Goal: Task Accomplishment & Management: Complete application form

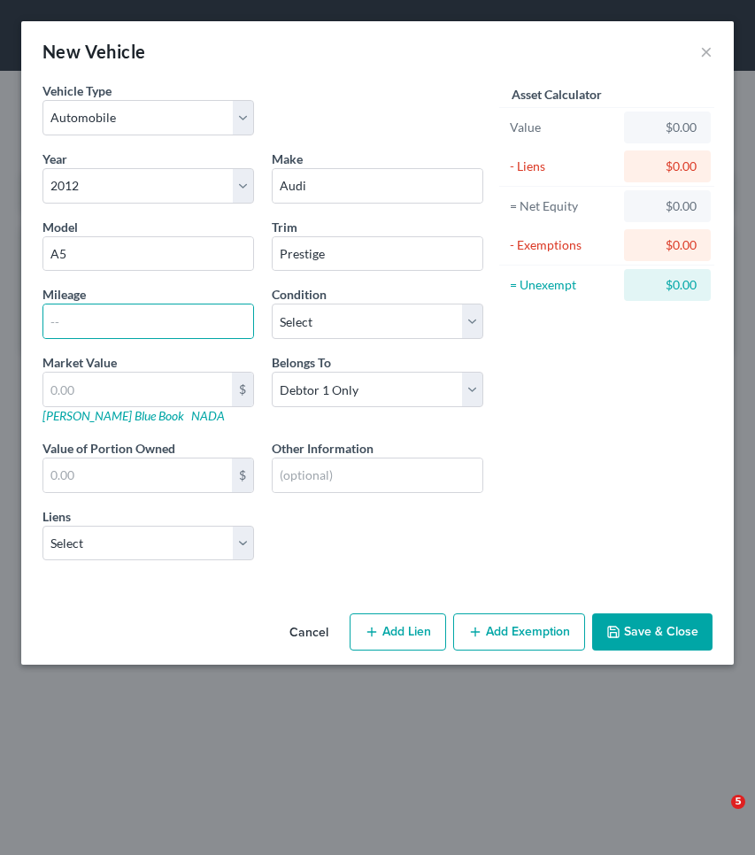
select select "0"
select select "14"
select select "0"
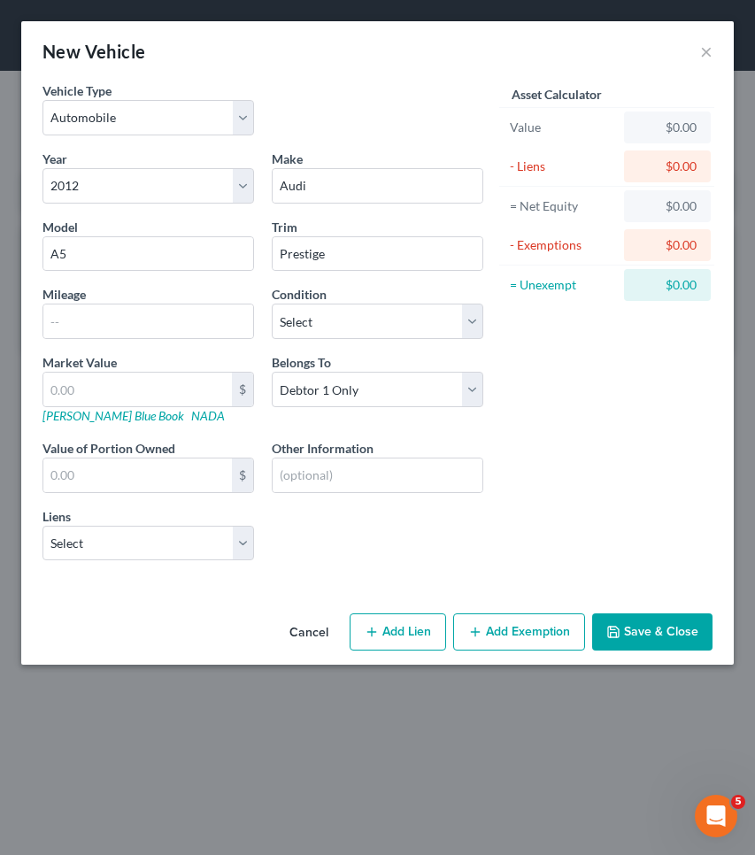
click at [665, 627] on button "Save & Close" at bounding box center [652, 632] width 120 height 37
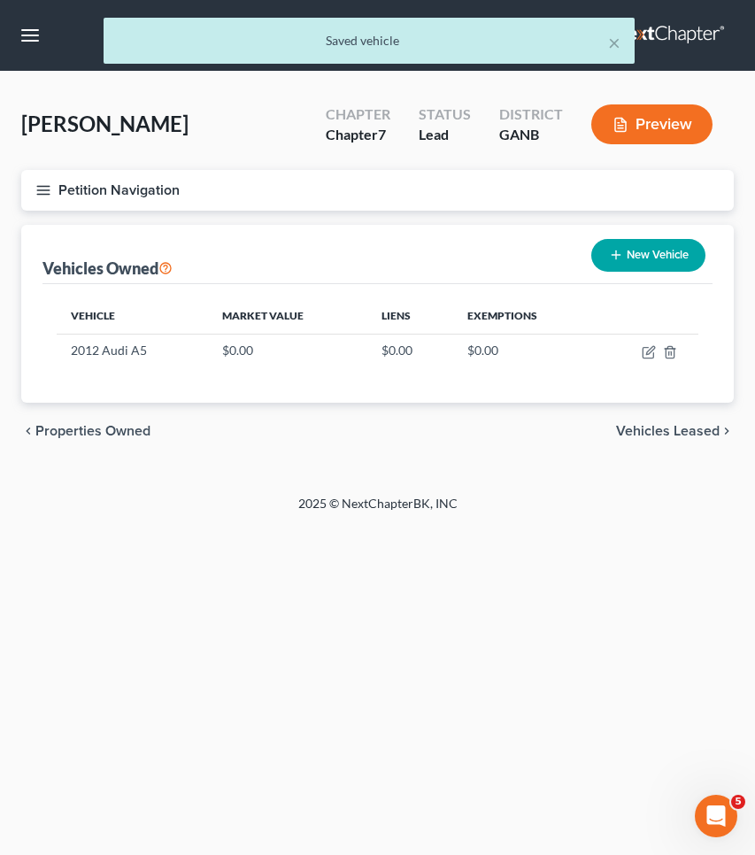
click at [128, 194] on button "Petition Navigation" at bounding box center [377, 190] width 713 height 41
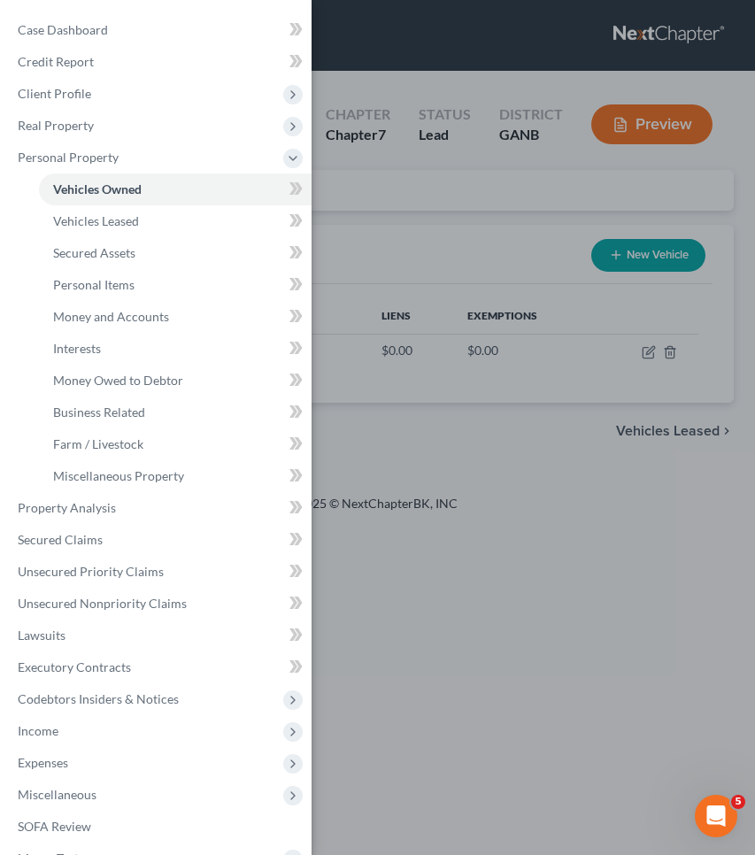
click at [468, 187] on div "Case Dashboard Payments Invoices Payments Payments Credit Report Client Profile" at bounding box center [377, 427] width 755 height 855
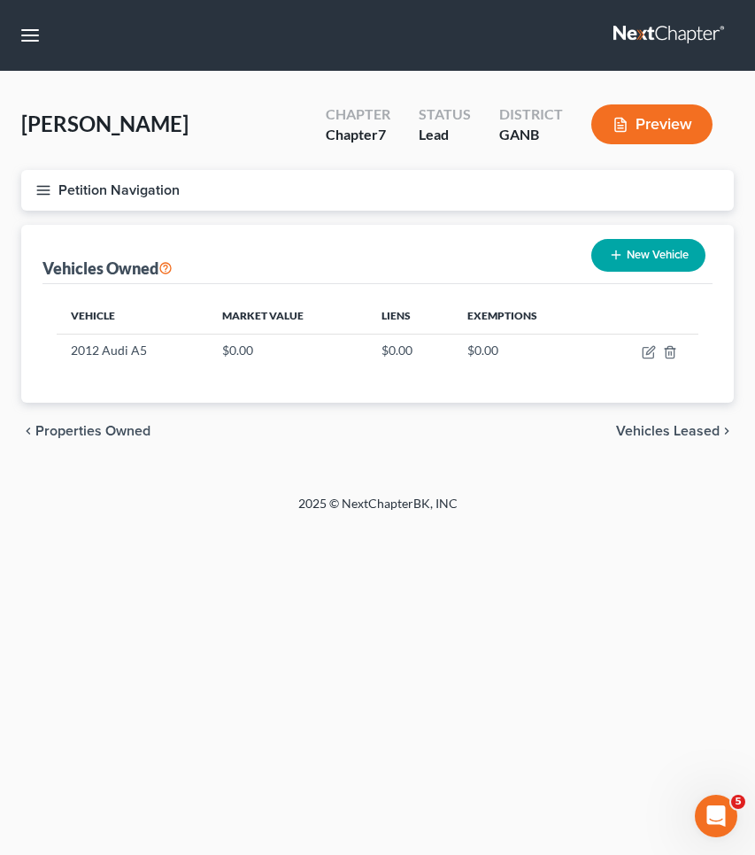
click at [147, 187] on button "Petition Navigation" at bounding box center [377, 190] width 713 height 41
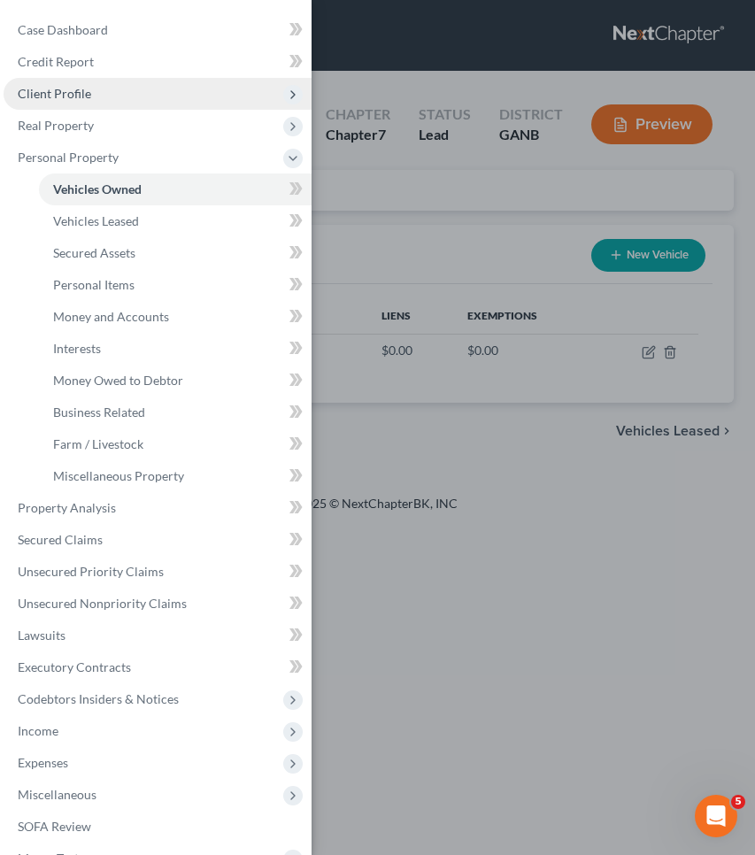
click at [110, 97] on span "Client Profile" at bounding box center [158, 94] width 308 height 32
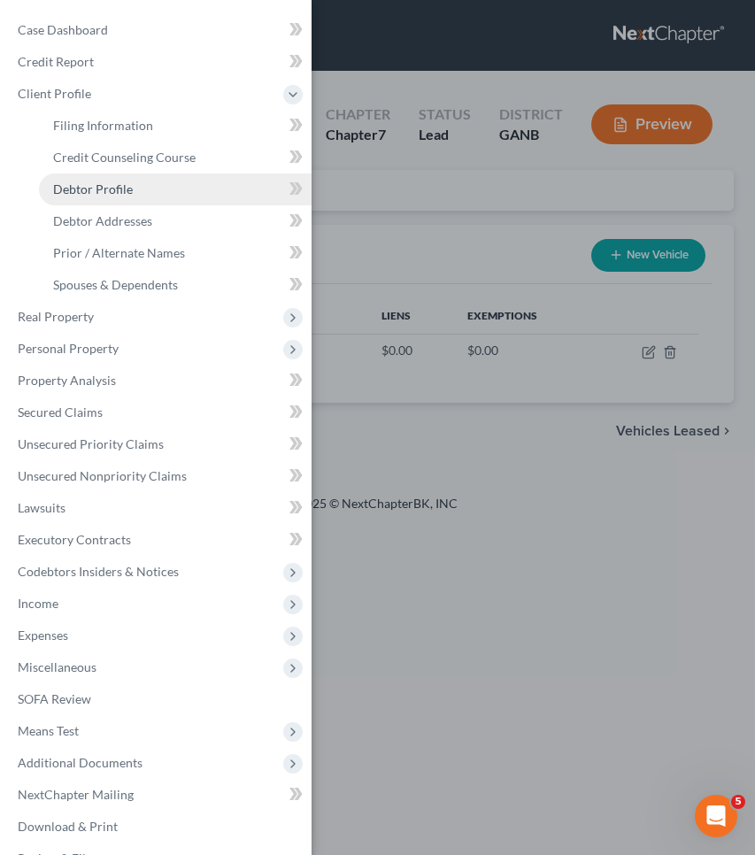
click at [128, 188] on span "Debtor Profile" at bounding box center [93, 189] width 80 height 15
select select "0"
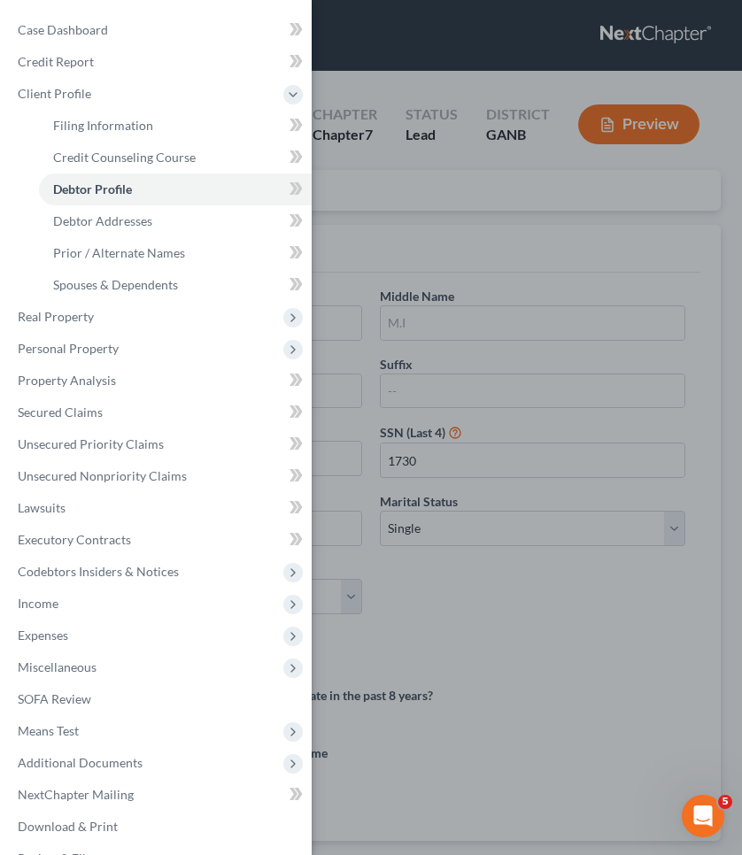
click at [497, 196] on div "Case Dashboard Payments Invoices Payments Payments Credit Report Client Profile" at bounding box center [371, 427] width 742 height 855
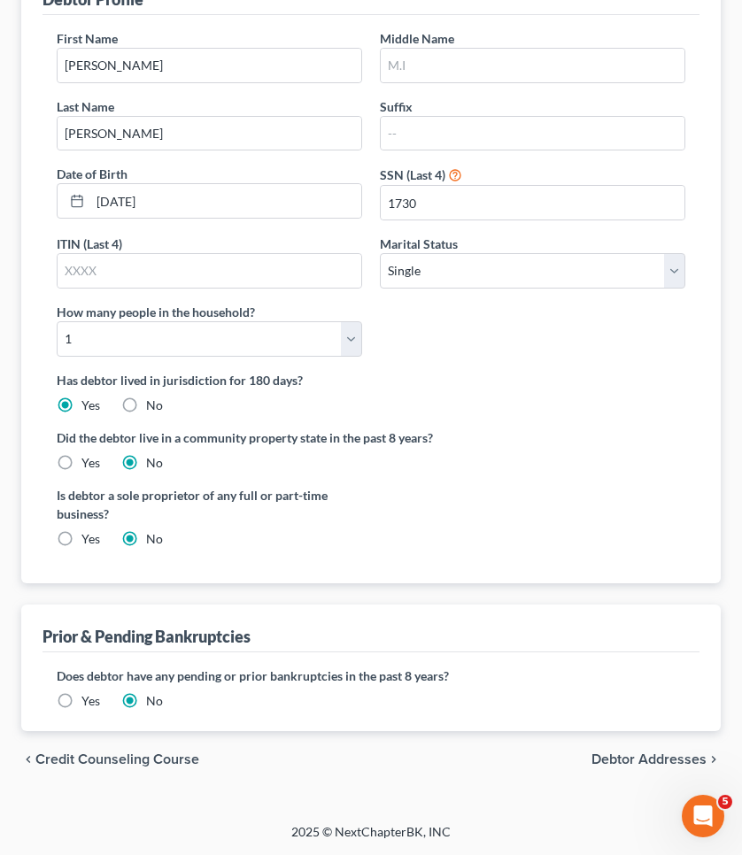
scroll to position [257, 0]
click at [635, 762] on span "Debtor Addresses" at bounding box center [649, 761] width 115 height 14
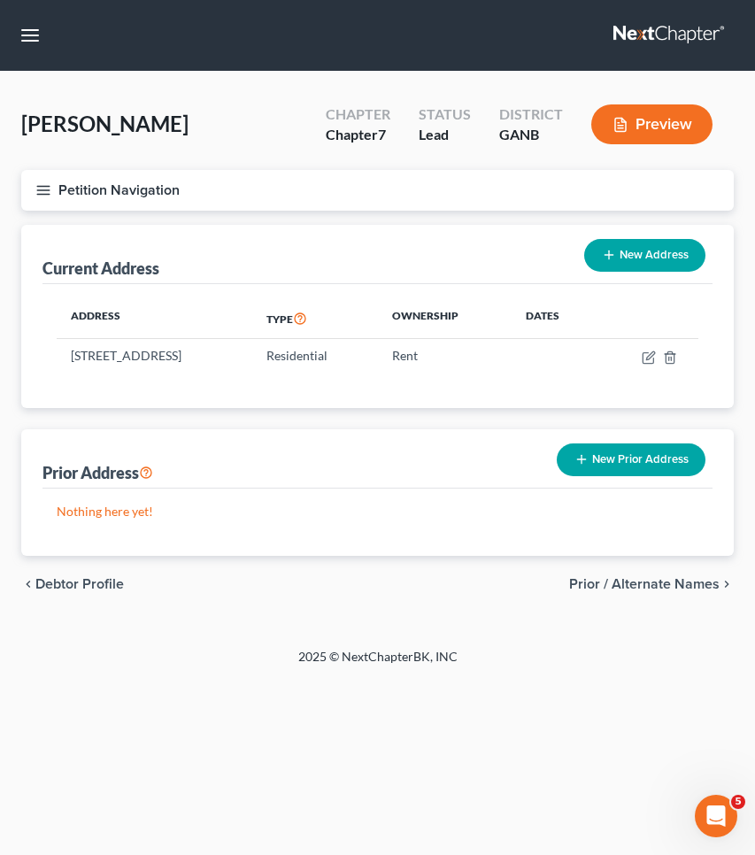
click at [634, 589] on span "Prior / Alternate Names" at bounding box center [644, 584] width 151 height 14
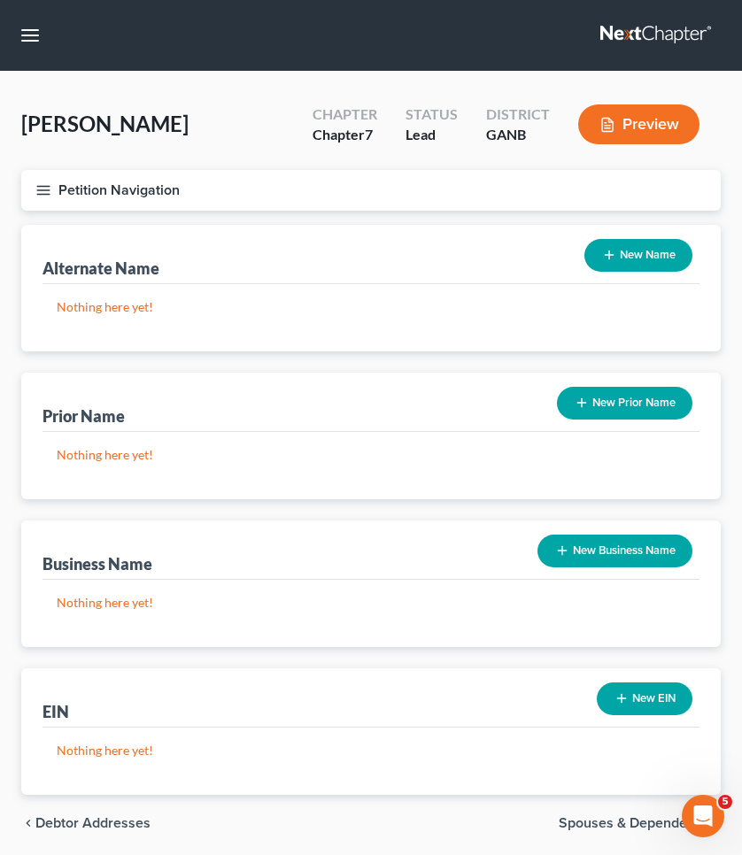
click at [613, 258] on icon "button" at bounding box center [609, 255] width 14 height 14
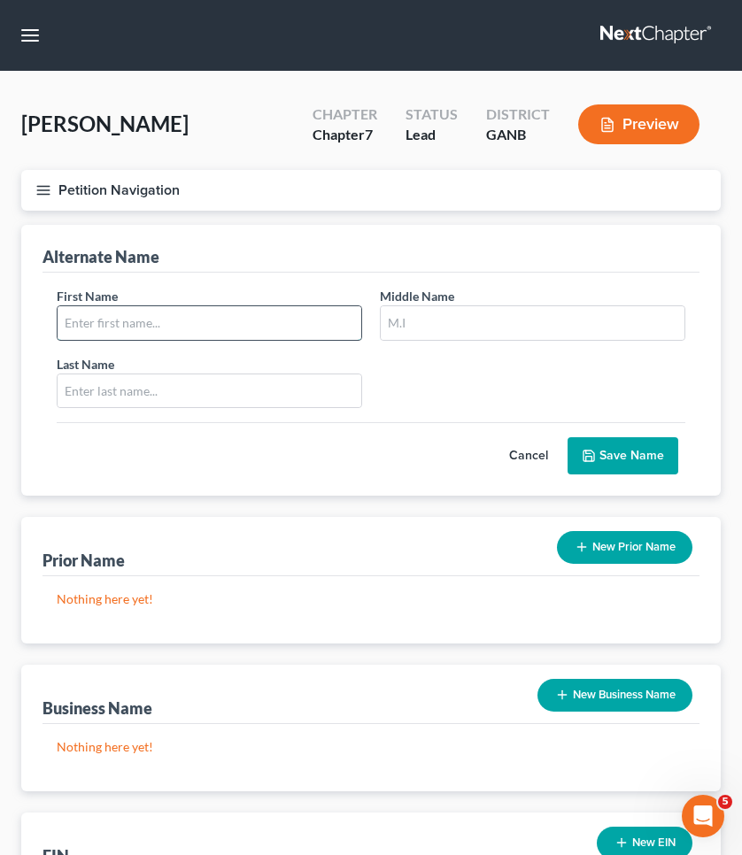
click at [258, 321] on input "text" at bounding box center [210, 323] width 304 height 34
type input "[PERSON_NAME]"
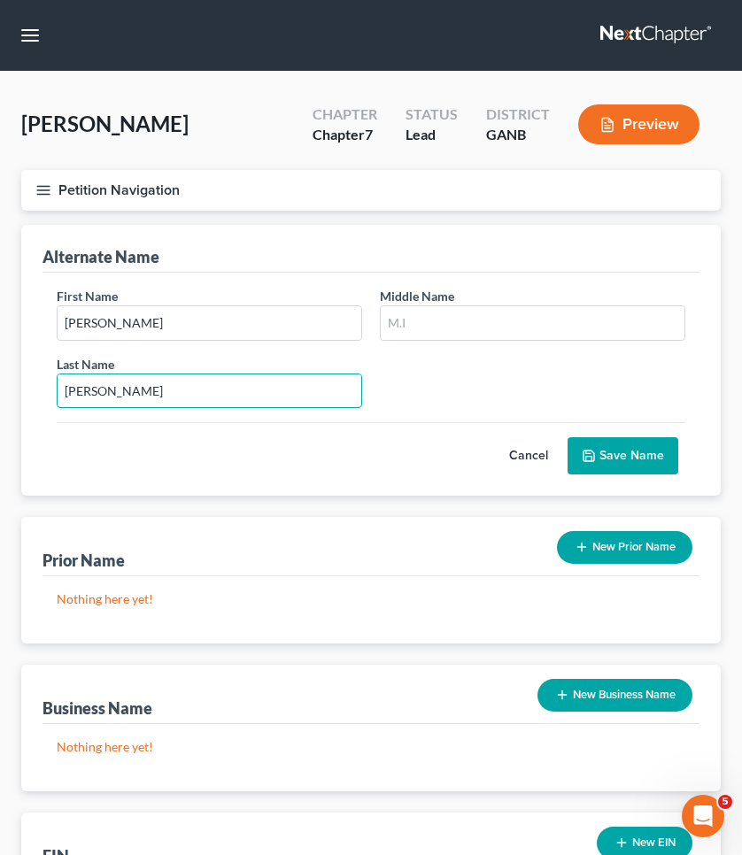
type input "[PERSON_NAME]"
click at [621, 460] on button "Save Name" at bounding box center [623, 455] width 111 height 37
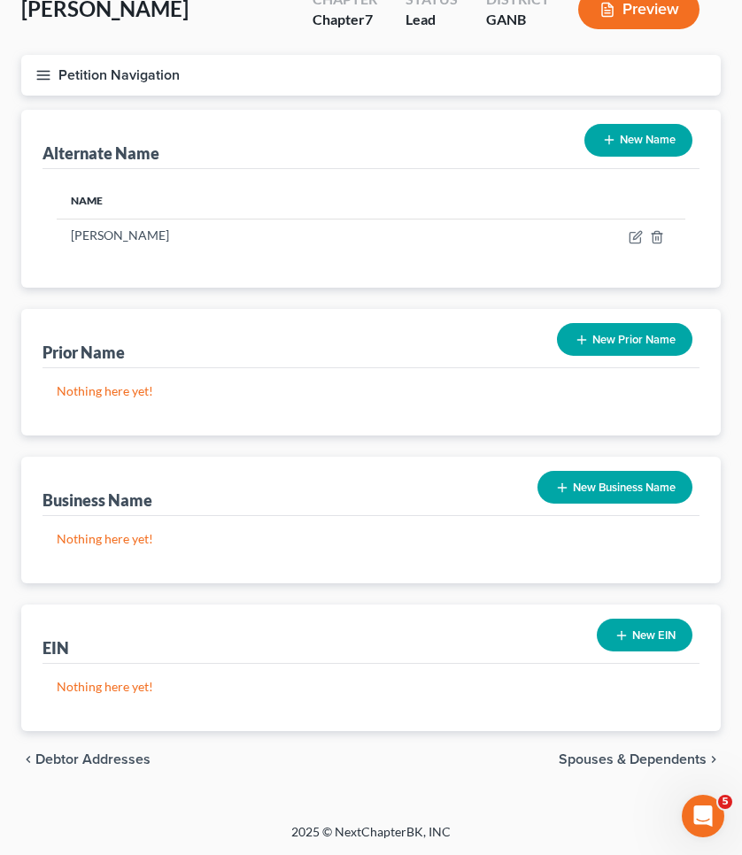
scroll to position [115, 0]
click at [100, 756] on span "Debtor Addresses" at bounding box center [92, 760] width 115 height 14
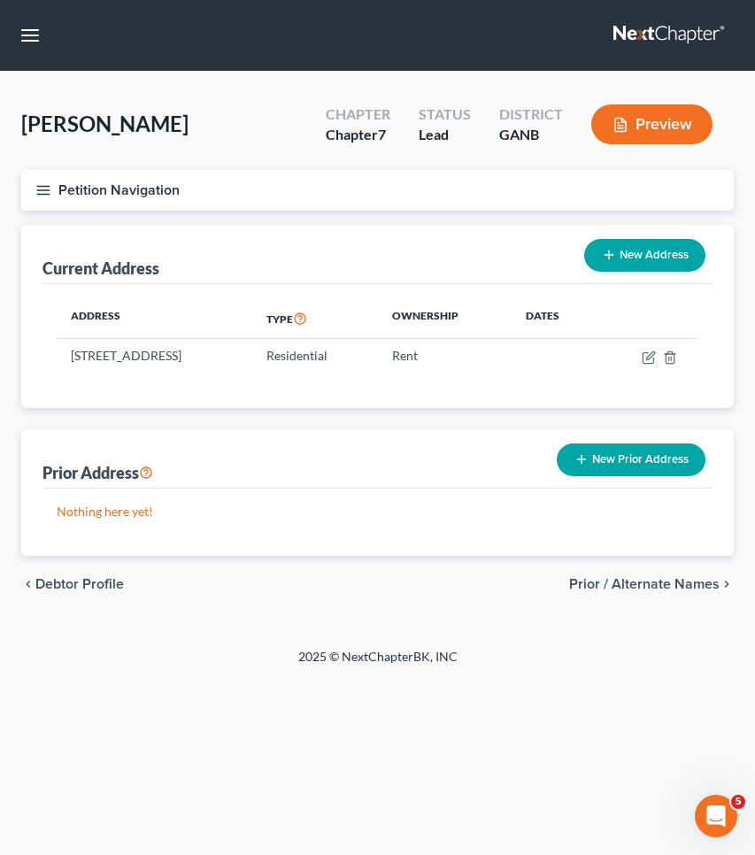
click at [682, 579] on span "Prior / Alternate Names" at bounding box center [644, 584] width 151 height 14
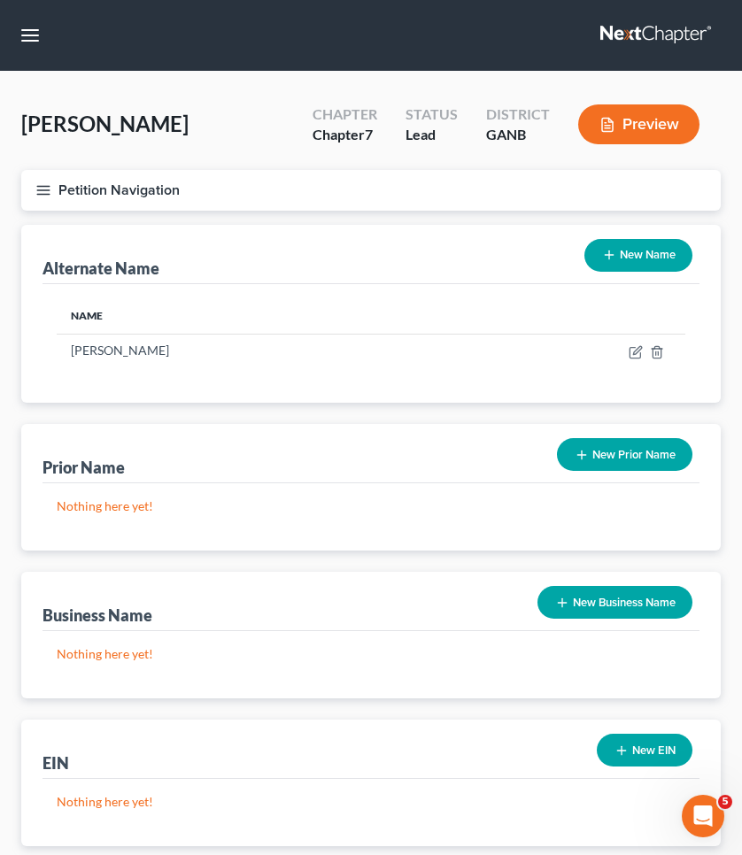
click at [129, 189] on button "Petition Navigation" at bounding box center [371, 190] width 700 height 41
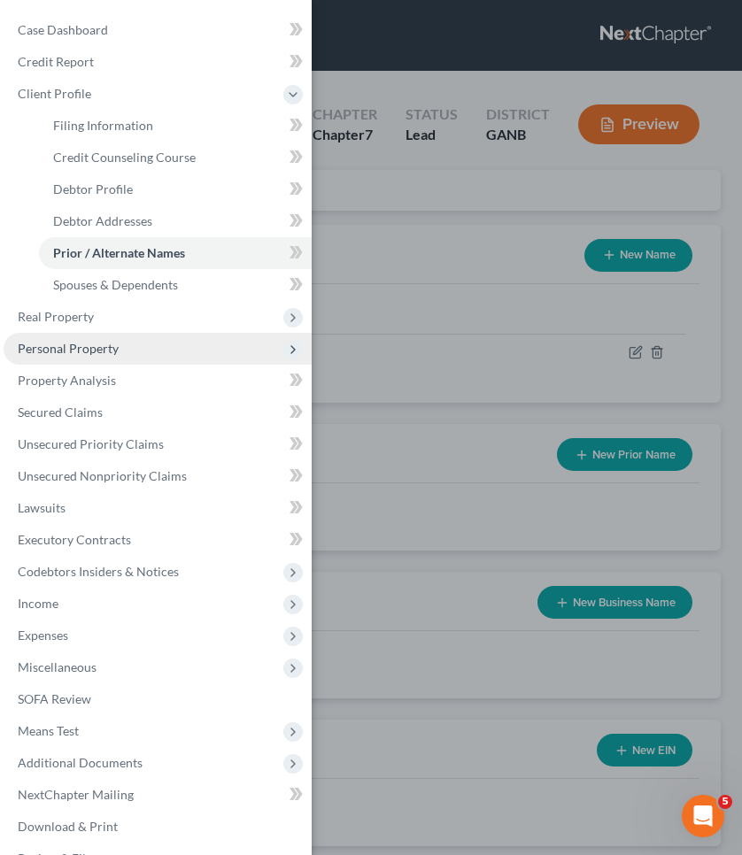
click at [123, 359] on span "Personal Property" at bounding box center [158, 349] width 308 height 32
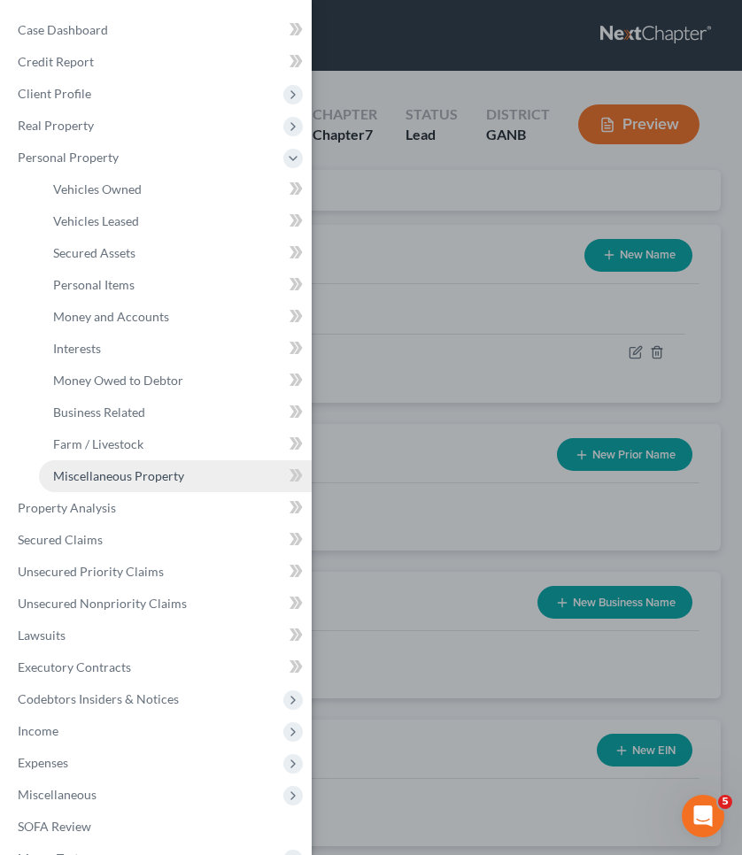
click at [108, 475] on span "Miscellaneous Property" at bounding box center [118, 475] width 131 height 15
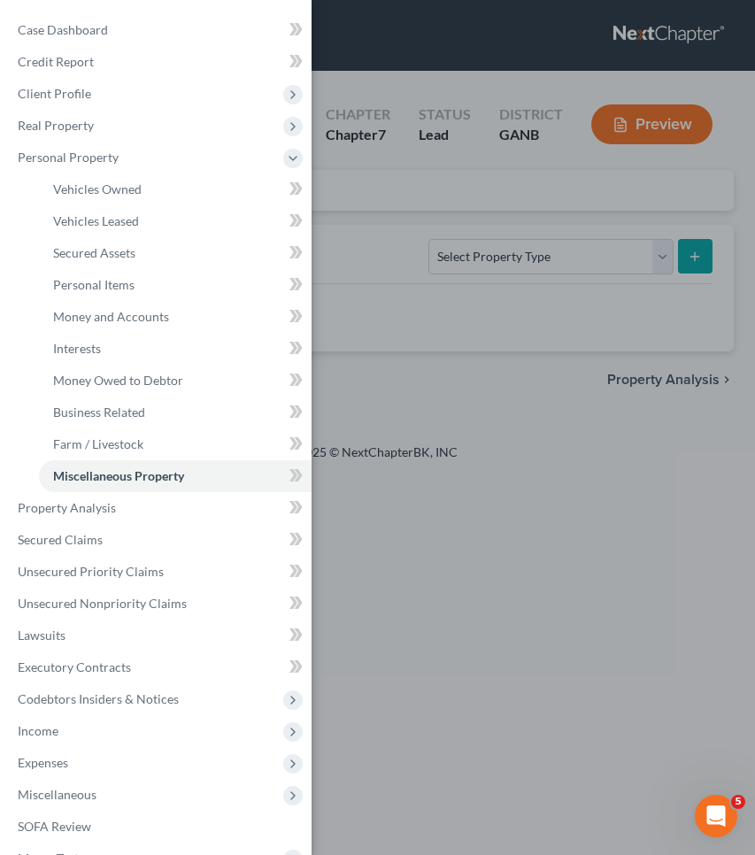
click at [549, 378] on div "Case Dashboard Payments Invoices Payments Payments Credit Report Client Profile" at bounding box center [377, 427] width 755 height 855
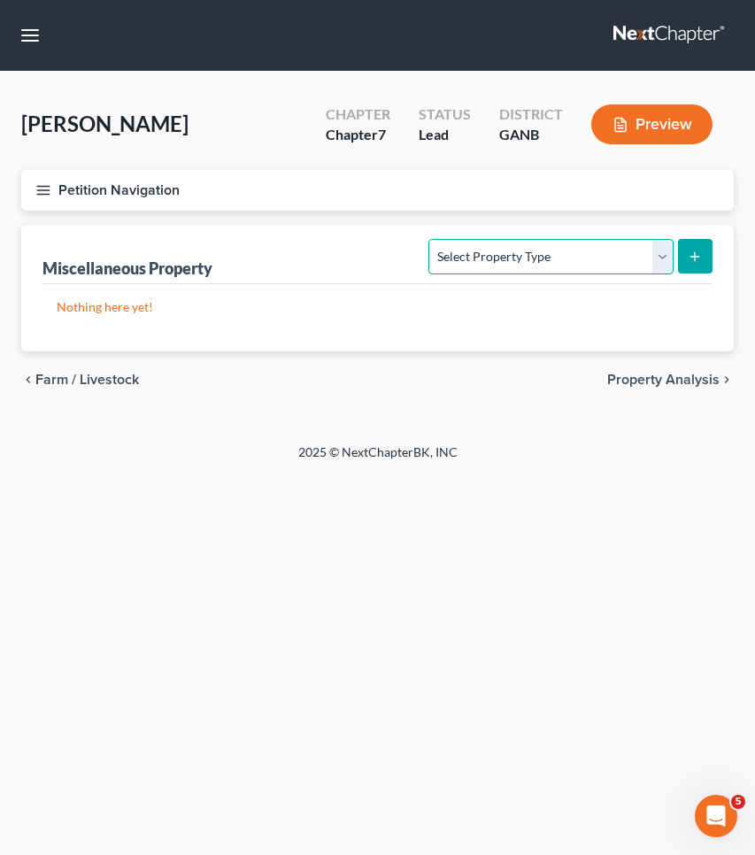
select select "transferred"
click at [699, 260] on icon "submit" at bounding box center [695, 257] width 14 height 14
select select "Ordinary ([DATE])"
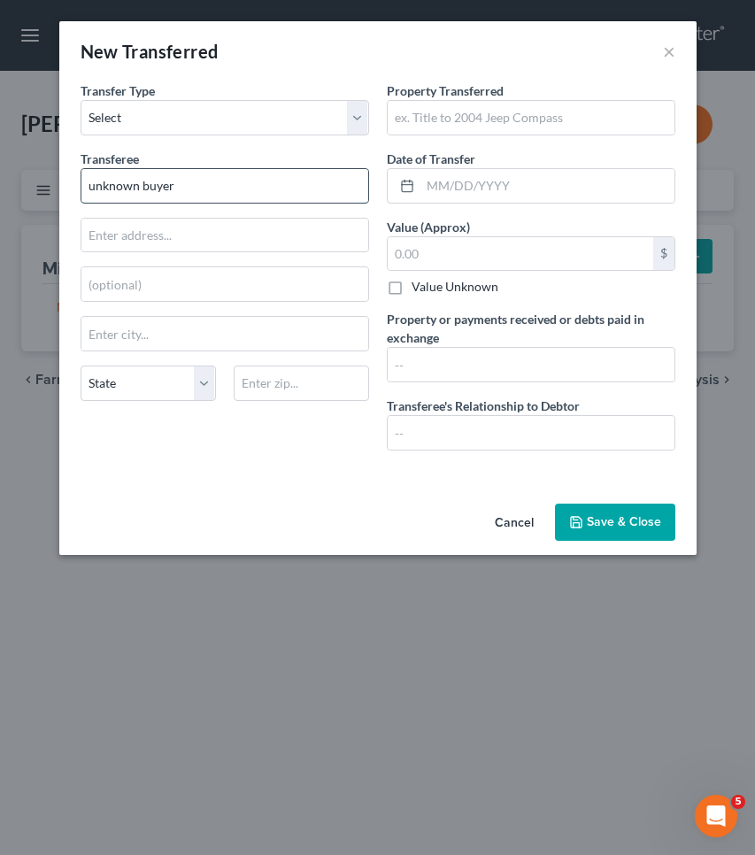
type input "unknown buyer"
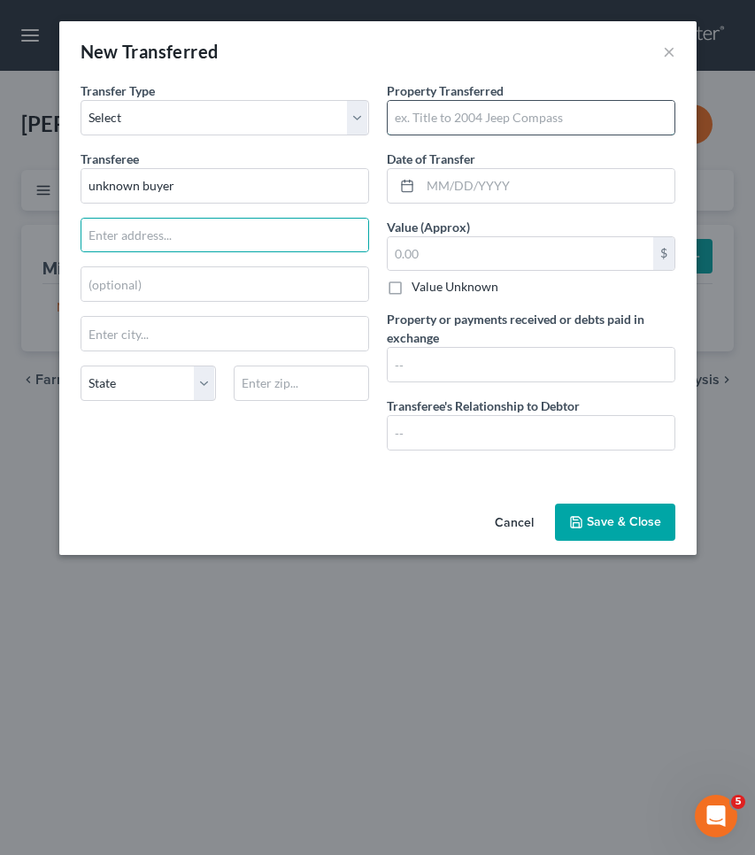
click at [534, 126] on input "text" at bounding box center [531, 118] width 287 height 34
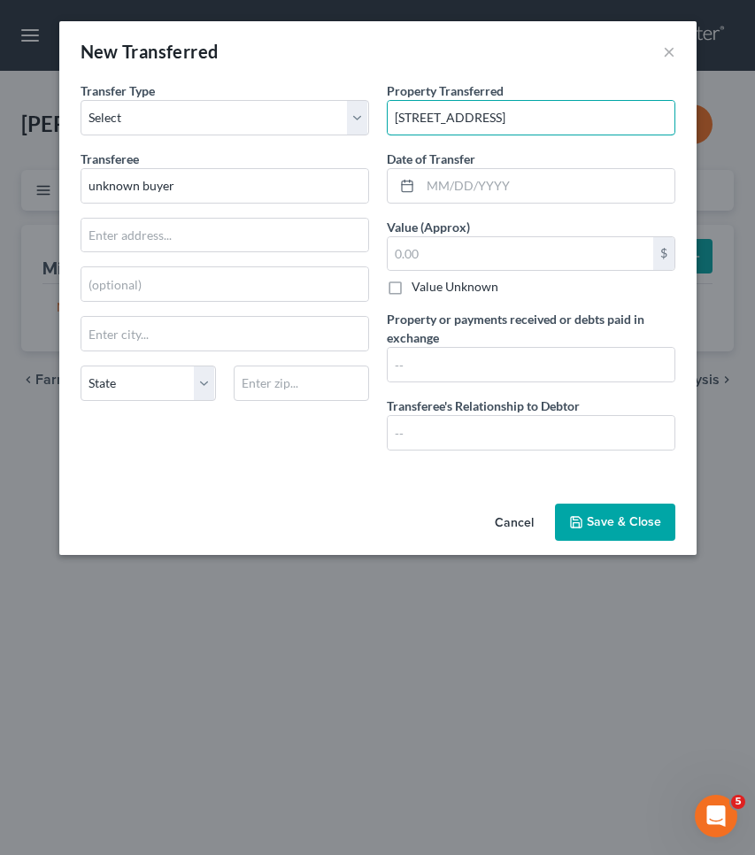
type input "[STREET_ADDRESS]"
click at [517, 164] on div "Date of Transfer *" at bounding box center [531, 177] width 289 height 54
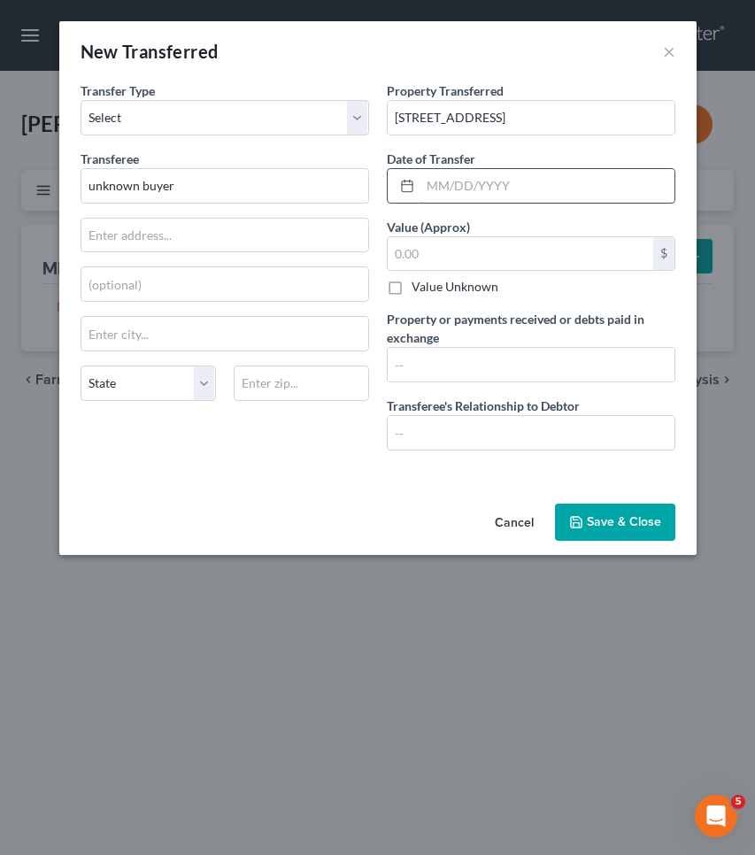
click at [517, 171] on input "text" at bounding box center [548, 186] width 254 height 34
type input "[DATE]"
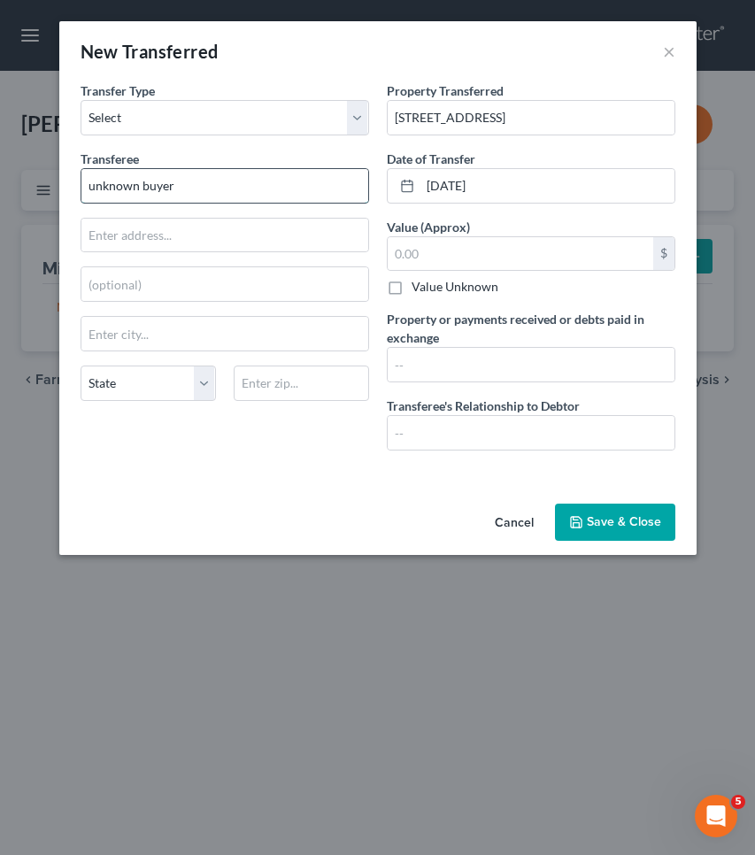
click at [289, 189] on input "unknown buyer" at bounding box center [224, 186] width 287 height 34
click at [313, 189] on input "[PERSON_NAME]" at bounding box center [224, 186] width 287 height 34
type input "[PERSON_NAME]"
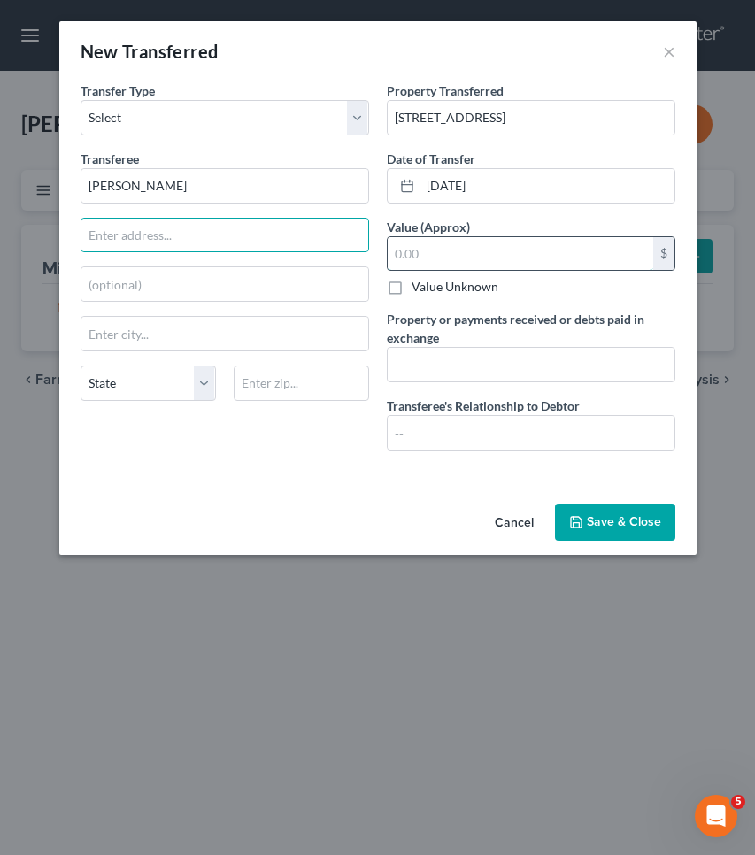
click at [568, 262] on input "text" at bounding box center [521, 254] width 266 height 34
type input "134,783.52"
click at [613, 523] on button "Save & Close" at bounding box center [615, 522] width 120 height 37
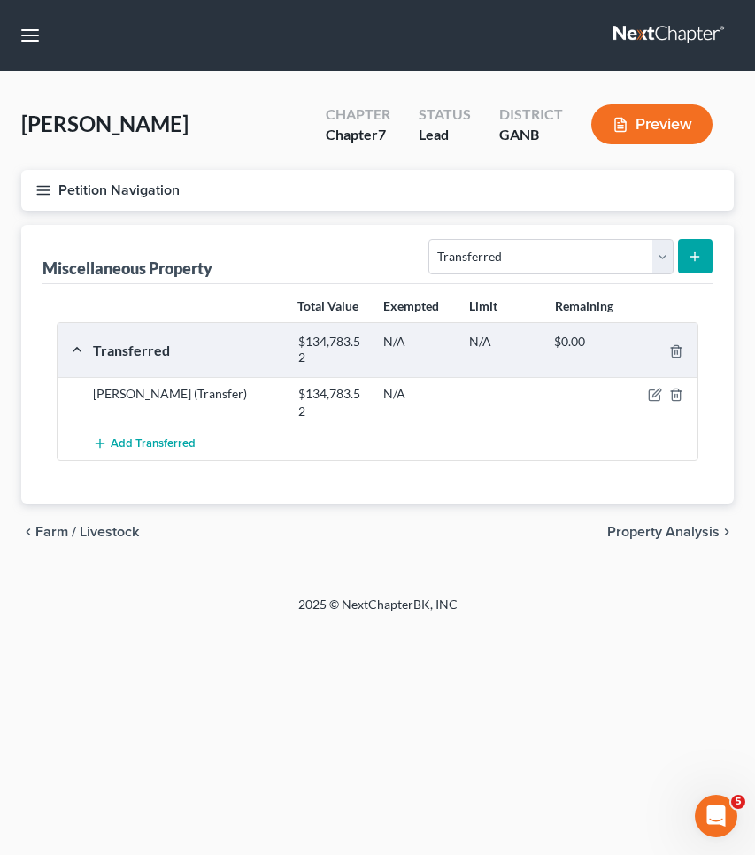
click at [690, 265] on button "submit" at bounding box center [695, 256] width 35 height 35
select select "Ordinary ([DATE])"
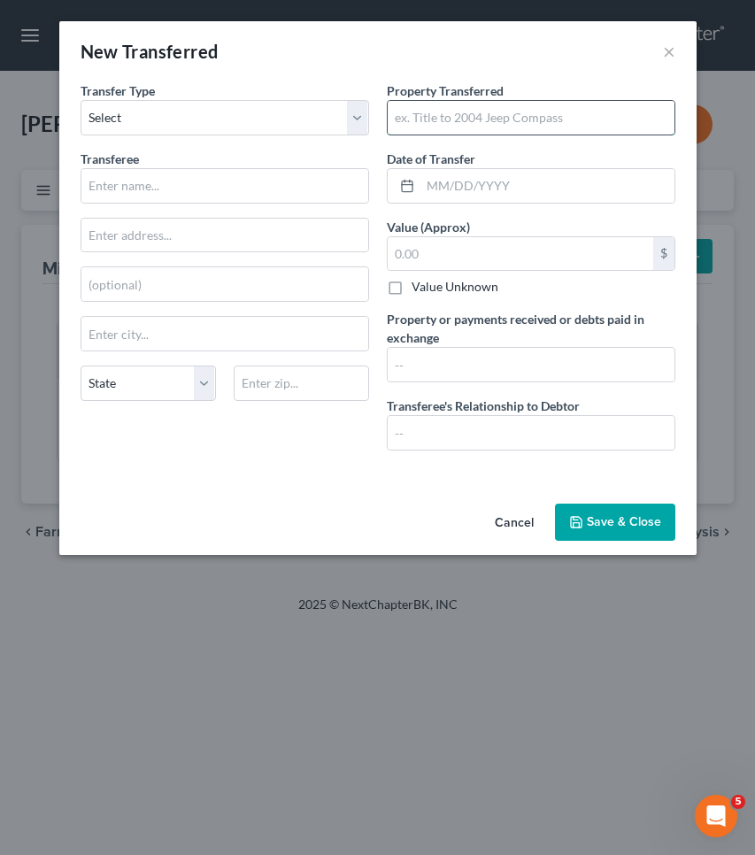
click at [418, 112] on input "text" at bounding box center [531, 118] width 287 height 34
type input "2019 Dodge Caravan"
click at [460, 191] on input "text" at bounding box center [548, 186] width 254 height 34
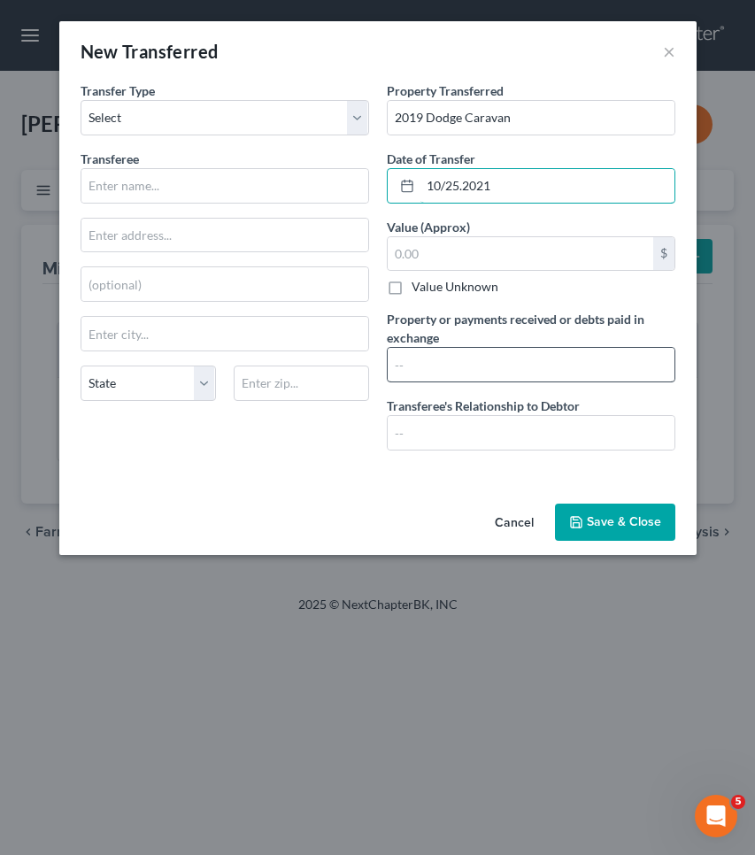
type input "10/25.2021"
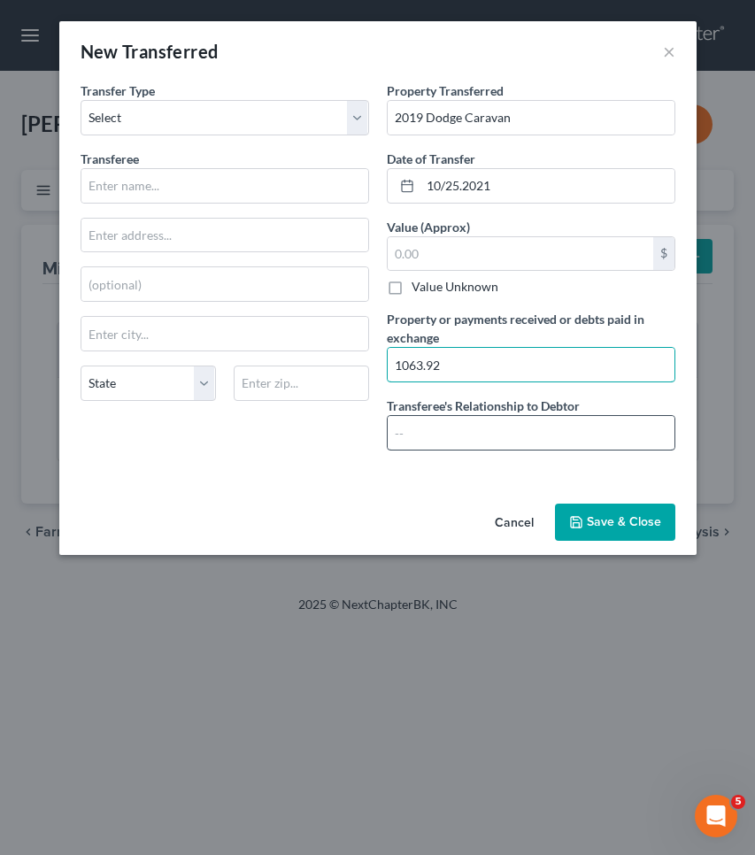
type input "1063.92"
click at [501, 437] on input "text" at bounding box center [531, 433] width 287 height 34
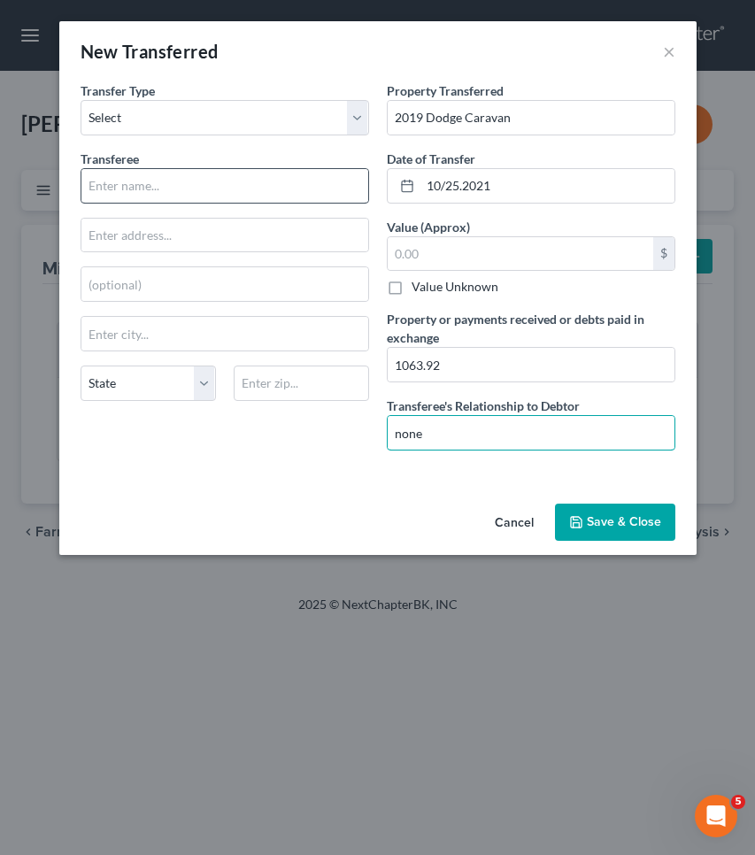
type input "none"
type input "unknown buyer"
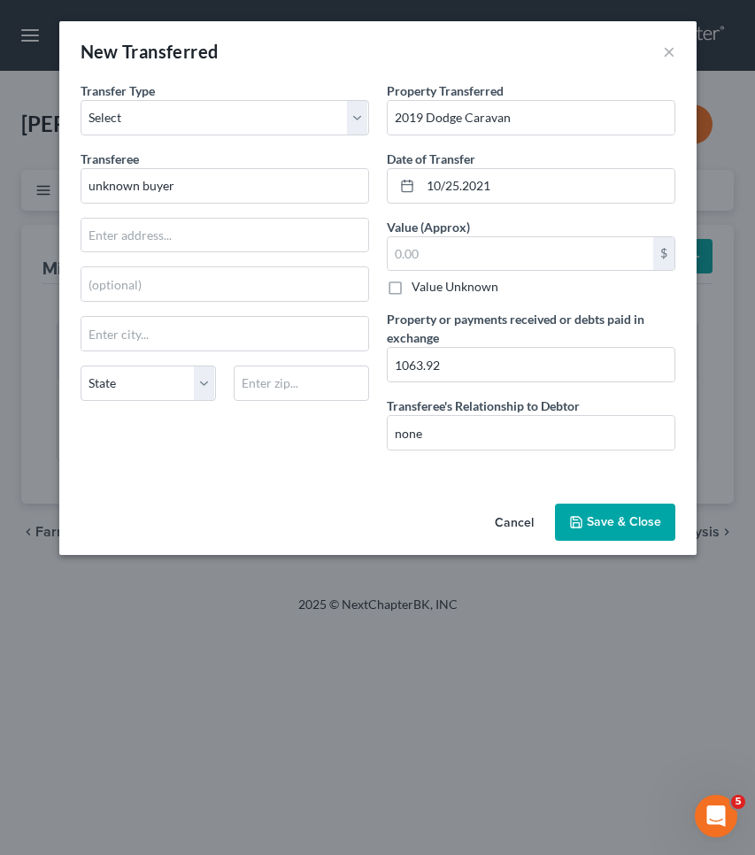
click at [663, 519] on button "Save & Close" at bounding box center [615, 522] width 120 height 37
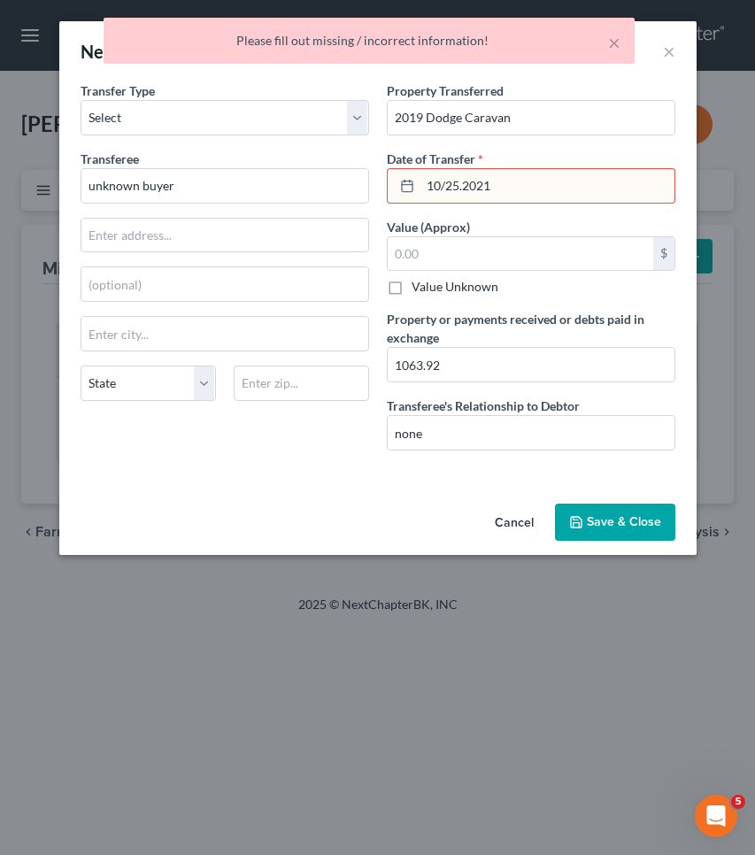
click at [463, 185] on input "10/25.2021" at bounding box center [548, 186] width 254 height 34
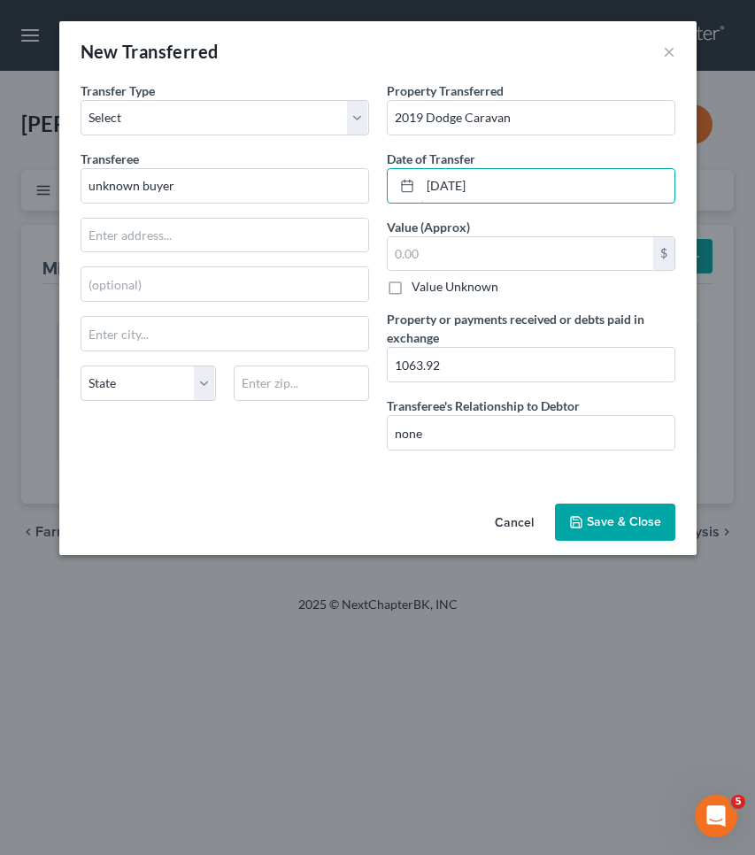
type input "[DATE]"
click at [620, 537] on button "Save & Close" at bounding box center [615, 522] width 120 height 37
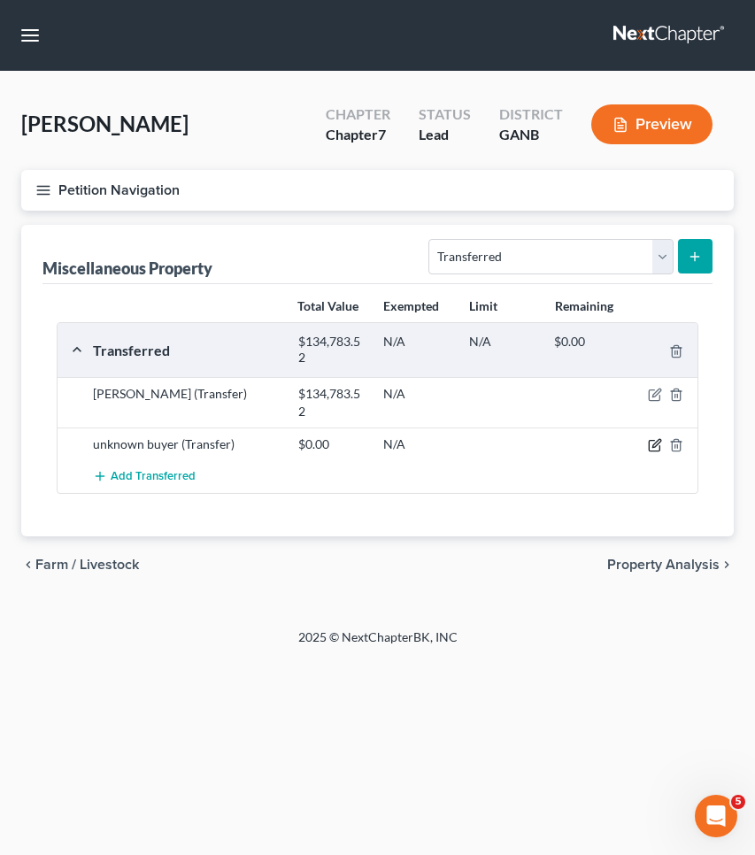
click at [656, 445] on icon "button" at bounding box center [657, 444] width 8 height 8
select select "Ordinary ([DATE])"
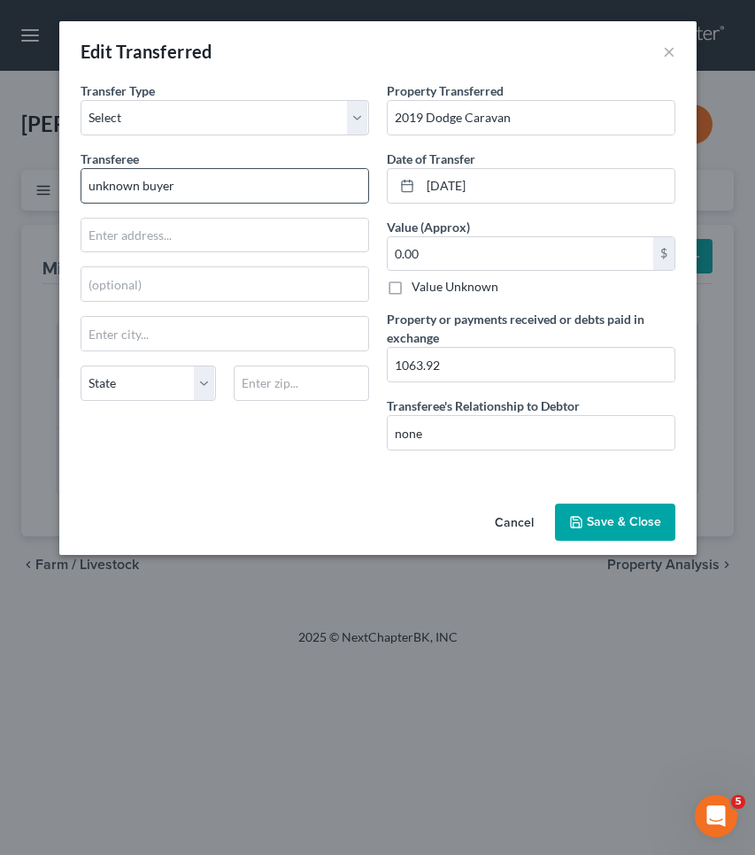
click at [289, 187] on input "unknown buyer" at bounding box center [224, 186] width 287 height 34
type input "[PERSON_NAME] Genesis of [GEOGRAPHIC_DATA]"
click at [584, 515] on icon "button" at bounding box center [576, 522] width 14 height 14
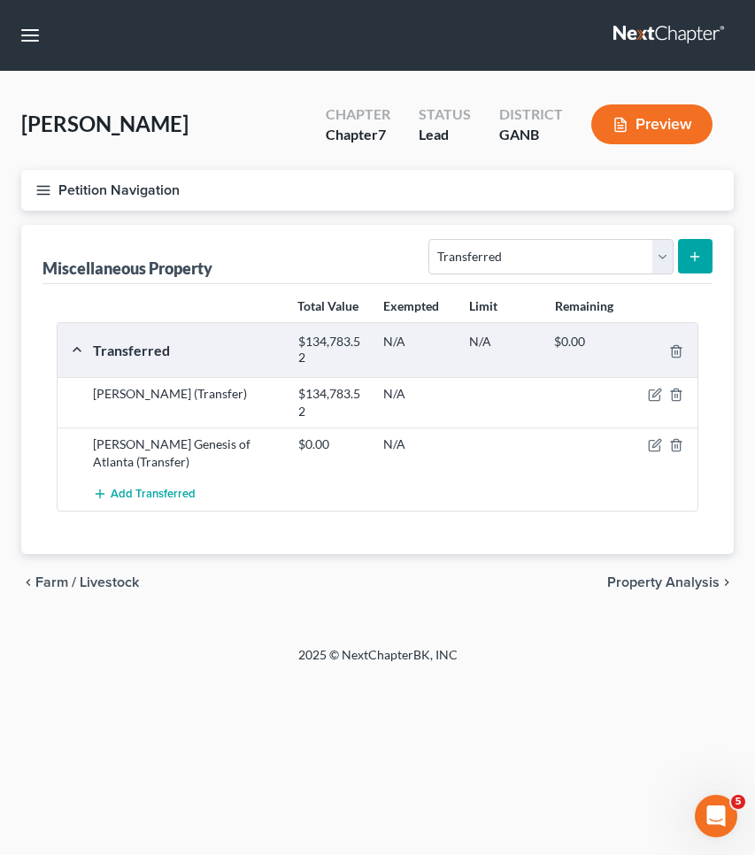
click at [80, 581] on span "Farm / Livestock" at bounding box center [87, 583] width 104 height 14
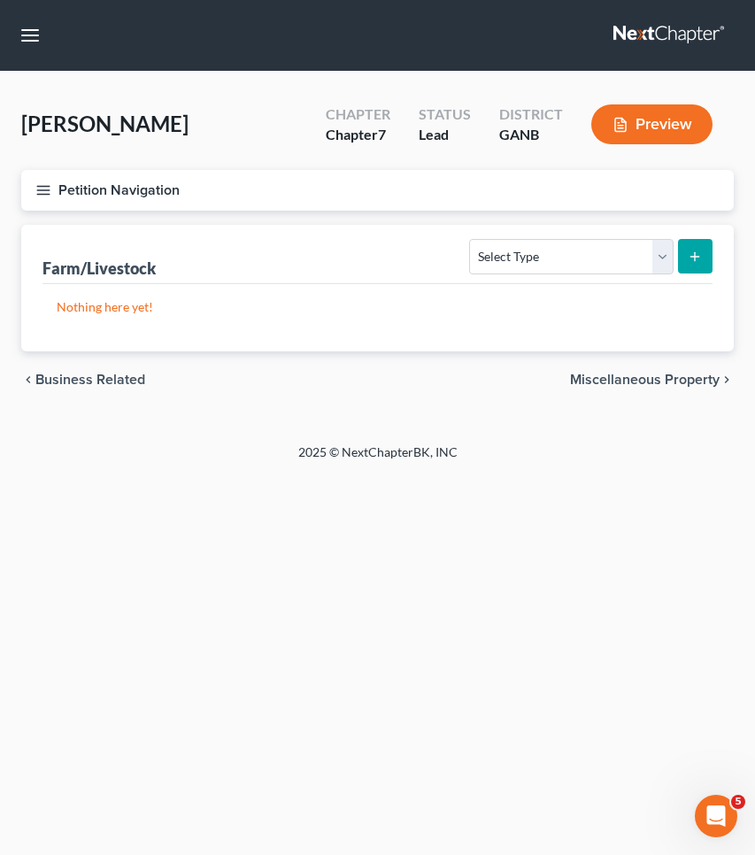
click at [89, 382] on span "Business Related" at bounding box center [90, 380] width 110 height 14
click at [93, 383] on span "Money Owed to Debtor" at bounding box center [109, 380] width 148 height 14
click at [51, 376] on span "Interests" at bounding box center [63, 380] width 56 height 14
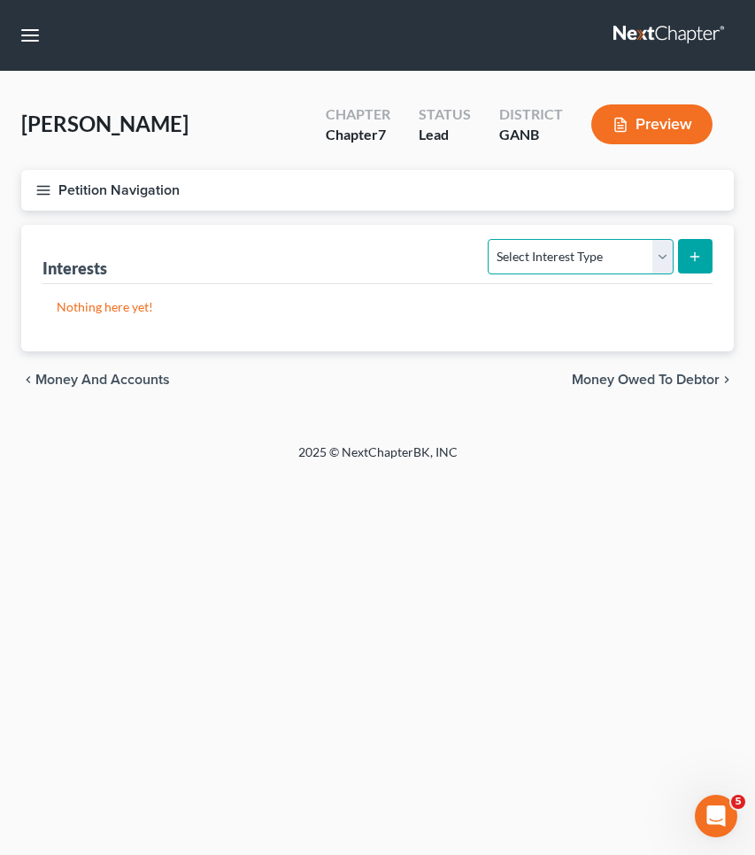
select select "401k"
click at [706, 255] on button "submit" at bounding box center [695, 256] width 35 height 35
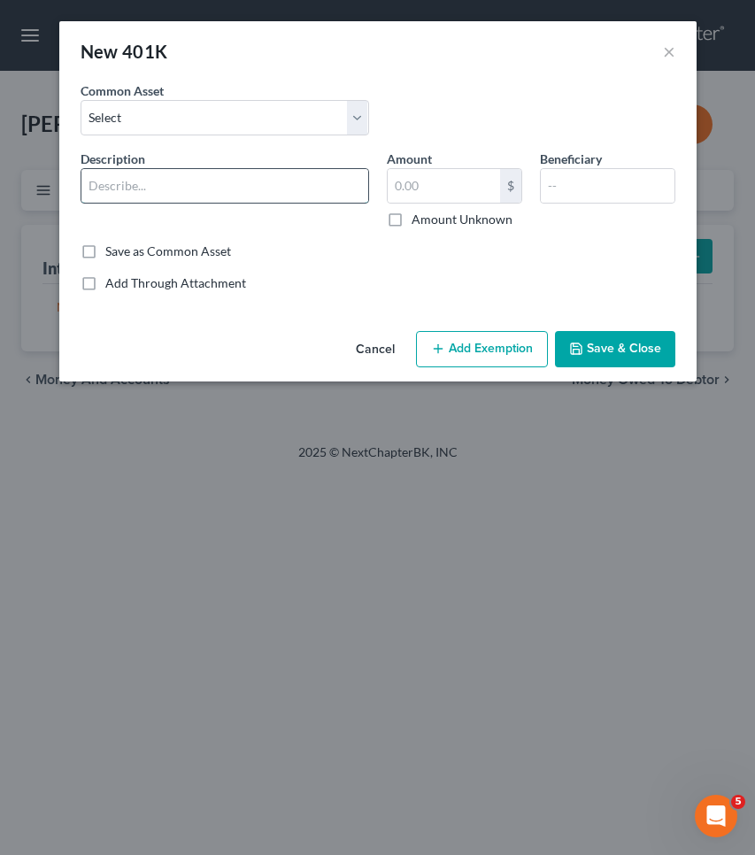
click at [329, 195] on input "text" at bounding box center [224, 186] width 287 height 34
type input "401k"
type input "61,600"
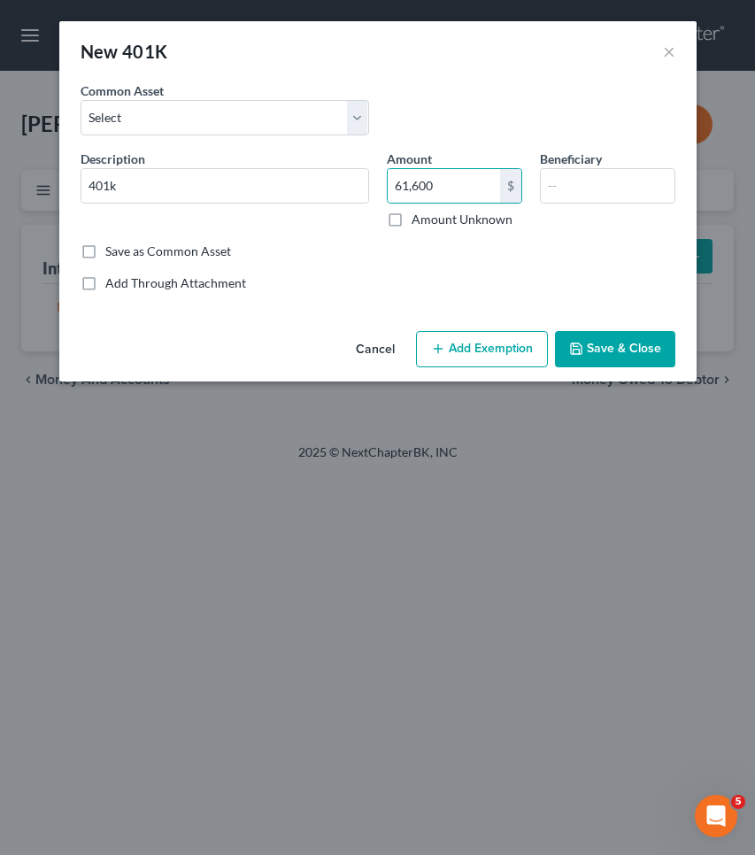
click at [476, 344] on button "Add Exemption" at bounding box center [482, 349] width 132 height 37
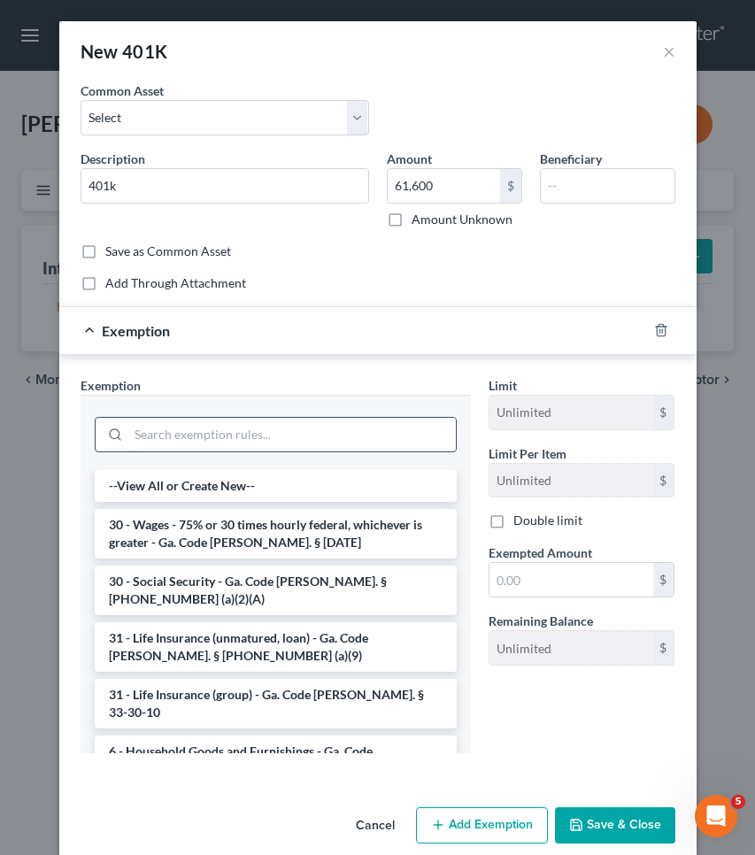
click at [414, 425] on input "search" at bounding box center [292, 435] width 328 height 34
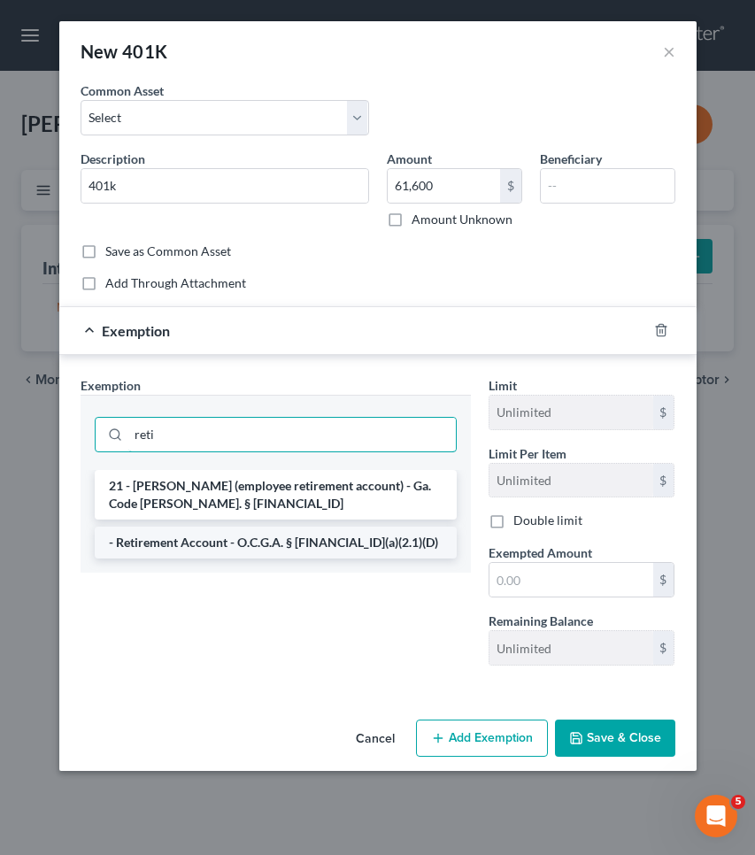
type input "reti"
click at [398, 545] on li "- Retirement Account - O.C.G.A. § [FINANCIAL_ID](a)(2.1)(D)" at bounding box center [276, 543] width 362 height 32
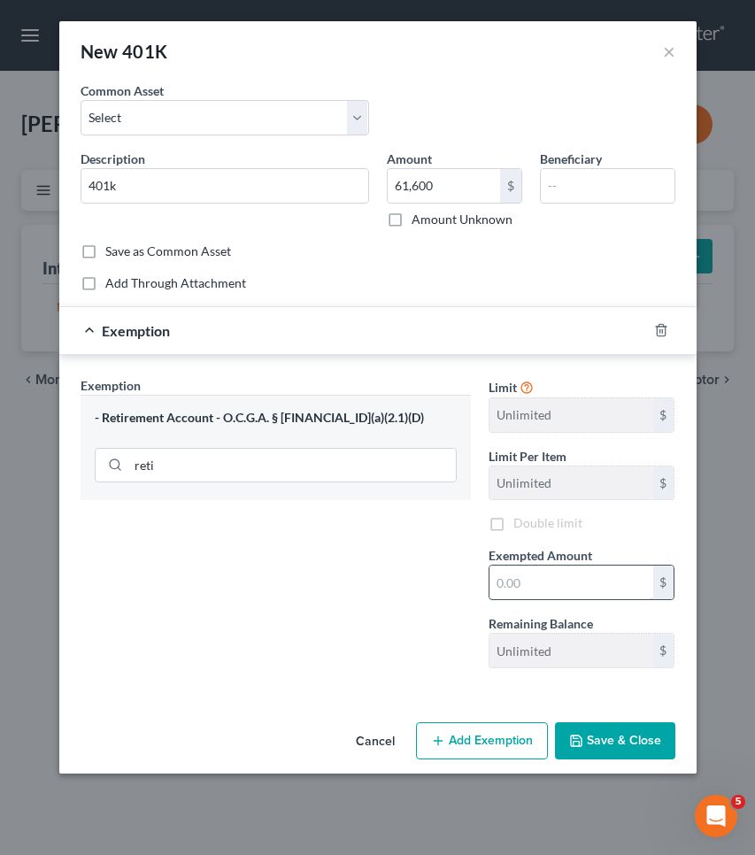
click at [538, 583] on input "text" at bounding box center [572, 583] width 164 height 34
type input "61,600"
click at [640, 754] on button "Save & Close" at bounding box center [615, 741] width 120 height 37
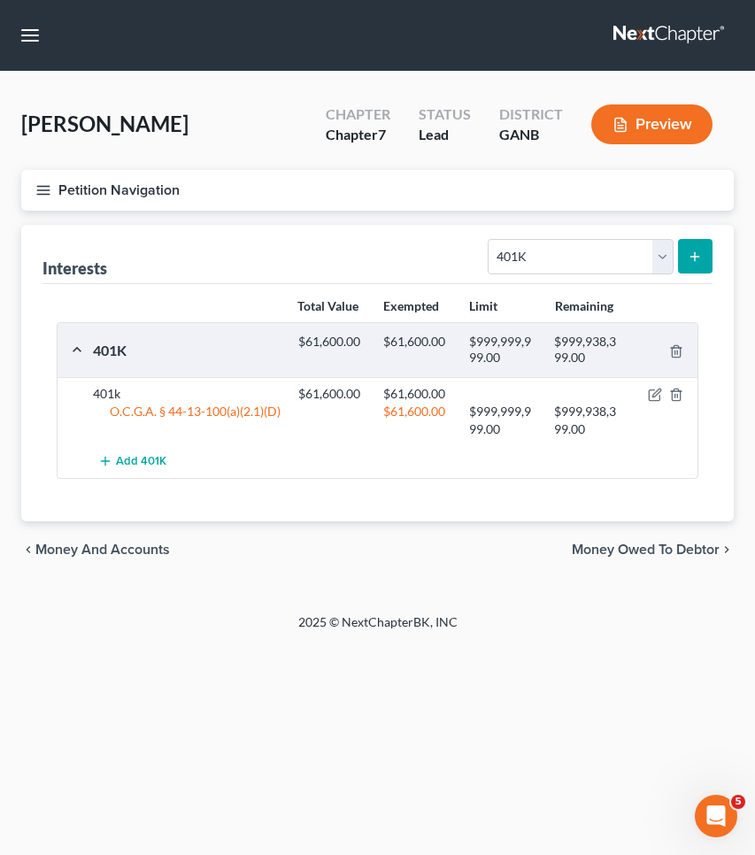
click at [145, 549] on span "Money and Accounts" at bounding box center [102, 550] width 135 height 14
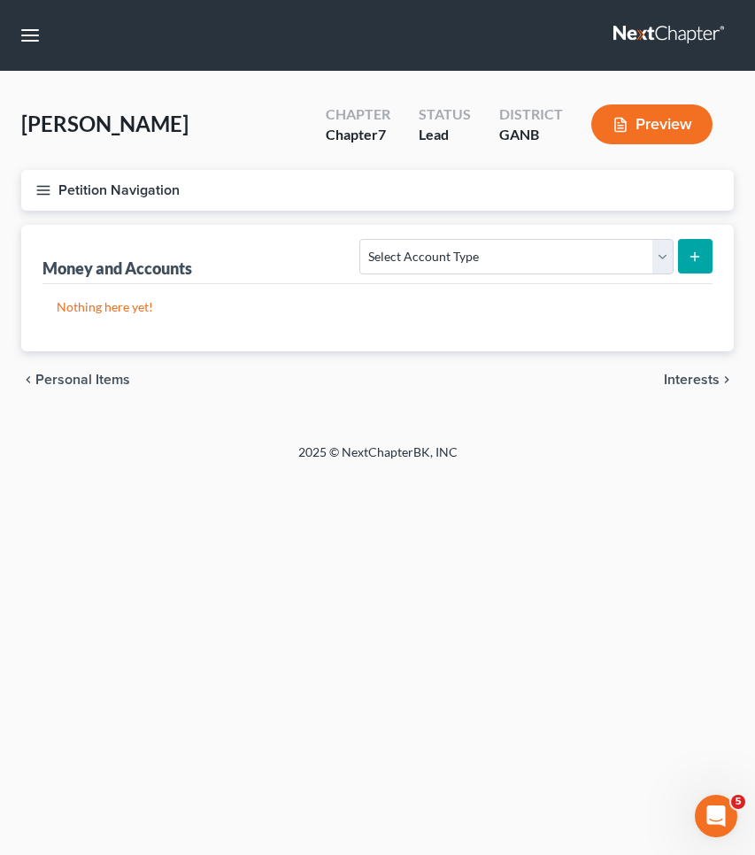
click at [155, 186] on button "Petition Navigation" at bounding box center [377, 190] width 713 height 41
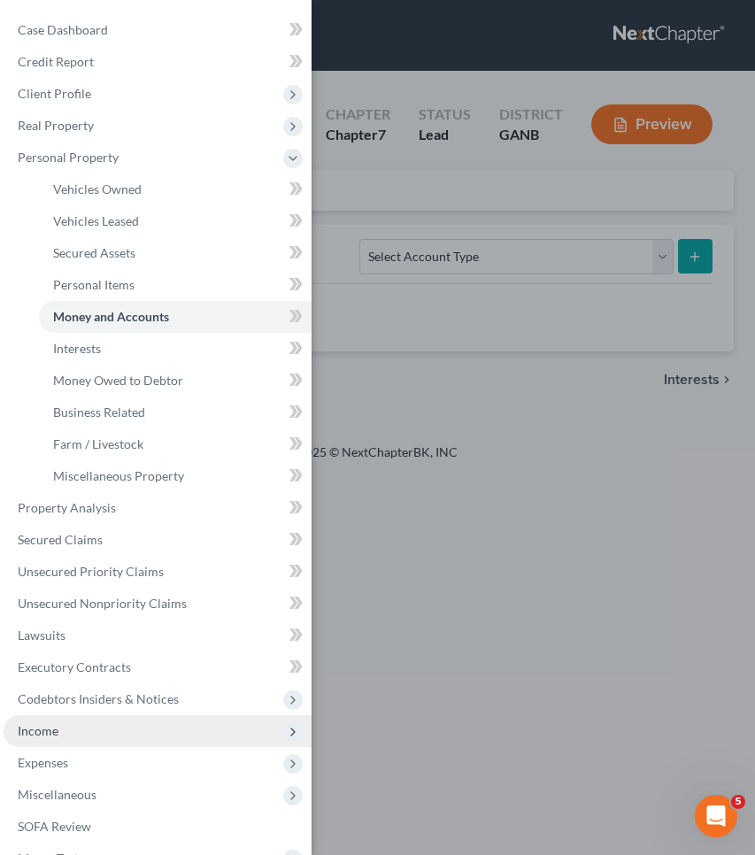
click at [97, 735] on span "Income" at bounding box center [158, 731] width 308 height 32
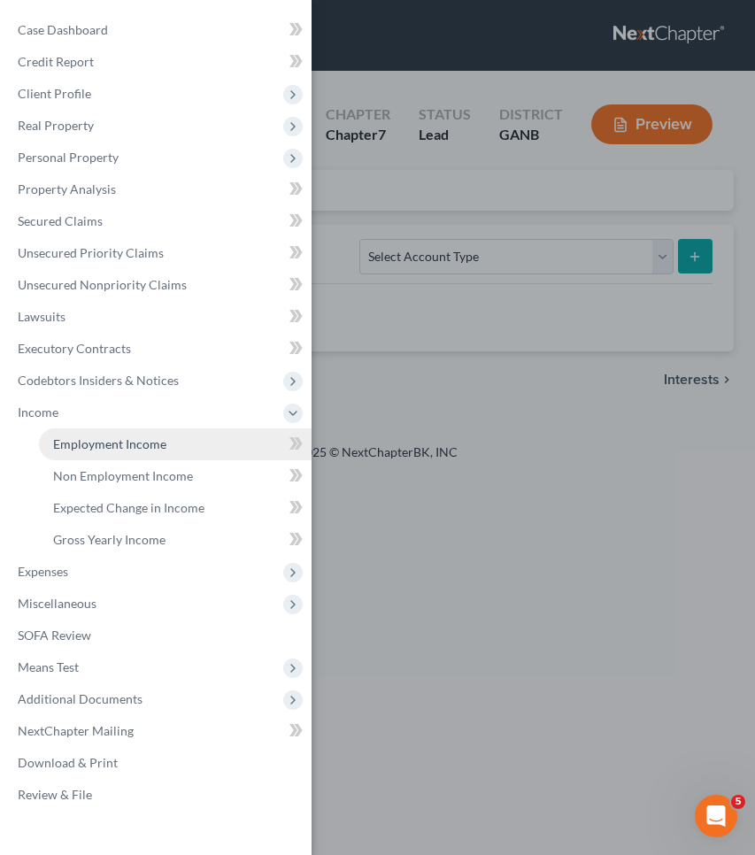
click at [171, 444] on link "Employment Income" at bounding box center [175, 445] width 273 height 32
click at [416, 368] on div "Case Dashboard Payments Invoices Payments Payments Credit Report Client Profile" at bounding box center [377, 427] width 755 height 855
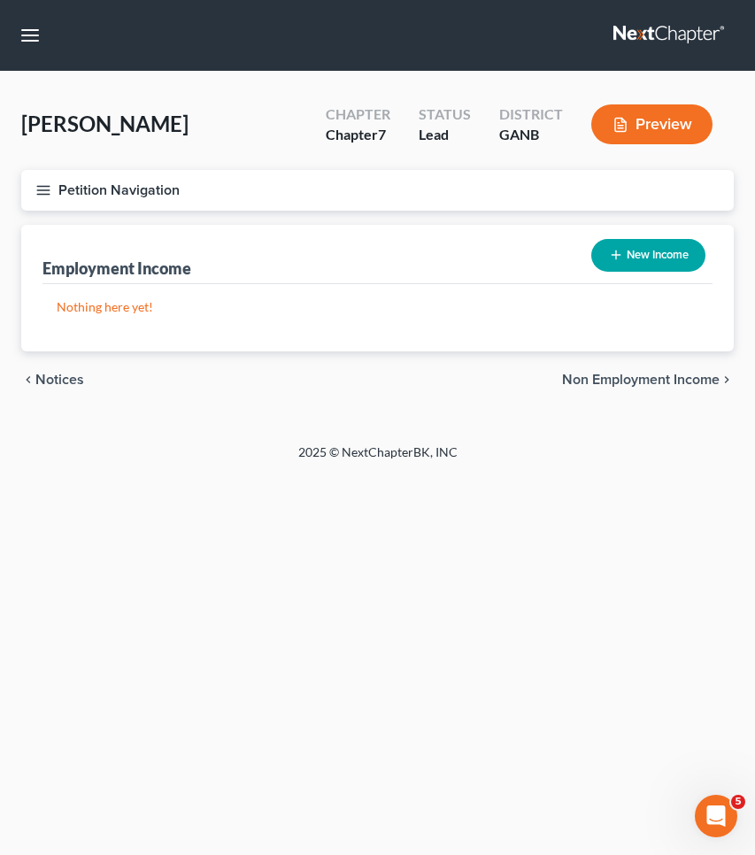
click at [676, 253] on button "New Income" at bounding box center [649, 255] width 114 height 33
select select "0"
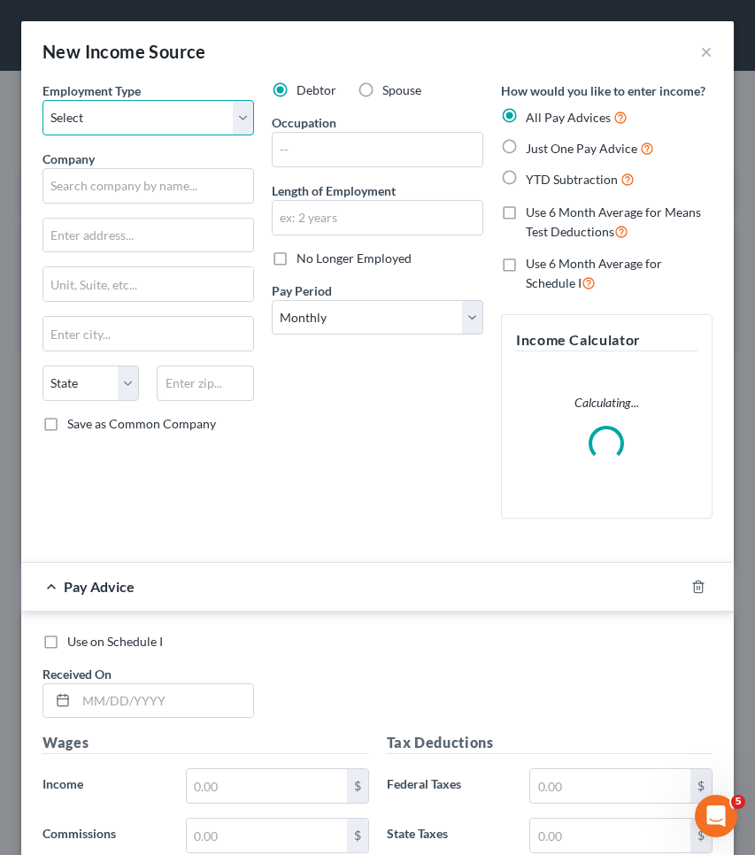
select select "0"
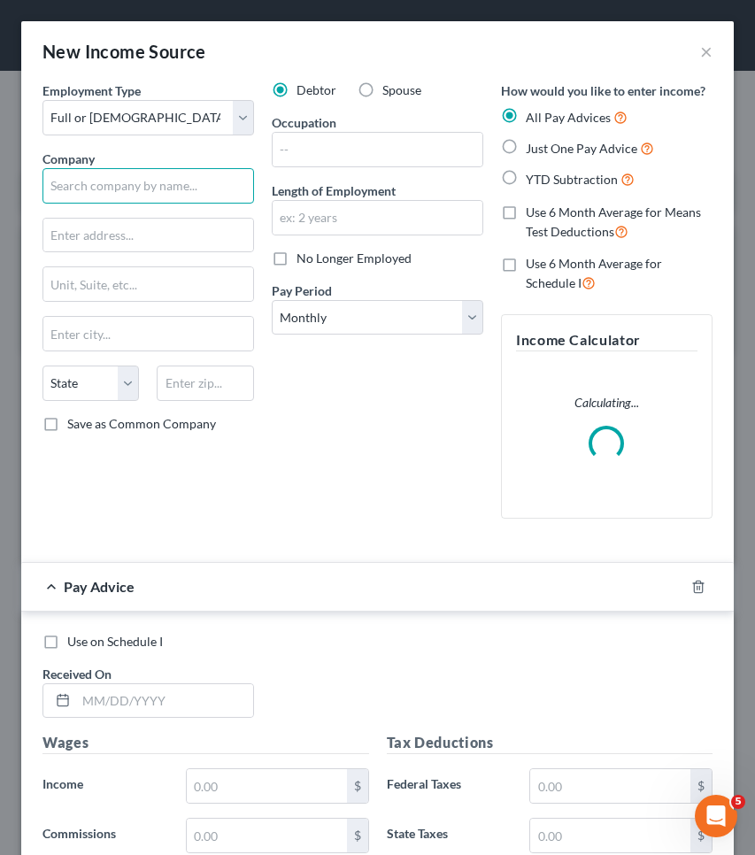
click at [184, 179] on input "text" at bounding box center [149, 185] width 212 height 35
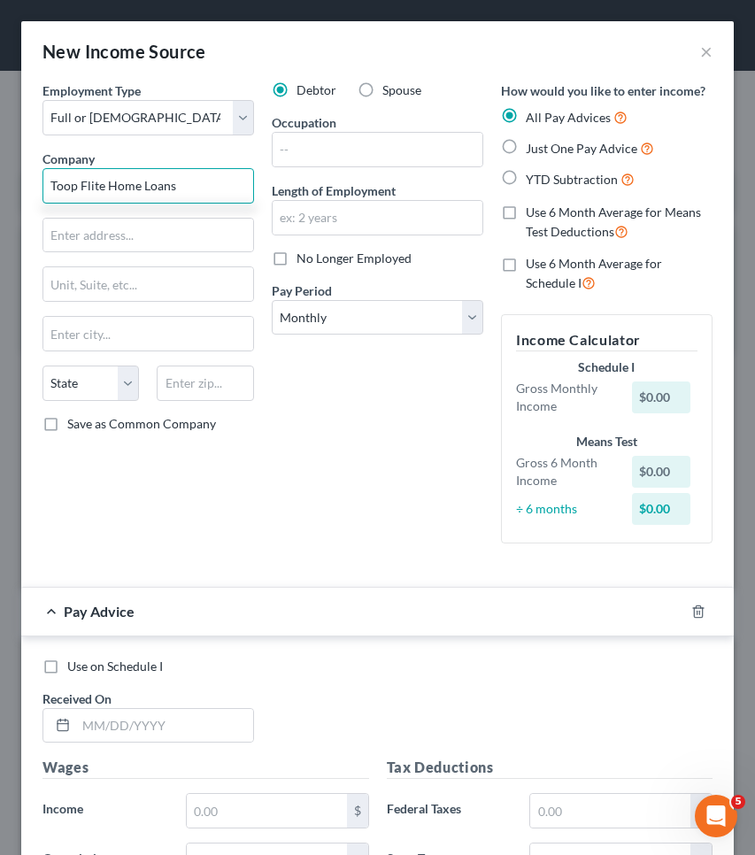
type input "Toop Flite Home Loans"
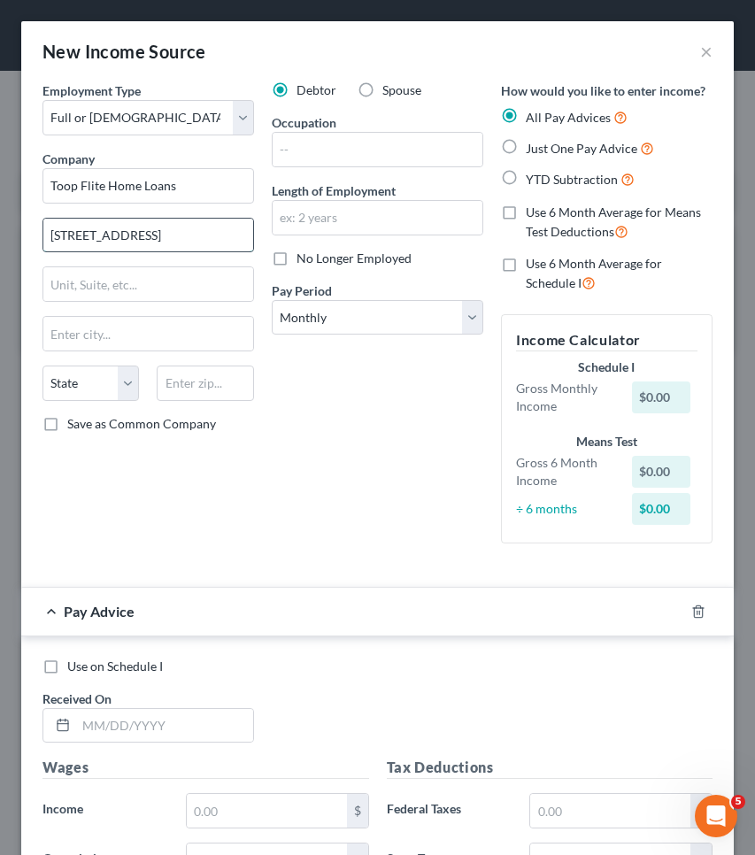
drag, startPoint x: 161, startPoint y: 230, endPoint x: 236, endPoint y: 233, distance: 75.3
click at [236, 233] on input "[STREET_ADDRESS]" at bounding box center [148, 236] width 210 height 34
paste input "678266742"
type input "[STREET_ADDRESS]"
paste input "Bldg 1800"
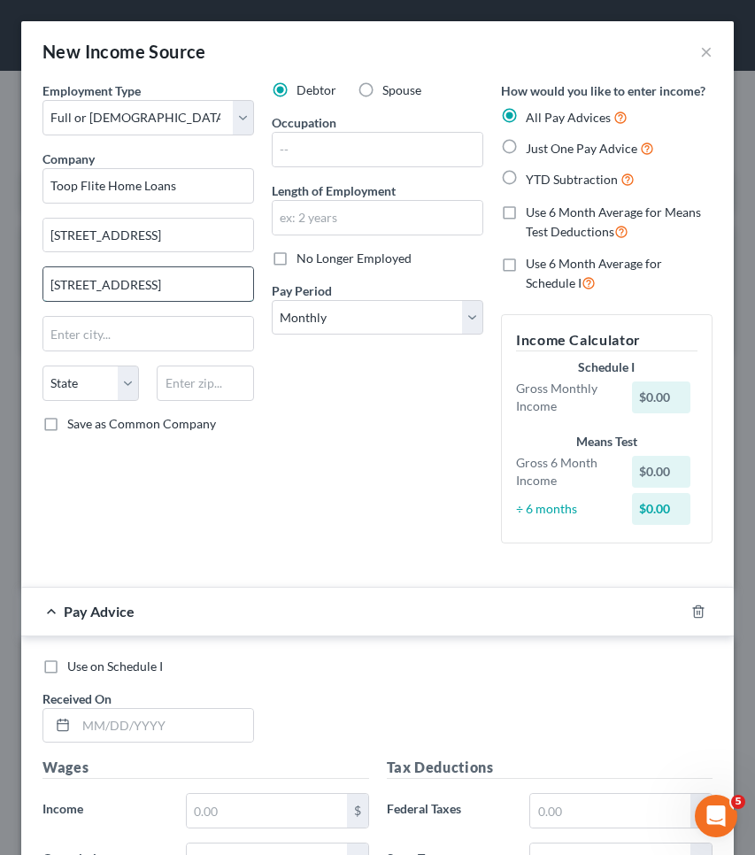
type input "[STREET_ADDRESS]"
type input "30331"
type input "[GEOGRAPHIC_DATA]"
select select "10"
type input "Loan Officer"
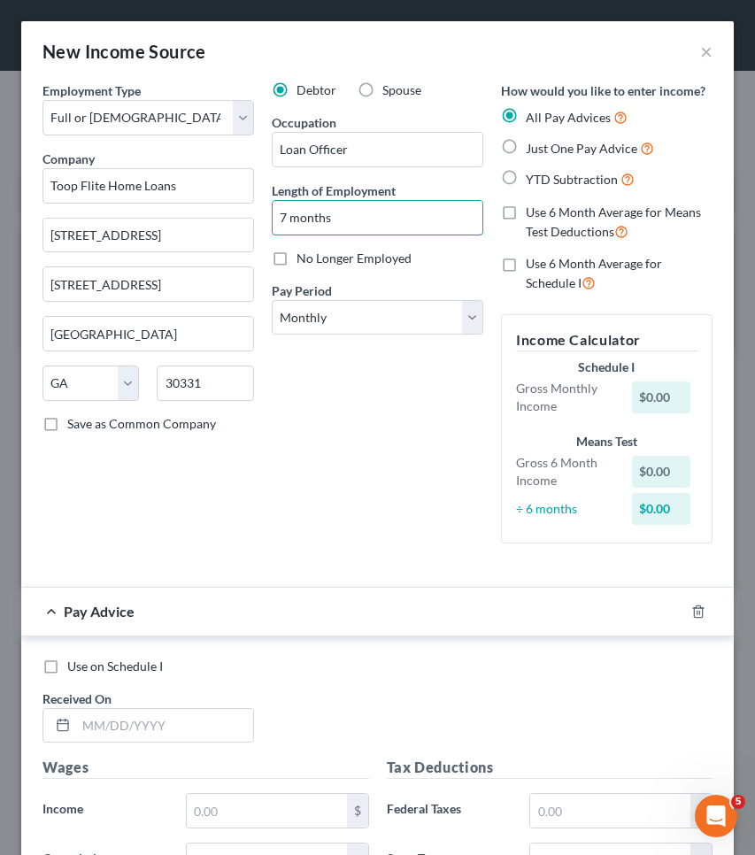
type input "7 months"
click at [568, 181] on span "YTD Subtraction" at bounding box center [572, 179] width 92 height 15
click at [545, 181] on input "YTD Subtraction" at bounding box center [539, 175] width 12 height 12
radio input "true"
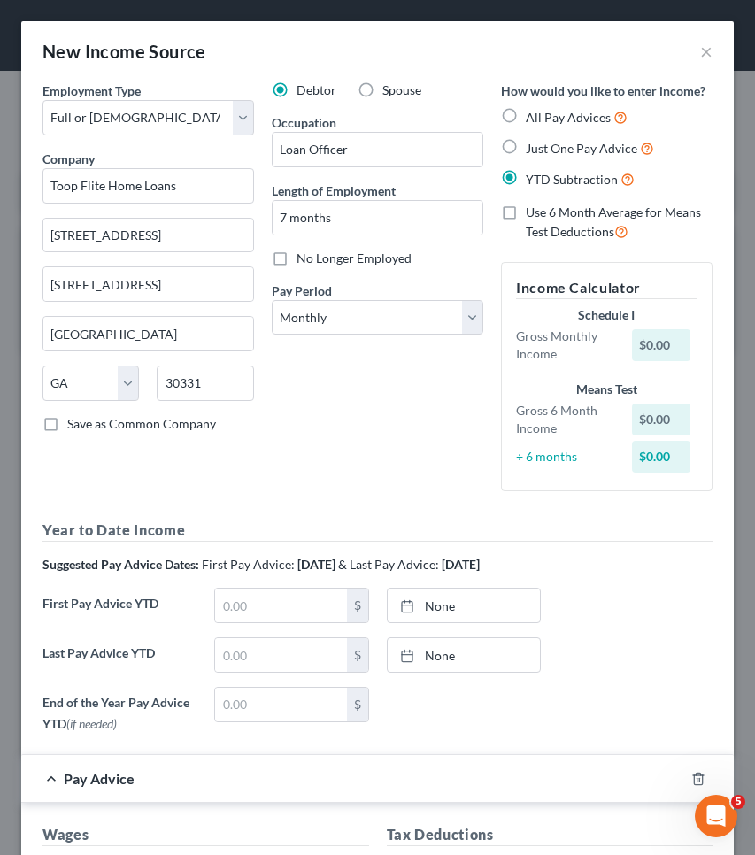
click at [557, 146] on span "Just One Pay Advice" at bounding box center [582, 148] width 112 height 15
click at [545, 146] on input "Just One Pay Advice" at bounding box center [539, 144] width 12 height 12
radio input "true"
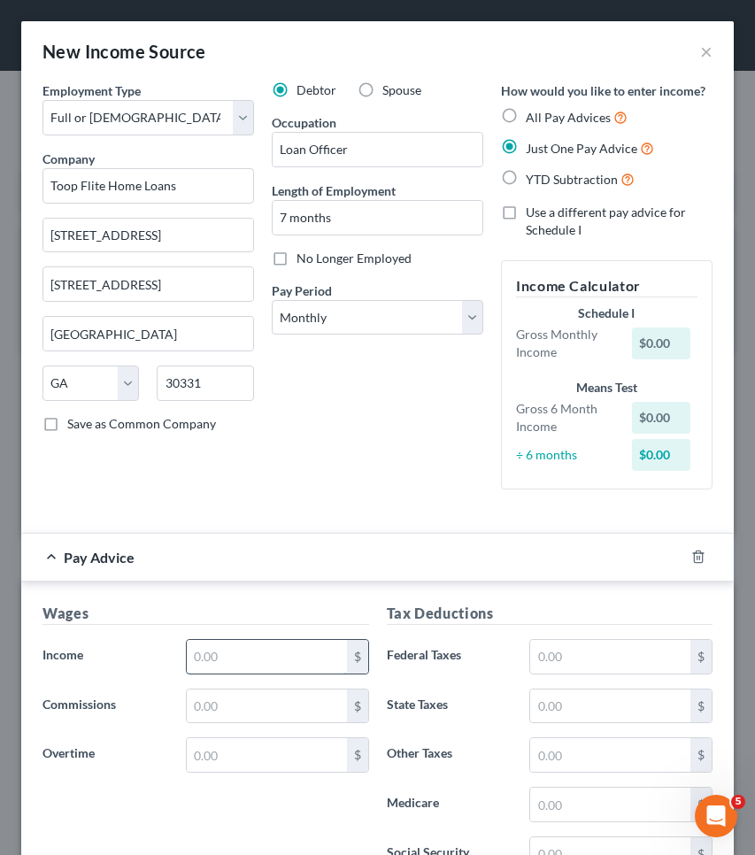
click at [223, 653] on input "text" at bounding box center [267, 657] width 160 height 34
type input "1"
click at [382, 516] on form "Employment Type * Select Full or [DEMOGRAPHIC_DATA] Employment Self Employment …" at bounding box center [378, 733] width 670 height 1305
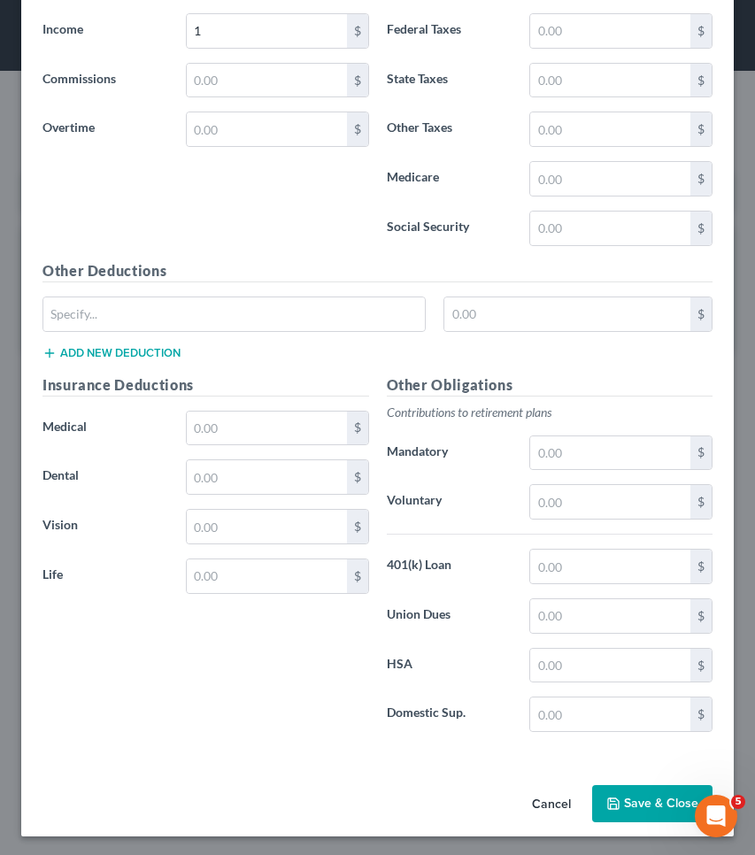
click at [617, 802] on button "Save & Close" at bounding box center [652, 803] width 120 height 37
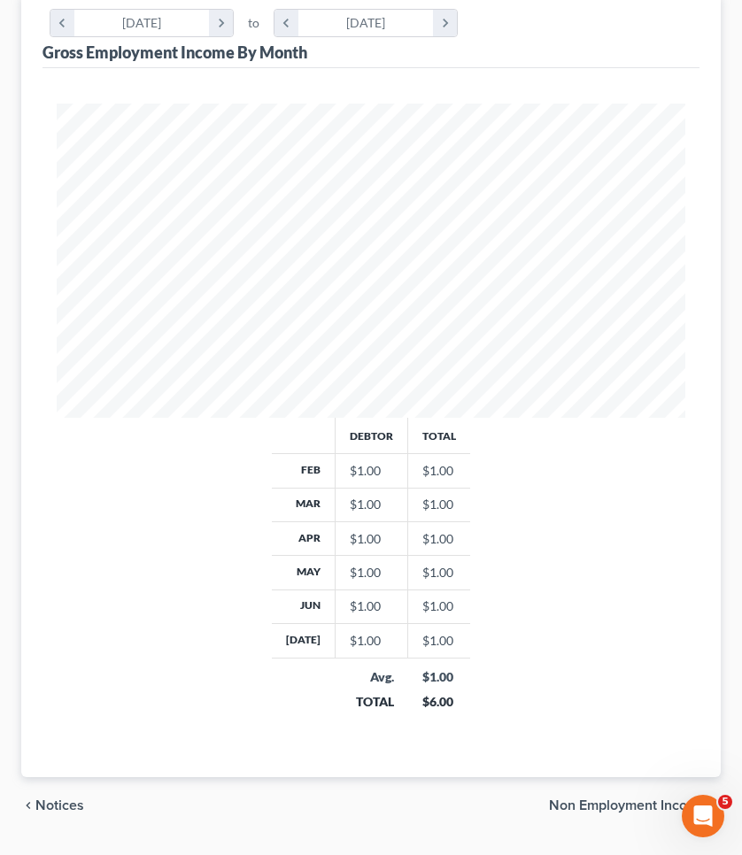
scroll to position [437, 0]
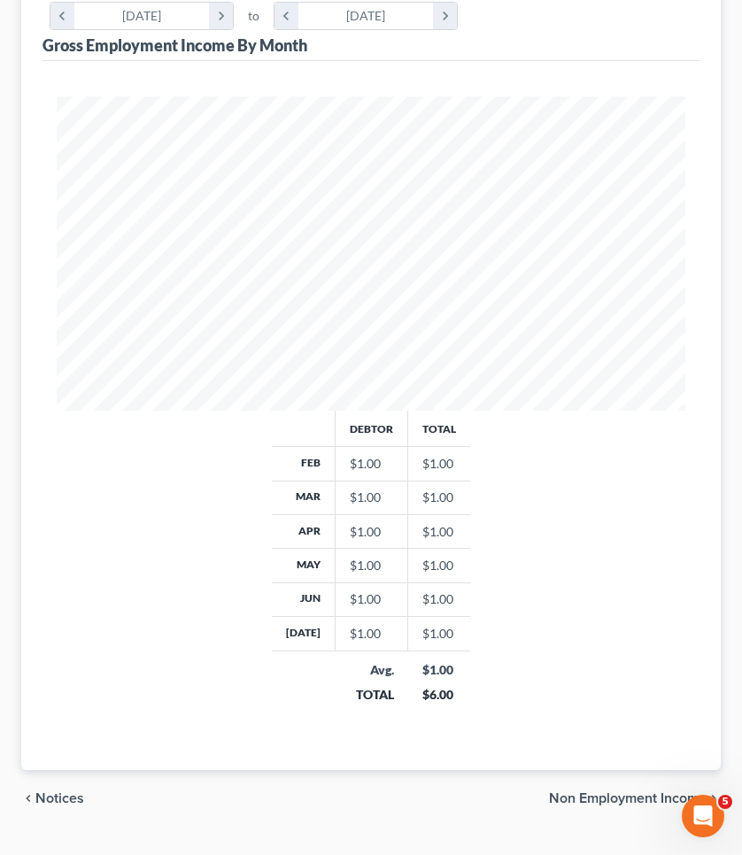
click at [651, 801] on span "Non Employment Income" at bounding box center [628, 799] width 158 height 14
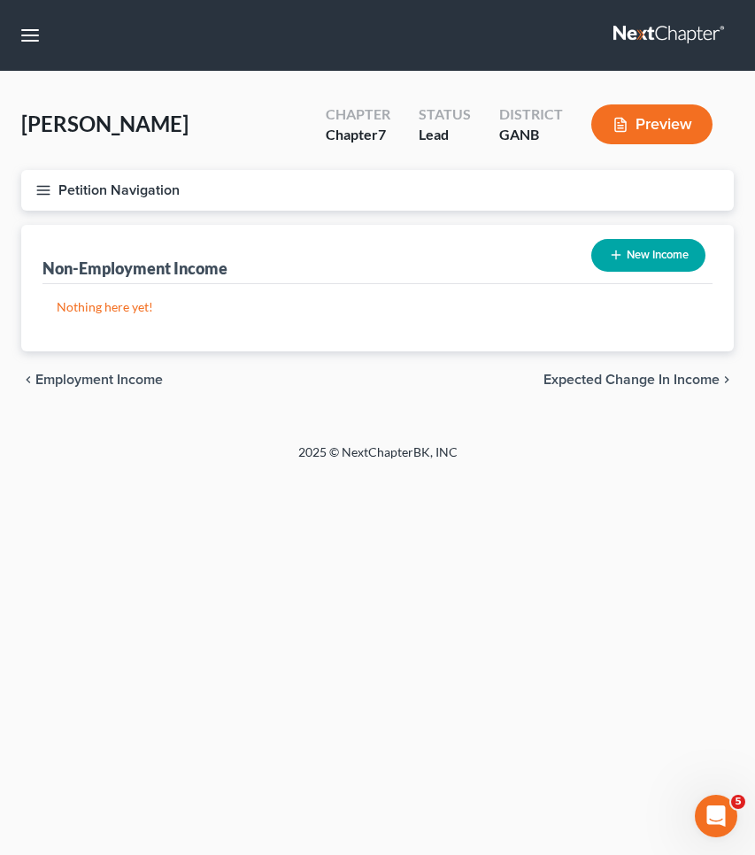
click at [661, 383] on span "Expected Change in Income" at bounding box center [632, 380] width 176 height 14
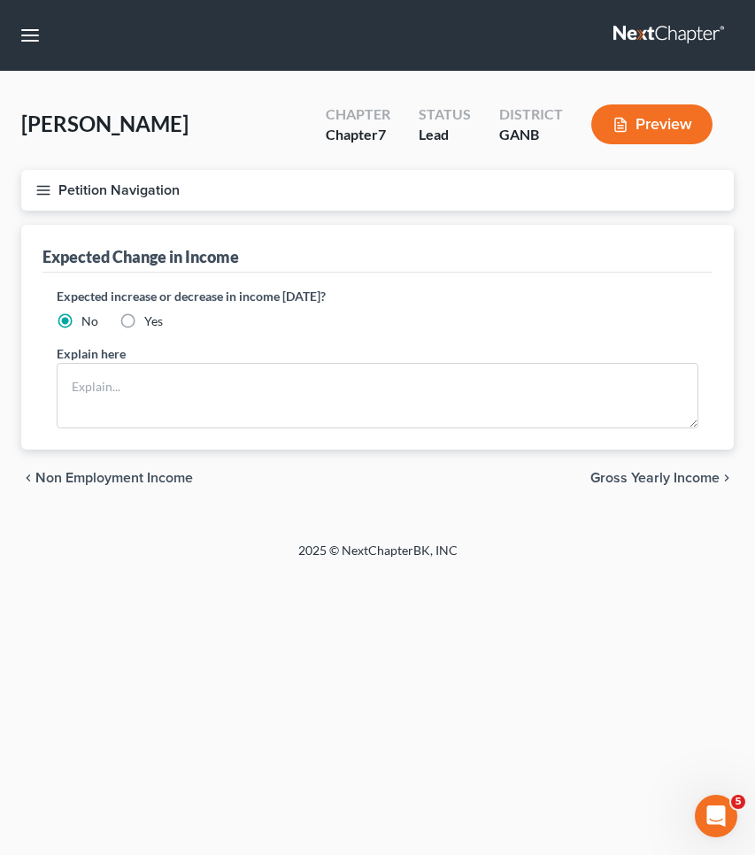
click at [653, 484] on span "Gross Yearly Income" at bounding box center [655, 478] width 129 height 14
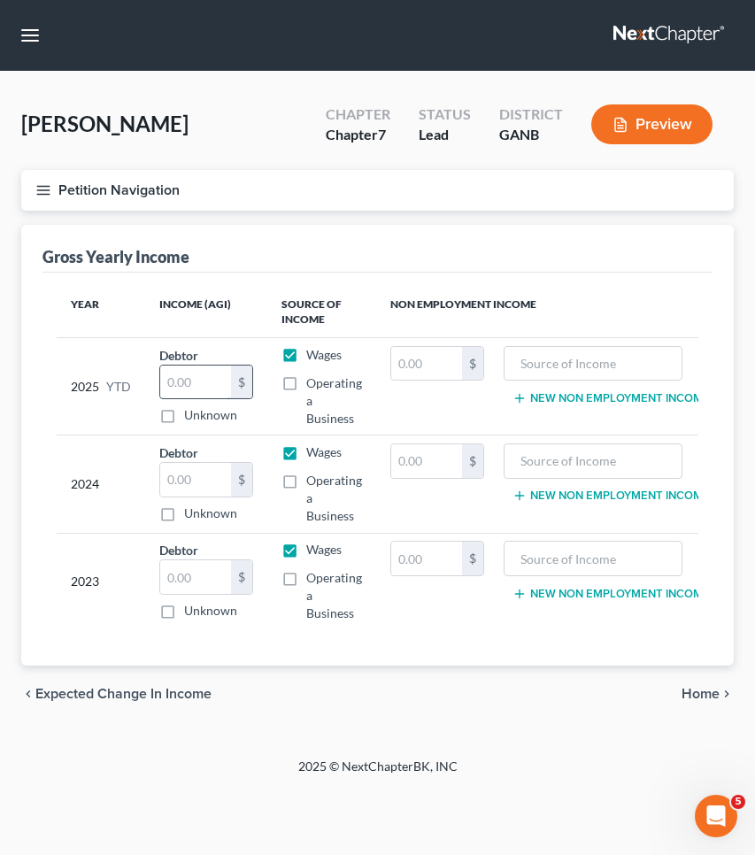
click at [202, 391] on input "text" at bounding box center [195, 383] width 71 height 34
type input "24,382.72"
click at [193, 475] on input "text" at bounding box center [195, 480] width 71 height 34
type input "14,026.30"
type input "24,070.12"
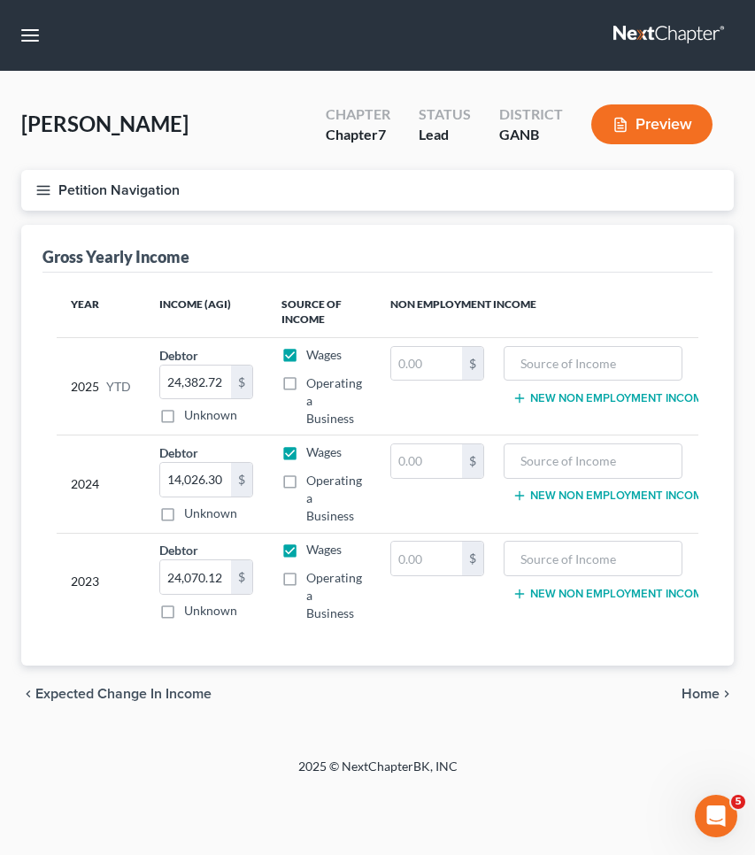
click at [700, 701] on span "Home" at bounding box center [701, 694] width 38 height 14
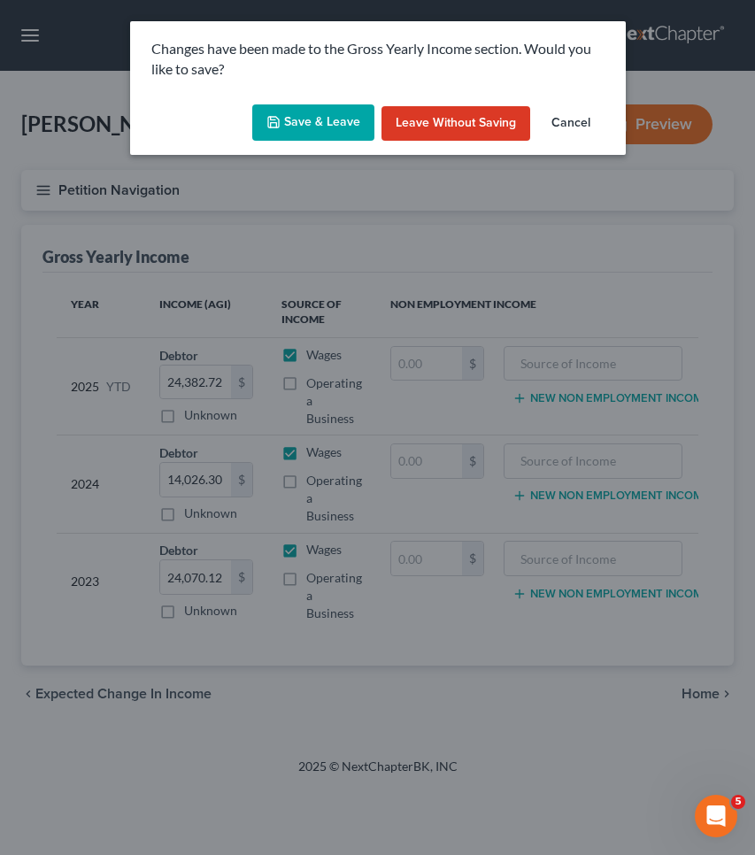
click at [358, 130] on button "Save & Leave" at bounding box center [313, 122] width 122 height 37
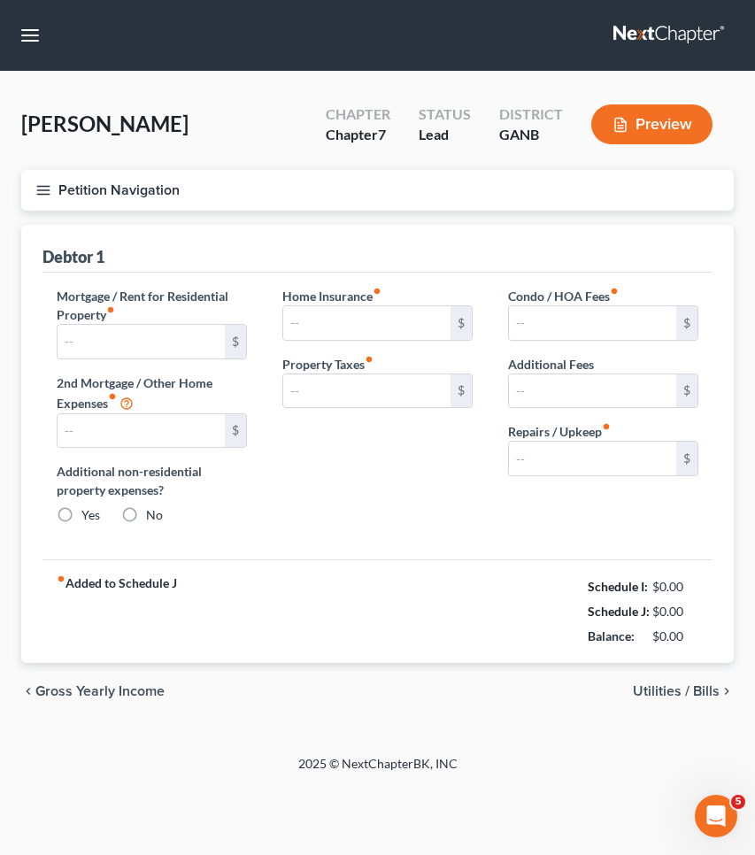
type input "0.00"
radio input "true"
type input "0.00"
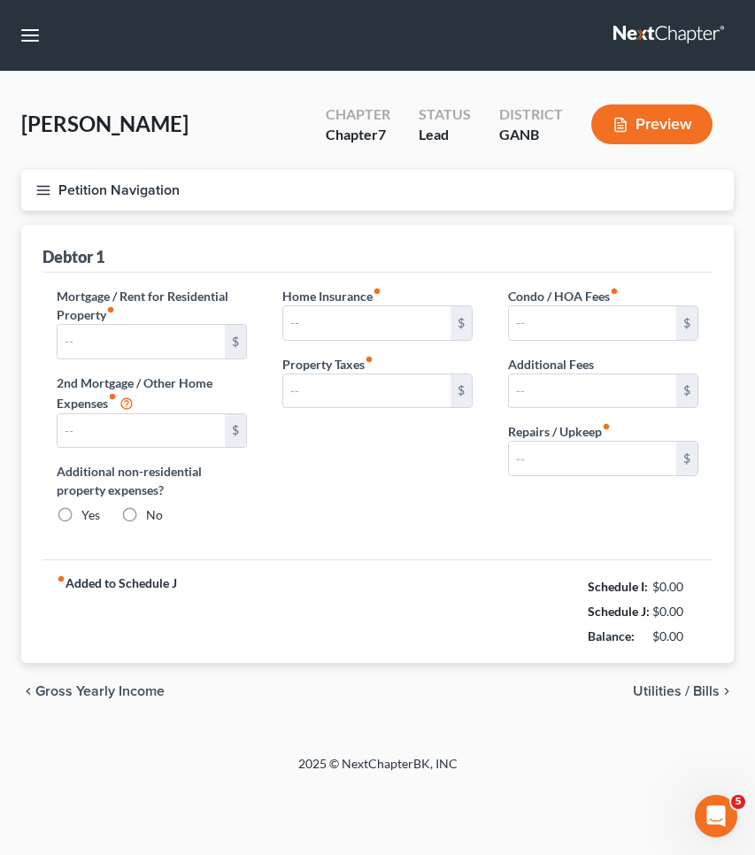
type input "0.00"
click at [77, 180] on button "Petition Navigation" at bounding box center [377, 190] width 713 height 41
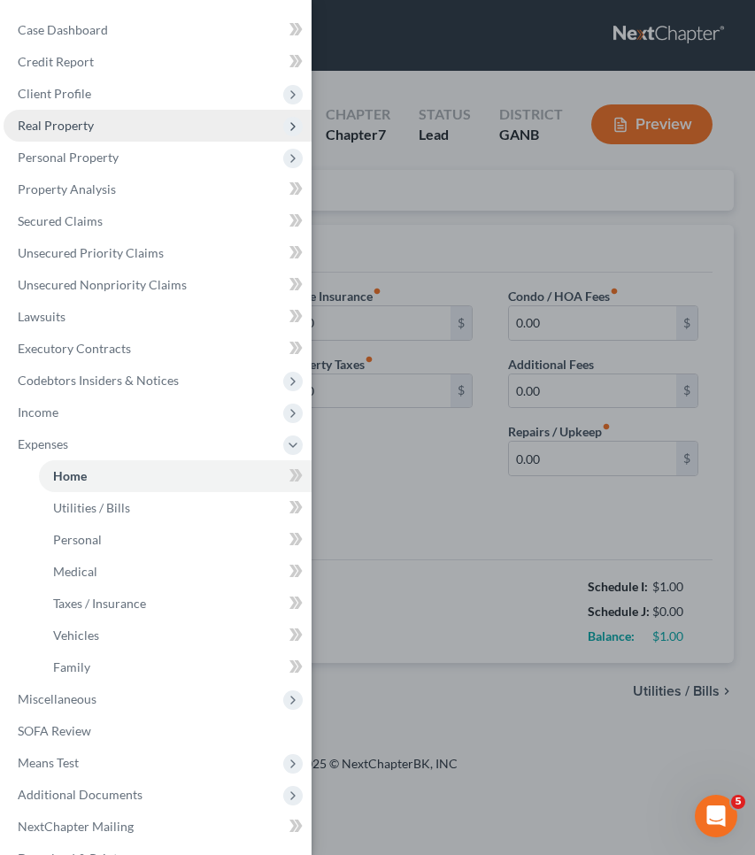
click at [81, 128] on span "Real Property" at bounding box center [56, 125] width 76 height 15
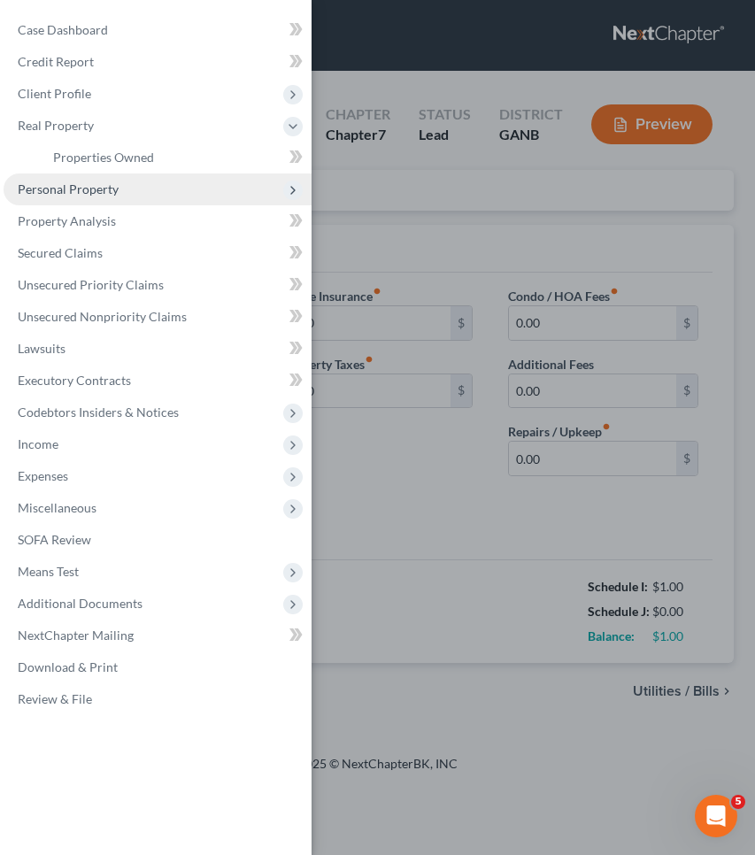
click at [82, 179] on span "Personal Property" at bounding box center [158, 190] width 308 height 32
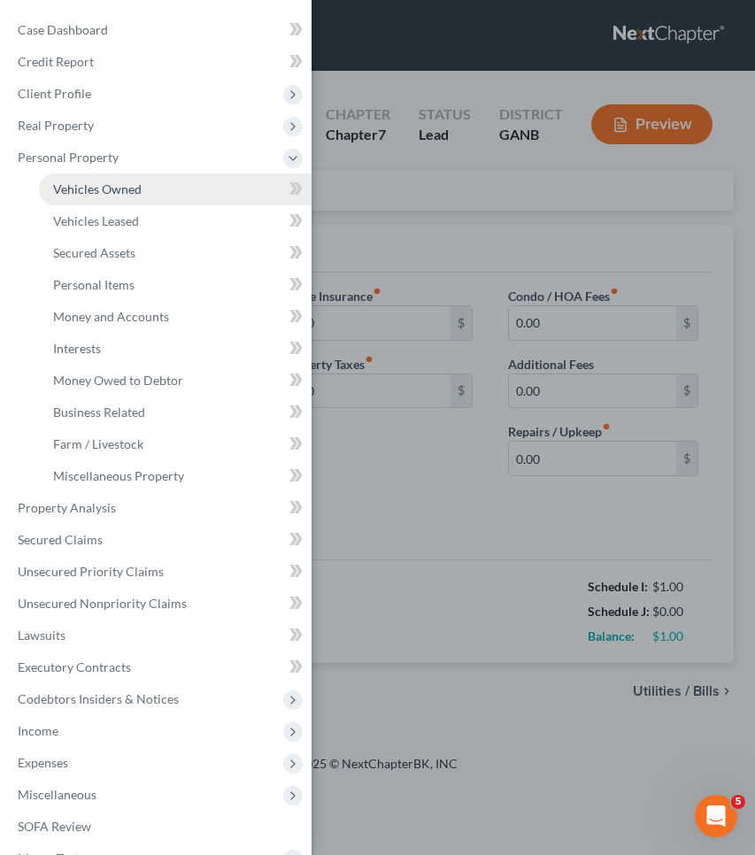
click at [78, 184] on span "Vehicles Owned" at bounding box center [97, 189] width 89 height 15
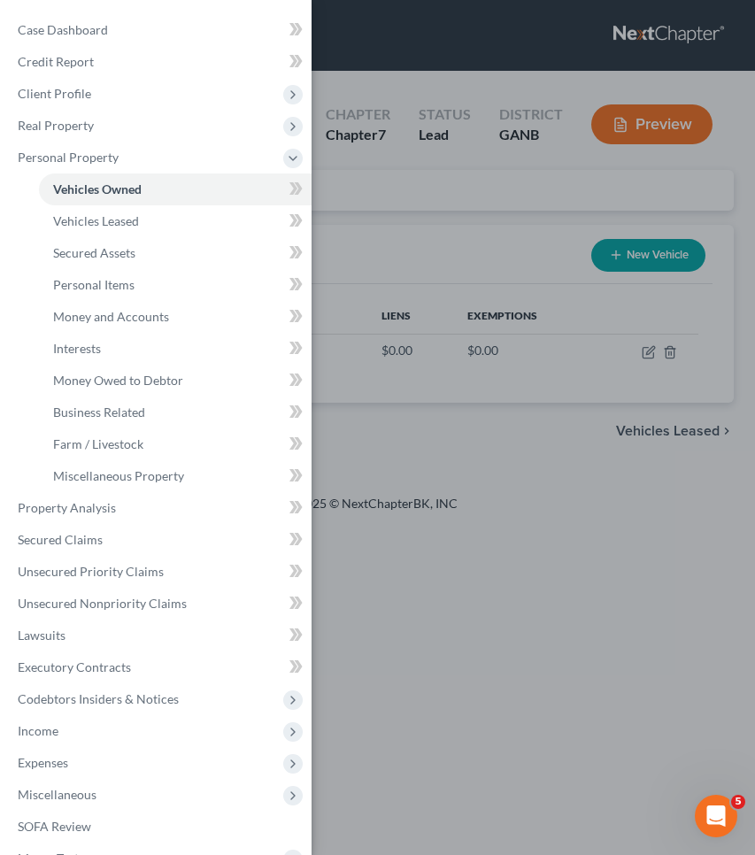
click at [445, 215] on div "Case Dashboard Payments Invoices Payments Payments Credit Report Client Profile" at bounding box center [377, 427] width 755 height 855
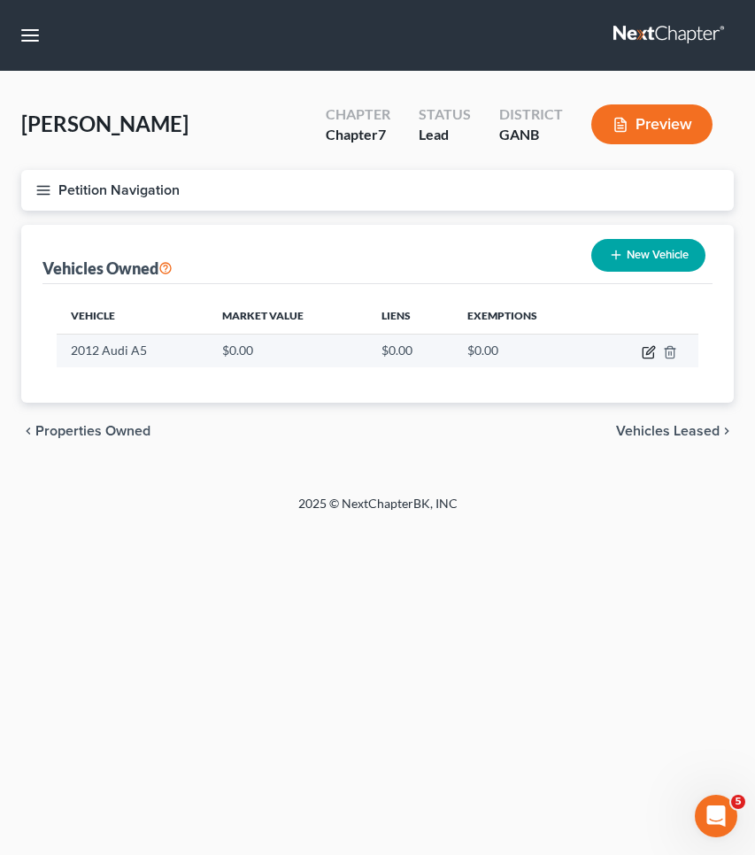
click at [654, 352] on icon "button" at bounding box center [648, 353] width 11 height 11
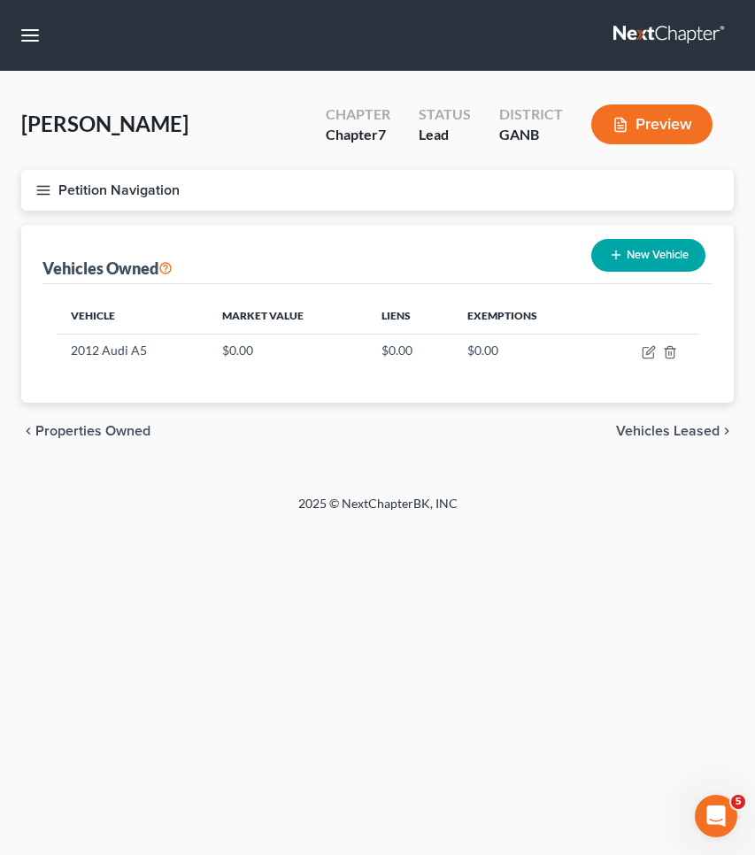
select select "0"
select select "14"
select select "0"
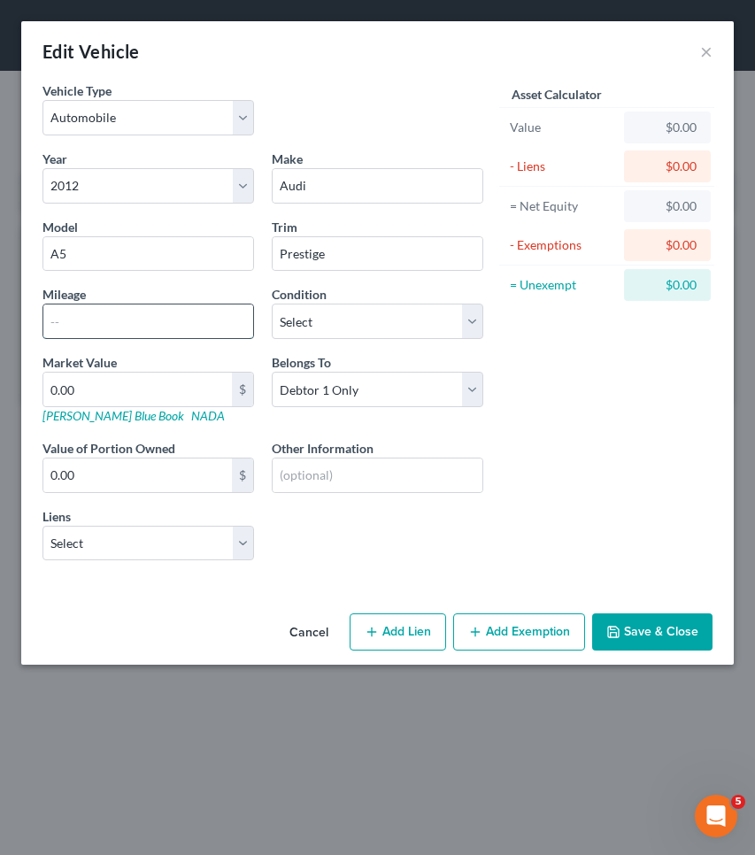
click at [133, 329] on input "text" at bounding box center [148, 322] width 210 height 34
type input "77164"
click at [191, 418] on link "NADA" at bounding box center [208, 415] width 34 height 15
click at [171, 391] on input "0.00" at bounding box center [137, 390] width 189 height 34
type input "0"
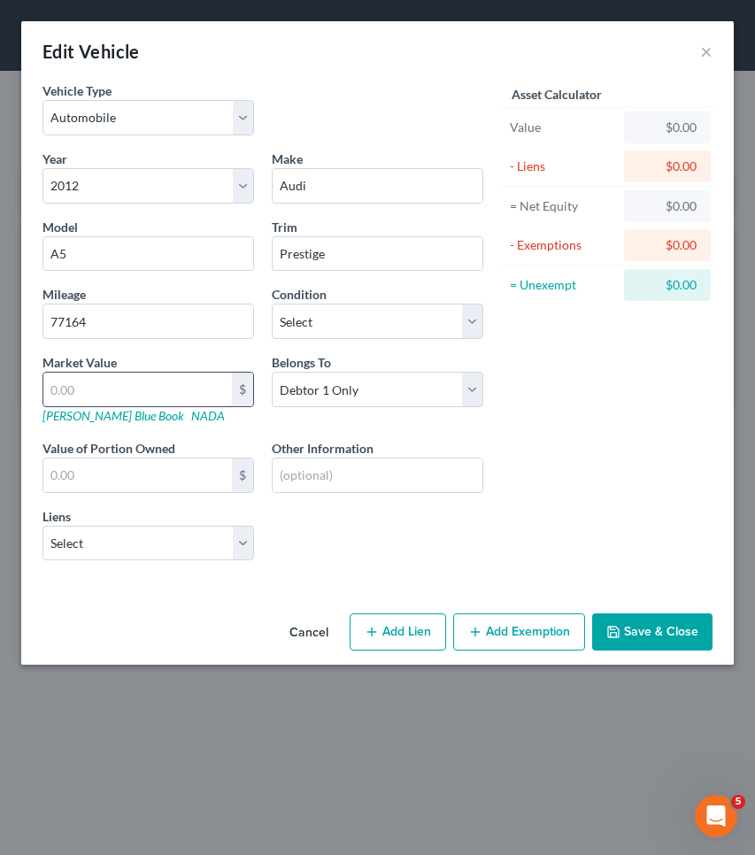
type input "4"
type input "4.00"
type input "40"
type input "40.00"
type input "400"
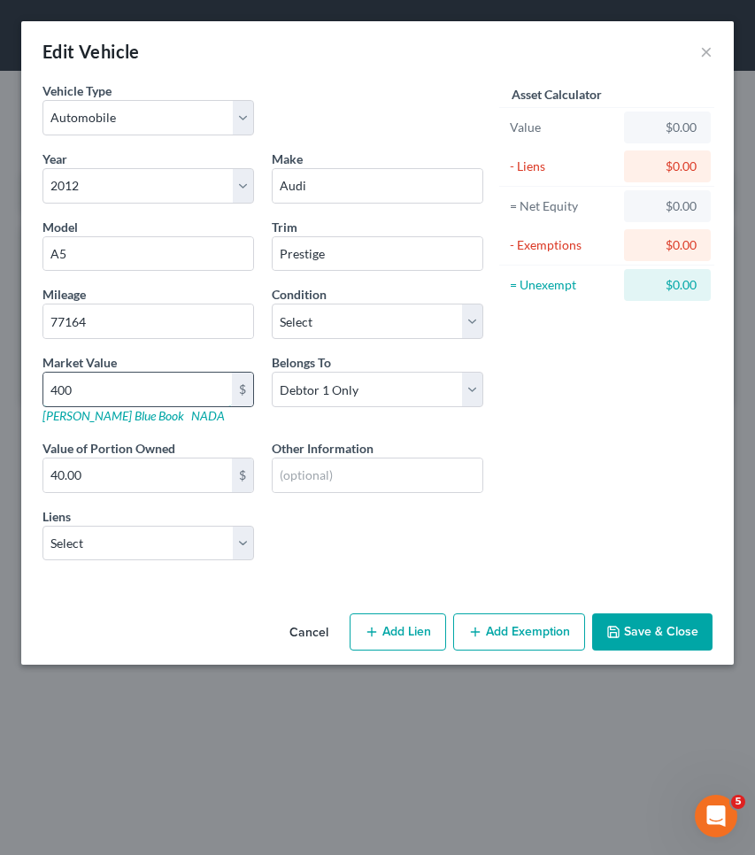
type input "400.00"
type input "4000"
type input "4,000.00"
type input "4,000"
click at [495, 632] on button "Add Exemption" at bounding box center [519, 632] width 132 height 37
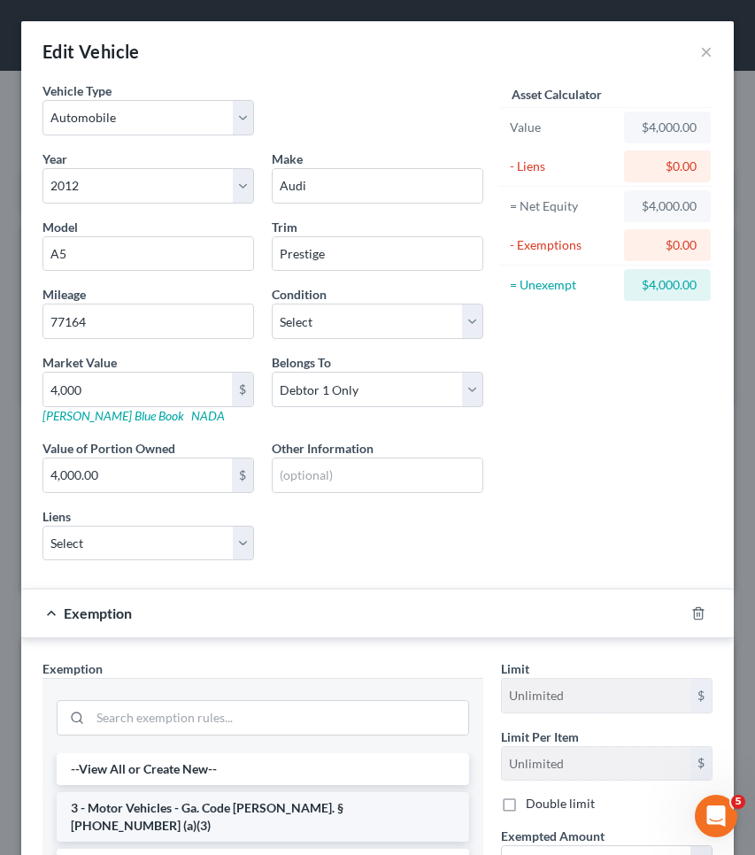
click at [309, 806] on li "3 - Motor Vehicles - Ga. Code [PERSON_NAME]. § [PHONE_NUMBER] (a)(3)" at bounding box center [263, 818] width 413 height 50
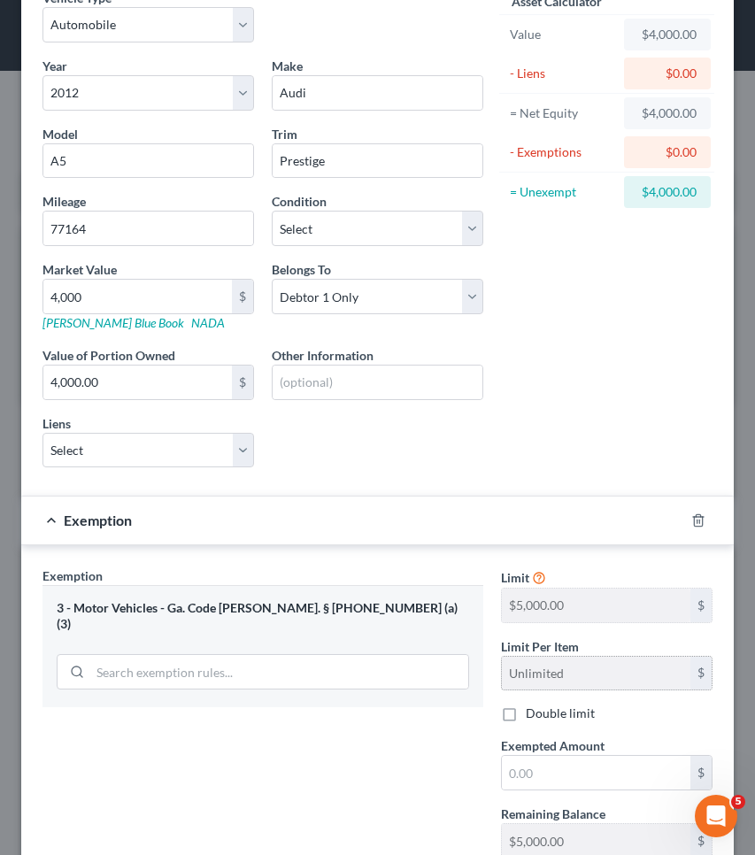
scroll to position [92, 0]
click at [528, 770] on input "text" at bounding box center [596, 774] width 189 height 34
type input "4,000"
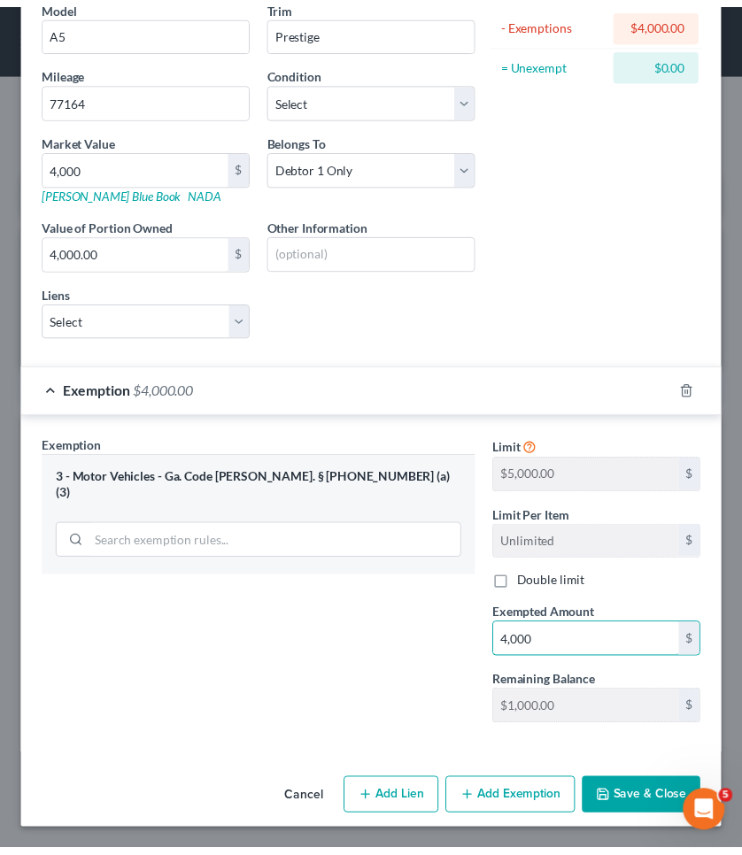
scroll to position [222, 0]
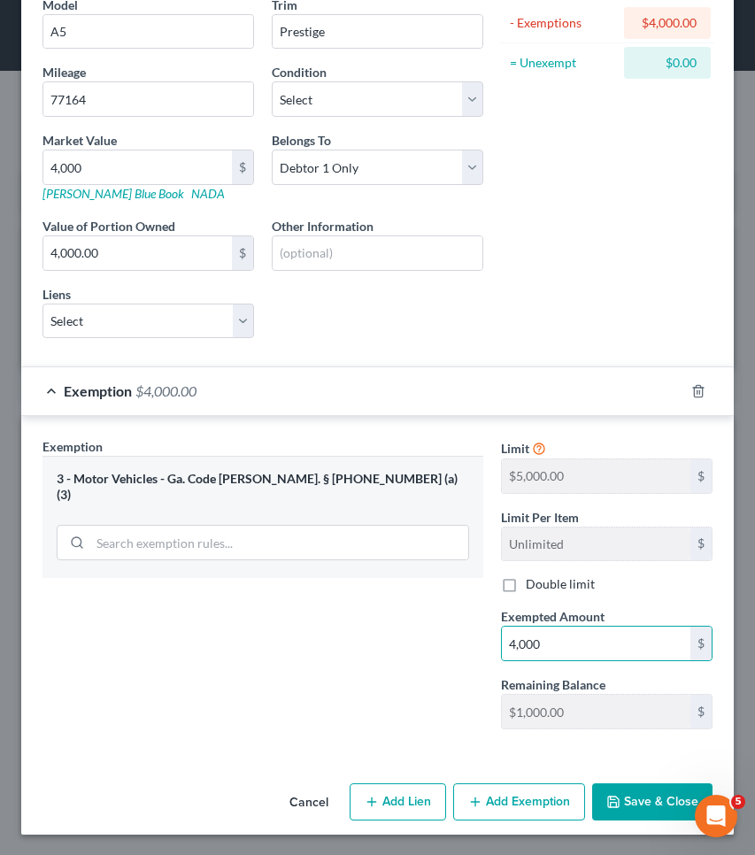
click at [647, 812] on button "Save & Close" at bounding box center [652, 802] width 120 height 37
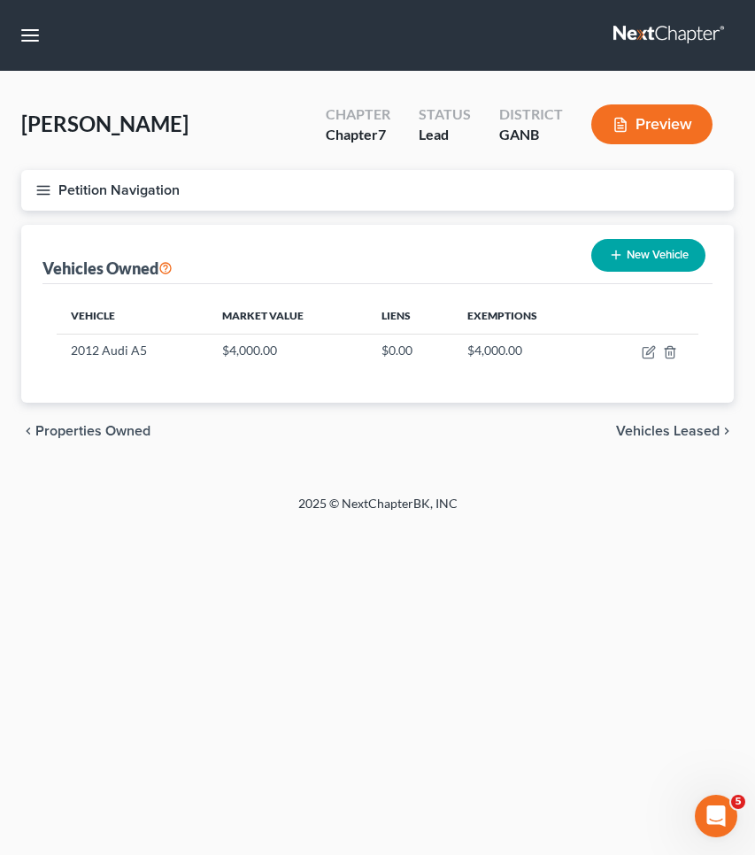
click at [110, 428] on span "Properties Owned" at bounding box center [92, 431] width 115 height 14
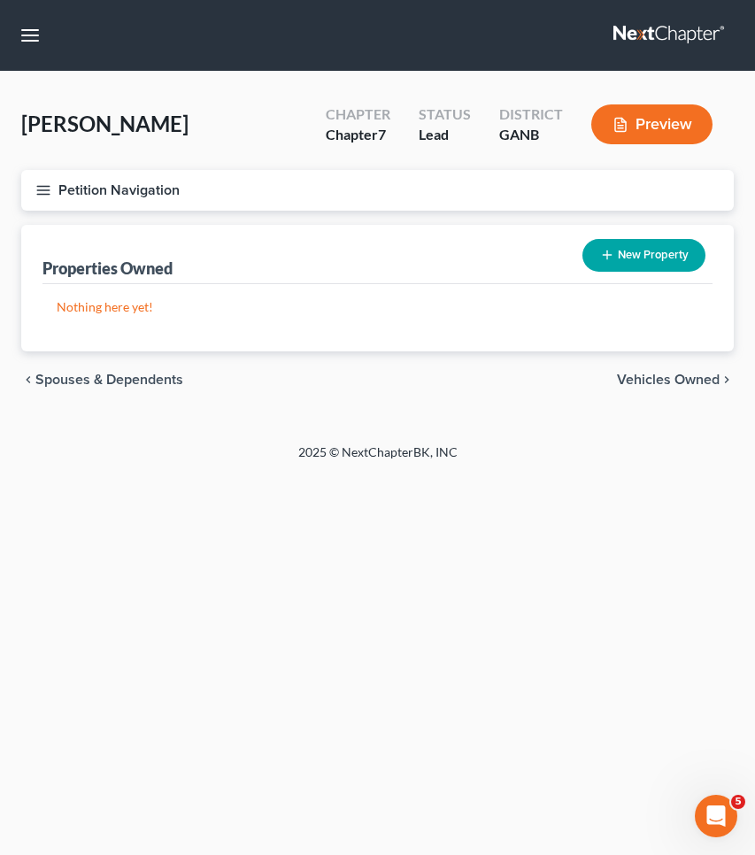
click at [624, 382] on span "Vehicles Owned" at bounding box center [668, 380] width 103 height 14
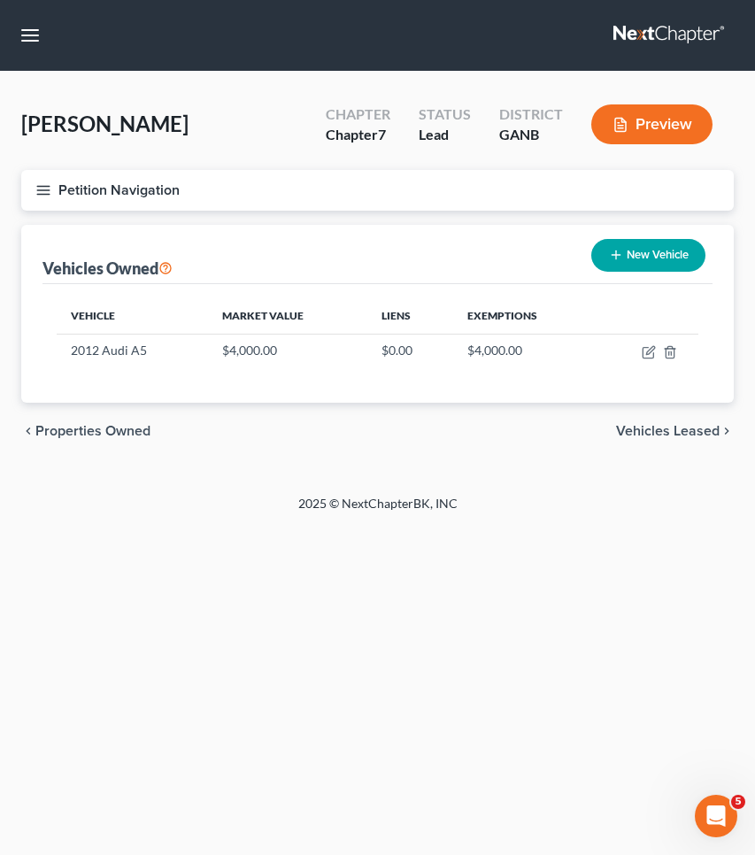
click at [669, 427] on span "Vehicles Leased" at bounding box center [668, 431] width 104 height 14
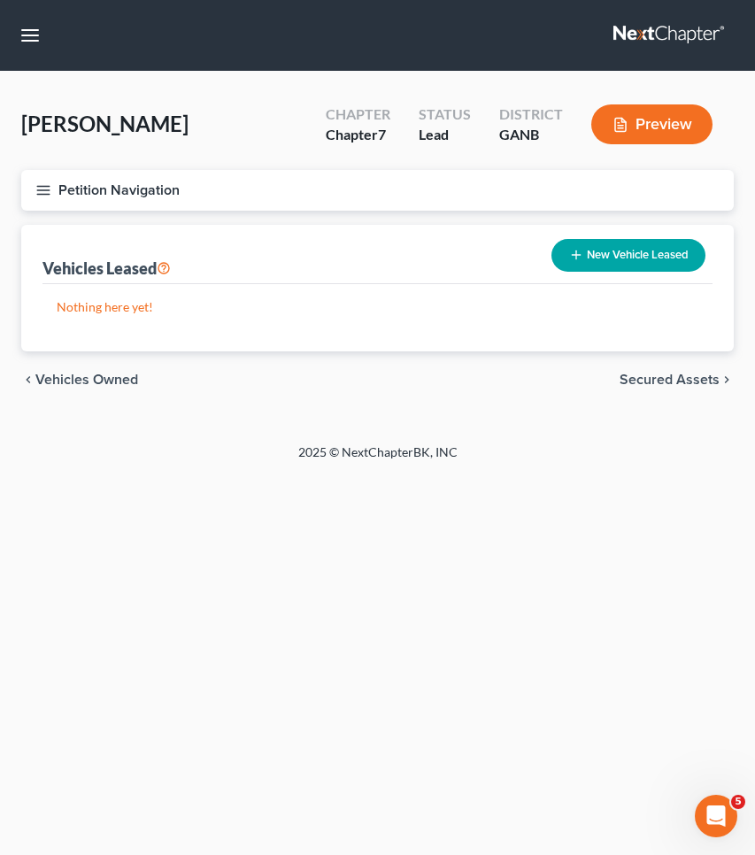
click at [661, 373] on span "Secured Assets" at bounding box center [670, 380] width 100 height 14
click at [656, 373] on span "Personal Items" at bounding box center [672, 380] width 95 height 14
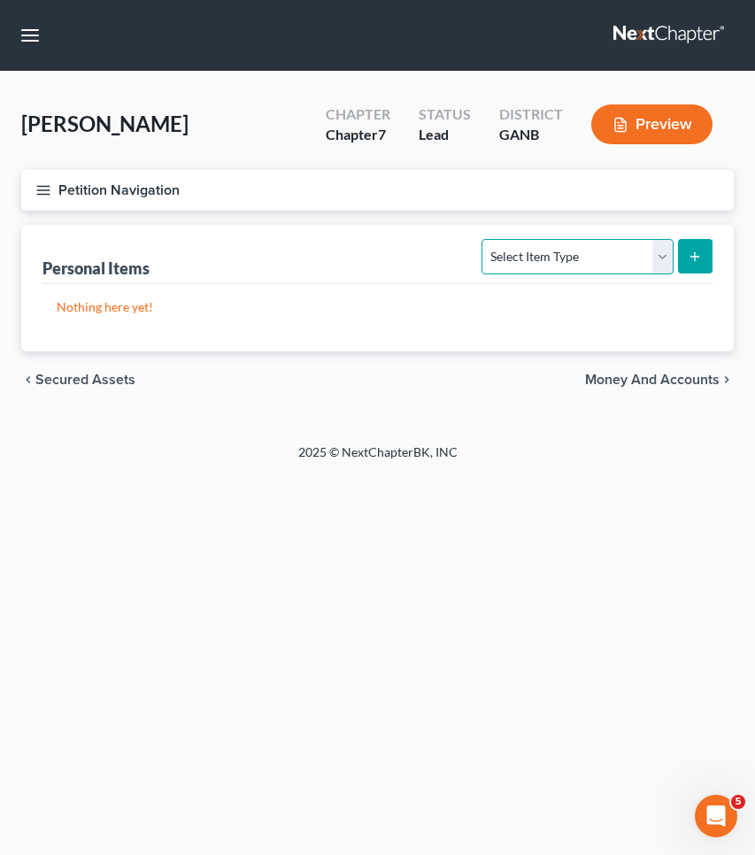
select select "clothing"
click at [693, 262] on icon "submit" at bounding box center [695, 257] width 14 height 14
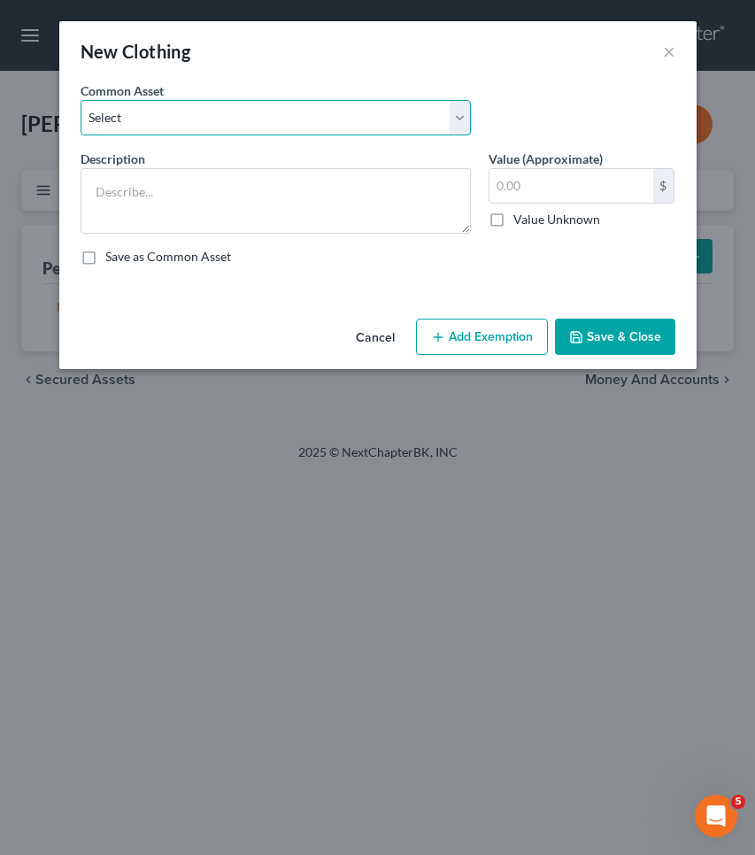
select select "0"
type textarea "Clothing"
type input "500.00"
click at [512, 333] on button "Add Exemption" at bounding box center [482, 337] width 132 height 37
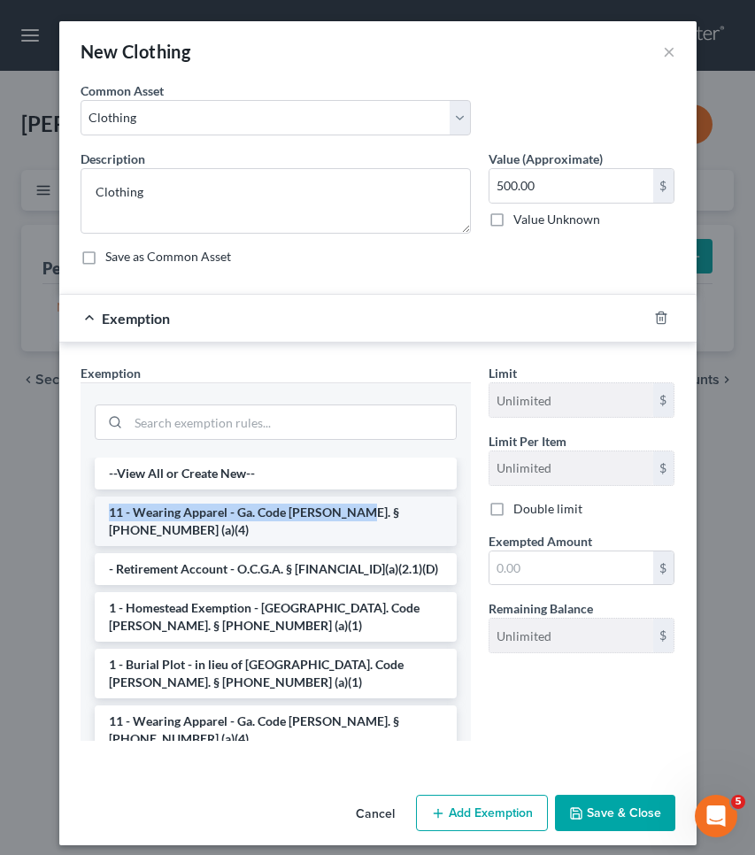
click at [344, 504] on li "11 - Wearing Apparel - Ga. Code [PERSON_NAME]. § [PHONE_NUMBER] (a)(4)" at bounding box center [276, 522] width 362 height 50
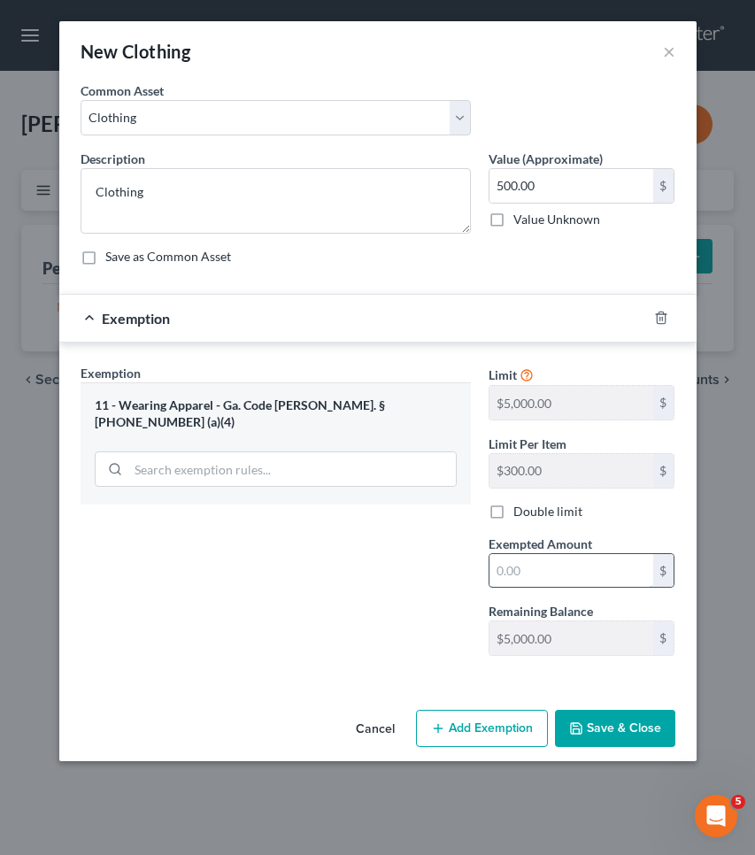
click at [525, 560] on input "text" at bounding box center [572, 571] width 164 height 34
type input "500"
click at [638, 735] on button "Save & Close" at bounding box center [615, 728] width 120 height 37
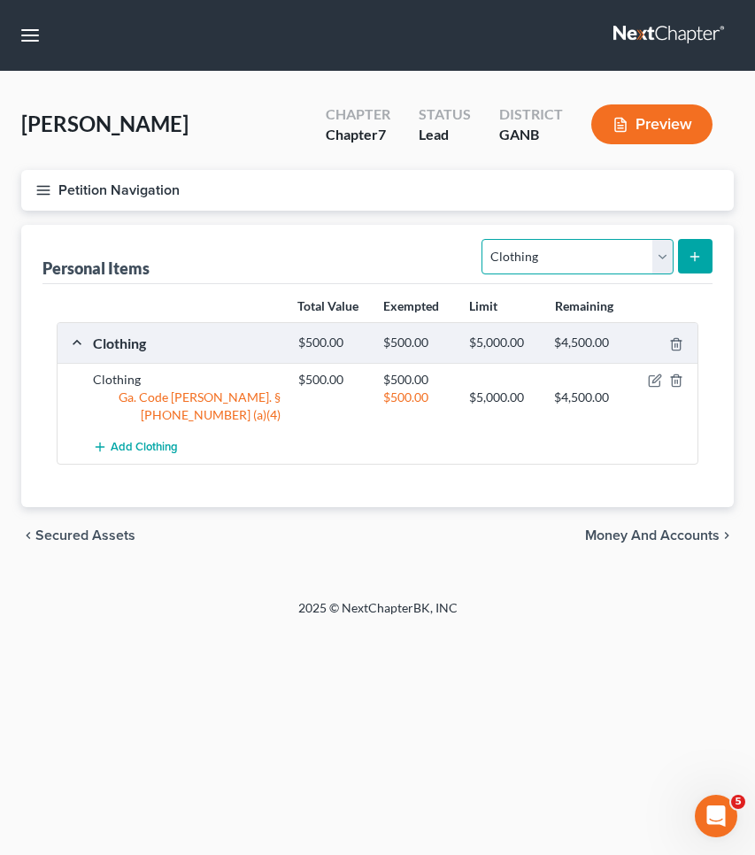
select select "electronics"
click at [700, 258] on icon "submit" at bounding box center [695, 257] width 14 height 14
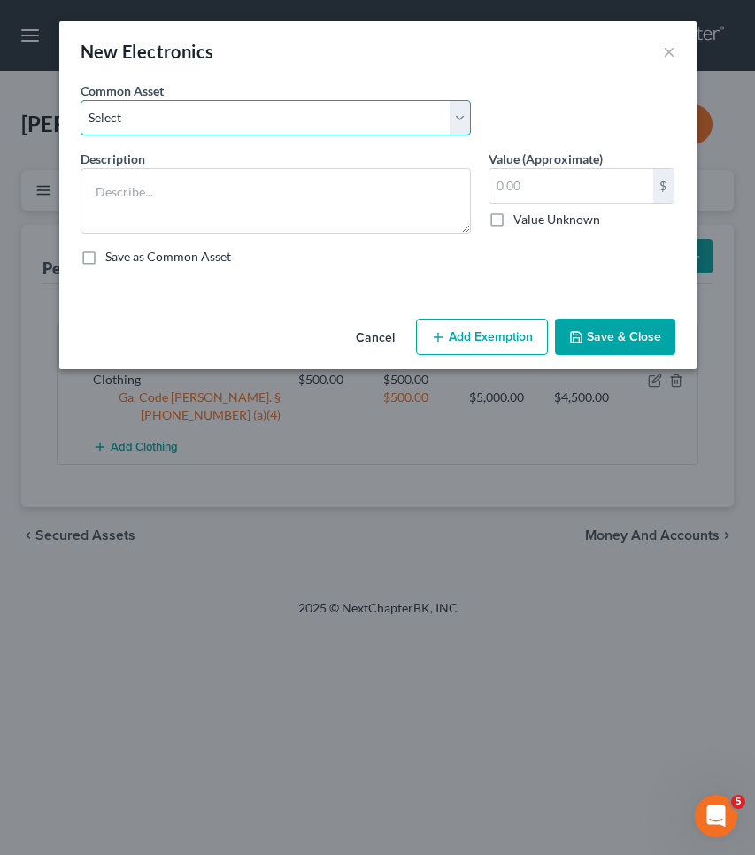
select select "1"
type textarea "Electronics"
type input "500.00"
click at [503, 343] on button "Add Exemption" at bounding box center [482, 337] width 132 height 37
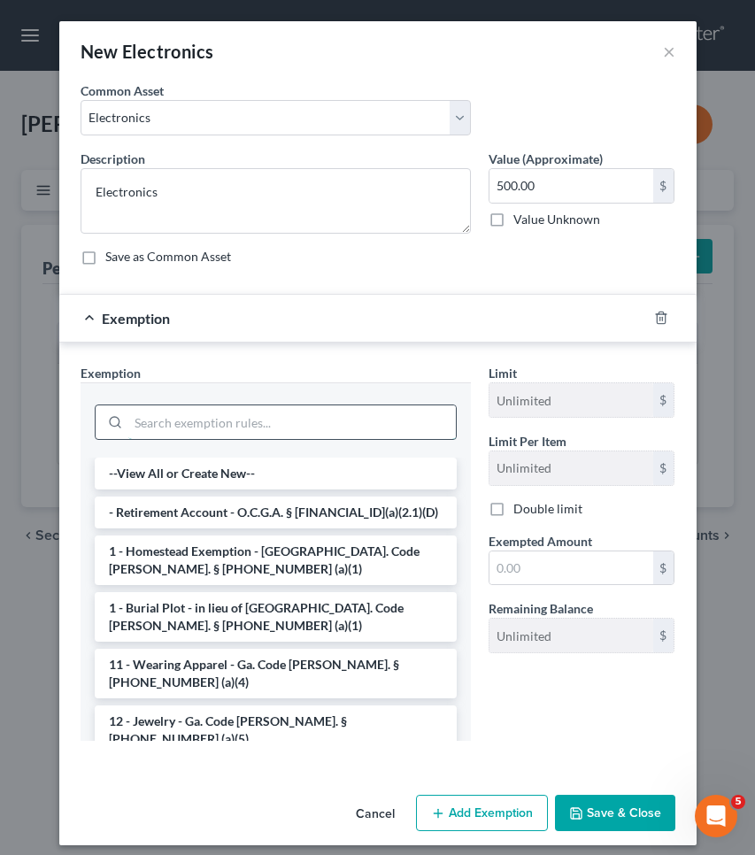
click at [418, 420] on input "search" at bounding box center [292, 423] width 328 height 34
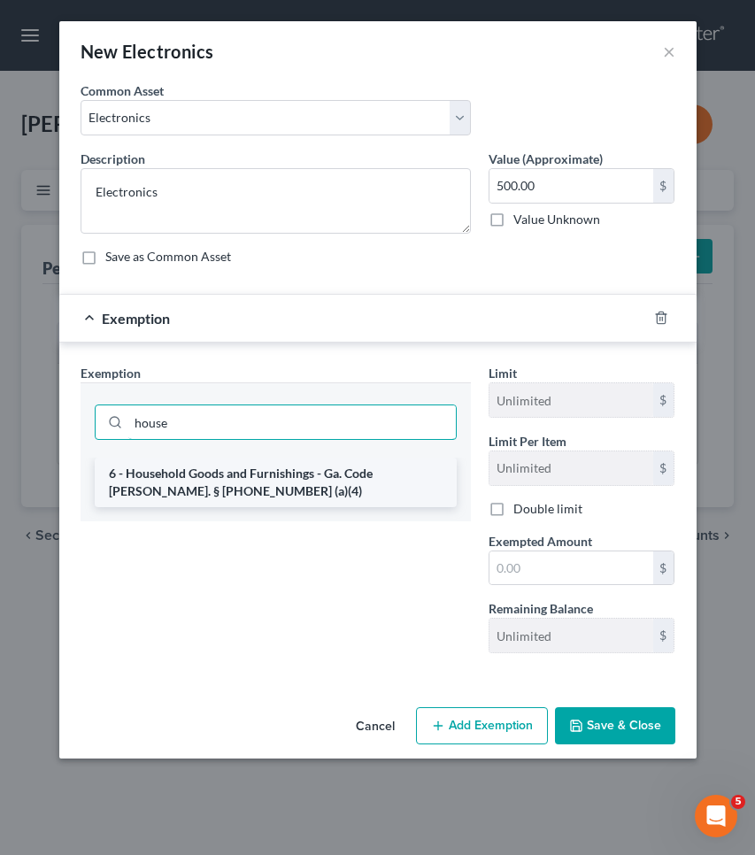
type input "house"
click at [424, 479] on li "6 - Household Goods and Furnishings - Ga. Code [PERSON_NAME]. § [PHONE_NUMBER] …" at bounding box center [276, 483] width 362 height 50
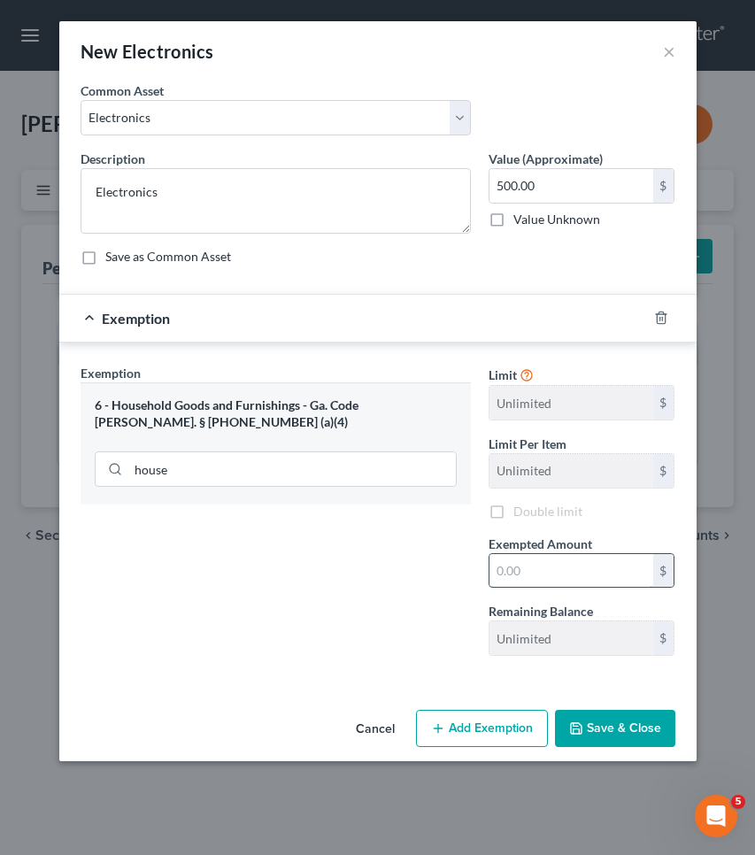
click at [530, 564] on input "text" at bounding box center [572, 571] width 164 height 34
type input "500"
click at [616, 729] on button "Save & Close" at bounding box center [615, 728] width 120 height 37
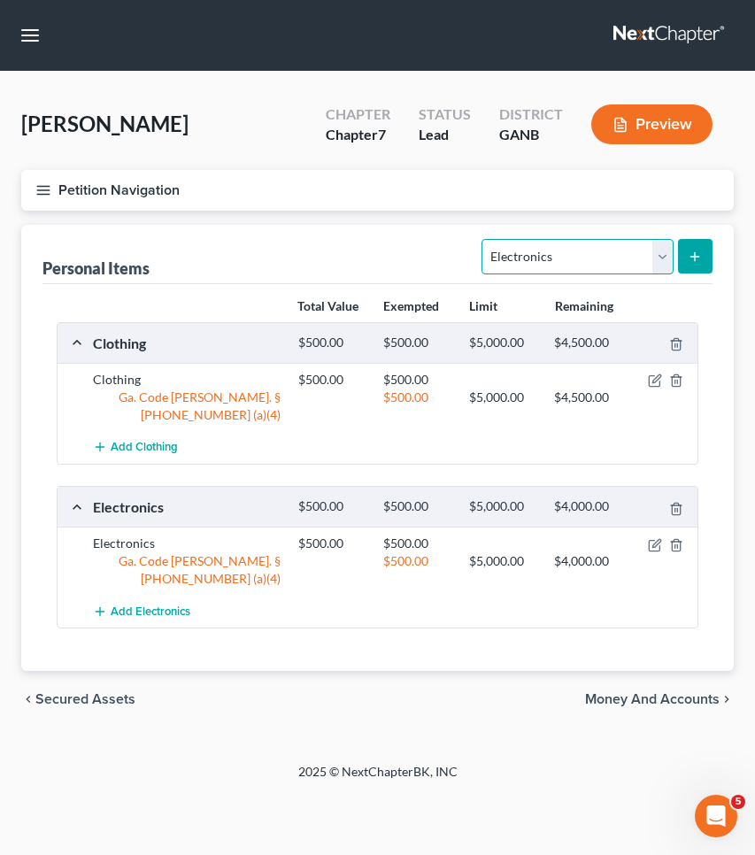
select select "firearms"
click at [695, 257] on line "submit" at bounding box center [696, 257] width 8 height 0
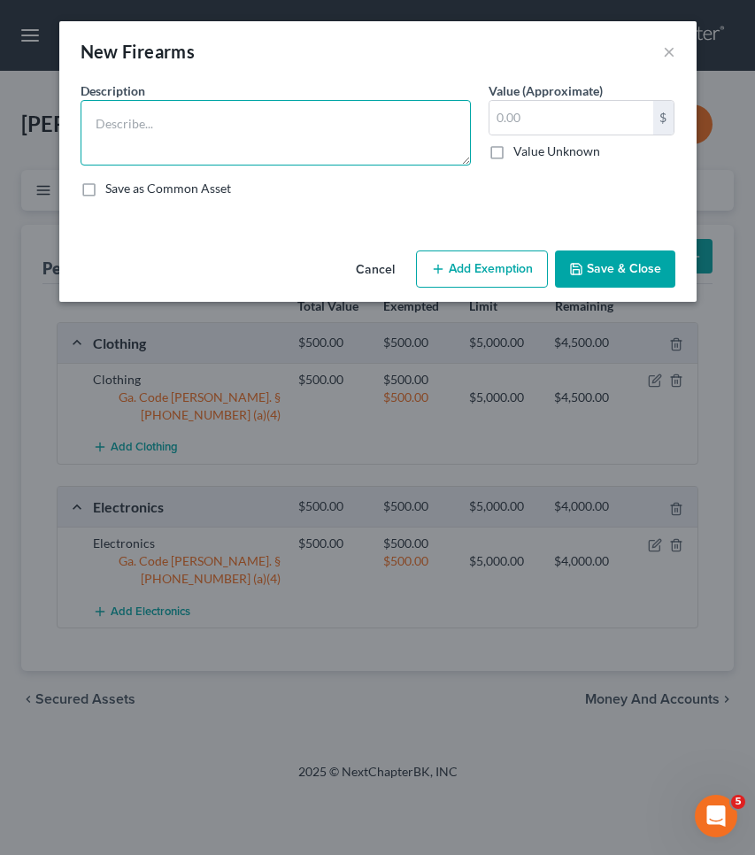
click at [291, 130] on textarea at bounding box center [276, 133] width 391 height 66
type textarea "firearms"
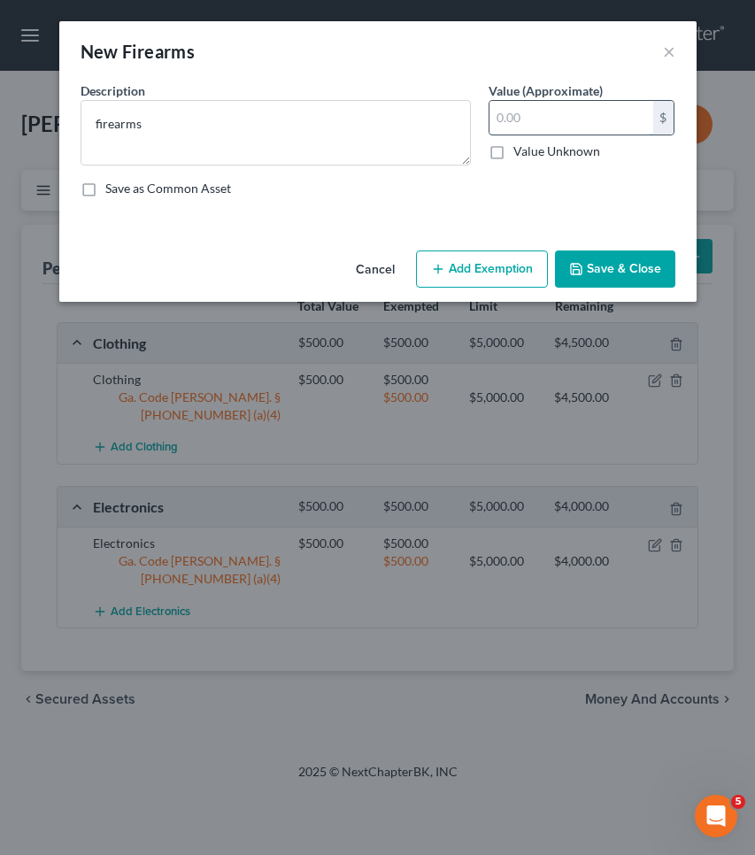
click at [534, 127] on input "text" at bounding box center [572, 118] width 164 height 34
type input "200"
click at [543, 261] on button "Add Exemption" at bounding box center [482, 269] width 132 height 37
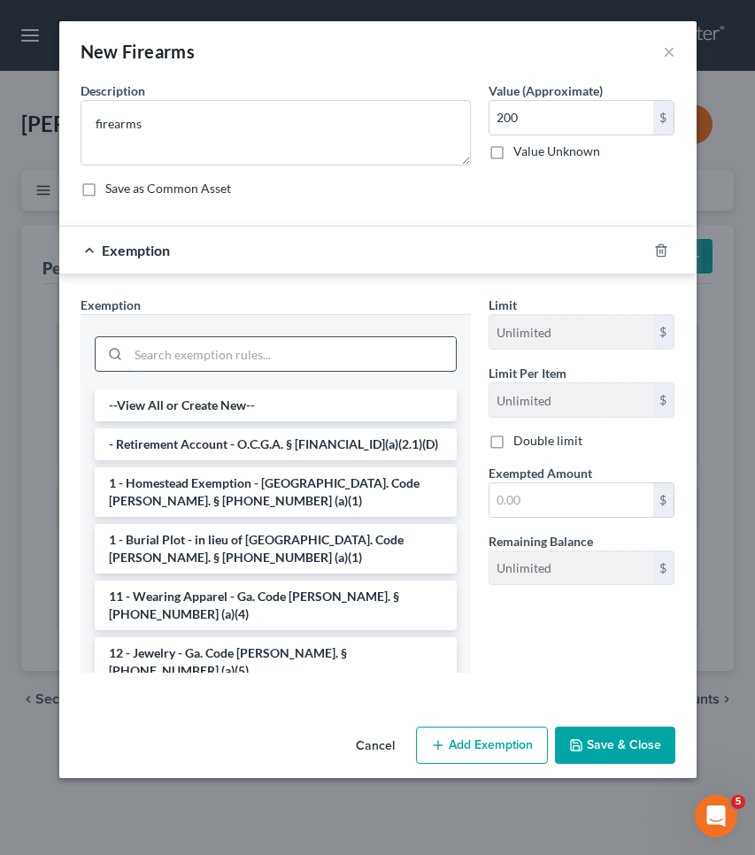
click at [429, 348] on input "search" at bounding box center [292, 354] width 328 height 34
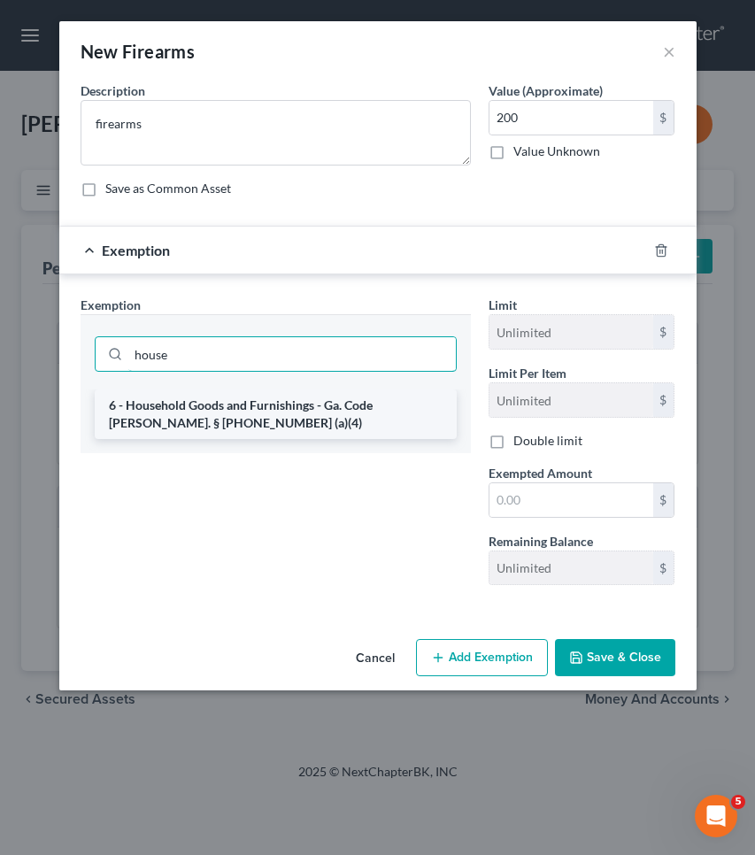
type input "house"
click at [435, 406] on li "6 - Household Goods and Furnishings - Ga. Code [PERSON_NAME]. § [PHONE_NUMBER] …" at bounding box center [276, 415] width 362 height 50
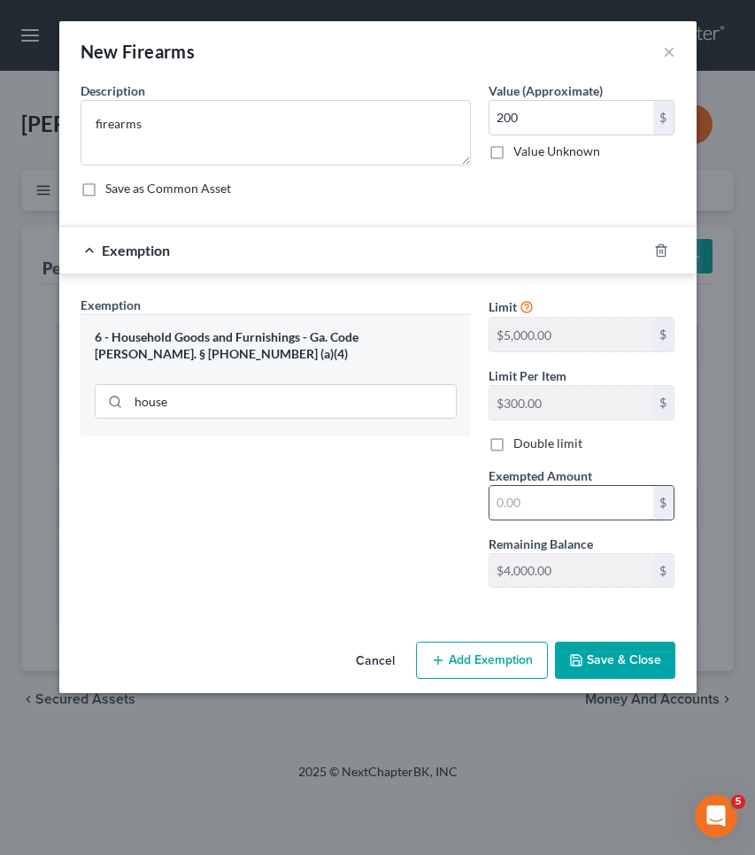
click at [523, 500] on input "text" at bounding box center [572, 503] width 164 height 34
type input "200"
click at [605, 654] on button "Save & Close" at bounding box center [615, 660] width 120 height 37
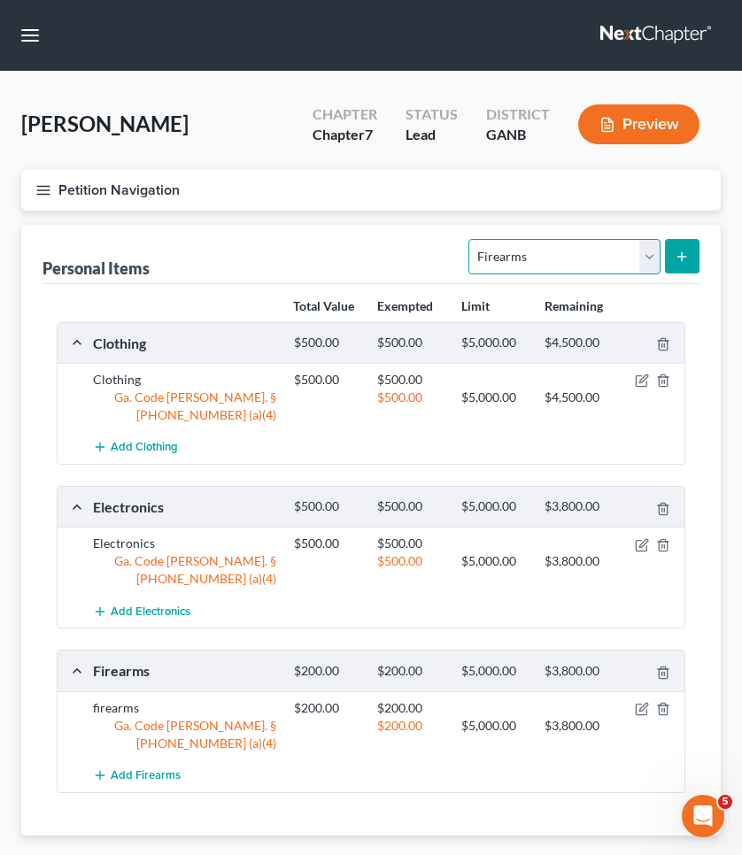
select select "household_goods"
click at [690, 251] on button "submit" at bounding box center [682, 256] width 35 height 35
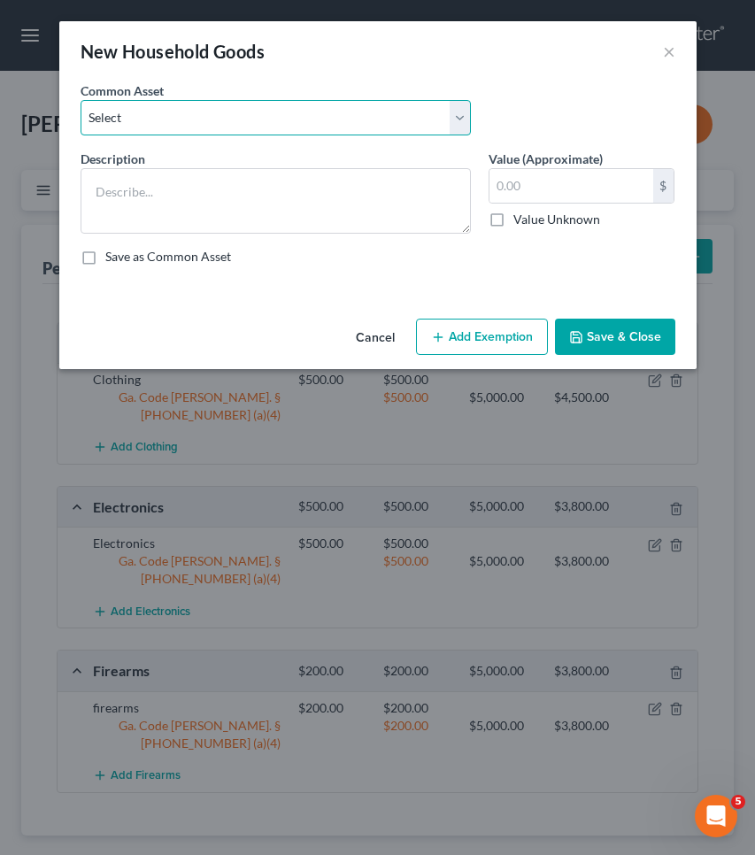
select select "0"
type textarea "Household goods"
type input "1,200.00"
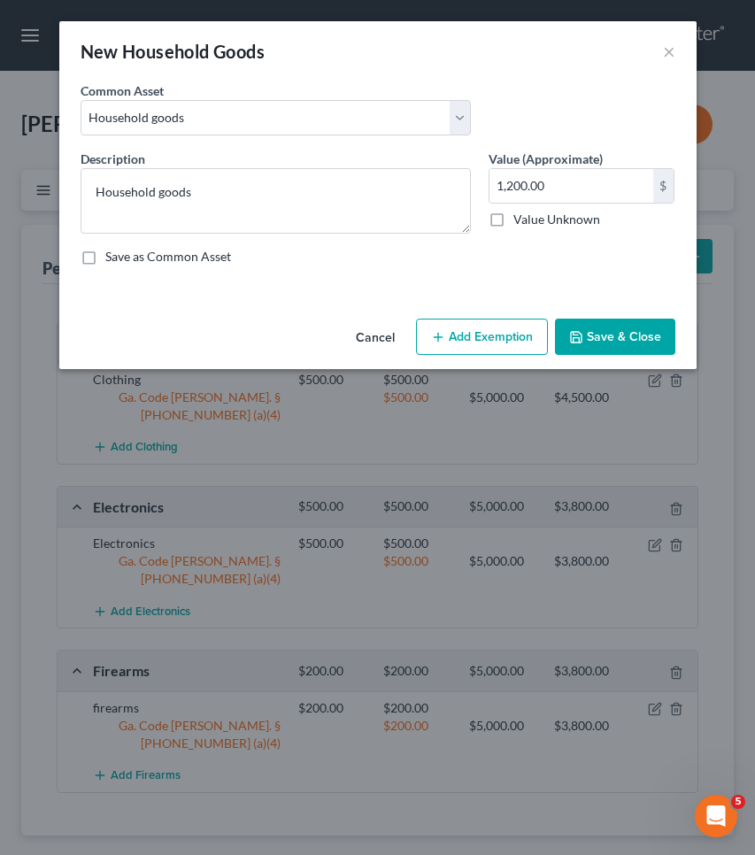
click at [498, 345] on button "Add Exemption" at bounding box center [482, 337] width 132 height 37
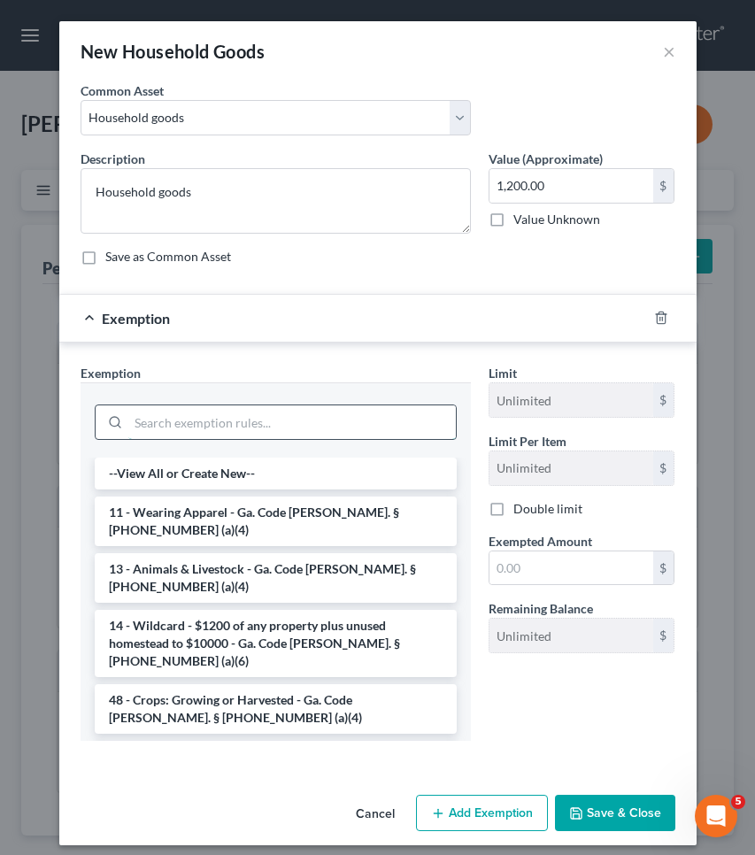
click at [398, 422] on input "search" at bounding box center [292, 423] width 328 height 34
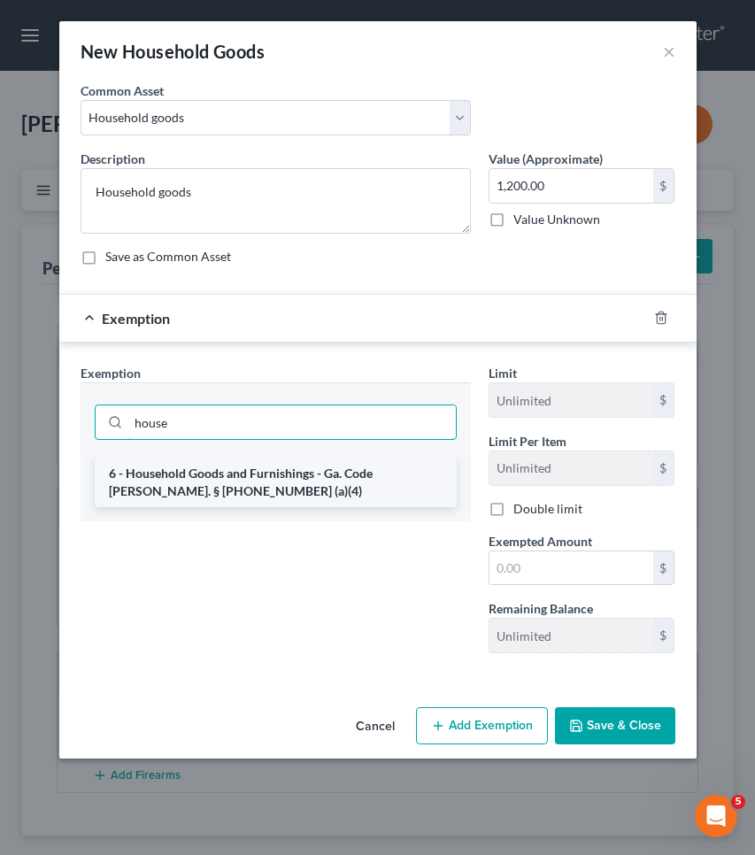
type input "house"
click at [394, 476] on li "6 - Household Goods and Furnishings - Ga. Code [PERSON_NAME]. § [PHONE_NUMBER] …" at bounding box center [276, 483] width 362 height 50
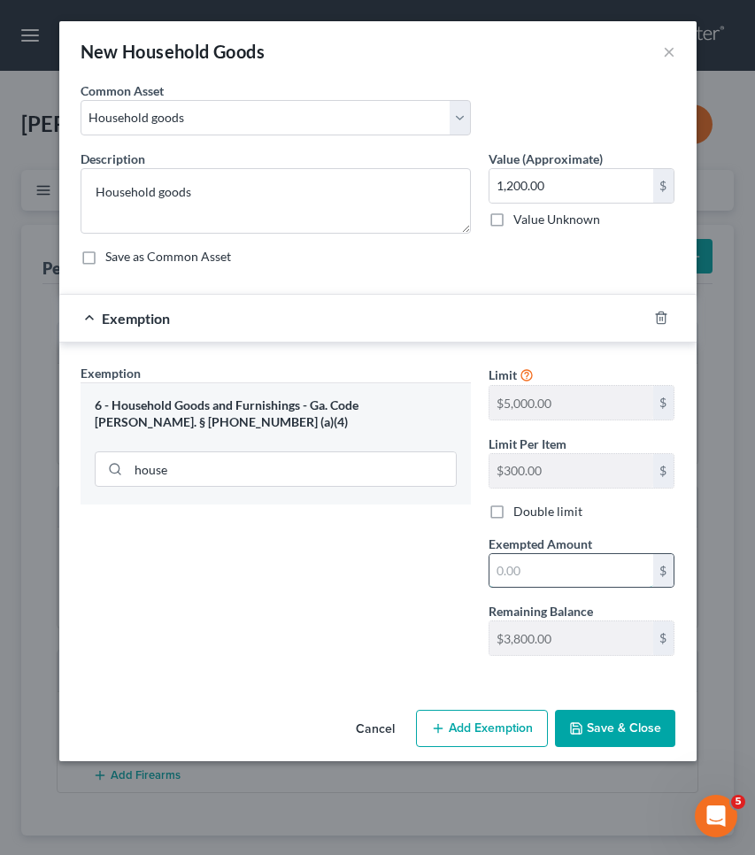
click at [543, 565] on input "text" at bounding box center [572, 571] width 164 height 34
type input "1,200"
click at [592, 726] on button "Save & Close" at bounding box center [615, 728] width 120 height 37
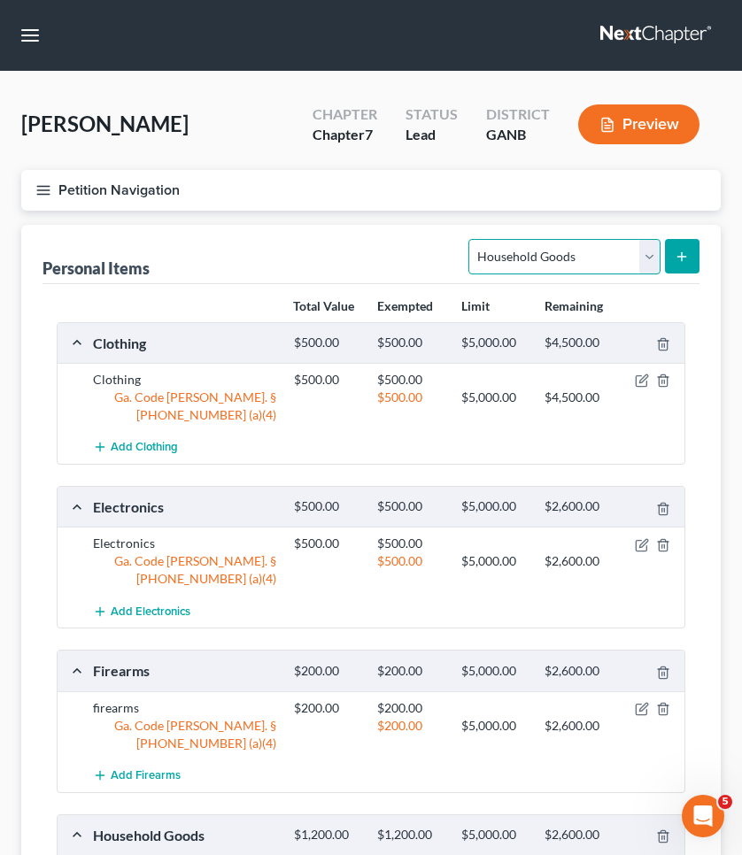
select select "sports_and_hobby_equipment"
click at [690, 258] on button "submit" at bounding box center [682, 256] width 35 height 35
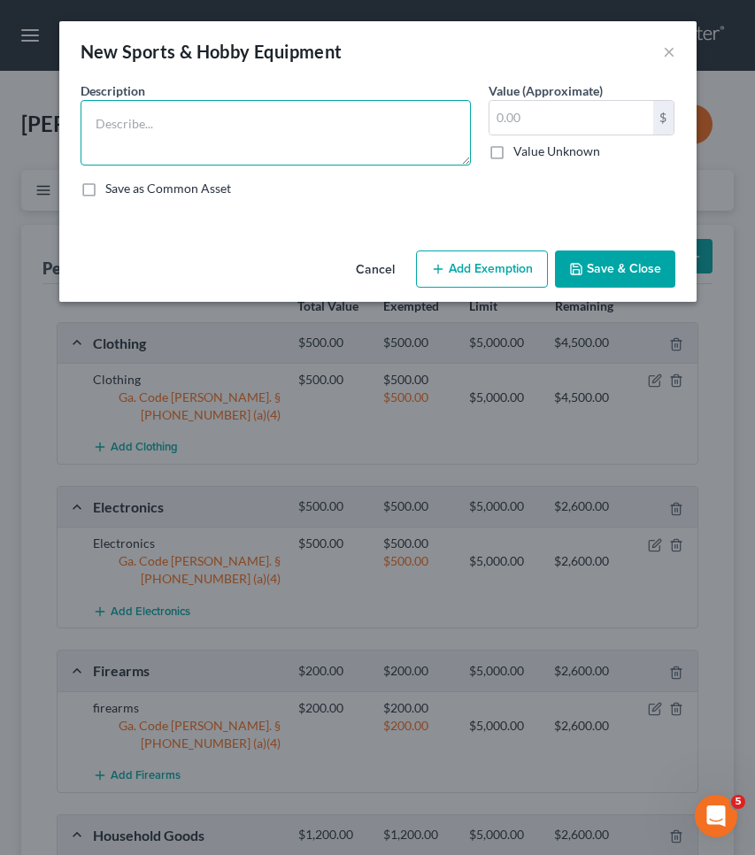
click at [394, 136] on textarea at bounding box center [276, 133] width 391 height 66
type textarea "sporting equipment"
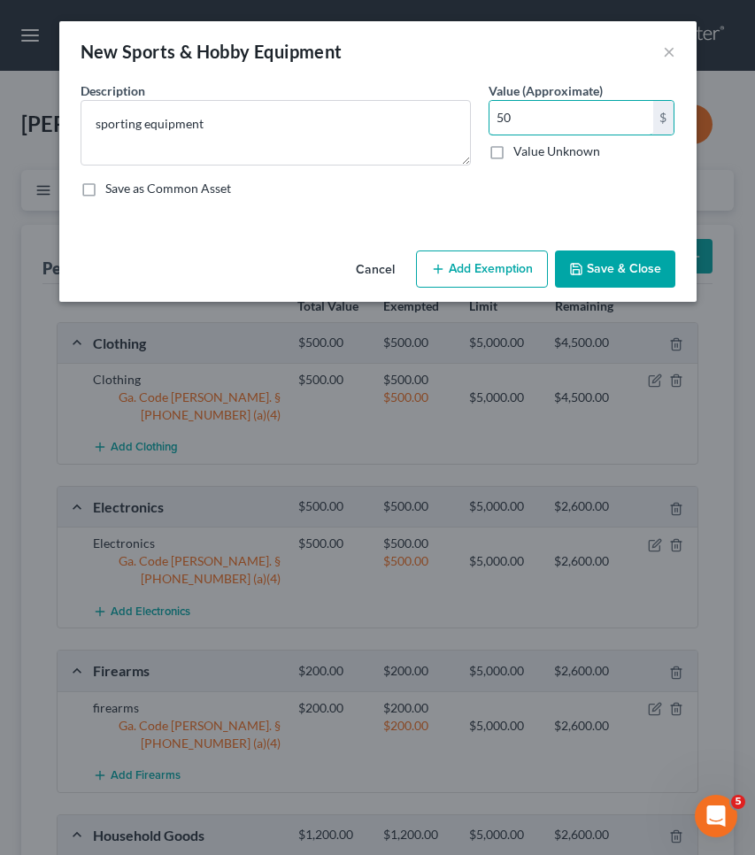
type input "50"
click at [457, 270] on button "Add Exemption" at bounding box center [482, 269] width 132 height 37
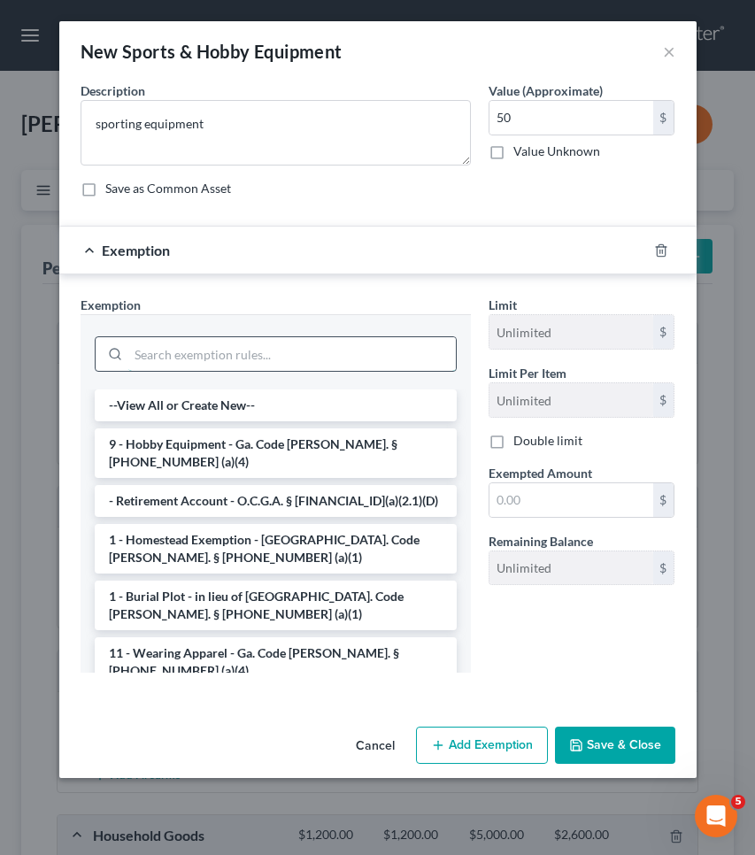
click at [406, 348] on input "search" at bounding box center [292, 354] width 328 height 34
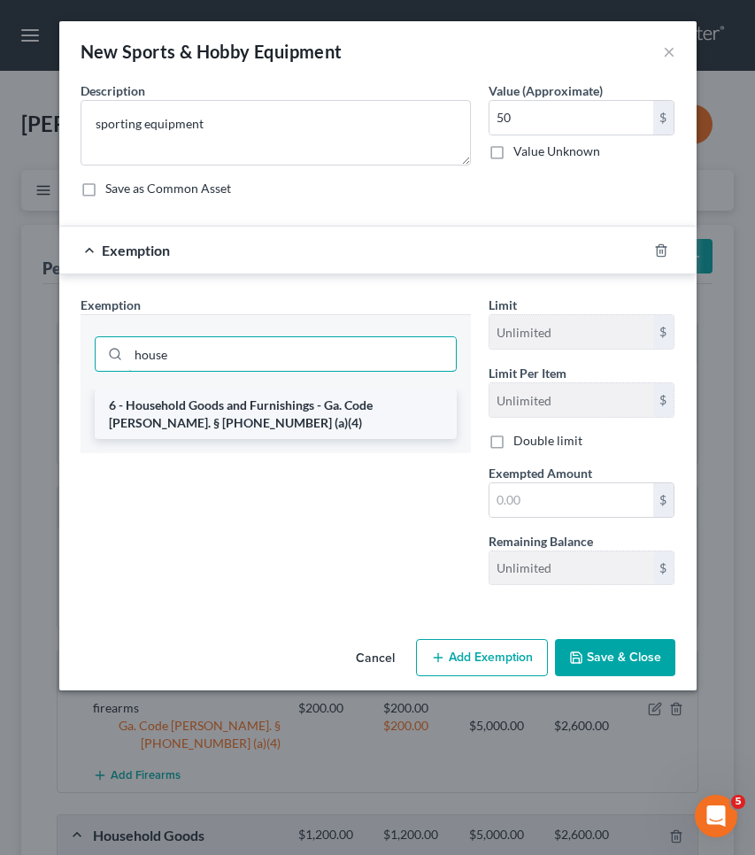
type input "house"
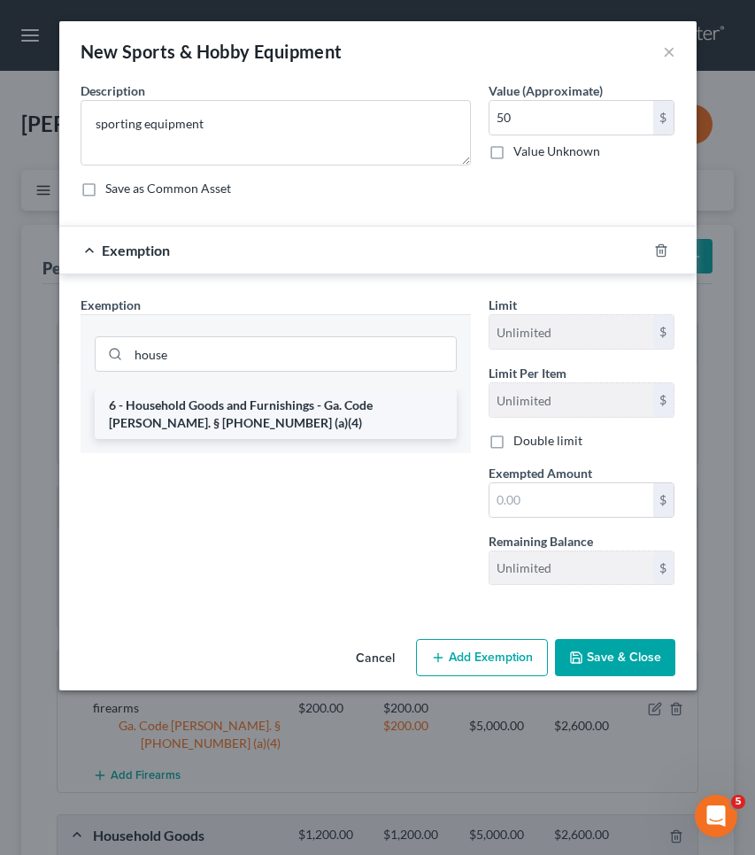
click at [417, 409] on li "6 - Household Goods and Furnishings - Ga. Code [PERSON_NAME]. § [PHONE_NUMBER] …" at bounding box center [276, 415] width 362 height 50
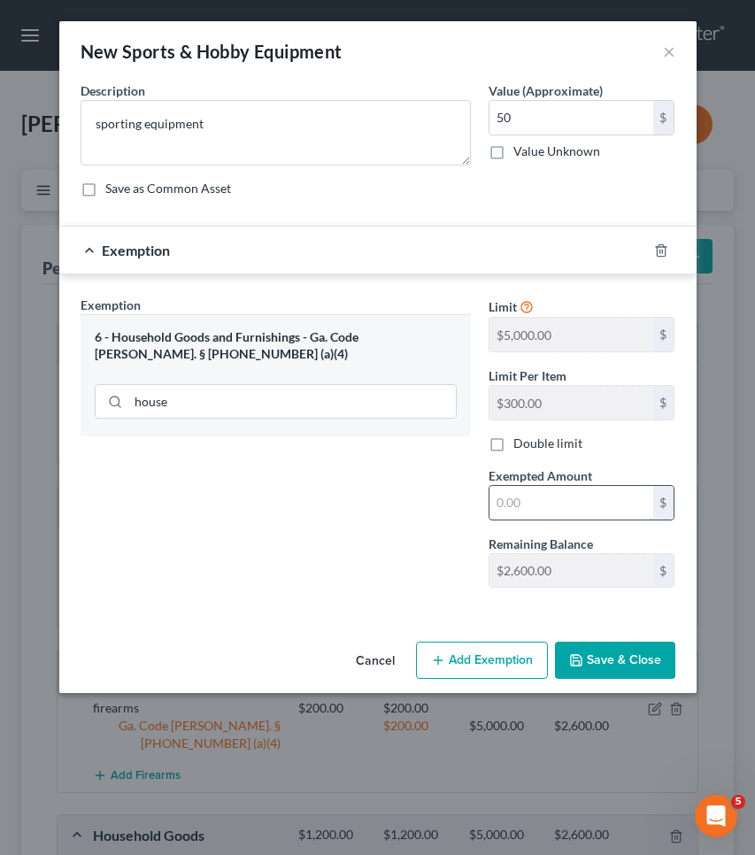
click at [560, 508] on input "text" at bounding box center [572, 503] width 164 height 34
type input "50"
click at [648, 649] on button "Save & Close" at bounding box center [615, 660] width 120 height 37
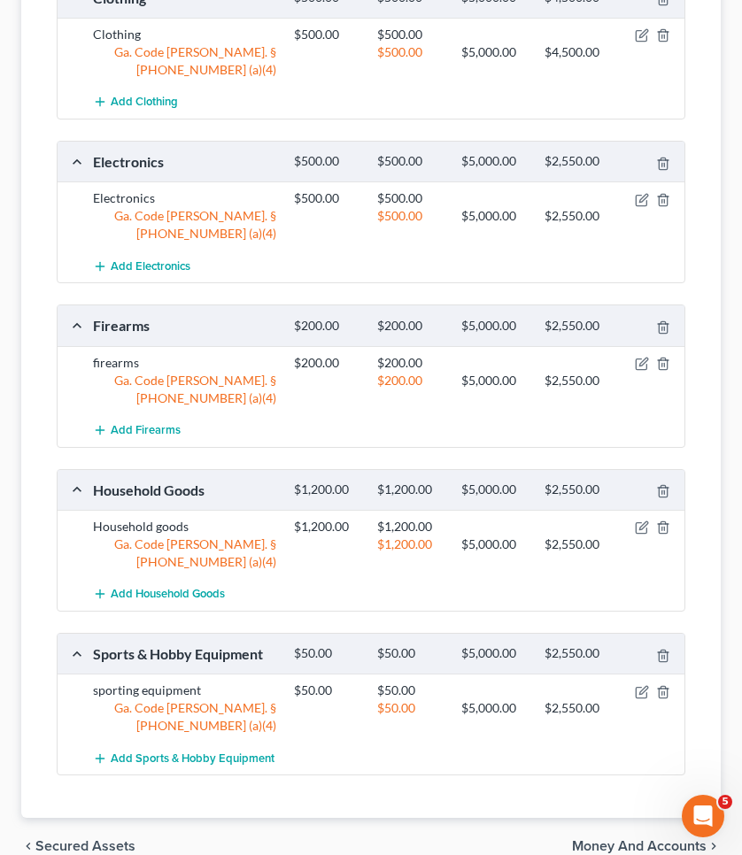
scroll to position [344, 0]
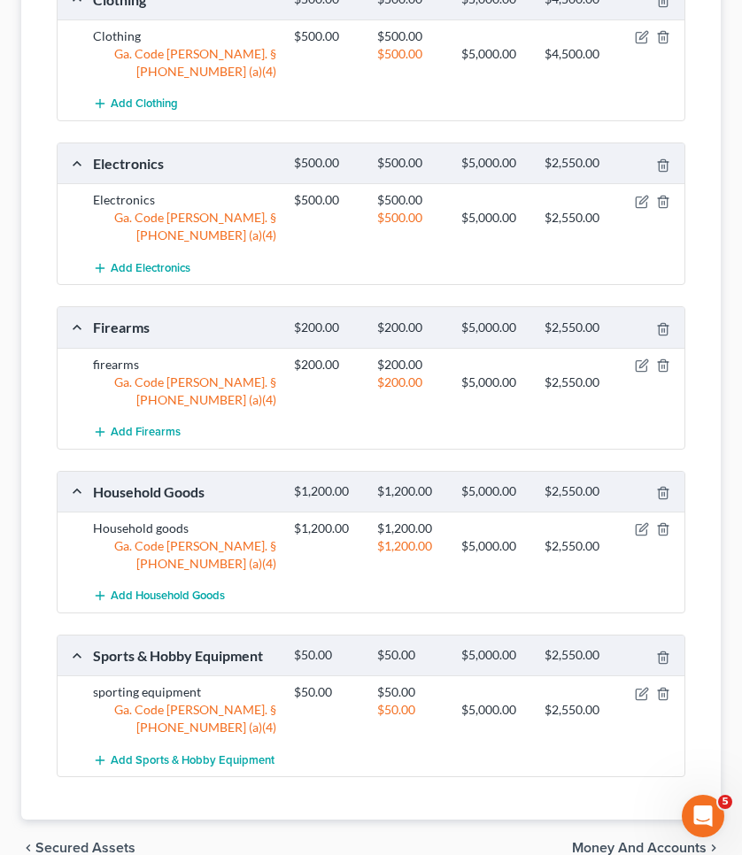
click at [637, 841] on span "Money and Accounts" at bounding box center [639, 848] width 135 height 14
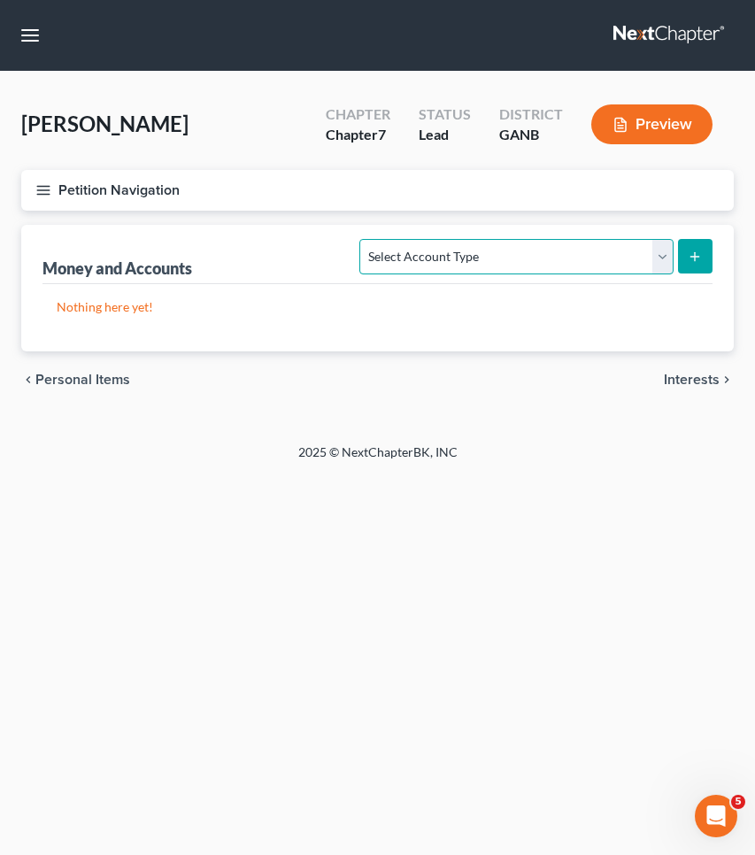
select select "checking"
click at [707, 262] on button "submit" at bounding box center [695, 256] width 35 height 35
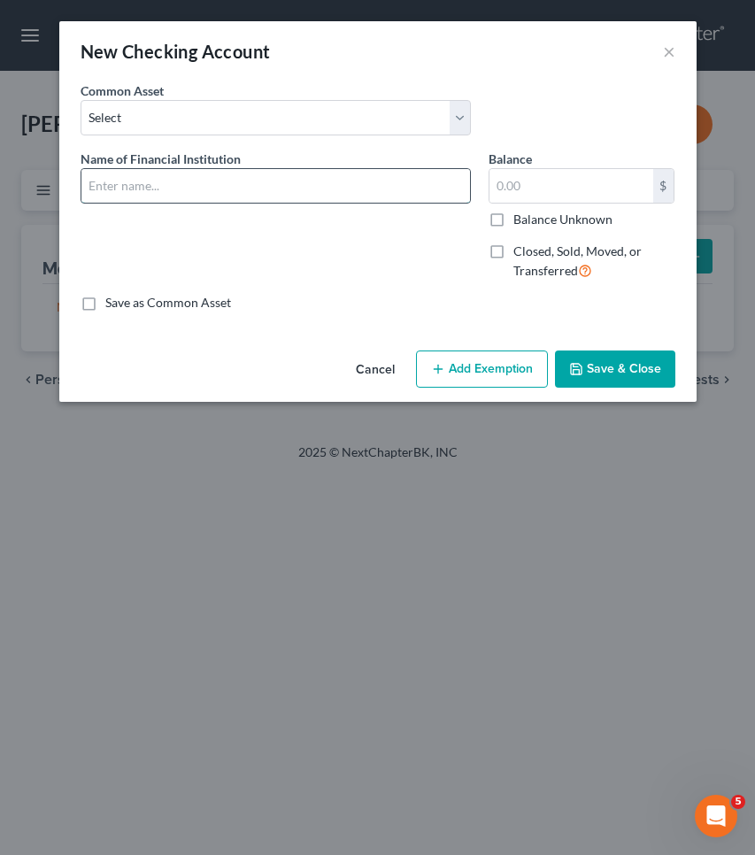
click at [344, 192] on input "text" at bounding box center [275, 186] width 389 height 34
type input "[PERSON_NAME] Fargo"
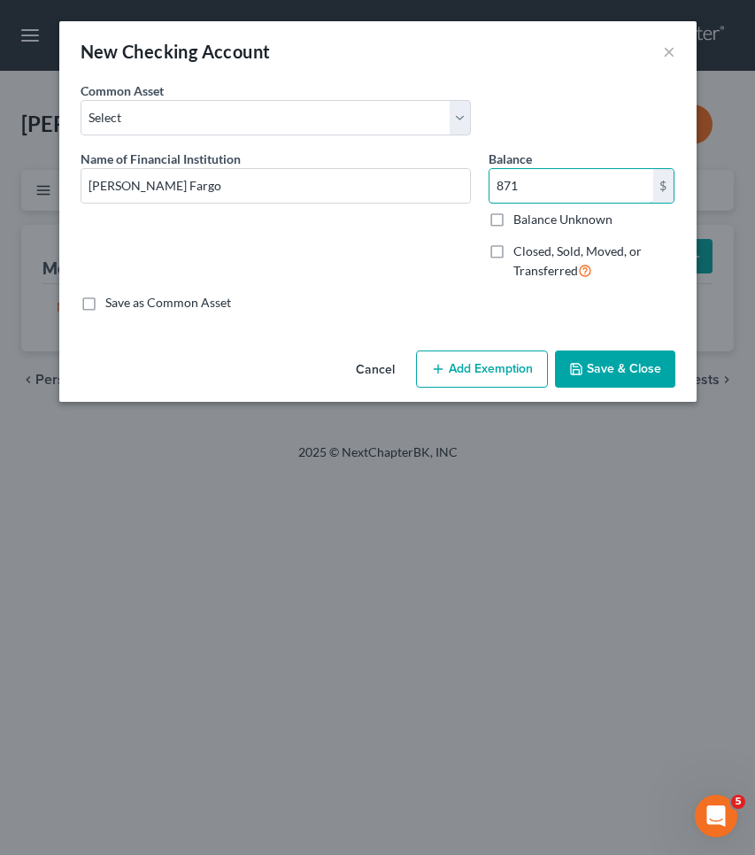
type input "871"
click at [480, 371] on button "Add Exemption" at bounding box center [482, 369] width 132 height 37
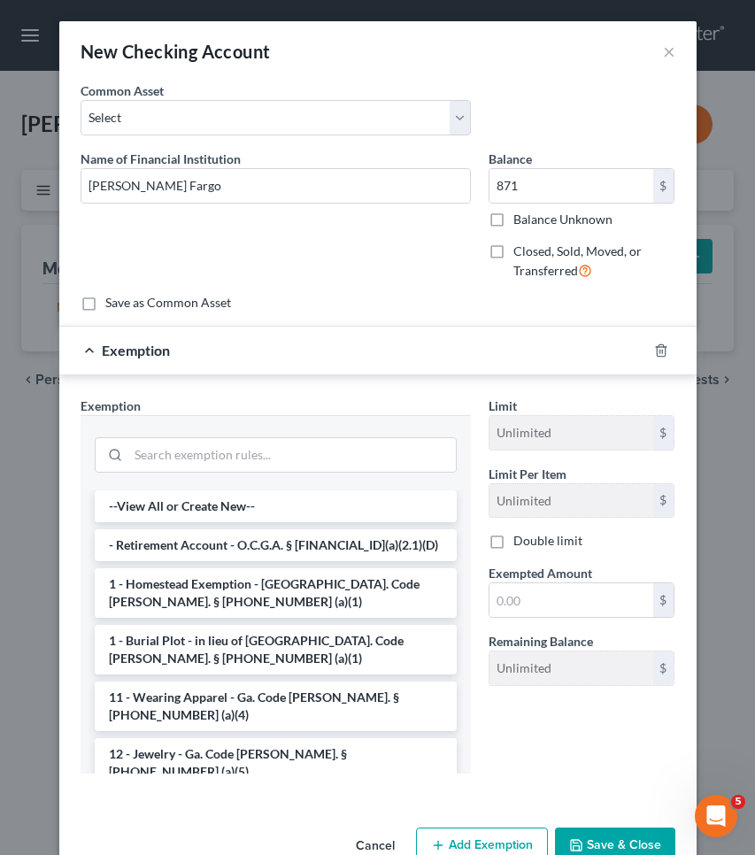
click at [352, 474] on div at bounding box center [276, 453] width 362 height 46
click at [349, 455] on input "search" at bounding box center [292, 455] width 328 height 34
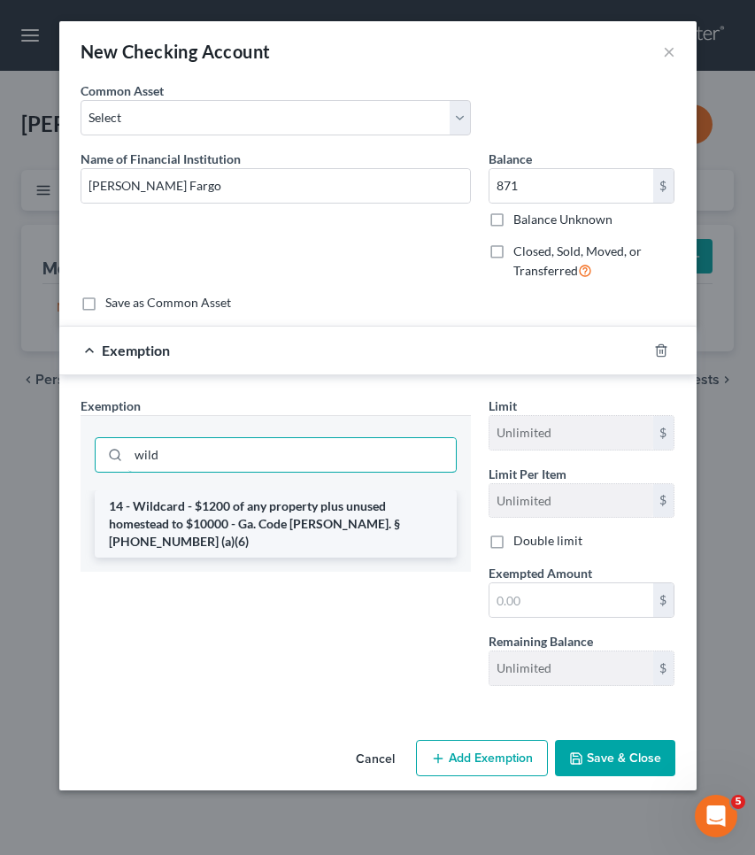
type input "wild"
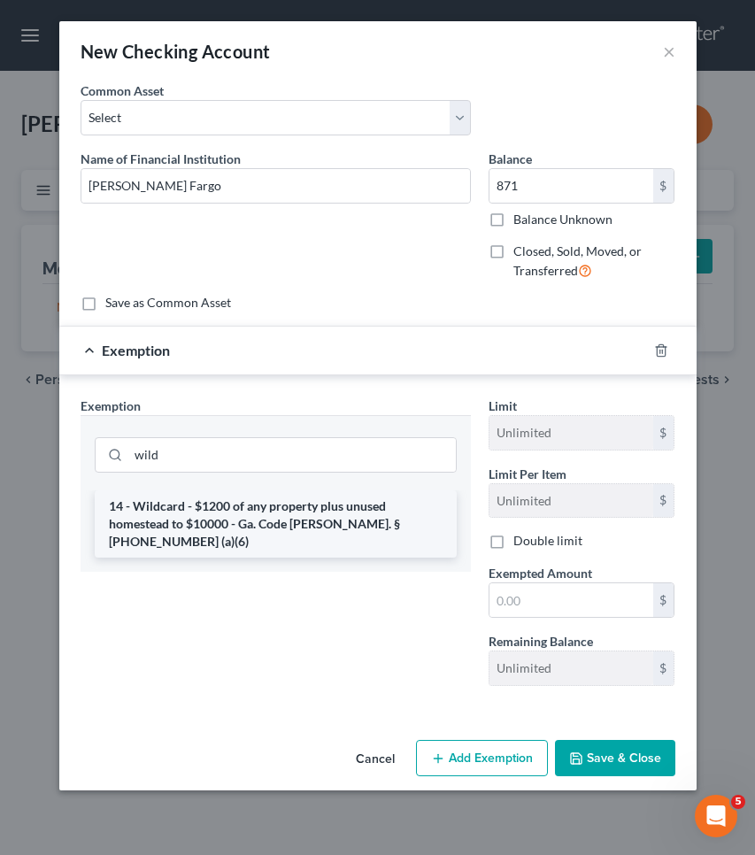
click at [355, 517] on li "14 - Wildcard - $1200 of any property plus unused homestead to $10000 - Ga. Cod…" at bounding box center [276, 524] width 362 height 67
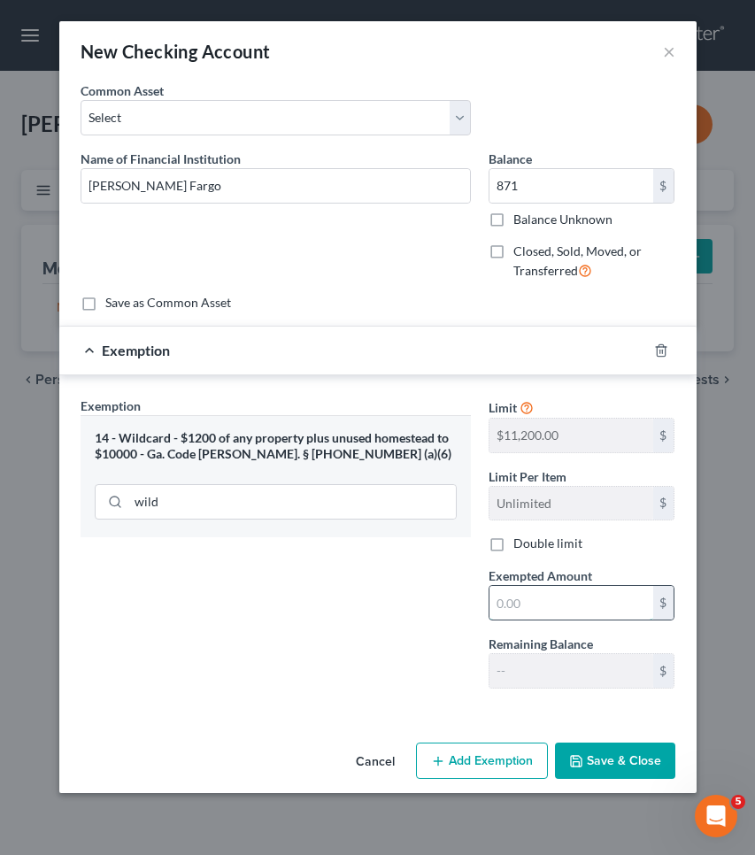
click at [513, 593] on input "text" at bounding box center [572, 603] width 164 height 34
type input "7"
type input "871"
click at [612, 749] on button "Save & Close" at bounding box center [615, 761] width 120 height 37
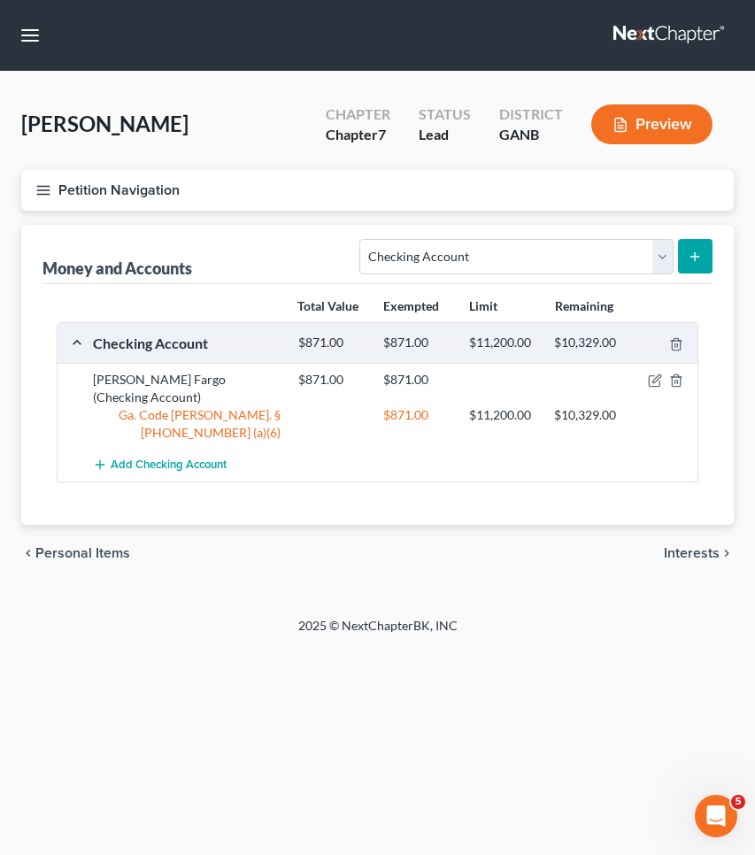
click at [690, 259] on icon "submit" at bounding box center [695, 257] width 14 height 14
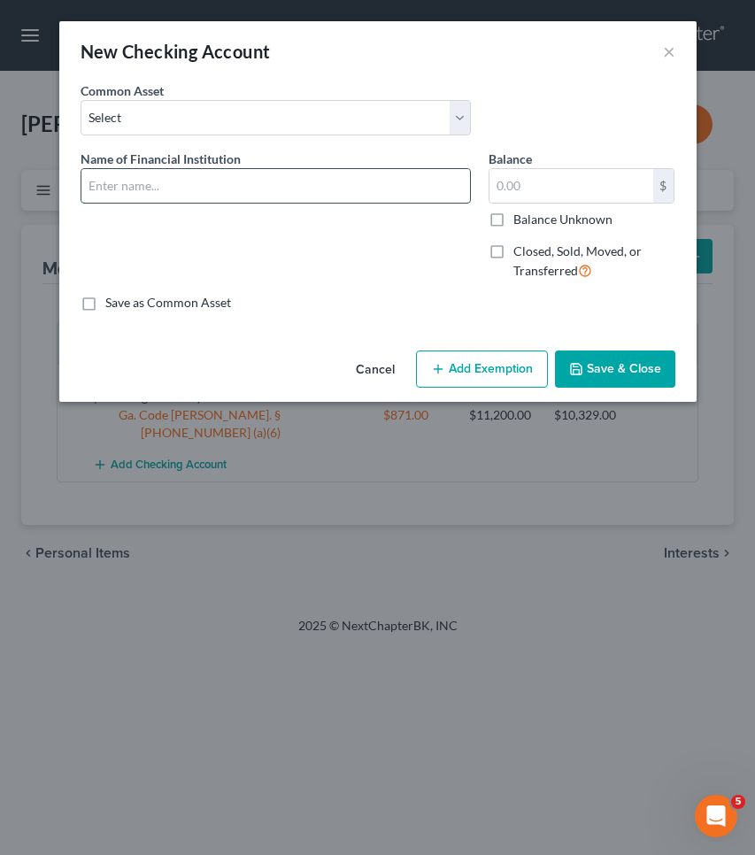
click at [357, 182] on input "text" at bounding box center [275, 186] width 389 height 34
type input "P"
type input "First Palmetto"
click at [554, 184] on input "text" at bounding box center [572, 186] width 164 height 34
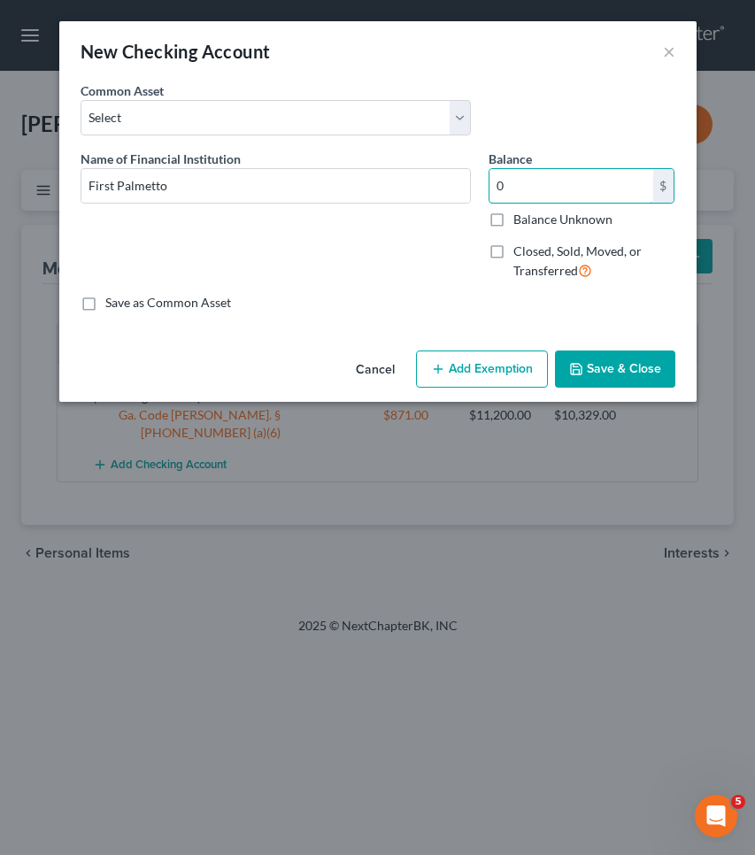
type input "0"
click at [541, 378] on button "Add Exemption" at bounding box center [482, 369] width 132 height 37
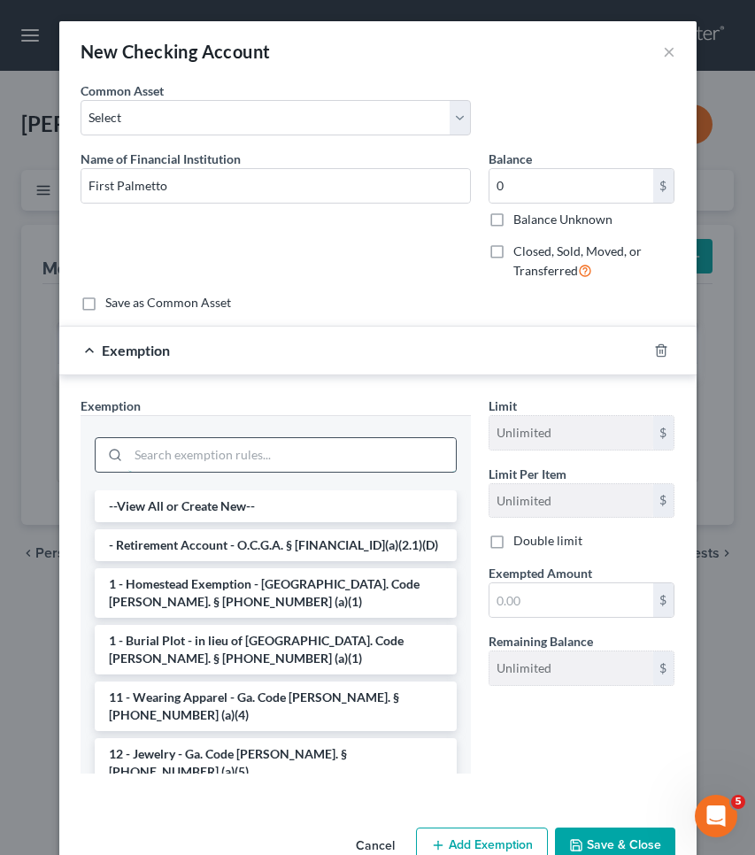
click at [398, 460] on input "search" at bounding box center [292, 455] width 328 height 34
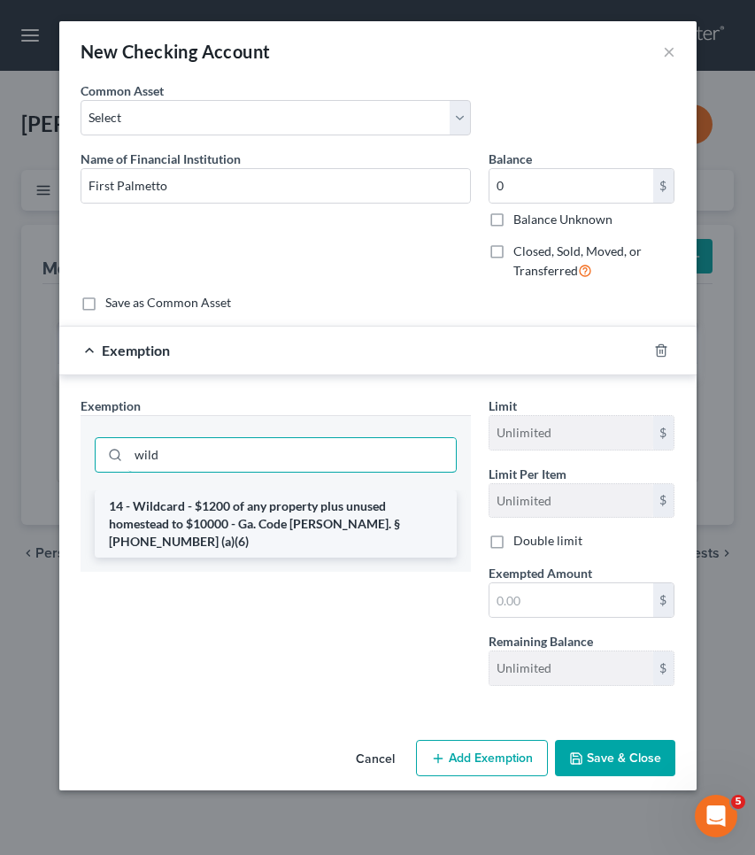
type input "wild"
click at [393, 504] on li "14 - Wildcard - $1200 of any property plus unused homestead to $10000 - Ga. Cod…" at bounding box center [276, 524] width 362 height 67
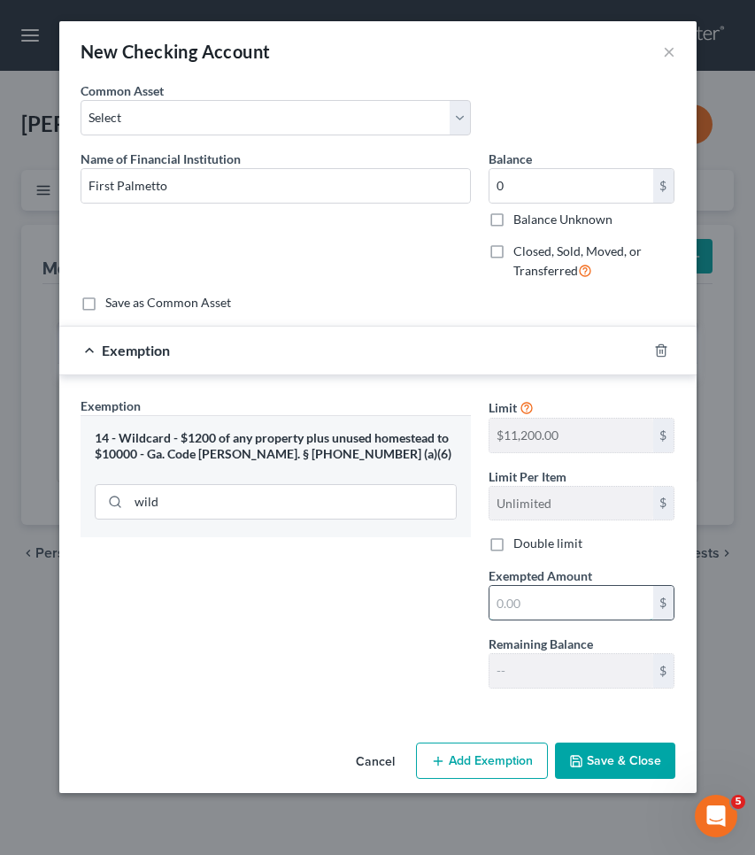
click at [516, 597] on input "text" at bounding box center [572, 603] width 164 height 34
type input "0"
click at [592, 760] on button "Save & Close" at bounding box center [615, 761] width 120 height 37
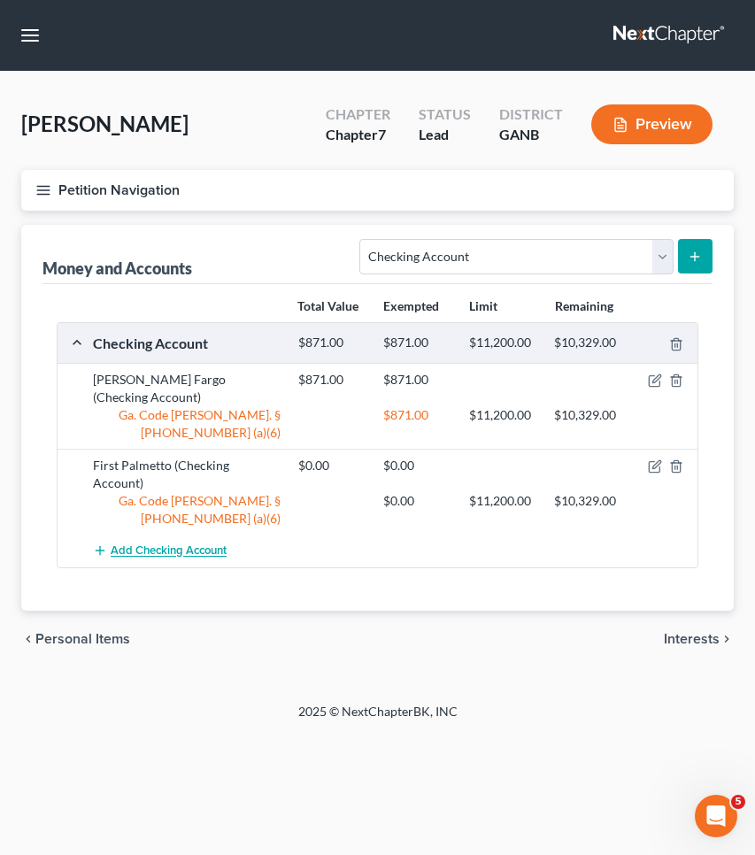
click at [219, 545] on span "Add Checking Account" at bounding box center [169, 552] width 116 height 14
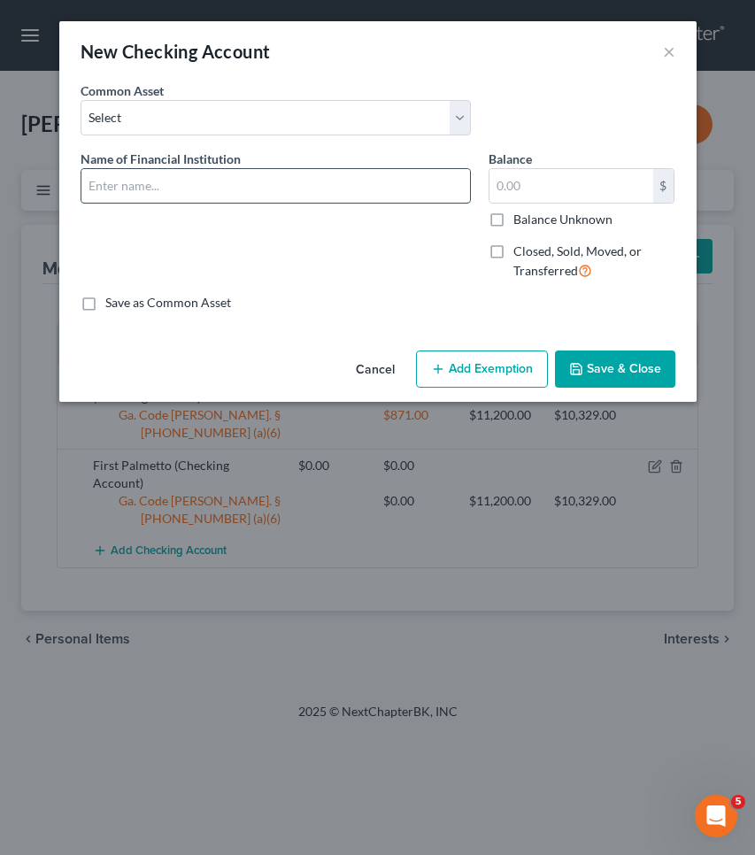
click at [215, 188] on input "text" at bounding box center [275, 186] width 389 height 34
type input "Chase"
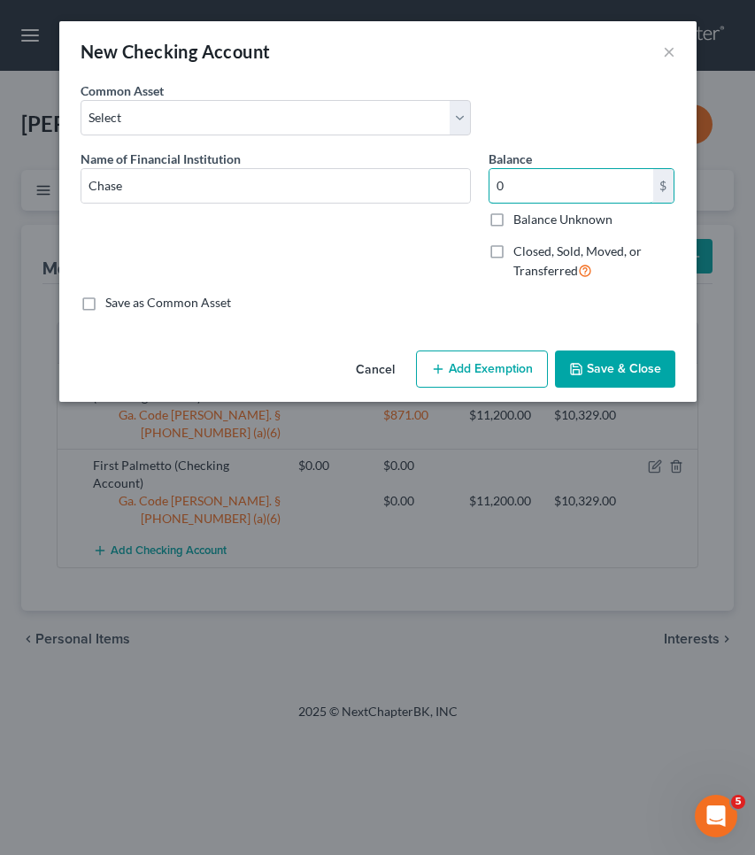
type input "0"
click at [450, 364] on button "Add Exemption" at bounding box center [482, 369] width 132 height 37
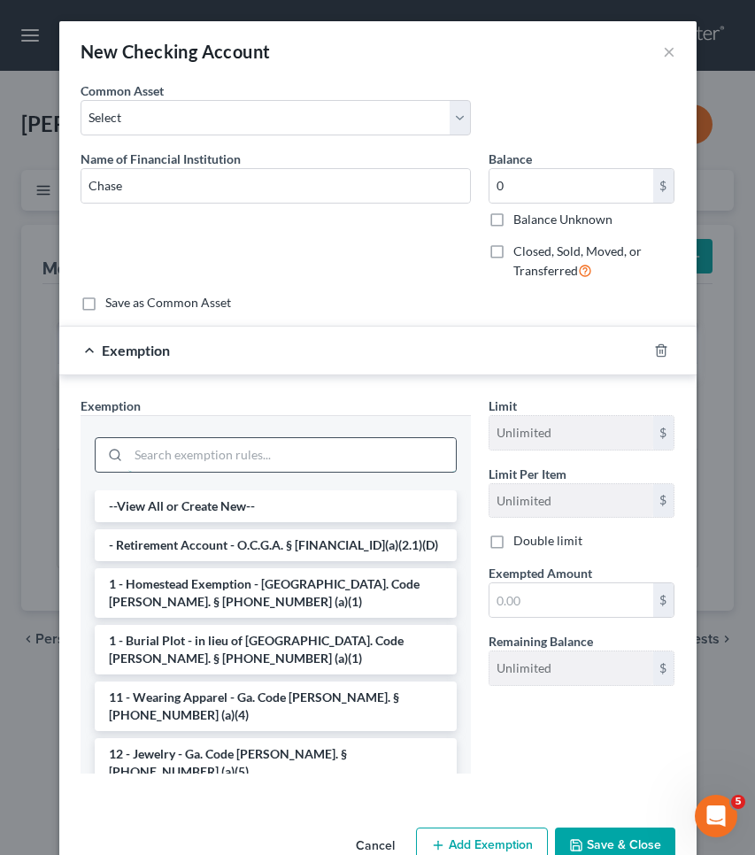
click at [393, 453] on input "search" at bounding box center [292, 455] width 328 height 34
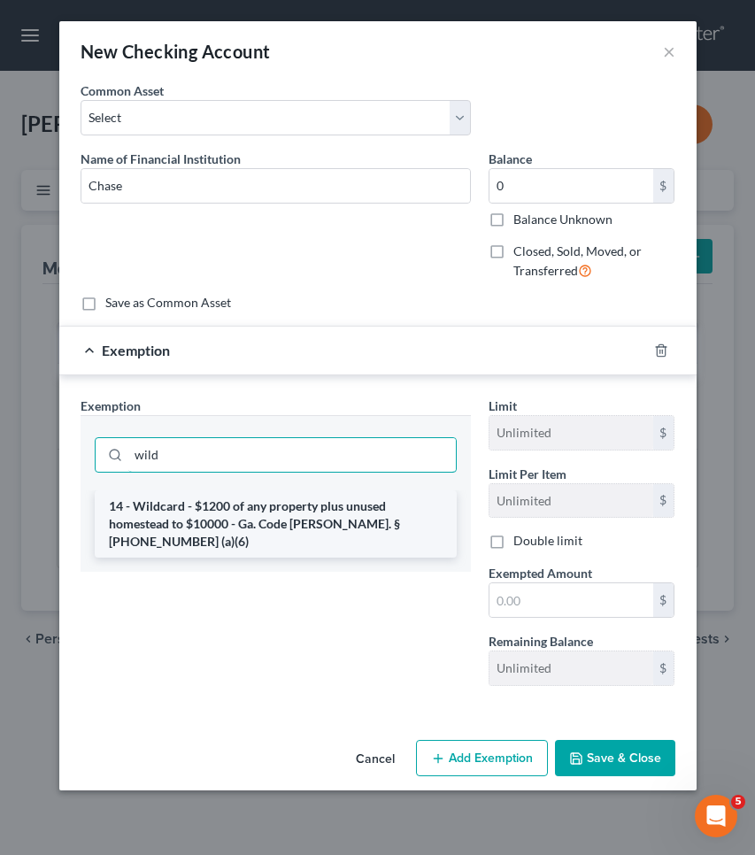
type input "wild"
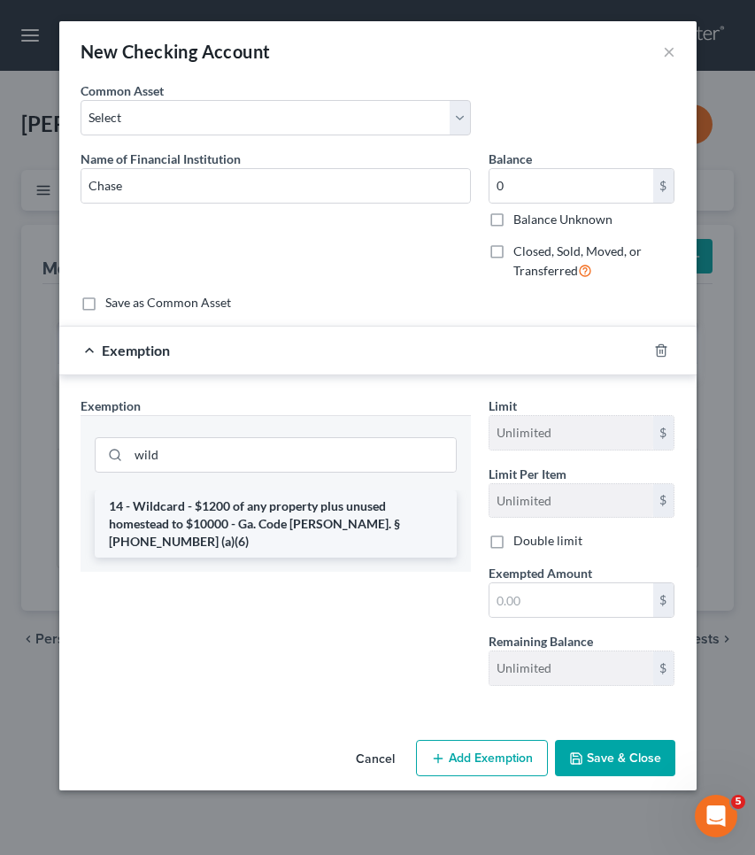
click at [405, 503] on li "14 - Wildcard - $1200 of any property plus unused homestead to $10000 - Ga. Cod…" at bounding box center [276, 524] width 362 height 67
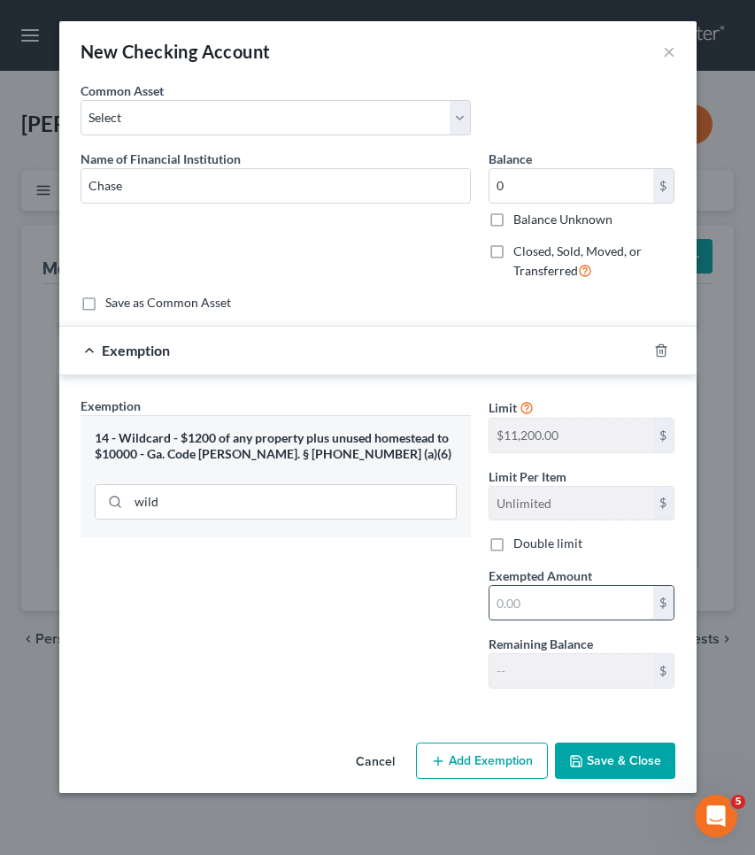
click at [552, 607] on input "text" at bounding box center [572, 603] width 164 height 34
type input "0"
click at [611, 759] on button "Save & Close" at bounding box center [615, 761] width 120 height 37
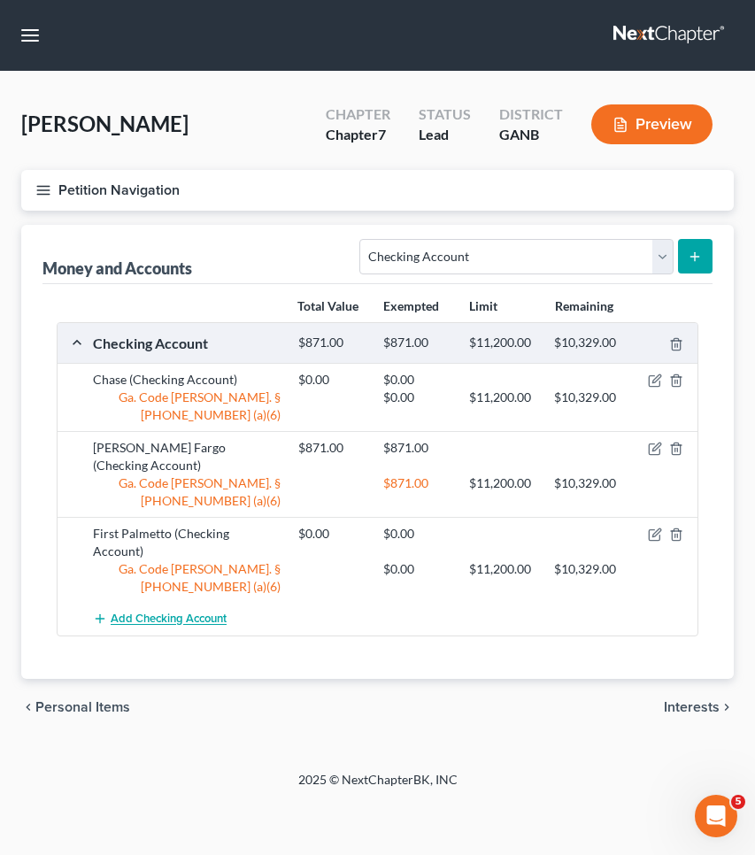
click at [187, 613] on span "Add Checking Account" at bounding box center [169, 620] width 116 height 14
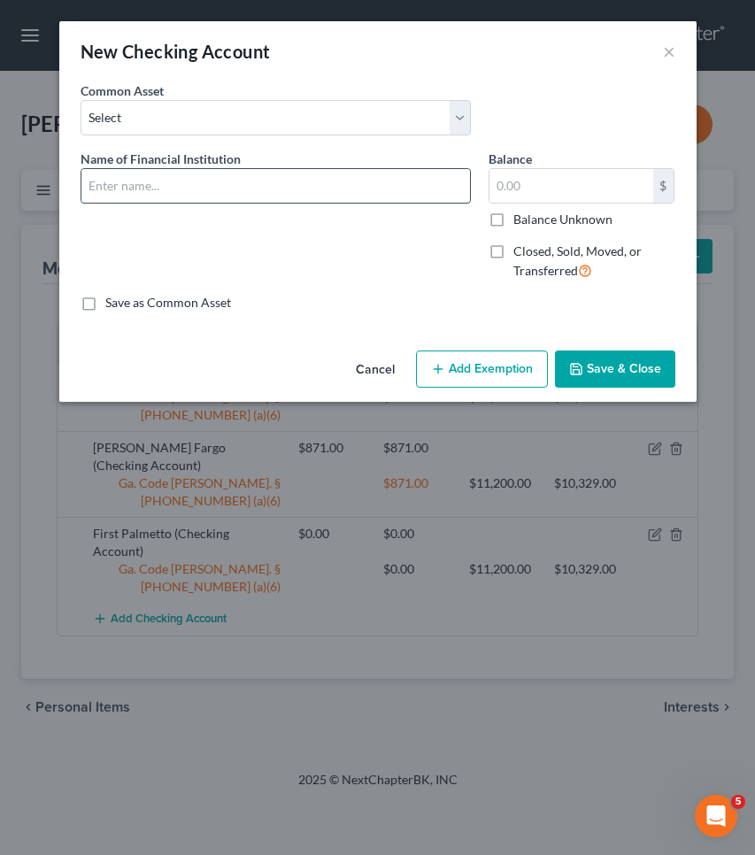
click at [203, 194] on input "text" at bounding box center [275, 186] width 389 height 34
type input "V"
type input "Navy FCU"
click at [520, 190] on input "text" at bounding box center [572, 186] width 164 height 34
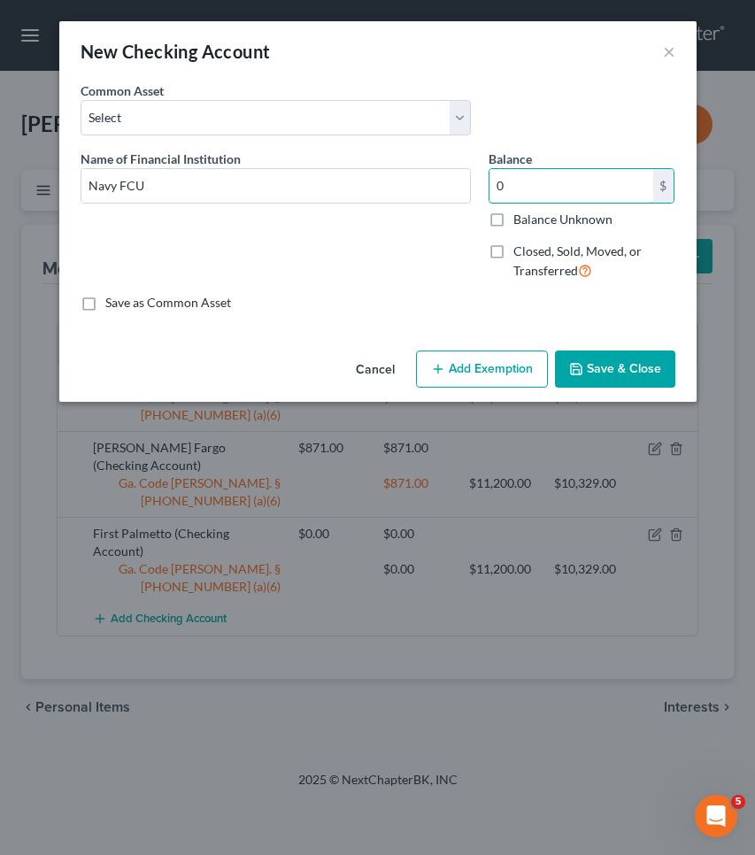
type input "0"
click at [525, 370] on button "Add Exemption" at bounding box center [482, 369] width 132 height 37
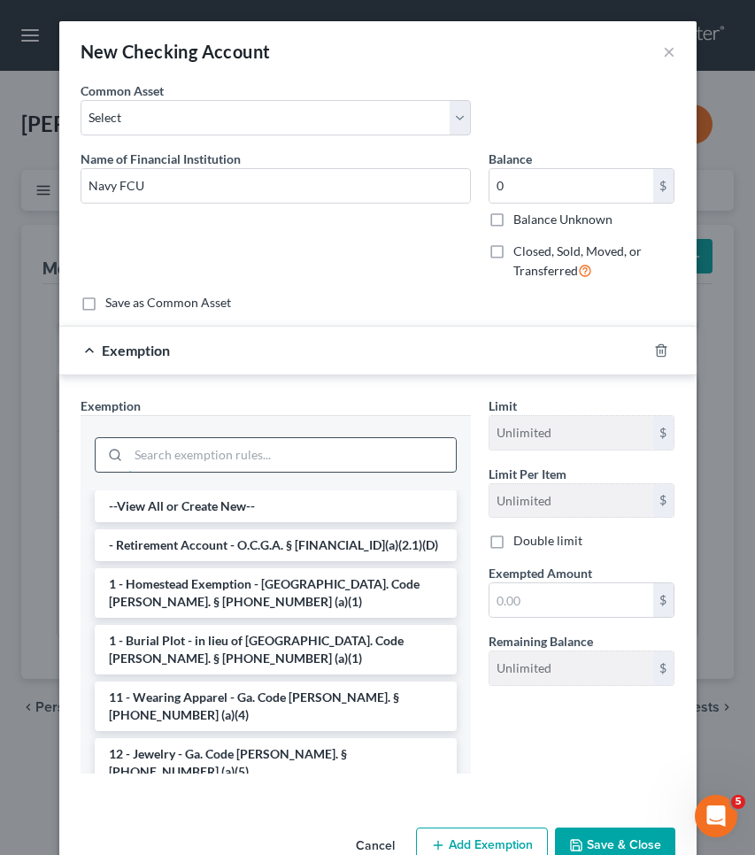
click at [398, 466] on input "search" at bounding box center [292, 455] width 328 height 34
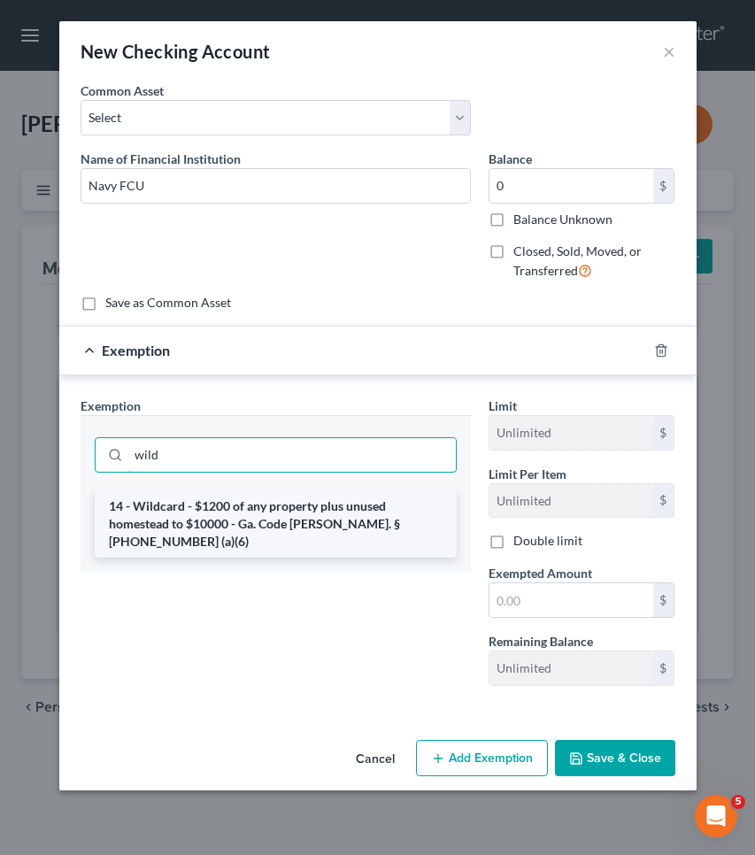
type input "wild"
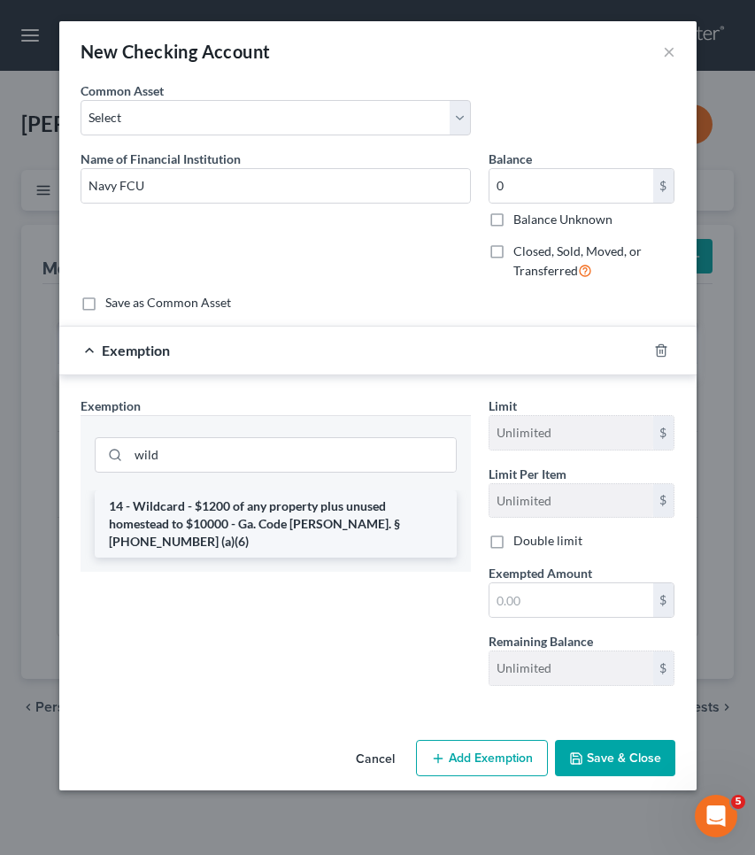
click at [398, 519] on li "14 - Wildcard - $1200 of any property plus unused homestead to $10000 - Ga. Cod…" at bounding box center [276, 524] width 362 height 67
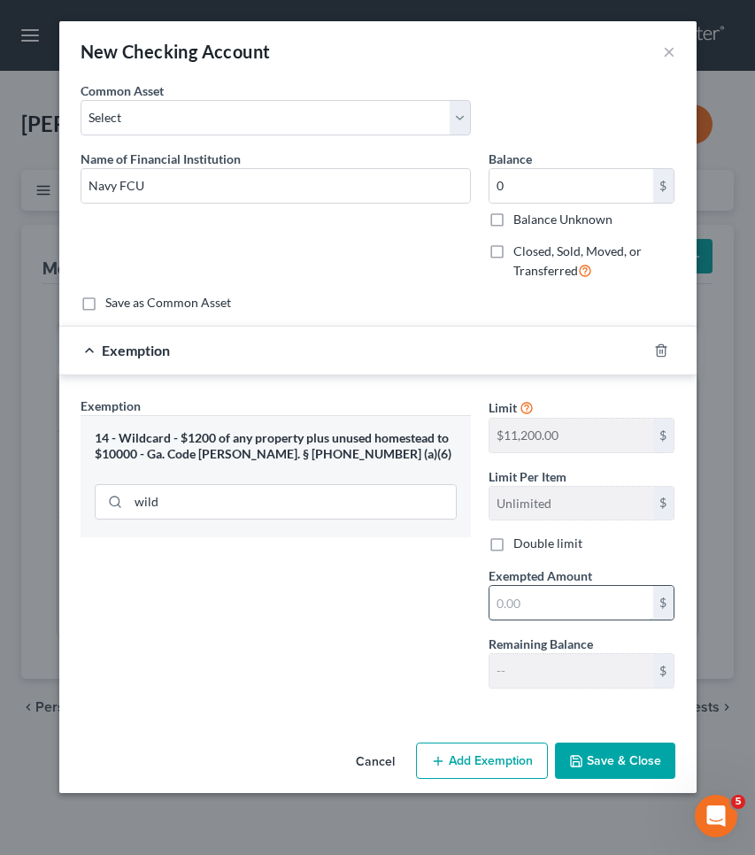
click at [507, 598] on input "text" at bounding box center [572, 603] width 164 height 34
type input "0"
click at [615, 757] on button "Save & Close" at bounding box center [615, 761] width 120 height 37
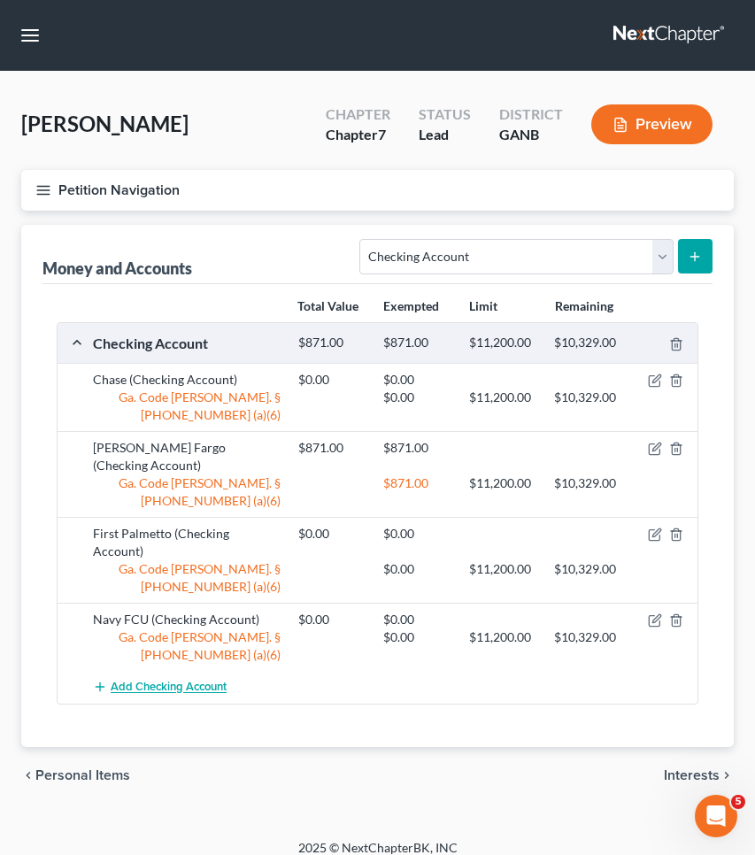
click at [195, 681] on span "Add Checking Account" at bounding box center [169, 688] width 116 height 14
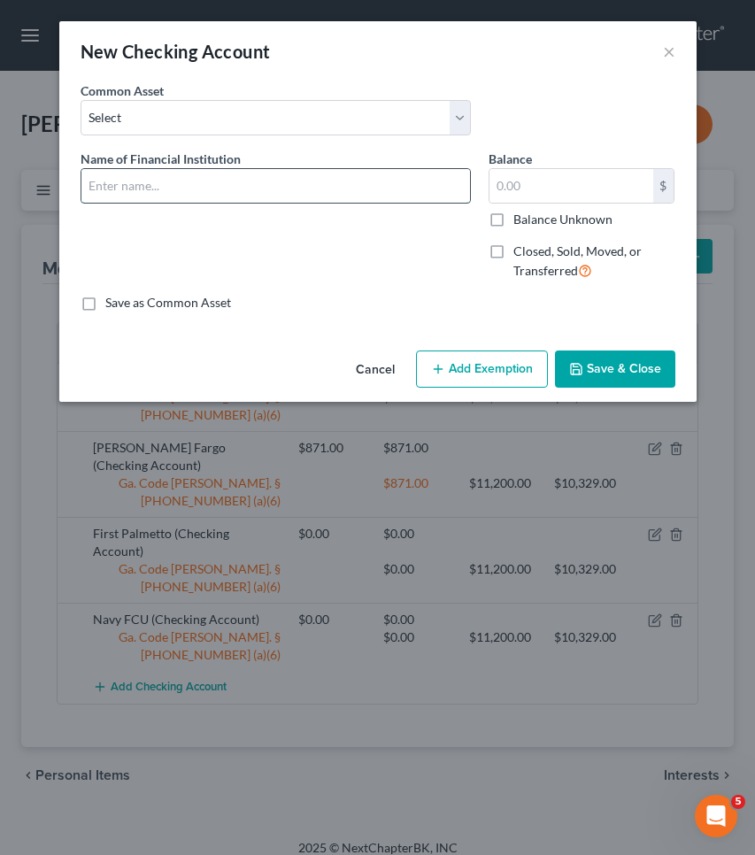
click at [213, 185] on input "text" at bounding box center [275, 186] width 389 height 34
type input "Navy FCU"
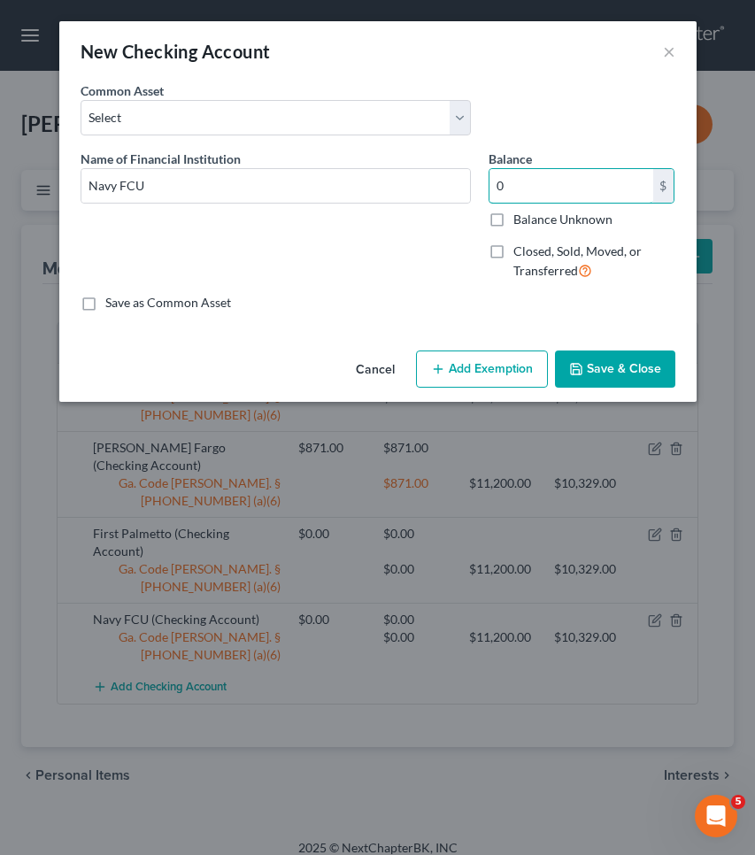
type input "0"
click at [508, 375] on button "Add Exemption" at bounding box center [482, 369] width 132 height 37
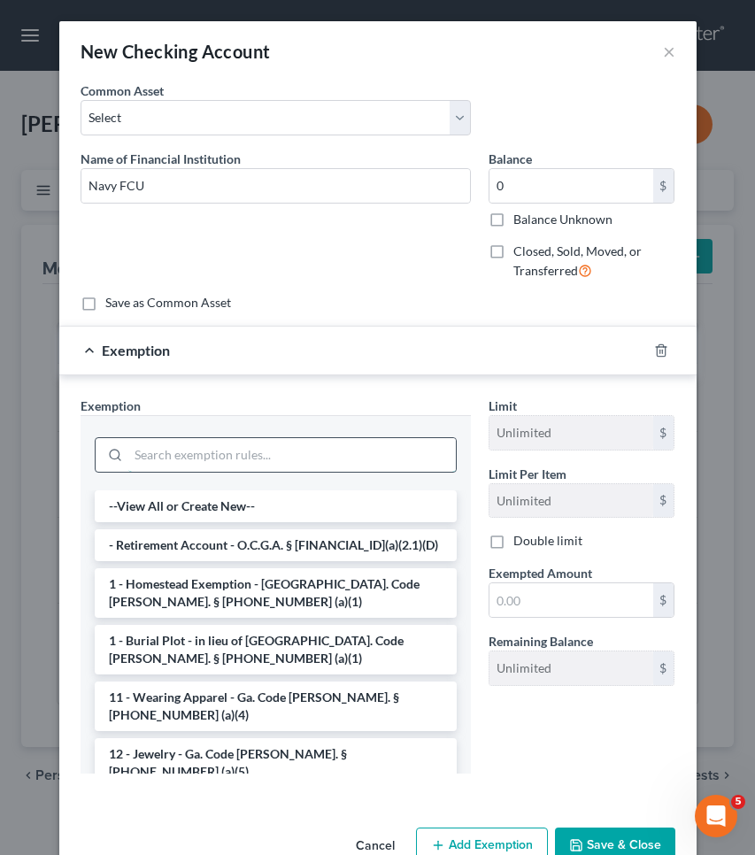
click at [352, 438] on input "search" at bounding box center [292, 455] width 328 height 34
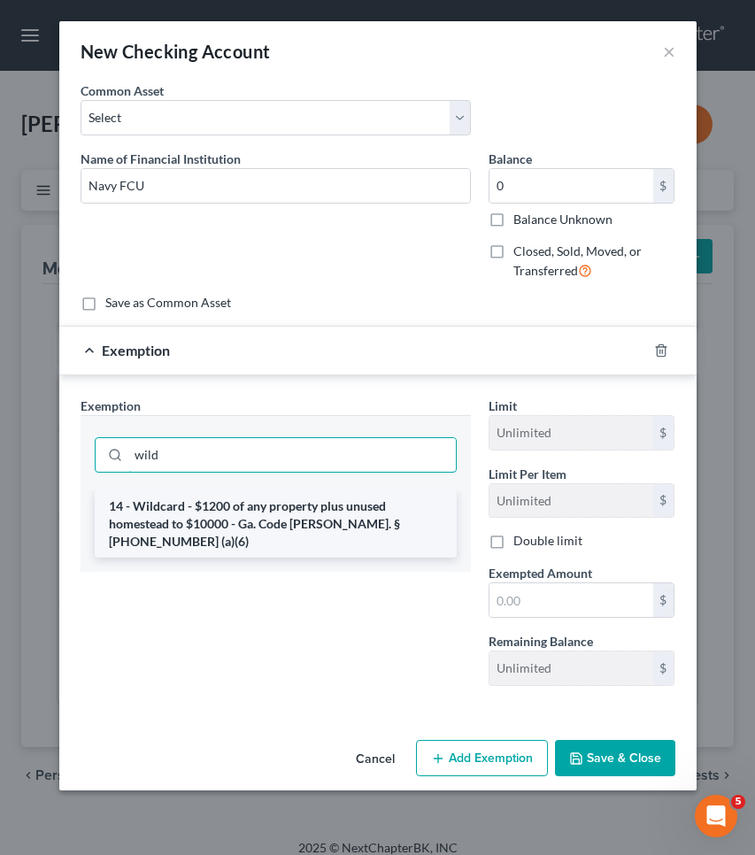
type input "wild"
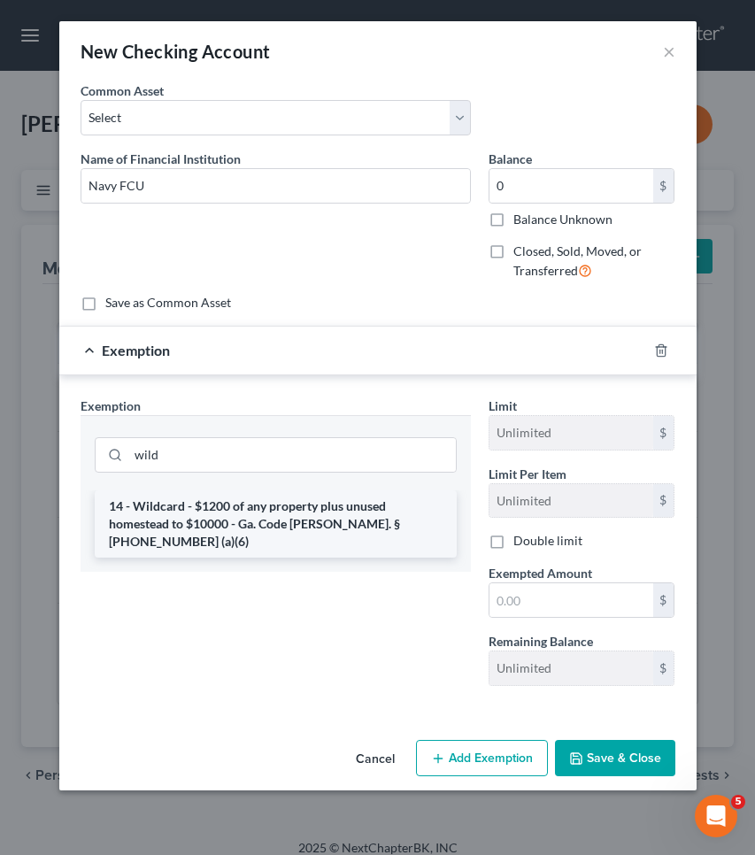
click at [357, 521] on li "14 - Wildcard - $1200 of any property plus unused homestead to $10000 - Ga. Cod…" at bounding box center [276, 524] width 362 height 67
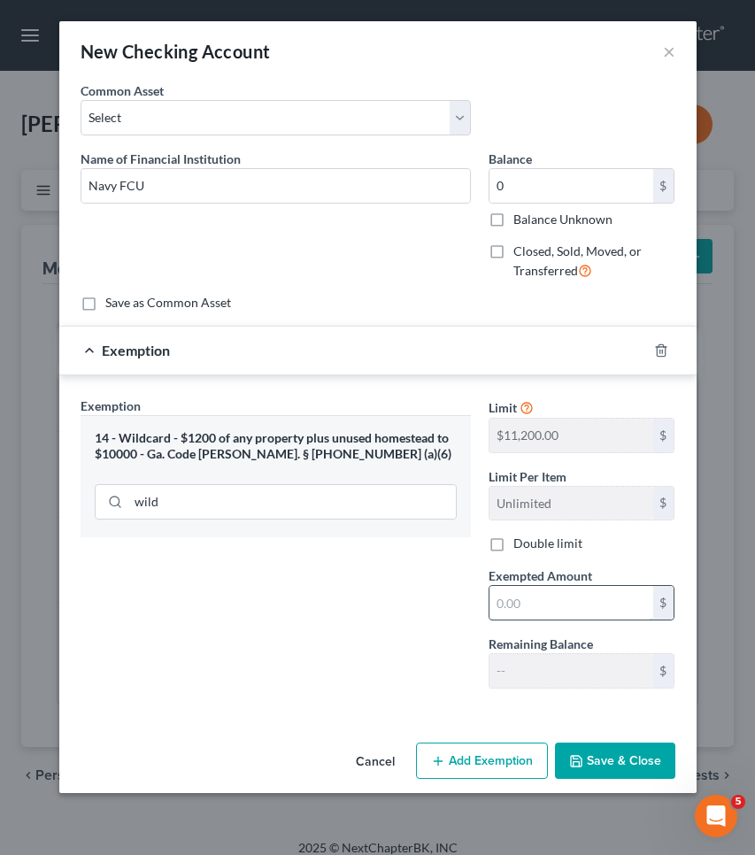
click at [522, 612] on input "text" at bounding box center [572, 603] width 164 height 34
type input "0"
click at [612, 770] on button "Save & Close" at bounding box center [615, 761] width 120 height 37
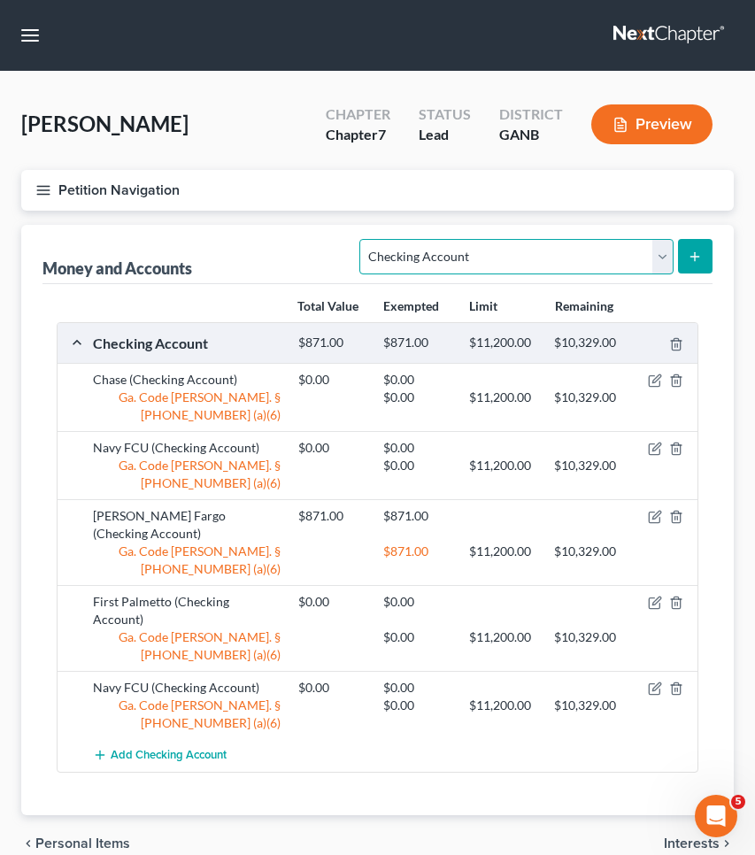
select select "money_market"
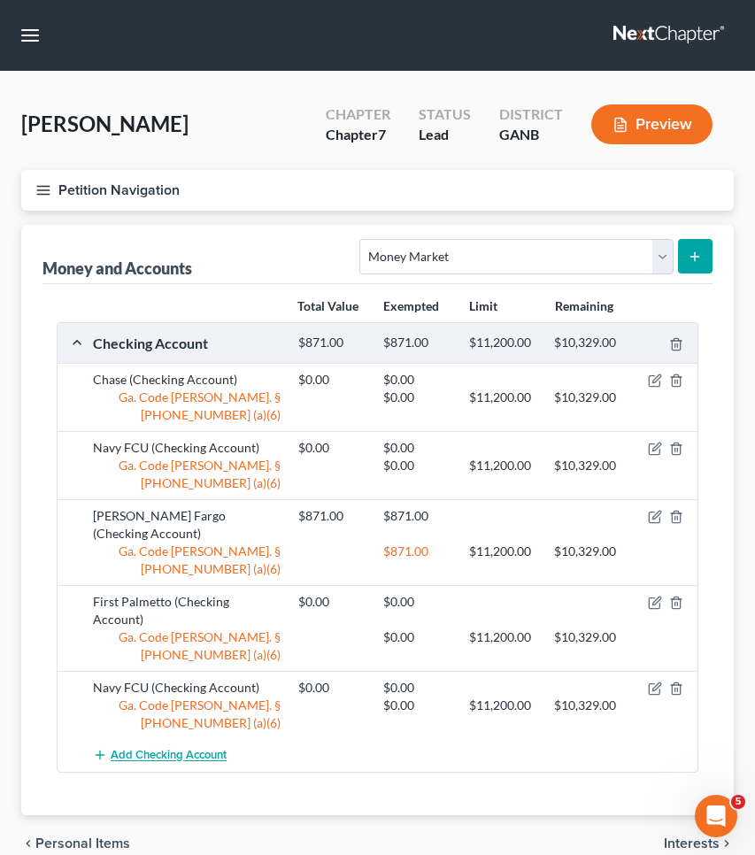
click at [140, 749] on span "Add Checking Account" at bounding box center [169, 756] width 116 height 14
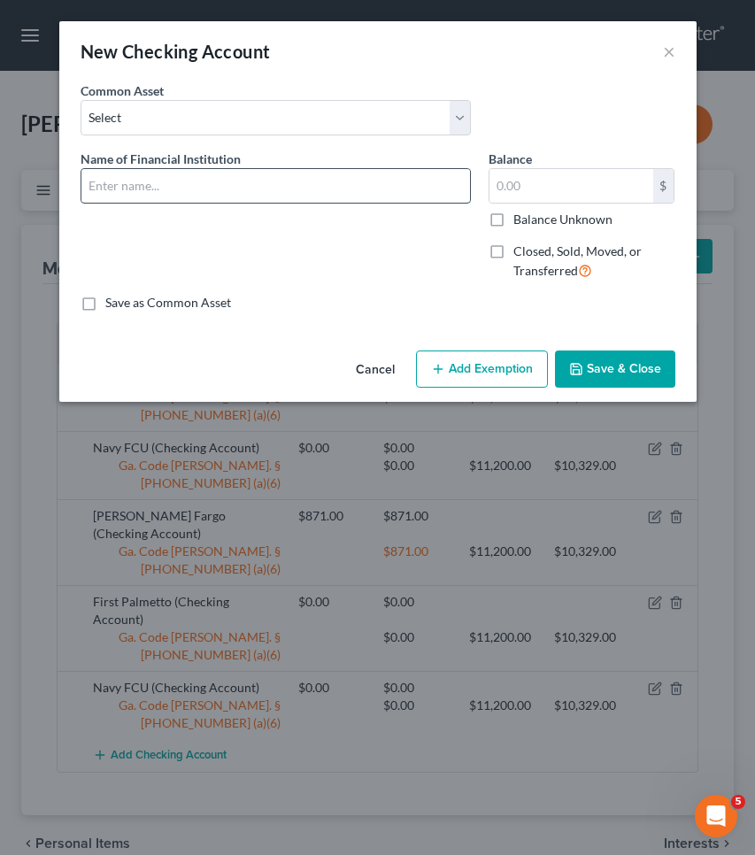
click at [348, 199] on input "text" at bounding box center [275, 186] width 389 height 34
type input "Regions"
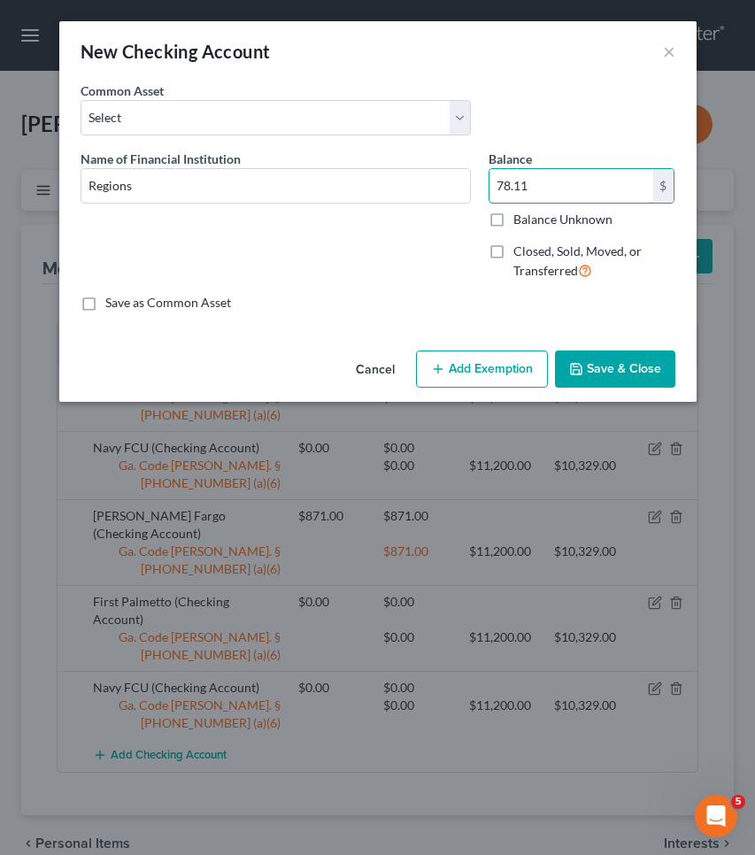
type input "78.11"
click at [468, 383] on button "Add Exemption" at bounding box center [482, 369] width 132 height 37
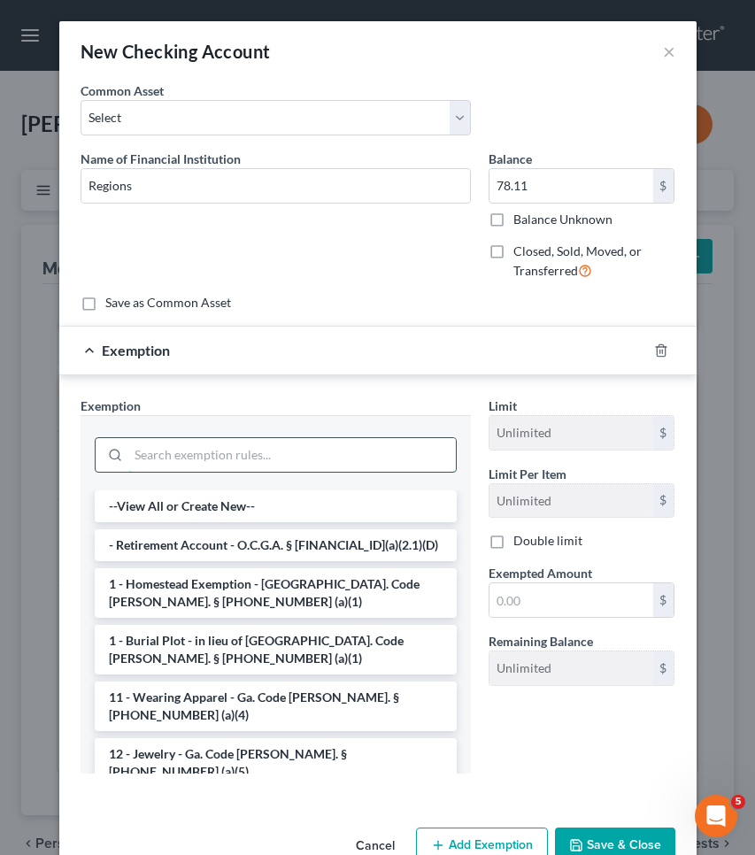
click at [297, 462] on input "search" at bounding box center [292, 455] width 328 height 34
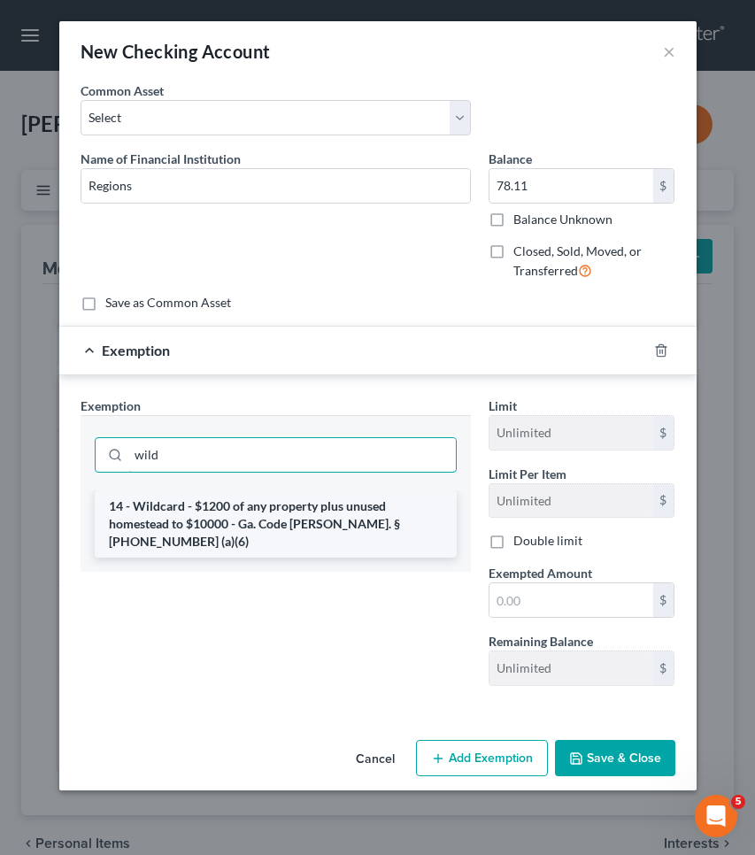
type input "wild"
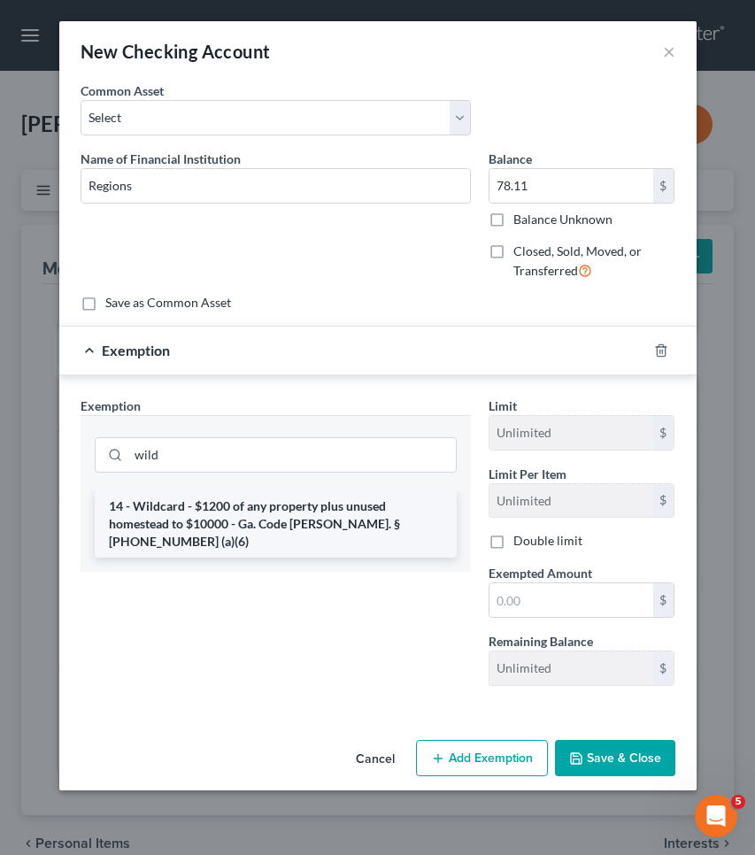
click at [289, 499] on li "14 - Wildcard - $1200 of any property plus unused homestead to $10000 - Ga. Cod…" at bounding box center [276, 524] width 362 height 67
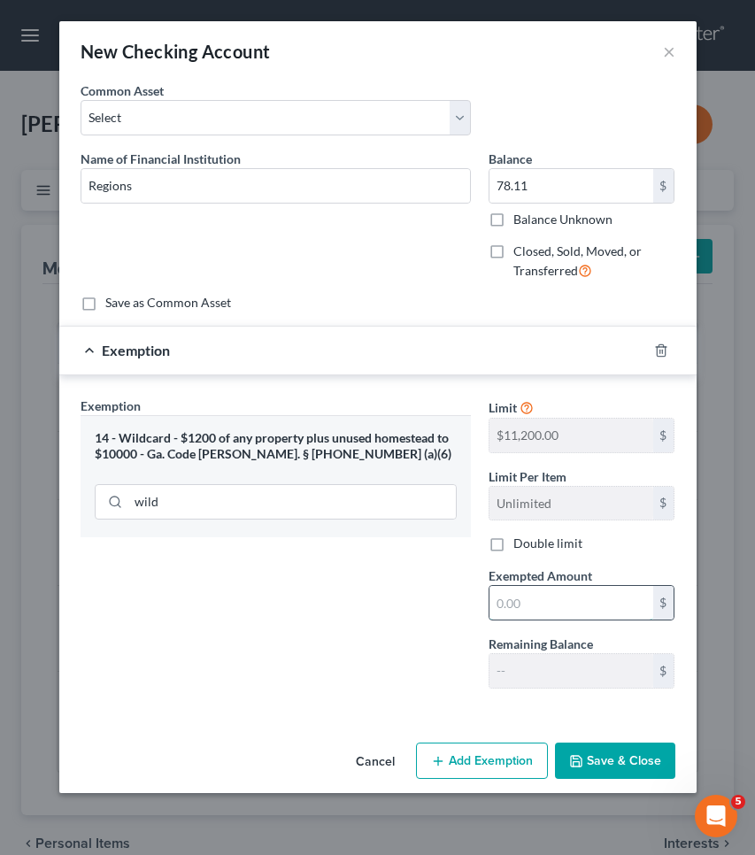
click at [532, 604] on input "text" at bounding box center [572, 603] width 164 height 34
type input "78.11"
click at [629, 749] on button "Save & Close" at bounding box center [615, 761] width 120 height 37
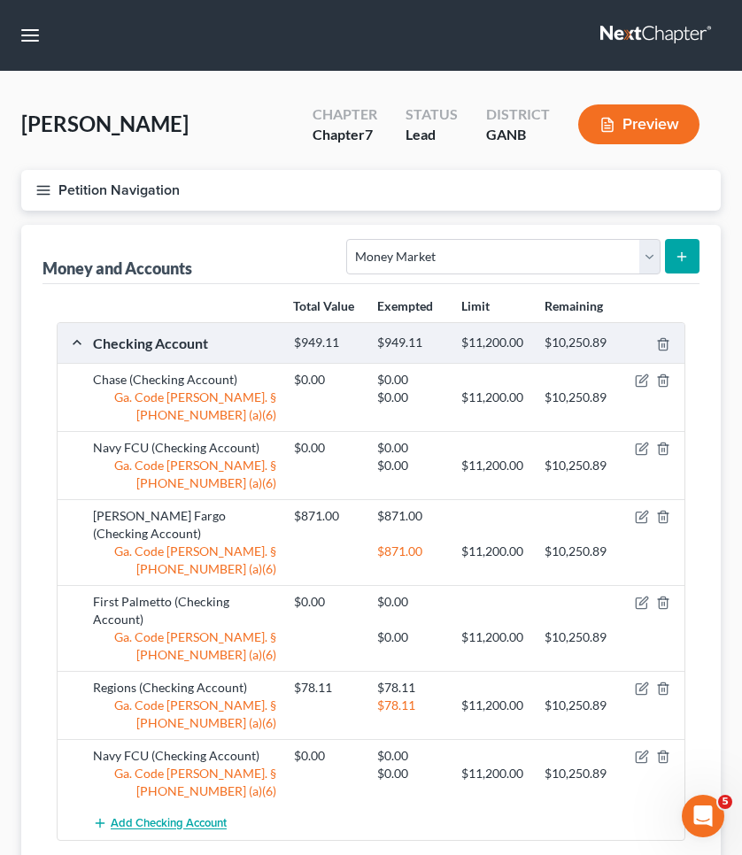
click at [214, 817] on span "Add Checking Account" at bounding box center [169, 824] width 116 height 14
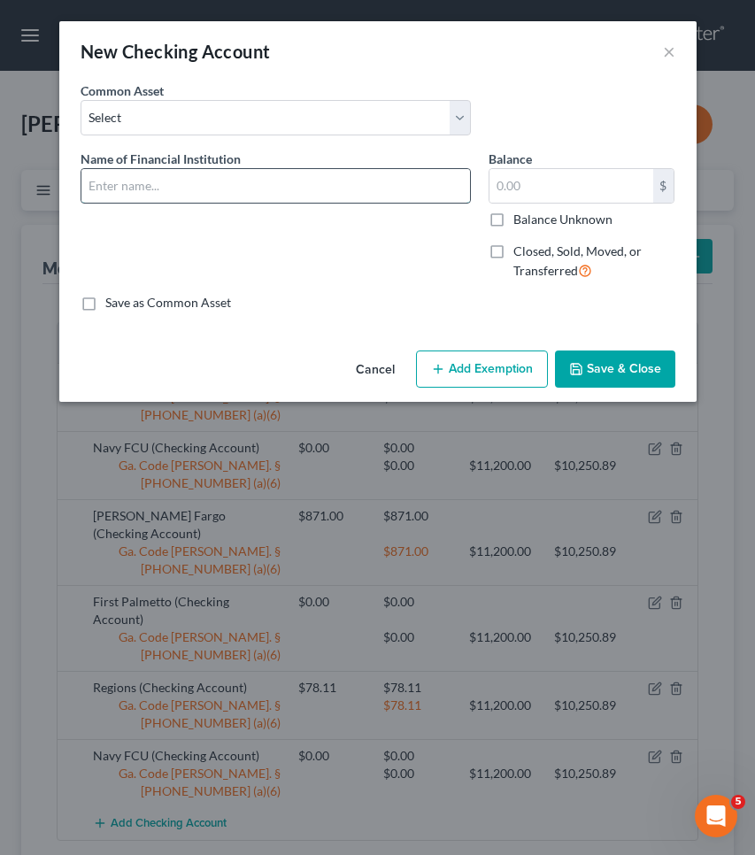
click at [293, 189] on input "text" at bounding box center [275, 186] width 389 height 34
type input "Truist"
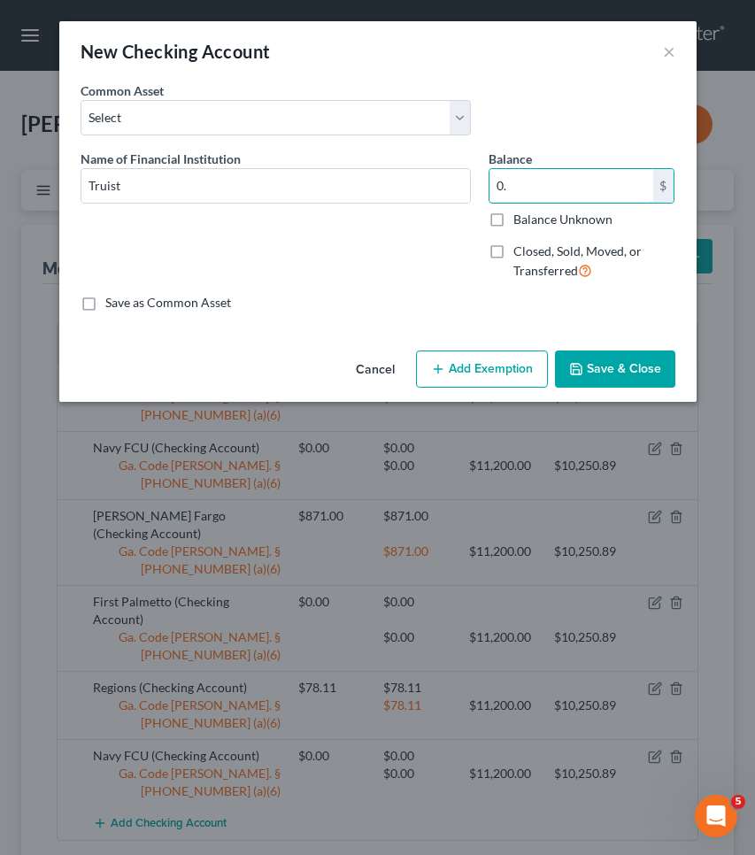
type input "0."
click at [461, 369] on button "Add Exemption" at bounding box center [482, 369] width 132 height 37
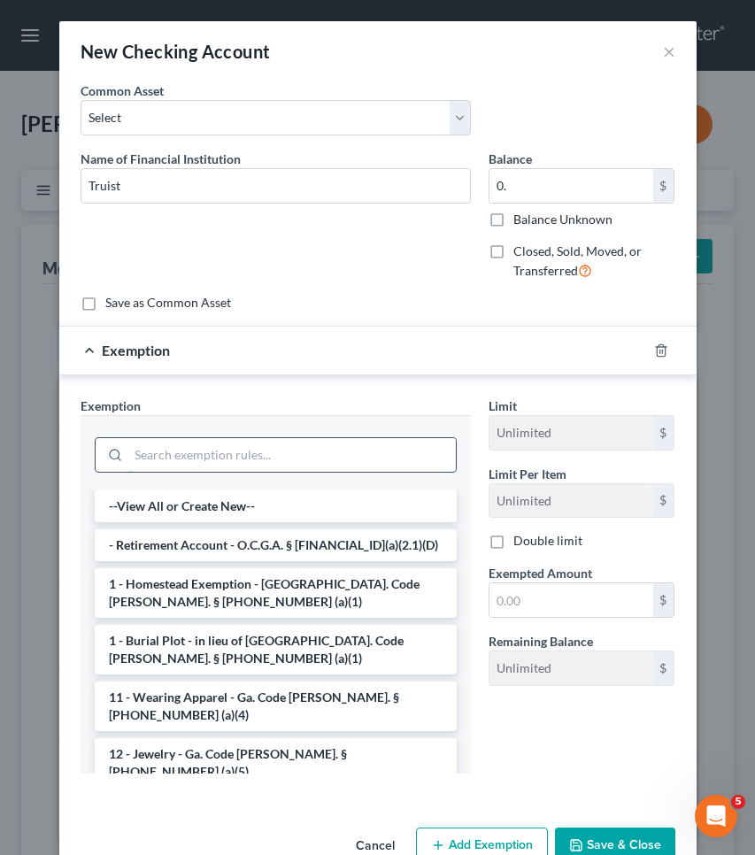
click at [287, 445] on input "search" at bounding box center [292, 455] width 328 height 34
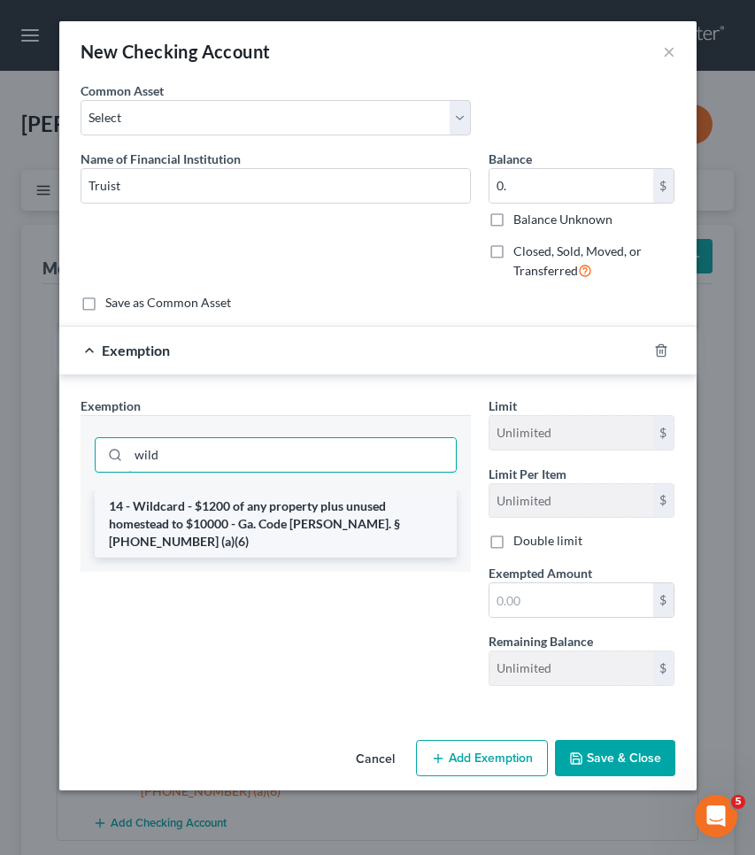
type input "wild"
click at [295, 505] on li "14 - Wildcard - $1200 of any property plus unused homestead to $10000 - Ga. Cod…" at bounding box center [276, 524] width 362 height 67
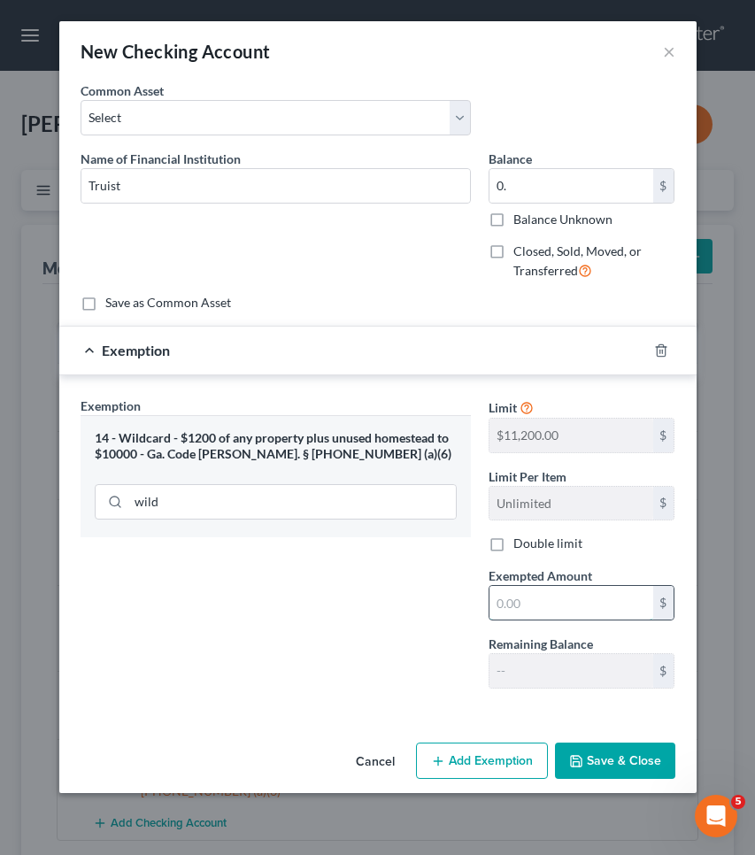
click at [536, 602] on input "text" at bounding box center [572, 603] width 164 height 34
type input "0"
click at [606, 756] on button "Save & Close" at bounding box center [615, 761] width 120 height 37
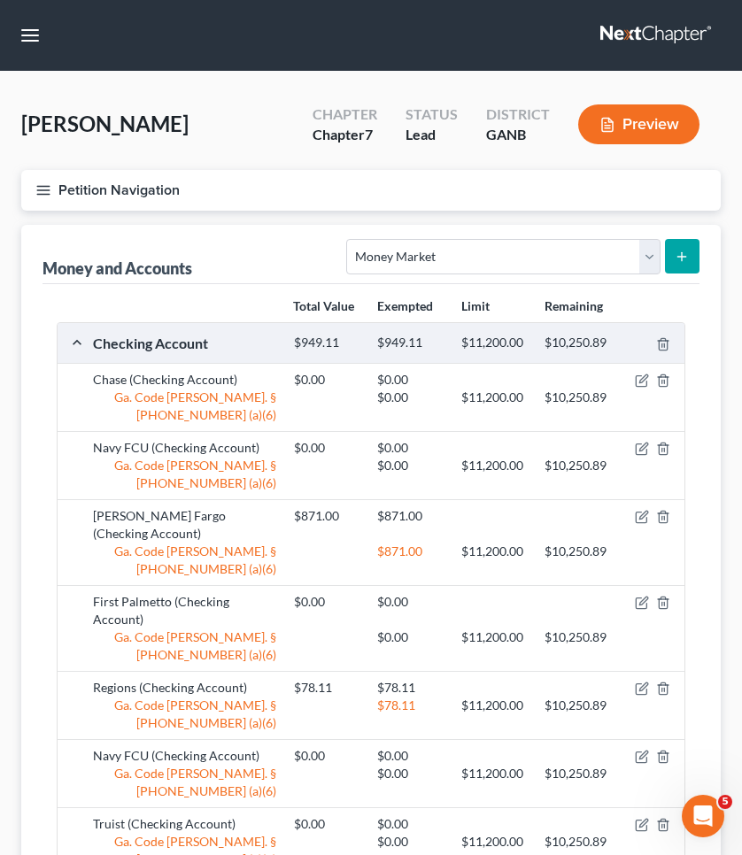
click at [574, 238] on div "Select Account Type Brokerage Cash on Hand Certificates of Deposit Checking Acc…" at bounding box center [519, 255] width 360 height 47
select select "savings"
click at [666, 265] on button "submit" at bounding box center [682, 256] width 35 height 35
click at [686, 258] on icon "submit" at bounding box center [682, 257] width 14 height 14
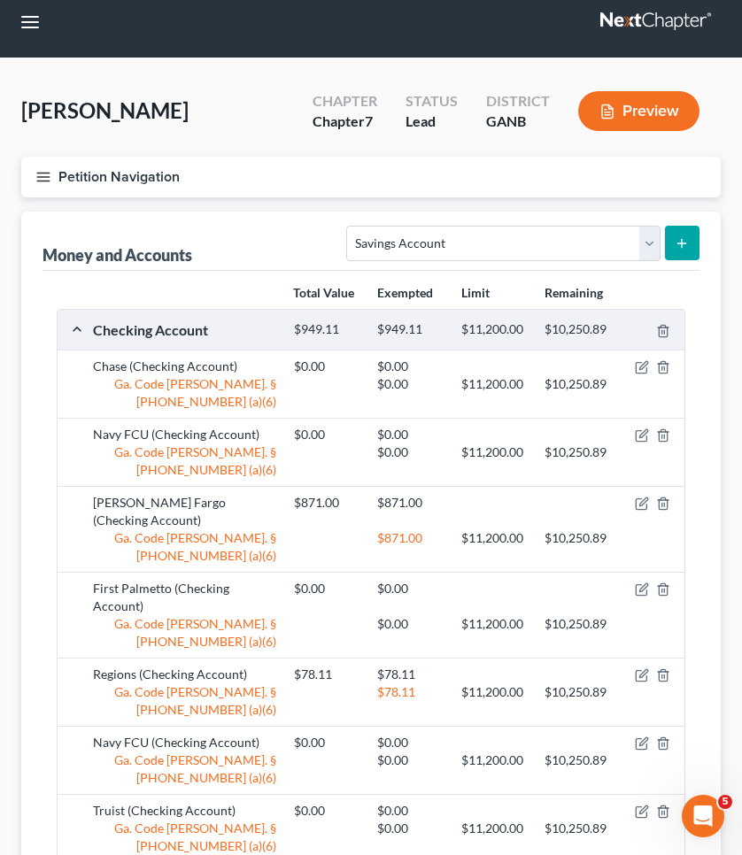
scroll to position [13, 0]
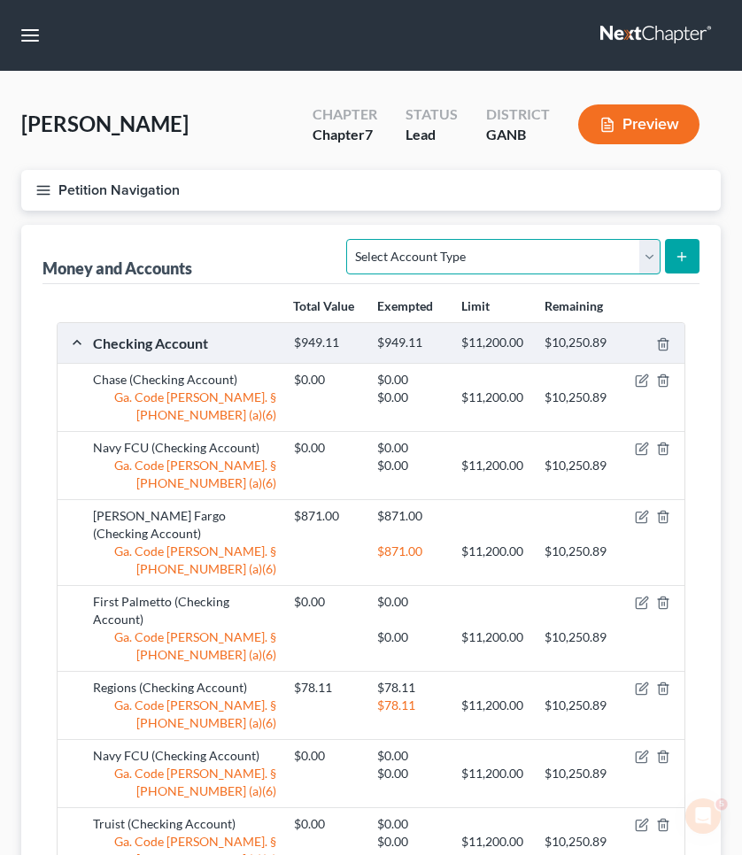
select select "savings"
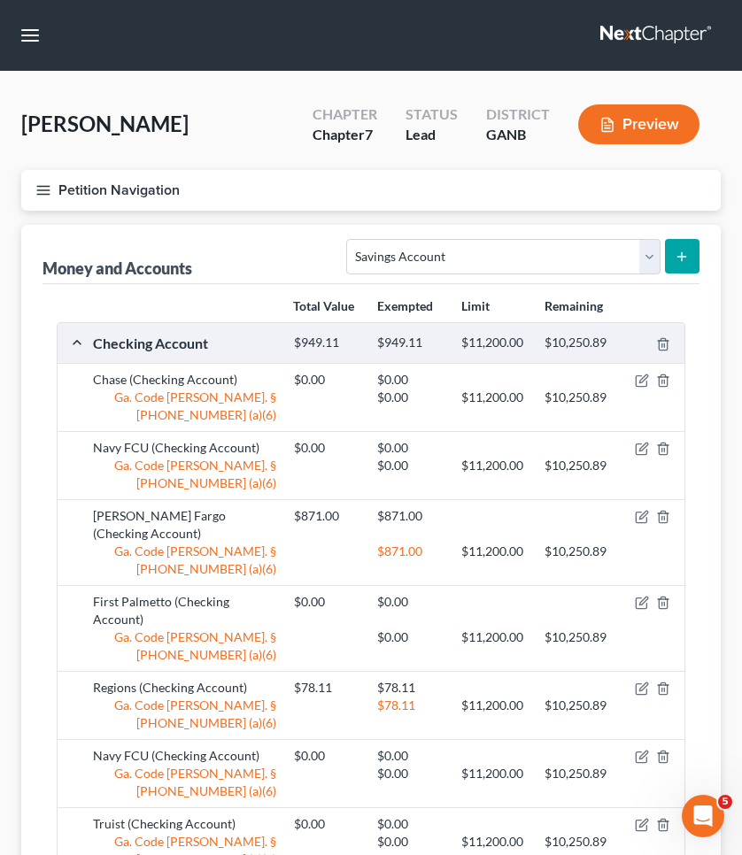
click at [682, 260] on line "submit" at bounding box center [682, 256] width 0 height 8
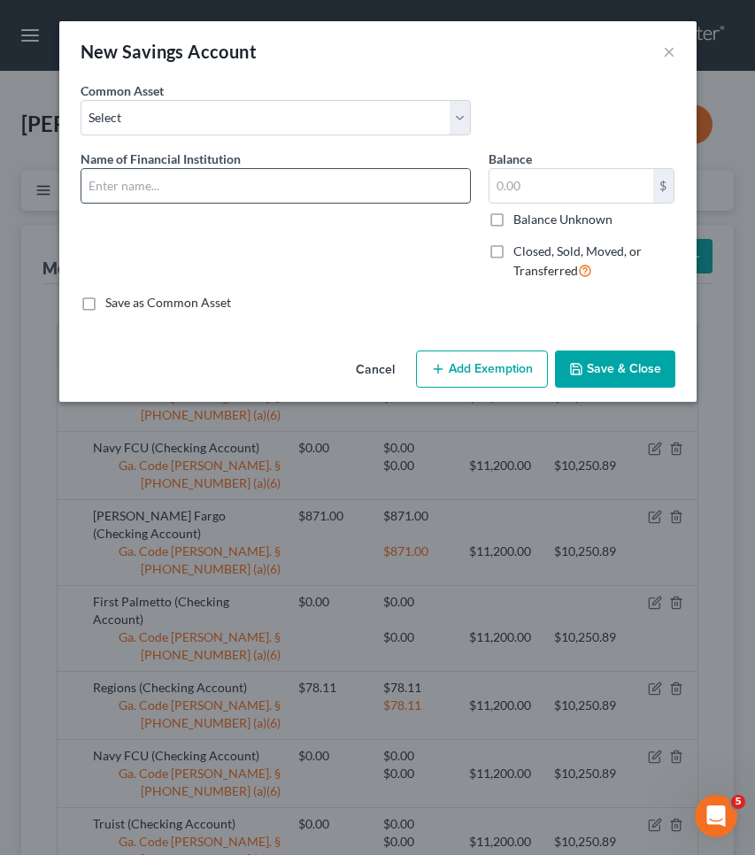
click at [352, 180] on input "text" at bounding box center [275, 186] width 389 height 34
type input "AMX Savings"
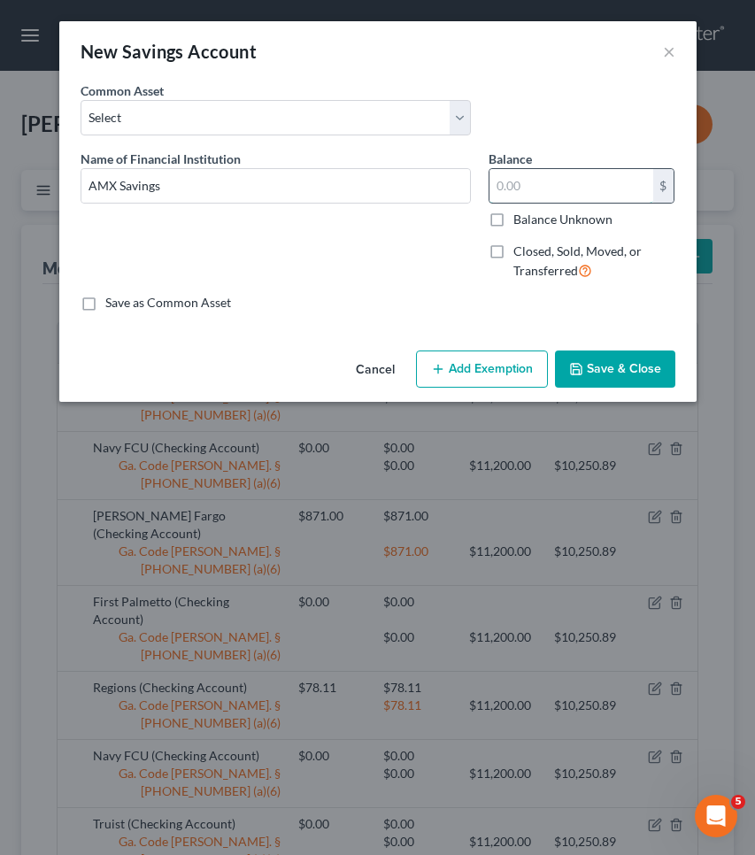
click at [541, 195] on input "text" at bounding box center [572, 186] width 164 height 34
type input "1"
click at [508, 368] on button "Add Exemption" at bounding box center [482, 369] width 132 height 37
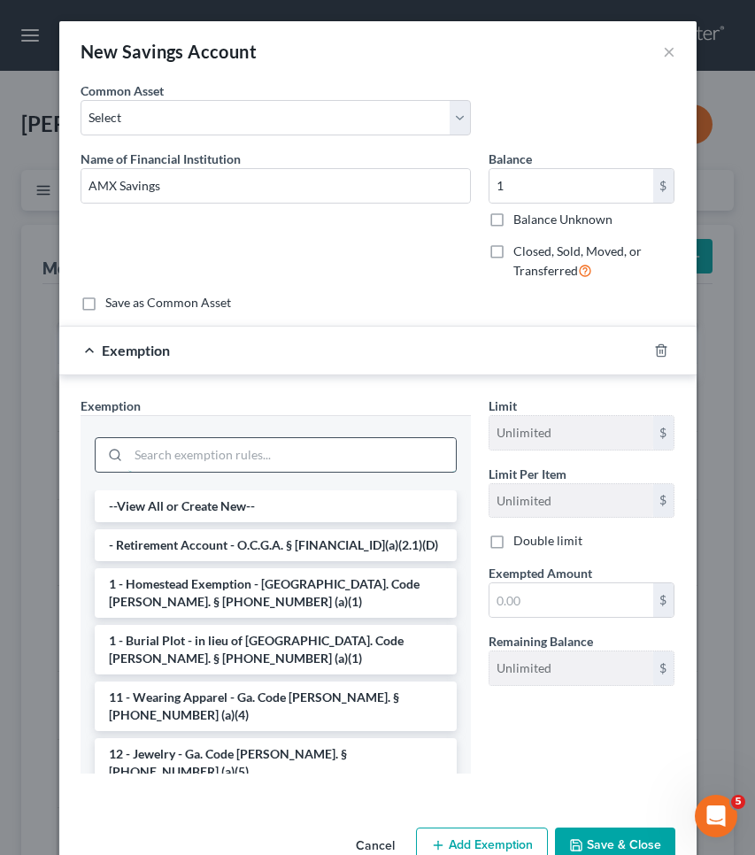
click at [416, 453] on input "search" at bounding box center [292, 455] width 328 height 34
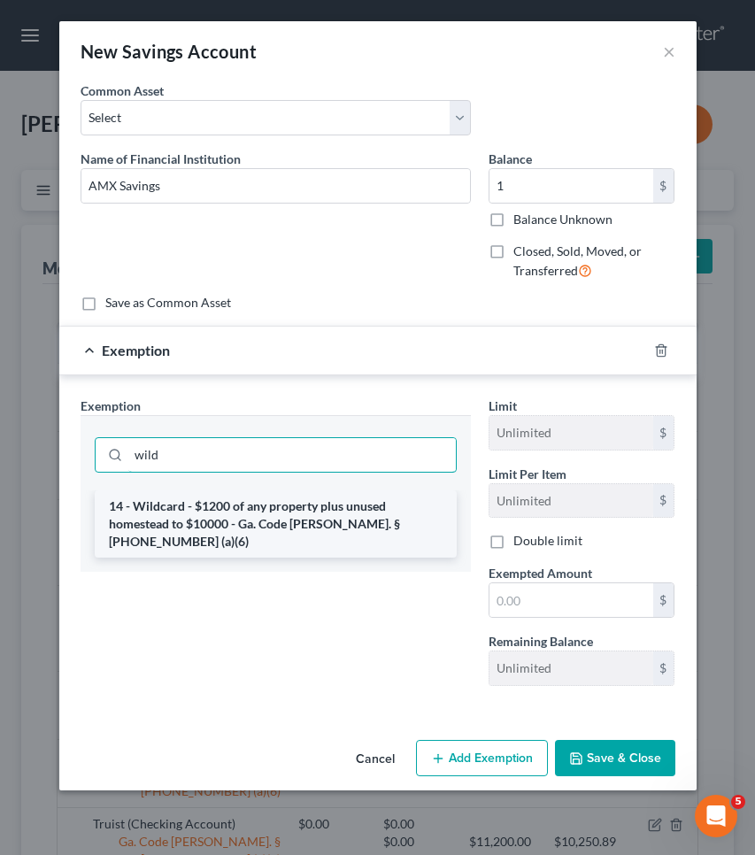
type input "wild"
click at [411, 516] on li "14 - Wildcard - $1200 of any property plus unused homestead to $10000 - Ga. Cod…" at bounding box center [276, 524] width 362 height 67
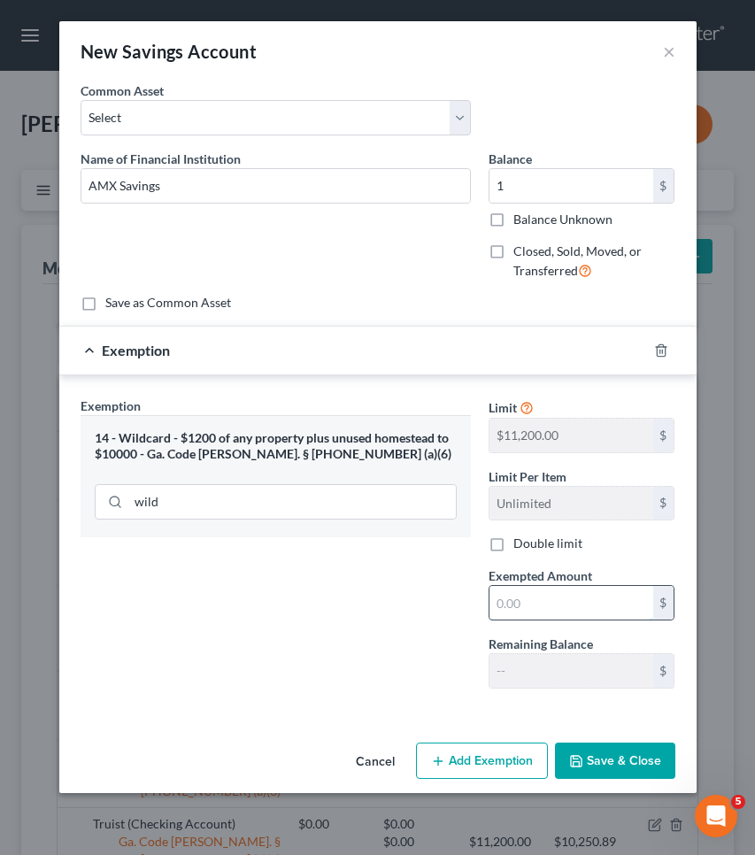
click at [529, 587] on input "text" at bounding box center [572, 603] width 164 height 34
type input "1"
click at [584, 757] on icon "button" at bounding box center [576, 761] width 14 height 14
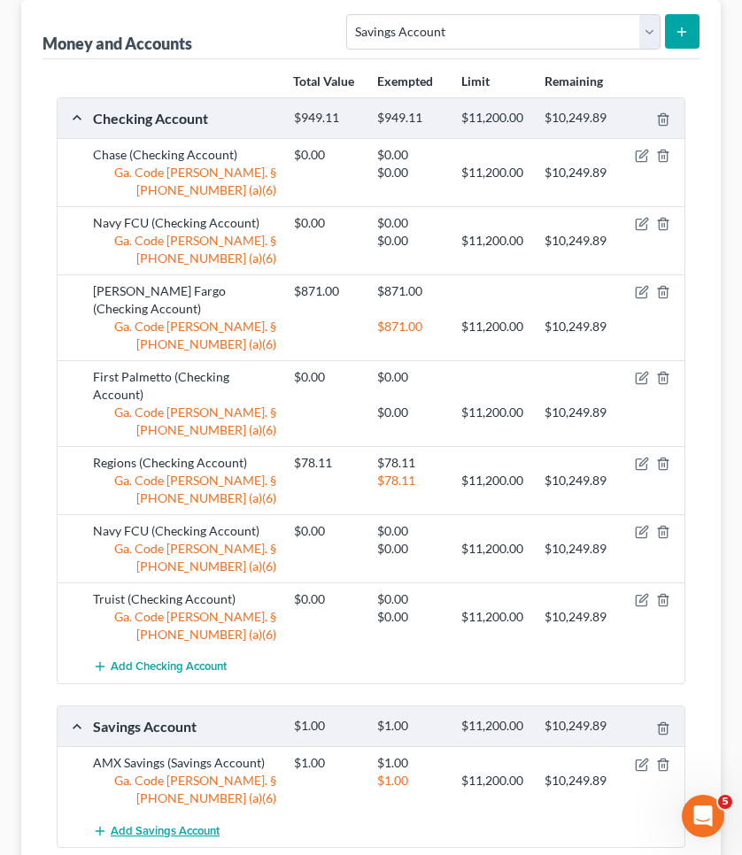
click at [205, 824] on span "Add Savings Account" at bounding box center [165, 831] width 109 height 14
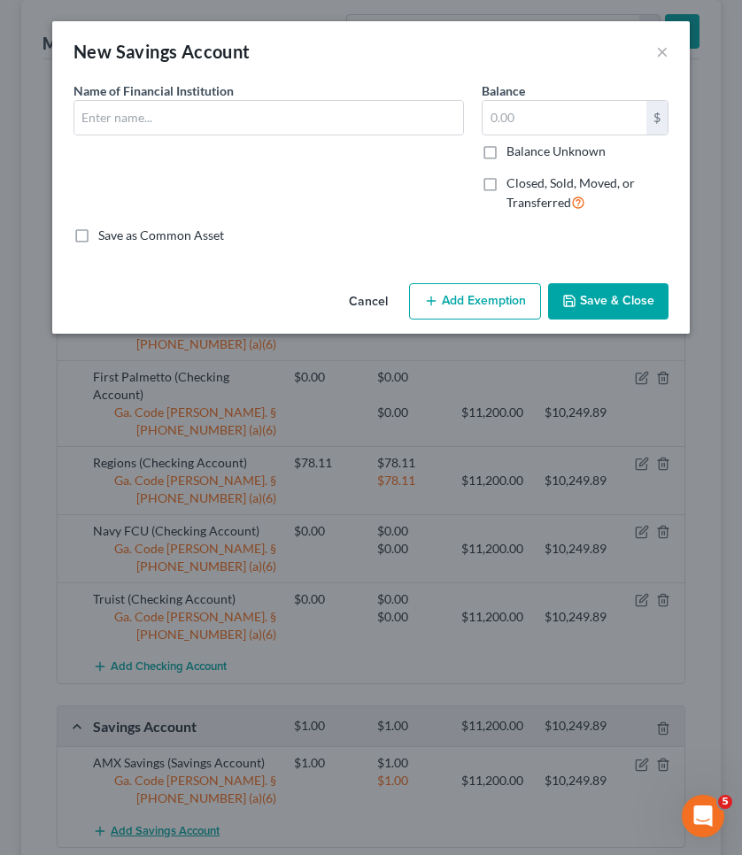
scroll to position [207, 0]
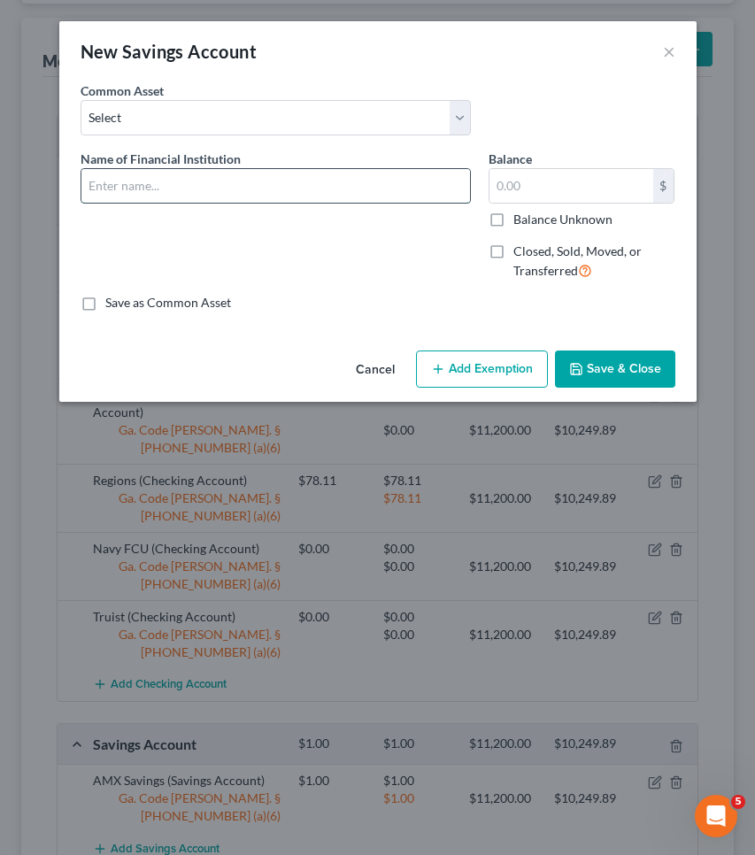
click at [217, 198] on input "text" at bounding box center [275, 186] width 389 height 34
type input "Capital One"
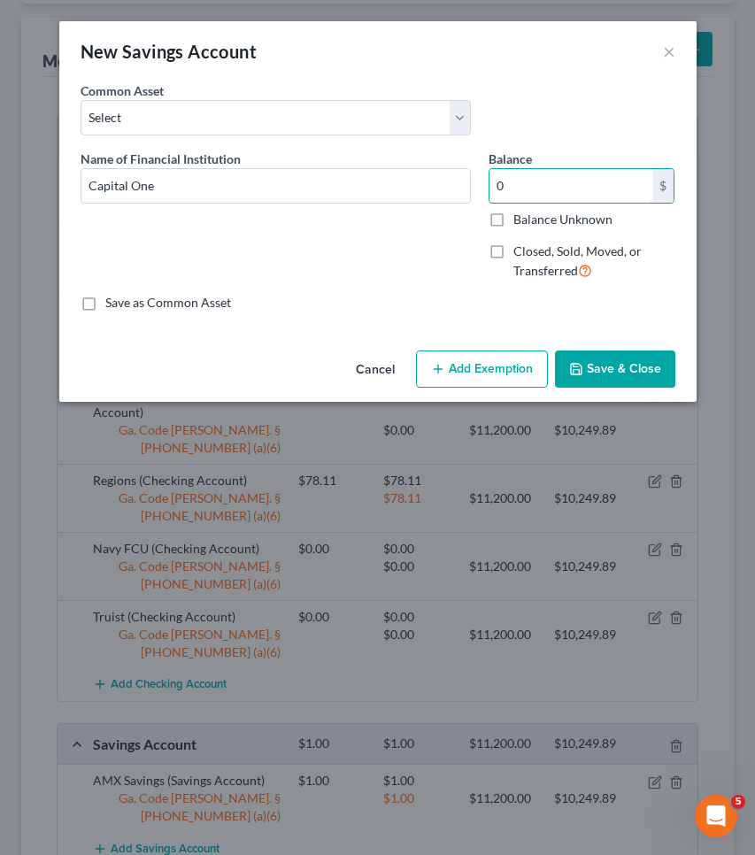
type input "0"
click at [431, 389] on div "Cancel Add Exemption Save & Close" at bounding box center [378, 373] width 638 height 58
click at [430, 381] on button "Add Exemption" at bounding box center [482, 369] width 132 height 37
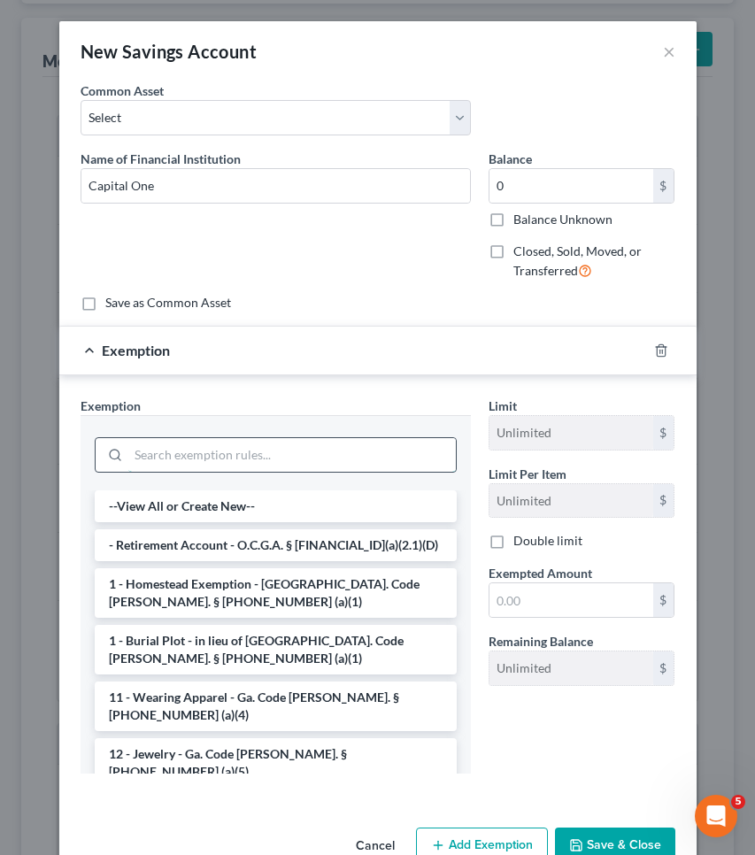
click at [334, 452] on input "search" at bounding box center [292, 455] width 328 height 34
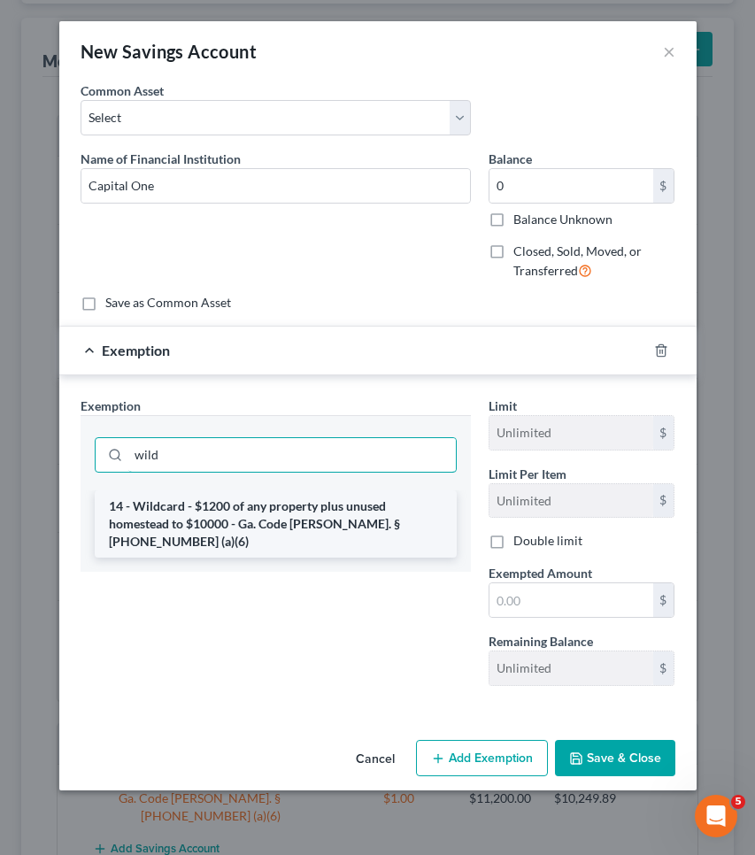
type input "wild"
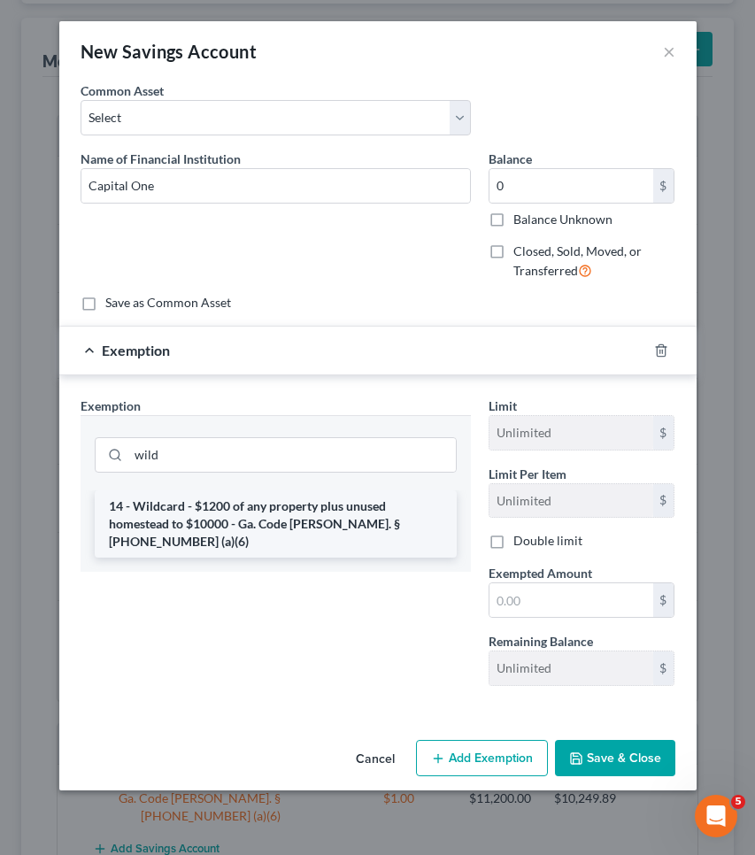
click at [329, 508] on li "14 - Wildcard - $1200 of any property plus unused homestead to $10000 - Ga. Cod…" at bounding box center [276, 524] width 362 height 67
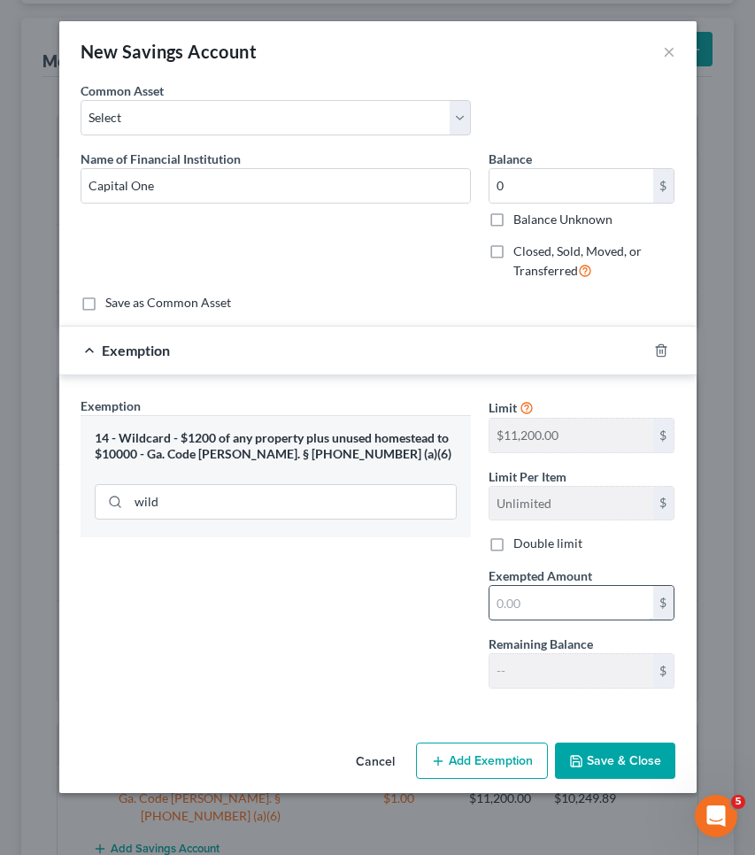
click at [524, 613] on input "text" at bounding box center [572, 603] width 164 height 34
type input "0"
click at [630, 756] on button "Save & Close" at bounding box center [615, 761] width 120 height 37
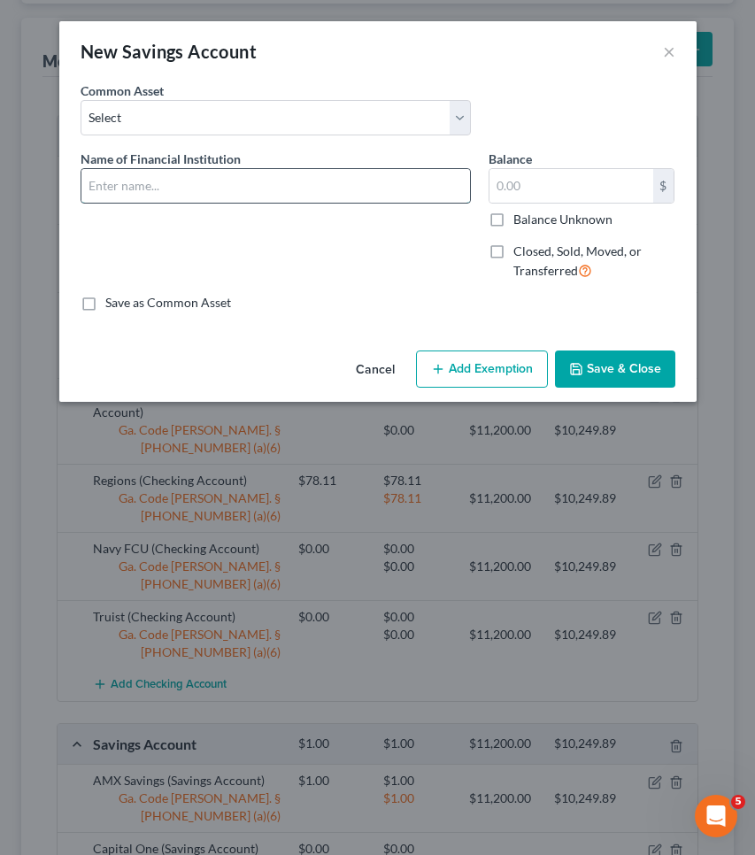
click at [271, 202] on input "text" at bounding box center [275, 186] width 389 height 34
type input "Citibank"
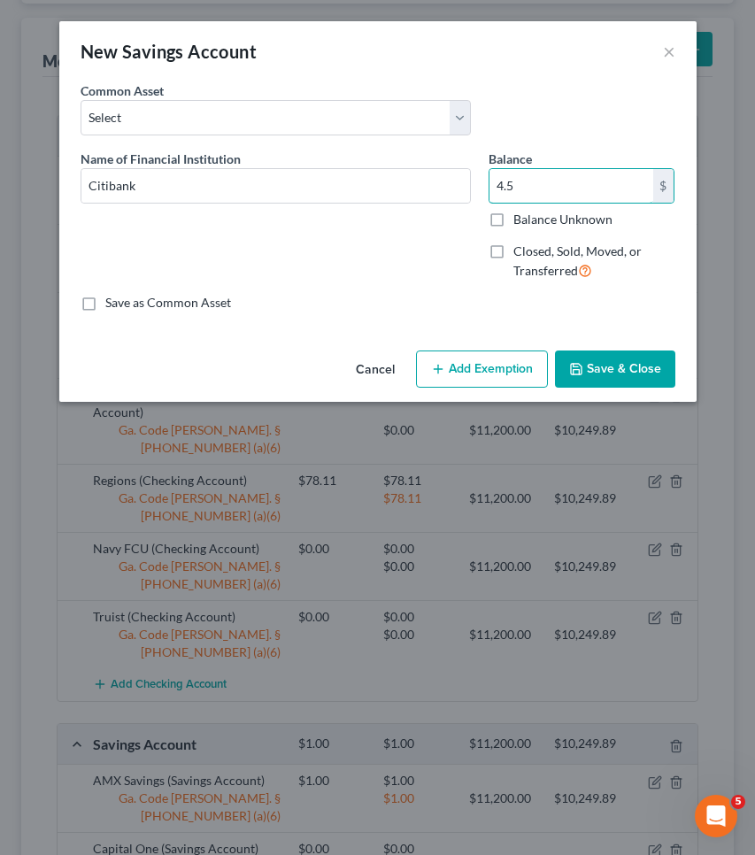
type input "4.5"
click at [500, 377] on button "Add Exemption" at bounding box center [482, 369] width 132 height 37
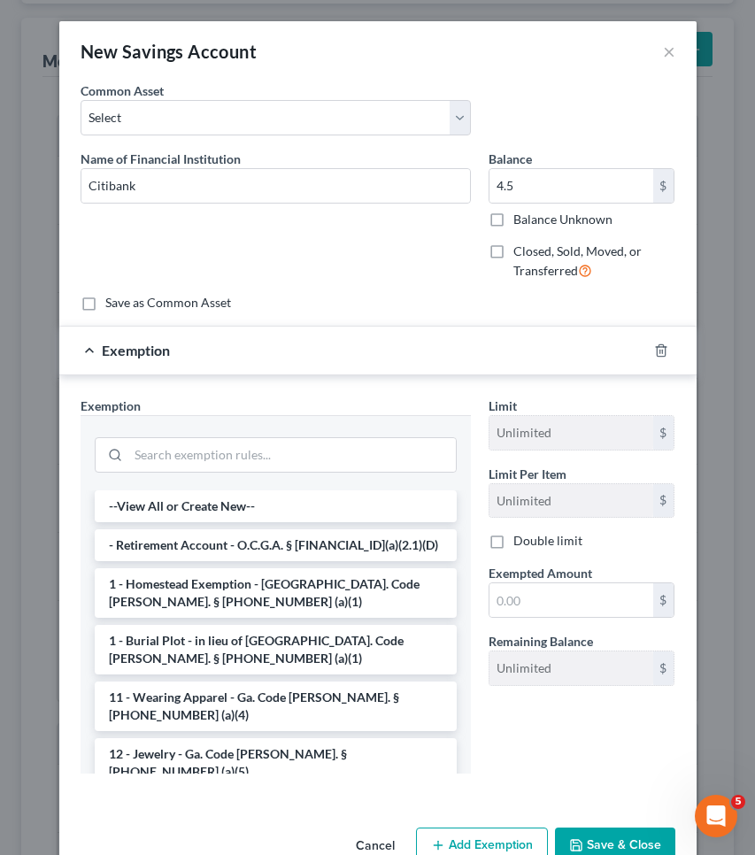
click at [348, 477] on div at bounding box center [276, 452] width 391 height 75
click at [348, 468] on input "search" at bounding box center [292, 455] width 328 height 34
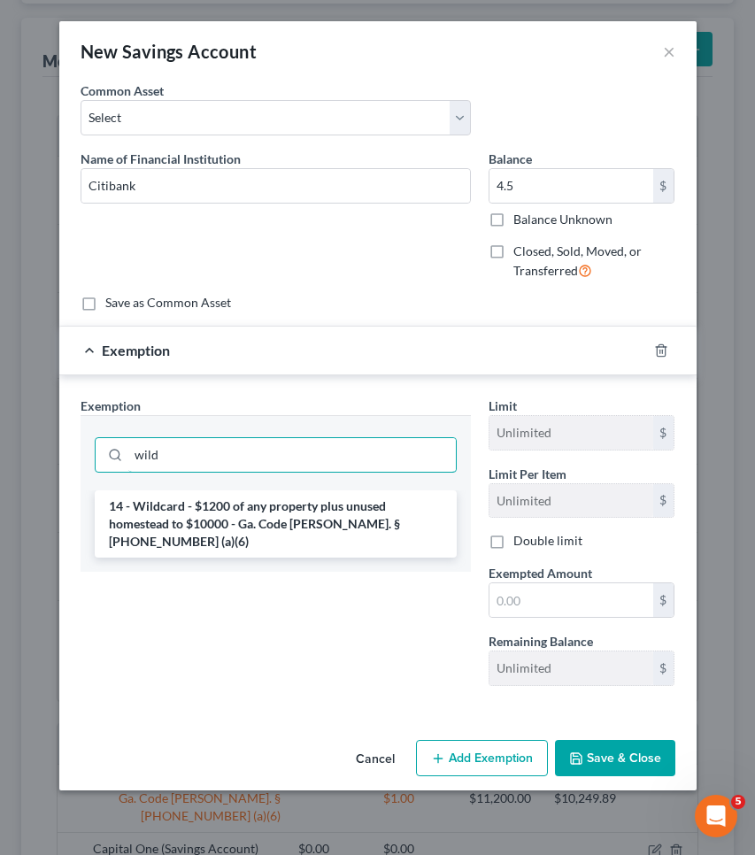
type input "wild"
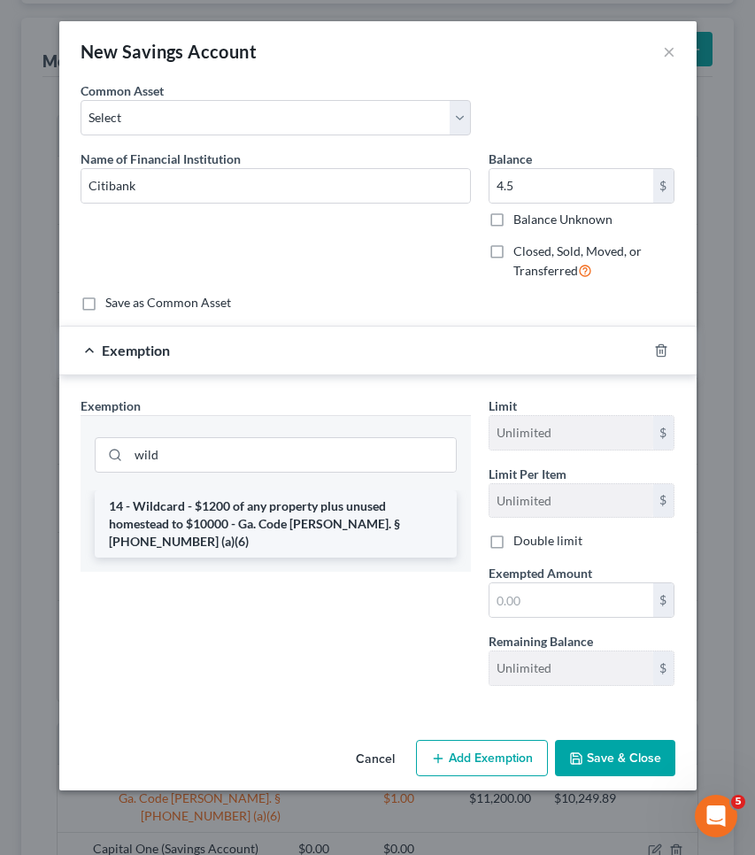
click at [362, 540] on div "14 - Wildcard - $1200 of any property plus unused homestead to $10000 - Ga. Cod…" at bounding box center [276, 531] width 391 height 81
click at [362, 530] on li "14 - Wildcard - $1200 of any property plus unused homestead to $10000 - Ga. Cod…" at bounding box center [276, 524] width 362 height 67
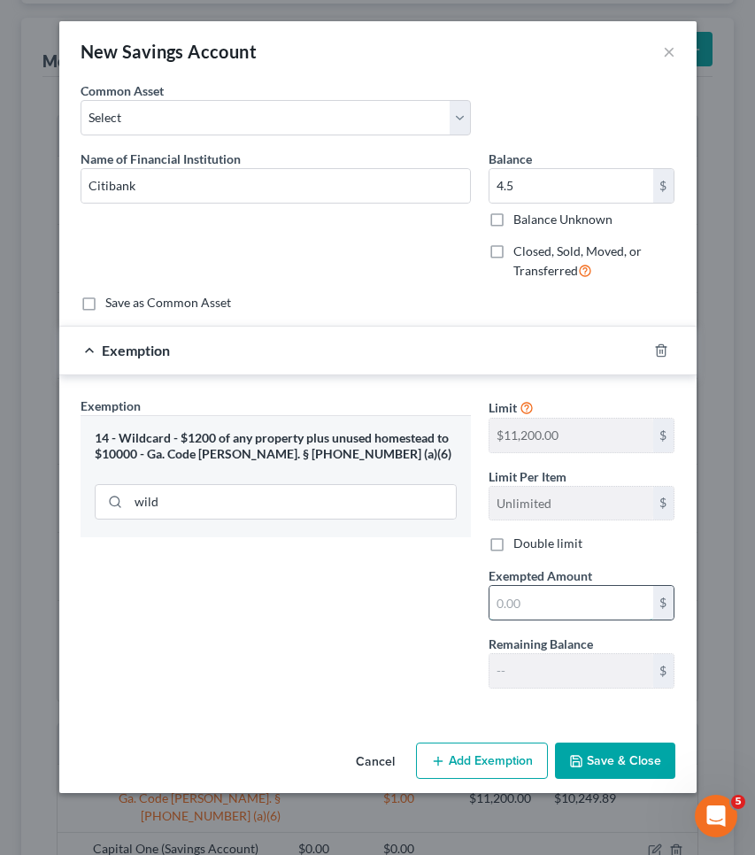
click at [514, 615] on input "text" at bounding box center [572, 603] width 164 height 34
type input "4.51"
click at [597, 753] on button "Save & Close" at bounding box center [615, 761] width 120 height 37
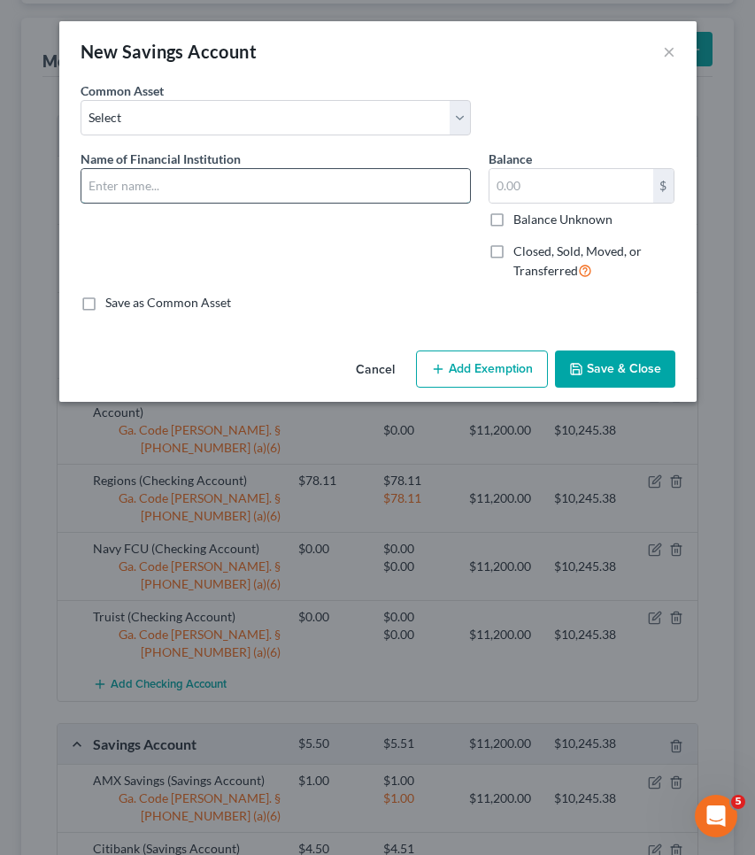
click at [344, 197] on input "text" at bounding box center [275, 186] width 389 height 34
type input "Connexus"
click at [584, 187] on input "text" at bounding box center [572, 186] width 164 height 34
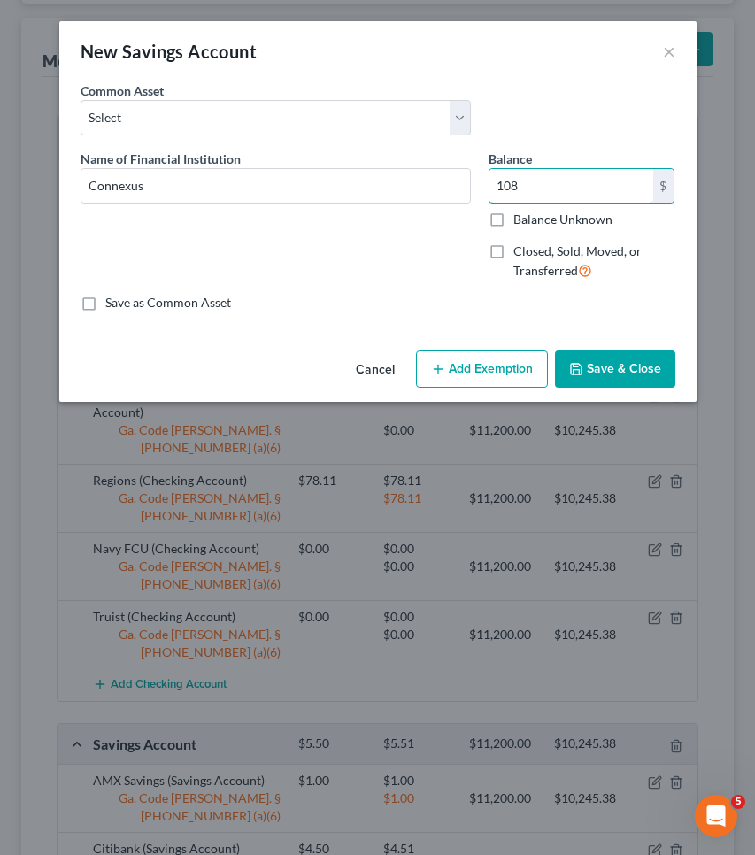
type input "108"
click at [507, 375] on button "Add Exemption" at bounding box center [482, 369] width 132 height 37
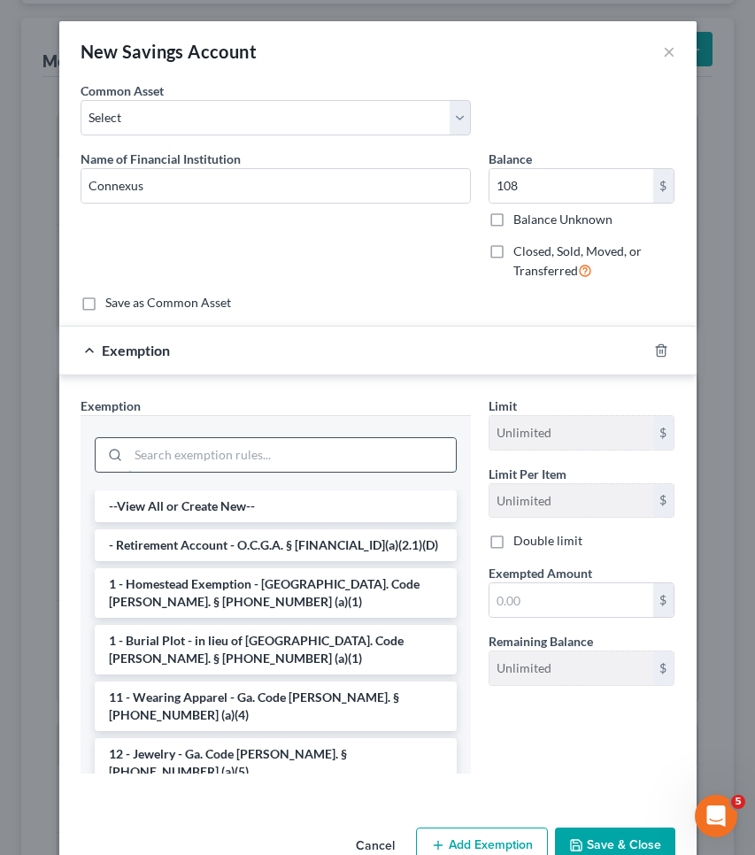
click at [389, 460] on input "search" at bounding box center [292, 455] width 328 height 34
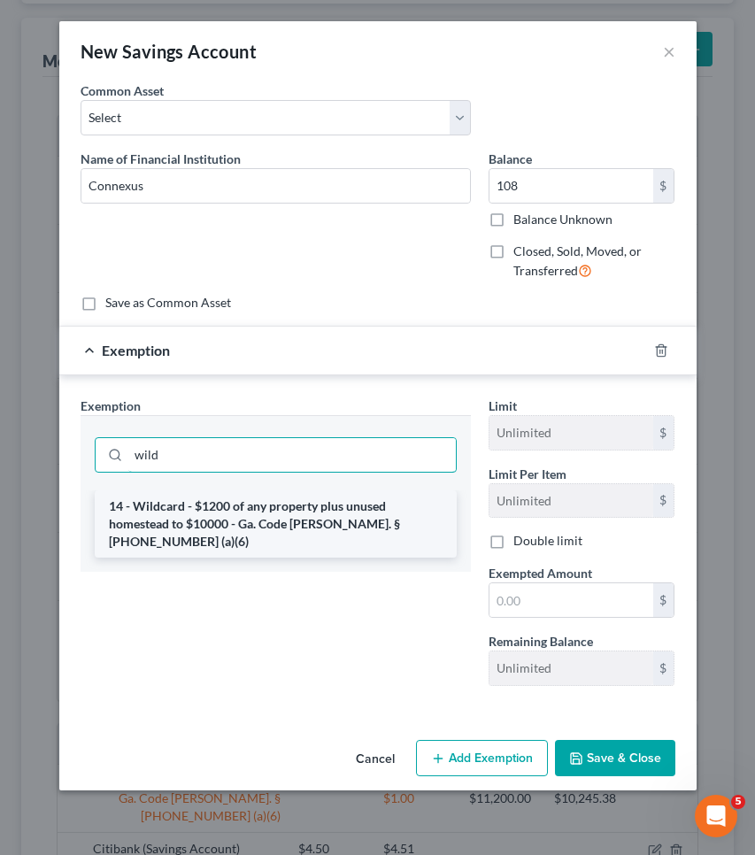
type input "wild"
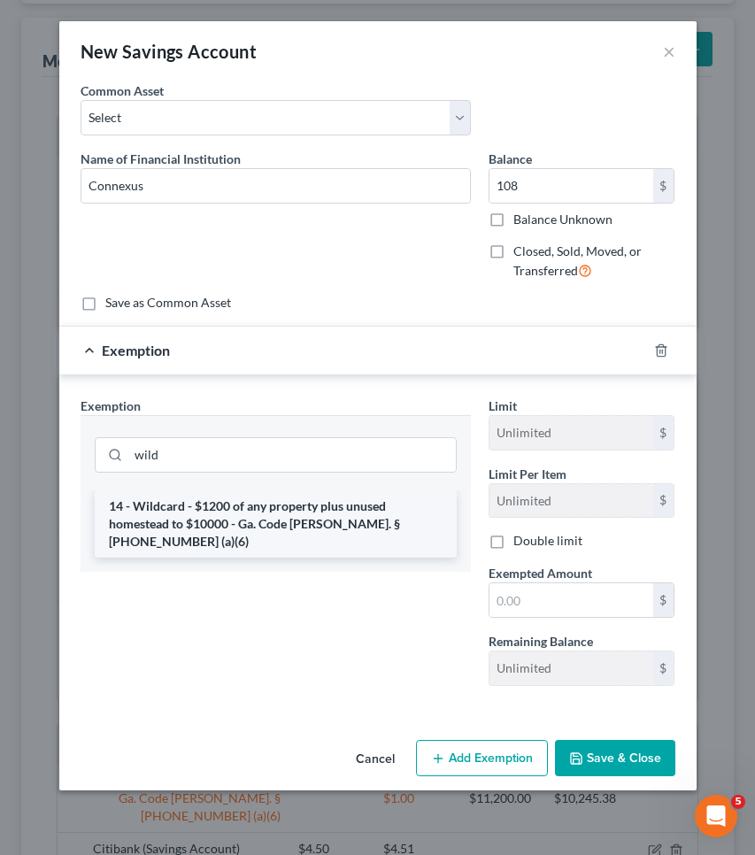
click at [391, 520] on li "14 - Wildcard - $1200 of any property plus unused homestead to $10000 - Ga. Cod…" at bounding box center [276, 524] width 362 height 67
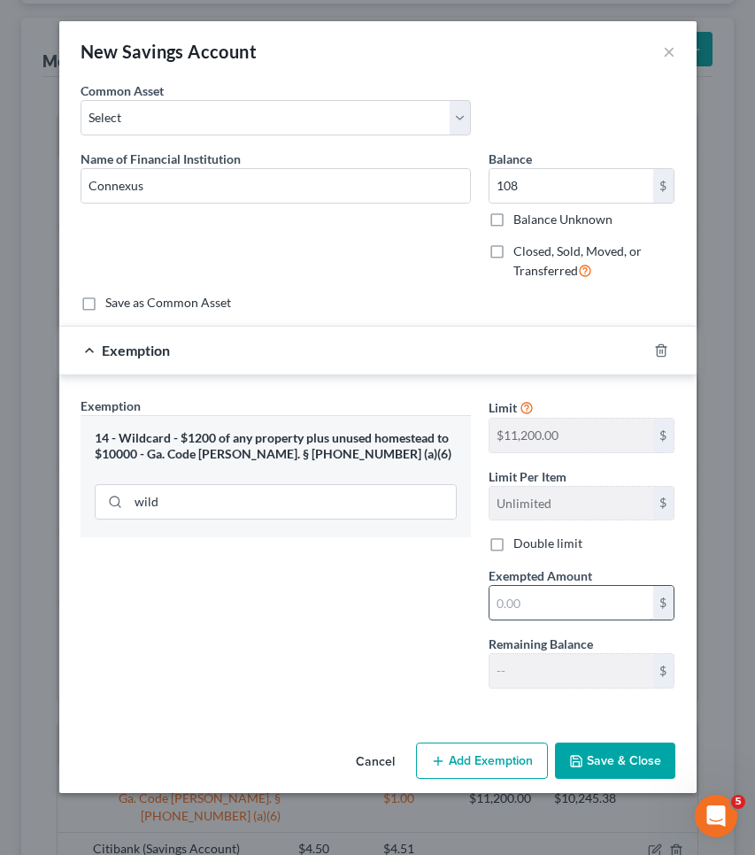
click at [523, 590] on input "text" at bounding box center [572, 603] width 164 height 34
type input "108"
click at [617, 764] on button "Save & Close" at bounding box center [615, 761] width 120 height 37
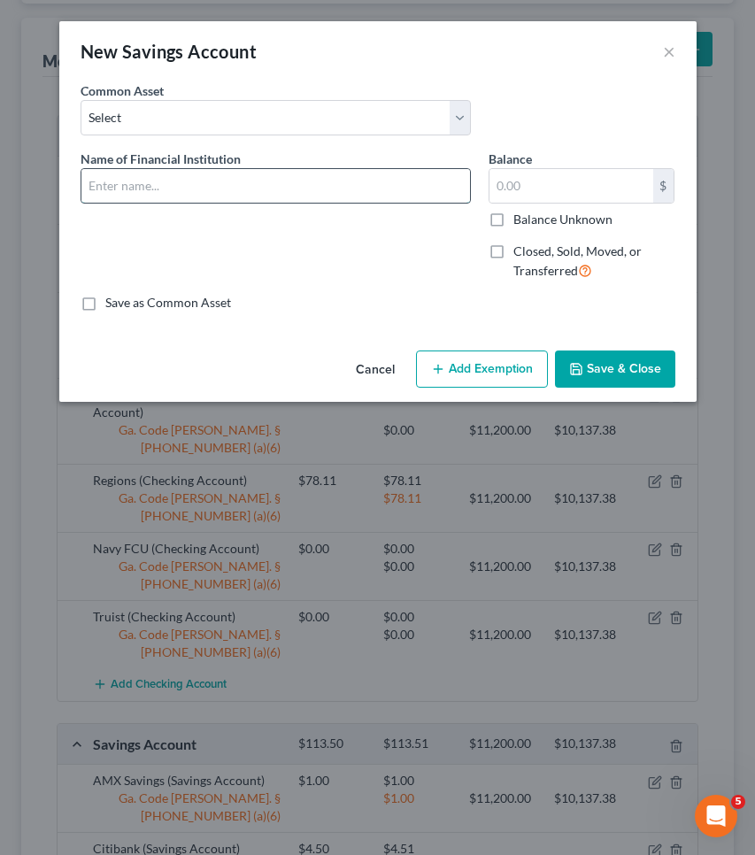
click at [356, 184] on input "text" at bounding box center [275, 186] width 389 height 34
type input "Emigrant"
click at [557, 182] on input "text" at bounding box center [572, 186] width 164 height 34
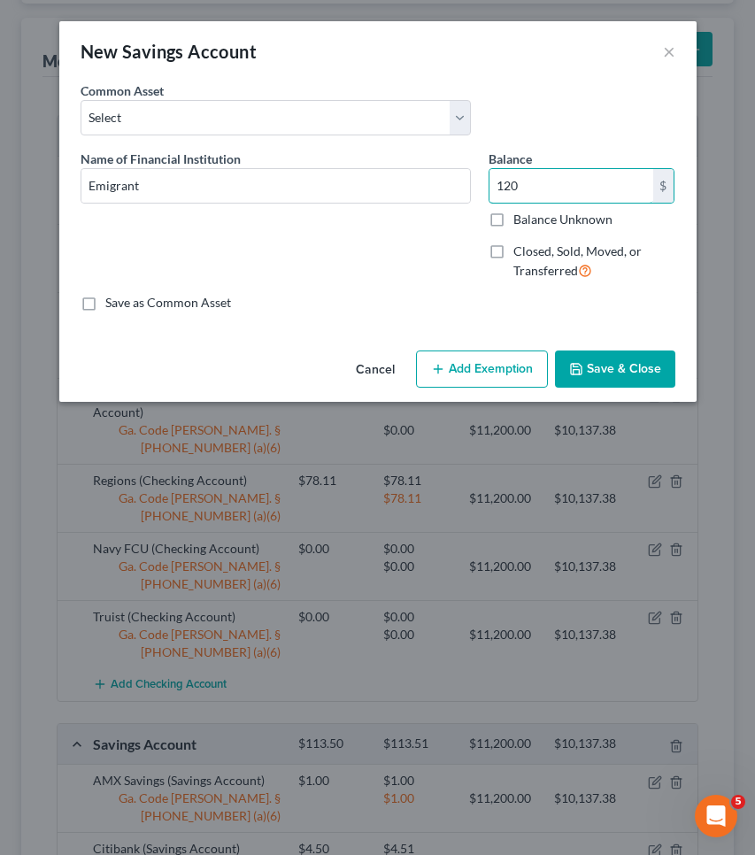
type input "120"
click at [524, 365] on button "Add Exemption" at bounding box center [482, 369] width 132 height 37
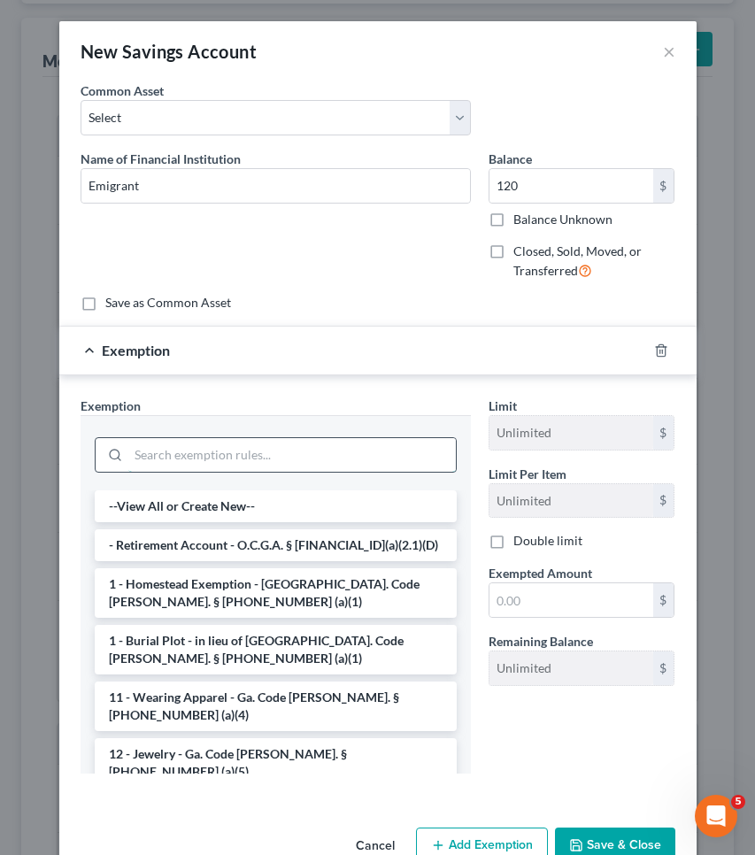
click at [437, 450] on input "search" at bounding box center [292, 455] width 328 height 34
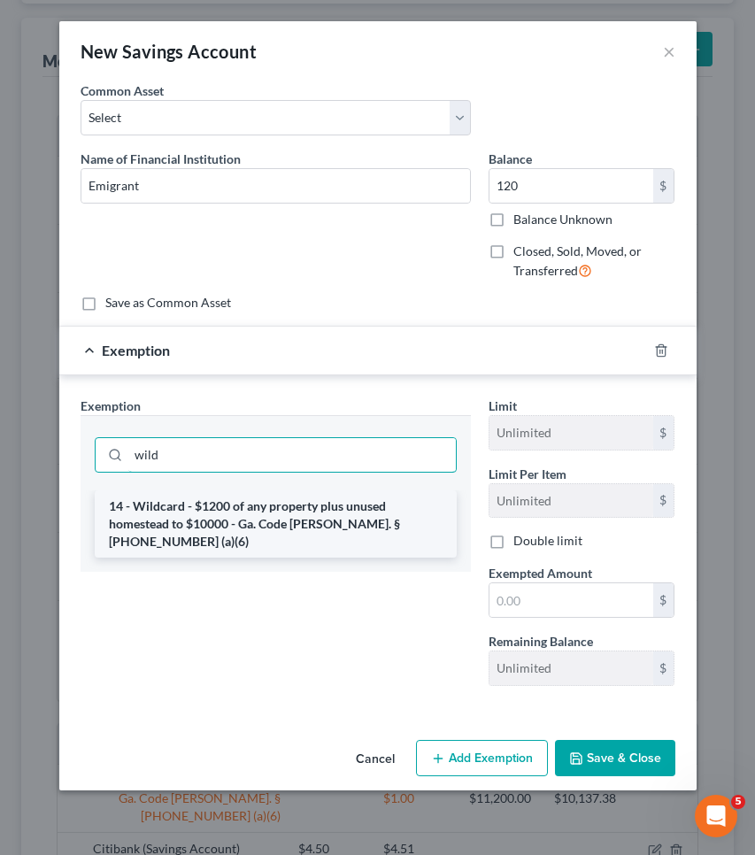
type input "wild"
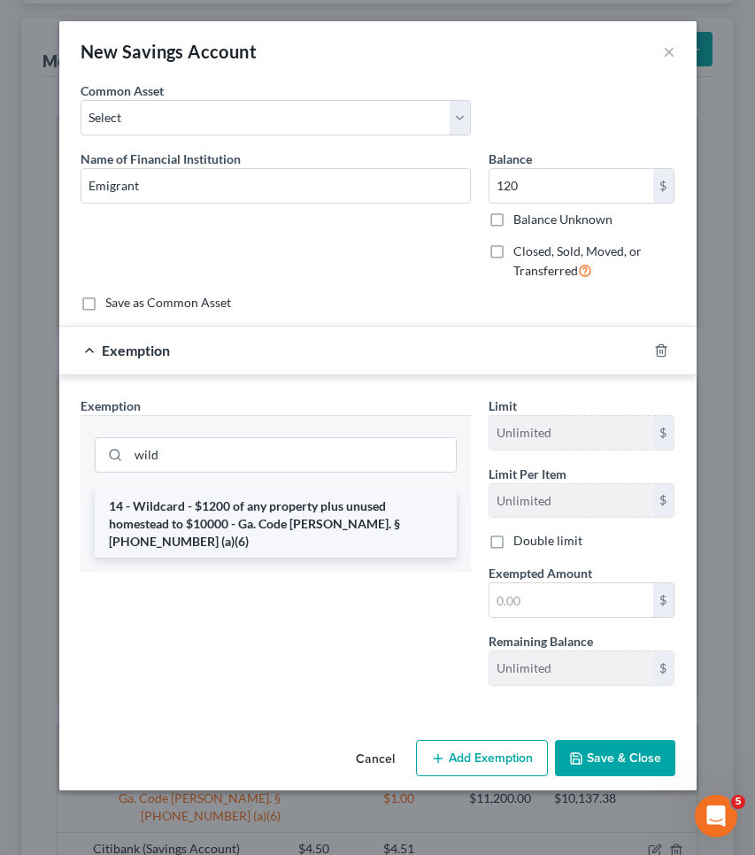
click at [414, 517] on li "14 - Wildcard - $1200 of any property plus unused homestead to $10000 - Ga. Cod…" at bounding box center [276, 524] width 362 height 67
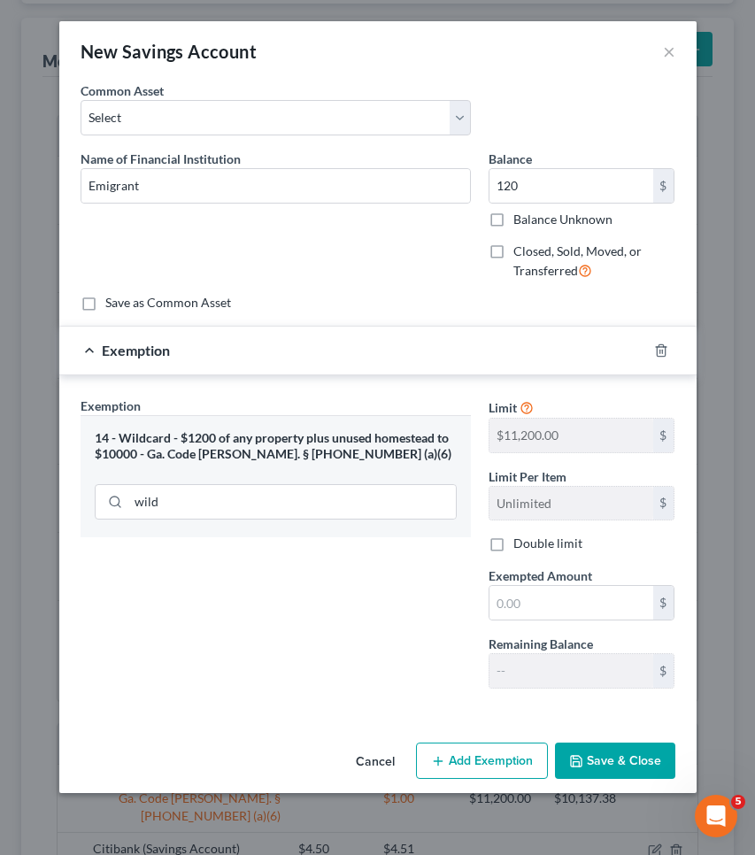
click at [531, 622] on div "Limit $11,200.00 $ Limit Per Item Unlimited $ Double limit Exempted Amount * $ …" at bounding box center [582, 550] width 205 height 306
click at [531, 614] on input "text" at bounding box center [572, 603] width 164 height 34
type input "120"
click at [595, 756] on button "Save & Close" at bounding box center [615, 761] width 120 height 37
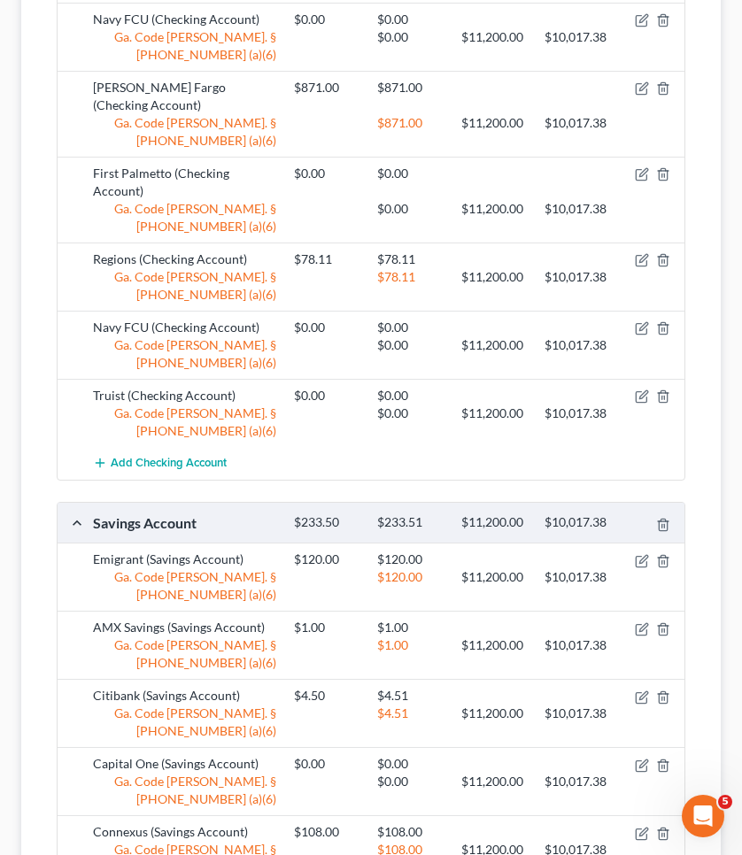
scroll to position [427, 0]
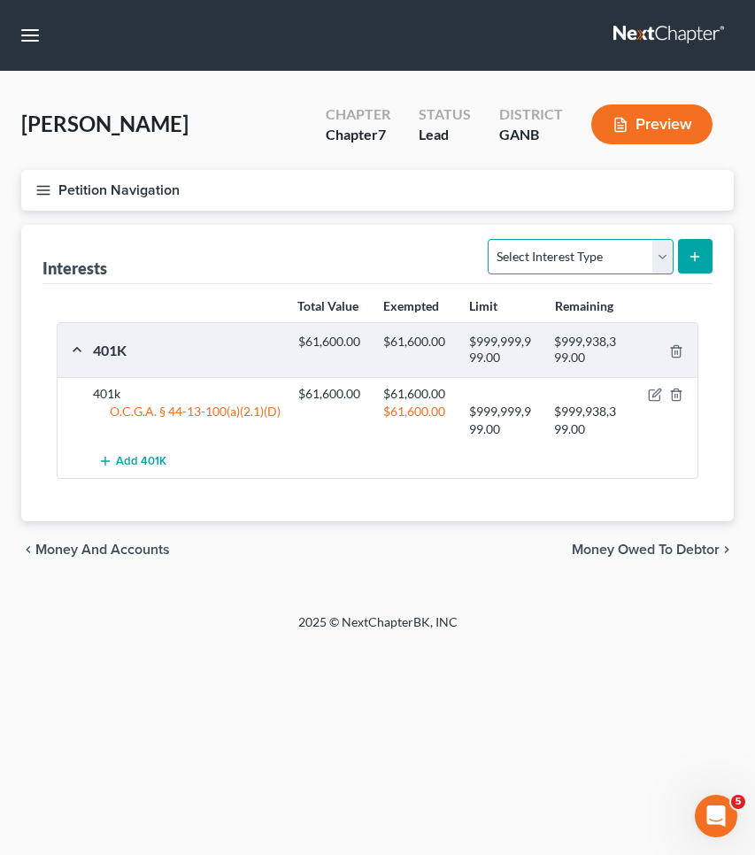
select select "401k"
click at [694, 260] on icon "submit" at bounding box center [695, 257] width 14 height 14
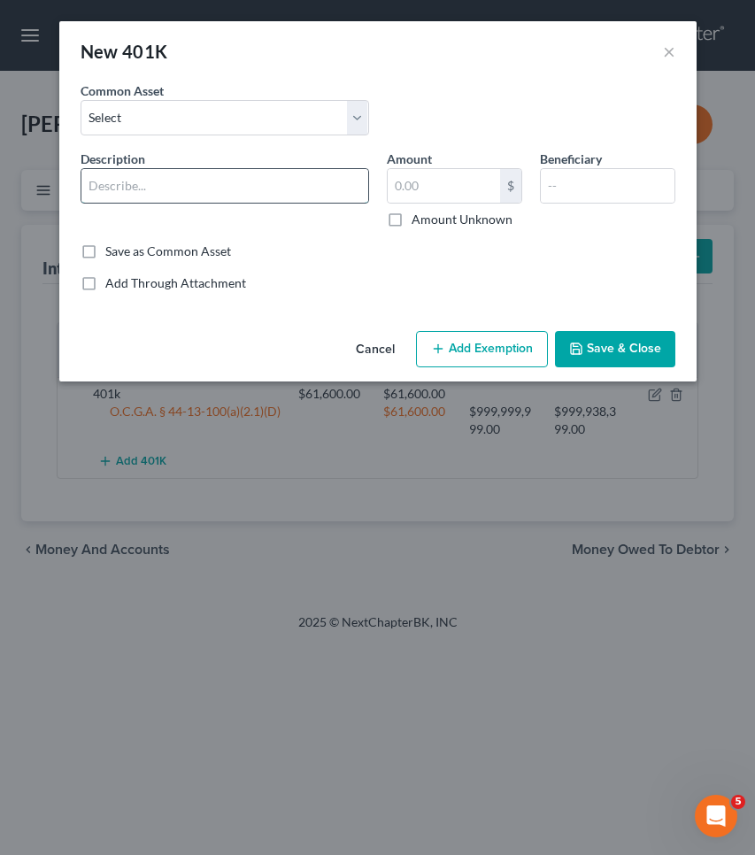
click at [336, 182] on input "text" at bounding box center [224, 186] width 287 height 34
type input "Solera"
click at [437, 188] on input "text" at bounding box center [444, 186] width 112 height 34
type input "531"
click at [476, 353] on button "Add Exemption" at bounding box center [482, 349] width 132 height 37
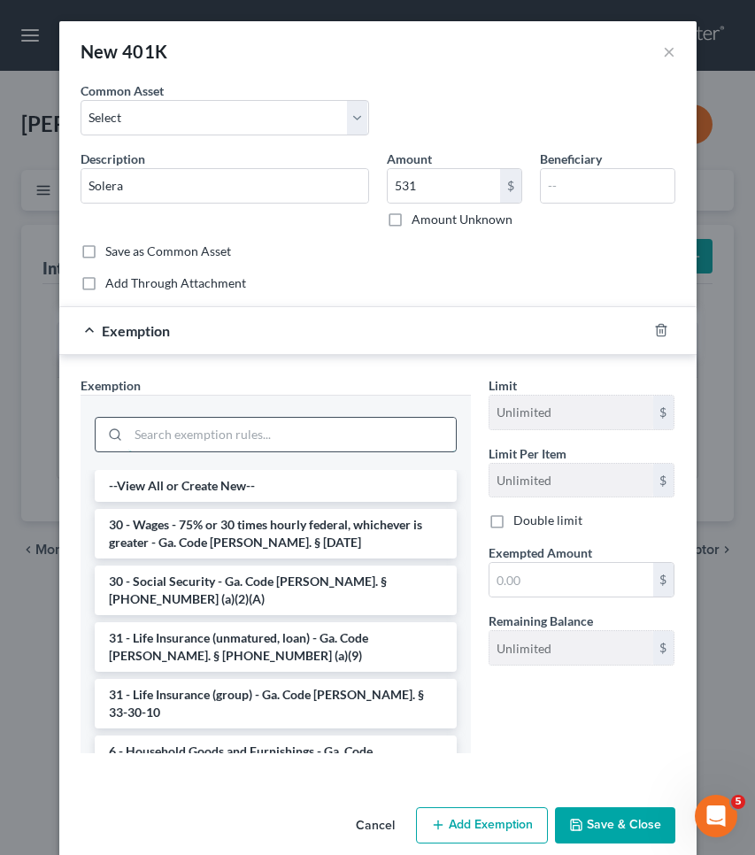
click at [351, 451] on input "search" at bounding box center [292, 435] width 328 height 34
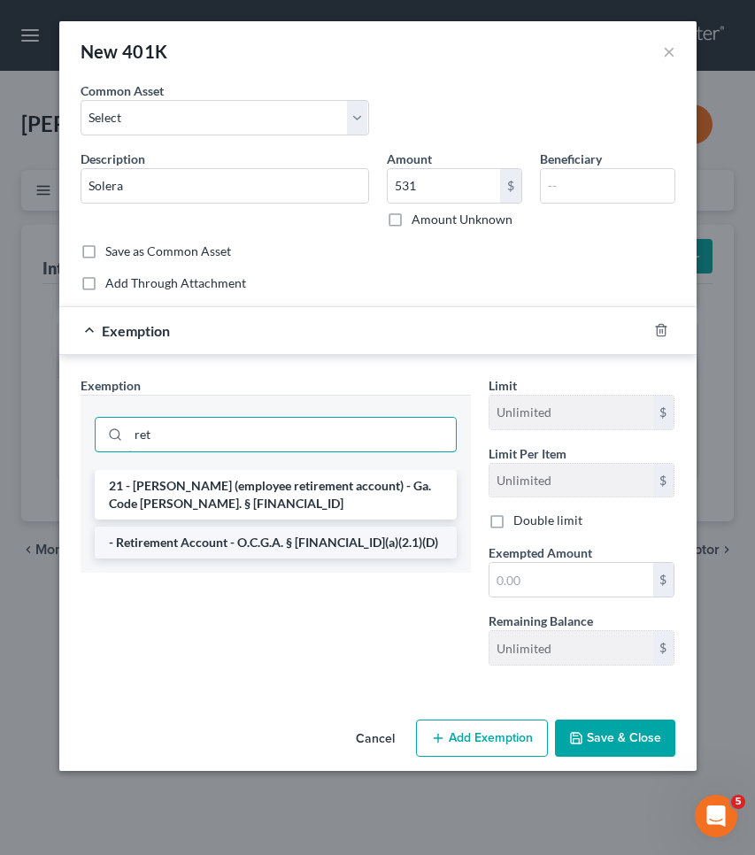
type input "ret"
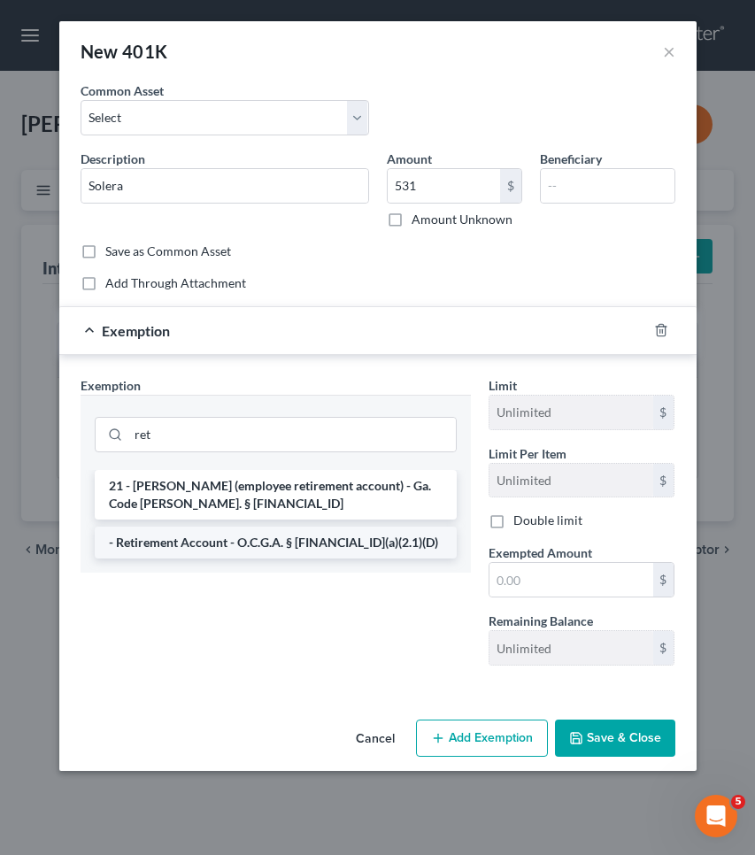
click at [342, 553] on li "- Retirement Account - O.C.G.A. § [FINANCIAL_ID](a)(2.1)(D)" at bounding box center [276, 543] width 362 height 32
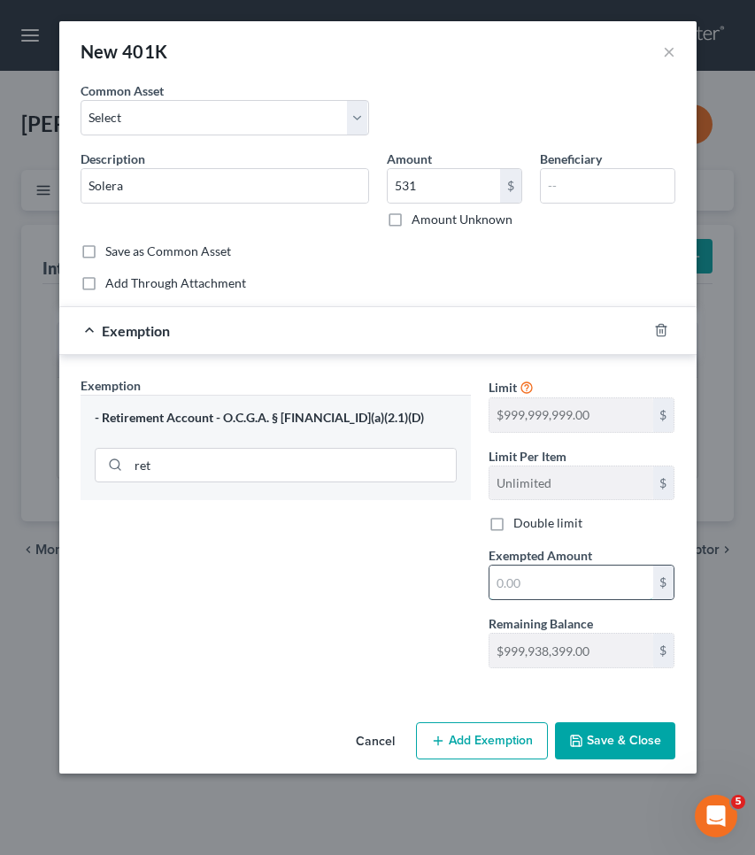
click at [533, 592] on input "text" at bounding box center [572, 583] width 164 height 34
type input "531"
click at [630, 756] on button "Save & Close" at bounding box center [615, 741] width 120 height 37
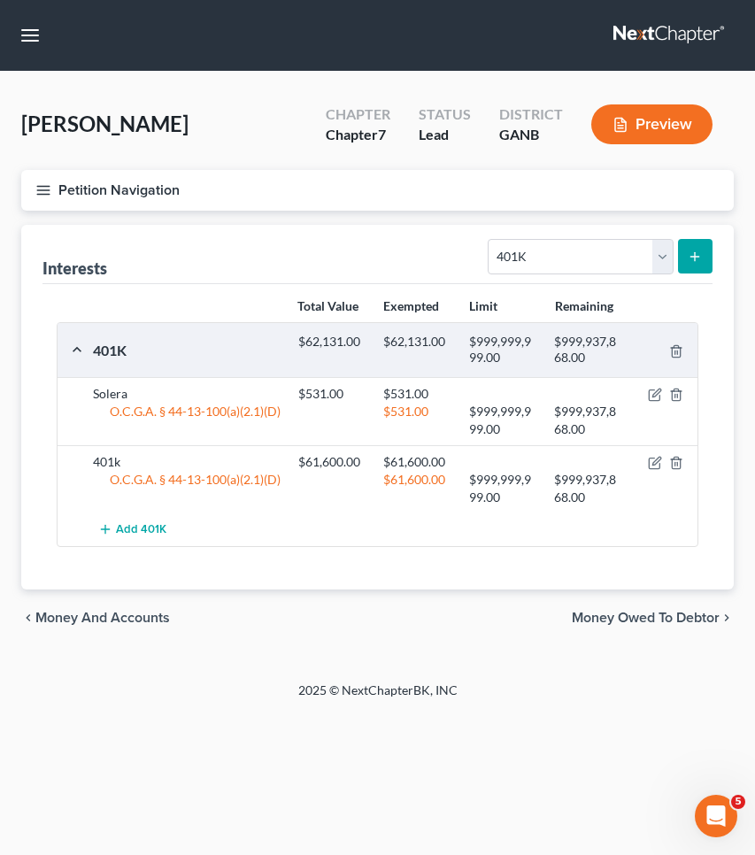
click at [697, 615] on span "Money Owed to Debtor" at bounding box center [646, 618] width 148 height 14
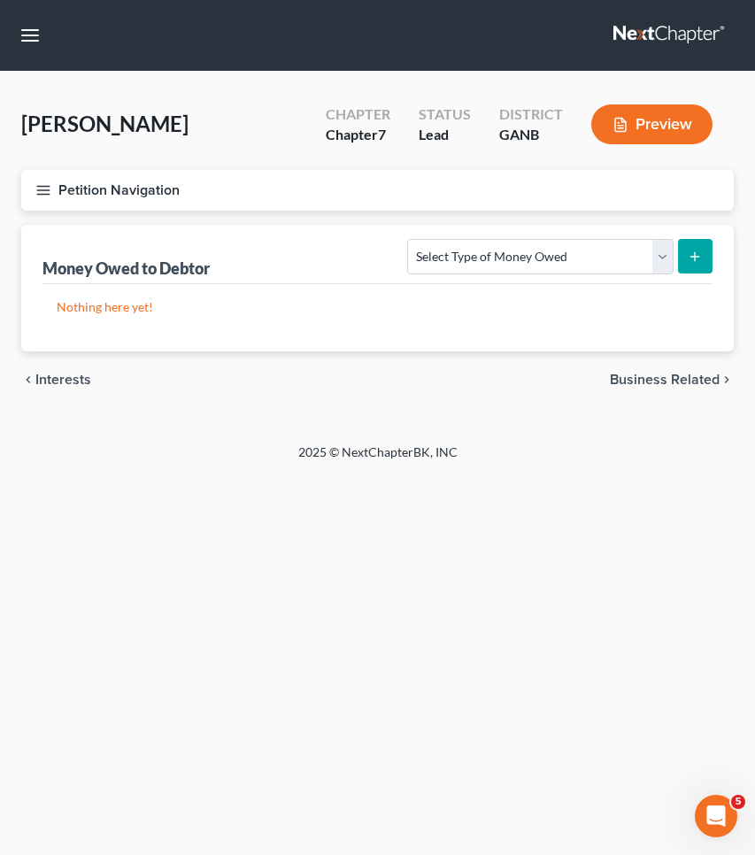
click at [639, 378] on span "Business Related" at bounding box center [665, 380] width 110 height 14
click at [653, 380] on span "Farm / Livestock" at bounding box center [668, 380] width 104 height 14
click at [605, 382] on span "Miscellaneous Property" at bounding box center [645, 380] width 150 height 14
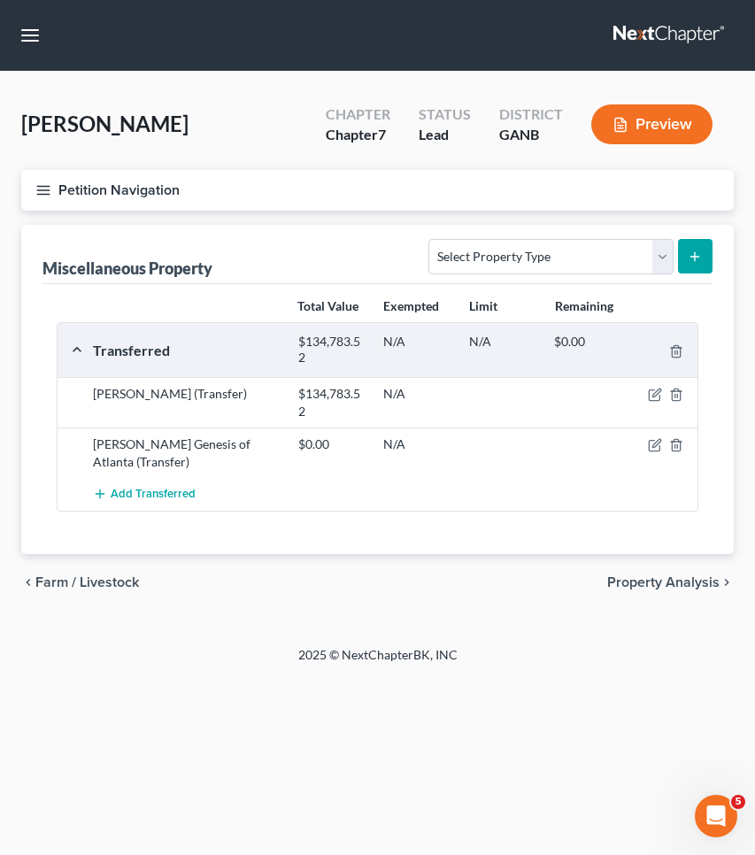
click at [119, 584] on span "Farm / Livestock" at bounding box center [87, 583] width 104 height 14
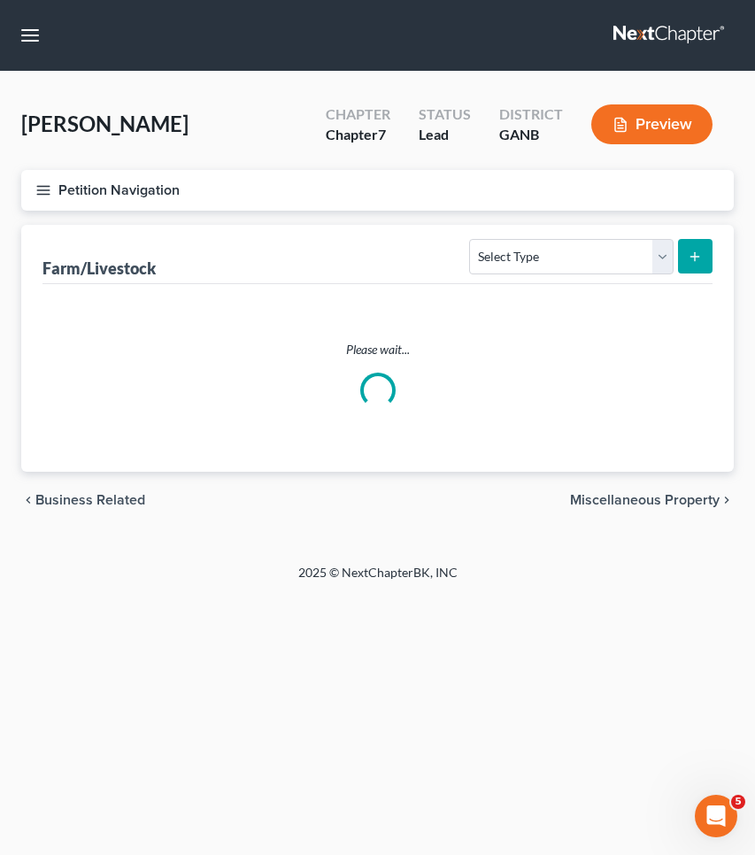
click at [116, 499] on span "Business Related" at bounding box center [90, 500] width 110 height 14
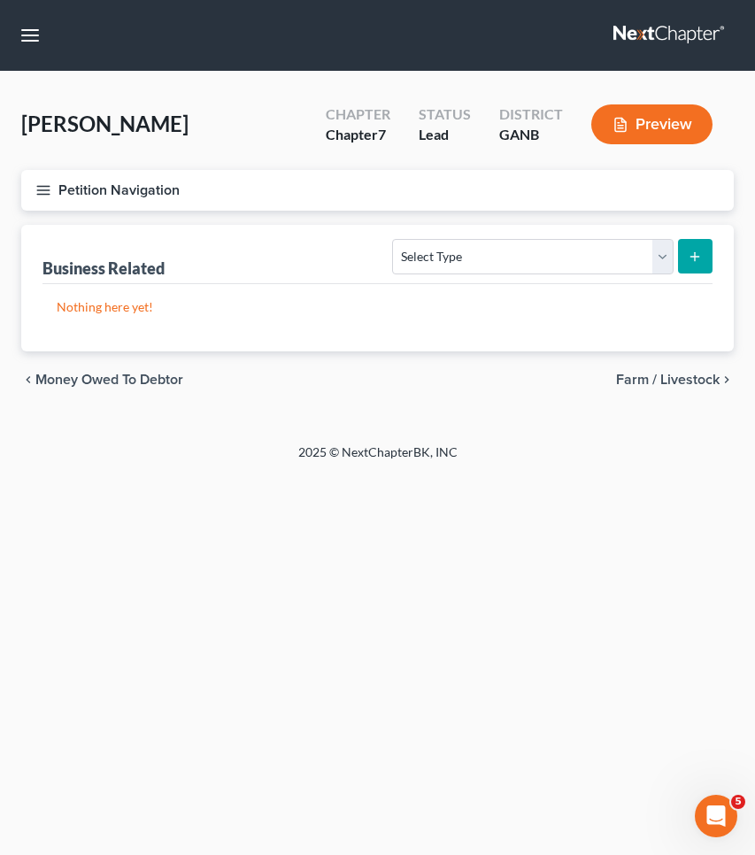
click at [116, 499] on div "Home New Case Client Portal Saedi Law Group mmays@saedilawgroup.com My Account …" at bounding box center [377, 427] width 755 height 855
click at [119, 377] on span "Money Owed to Debtor" at bounding box center [109, 380] width 148 height 14
click at [71, 379] on span "Interests" at bounding box center [63, 380] width 56 height 14
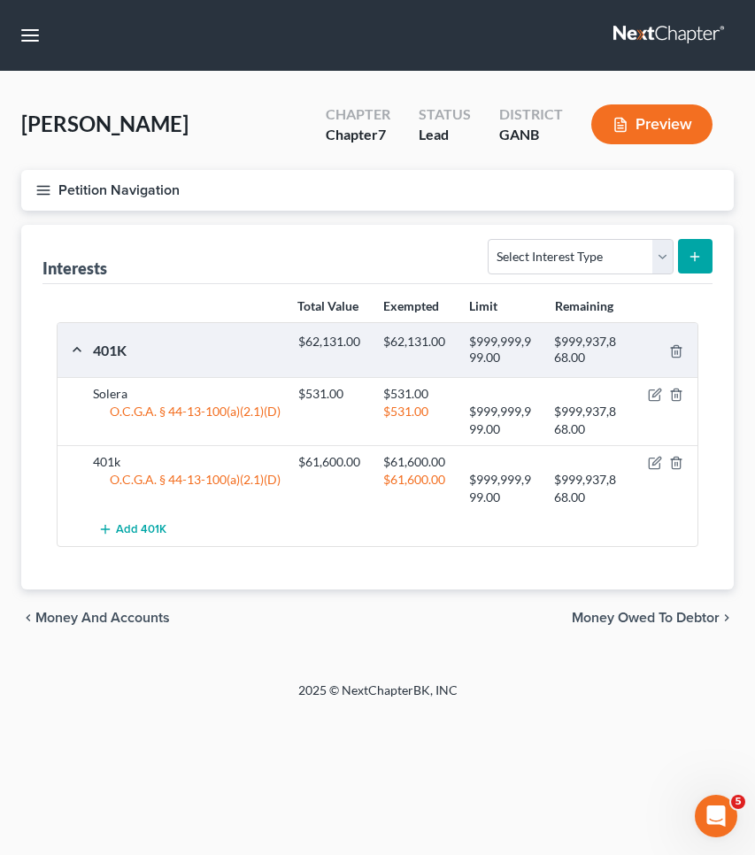
click at [153, 615] on span "Money and Accounts" at bounding box center [102, 618] width 135 height 14
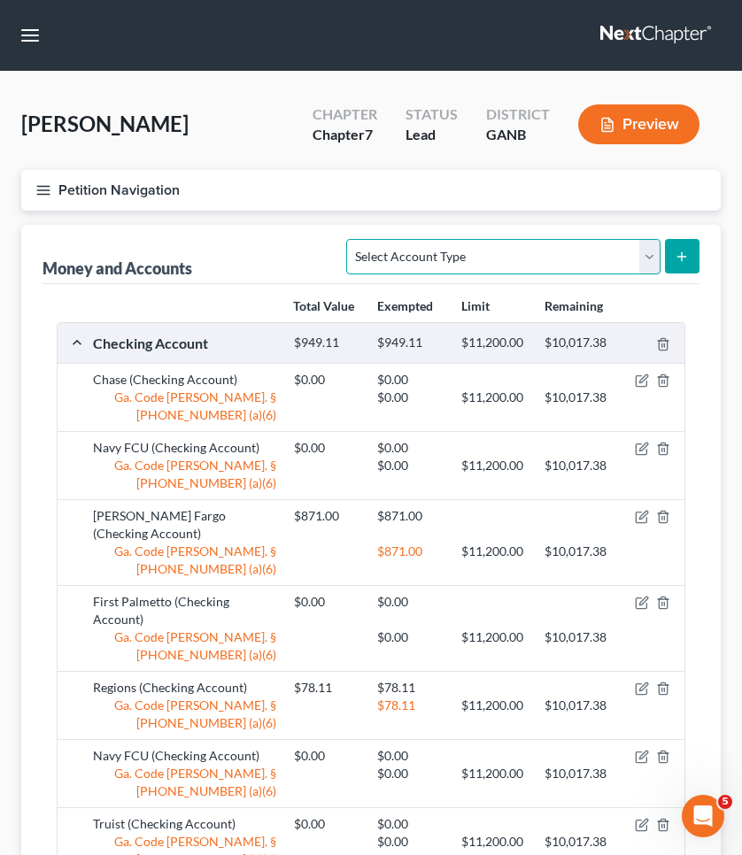
select select "brokerage"
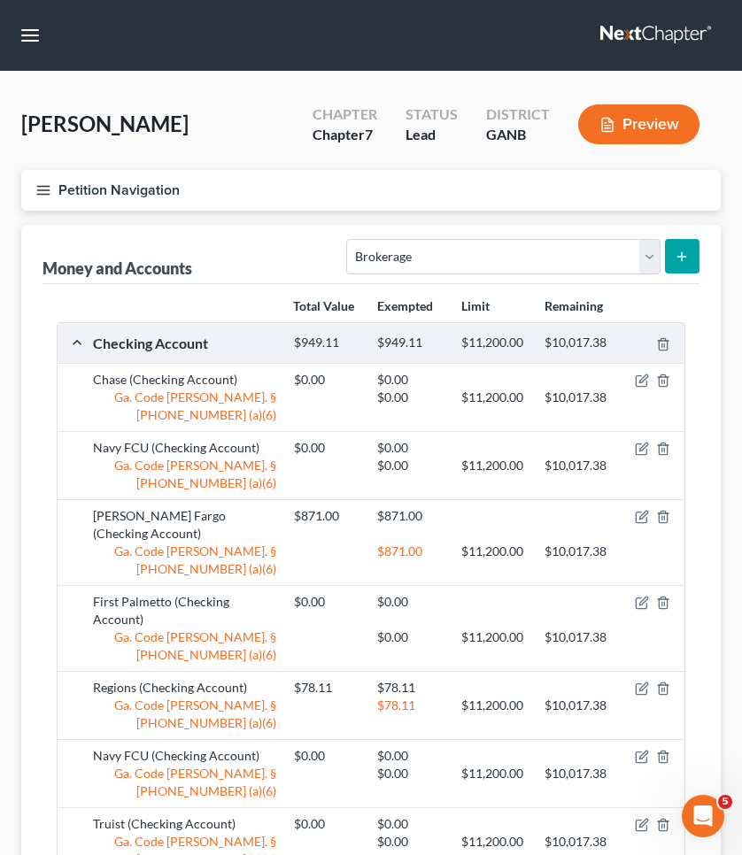
click at [677, 256] on icon "submit" at bounding box center [682, 257] width 14 height 14
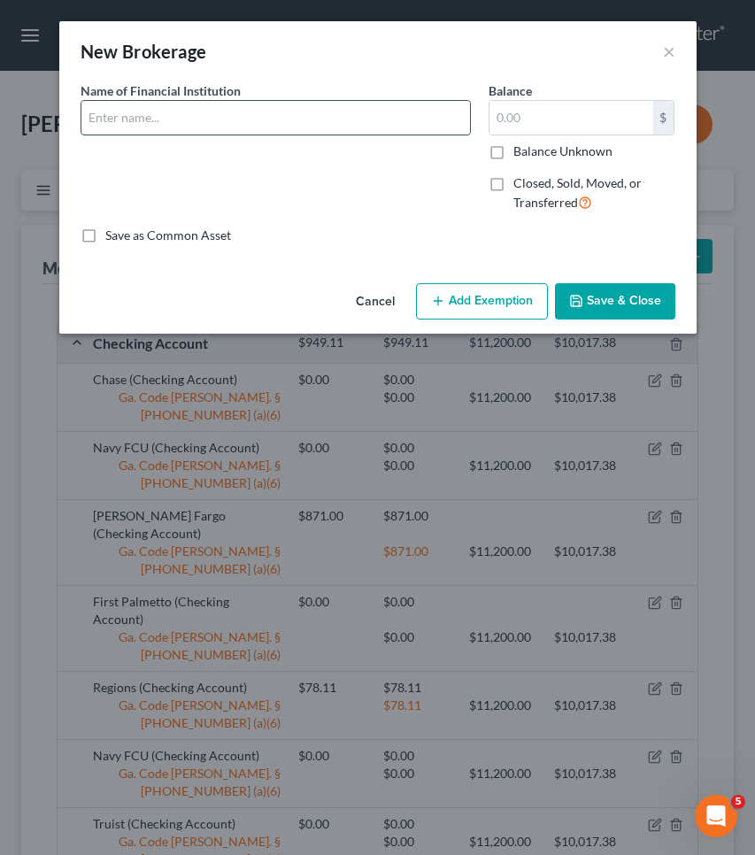
click at [450, 127] on input "text" at bounding box center [275, 118] width 389 height 34
type input "Webull"
type input "1,171"
click at [483, 286] on button "Add Exemption" at bounding box center [482, 301] width 132 height 37
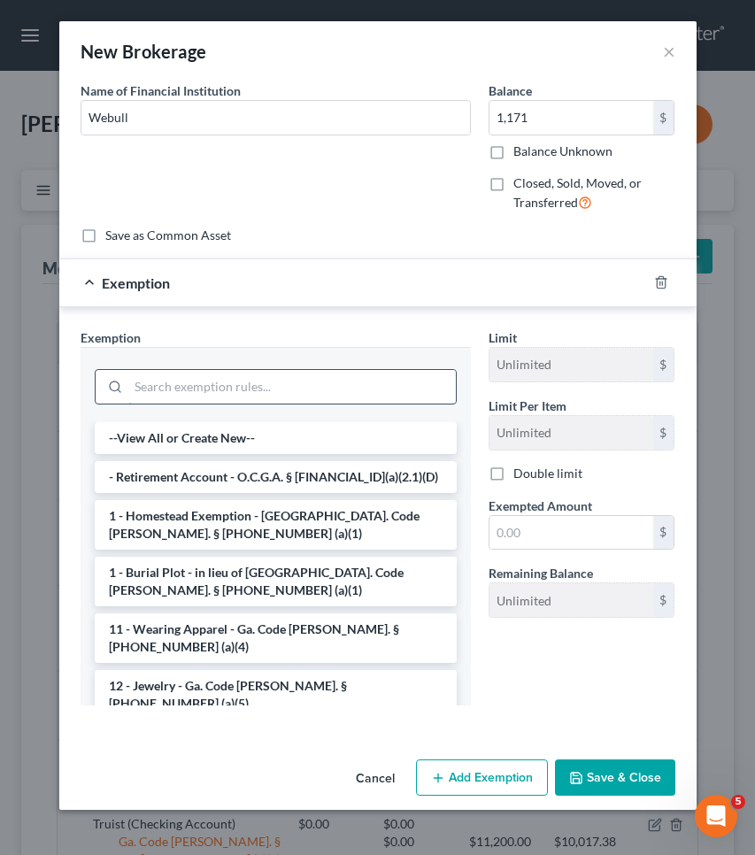
click at [392, 388] on input "search" at bounding box center [292, 387] width 328 height 34
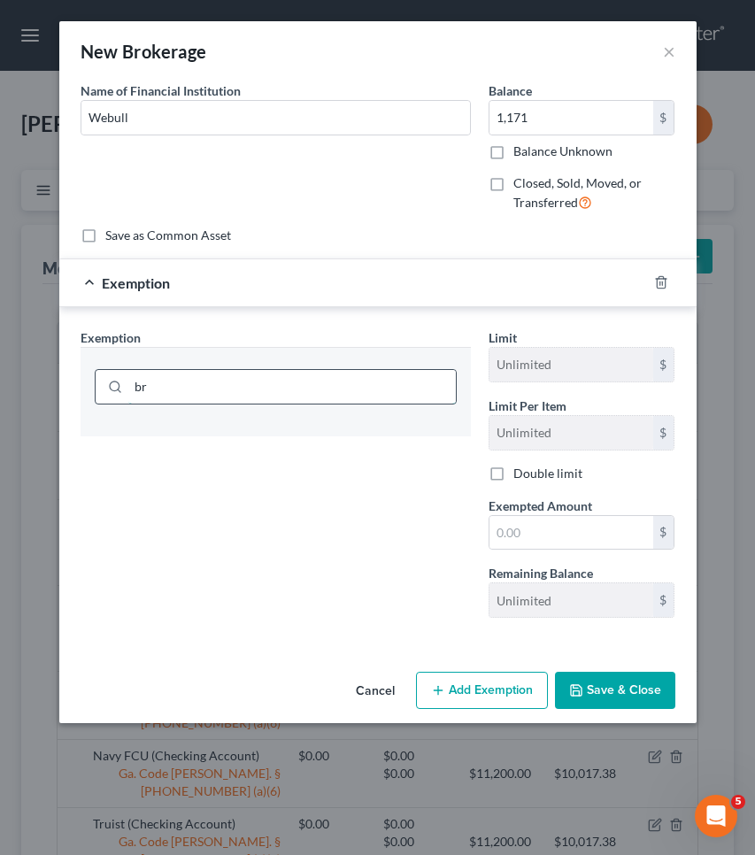
type input "b"
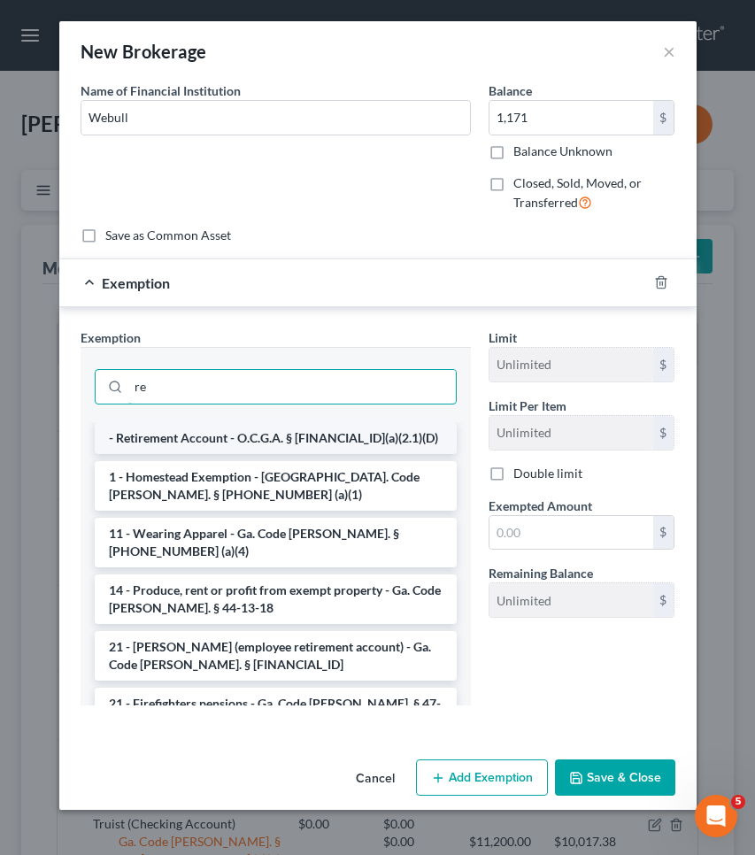
type input "re"
click at [391, 431] on li "- Retirement Account - O.C.G.A. § [FINANCIAL_ID](a)(2.1)(D)" at bounding box center [276, 438] width 362 height 32
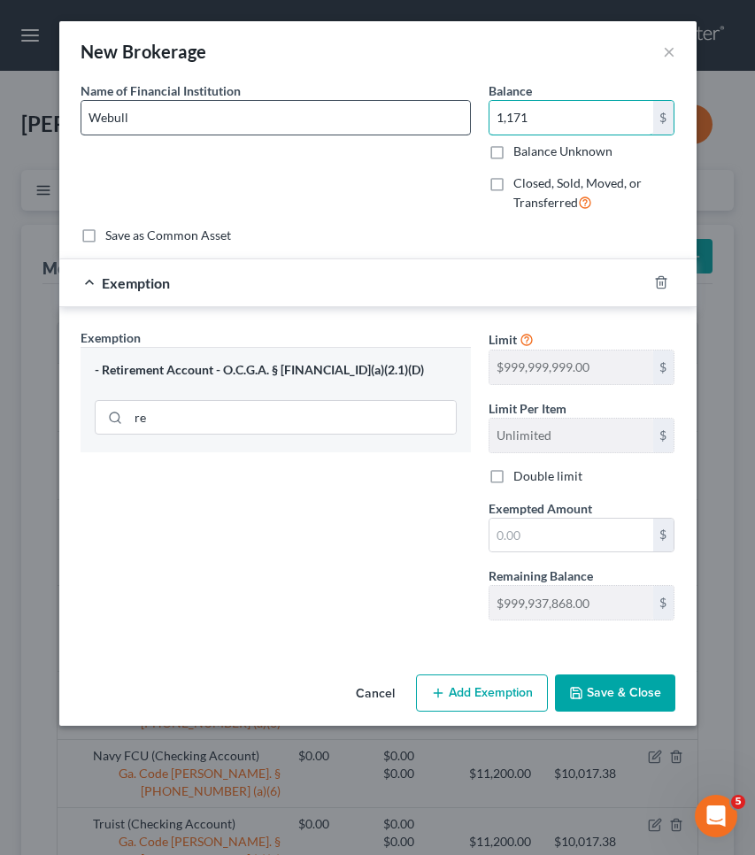
drag, startPoint x: 567, startPoint y: 117, endPoint x: 394, endPoint y: 112, distance: 172.7
click at [394, 112] on div "Name of Financial Institution * Webull Balance 1,171.00 $ Balance Unknown Balan…" at bounding box center [378, 153] width 613 height 145
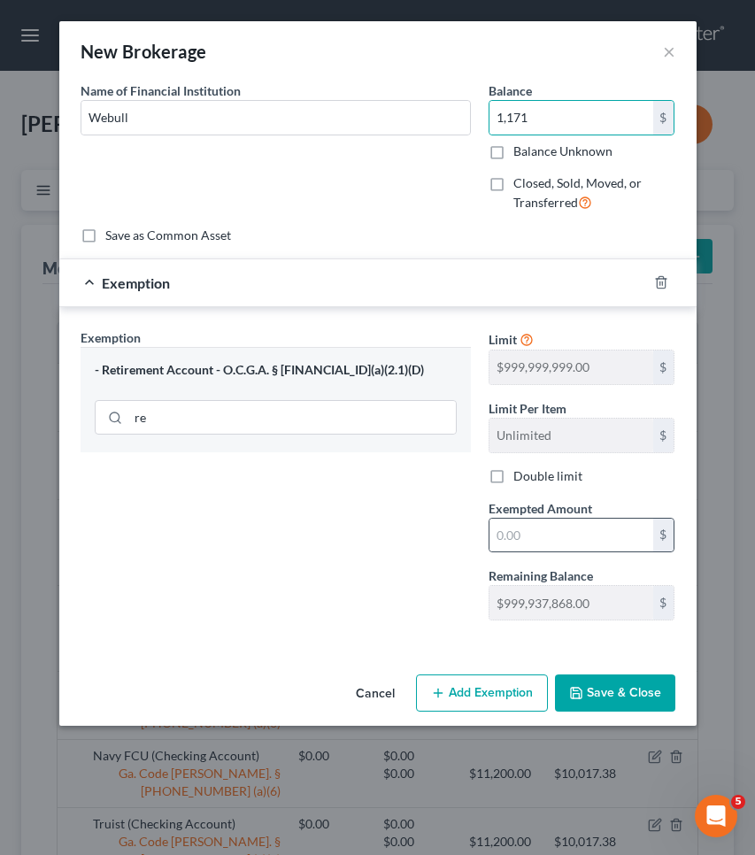
click at [515, 552] on div "$" at bounding box center [582, 535] width 187 height 35
click at [515, 550] on input "text" at bounding box center [572, 536] width 164 height 34
paste input "1,171"
type input "1,171"
click at [507, 697] on button "Add Exemption" at bounding box center [482, 693] width 132 height 37
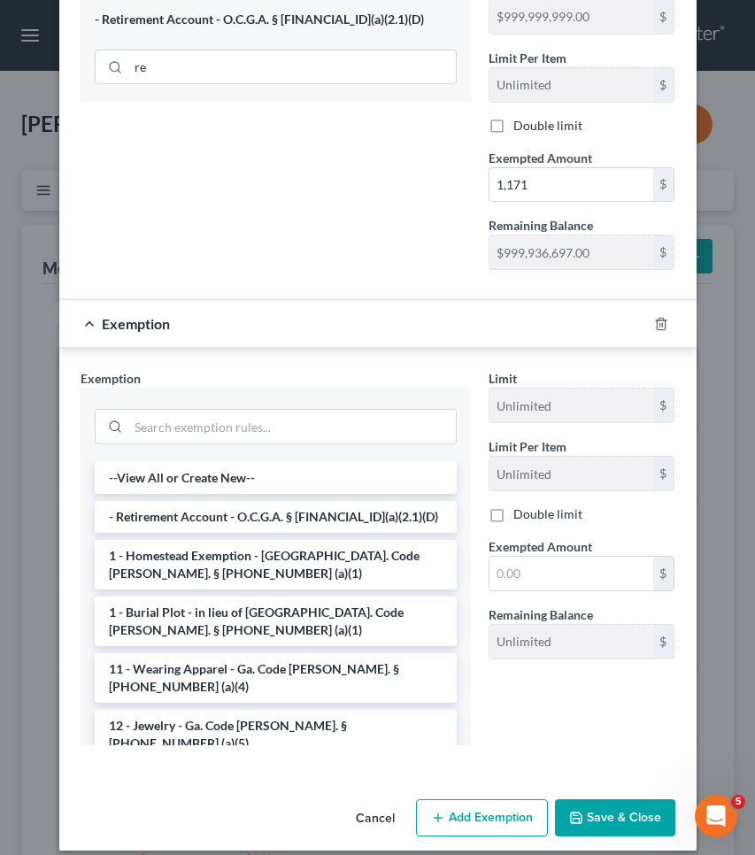
scroll to position [352, 0]
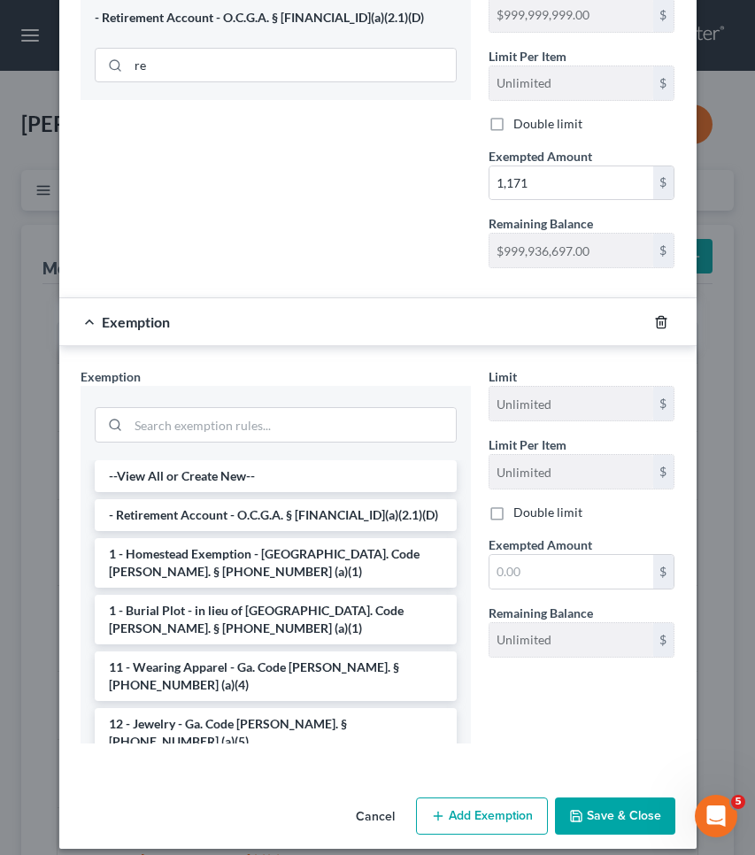
click at [660, 315] on icon "button" at bounding box center [661, 322] width 14 height 14
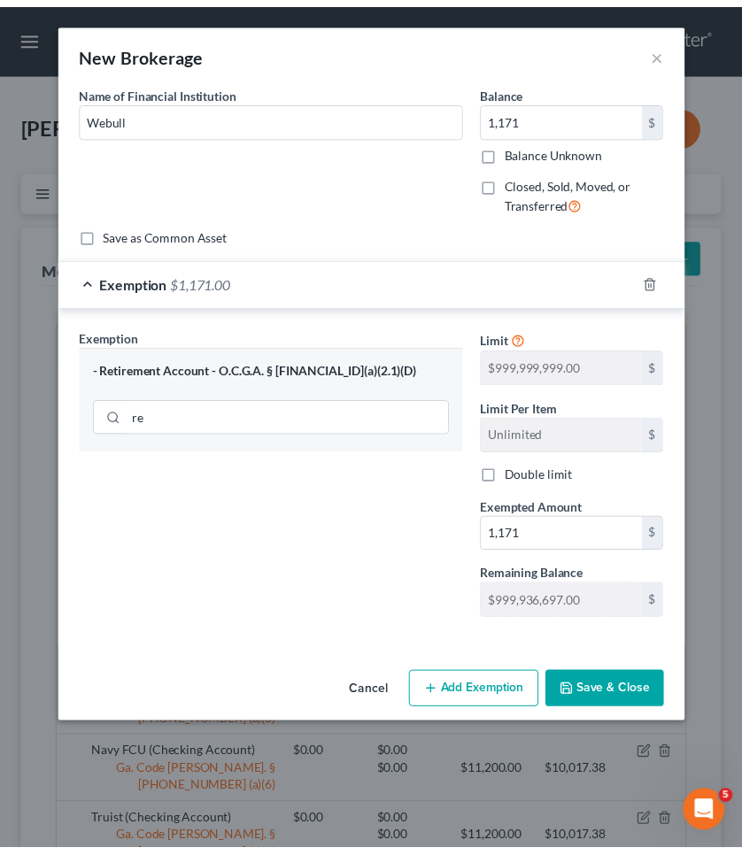
scroll to position [0, 0]
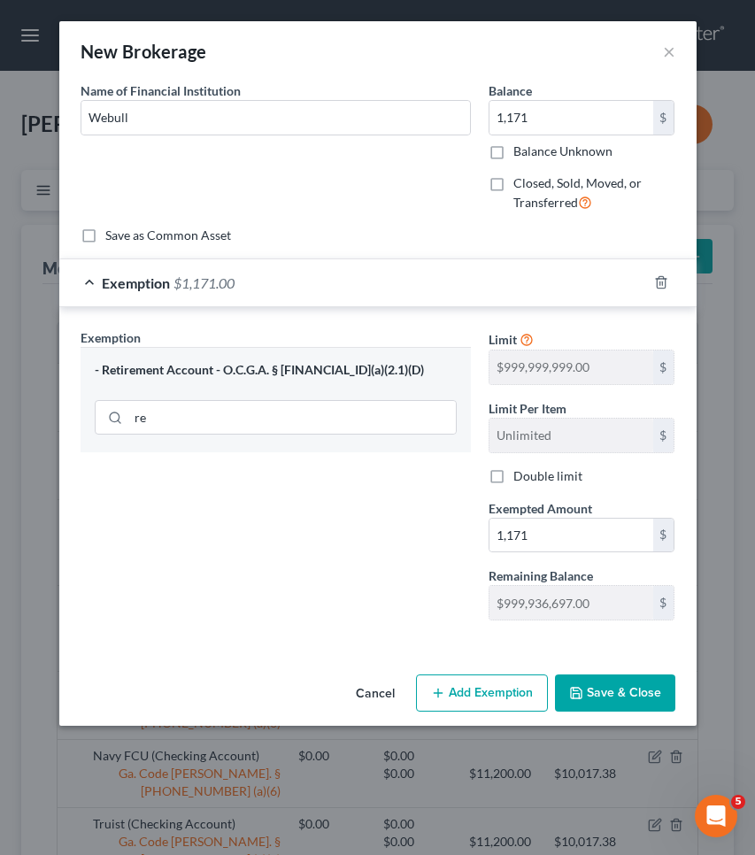
click at [625, 688] on button "Save & Close" at bounding box center [615, 693] width 120 height 37
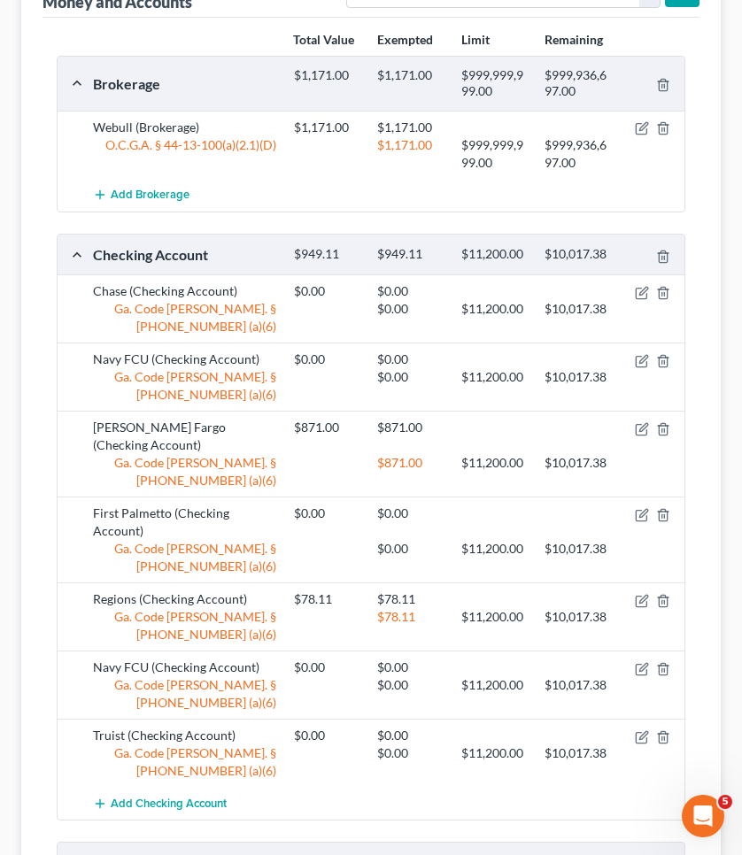
scroll to position [265, 0]
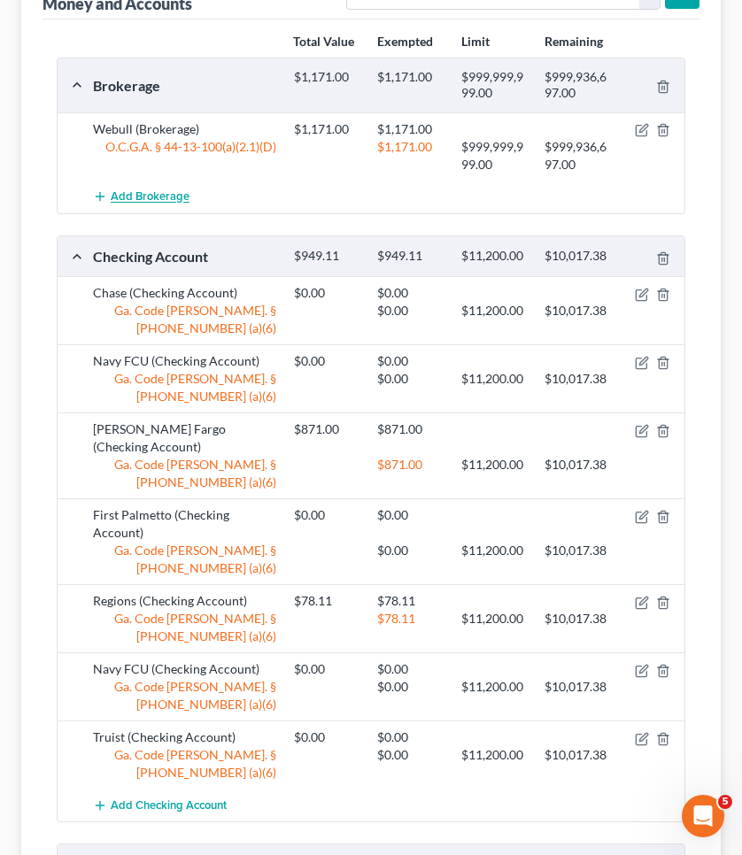
click at [159, 190] on span "Add Brokerage" at bounding box center [150, 197] width 79 height 14
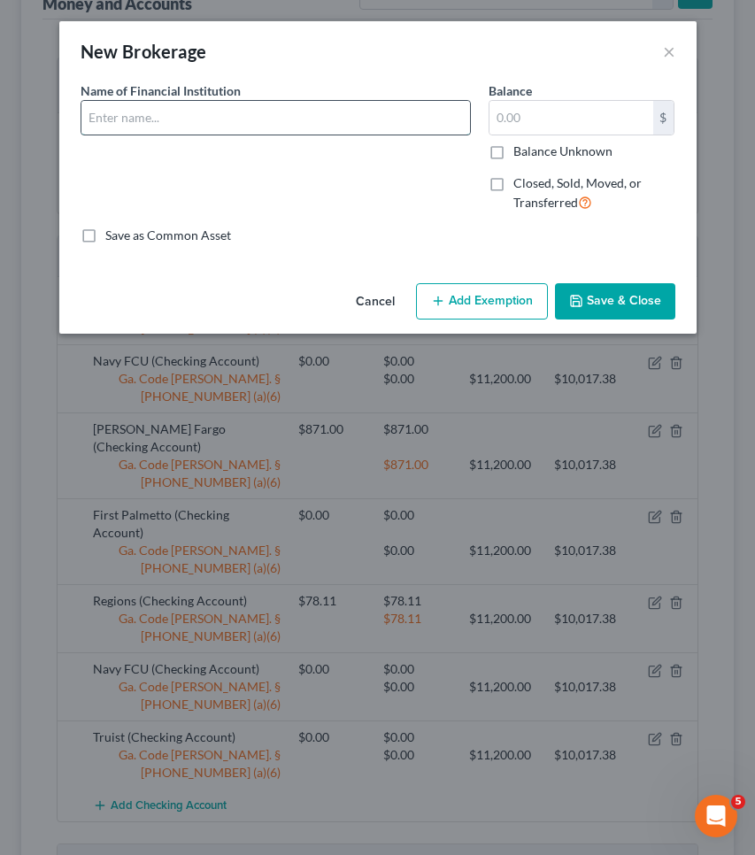
click at [181, 131] on input "text" at bounding box center [275, 118] width 389 height 34
type input "Webull"
click at [509, 127] on input "text" at bounding box center [572, 118] width 164 height 34
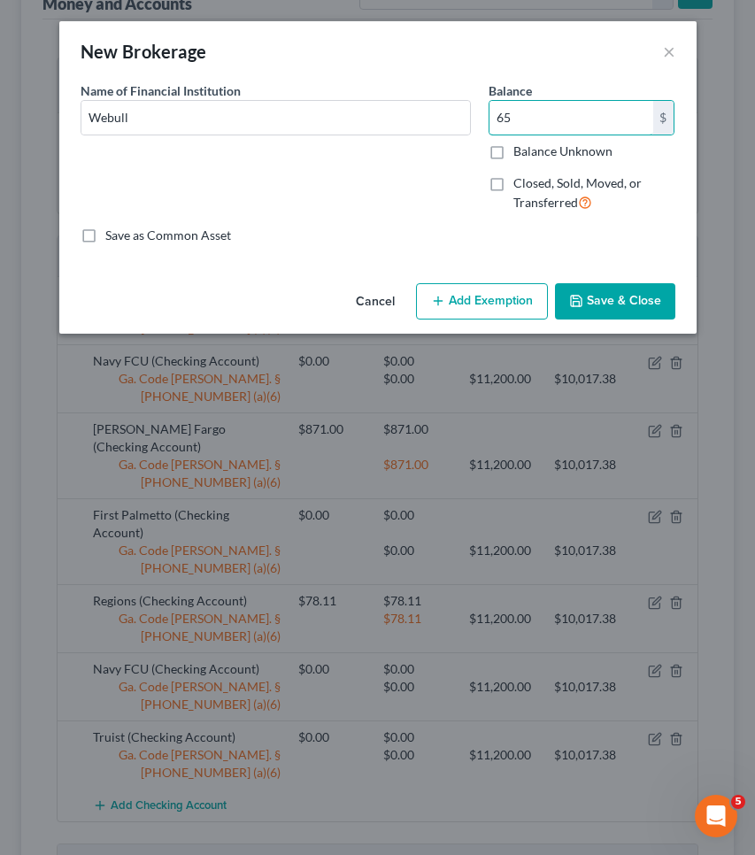
type input "6"
drag, startPoint x: 585, startPoint y: 119, endPoint x: 450, endPoint y: 119, distance: 135.5
click at [450, 119] on div "Name of Financial Institution * Webull Balance 567.00 $ Balance Unknown Balance…" at bounding box center [378, 153] width 613 height 145
type input "567"
click at [477, 305] on button "Add Exemption" at bounding box center [482, 301] width 132 height 37
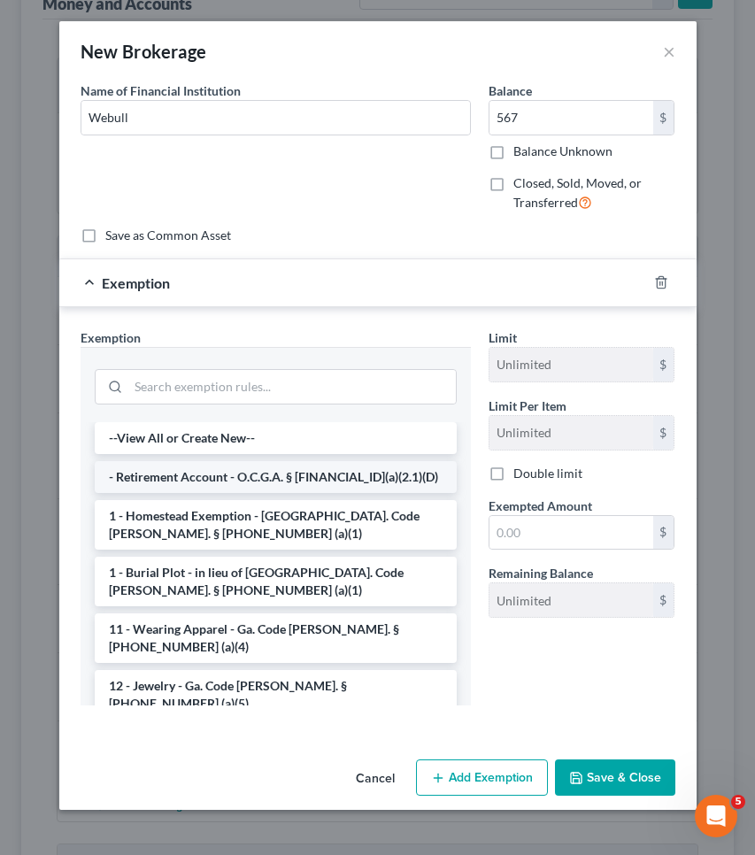
click at [344, 471] on li "- Retirement Account - O.C.G.A. § [FINANCIAL_ID](a)(2.1)(D)" at bounding box center [276, 477] width 362 height 32
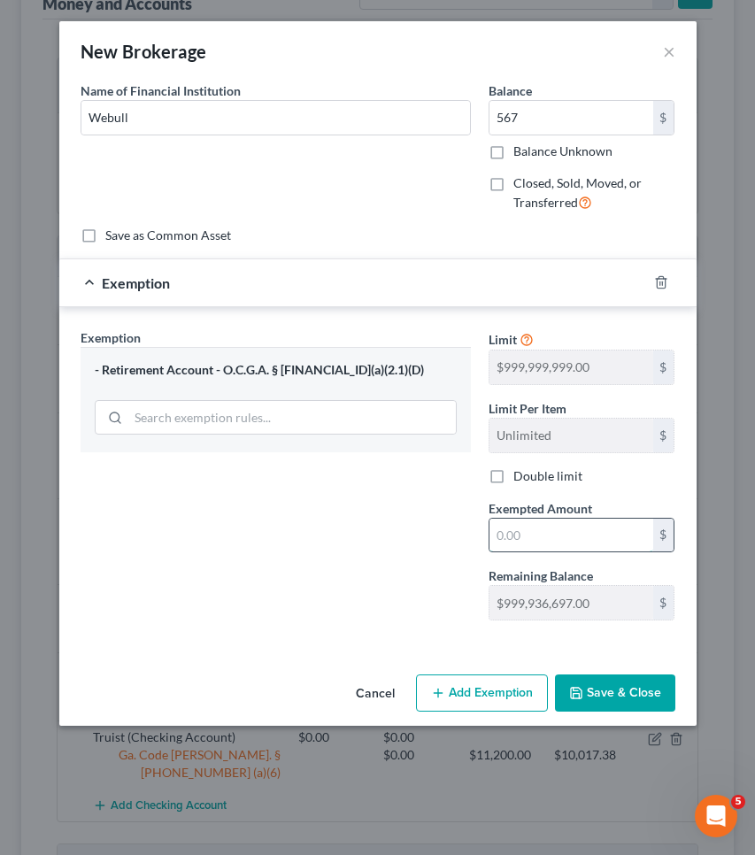
click at [574, 543] on input "text" at bounding box center [572, 536] width 164 height 34
paste input "567"
type input "567"
click at [628, 696] on button "Save & Close" at bounding box center [615, 693] width 120 height 37
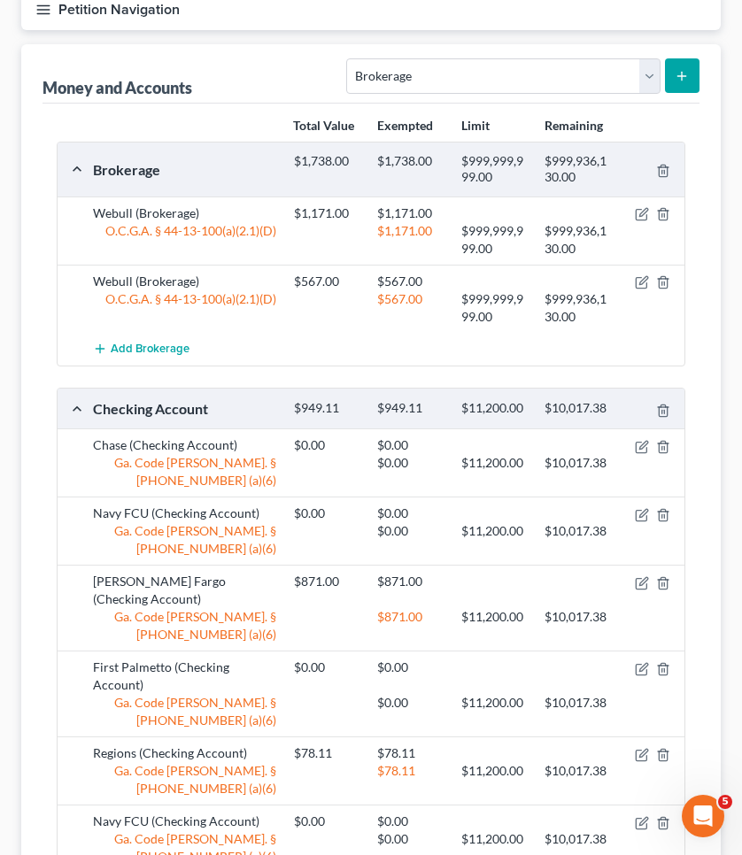
scroll to position [179, 0]
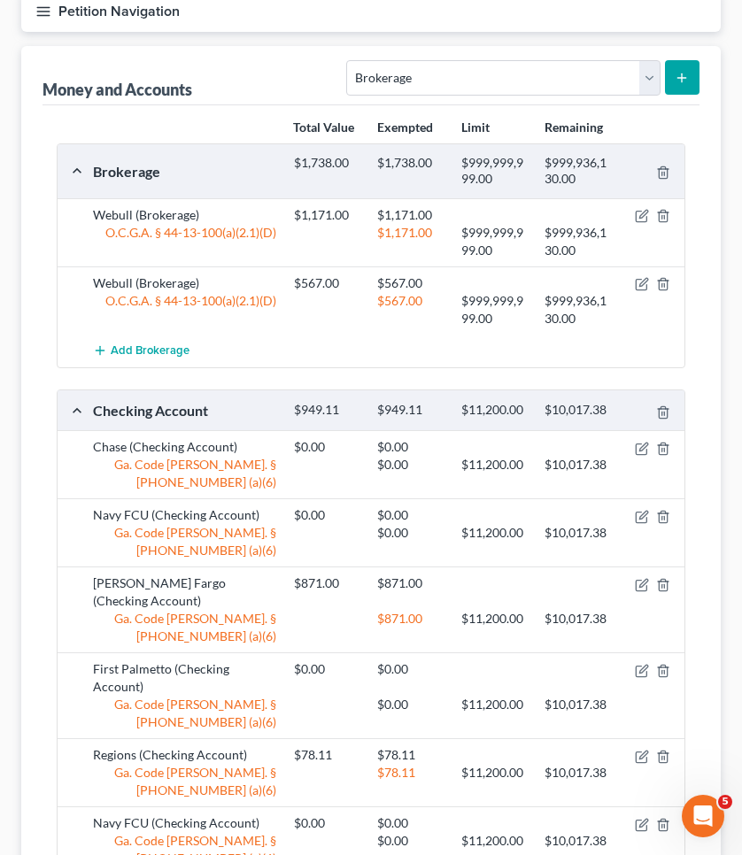
click at [669, 82] on button "submit" at bounding box center [682, 77] width 35 height 35
click at [694, 71] on button "submit" at bounding box center [682, 77] width 35 height 35
click at [152, 351] on span "Add Brokerage" at bounding box center [150, 351] width 79 height 14
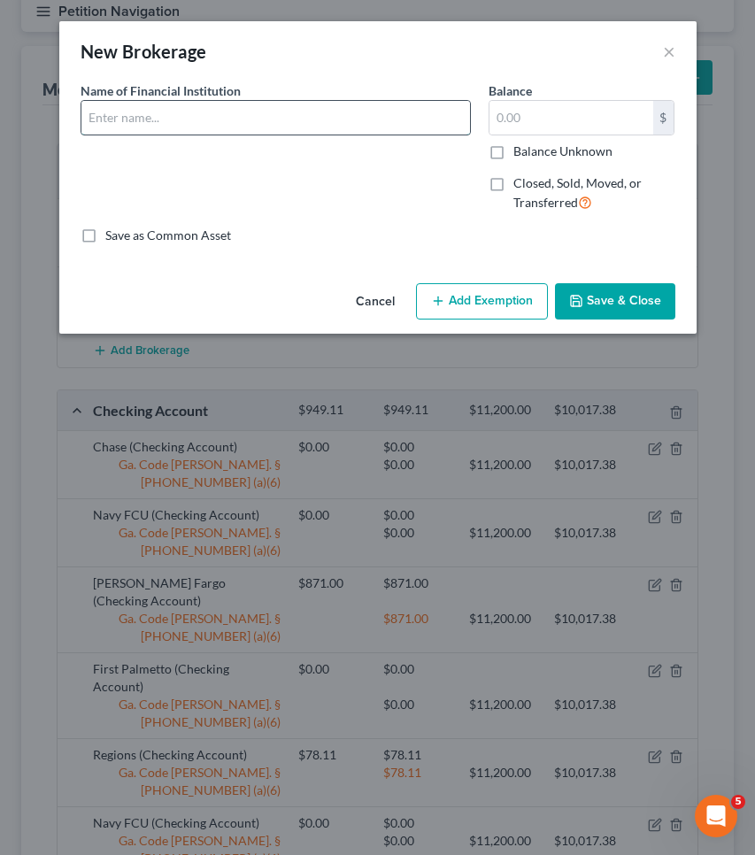
click at [154, 120] on input "text" at bounding box center [275, 118] width 389 height 34
type input "Coinbase"
click at [514, 107] on input "text" at bounding box center [572, 118] width 164 height 34
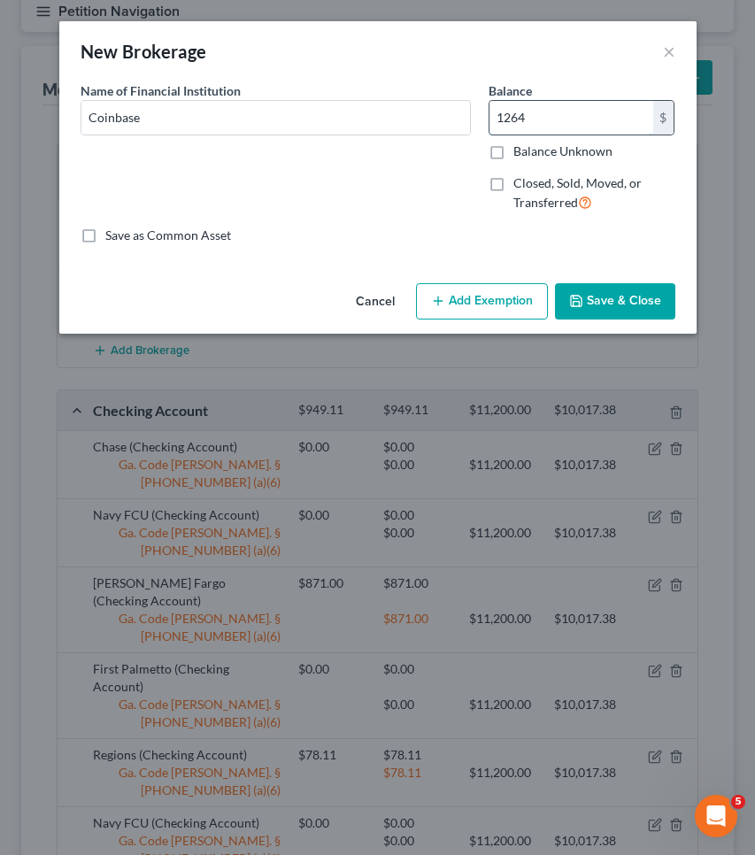
type input "1,264"
drag, startPoint x: 587, startPoint y: 120, endPoint x: 378, endPoint y: 107, distance: 209.3
click at [378, 107] on div "Name of Financial Institution * Coinbase Balance 1,264.00 $ Balance Unknown Bal…" at bounding box center [378, 153] width 613 height 145
click at [429, 313] on button "Add Exemption" at bounding box center [482, 301] width 132 height 37
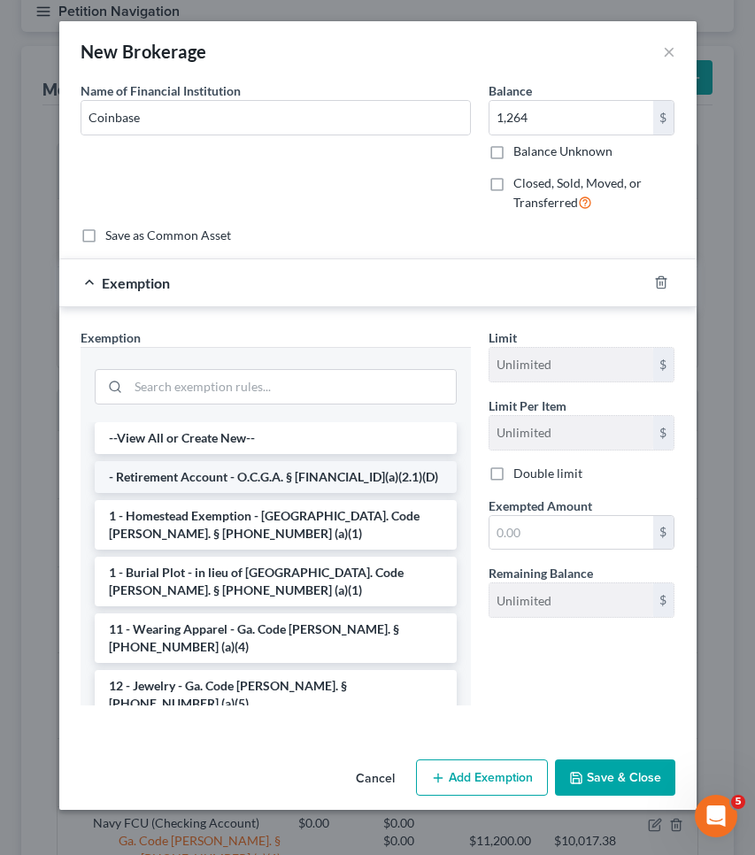
click at [381, 465] on li "- Retirement Account - O.C.G.A. § [FINANCIAL_ID](a)(2.1)(D)" at bounding box center [276, 477] width 362 height 32
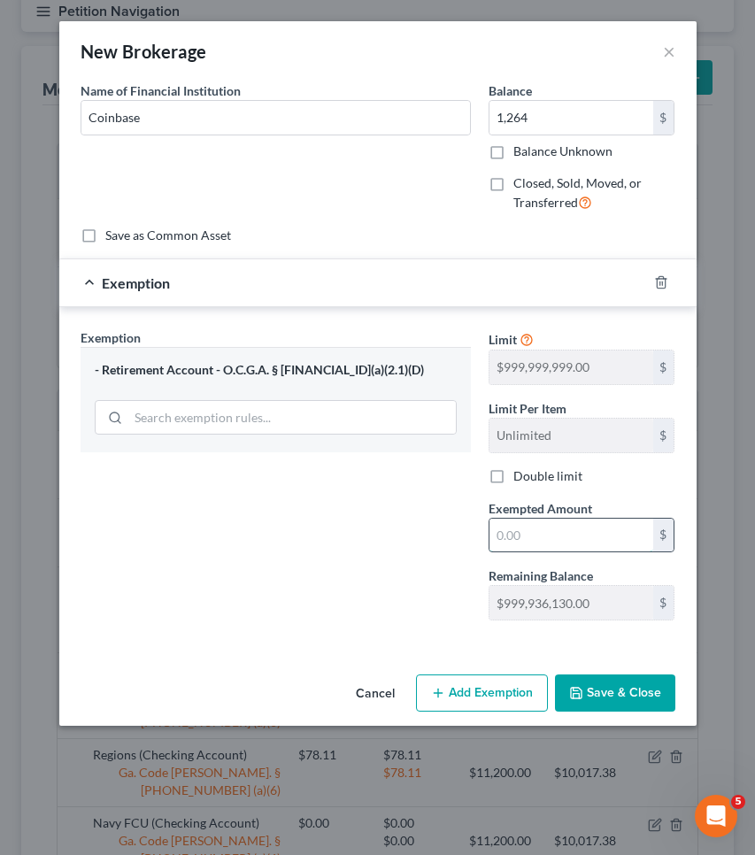
click at [560, 524] on input "text" at bounding box center [572, 536] width 164 height 34
paste input "1,264"
type input "1,264"
click at [613, 694] on button "Save & Close" at bounding box center [615, 693] width 120 height 37
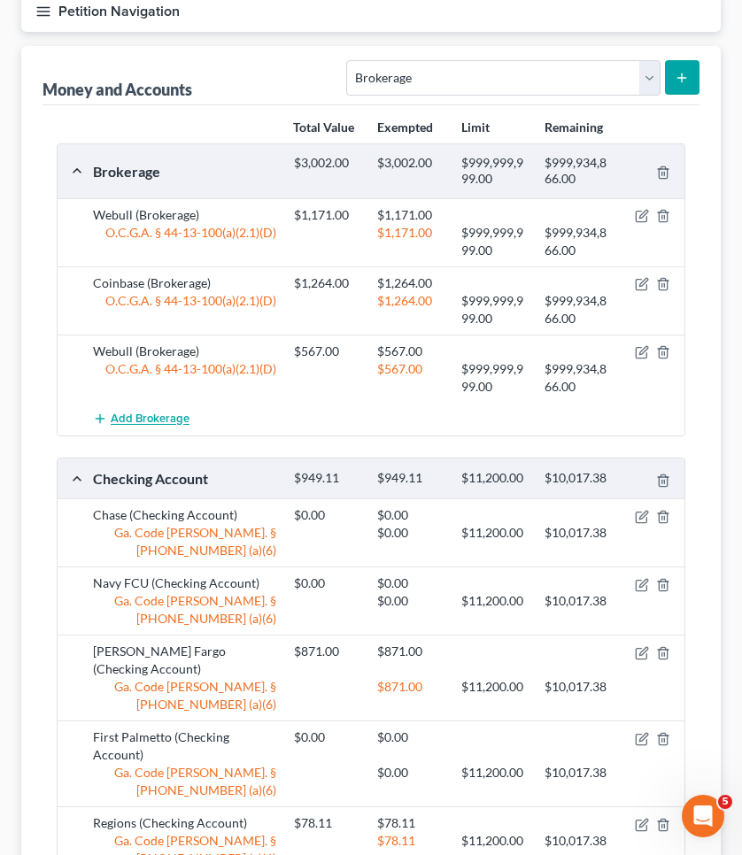
click at [170, 421] on span "Add Brokerage" at bounding box center [150, 420] width 79 height 14
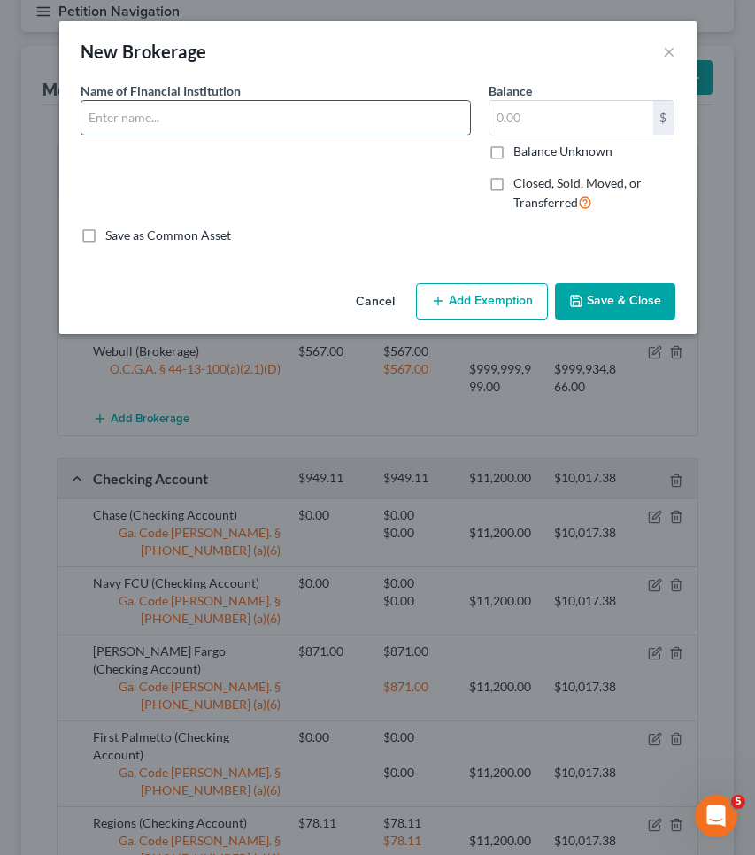
click at [244, 111] on input "text" at bounding box center [275, 118] width 389 height 34
type input "Robinhood"
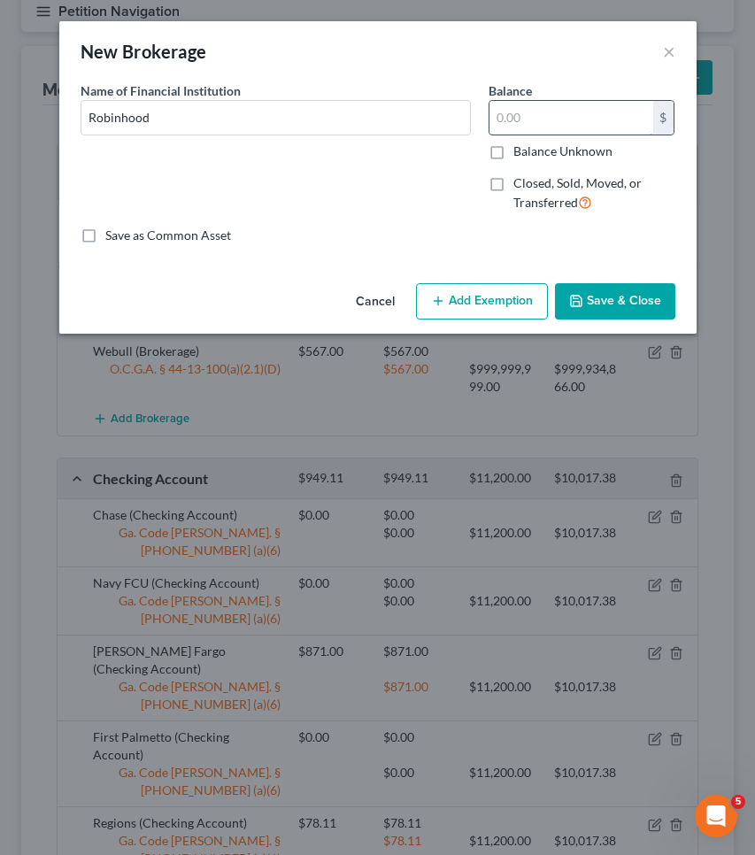
click at [520, 131] on input "text" at bounding box center [572, 118] width 164 height 34
type input "50"
click at [553, 298] on div "Cancel Add Exemption Save & Close" at bounding box center [378, 305] width 638 height 58
click at [538, 298] on button "Add Exemption" at bounding box center [482, 301] width 132 height 37
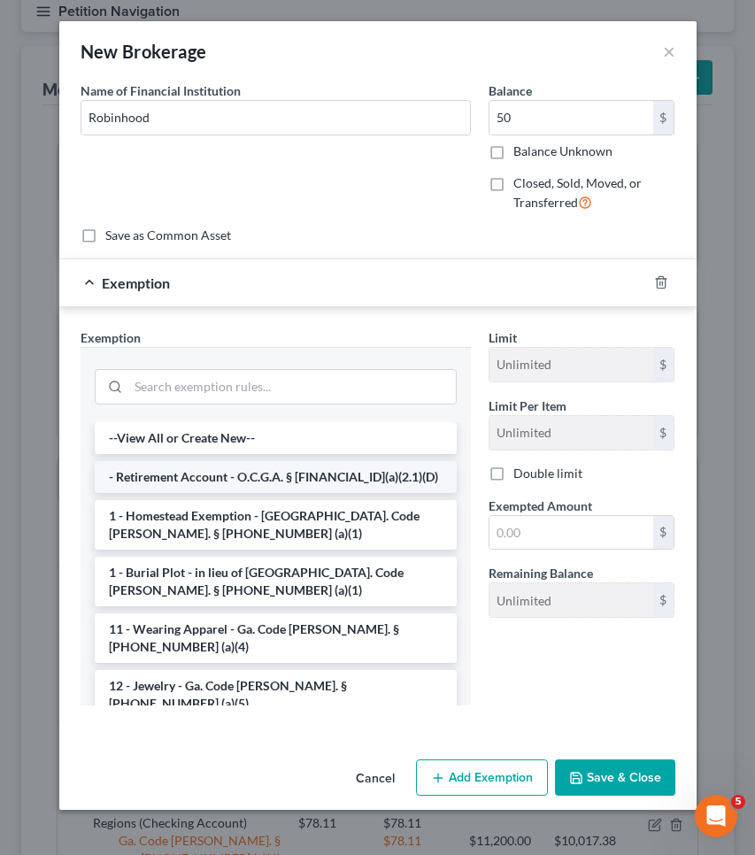
click at [264, 468] on li "- Retirement Account - O.C.G.A. § [FINANCIAL_ID](a)(2.1)(D)" at bounding box center [276, 477] width 362 height 32
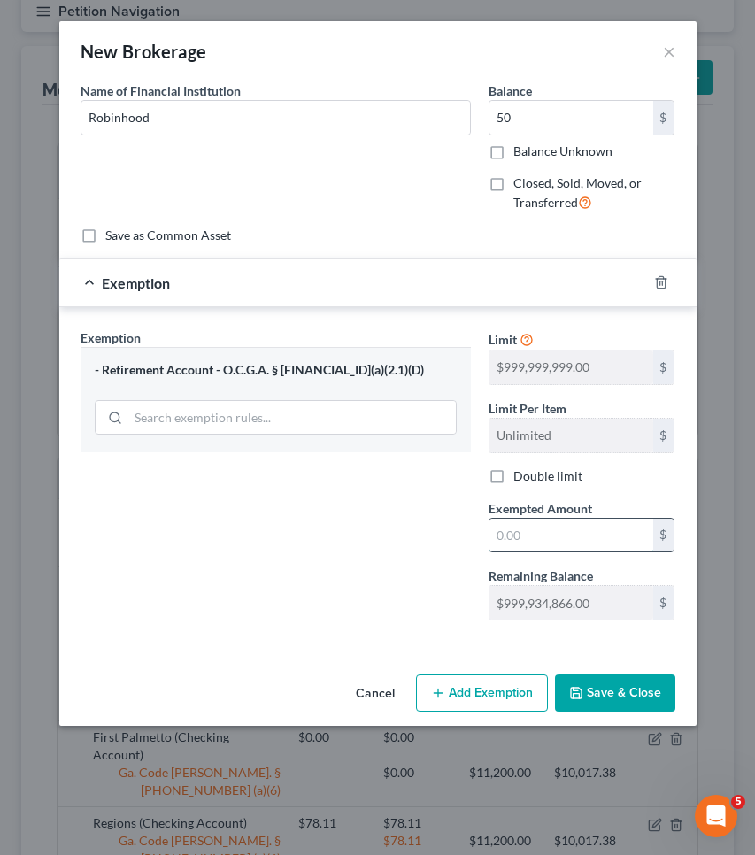
click at [543, 537] on input "text" at bounding box center [572, 536] width 164 height 34
type input "50"
click at [621, 695] on button "Save & Close" at bounding box center [615, 693] width 120 height 37
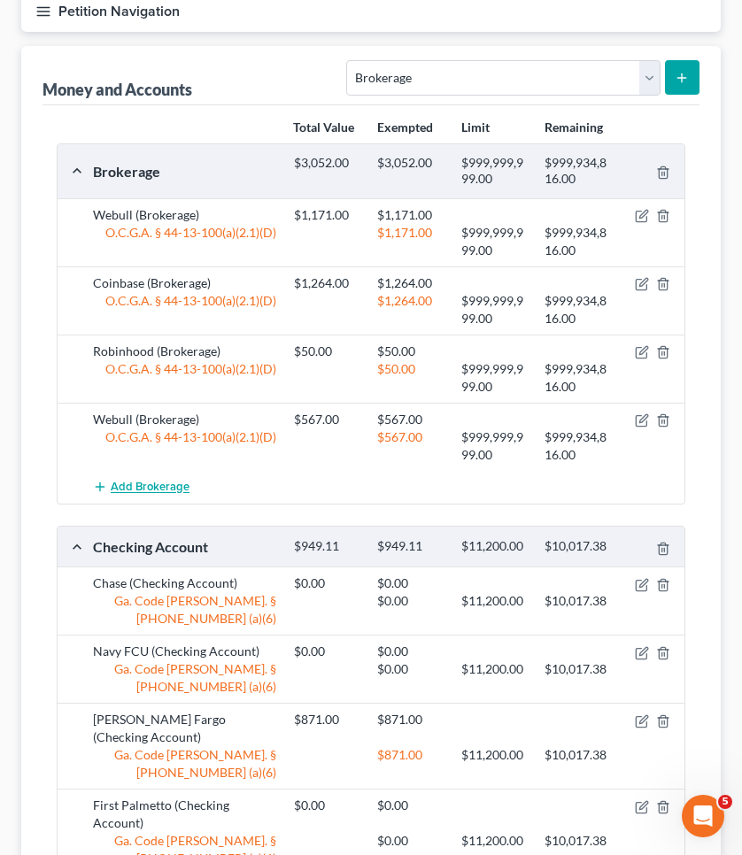
click at [160, 489] on span "Add Brokerage" at bounding box center [150, 488] width 79 height 14
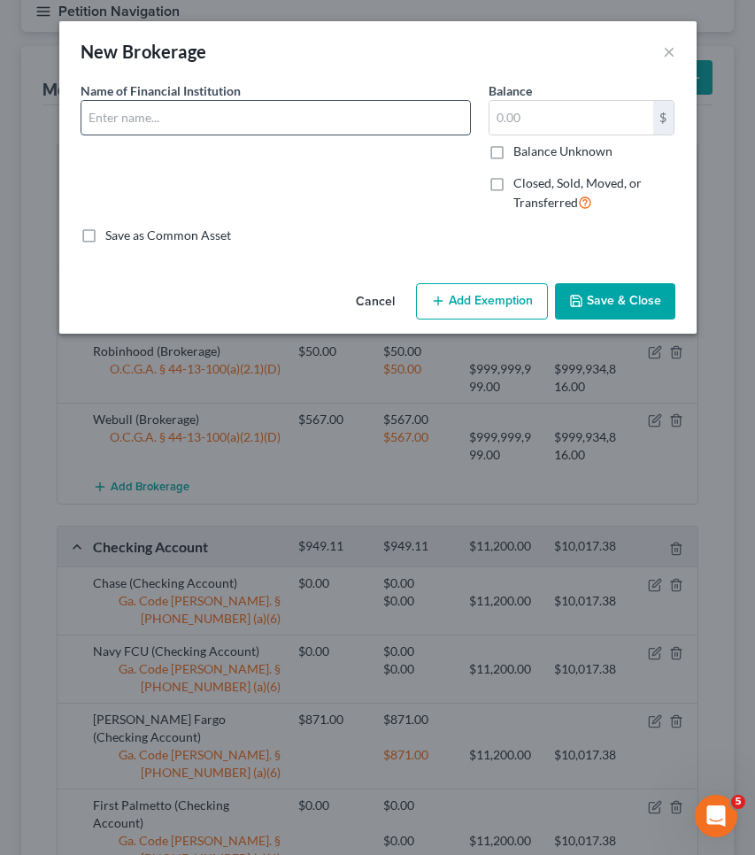
click at [201, 129] on input "text" at bounding box center [275, 118] width 389 height 34
type input "Schwab"
type input "8,296"
click at [483, 302] on button "Add Exemption" at bounding box center [482, 301] width 132 height 37
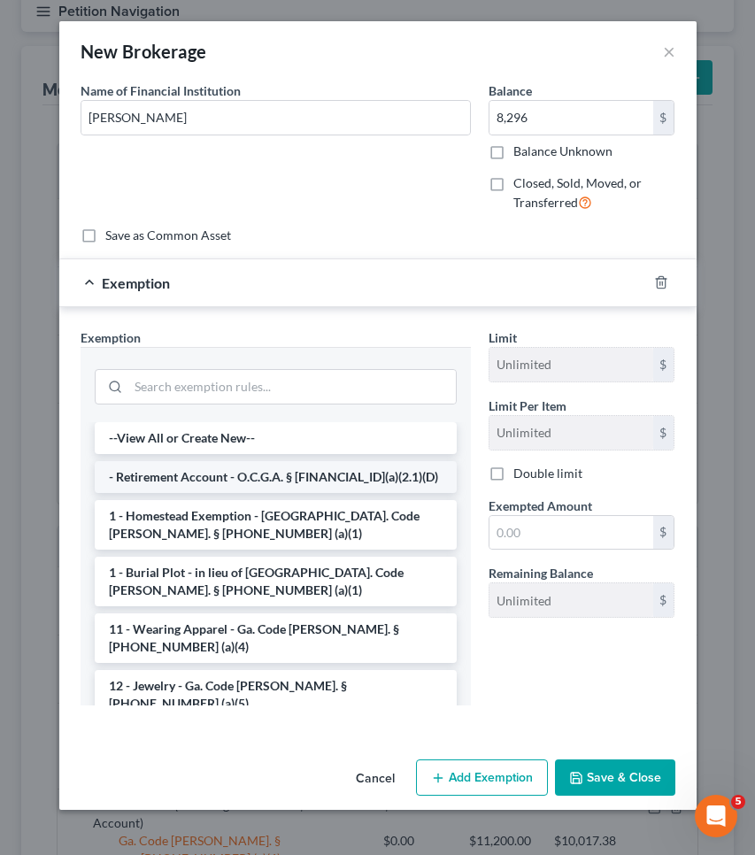
click at [305, 480] on li "- Retirement Account - O.C.G.A. § [FINANCIAL_ID](a)(2.1)(D)" at bounding box center [276, 477] width 362 height 32
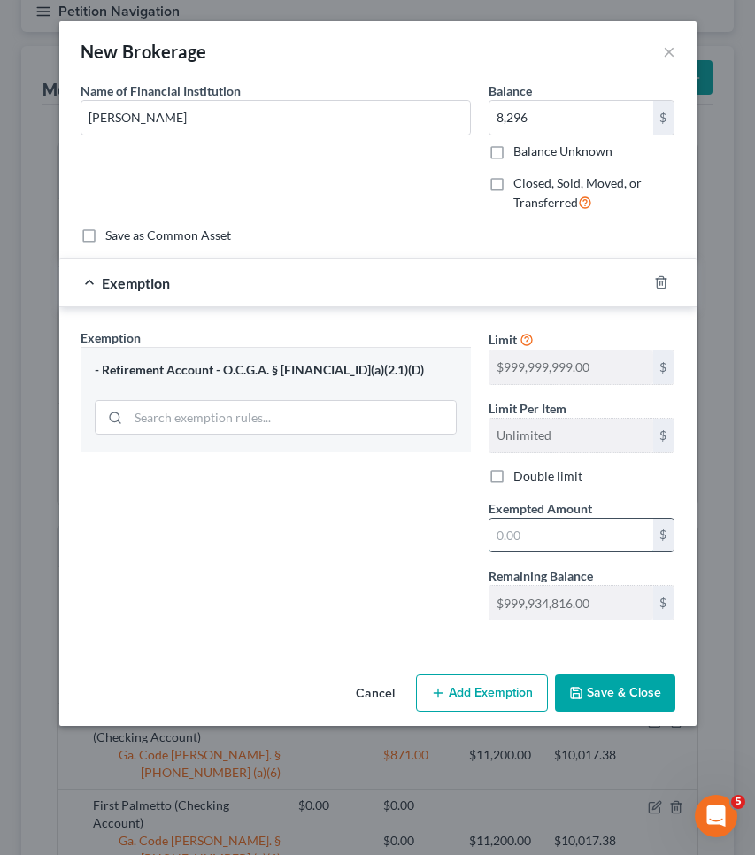
click at [556, 530] on input "text" at bounding box center [572, 536] width 164 height 34
type input "8,296"
click at [630, 677] on button "Save & Close" at bounding box center [615, 693] width 120 height 37
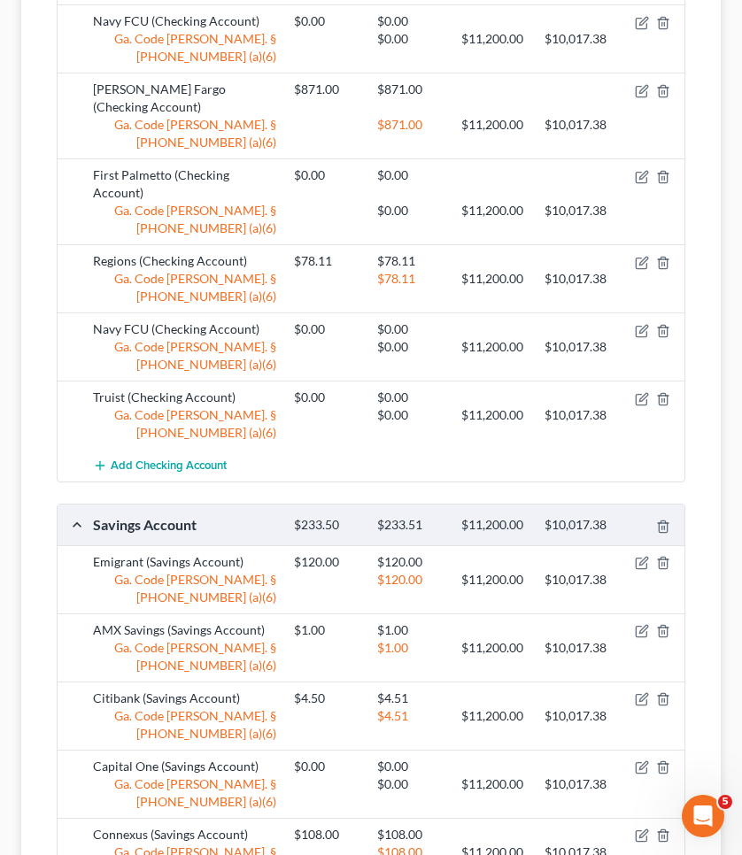
scroll to position [877, 0]
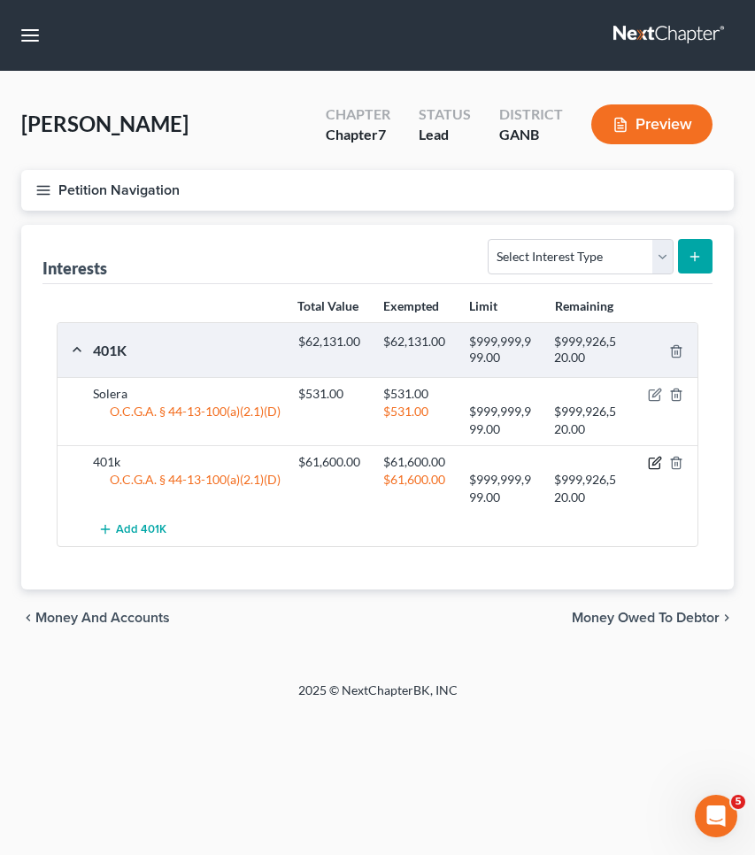
click at [659, 464] on icon "button" at bounding box center [655, 463] width 14 height 14
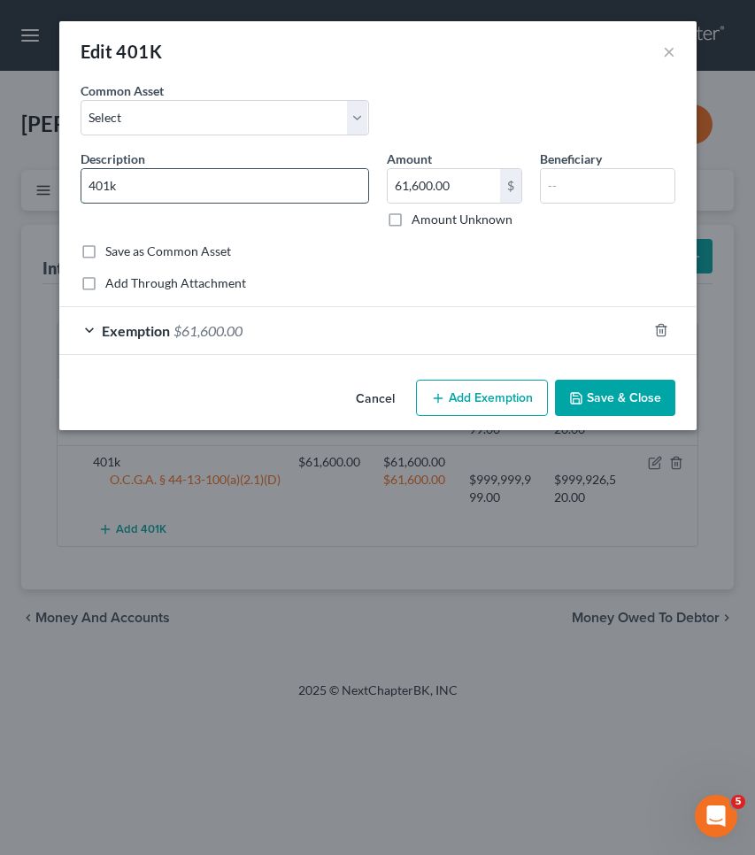
click at [223, 179] on input "401k" at bounding box center [224, 186] width 287 height 34
type input "Fidelity"
click at [472, 188] on input "61,600.00" at bounding box center [444, 186] width 112 height 34
type input "61,594"
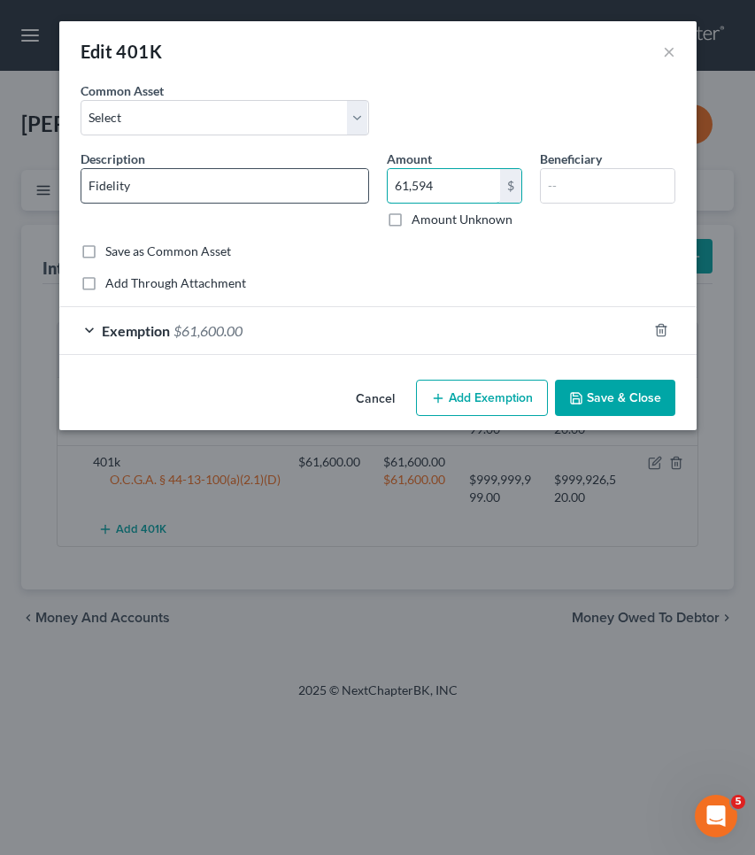
drag, startPoint x: 474, startPoint y: 189, endPoint x: 307, endPoint y: 186, distance: 166.5
click at [307, 186] on div "Description * Fidelity Amount 61,594 $ Amount Unknown Beneficiary" at bounding box center [378, 196] width 613 height 93
click at [446, 322] on div "Exemption $61,600.00" at bounding box center [353, 330] width 588 height 47
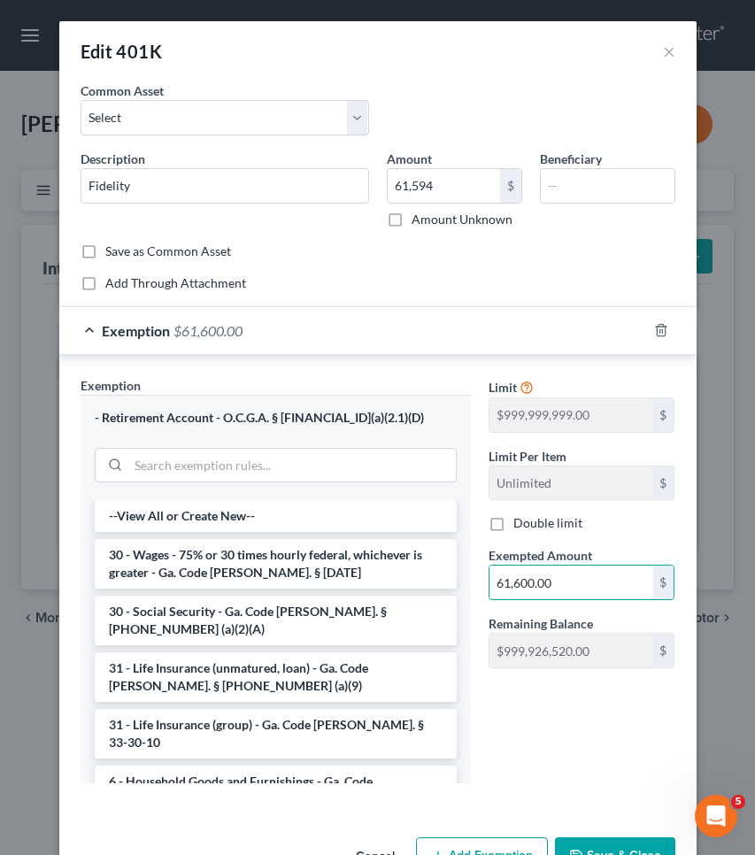
drag, startPoint x: 574, startPoint y: 590, endPoint x: 398, endPoint y: 590, distance: 175.3
click at [398, 590] on div "Exemption Set must be selected for CA. Exemption * - Retirement Account - O.C.G…" at bounding box center [378, 587] width 613 height 422
paste input "594"
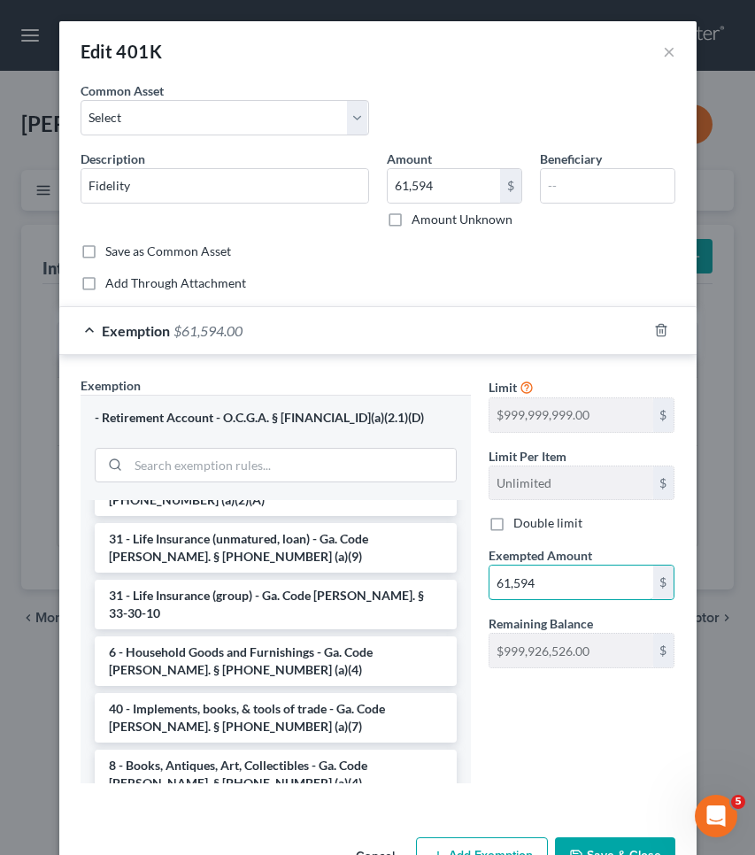
scroll to position [161, 0]
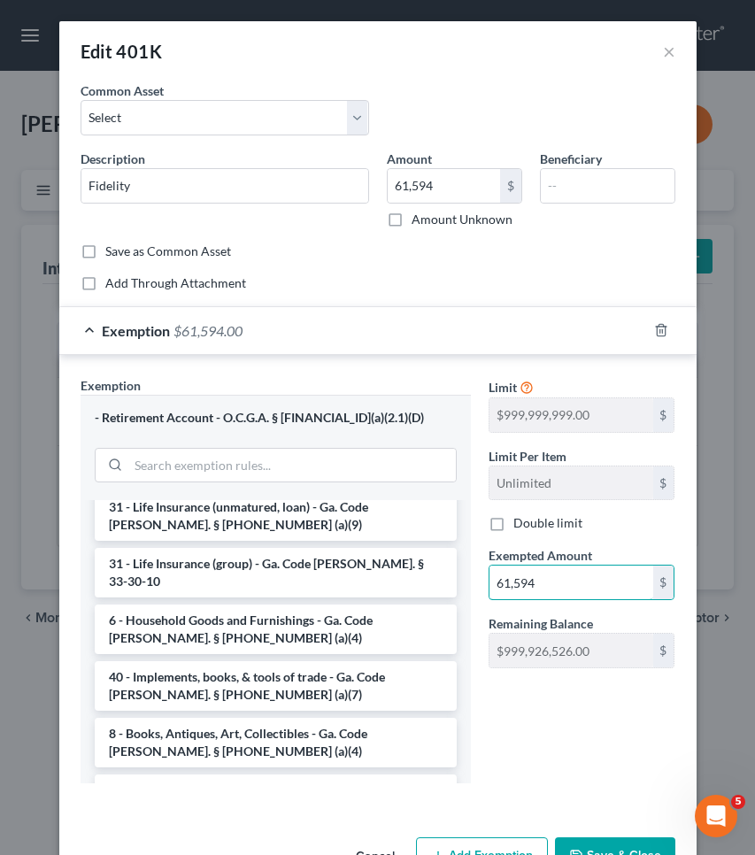
type input "61,594"
click at [624, 838] on button "Save & Close" at bounding box center [615, 856] width 120 height 37
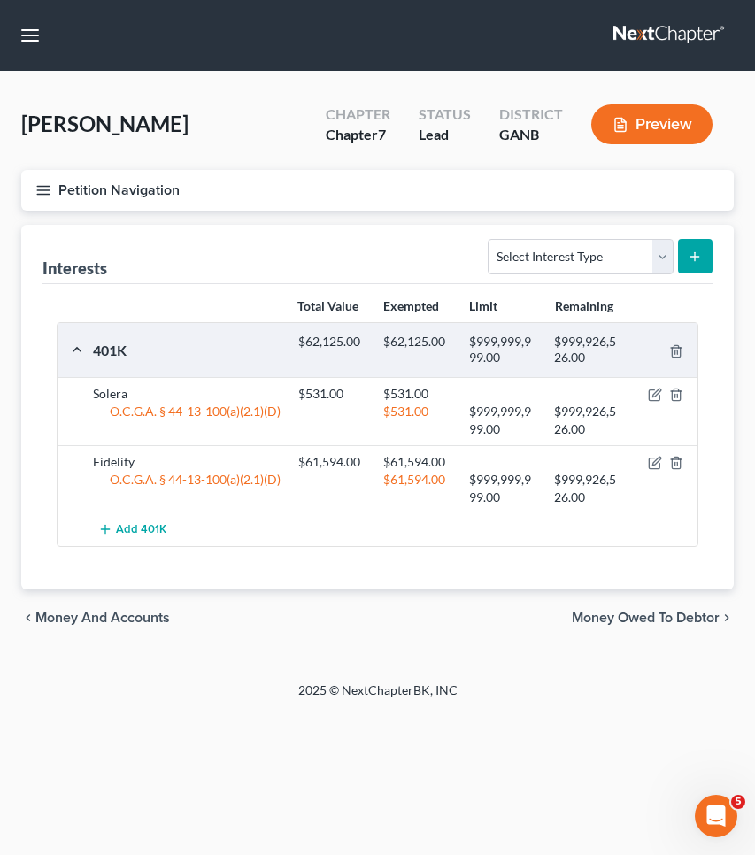
click at [151, 530] on span "Add 401K" at bounding box center [141, 530] width 50 height 14
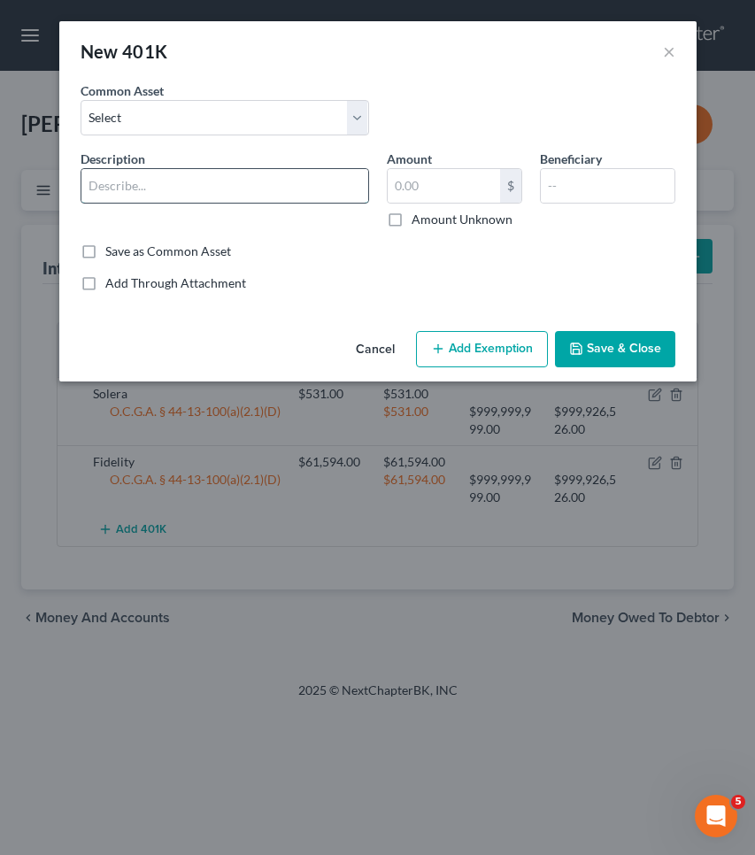
click at [208, 188] on input "text" at bounding box center [224, 186] width 287 height 34
type input "a"
type input "Atlantic Coast"
drag, startPoint x: 436, startPoint y: 181, endPoint x: 360, endPoint y: 180, distance: 76.2
click at [360, 180] on div "Description * Atlantic Coast Amount 168.42 $ Amount Unknown Beneficiary" at bounding box center [378, 196] width 613 height 93
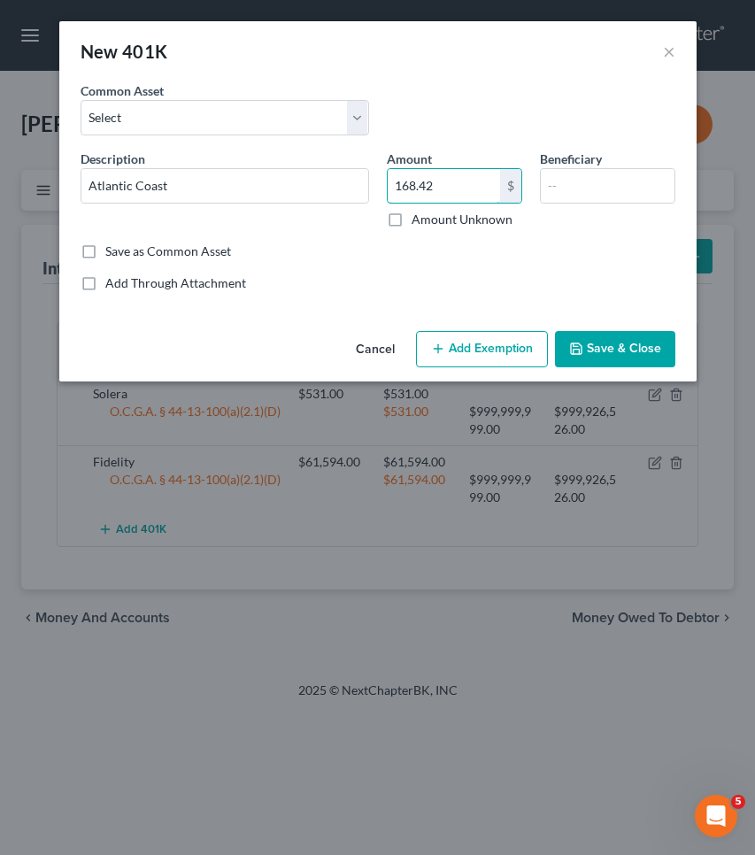
type input "168.42"
click at [492, 346] on button "Add Exemption" at bounding box center [482, 349] width 132 height 37
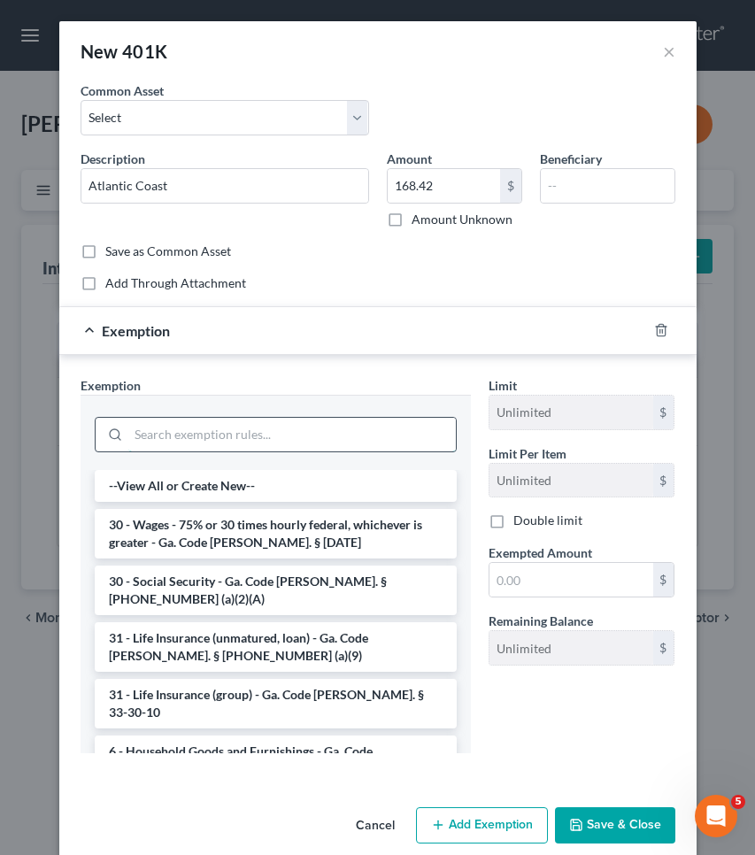
click at [319, 442] on input "search" at bounding box center [292, 435] width 328 height 34
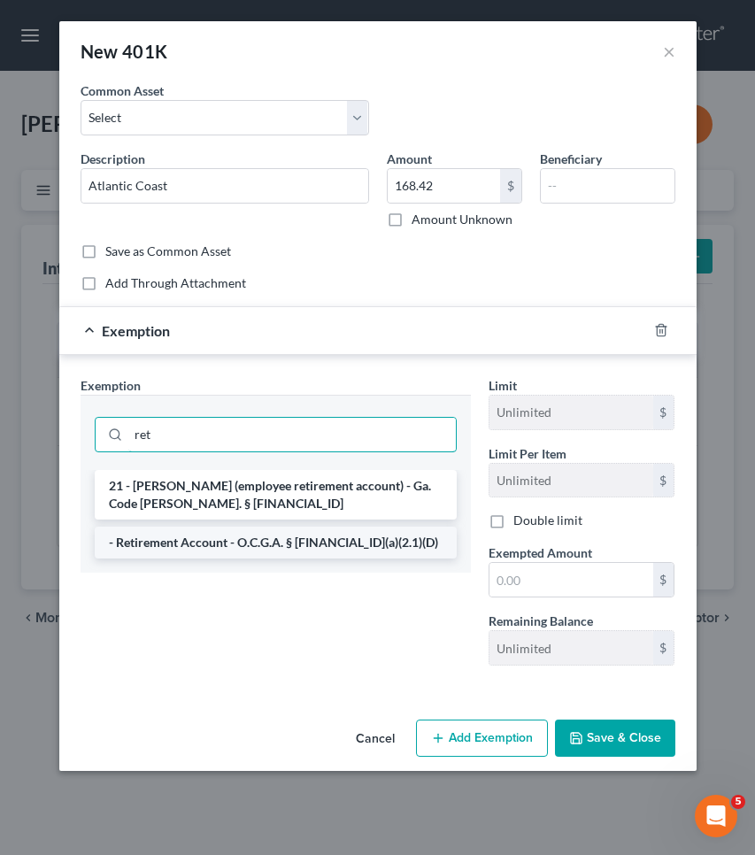
type input "ret"
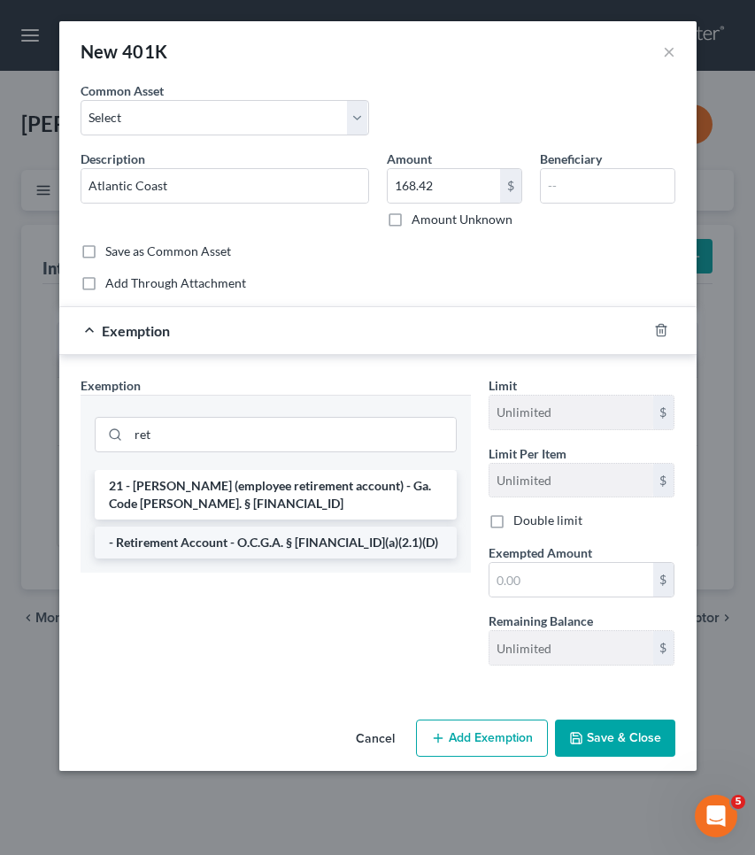
click at [325, 556] on li "- Retirement Account - O.C.G.A. § [FINANCIAL_ID](a)(2.1)(D)" at bounding box center [276, 543] width 362 height 32
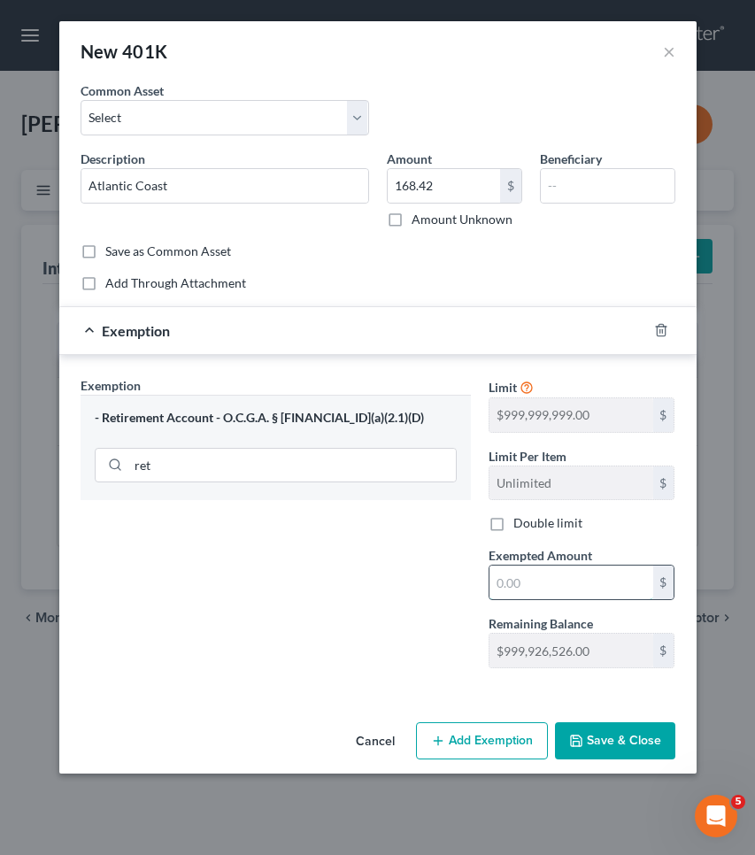
click at [513, 592] on input "text" at bounding box center [572, 583] width 164 height 34
paste input "168.42"
type input "168.42"
click at [604, 751] on button "Save & Close" at bounding box center [615, 741] width 120 height 37
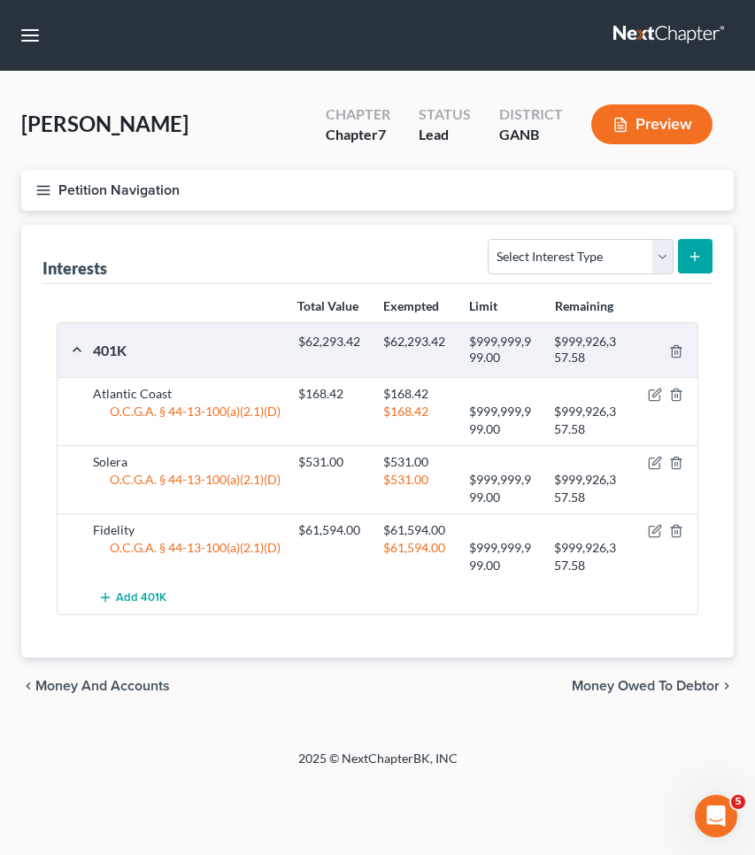
scroll to position [0, 0]
select select "whole_life_insurance"
click at [694, 259] on icon "submit" at bounding box center [695, 257] width 14 height 14
click at [702, 256] on icon "submit" at bounding box center [695, 257] width 14 height 14
select select "whole_life_insurance"
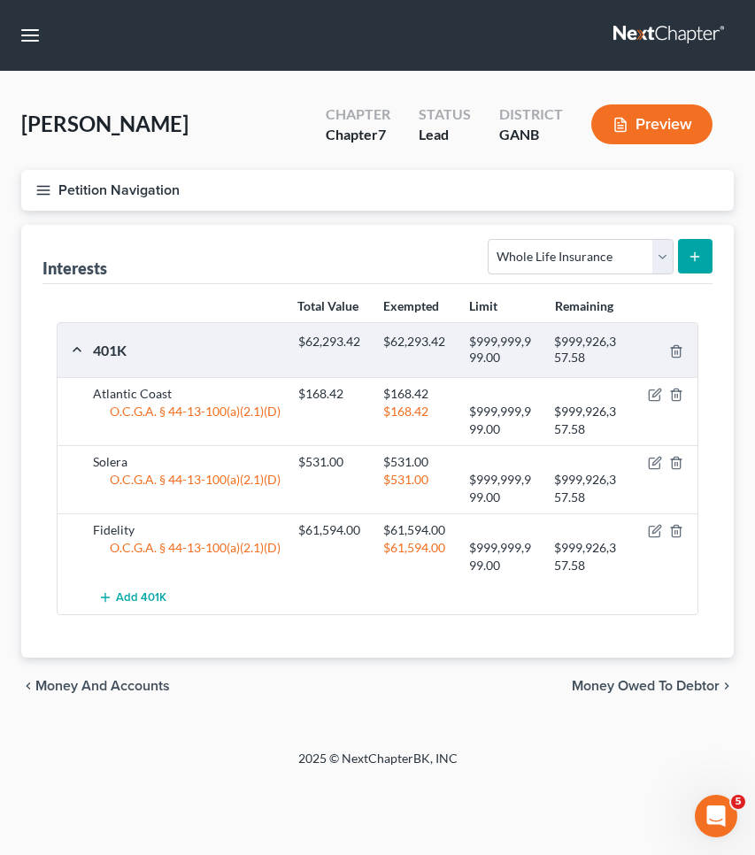
click at [701, 261] on icon "submit" at bounding box center [695, 257] width 14 height 14
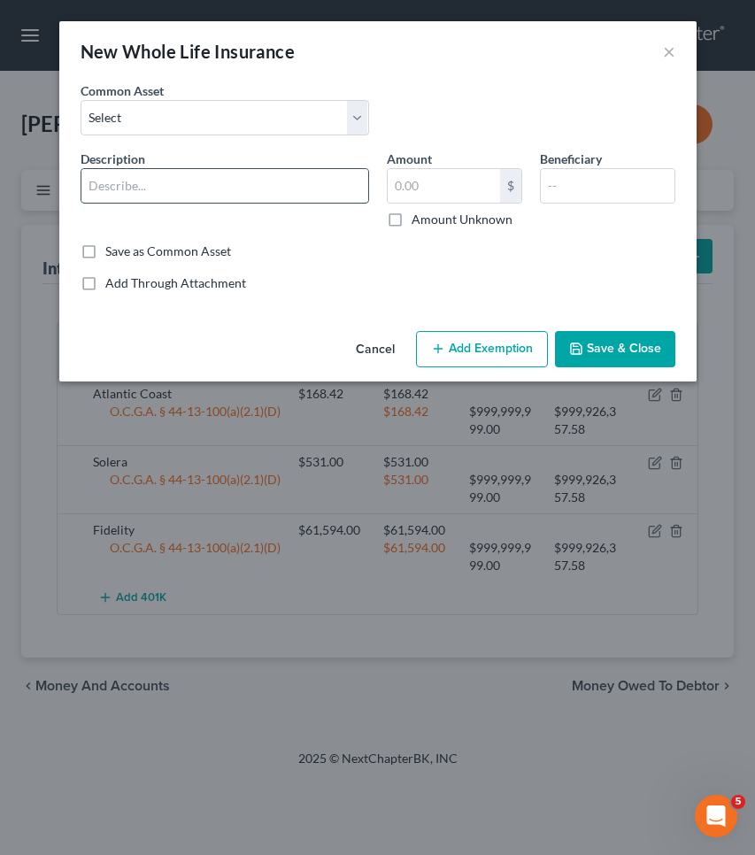
click at [269, 190] on input "text" at bounding box center [224, 186] width 287 height 34
type input "Protective Life"
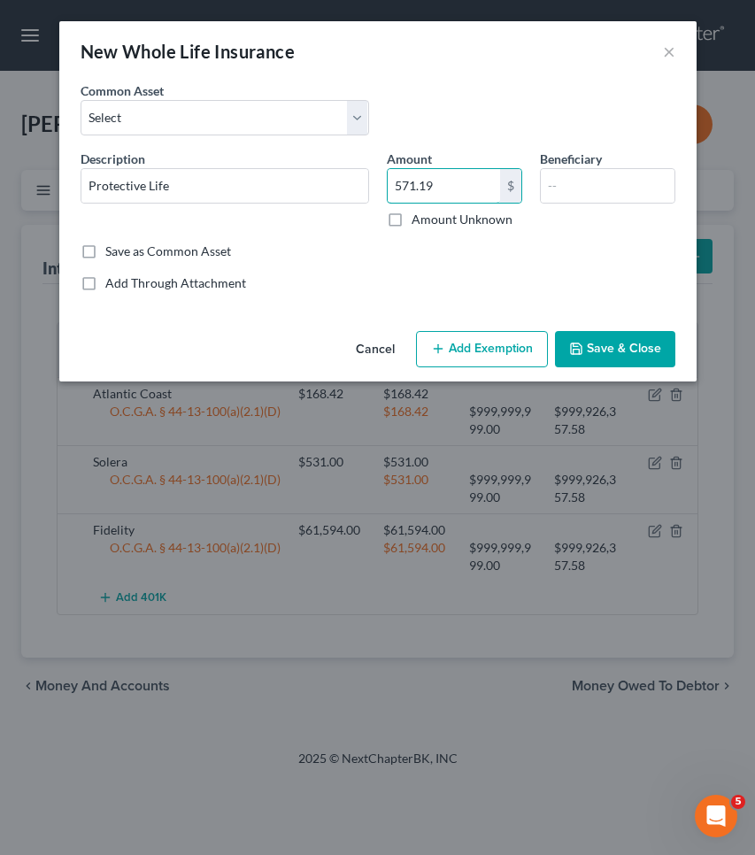
type input "571.19"
click at [453, 358] on button "Add Exemption" at bounding box center [482, 349] width 132 height 37
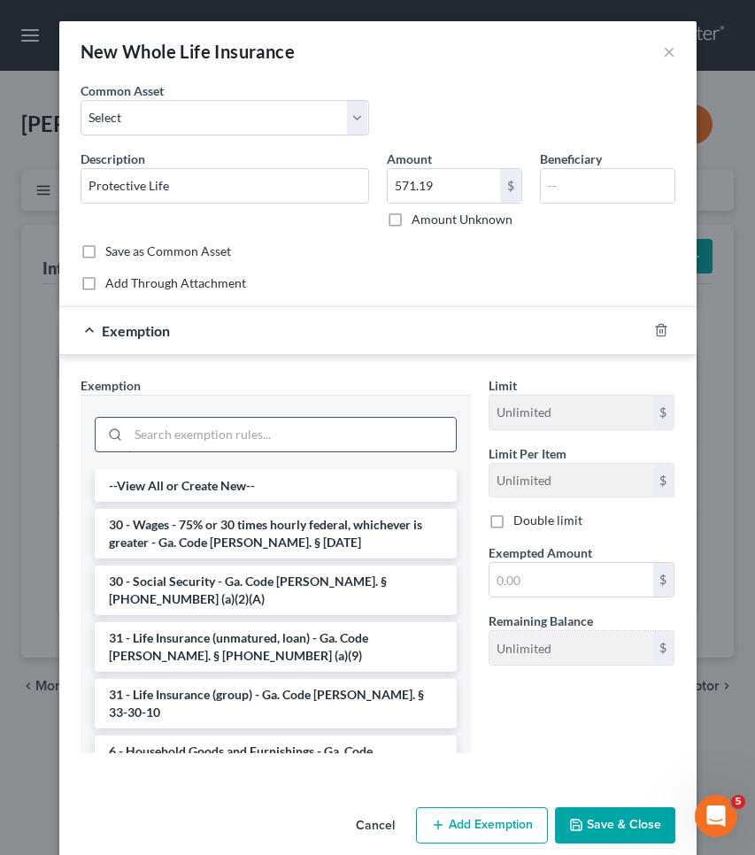
click at [369, 425] on input "search" at bounding box center [292, 435] width 328 height 34
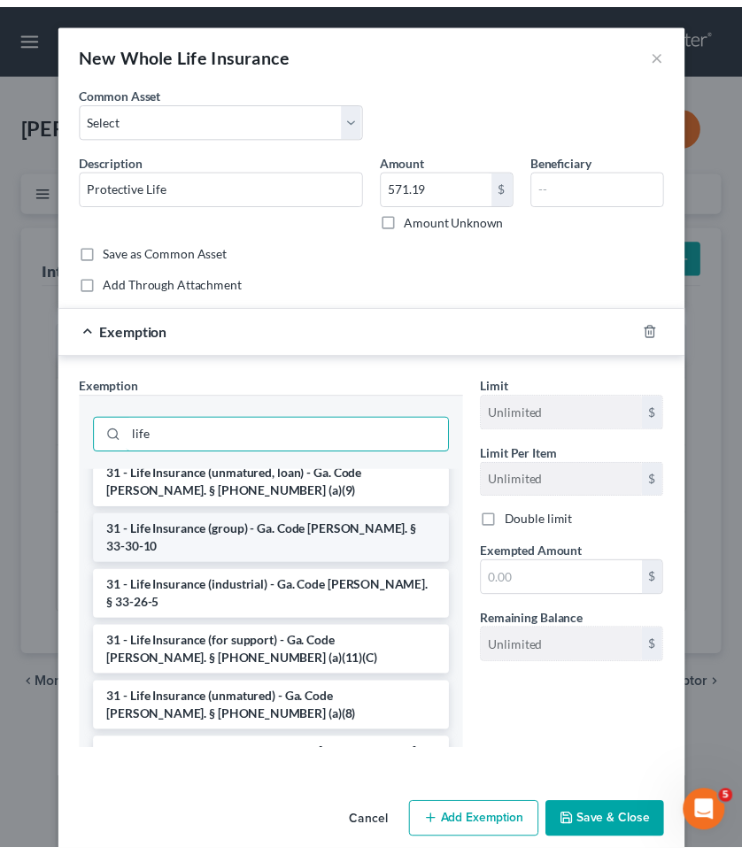
scroll to position [11, 0]
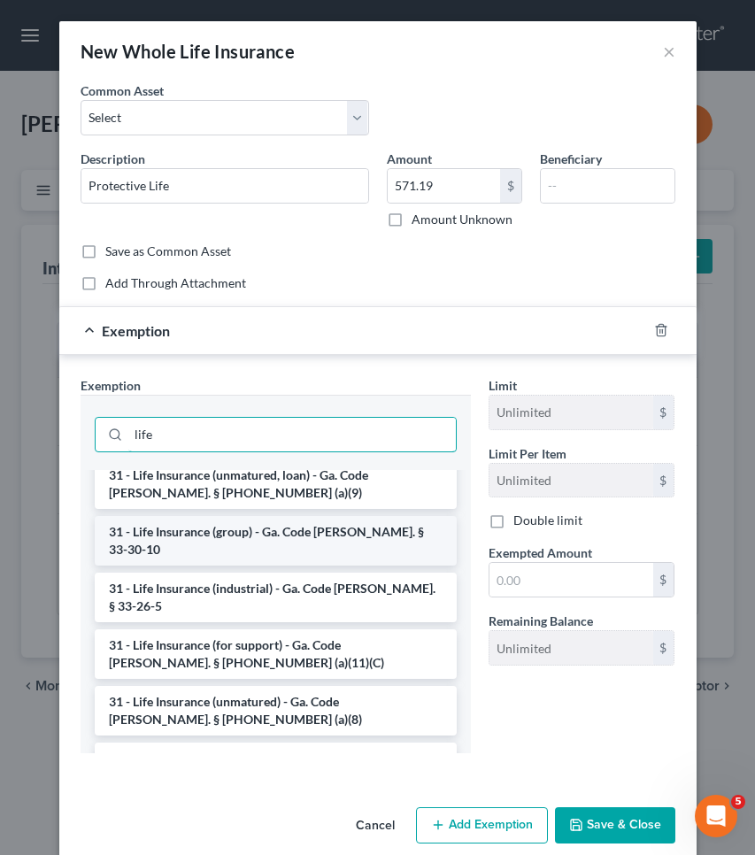
type input "life"
click at [293, 538] on li "31 - Life Insurance (group) - Ga. Code [PERSON_NAME]. § 33-30-10" at bounding box center [276, 541] width 362 height 50
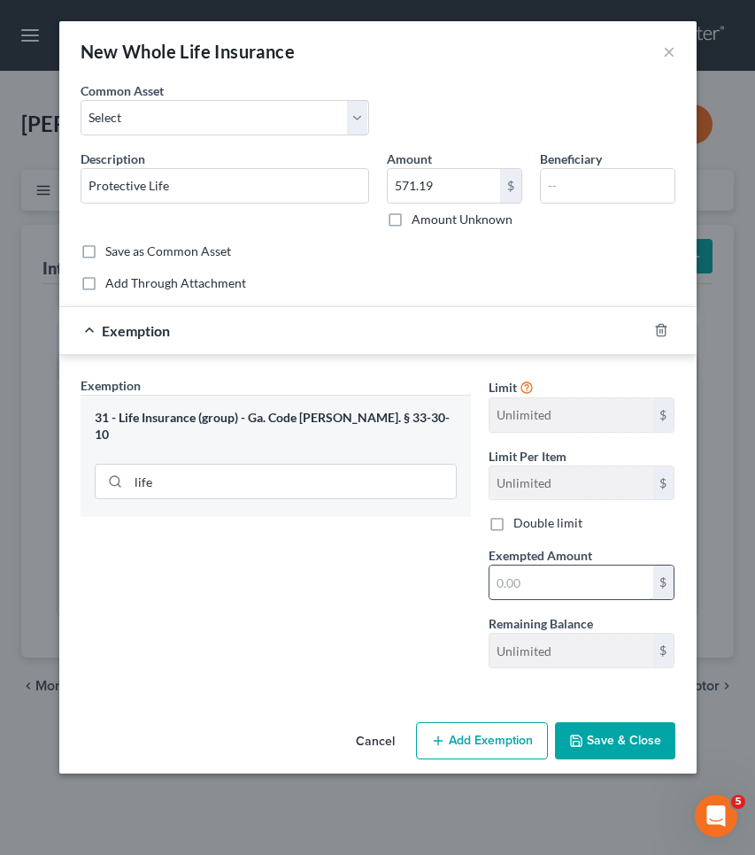
click at [569, 574] on input "text" at bounding box center [572, 583] width 164 height 34
type input "571.19"
click at [645, 723] on button "Save & Close" at bounding box center [615, 741] width 120 height 37
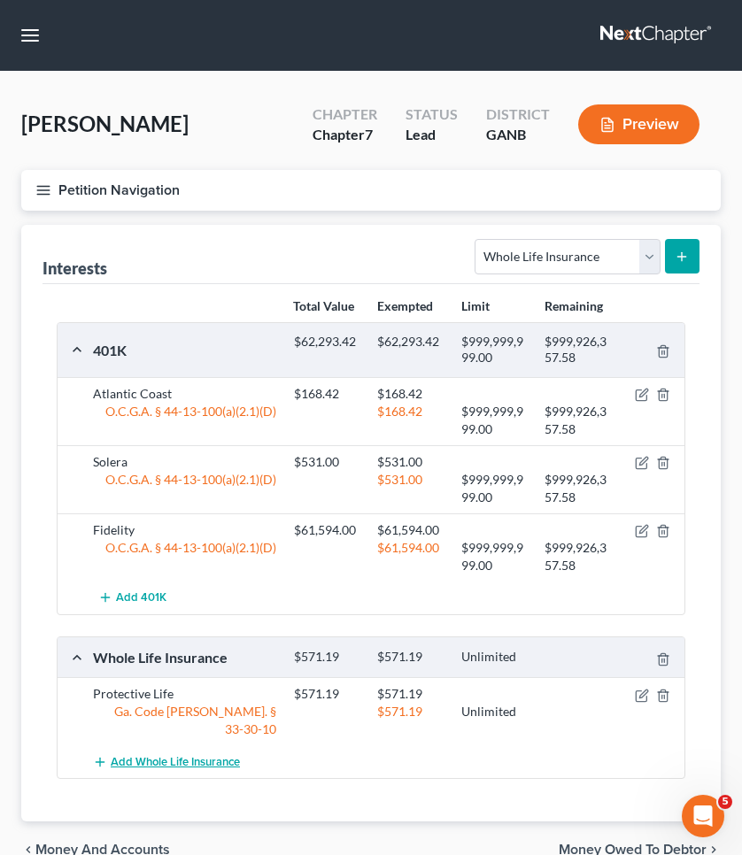
click at [223, 755] on span "Add Whole Life Insurance" at bounding box center [175, 762] width 129 height 14
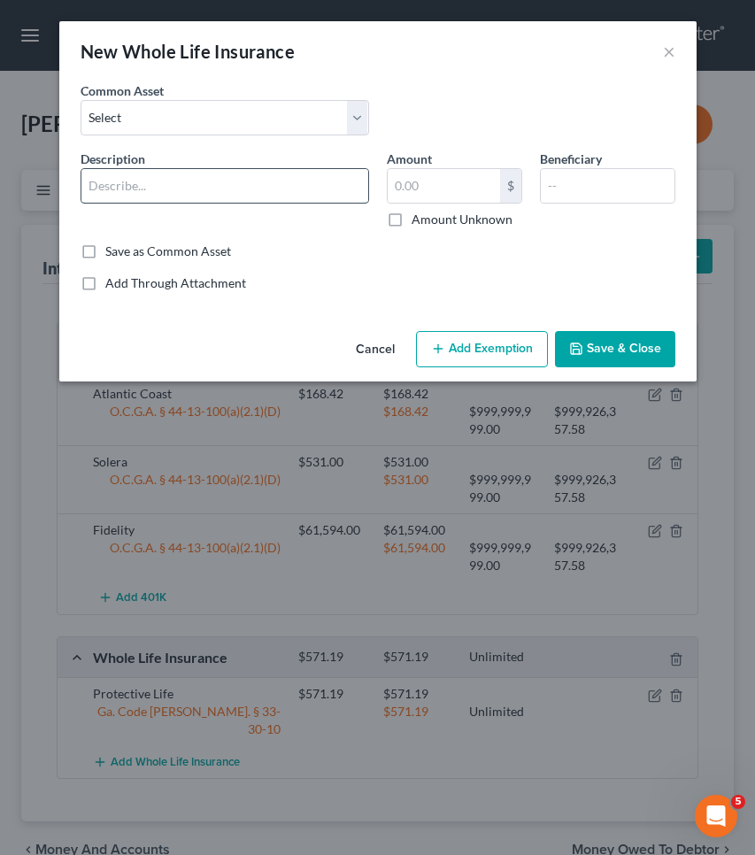
click at [200, 182] on input "text" at bounding box center [224, 186] width 287 height 34
type input "Mutual Life Trust"
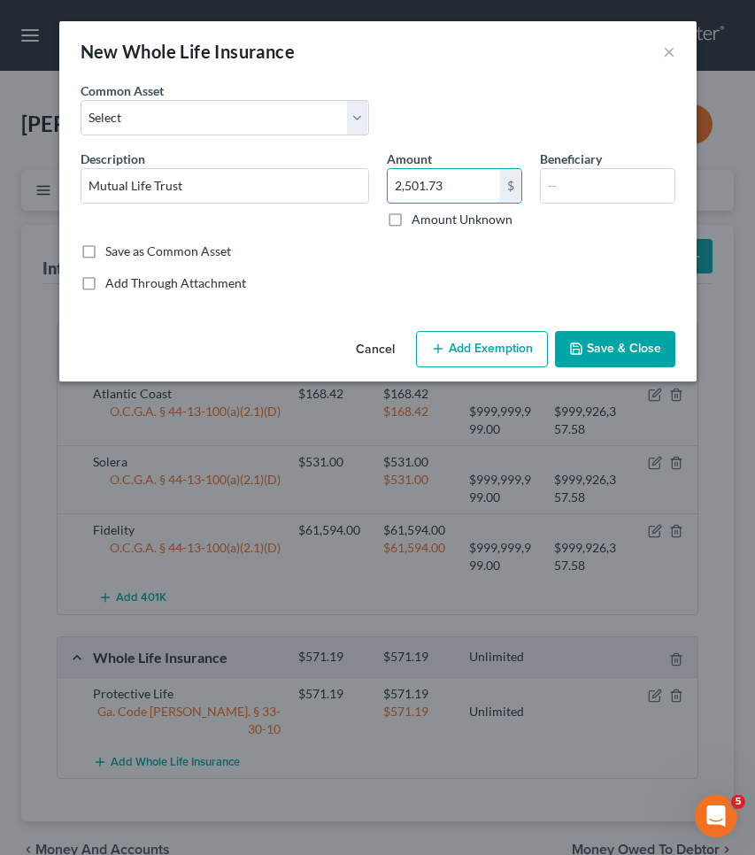
type input "2,501.73"
click at [449, 363] on button "Add Exemption" at bounding box center [482, 349] width 132 height 37
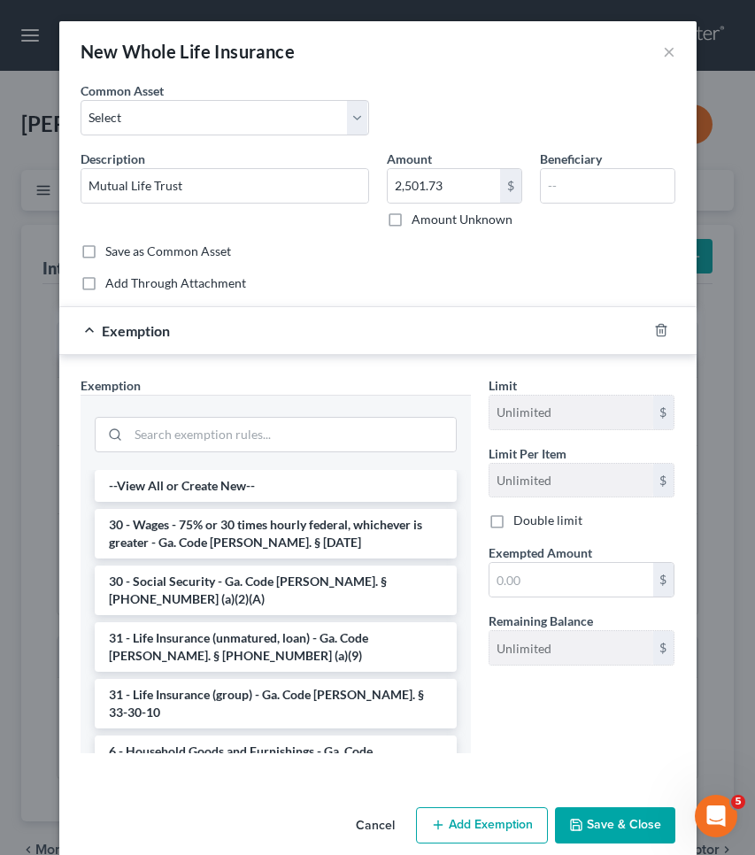
click at [351, 454] on div at bounding box center [276, 433] width 362 height 46
click at [344, 436] on input "search" at bounding box center [292, 435] width 328 height 34
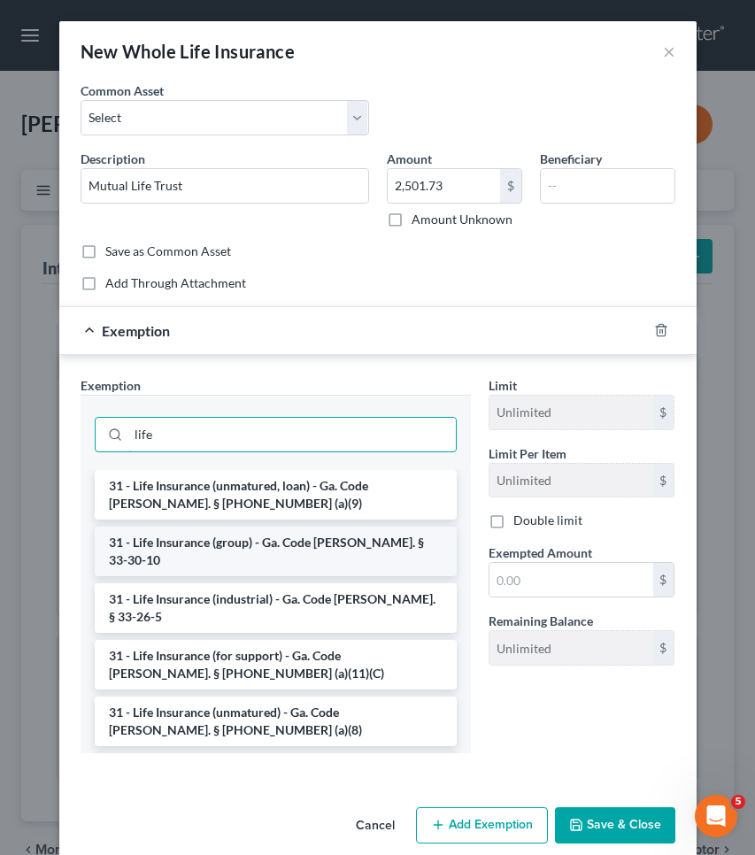
type input "life"
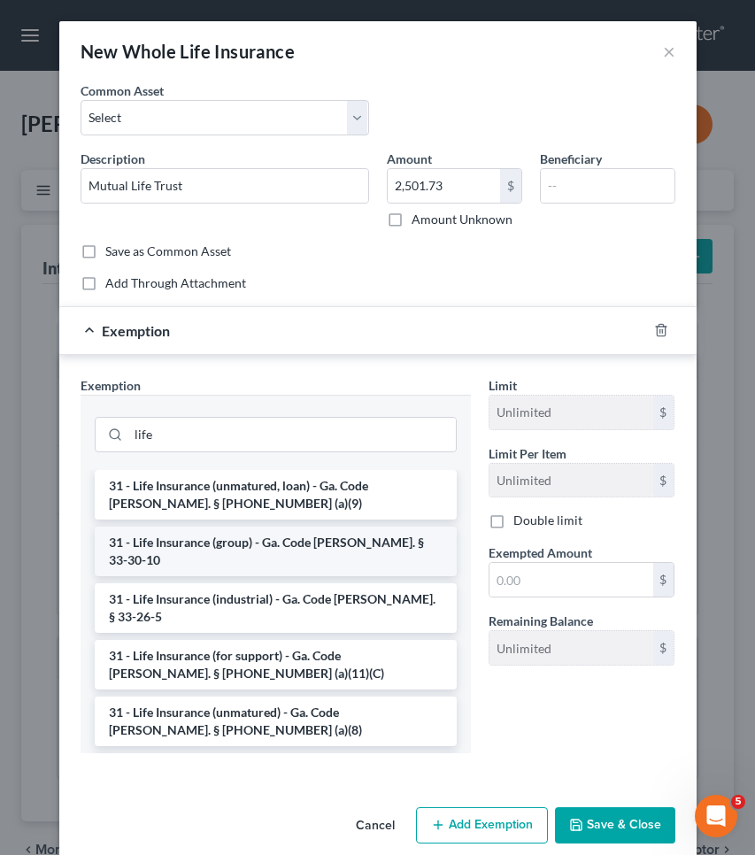
click at [332, 544] on li "31 - Life Insurance (group) - Ga. Code [PERSON_NAME]. § 33-30-10" at bounding box center [276, 552] width 362 height 50
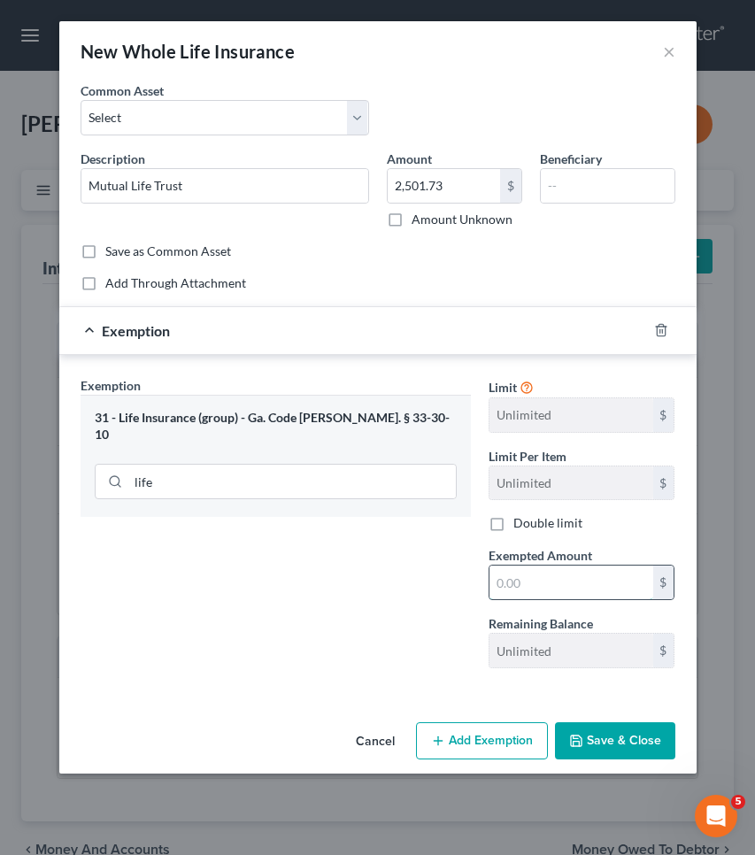
click at [538, 594] on input "text" at bounding box center [572, 583] width 164 height 34
type input "2,501.73"
click at [606, 750] on button "Save & Close" at bounding box center [615, 741] width 120 height 37
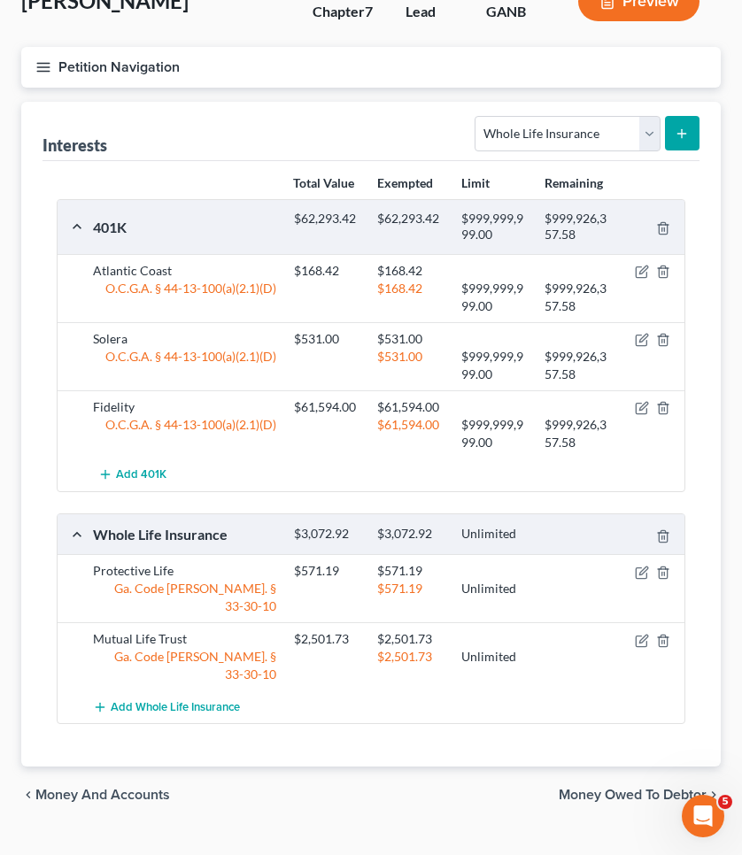
scroll to position [122, 0]
click at [577, 789] on span "Money Owed to Debtor" at bounding box center [633, 796] width 148 height 14
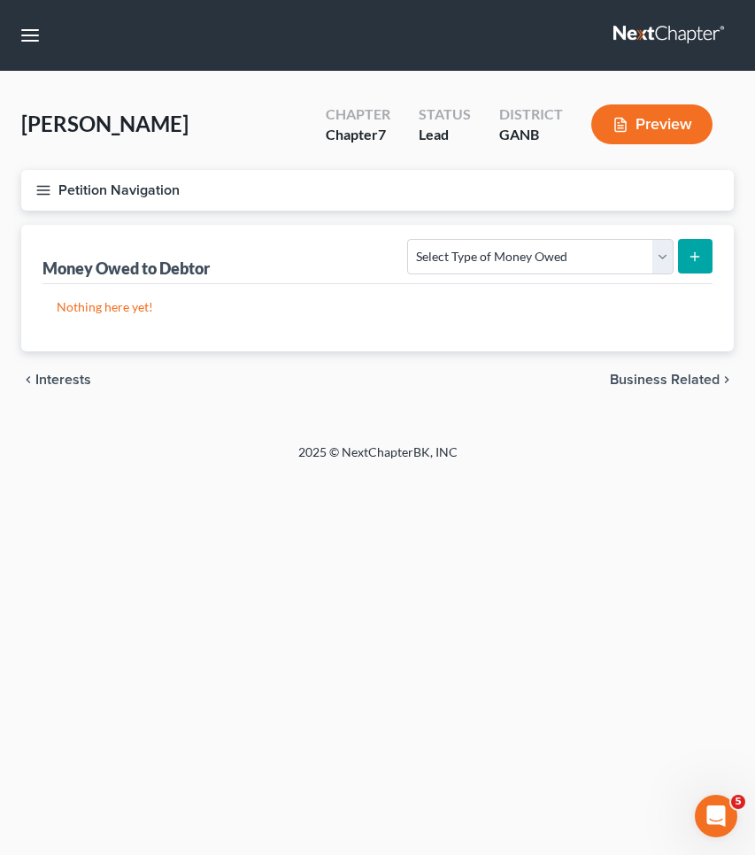
click at [118, 199] on button "Petition Navigation" at bounding box center [377, 190] width 713 height 41
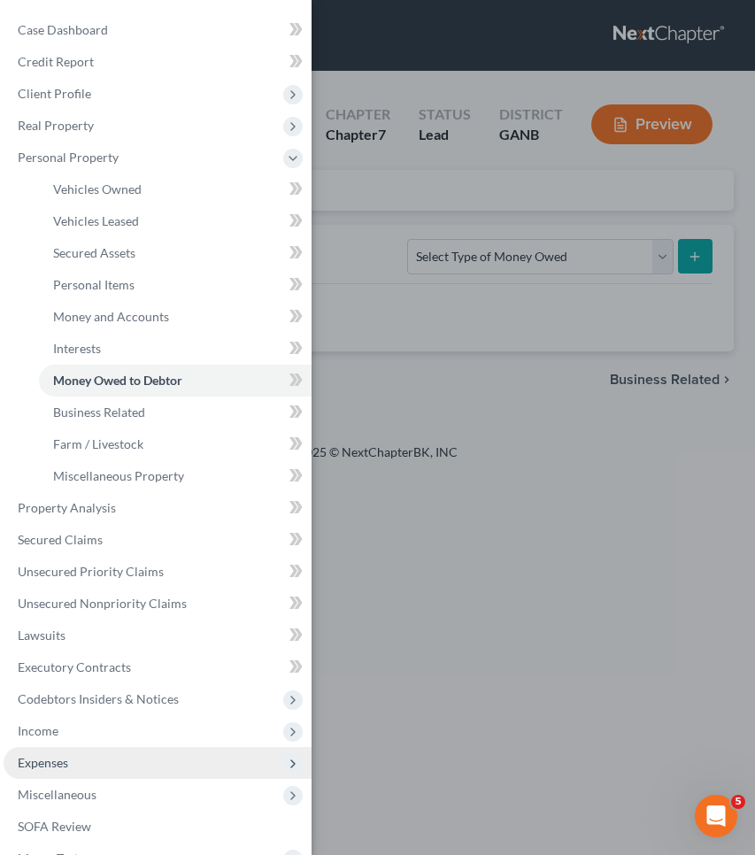
click at [69, 761] on span "Expenses" at bounding box center [158, 763] width 308 height 32
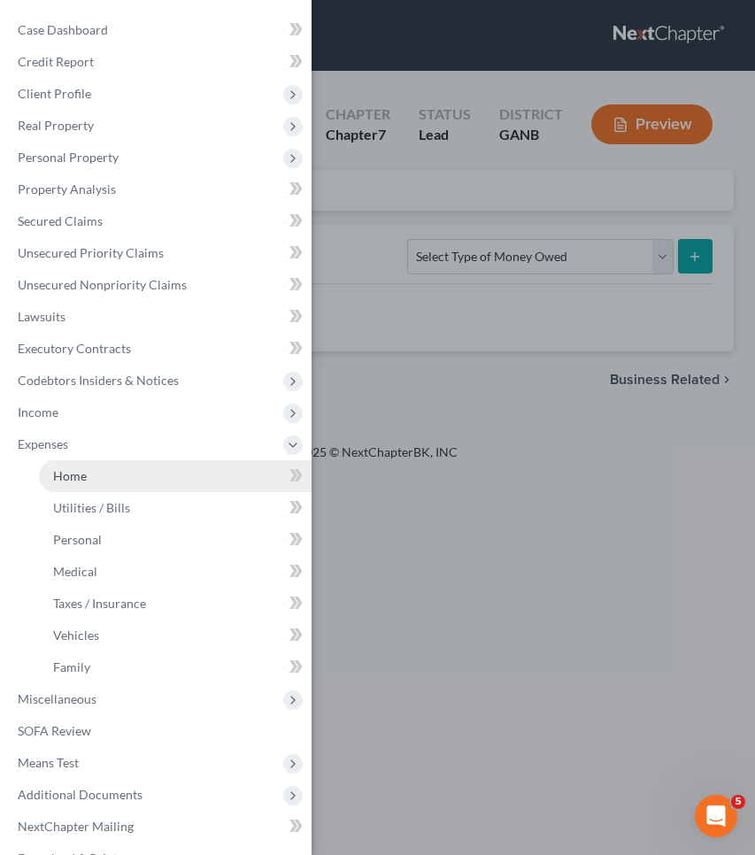
click at [132, 491] on link "Home" at bounding box center [175, 476] width 273 height 32
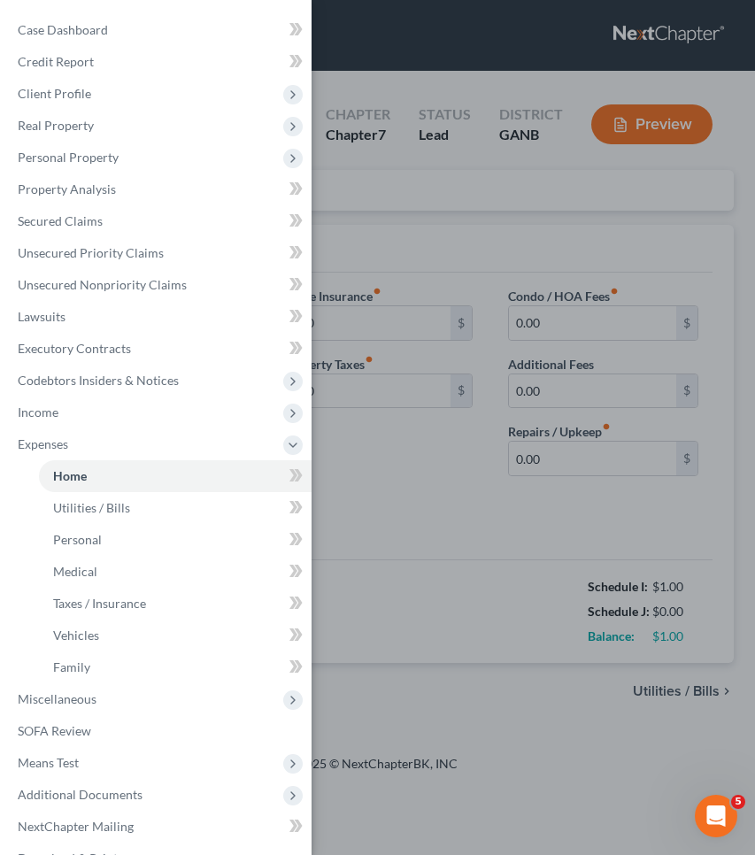
click at [424, 489] on div "Case Dashboard Payments Invoices Payments Payments Credit Report Client Profile" at bounding box center [377, 427] width 755 height 855
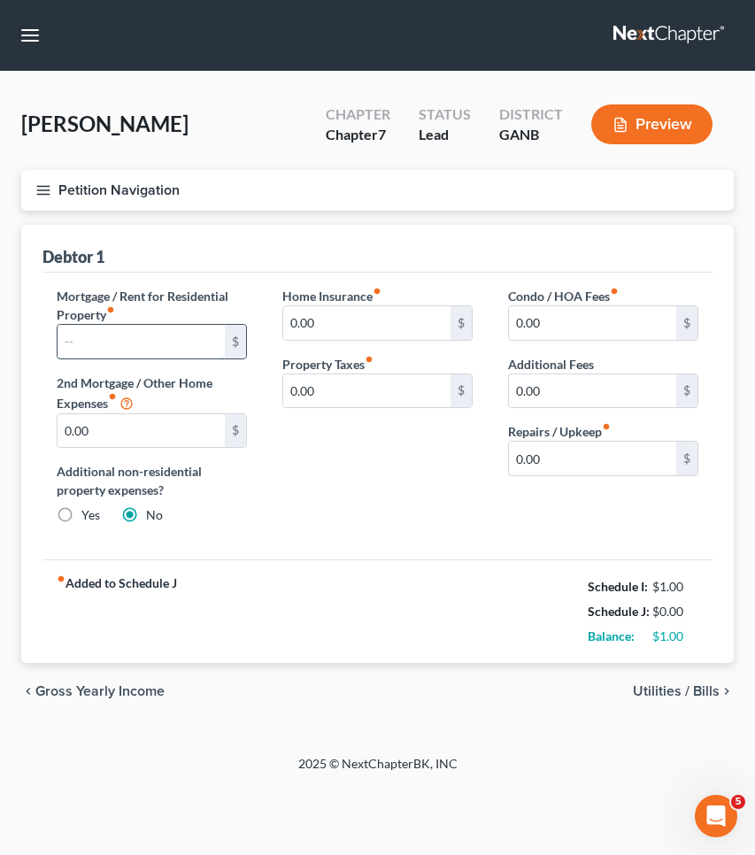
click at [132, 340] on input "text" at bounding box center [141, 342] width 167 height 34
type input "3,500"
click at [671, 695] on span "Utilities / Bills" at bounding box center [676, 691] width 87 height 14
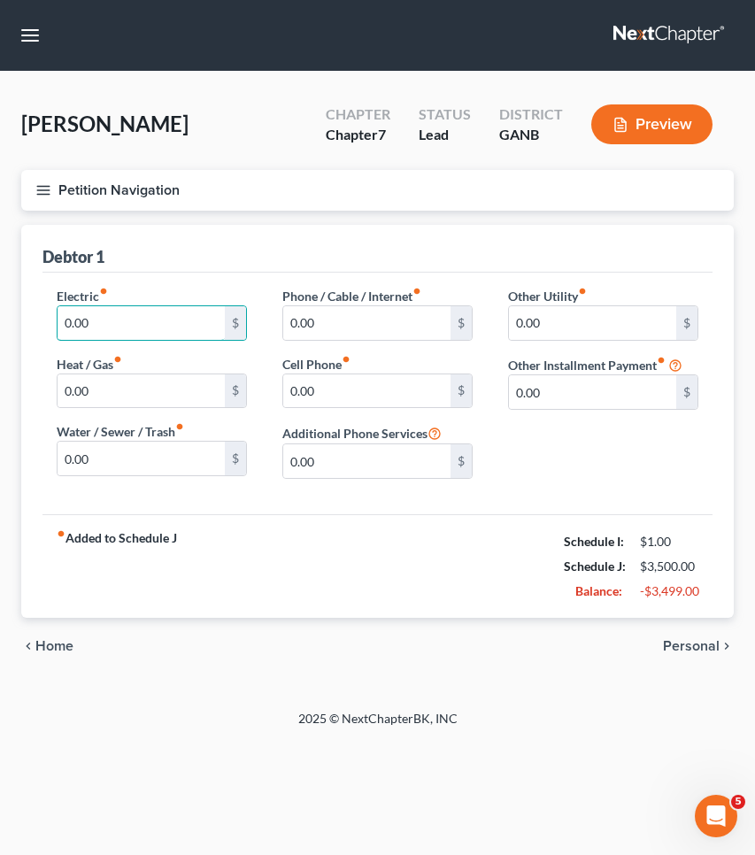
drag, startPoint x: 93, startPoint y: 324, endPoint x: 1, endPoint y: 321, distance: 92.1
click at [1, 321] on div "Robinson, Katrice Upgraded Chapter Chapter 7 Status Lead District GANB Preview …" at bounding box center [377, 391] width 755 height 638
type input "235"
drag, startPoint x: 106, startPoint y: 457, endPoint x: 12, endPoint y: 456, distance: 93.9
click at [12, 456] on div "Home Utilities / Bills Personal Medical Taxes / Insurance Vehicles Family Debto…" at bounding box center [377, 450] width 731 height 450
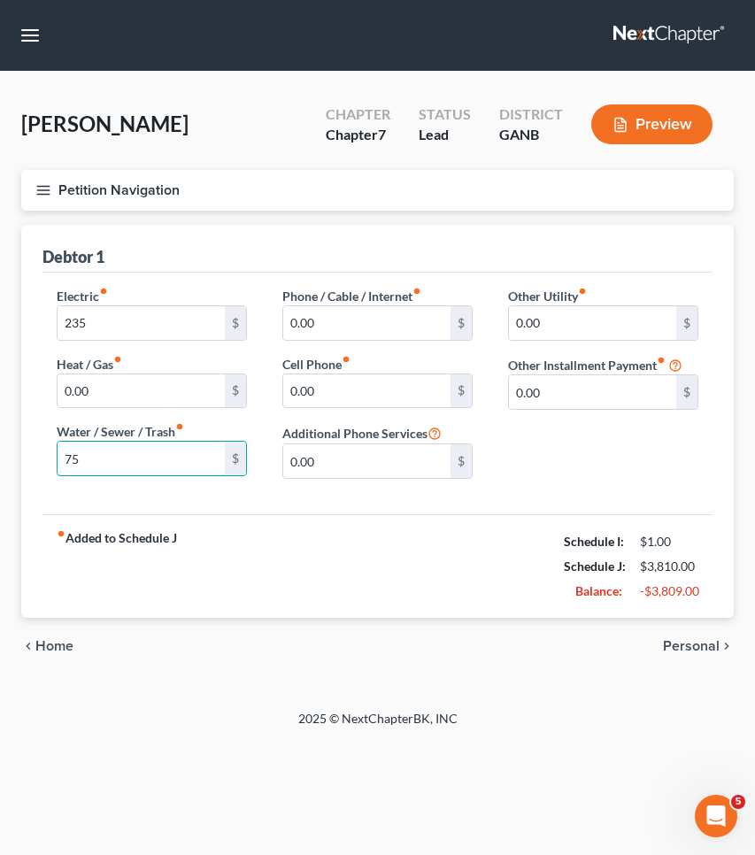
type input "75"
click at [685, 641] on span "Personal" at bounding box center [691, 646] width 57 height 14
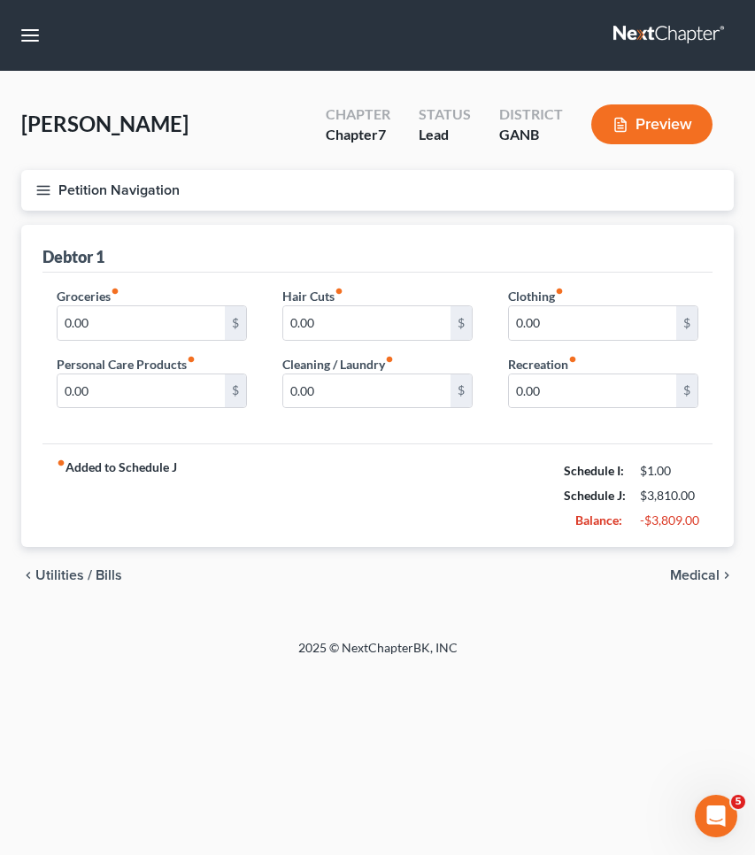
click at [104, 573] on span "Utilities / Bills" at bounding box center [78, 575] width 87 height 14
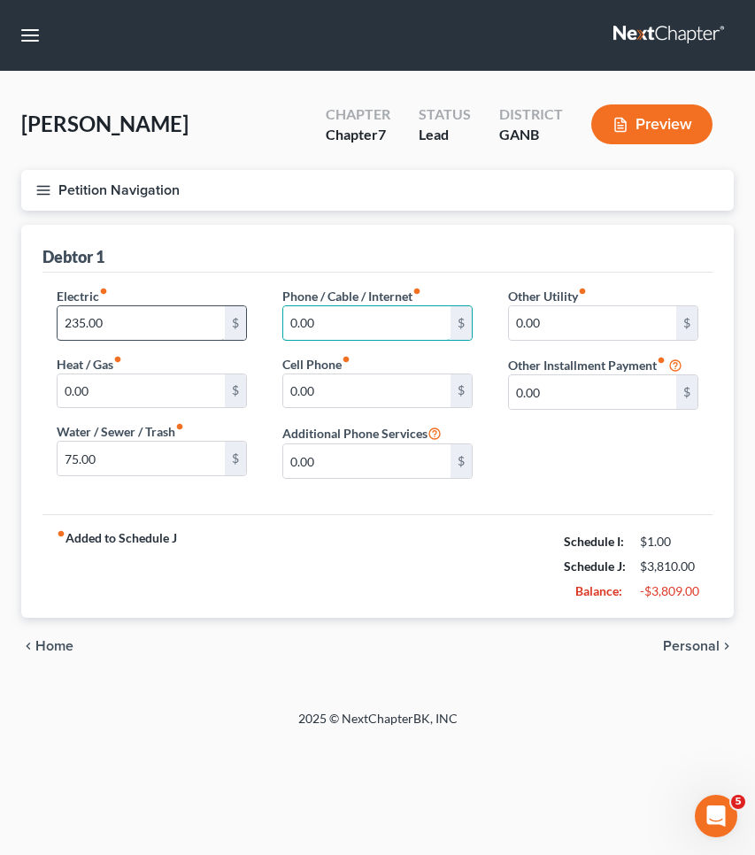
drag, startPoint x: 341, startPoint y: 333, endPoint x: 179, endPoint y: 329, distance: 162.1
type input "55.15"
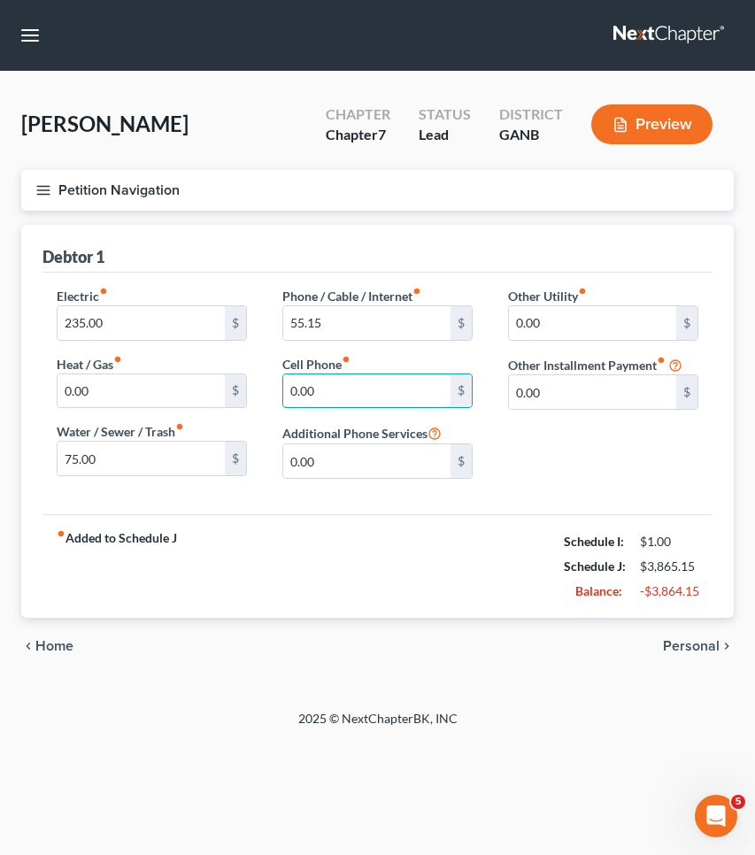
drag, startPoint x: 324, startPoint y: 393, endPoint x: 264, endPoint y: 390, distance: 60.3
type input "213.70"
click at [689, 646] on span "Personal" at bounding box center [691, 646] width 57 height 14
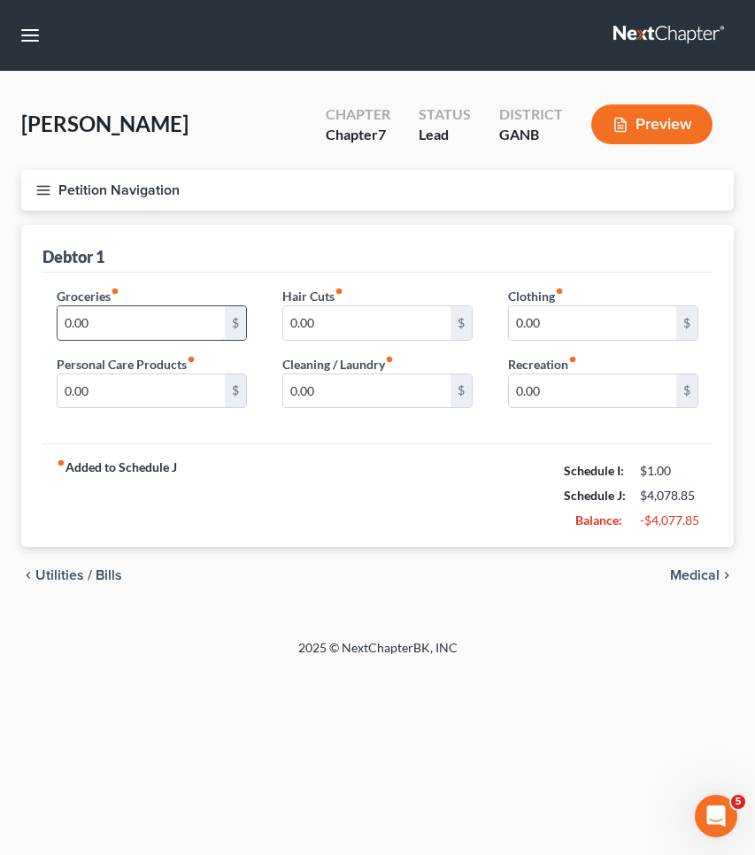
click at [135, 323] on input "0.00" at bounding box center [141, 323] width 167 height 34
type input "200"
click at [58, 390] on input "0.00" at bounding box center [141, 392] width 167 height 34
type input "150.00"
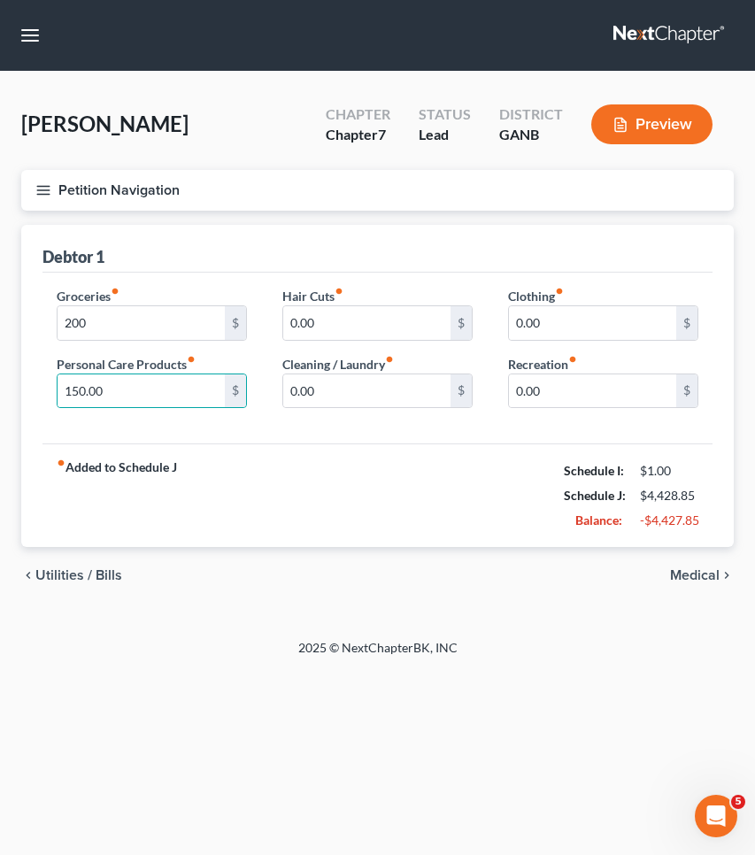
click at [708, 568] on span "Medical" at bounding box center [695, 575] width 50 height 14
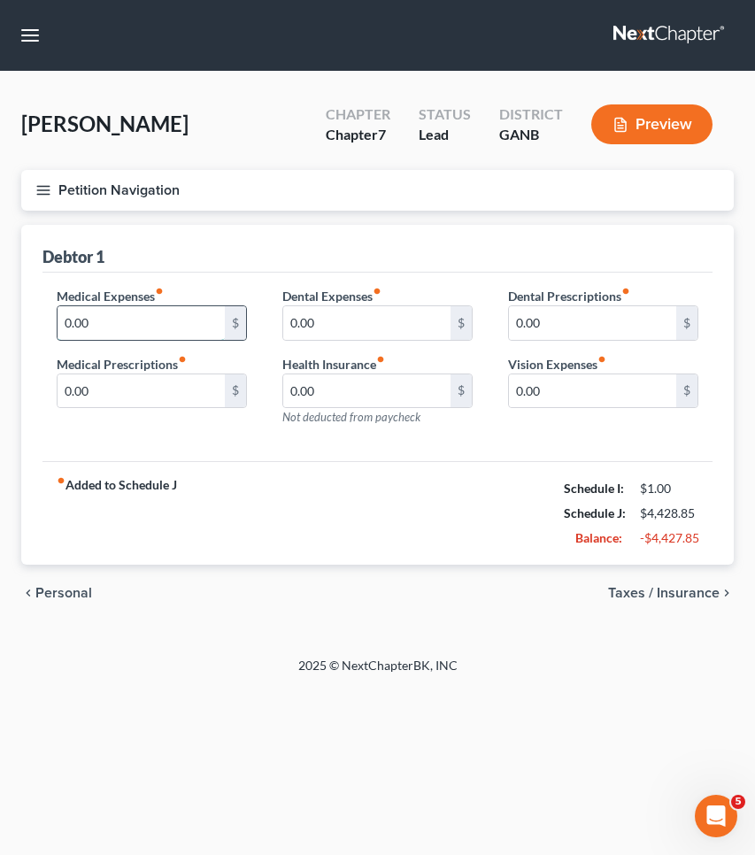
click at [158, 319] on input "0.00" at bounding box center [141, 323] width 167 height 34
type input "67.31"
click at [712, 595] on span "Taxes / Insurance" at bounding box center [664, 593] width 112 height 14
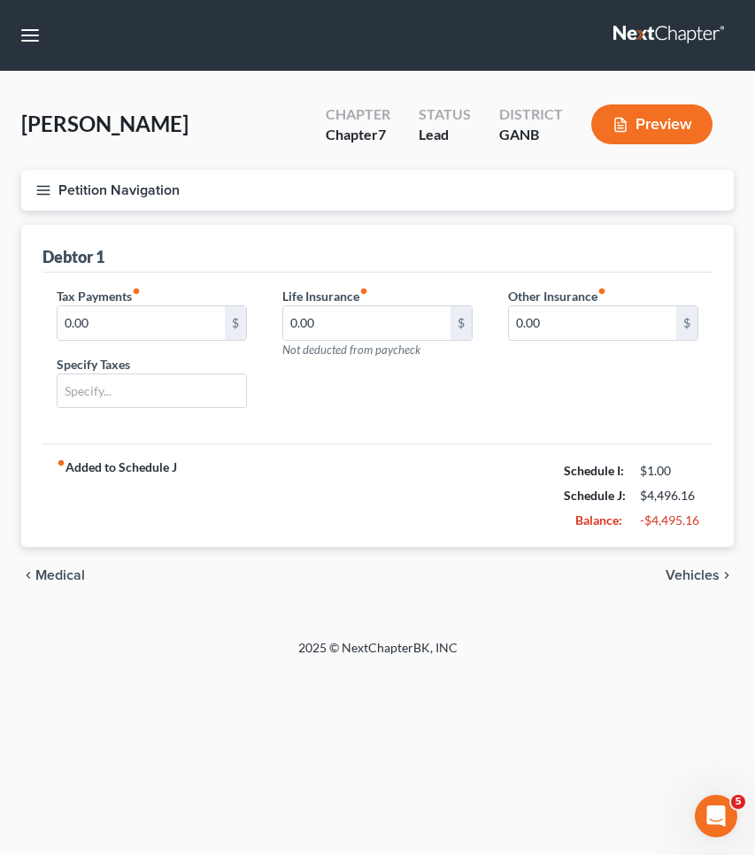
click at [703, 574] on span "Vehicles" at bounding box center [693, 575] width 54 height 14
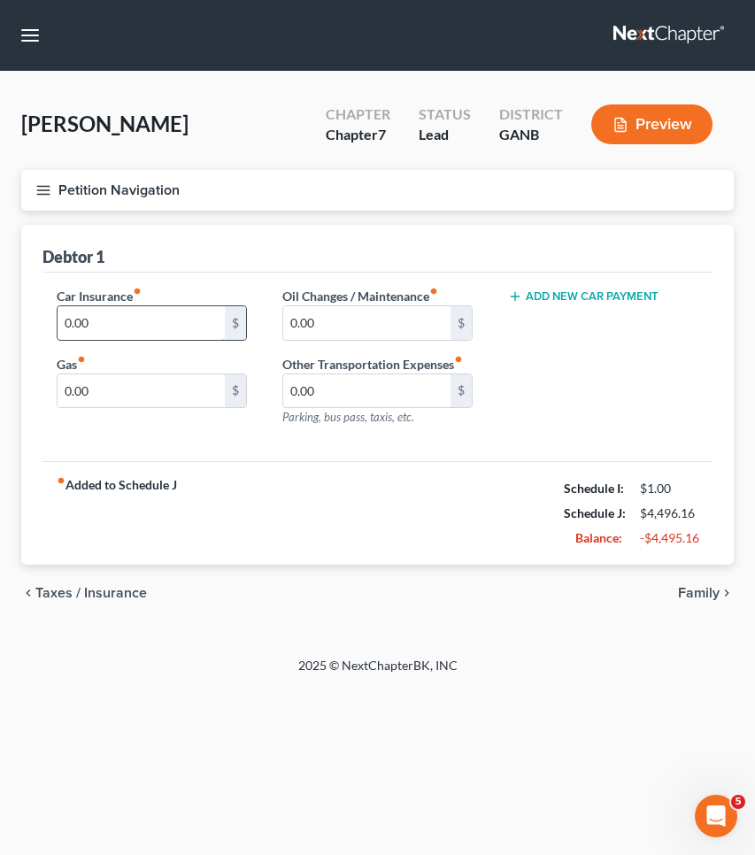
click at [166, 330] on input "0.00" at bounding box center [141, 323] width 167 height 34
type input "105"
click at [143, 392] on input "0.00" at bounding box center [141, 392] width 167 height 34
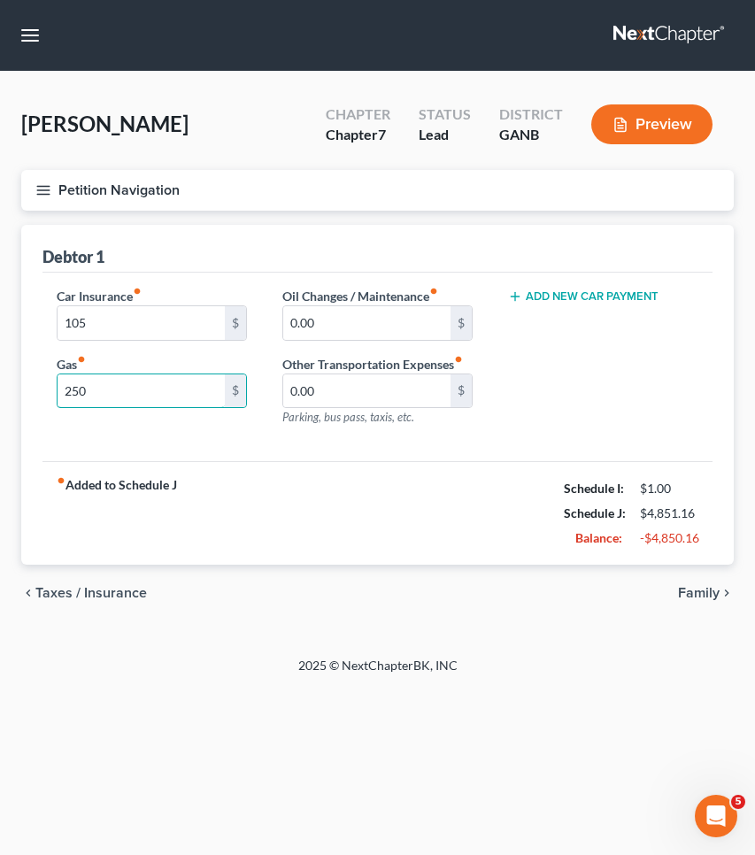
type input "250"
click at [702, 590] on span "Family" at bounding box center [699, 593] width 42 height 14
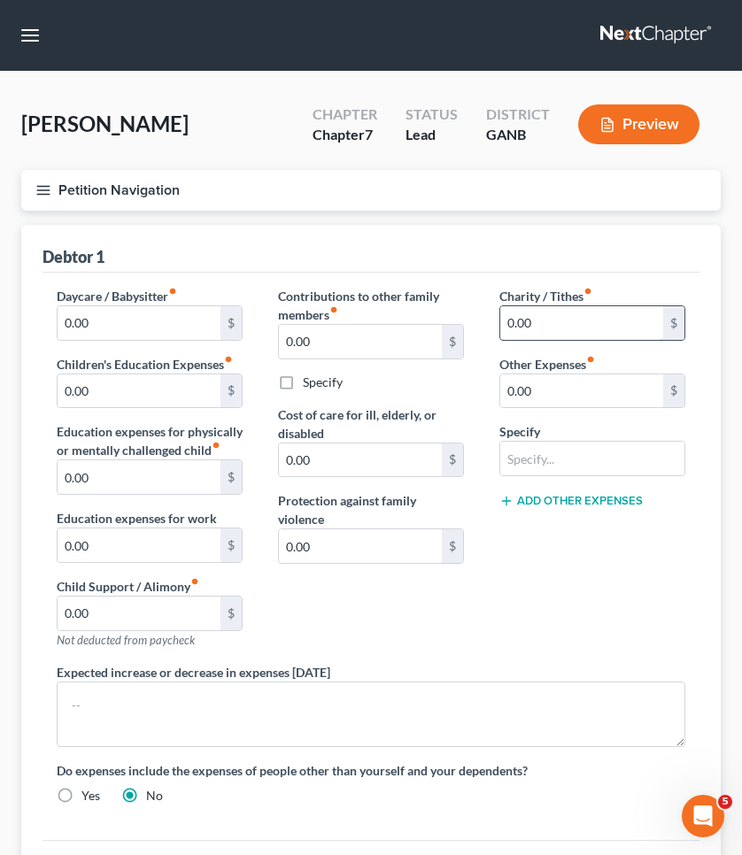
click at [566, 329] on input "0.00" at bounding box center [581, 323] width 163 height 34
type input "0"
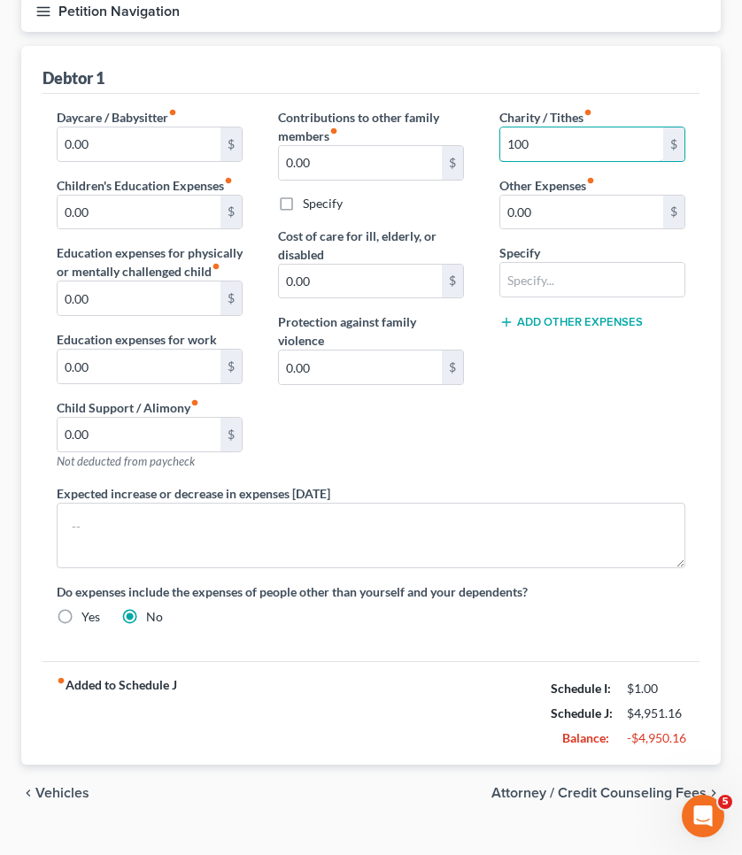
scroll to position [211, 0]
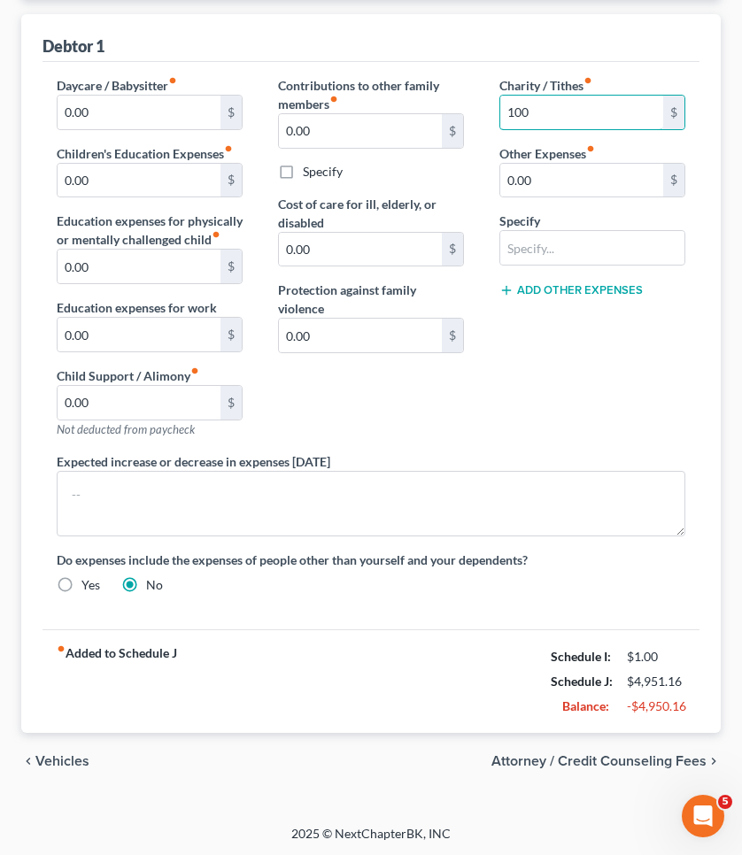
type input "100"
click at [82, 756] on span "Vehicles" at bounding box center [62, 761] width 54 height 14
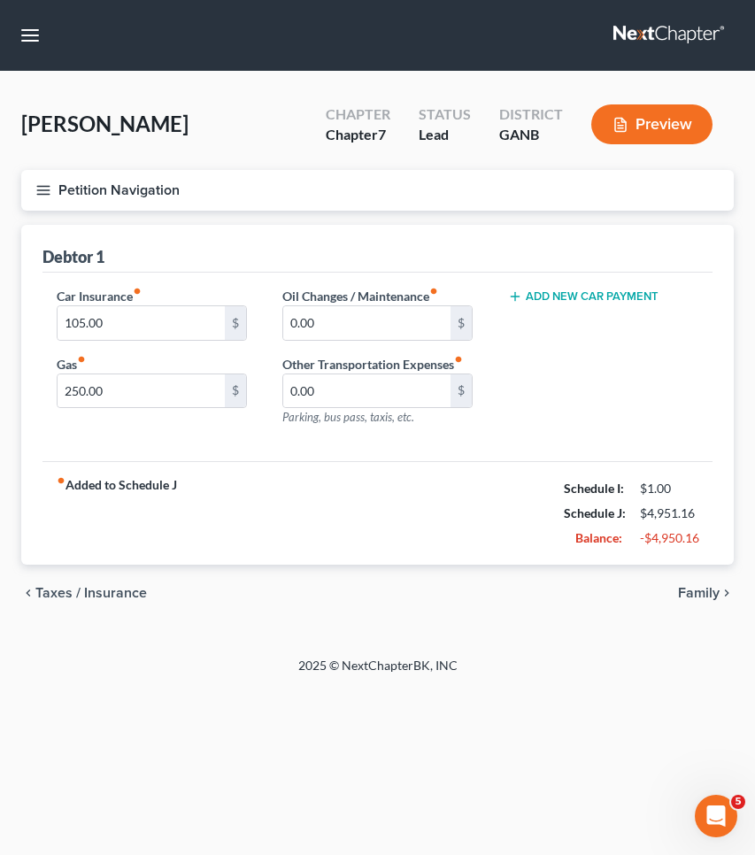
click at [104, 591] on span "Taxes / Insurance" at bounding box center [91, 593] width 112 height 14
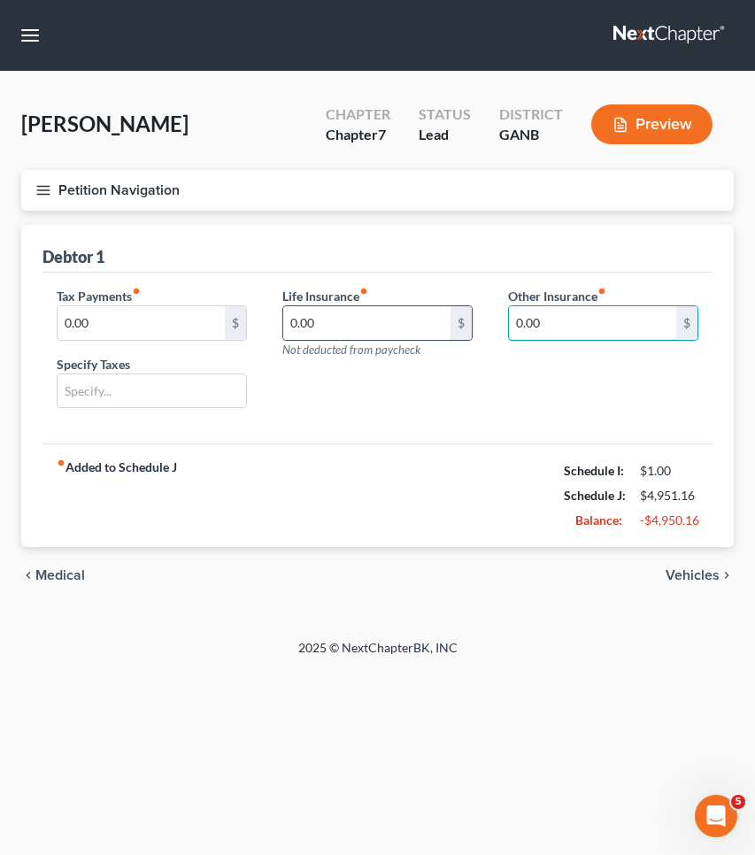
drag, startPoint x: 575, startPoint y: 323, endPoint x: 451, endPoint y: 323, distance: 124.0
click at [451, 323] on div "Tax Payments fiber_manual_record 0.00 $ Specify Taxes Life Insurance fiber_manu…" at bounding box center [377, 355] width 677 height 136
type input "217.73"
click at [71, 576] on span "Medical" at bounding box center [60, 575] width 50 height 14
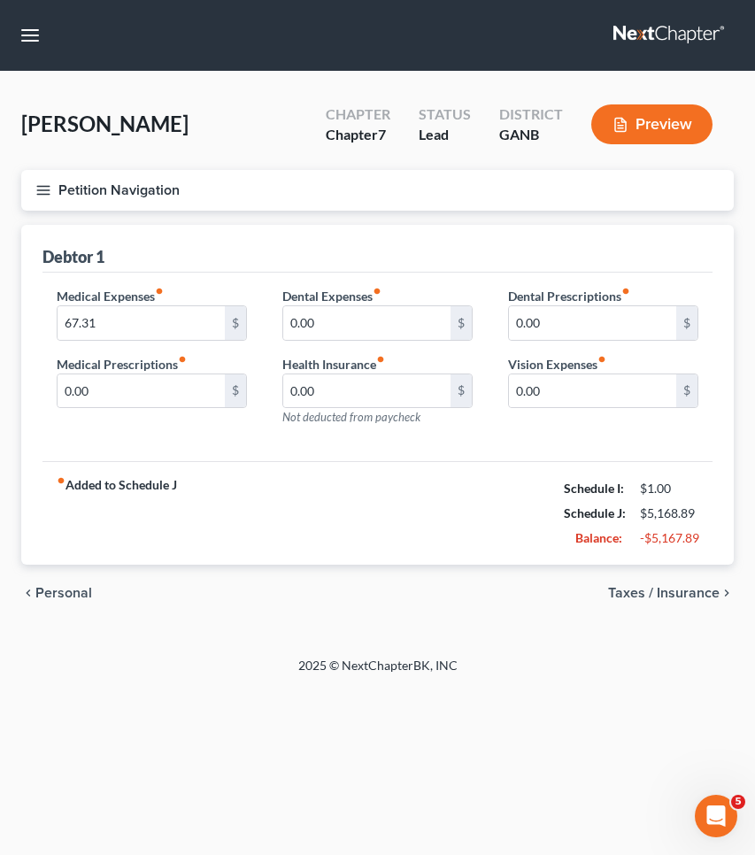
click at [73, 593] on span "Personal" at bounding box center [63, 593] width 57 height 14
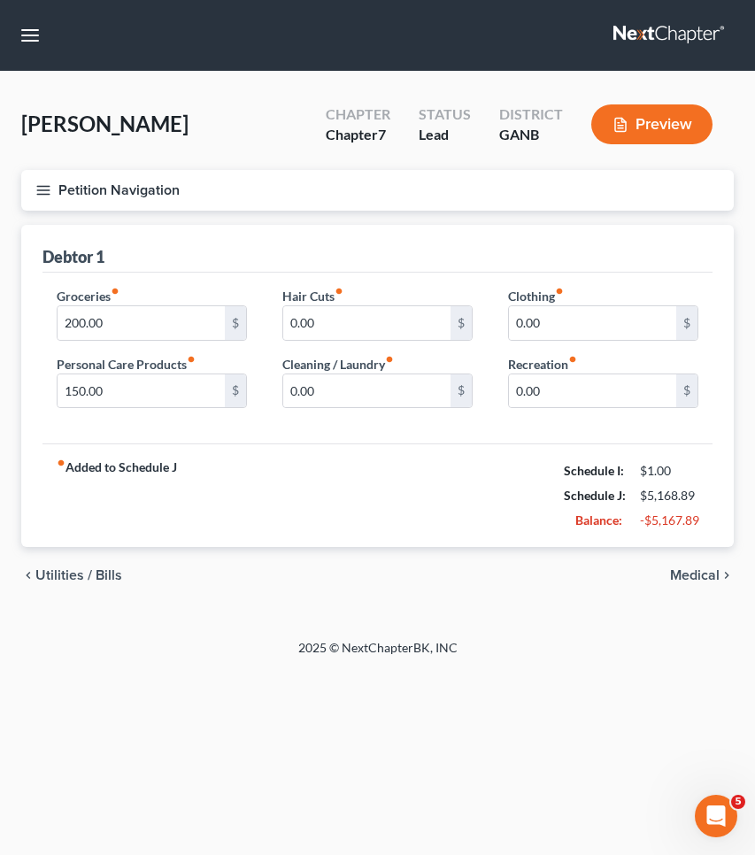
click at [72, 576] on span "Utilities / Bills" at bounding box center [78, 575] width 87 height 14
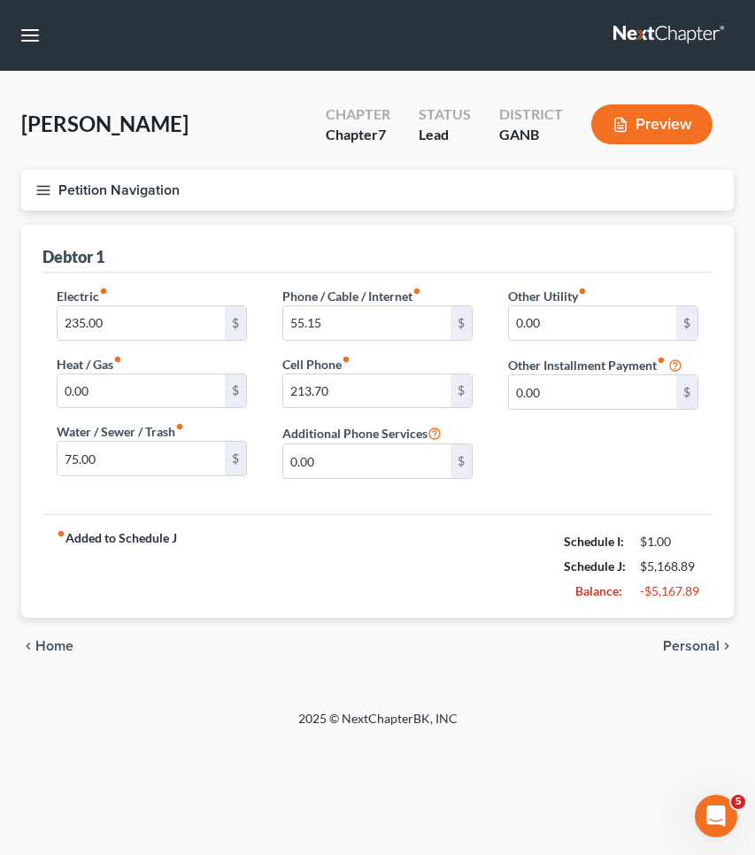
click at [60, 642] on span "Home" at bounding box center [54, 646] width 38 height 14
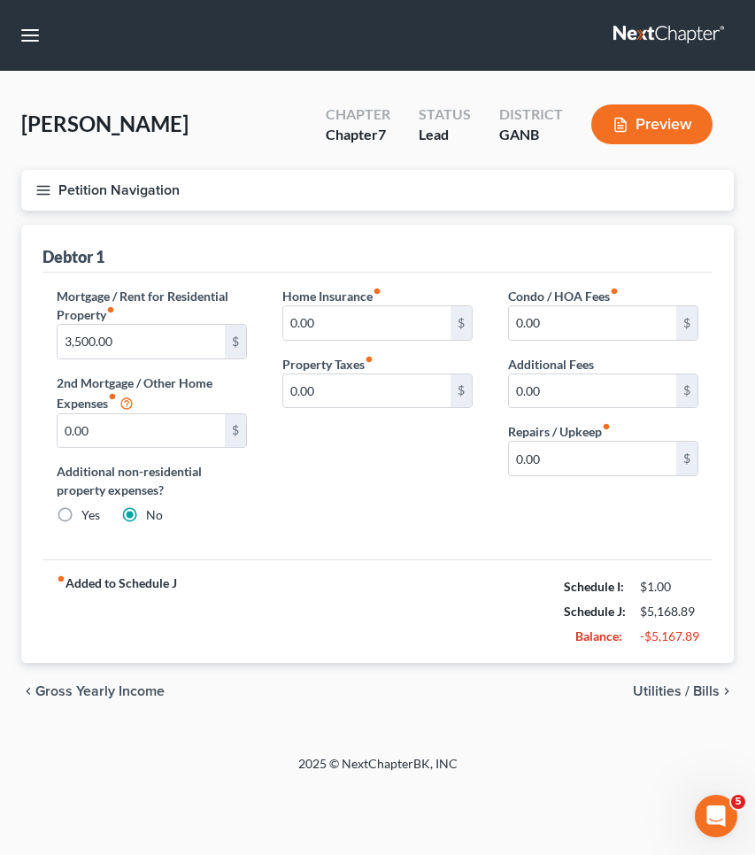
click at [104, 691] on span "Gross Yearly Income" at bounding box center [99, 691] width 129 height 14
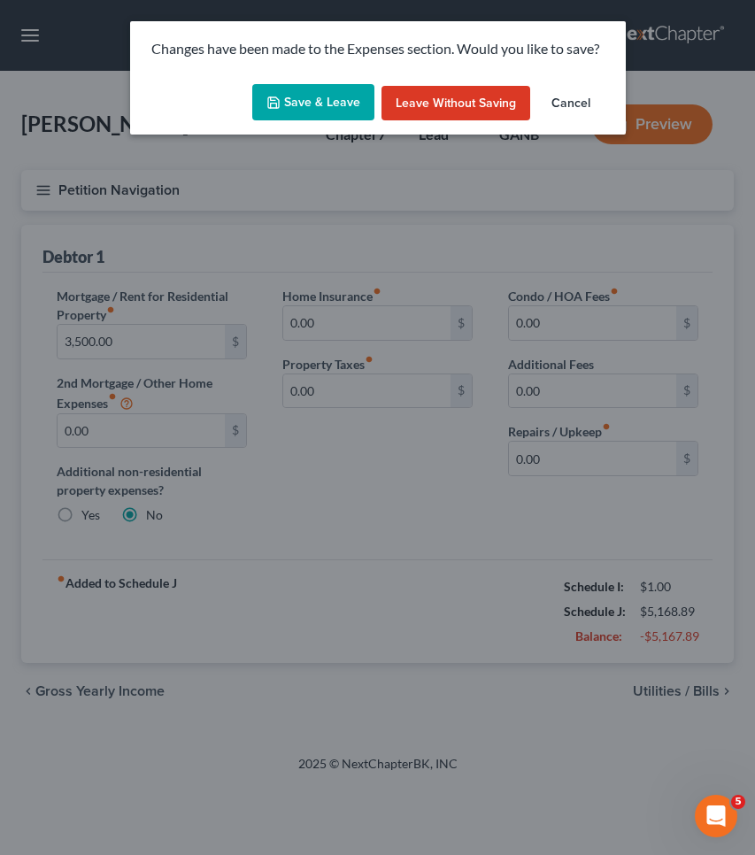
click at [281, 96] on icon "button" at bounding box center [274, 103] width 14 height 14
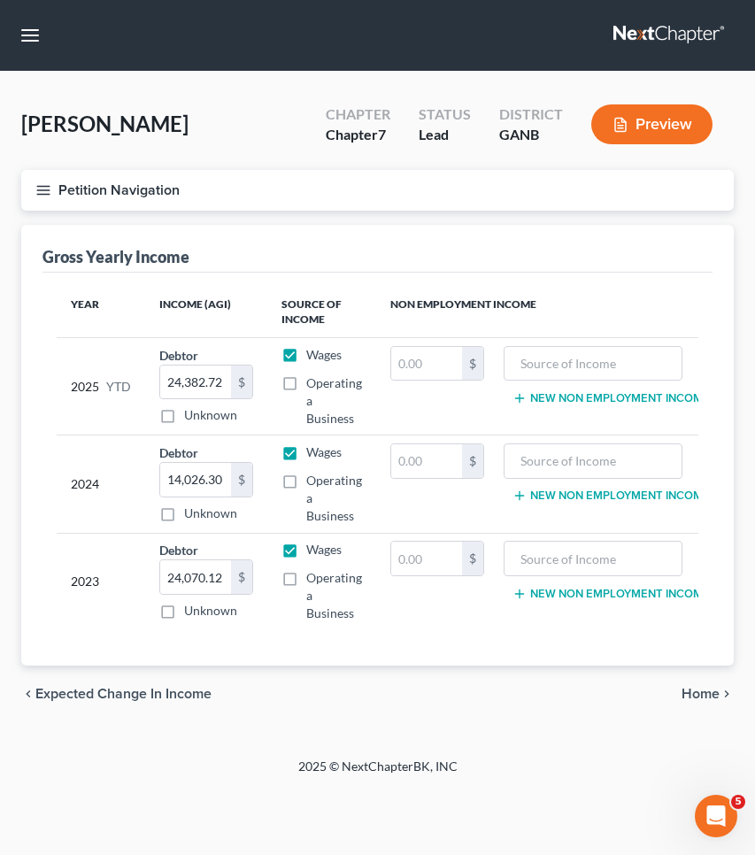
click at [155, 691] on div "chevron_left Expected Change in Income Home chevron_right" at bounding box center [377, 694] width 713 height 57
click at [155, 696] on div "chevron_left Expected Change in Income Home chevron_right" at bounding box center [377, 694] width 713 height 57
click at [158, 701] on span "Expected Change in Income" at bounding box center [123, 694] width 176 height 14
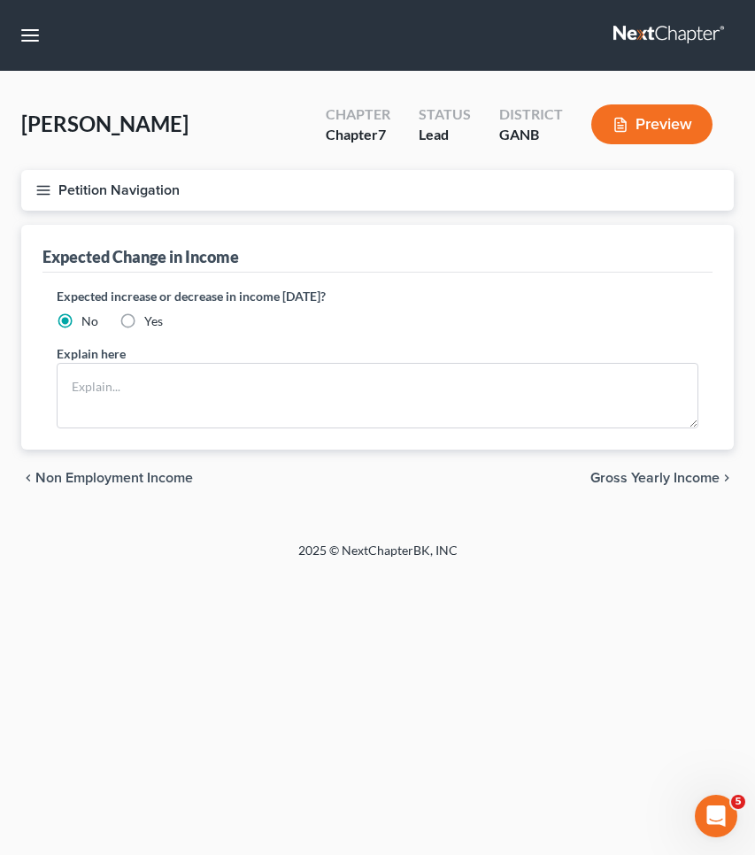
click at [126, 479] on span "Non Employment Income" at bounding box center [114, 478] width 158 height 14
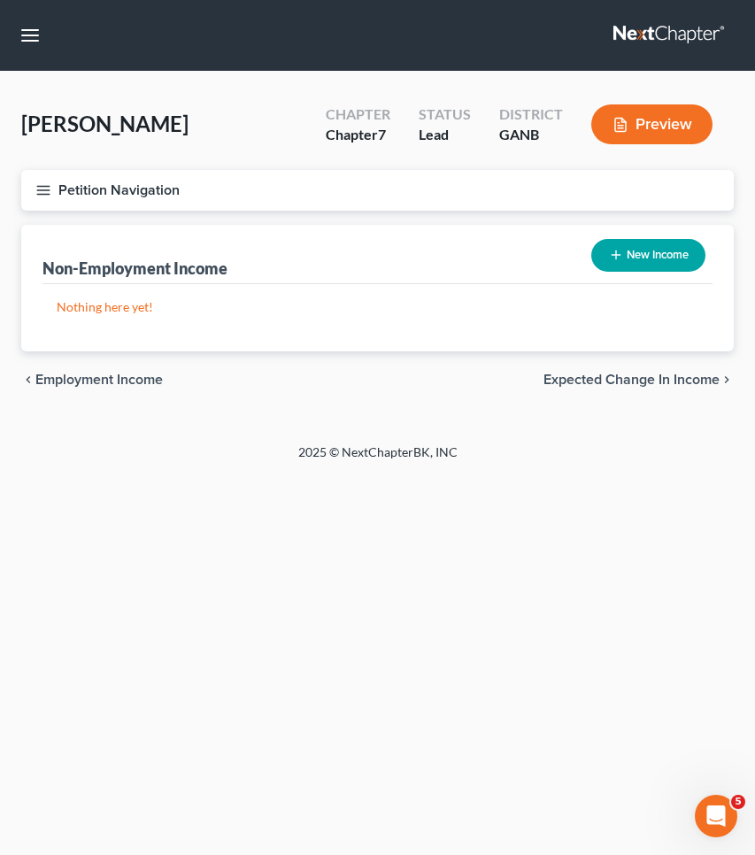
click at [113, 387] on span "Employment Income" at bounding box center [99, 380] width 128 height 14
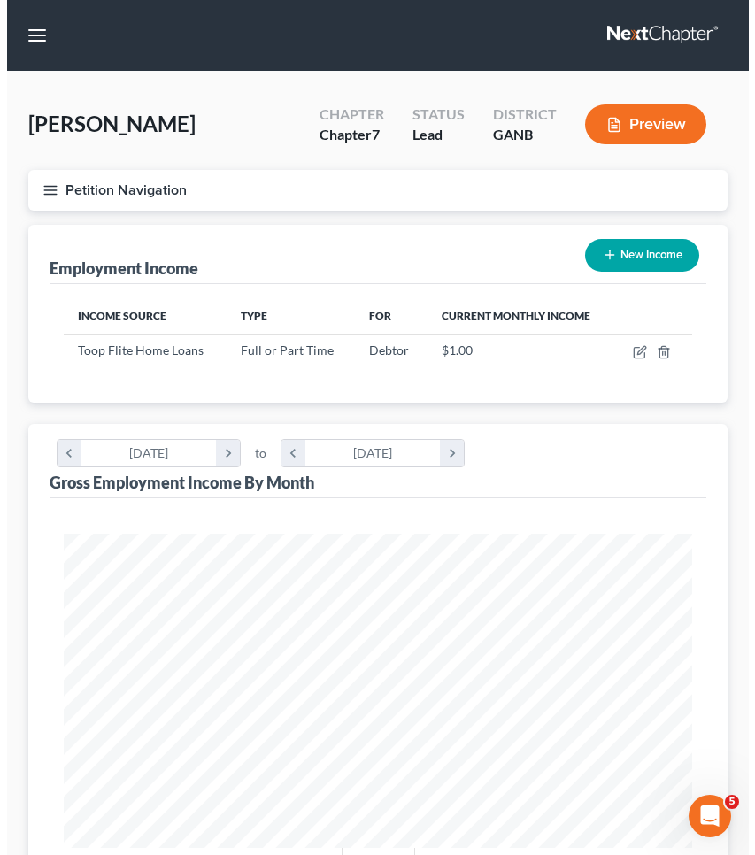
scroll to position [314, 664]
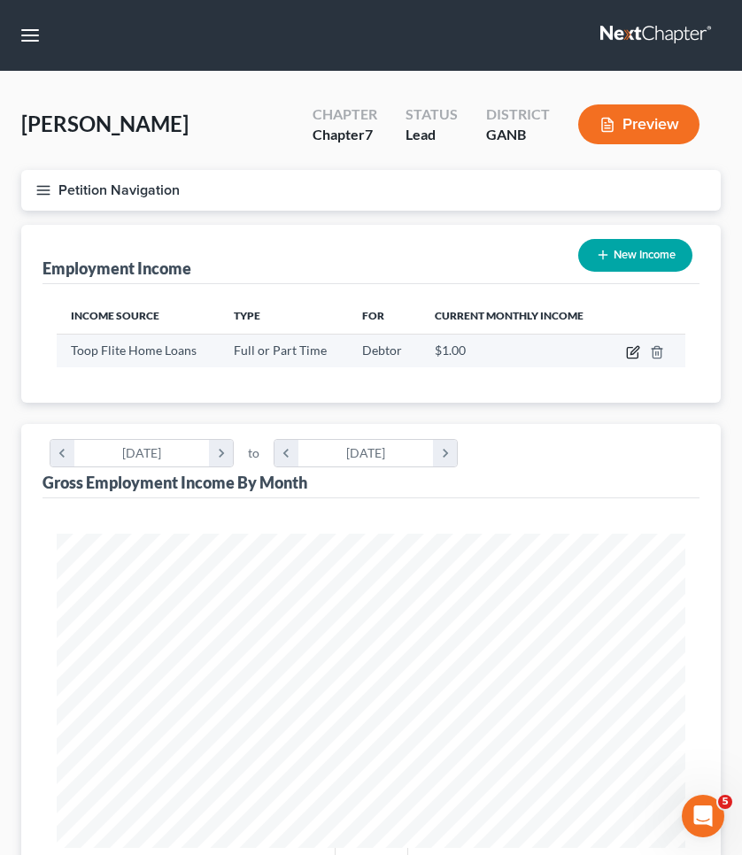
click at [637, 346] on icon "button" at bounding box center [634, 350] width 8 height 8
select select "0"
select select "10"
select select "0"
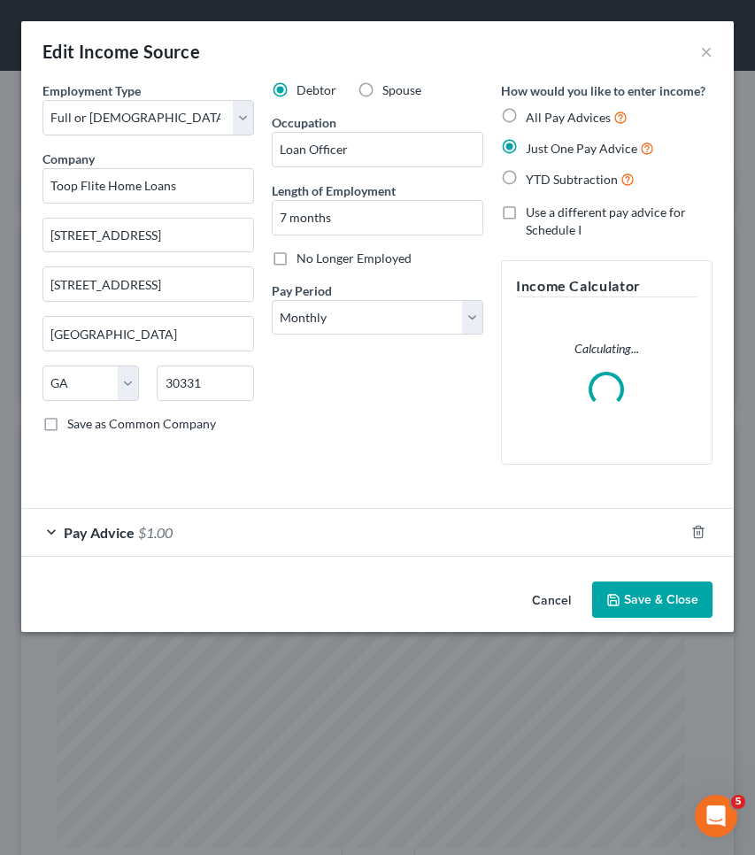
scroll to position [321, 677]
click at [48, 188] on input "Toop Flite Home Loans" at bounding box center [149, 185] width 212 height 35
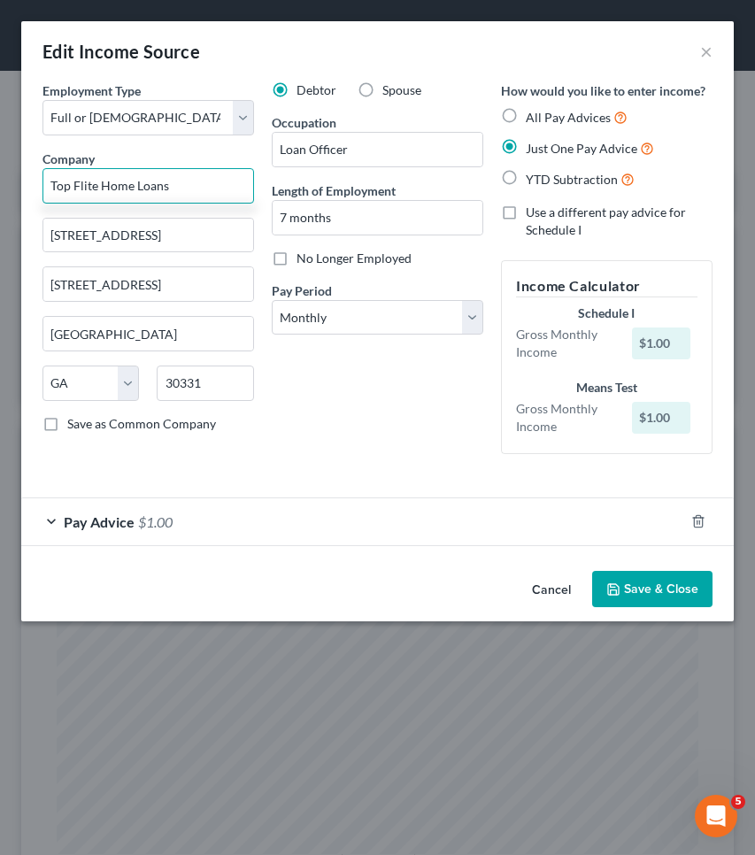
click at [47, 190] on input "Top Flite Home Loans" at bounding box center [149, 185] width 212 height 35
type input "1099- Top Flite Home Loans"
click at [270, 503] on div "Pay Advice $1.00" at bounding box center [352, 522] width 663 height 47
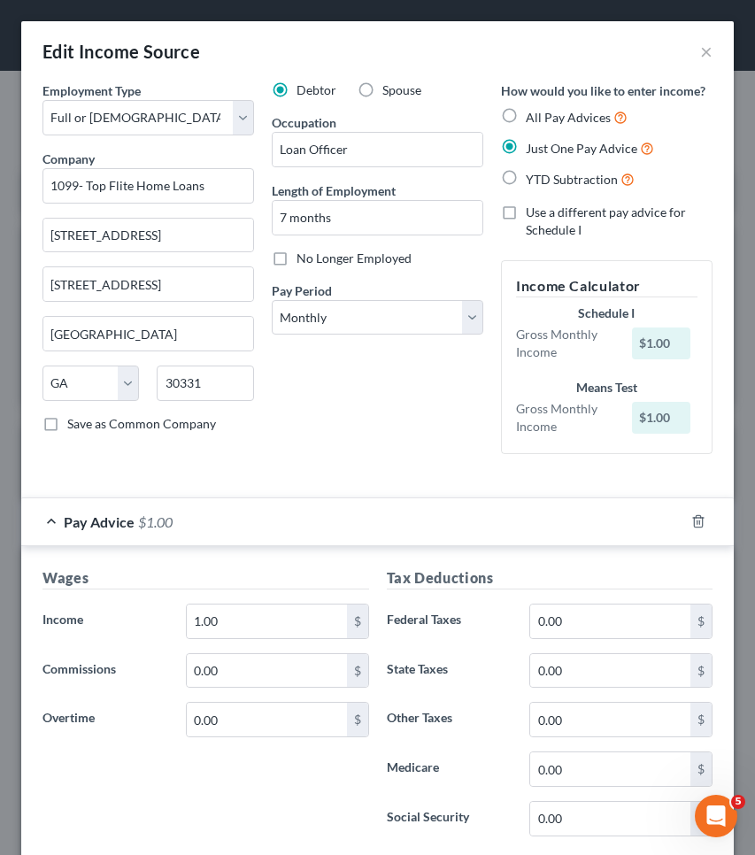
scroll to position [5, 0]
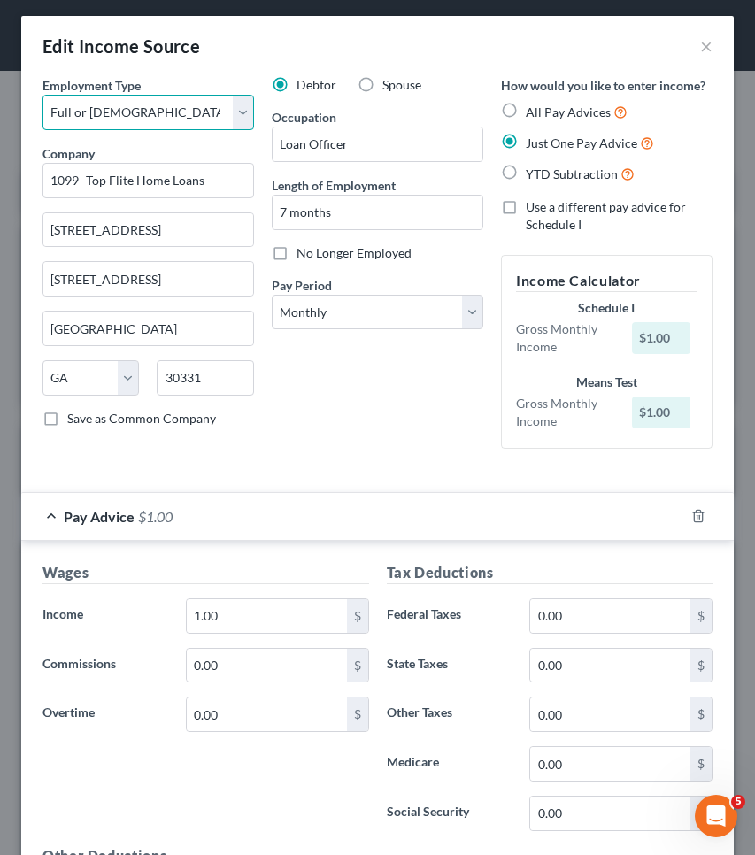
select select "1"
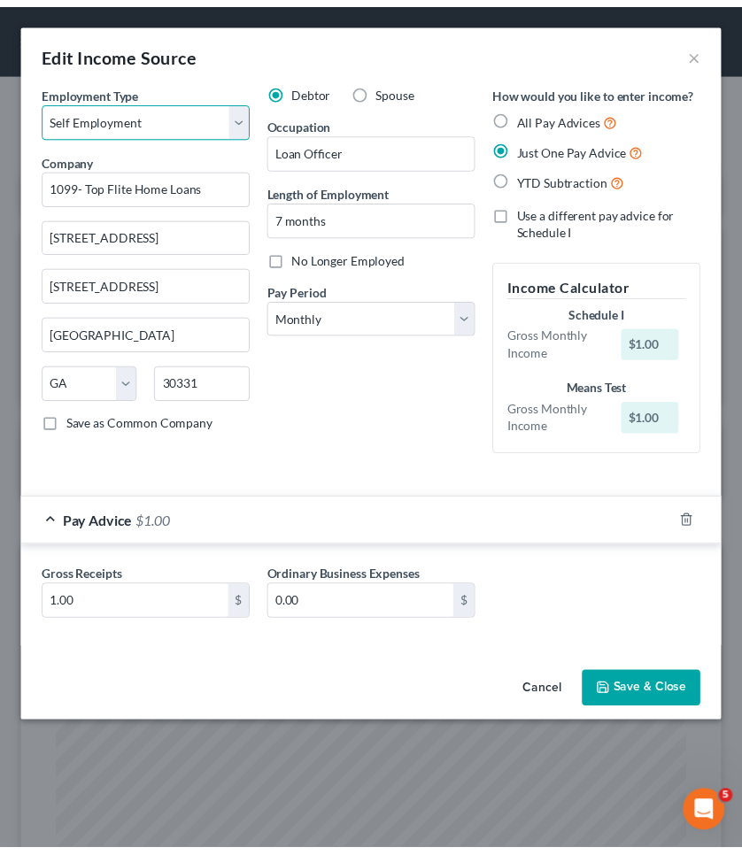
scroll to position [0, 0]
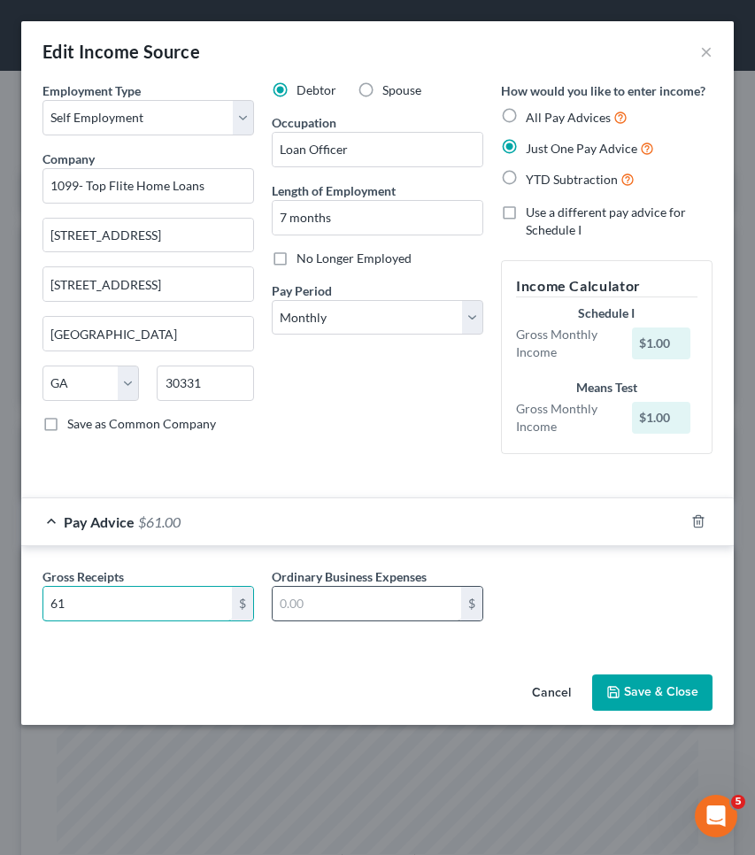
type input "61"
click at [319, 606] on input "text" at bounding box center [367, 604] width 189 height 34
type input "61.00"
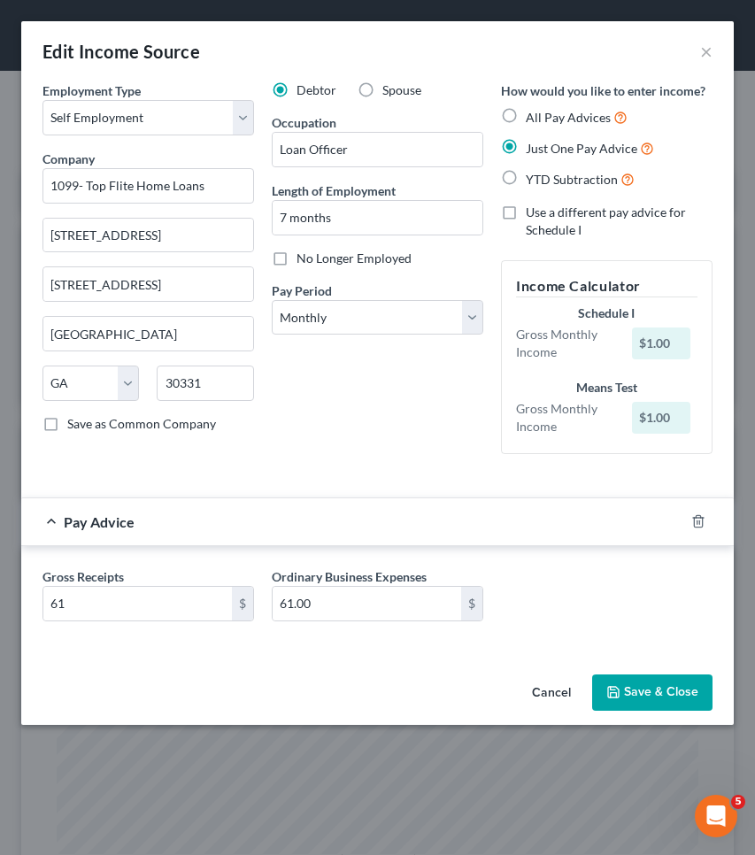
click at [670, 686] on button "Save & Close" at bounding box center [652, 693] width 120 height 37
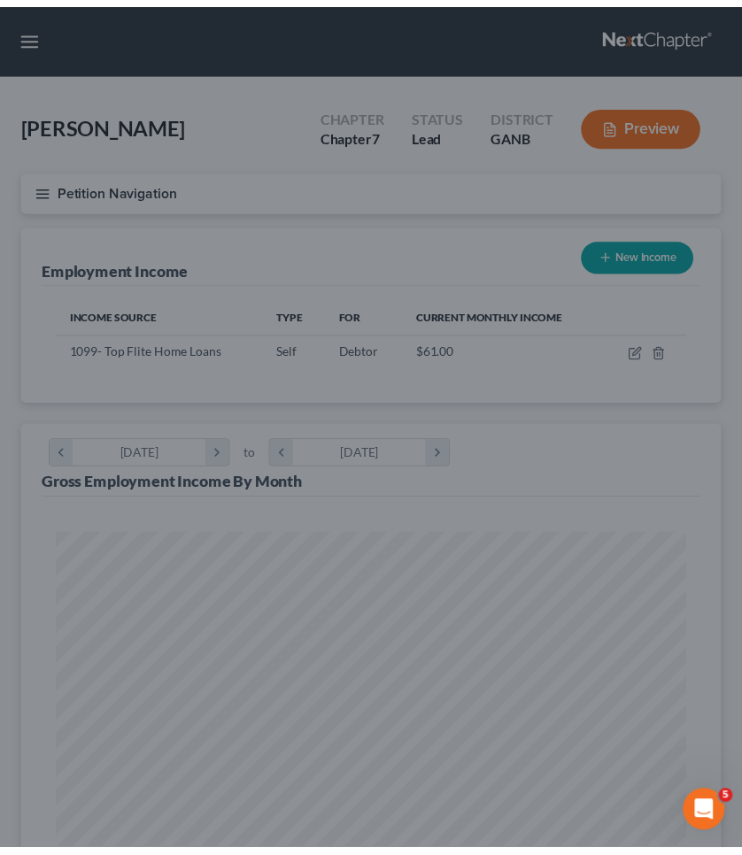
scroll to position [885191, 884842]
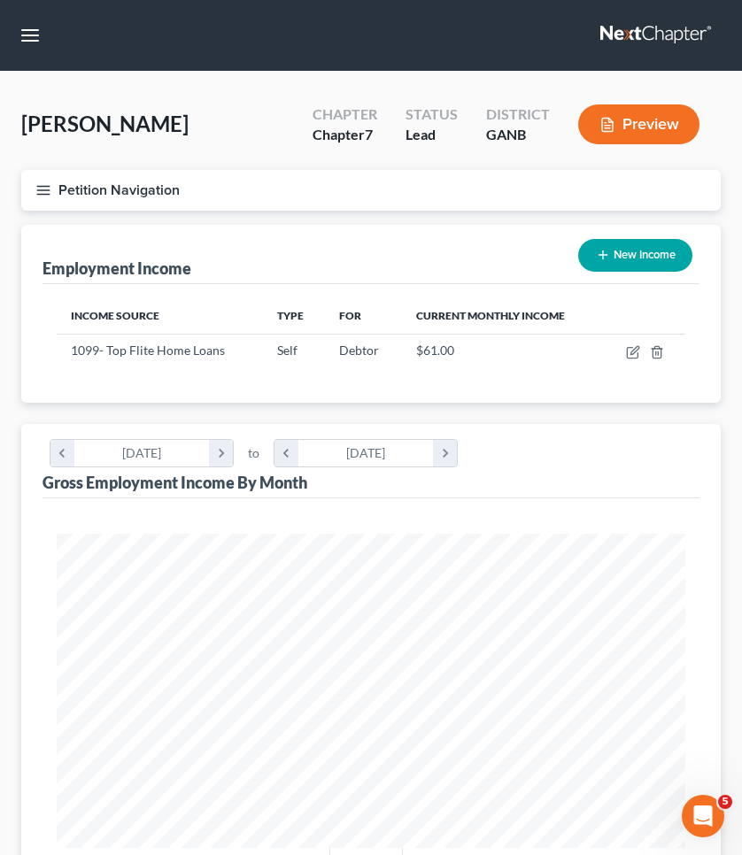
click at [147, 200] on button "Petition Navigation" at bounding box center [371, 190] width 700 height 41
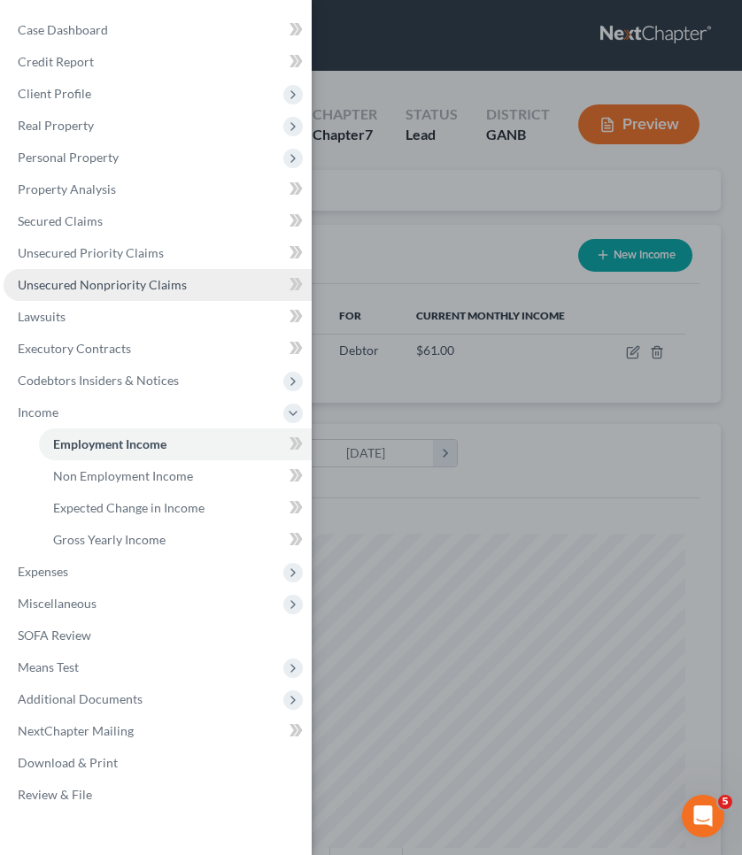
click at [94, 285] on span "Unsecured Nonpriority Claims" at bounding box center [102, 284] width 169 height 15
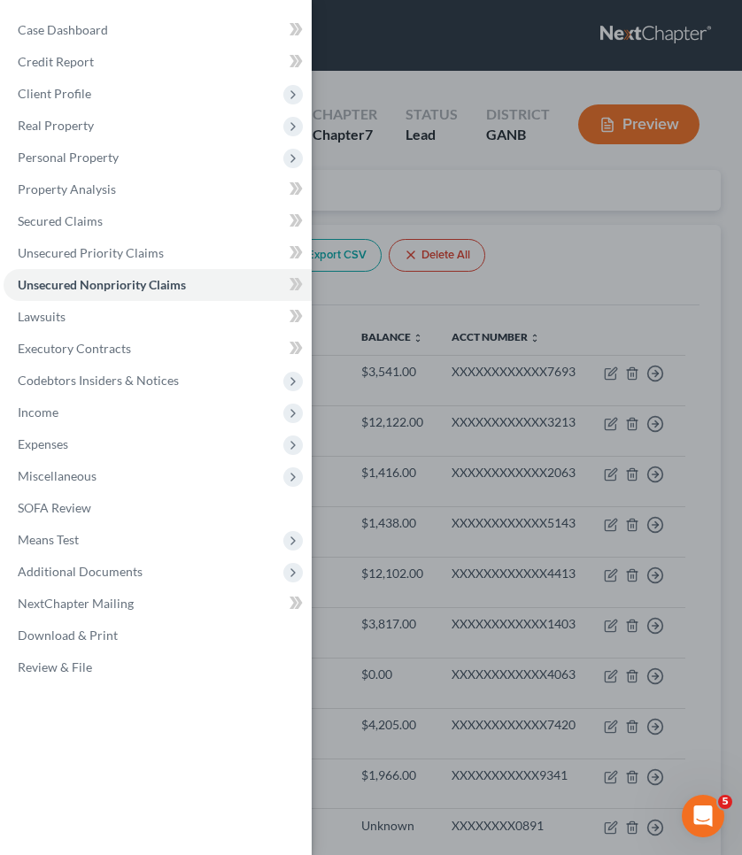
click at [469, 198] on div "Case Dashboard Payments Invoices Payments Payments Credit Report Client Profile" at bounding box center [371, 427] width 742 height 855
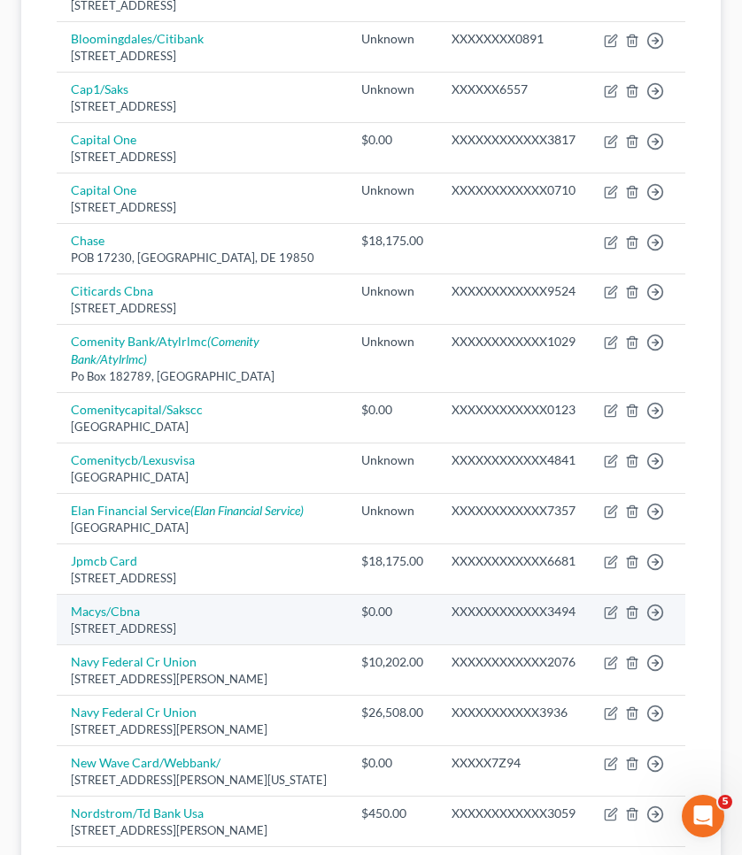
scroll to position [787, 0]
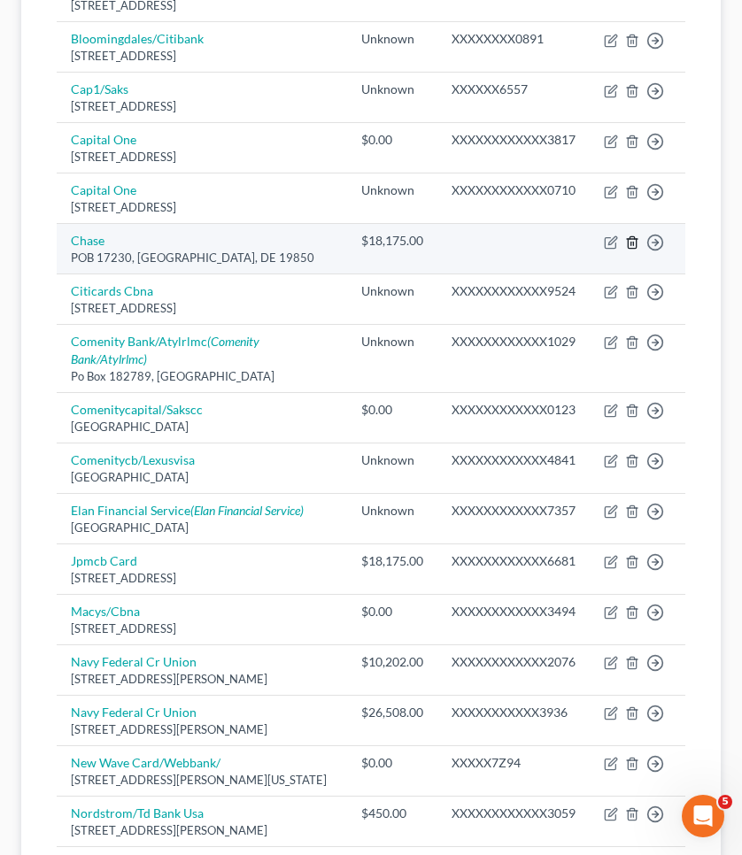
click at [631, 242] on line "button" at bounding box center [631, 244] width 0 height 4
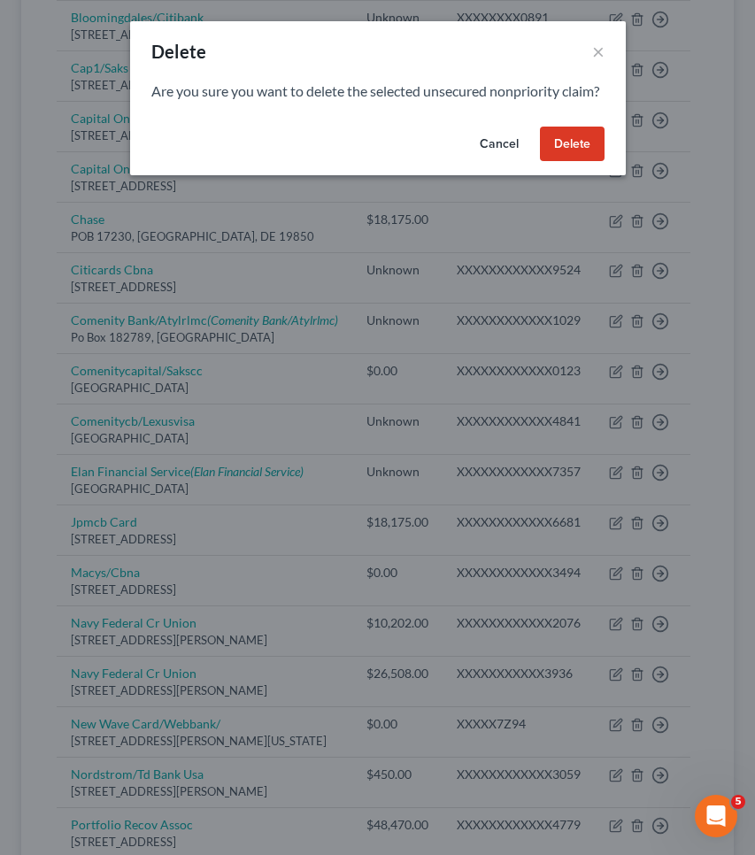
click at [568, 162] on button "Delete" at bounding box center [572, 144] width 65 height 35
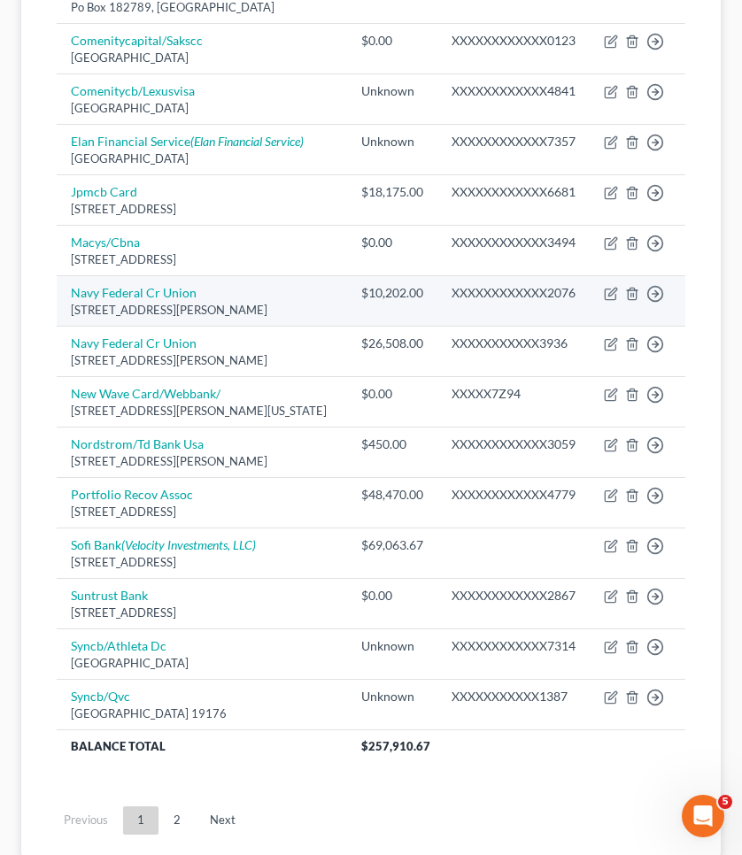
scroll to position [1107, 0]
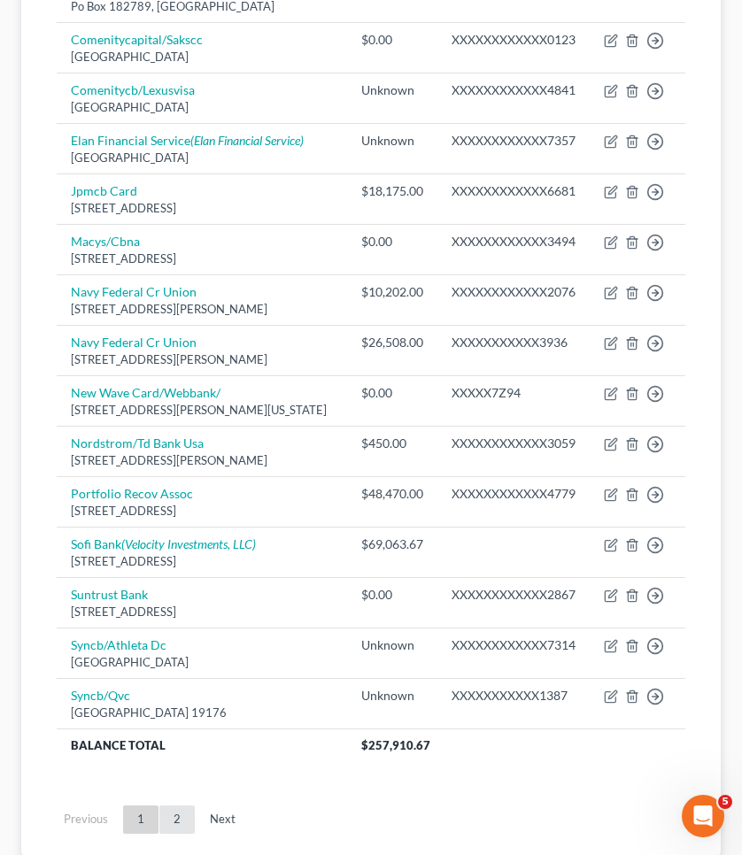
click at [182, 823] on link "2" at bounding box center [176, 820] width 35 height 28
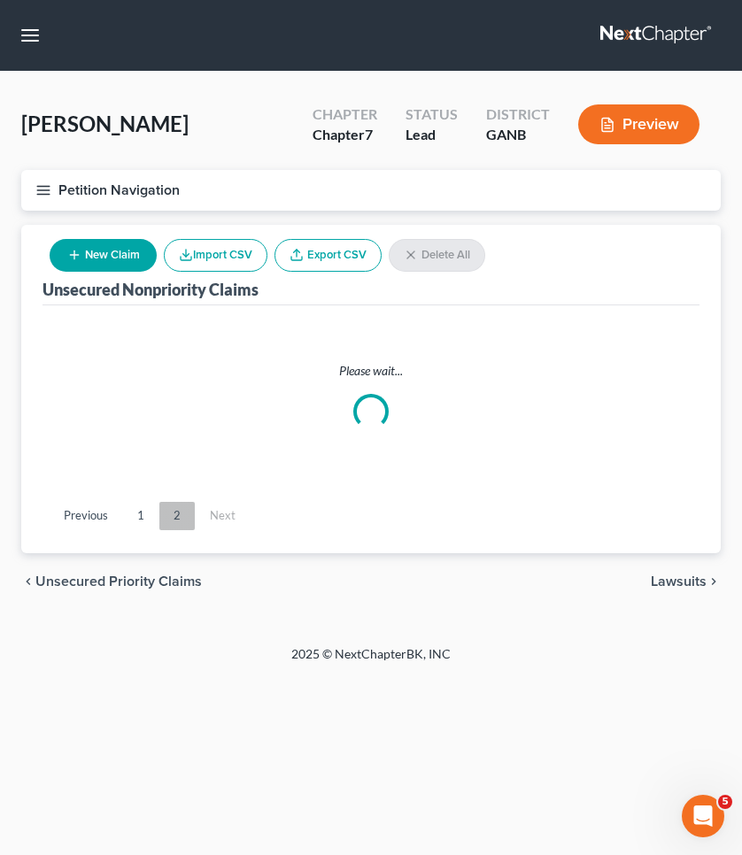
scroll to position [0, 0]
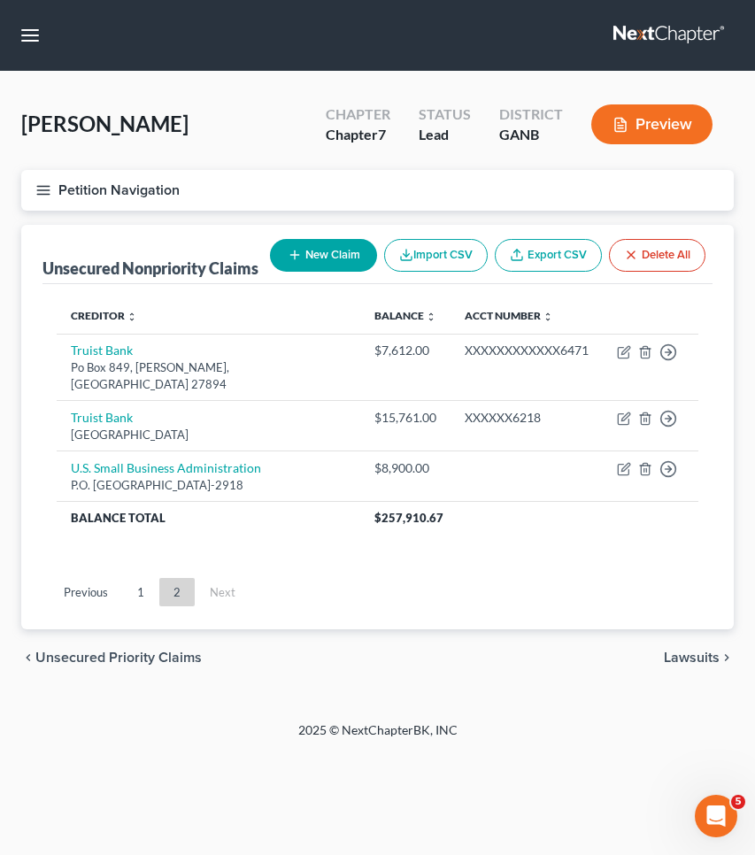
click at [98, 190] on button "Petition Navigation" at bounding box center [377, 190] width 713 height 41
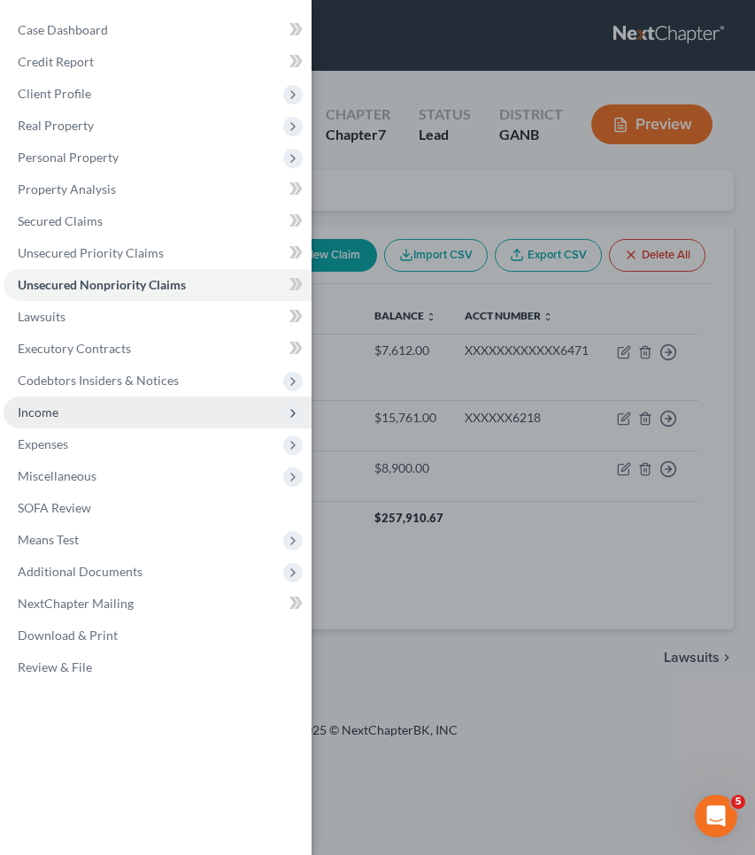
click at [88, 428] on span "Income" at bounding box center [158, 413] width 308 height 32
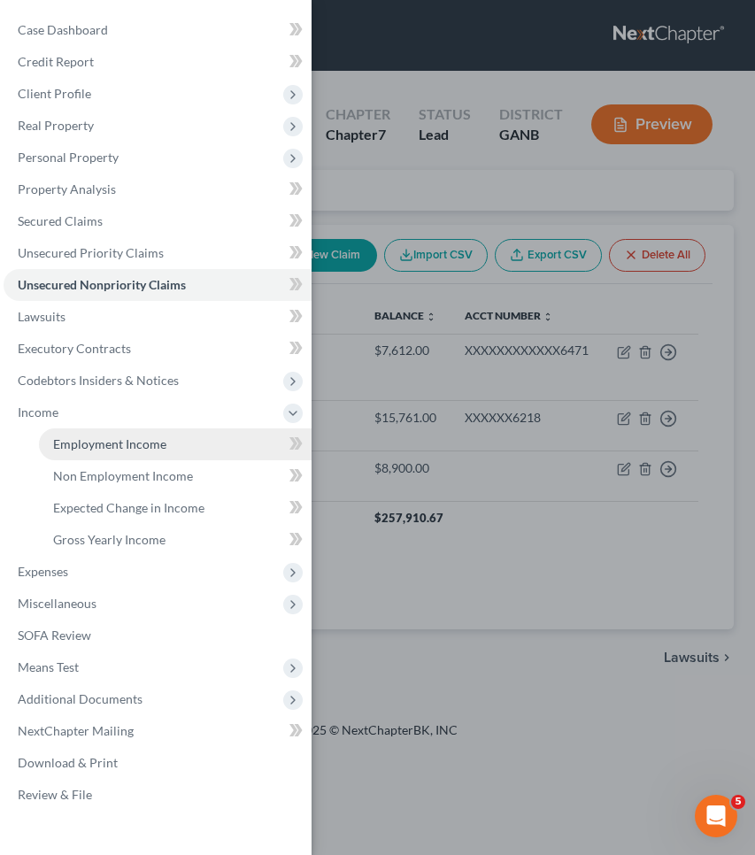
click at [92, 454] on link "Employment Income" at bounding box center [175, 445] width 273 height 32
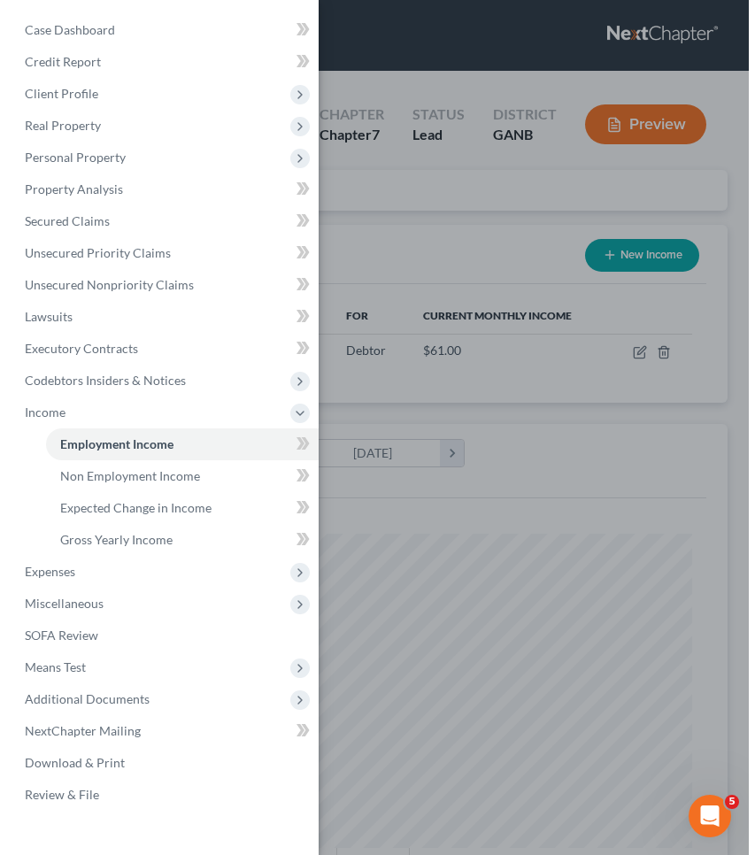
scroll to position [314, 664]
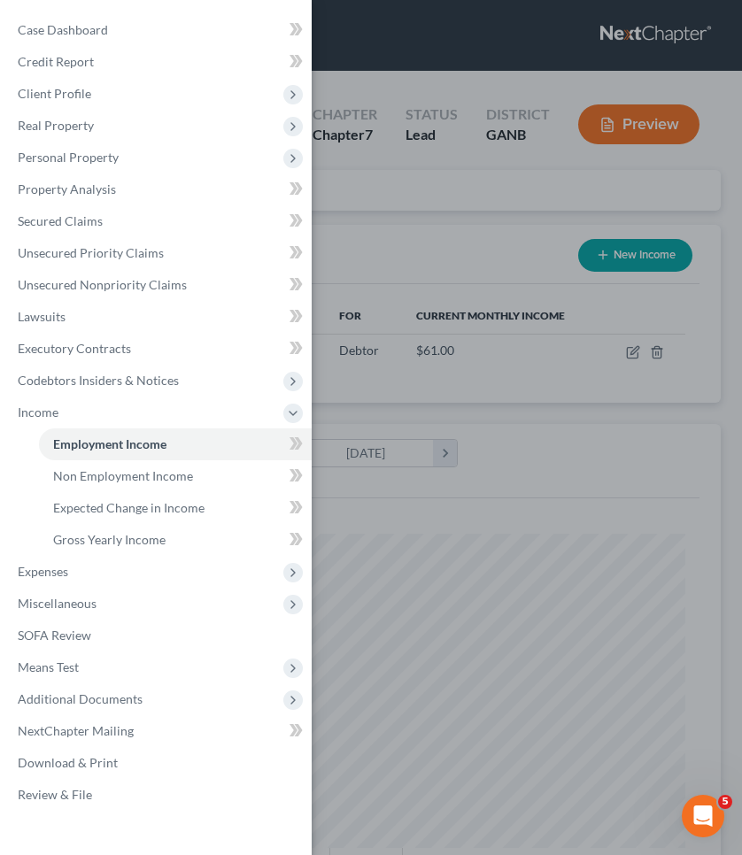
click at [453, 242] on div "Case Dashboard Payments Invoices Payments Payments Credit Report Client Profile" at bounding box center [371, 427] width 742 height 855
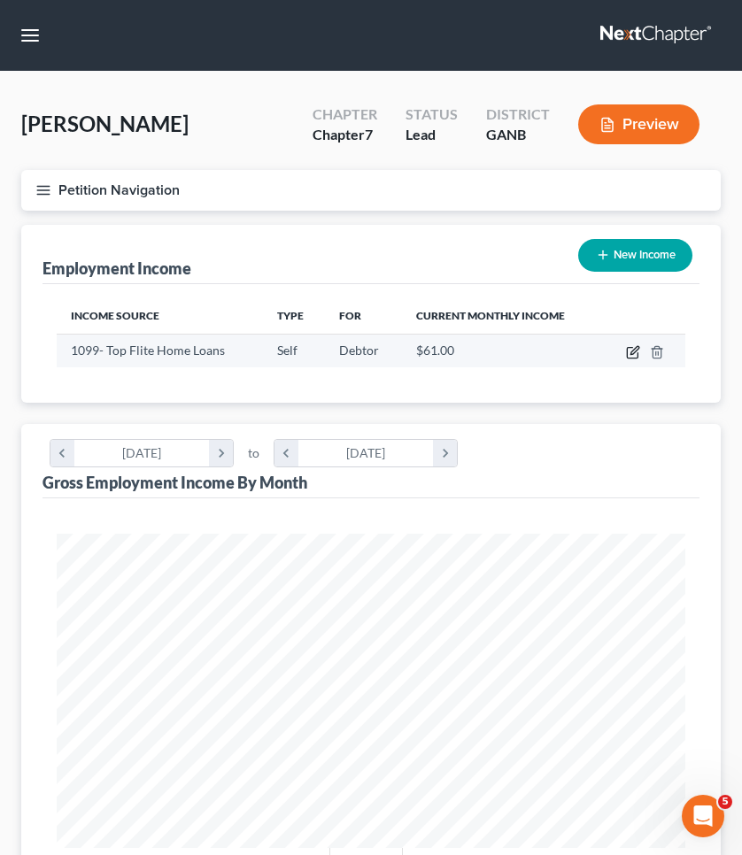
click at [632, 350] on icon "button" at bounding box center [633, 352] width 14 height 14
select select "1"
select select "10"
select select "0"
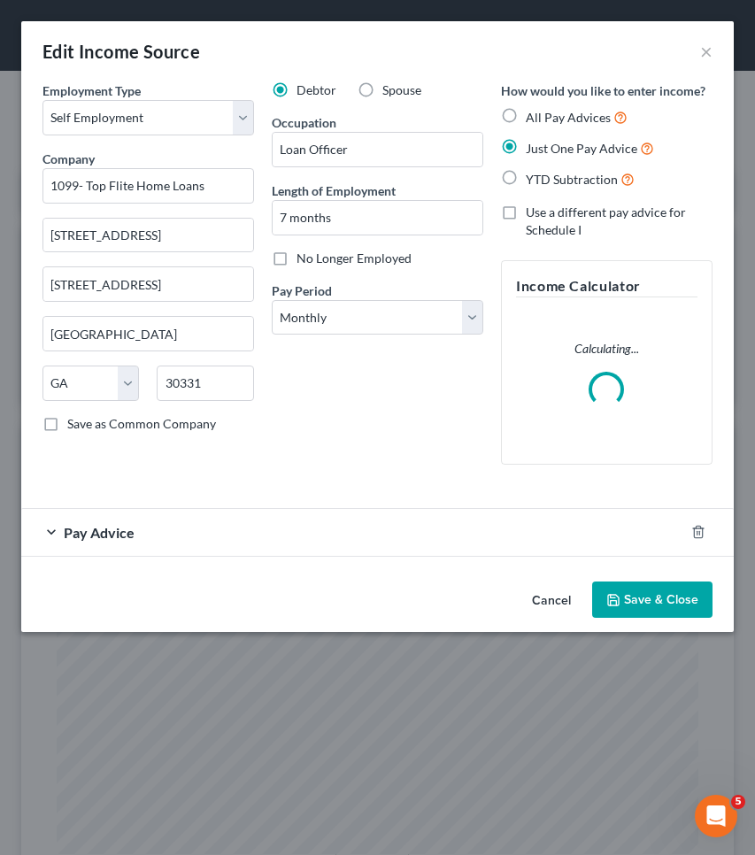
scroll to position [321, 677]
drag, startPoint x: 88, startPoint y: 188, endPoint x: 15, endPoint y: 184, distance: 72.7
click at [15, 184] on div "Edit Income Source × Employment Type * Select Full or Part Time Employment Self…" at bounding box center [377, 427] width 755 height 855
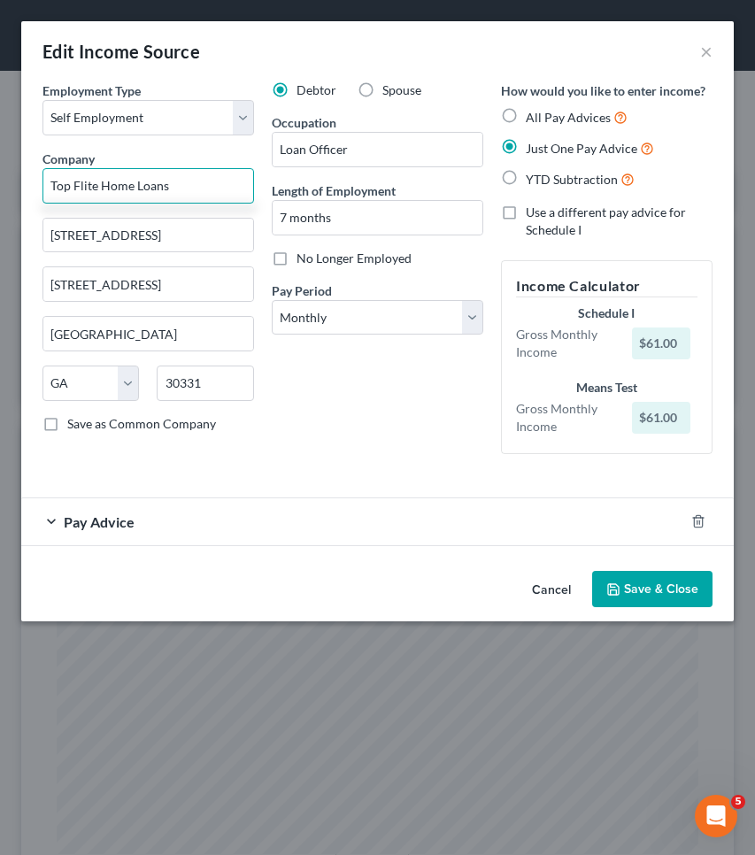
type input "Top Flite Home Loans"
click at [280, 528] on div "Pay Advice" at bounding box center [352, 522] width 663 height 47
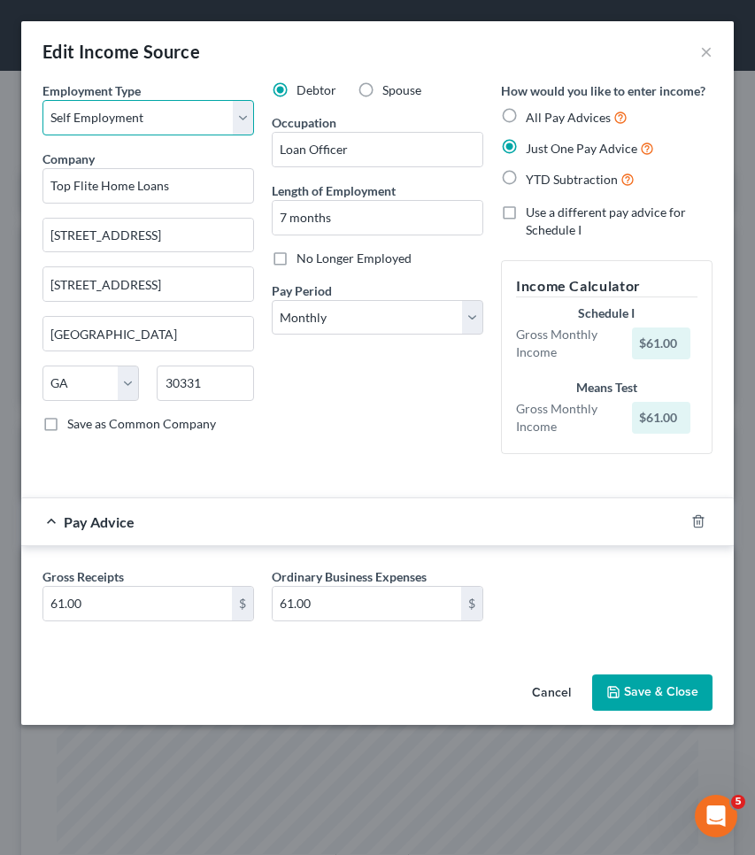
select select "0"
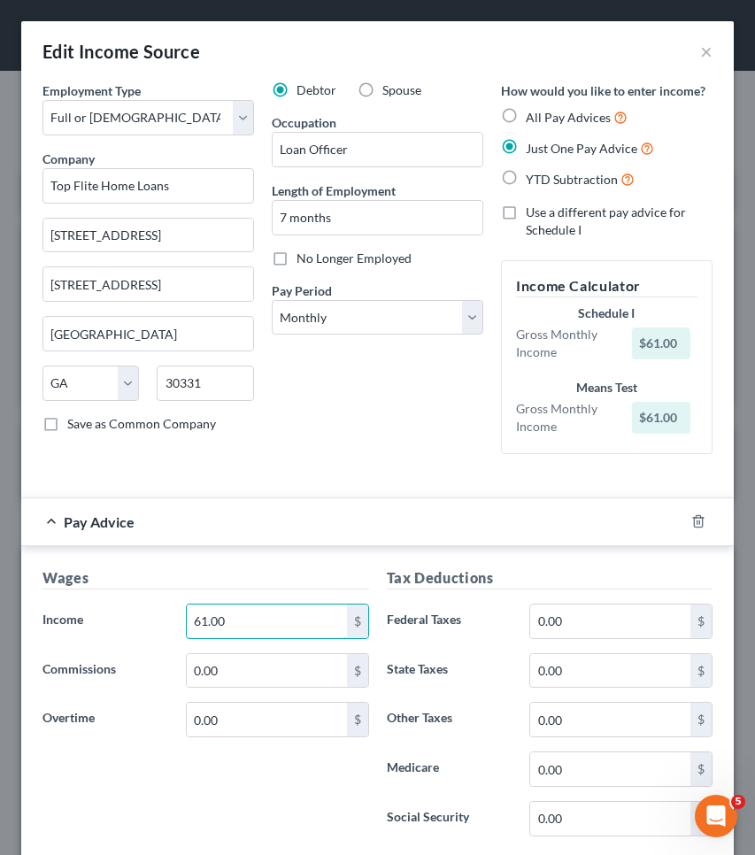
drag, startPoint x: 238, startPoint y: 619, endPoint x: 130, endPoint y: 612, distance: 108.3
click at [130, 612] on div "Income * 61.00 $" at bounding box center [206, 621] width 344 height 35
type input "3"
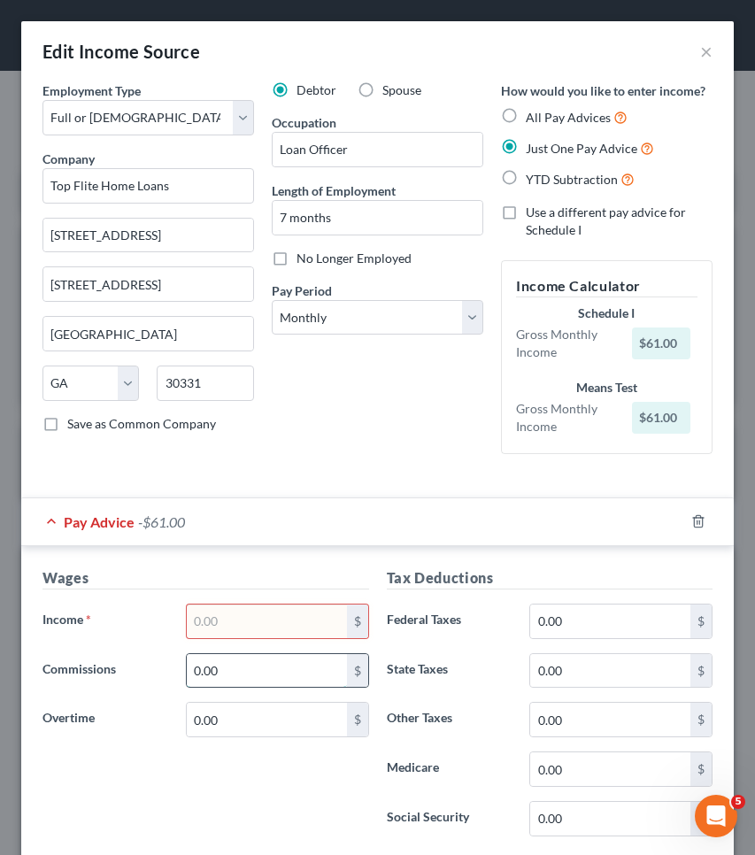
click at [259, 680] on input "0.00" at bounding box center [267, 671] width 160 height 34
type input "0.00"
drag, startPoint x: 586, startPoint y: 615, endPoint x: 481, endPoint y: 610, distance: 105.5
click at [481, 610] on div "Federal Taxes 0.00 $" at bounding box center [550, 621] width 344 height 35
type input "222.20"
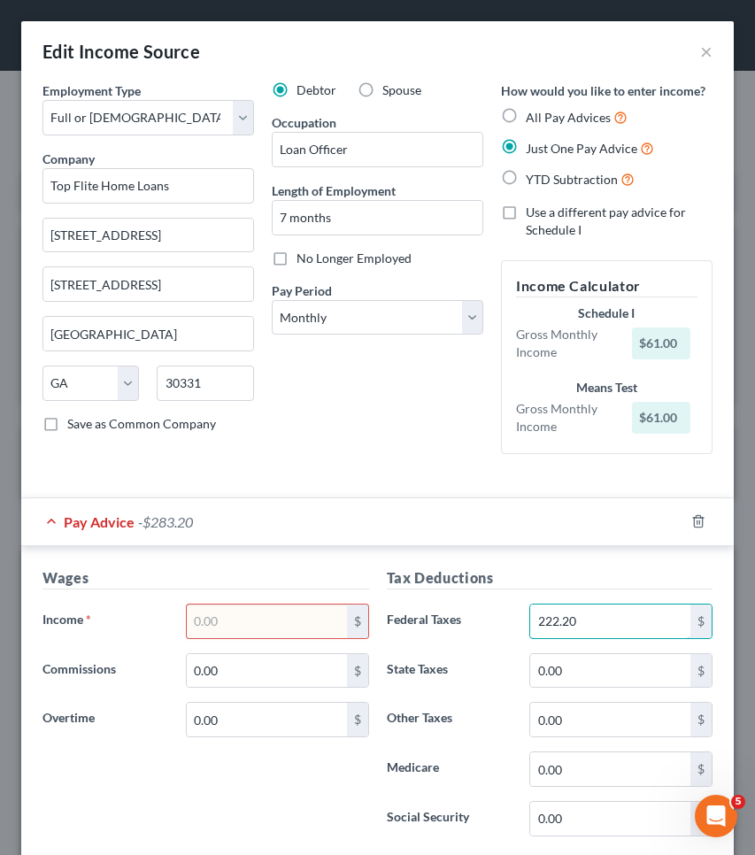
drag, startPoint x: 570, startPoint y: 616, endPoint x: 502, endPoint y: 612, distance: 68.3
click at [502, 612] on div "Federal Taxes 222.20 $" at bounding box center [550, 621] width 344 height 35
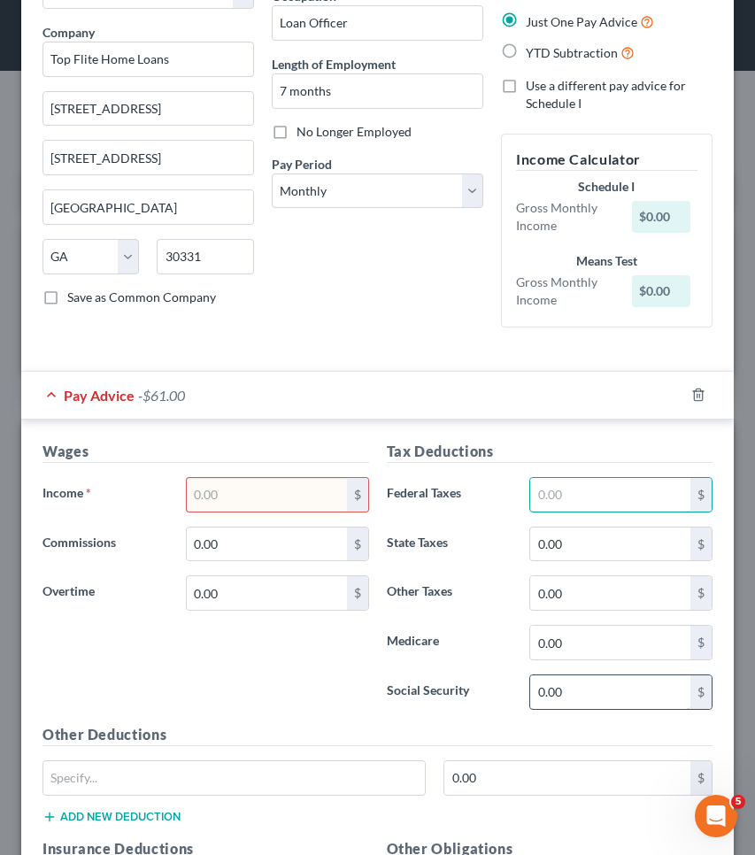
scroll to position [128, 0]
drag, startPoint x: 558, startPoint y: 695, endPoint x: 490, endPoint y: 695, distance: 68.2
click at [490, 695] on div "Social Security 0.00 $" at bounding box center [550, 691] width 344 height 35
paste input "222.2"
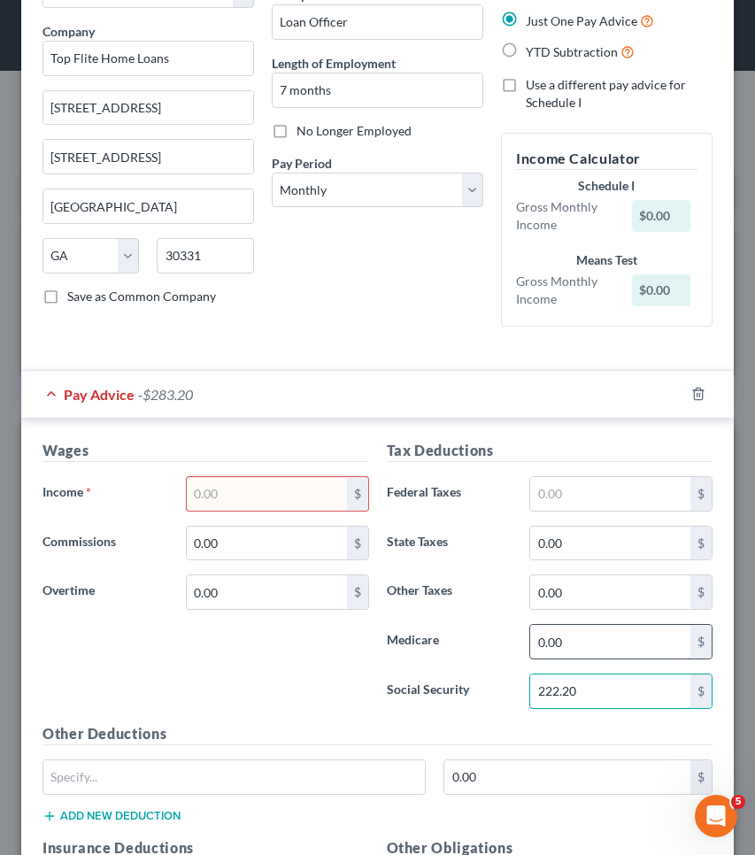
type input "222.20"
drag, startPoint x: 596, startPoint y: 643, endPoint x: 516, endPoint y: 643, distance: 79.7
click at [521, 643] on div "0.00 $" at bounding box center [621, 641] width 201 height 35
type input "51.96"
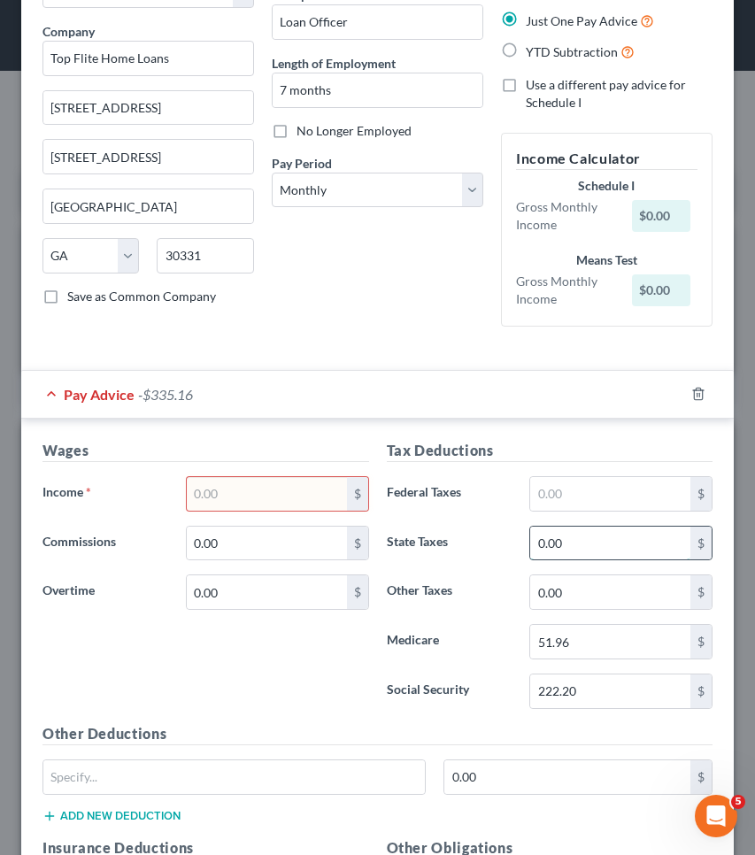
click at [553, 538] on input "0.00" at bounding box center [610, 544] width 160 height 34
type input "174.03"
click at [319, 489] on input "text" at bounding box center [267, 494] width 160 height 34
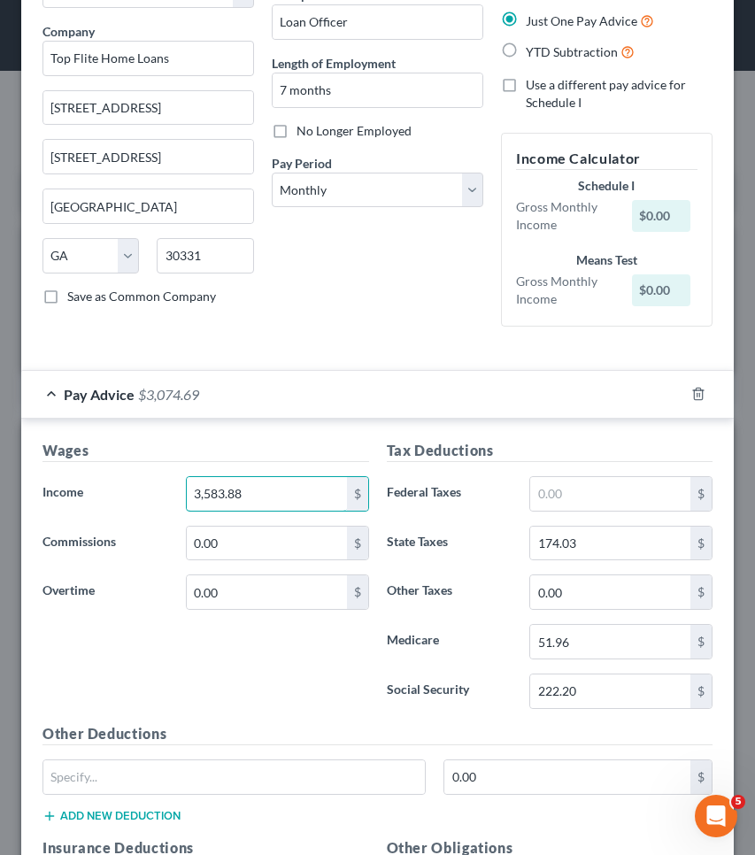
type input "3,583.88"
click at [259, 676] on div "Wages Income * 3,583.88 $ Commissions 0.00 $ Overtime 0.00 $" at bounding box center [206, 581] width 344 height 283
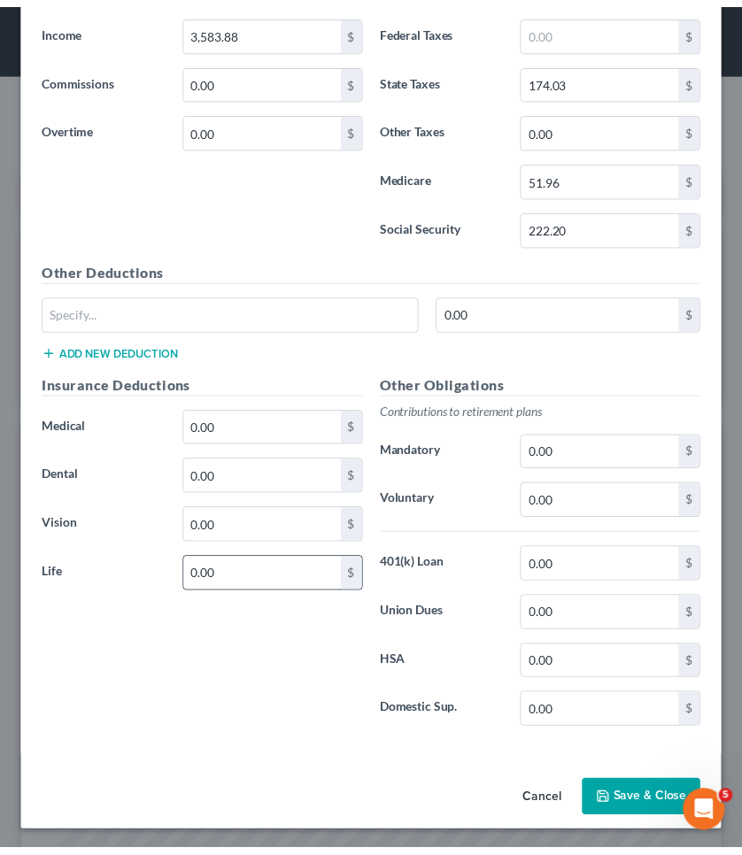
scroll to position [591, 0]
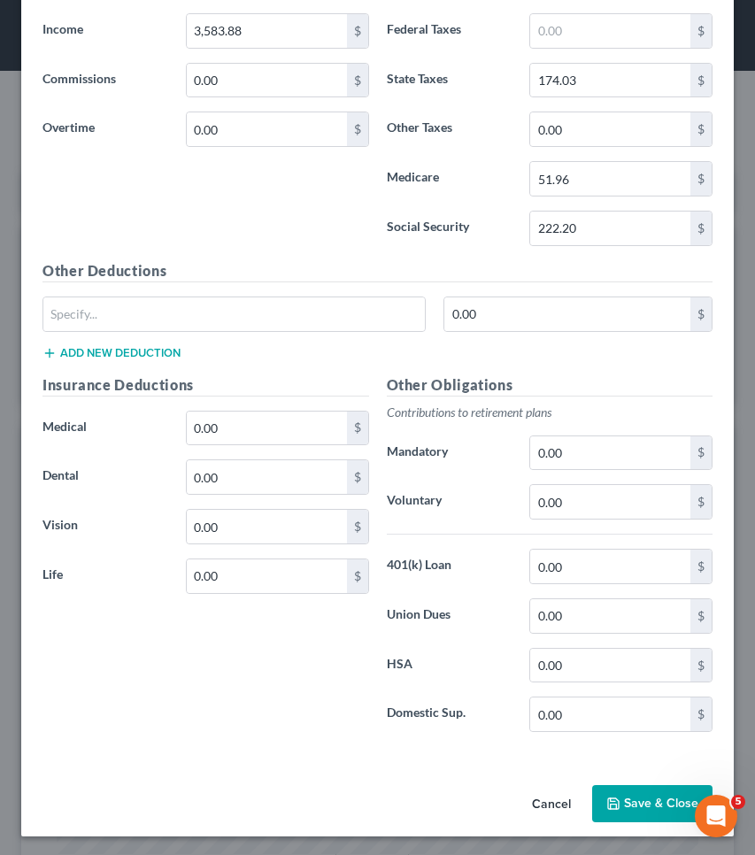
click at [625, 795] on button "Save & Close" at bounding box center [652, 803] width 120 height 37
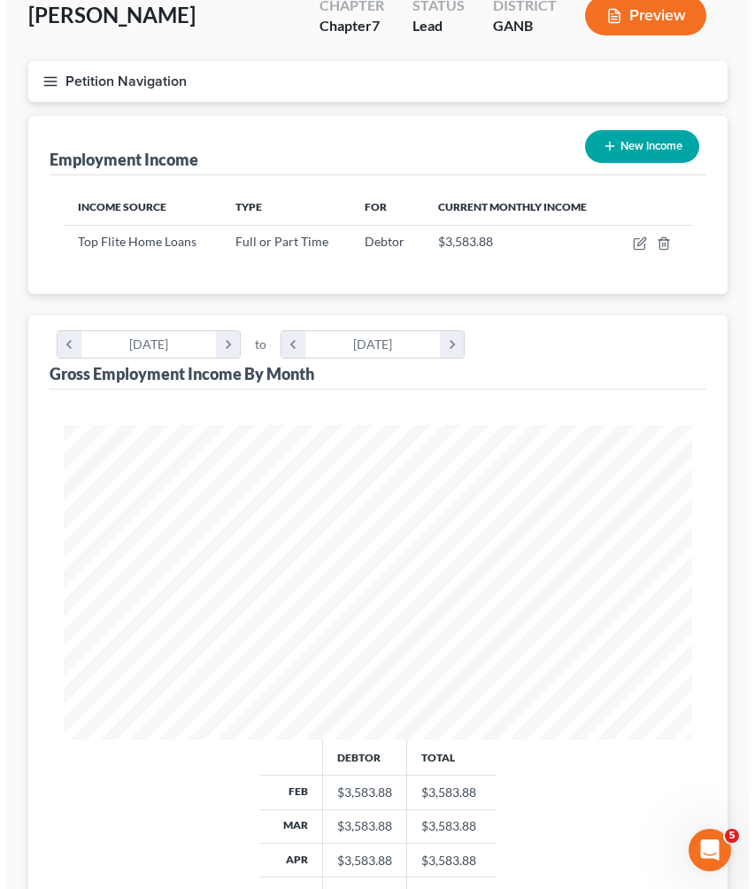
scroll to position [81, 0]
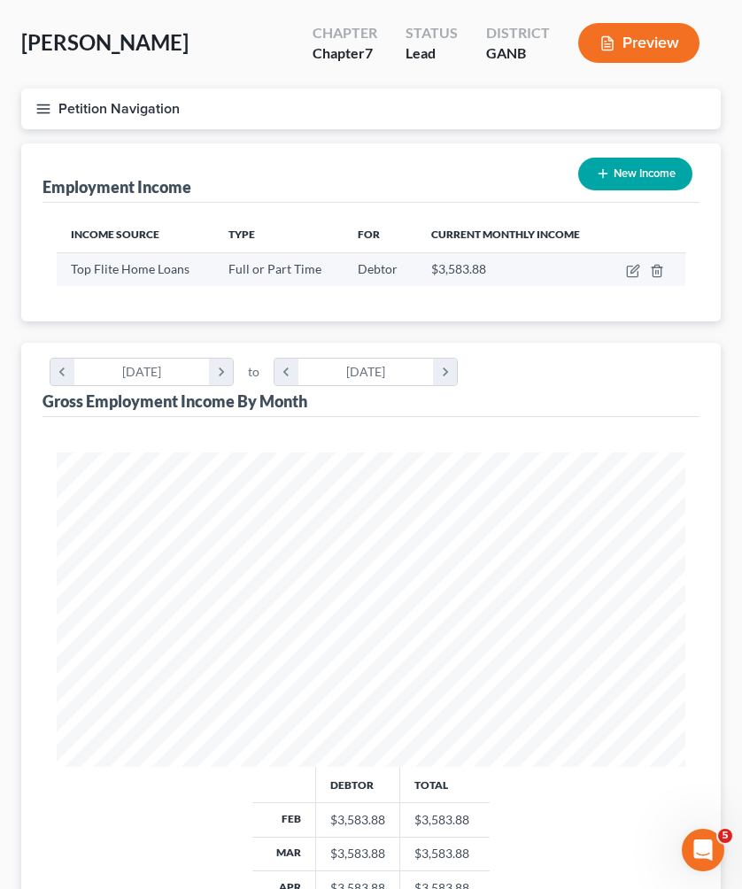
click at [632, 280] on td at bounding box center [646, 269] width 79 height 34
click at [632, 267] on icon "button" at bounding box center [632, 272] width 11 height 11
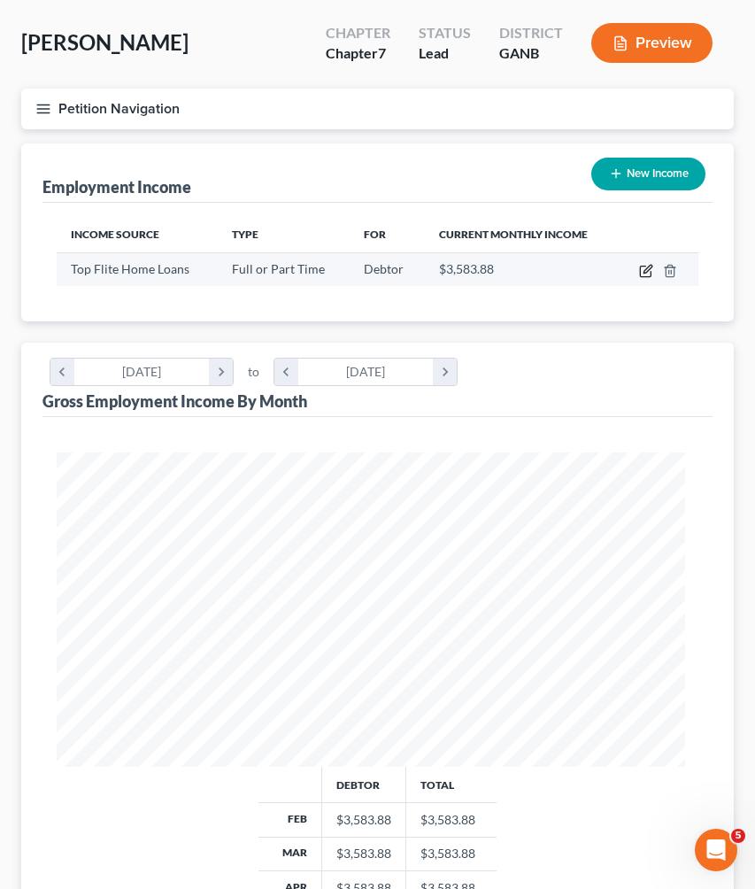
scroll to position [321, 677]
select select "0"
select select "10"
select select "0"
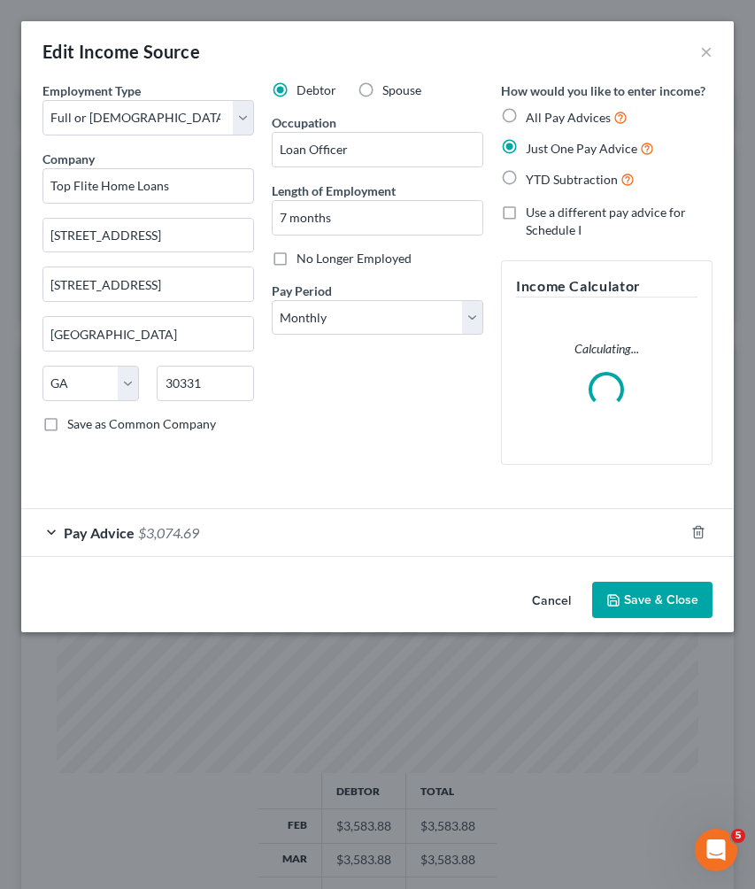
click at [530, 115] on span "All Pay Advices" at bounding box center [568, 117] width 85 height 15
click at [533, 115] on input "All Pay Advices" at bounding box center [539, 113] width 12 height 12
radio input "true"
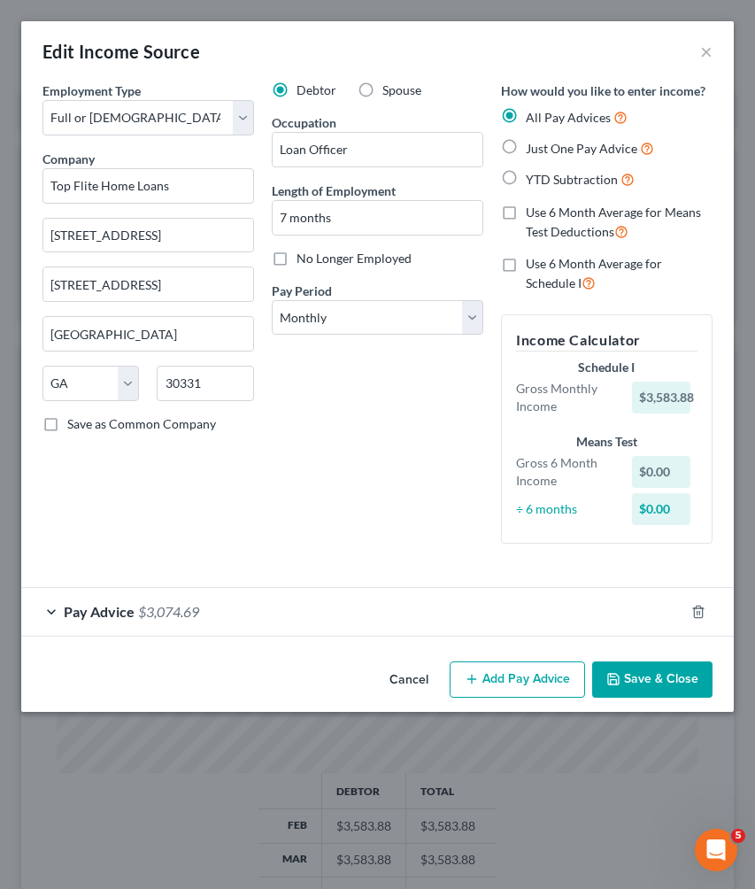
click at [604, 619] on div "Pay Advice $3,074.69" at bounding box center [352, 611] width 663 height 47
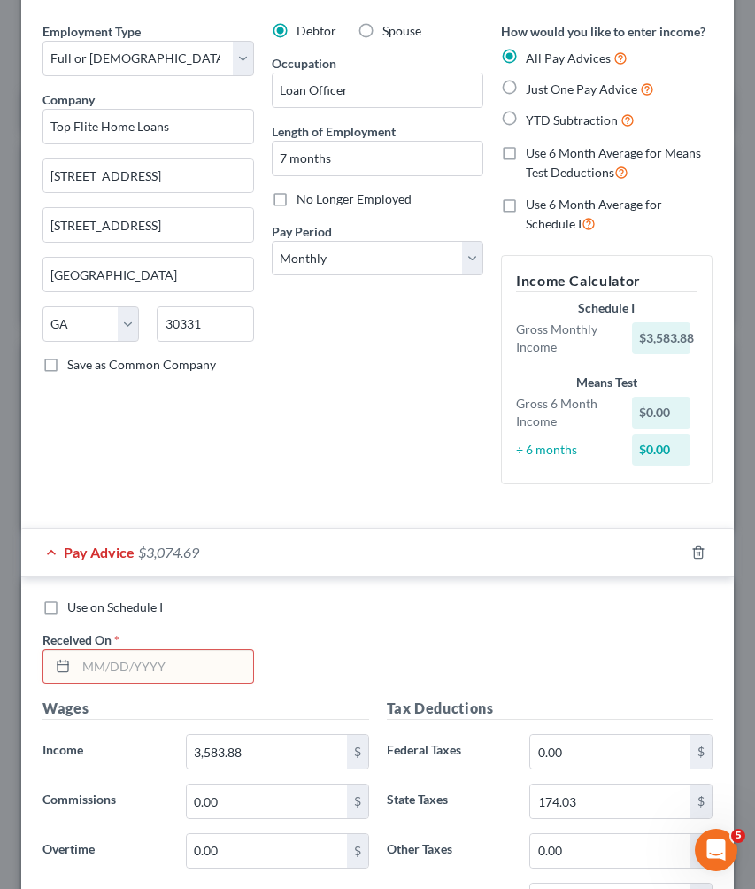
scroll to position [102, 0]
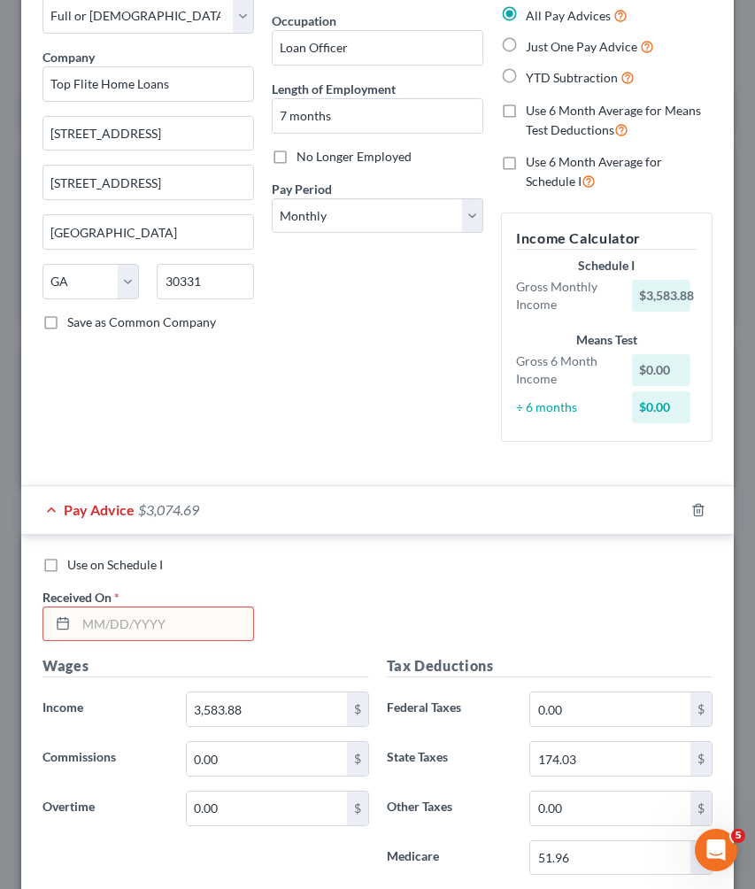
click at [163, 630] on input "text" at bounding box center [164, 624] width 177 height 34
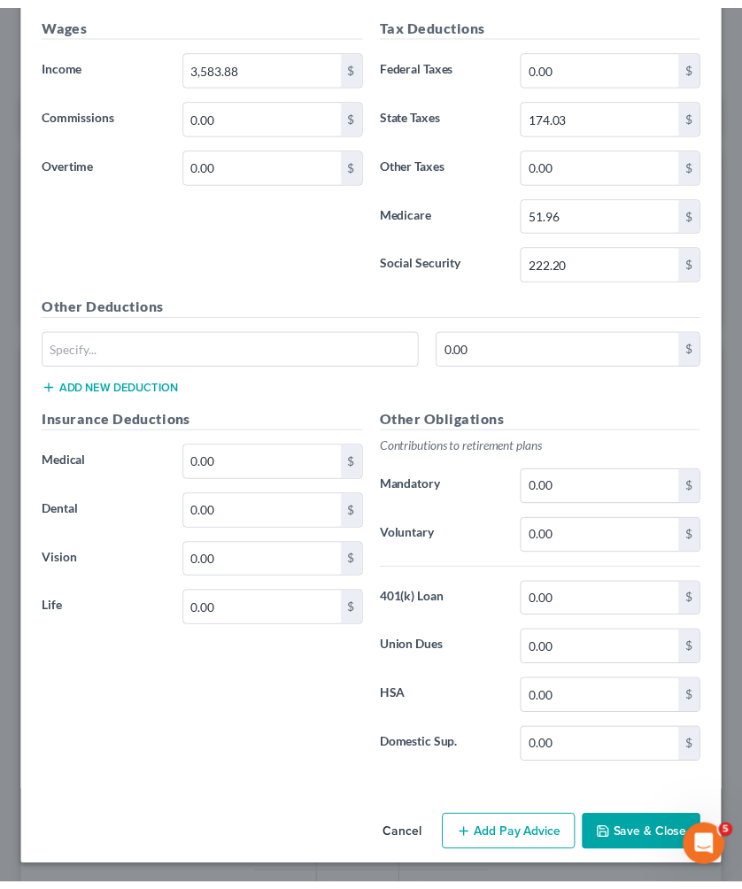
scroll to position [746, 0]
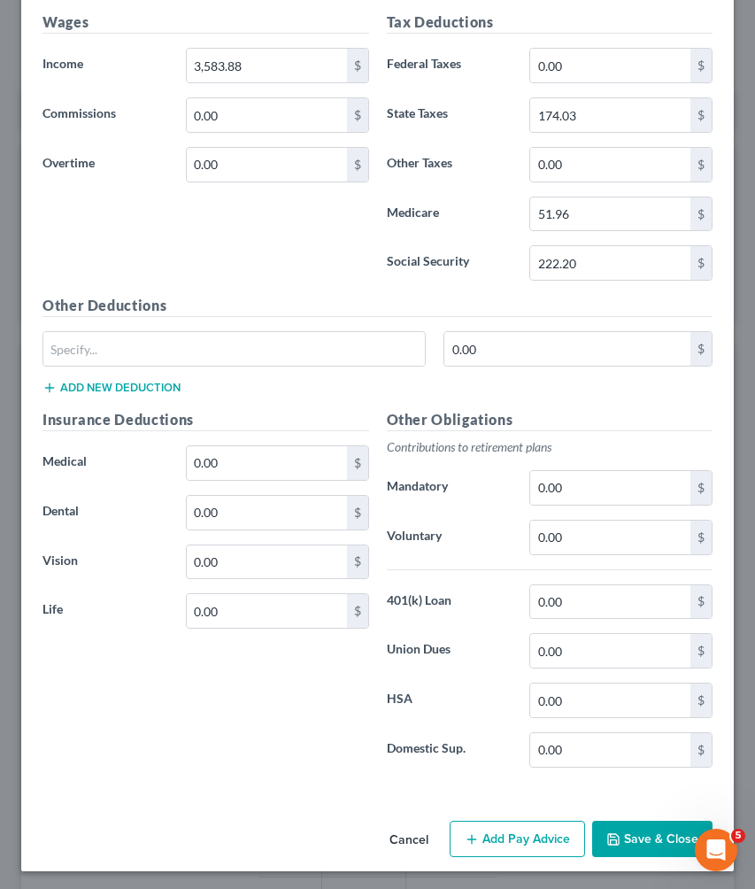
type input "07/03/2025"
click at [607, 832] on icon "button" at bounding box center [614, 839] width 14 height 14
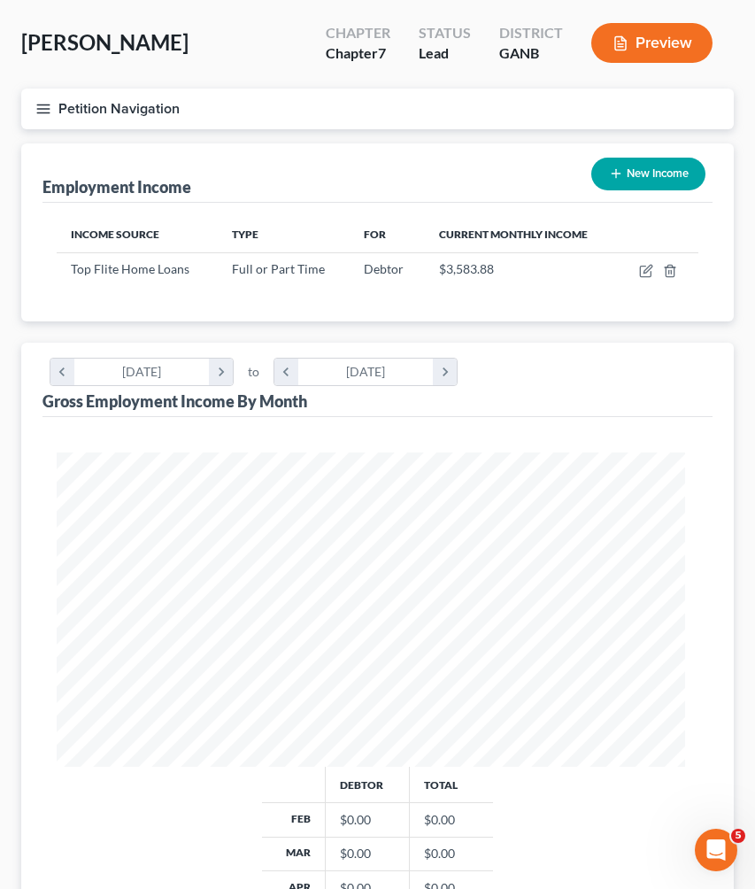
scroll to position [885191, 884842]
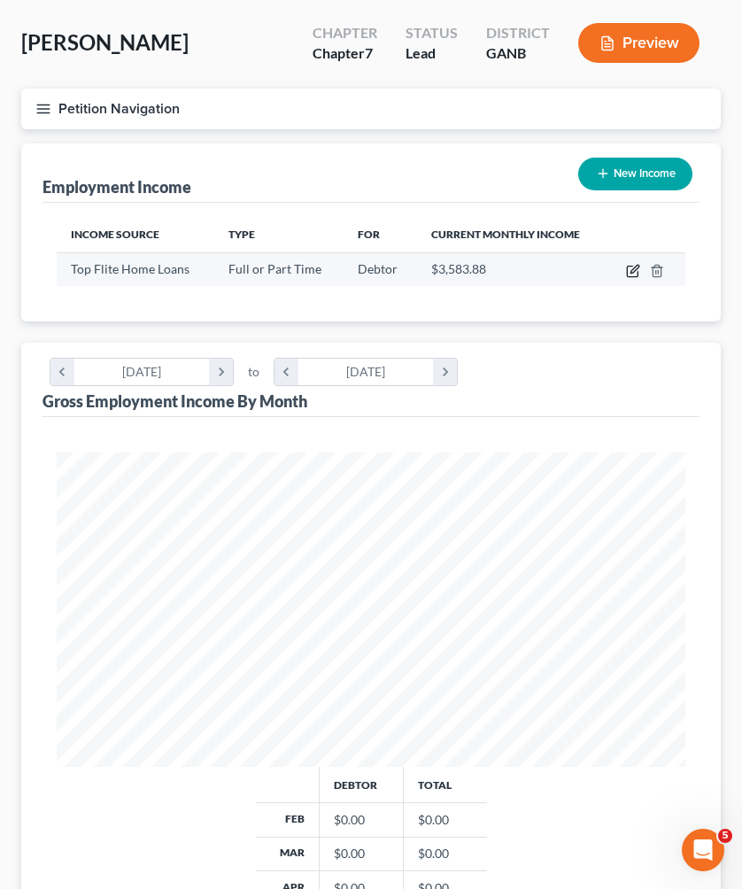
click at [629, 269] on icon "button" at bounding box center [633, 271] width 14 height 14
select select "0"
select select "10"
select select "0"
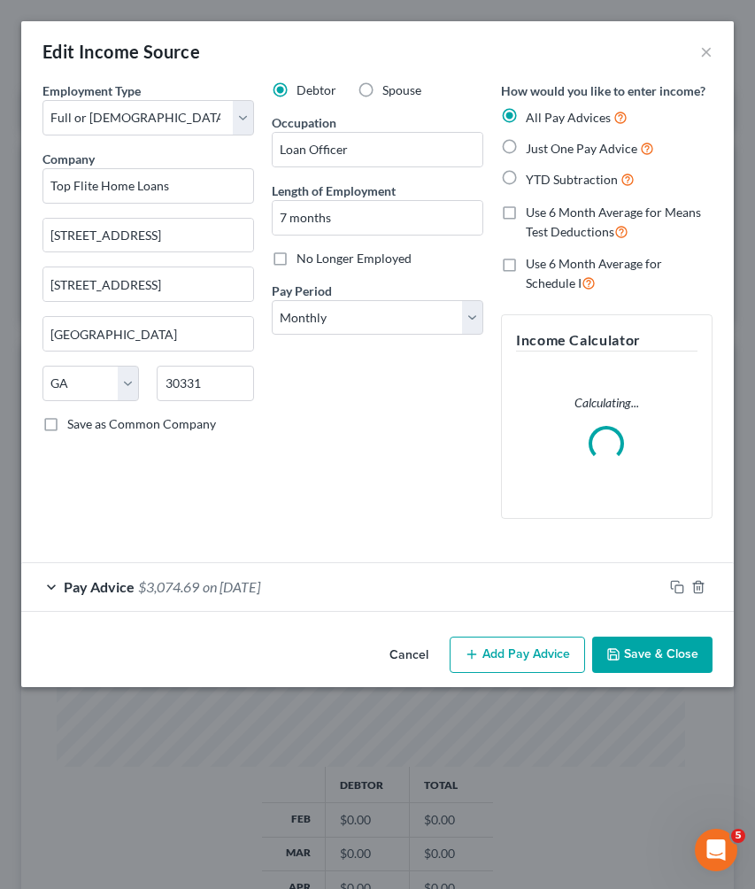
scroll to position [321, 677]
click at [521, 649] on button "Add Pay Advice" at bounding box center [517, 655] width 135 height 37
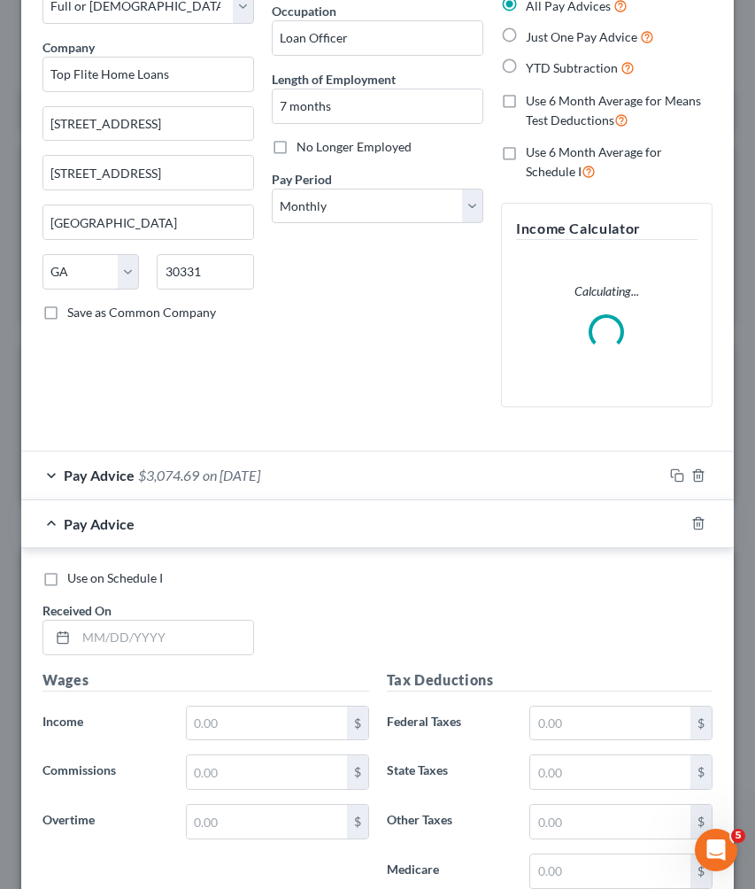
scroll to position [177, 0]
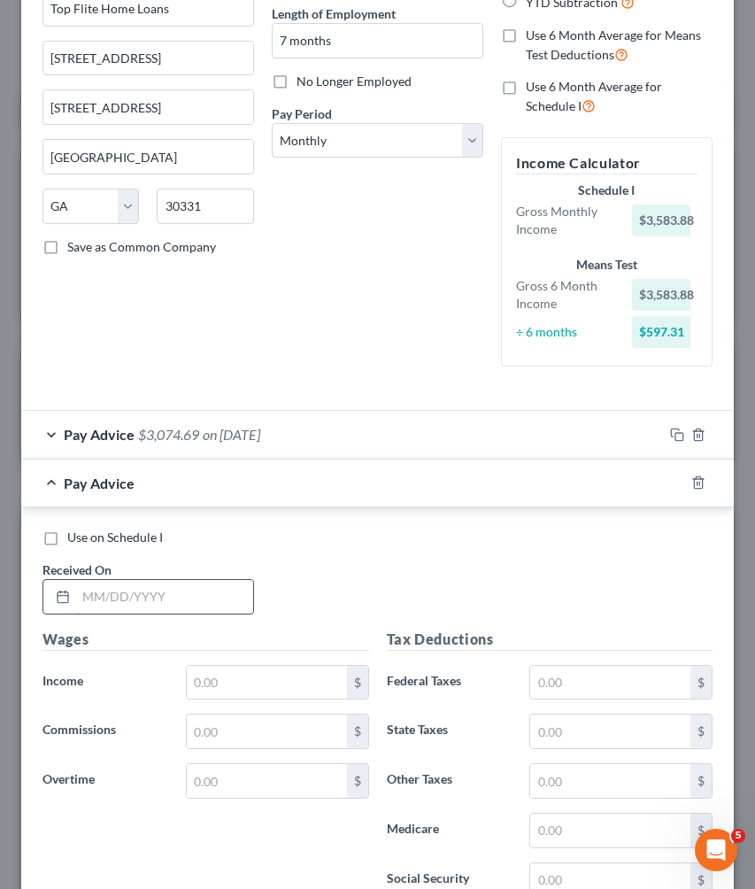
click at [207, 593] on input "text" at bounding box center [164, 597] width 177 height 34
type input "06/06/2025"
click at [260, 689] on input "text" at bounding box center [267, 683] width 160 height 34
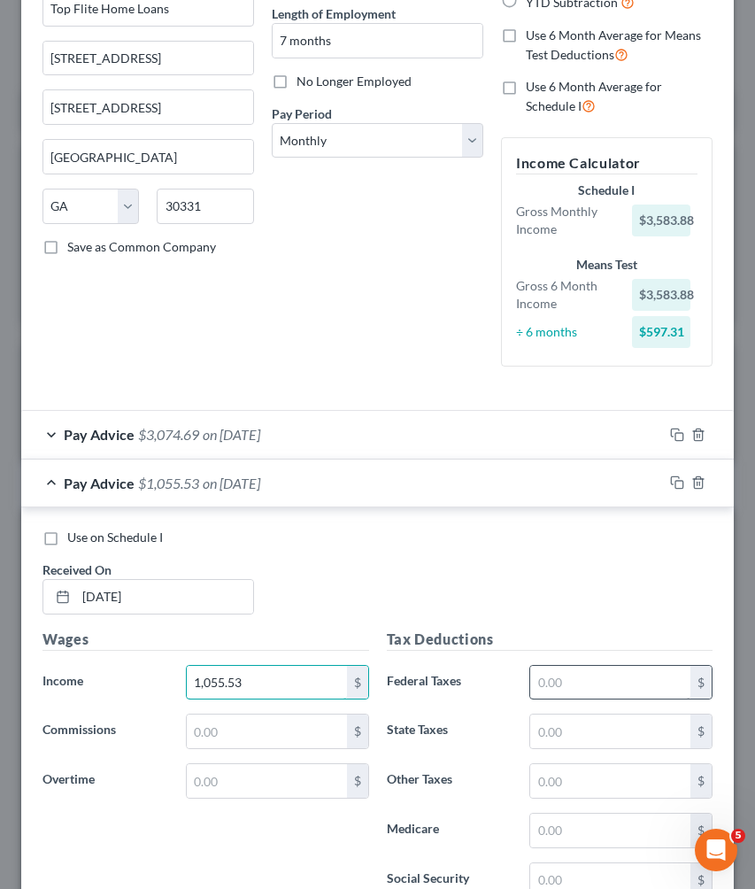
type input "1,055.53"
click at [579, 678] on input "text" at bounding box center [610, 683] width 160 height 34
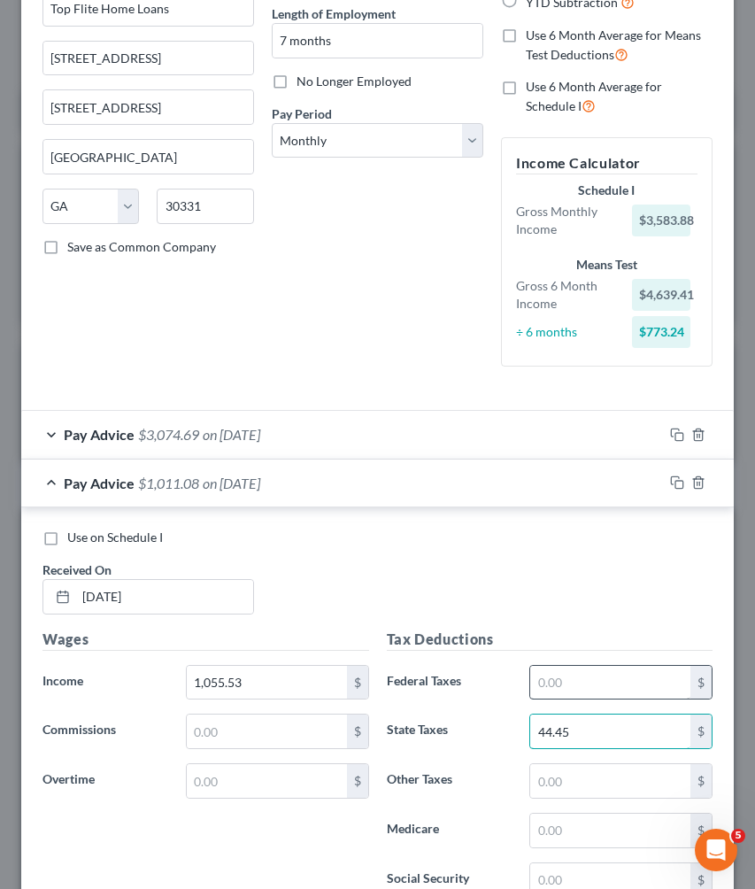
type input "44.45"
type input "2"
type input "15.31"
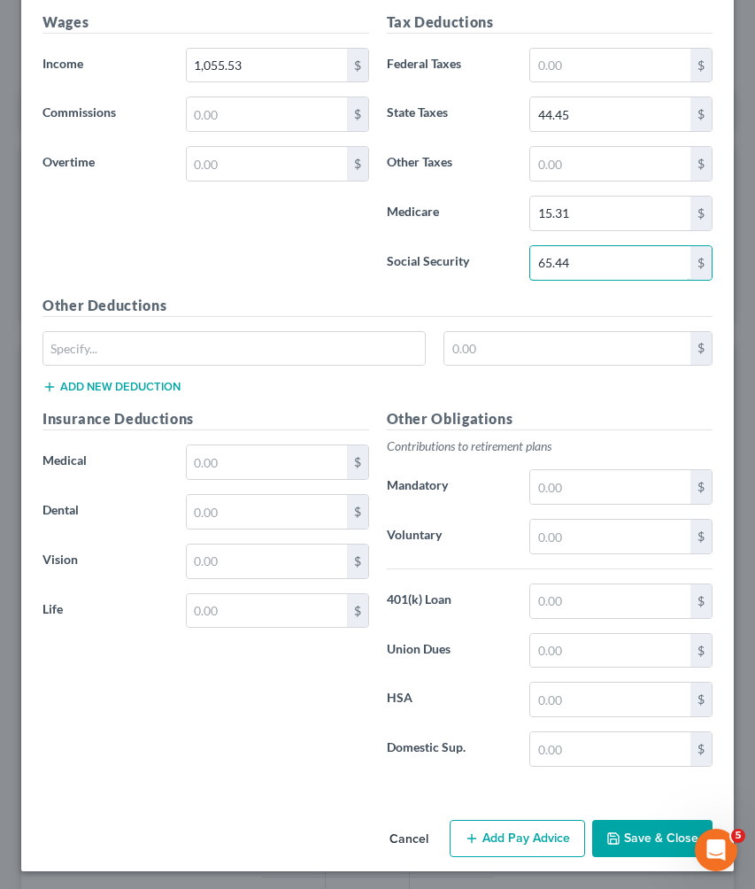
scroll to position [793, 0]
type input "65.44"
click at [528, 825] on button "Add Pay Advice" at bounding box center [517, 839] width 135 height 37
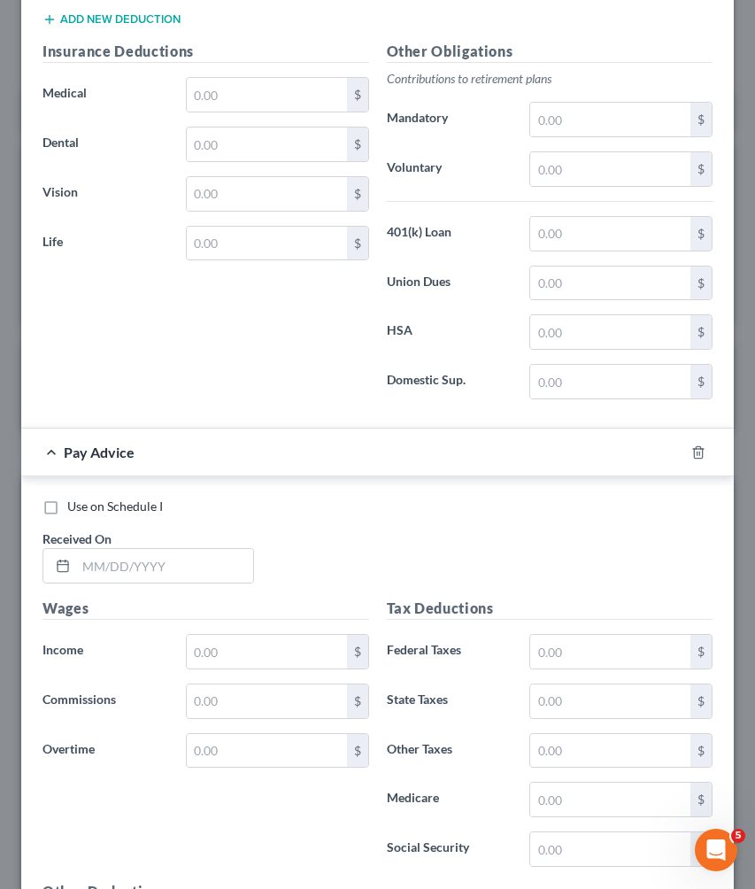
scroll to position [1184, 0]
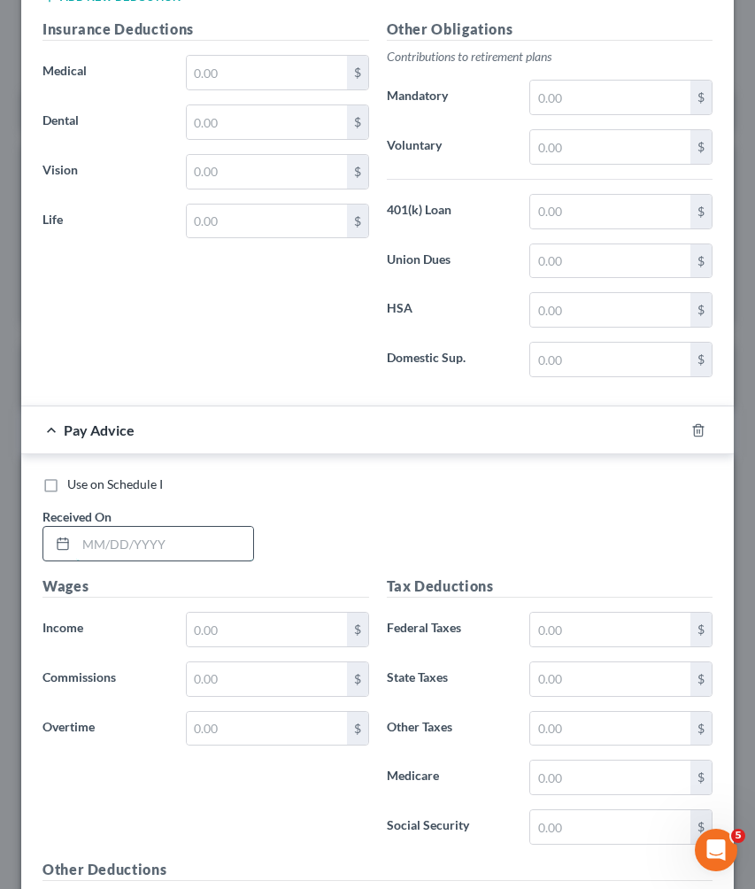
click at [185, 533] on input "text" at bounding box center [164, 544] width 177 height 34
type input "04/25/2025"
click at [218, 631] on input "text" at bounding box center [267, 630] width 160 height 34
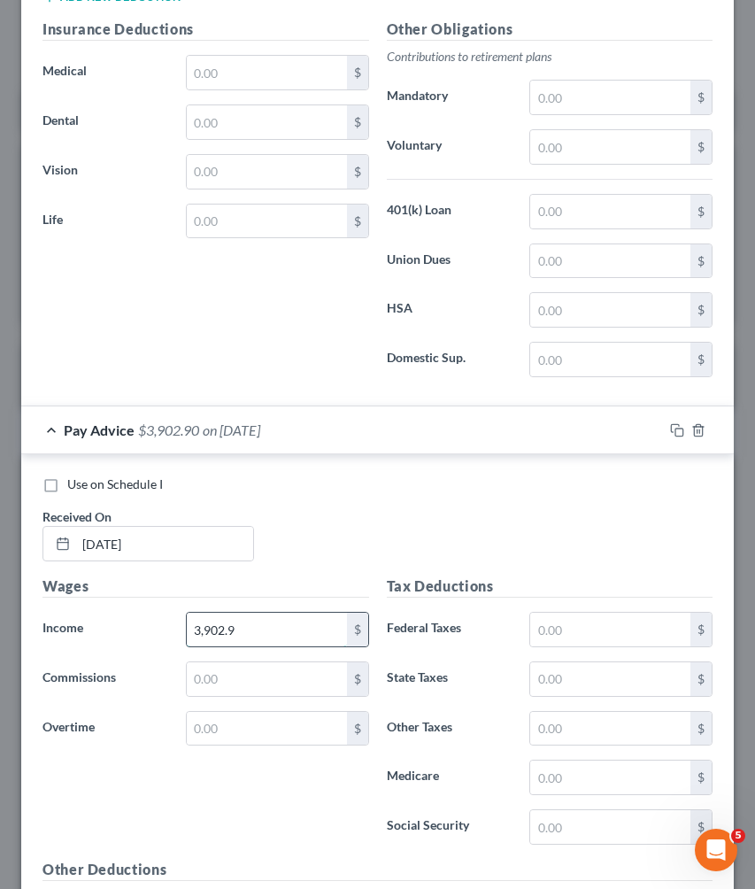
type input "3,902.99"
click at [568, 621] on input "text" at bounding box center [610, 630] width 160 height 34
type input "197.93"
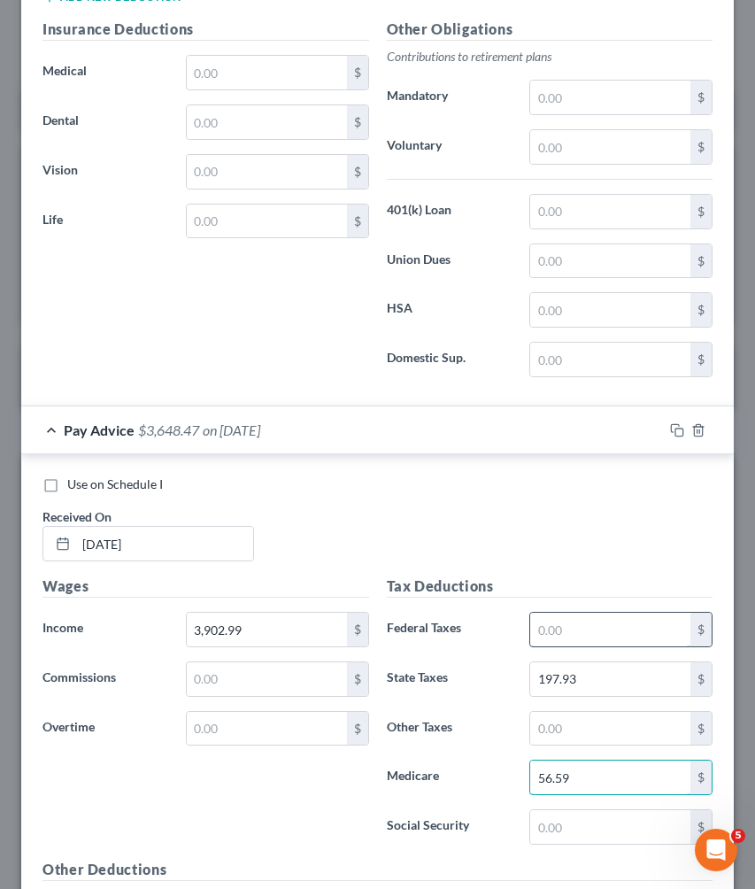
type input "56.59"
type input "197.93"
click at [583, 617] on input "text" at bounding box center [610, 630] width 160 height 34
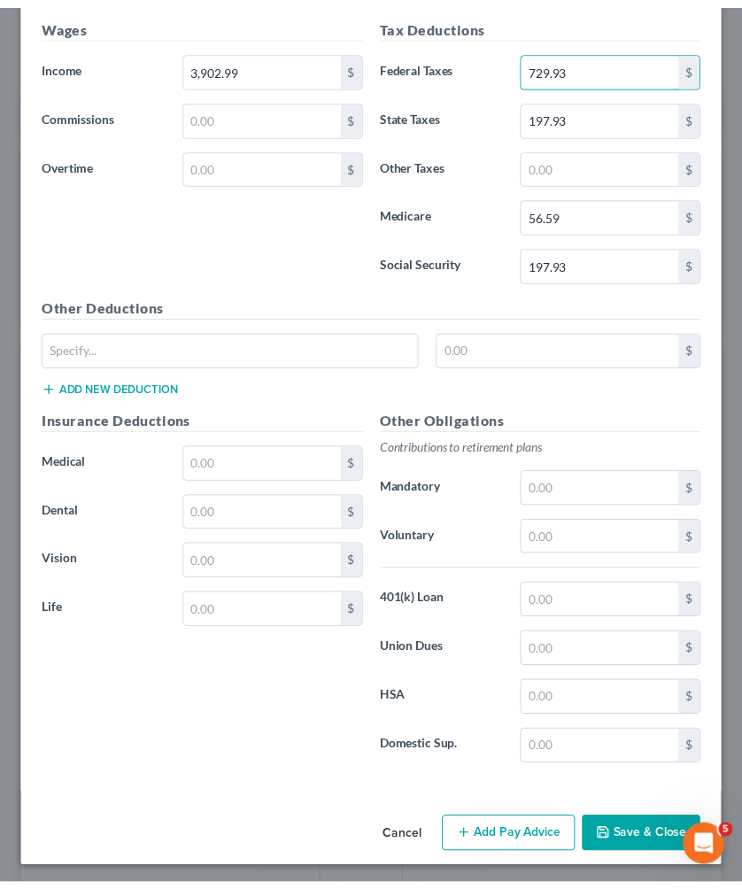
scroll to position [1747, 0]
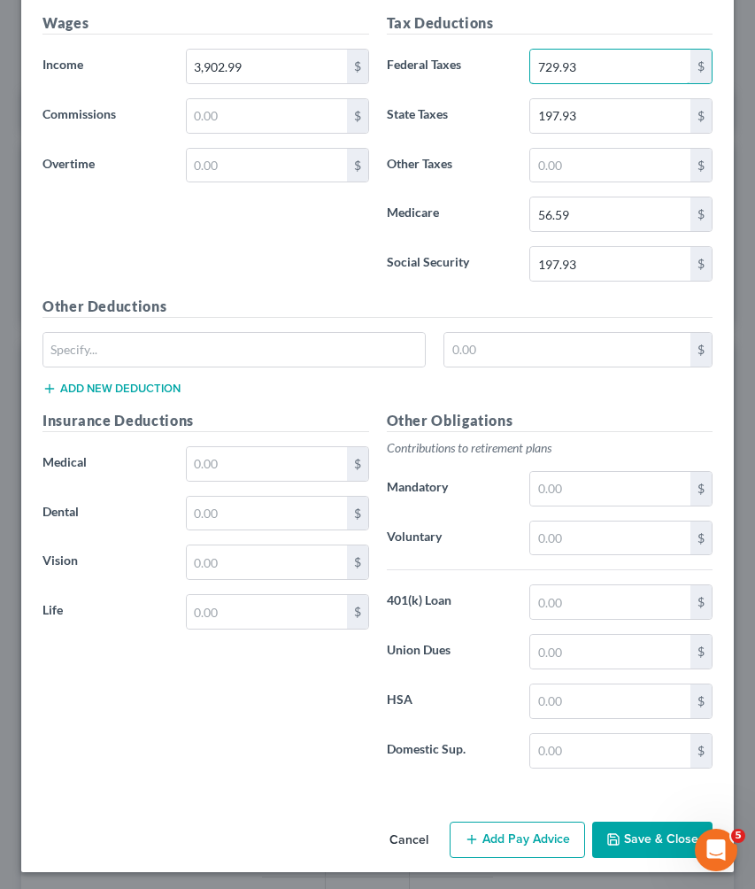
type input "729.93"
click at [638, 834] on button "Save & Close" at bounding box center [652, 840] width 120 height 37
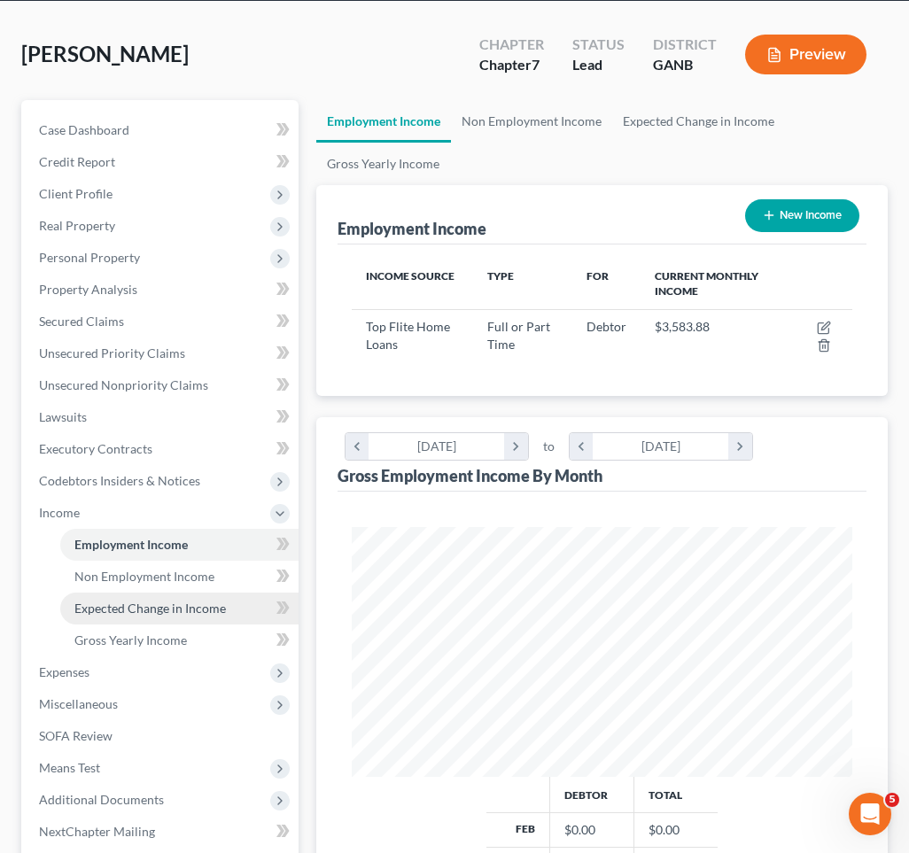
scroll to position [113, 0]
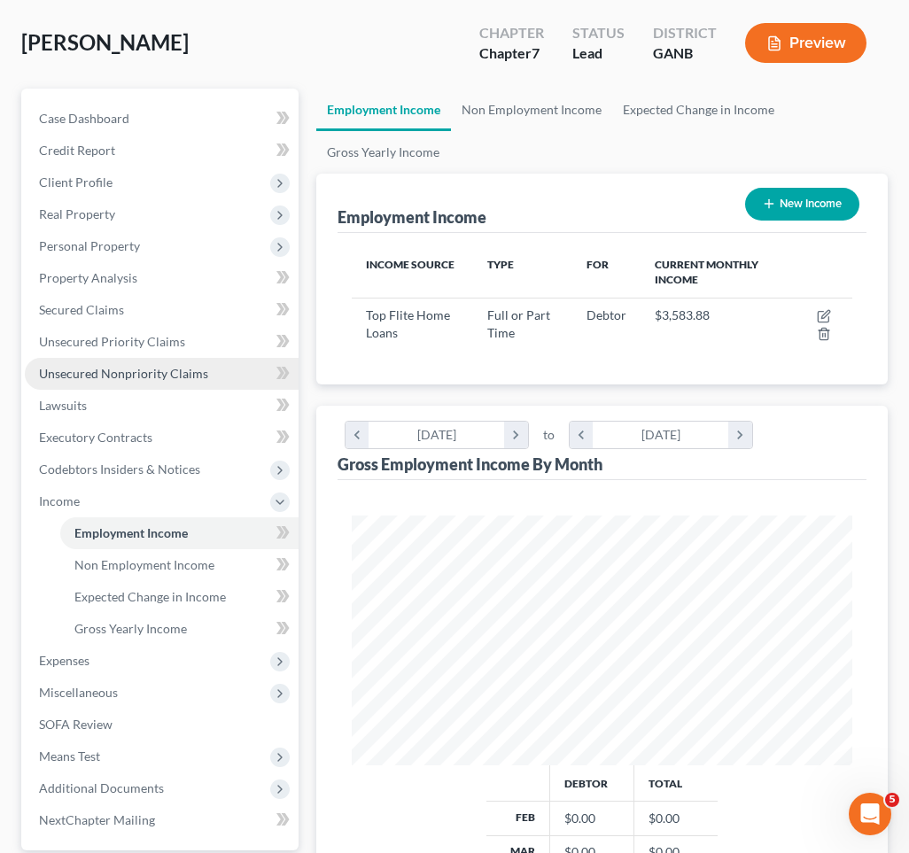
click at [148, 366] on span "Unsecured Nonpriority Claims" at bounding box center [123, 373] width 169 height 15
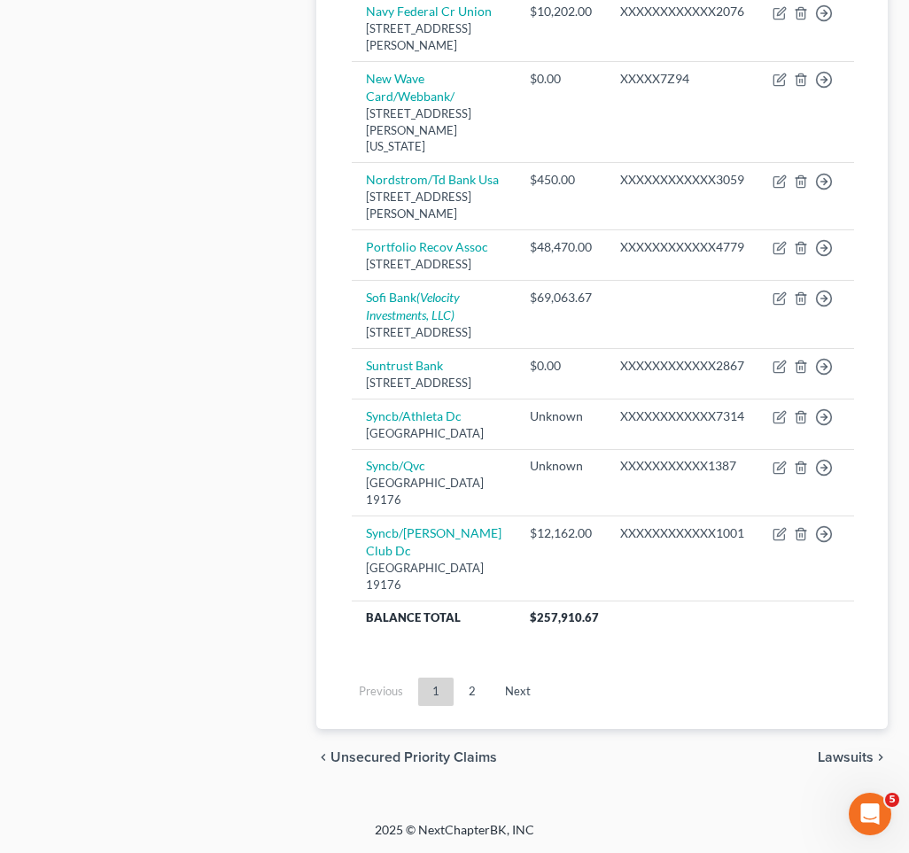
scroll to position [1761, 0]
click at [476, 706] on link "2" at bounding box center [471, 691] width 35 height 28
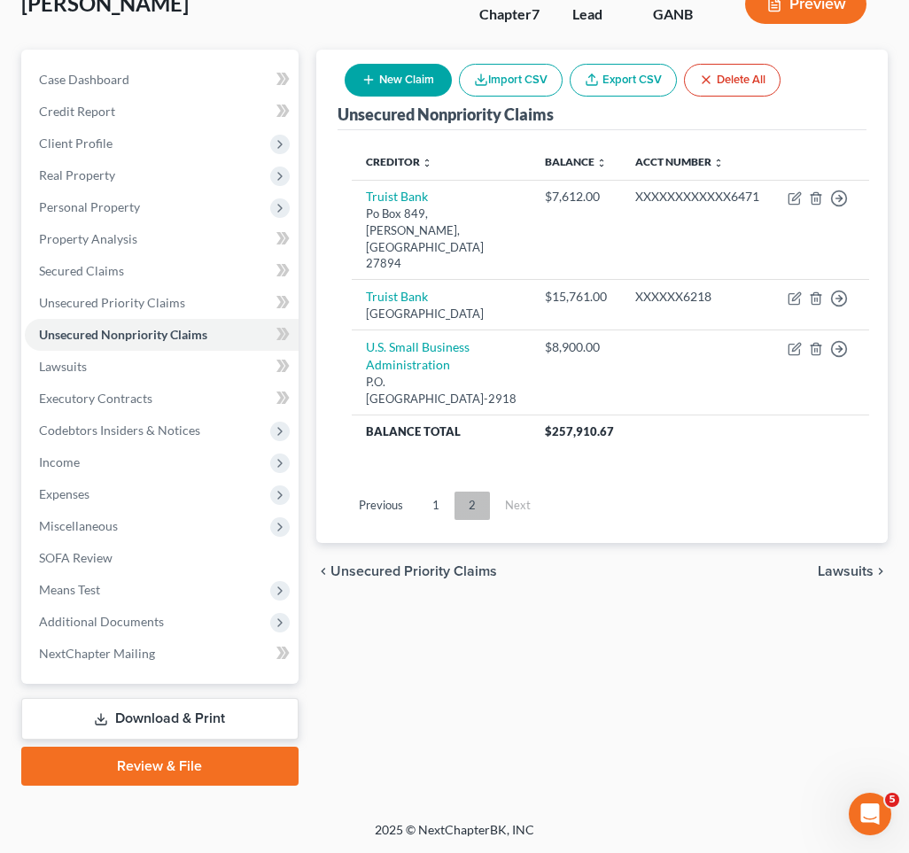
scroll to position [120, 0]
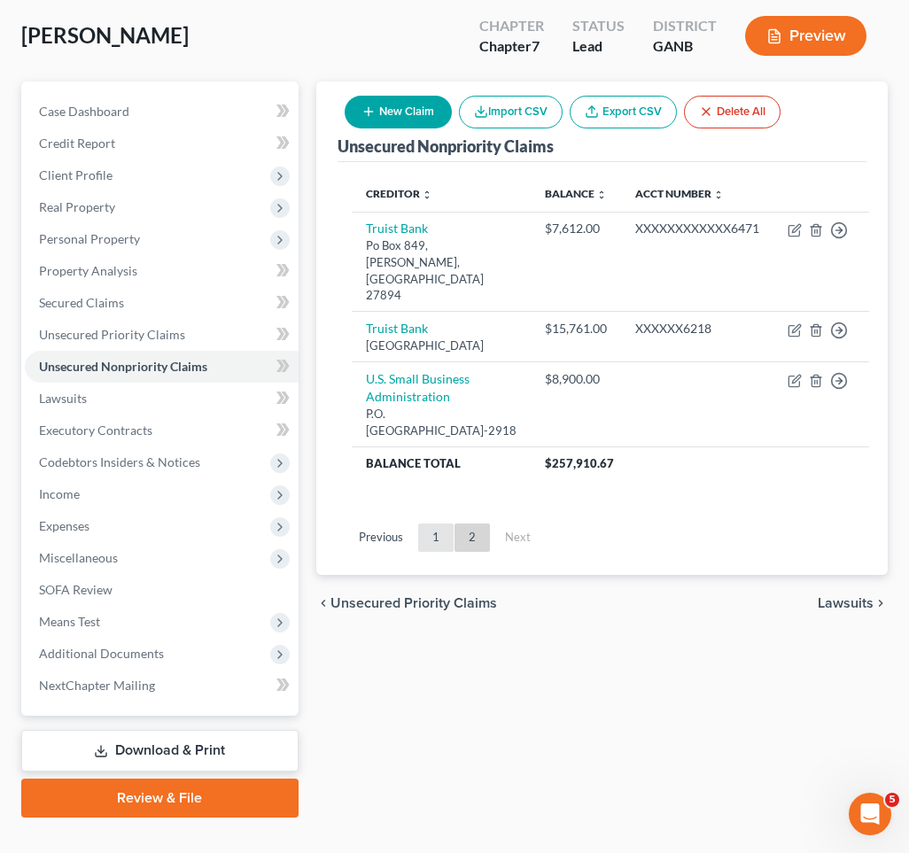
click at [443, 523] on link "1" at bounding box center [435, 537] width 35 height 28
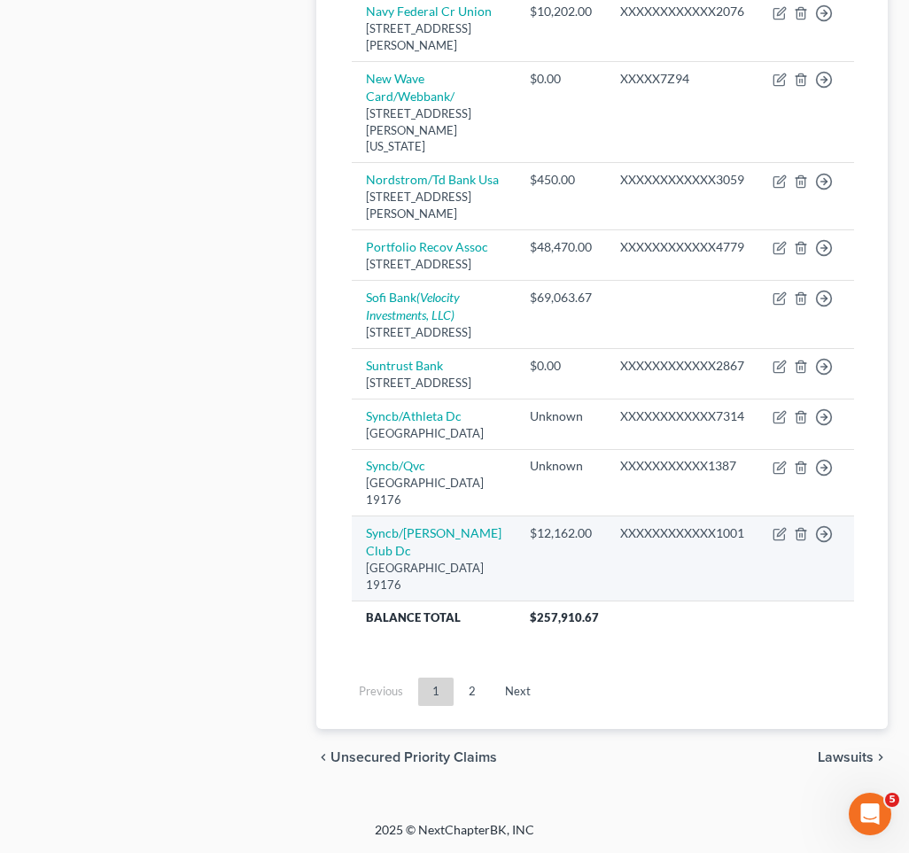
scroll to position [1682, 0]
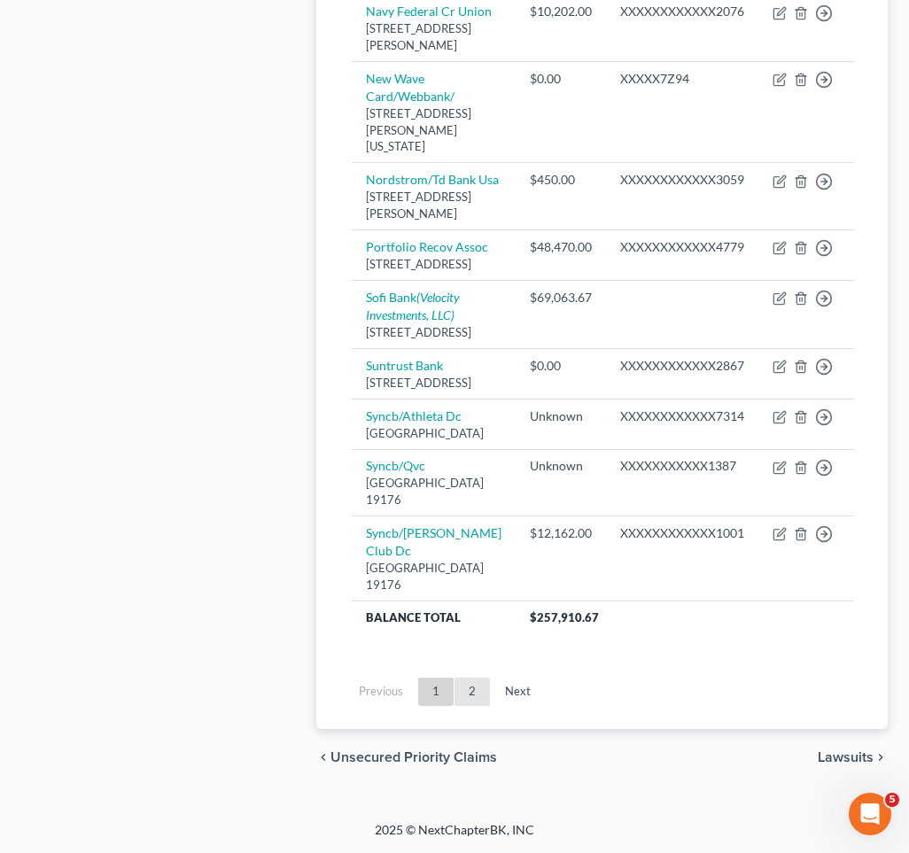
click at [477, 706] on link "2" at bounding box center [471, 691] width 35 height 28
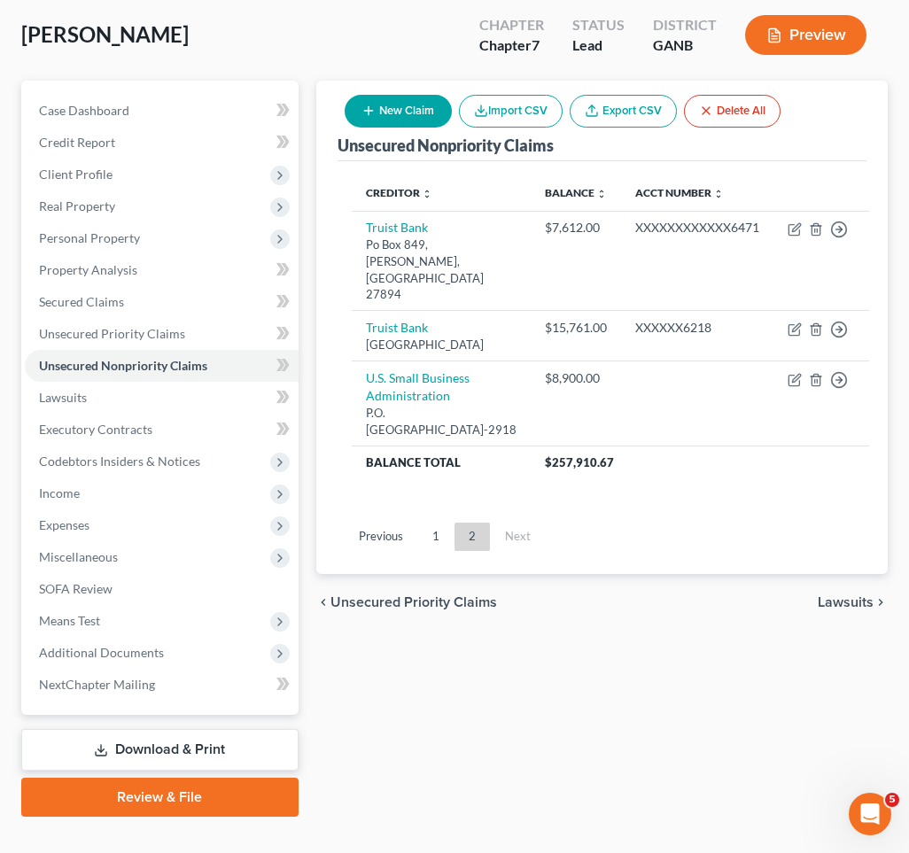
scroll to position [120, 0]
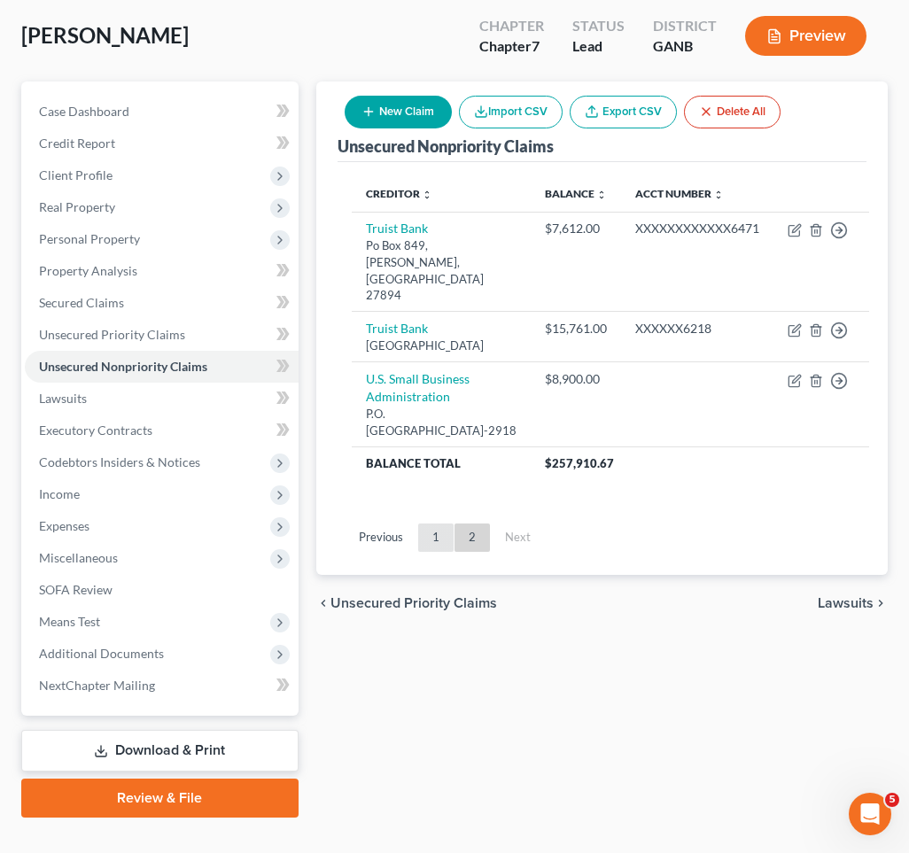
click at [429, 523] on link "1" at bounding box center [435, 537] width 35 height 28
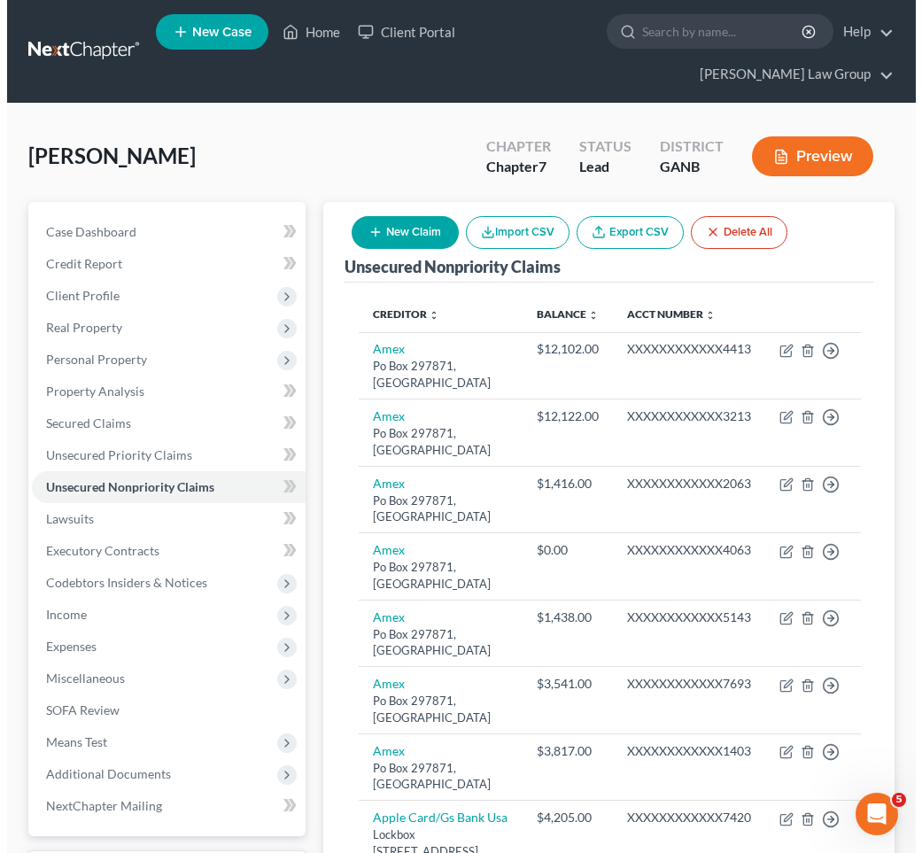
scroll to position [0, 0]
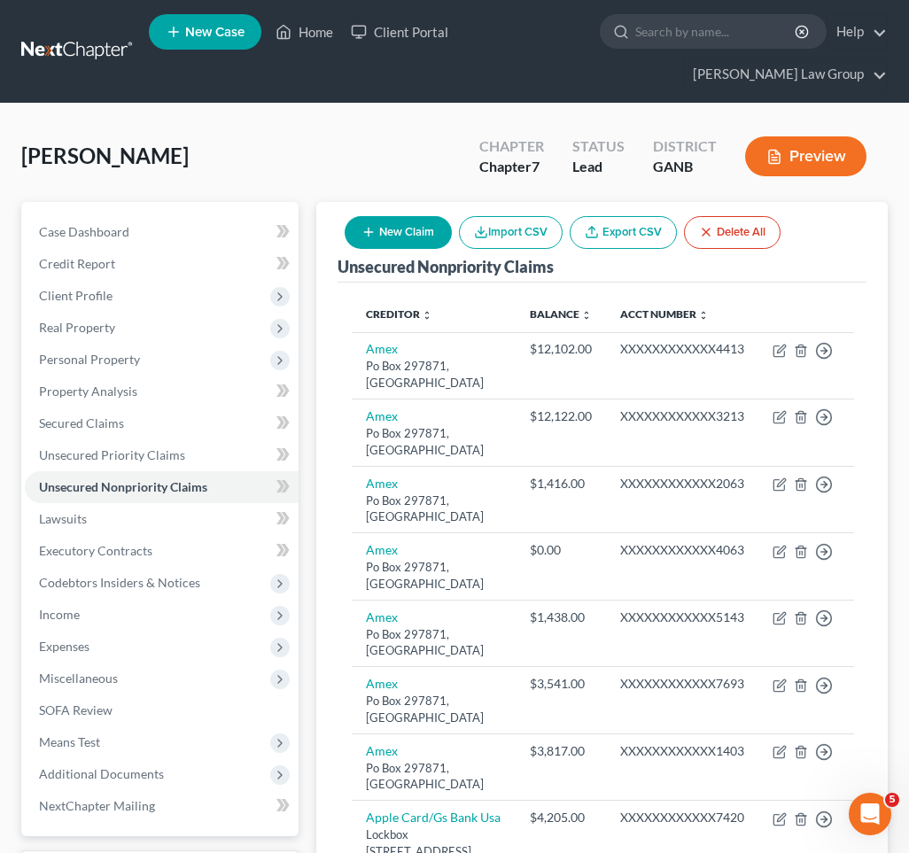
click at [391, 216] on button "New Claim" at bounding box center [397, 232] width 107 height 33
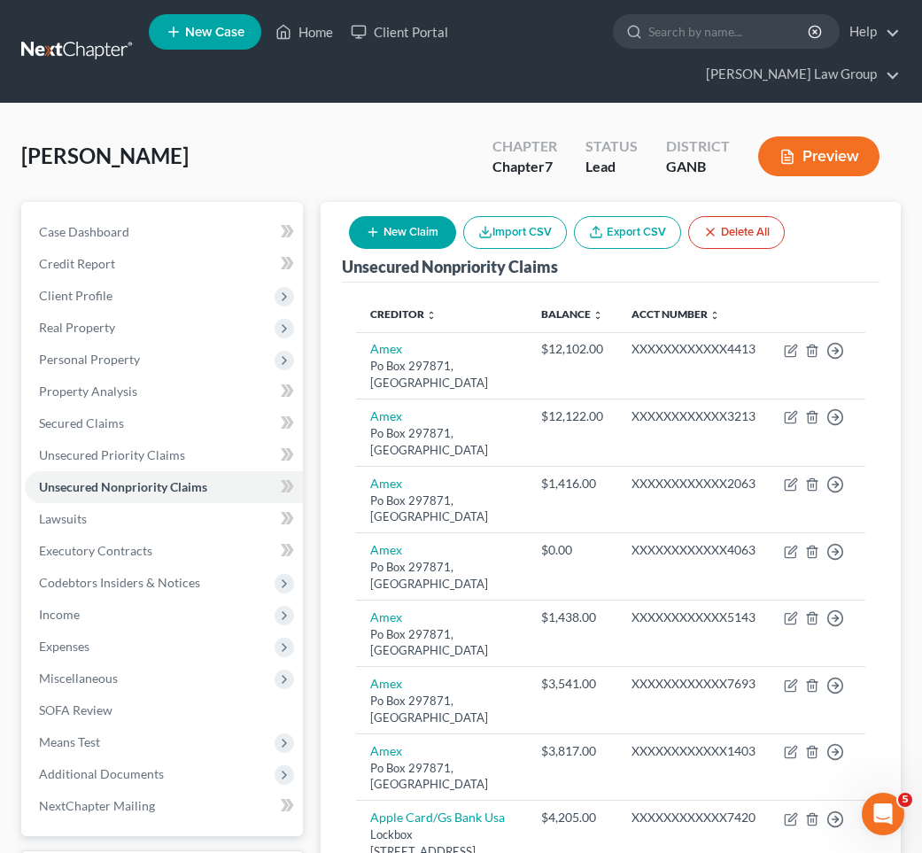
select select "0"
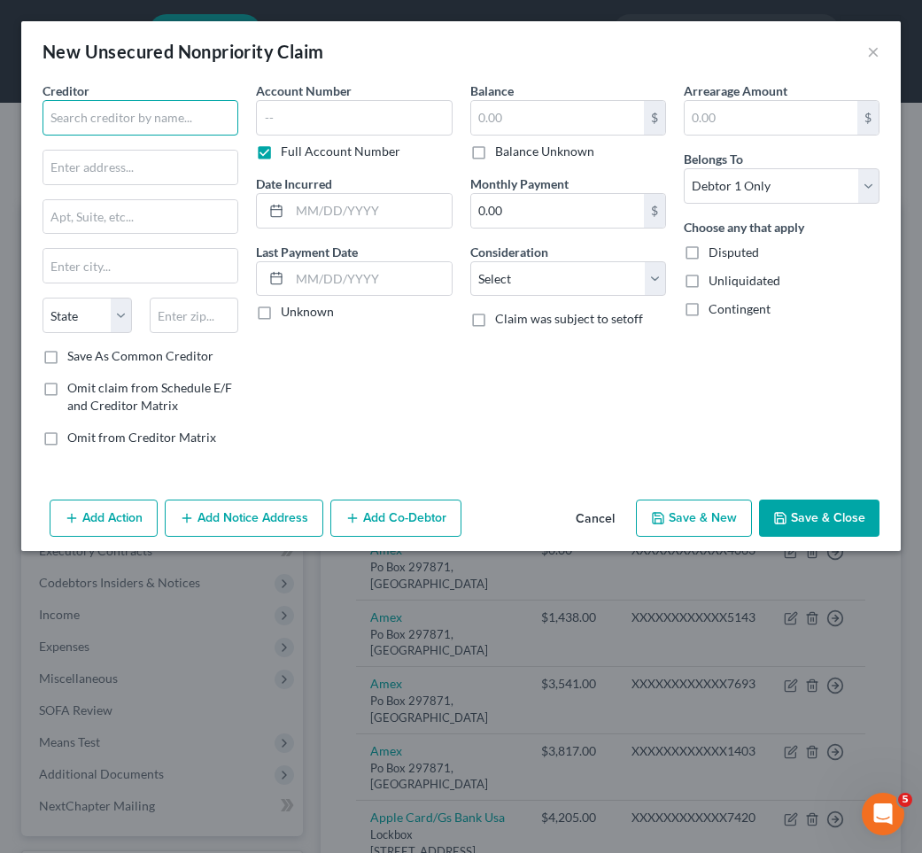
click at [207, 111] on input "text" at bounding box center [141, 117] width 196 height 35
type input "S"
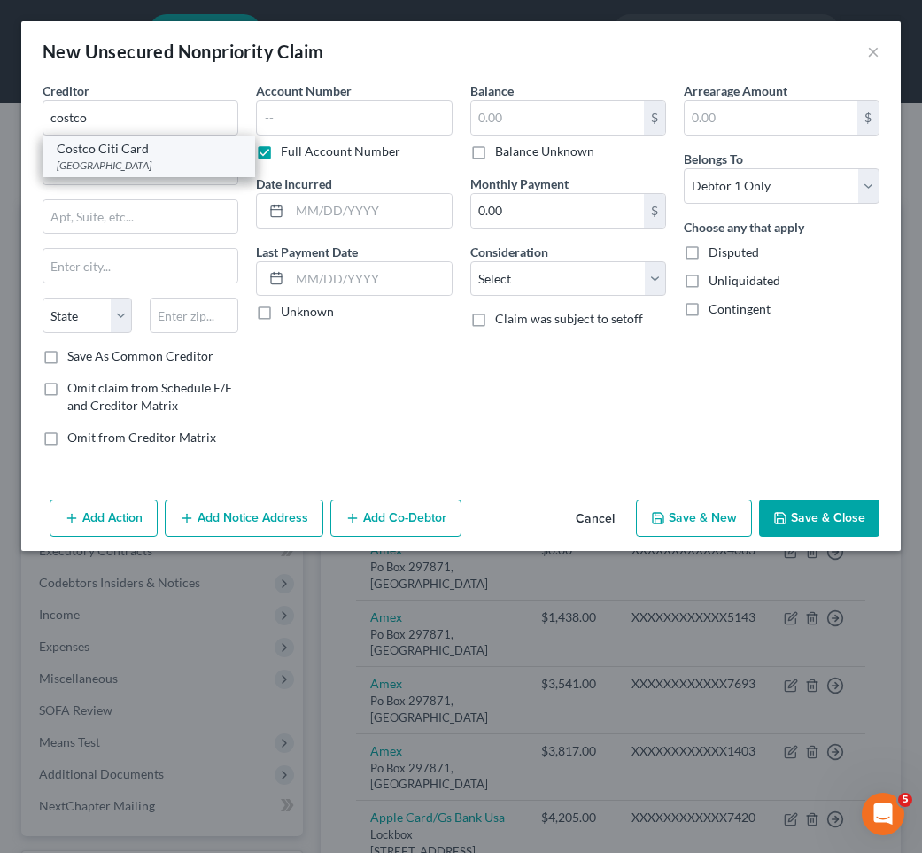
click at [143, 151] on div "Costco Citi Card" at bounding box center [149, 149] width 184 height 18
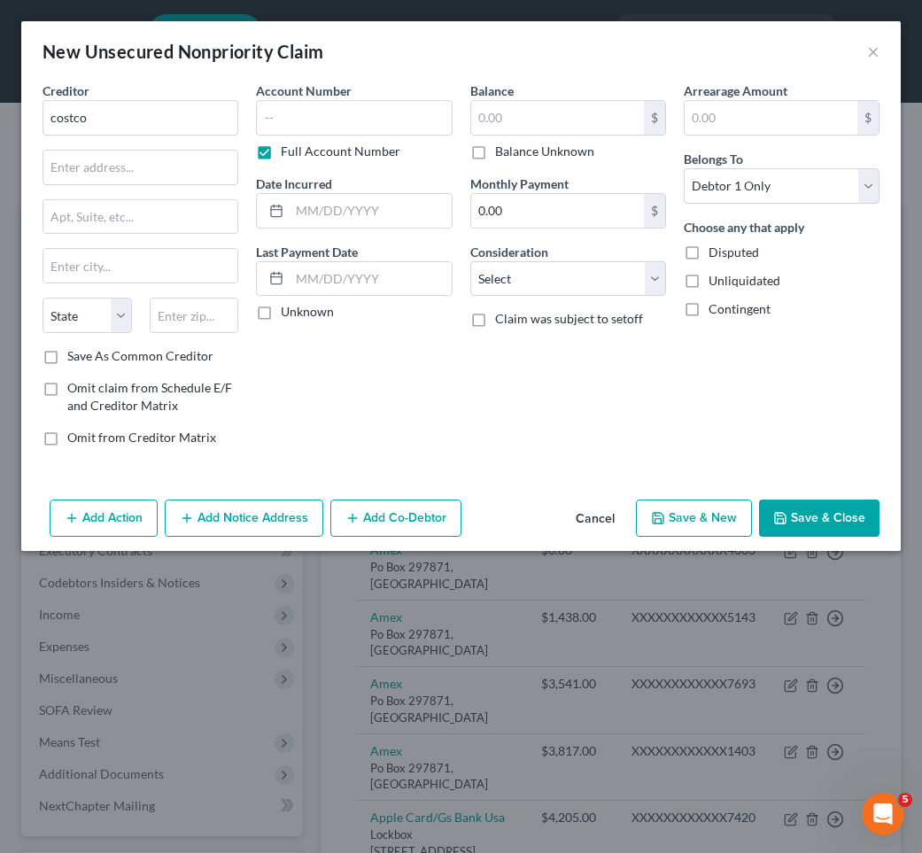
type input "Costco Citi Card"
type input "Po Box 6500"
type input "Sioux Falls"
select select "43"
type input "57117"
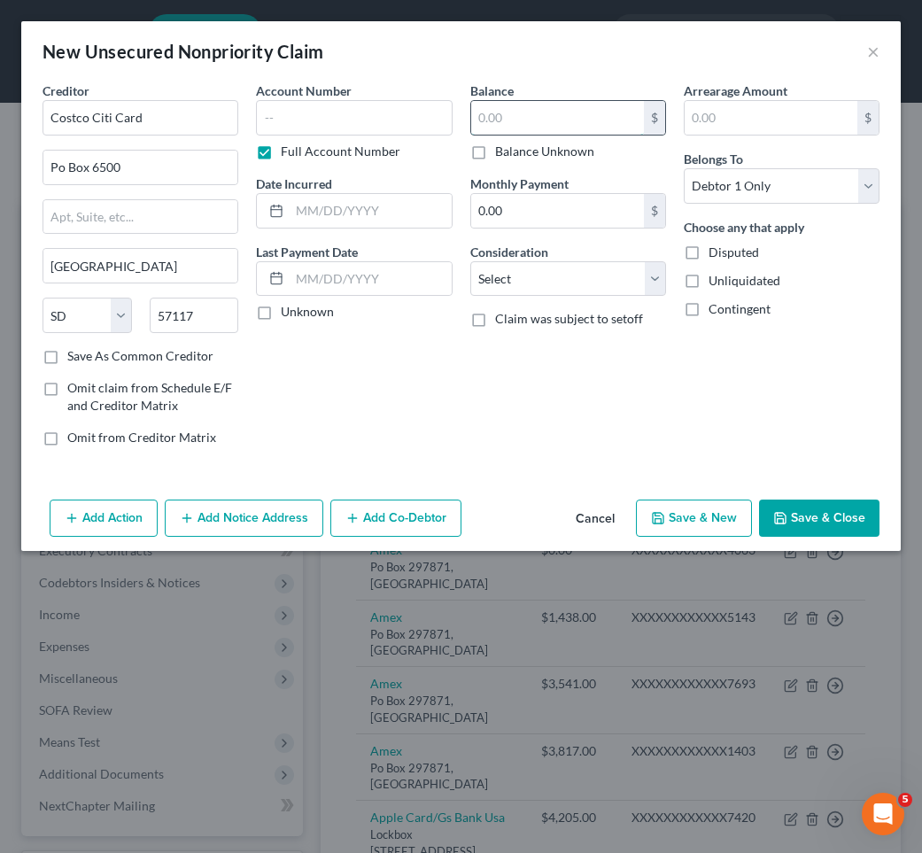
click at [507, 119] on input "text" at bounding box center [557, 118] width 173 height 34
click at [754, 525] on button "Save & Close" at bounding box center [819, 517] width 120 height 37
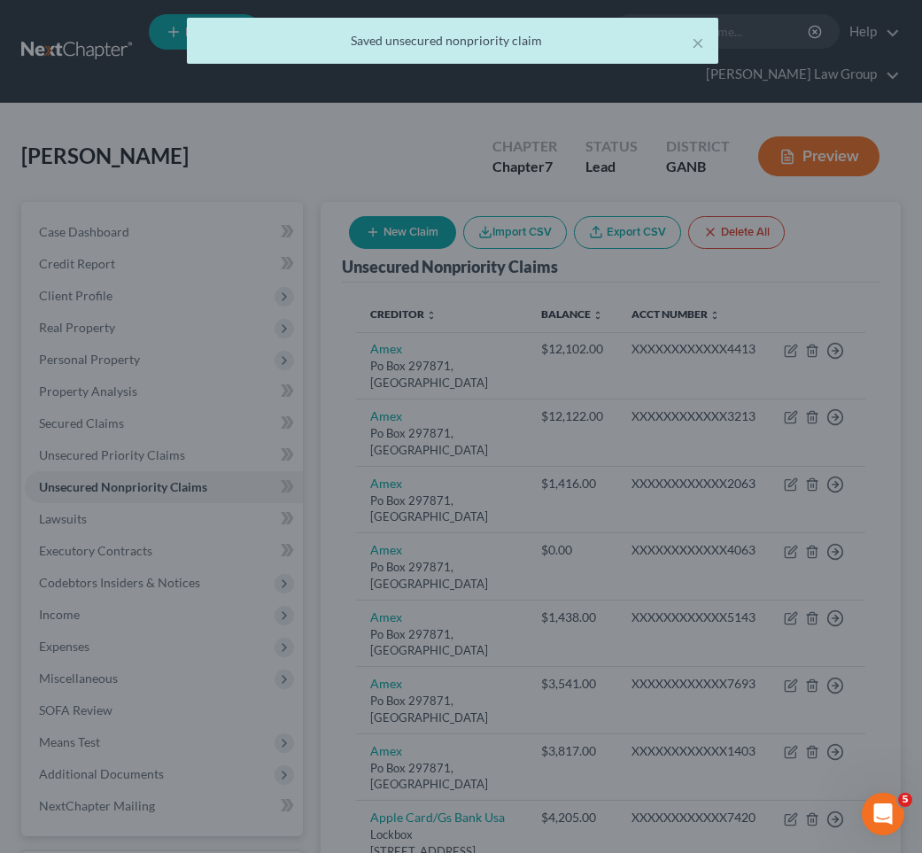
type input "13,625.00"
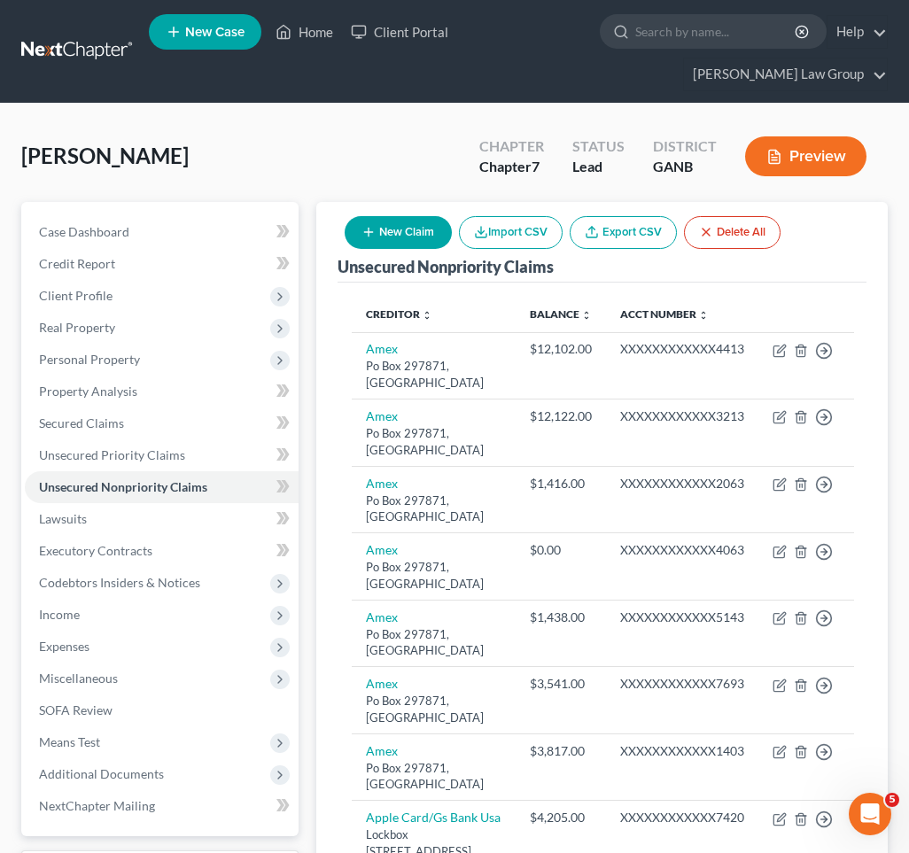
click at [390, 216] on button "New Claim" at bounding box center [397, 232] width 107 height 33
select select "0"
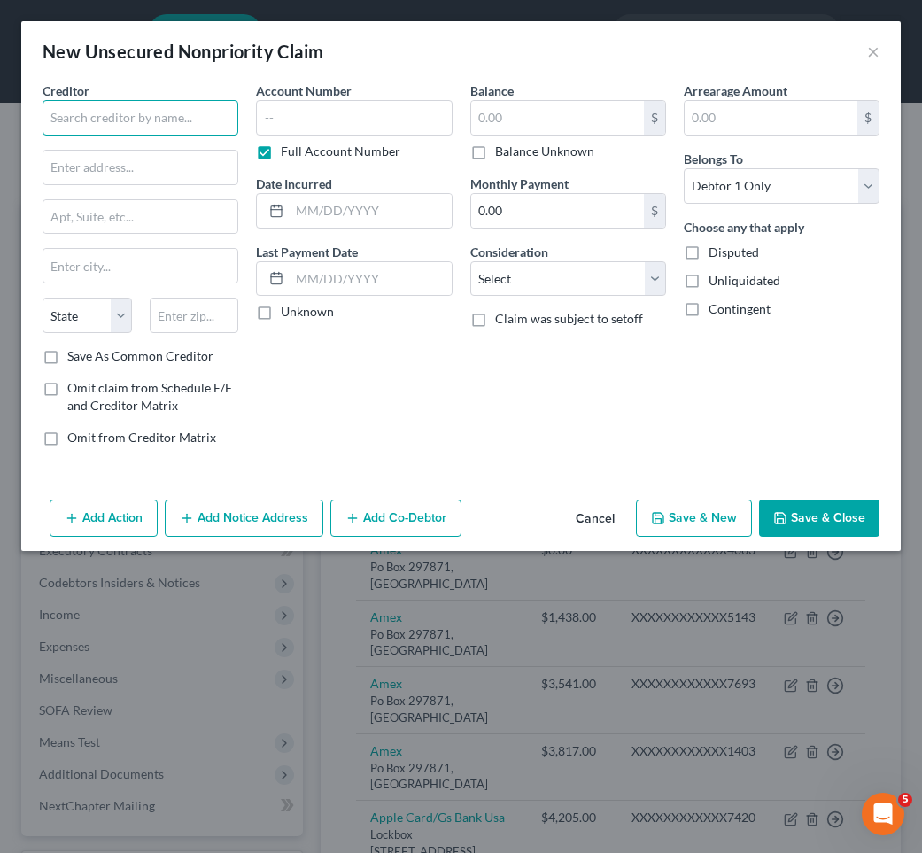
click at [201, 107] on input "text" at bounding box center [141, 117] width 196 height 35
type input "S"
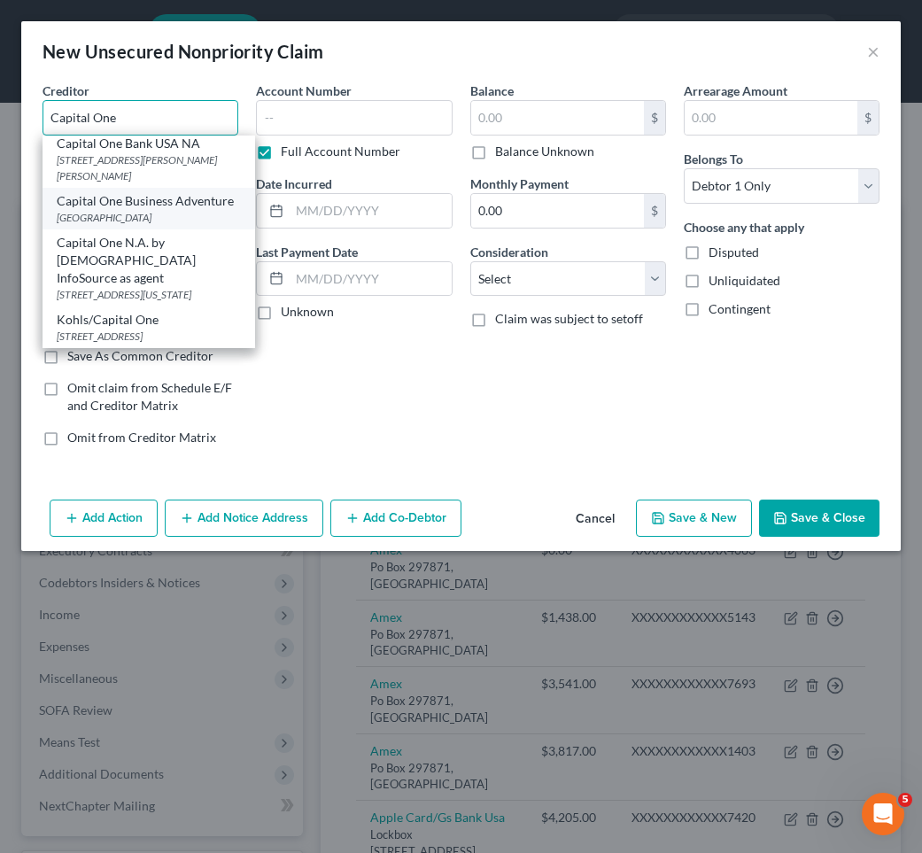
scroll to position [303, 0]
type input "Capital One Business Adventure"
type input "PO Box 71083"
type input "Charlotte"
select select "28"
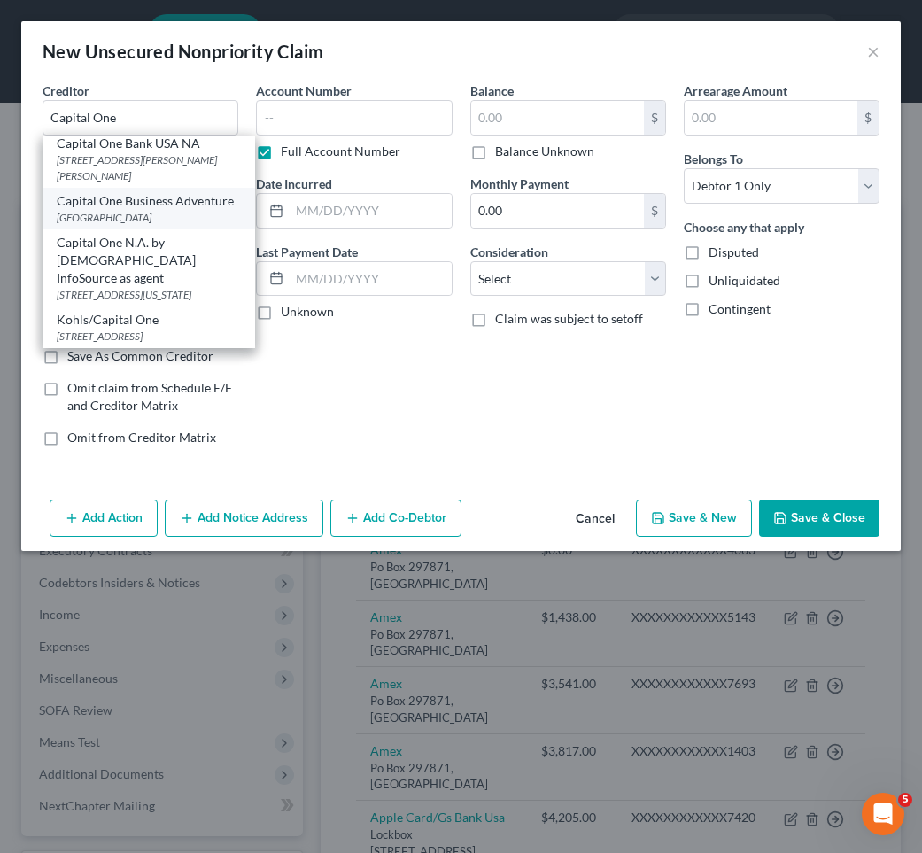
type input "28272"
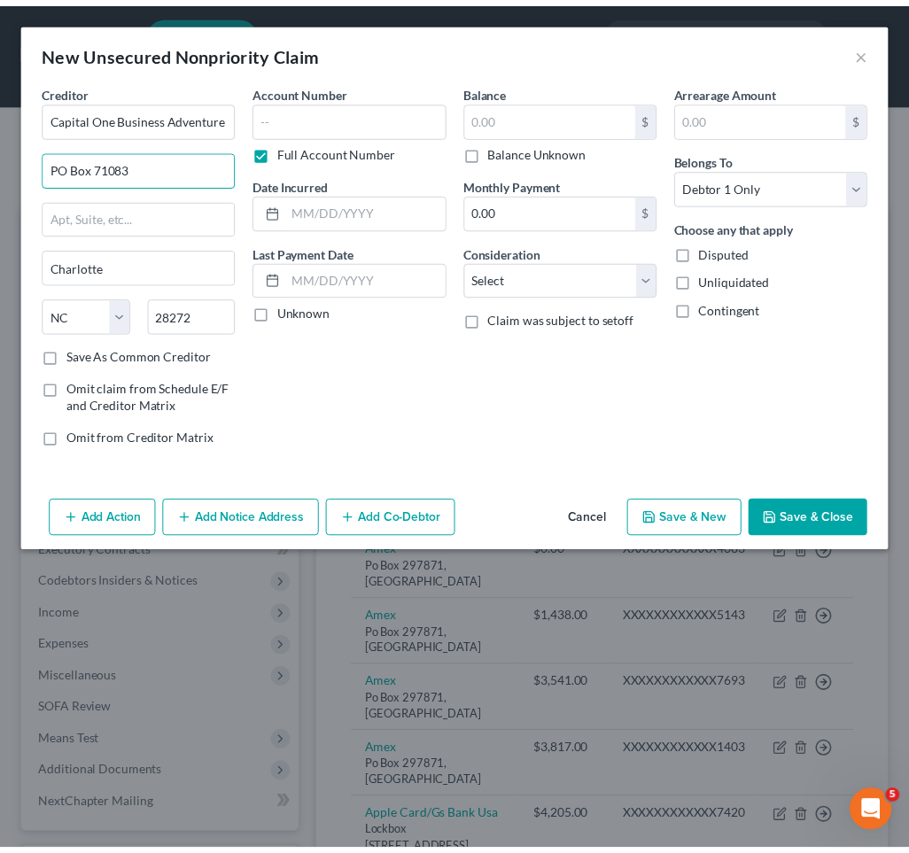
scroll to position [0, 0]
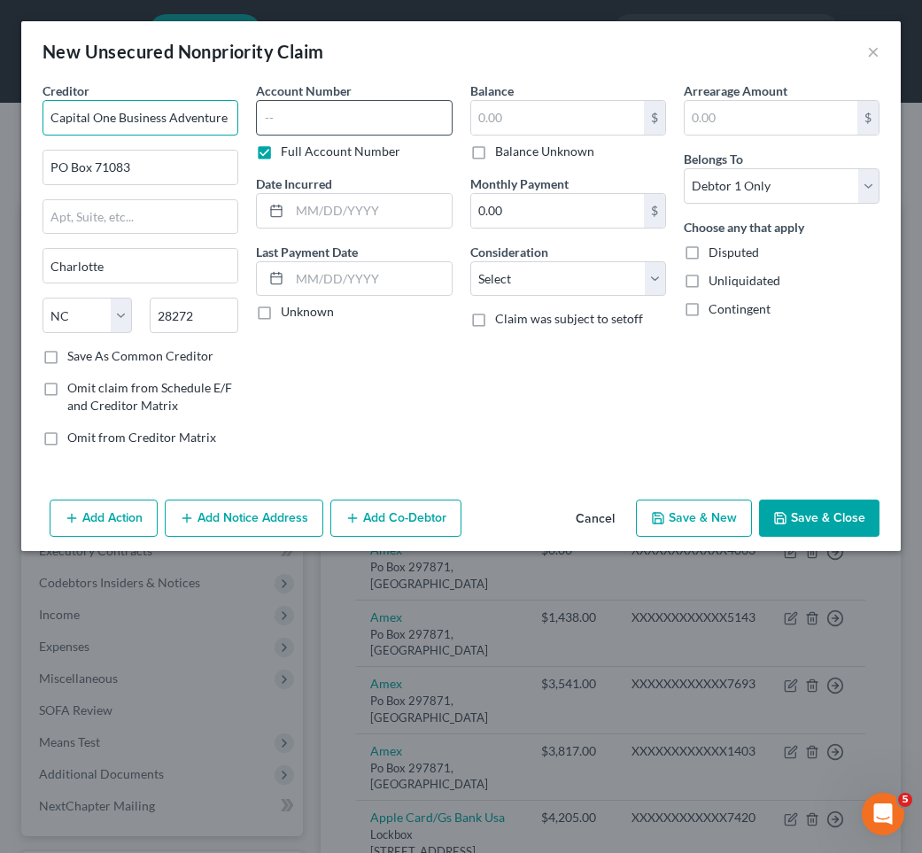
drag, startPoint x: 115, startPoint y: 118, endPoint x: 339, endPoint y: 118, distance: 224.0
click at [339, 118] on div "Creditor * Capital One Business Adventure PO Box 71083 Charlotte State AL AK AR…" at bounding box center [461, 270] width 855 height 379
type input "Capital OneSpark"
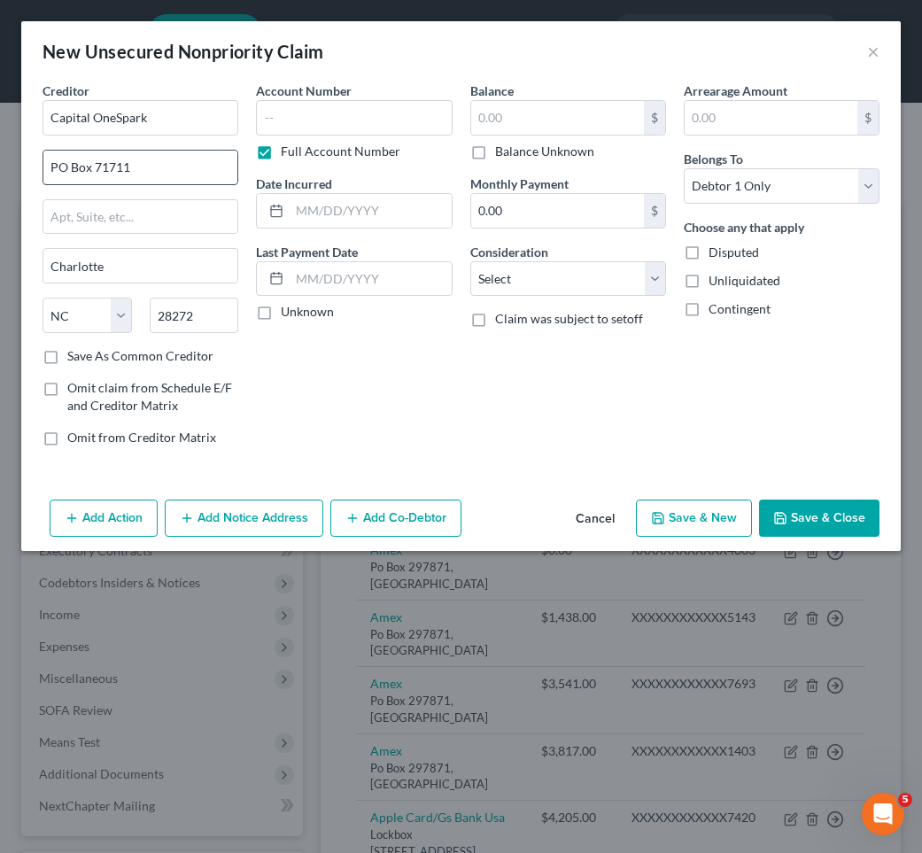
drag, startPoint x: 151, startPoint y: 175, endPoint x: 107, endPoint y: 167, distance: 44.1
click at [107, 167] on input "PO Box 71711" at bounding box center [140, 168] width 194 height 34
type input "PO Box 71087"
click at [754, 514] on button "Save & Close" at bounding box center [819, 517] width 120 height 37
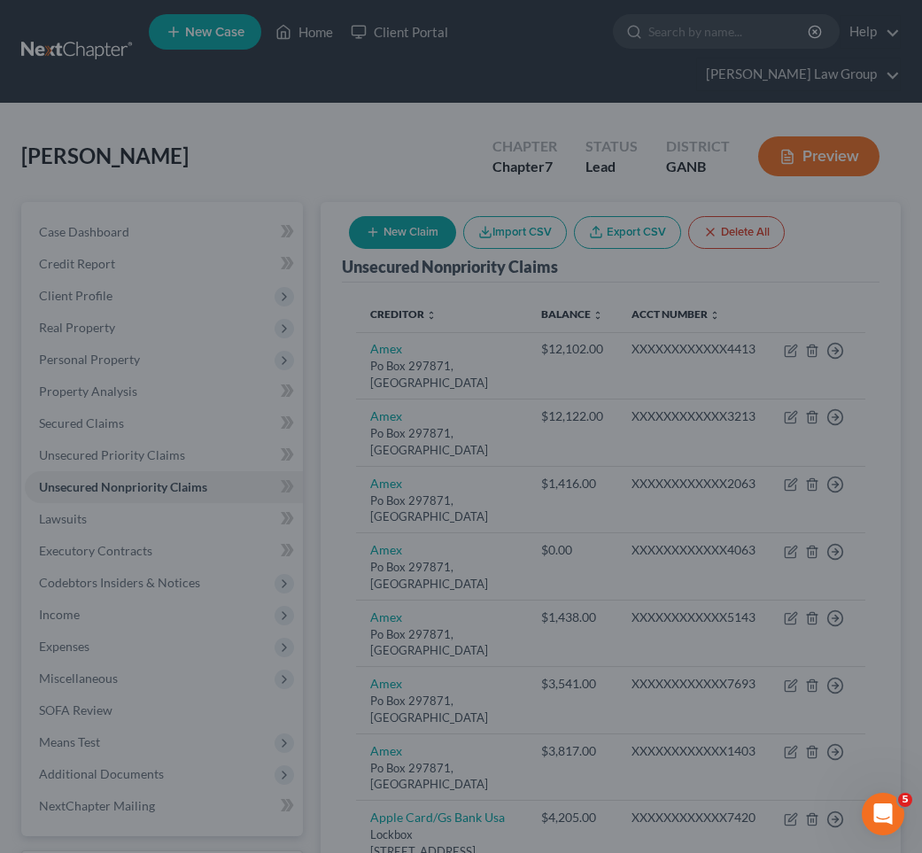
type input "0.00"
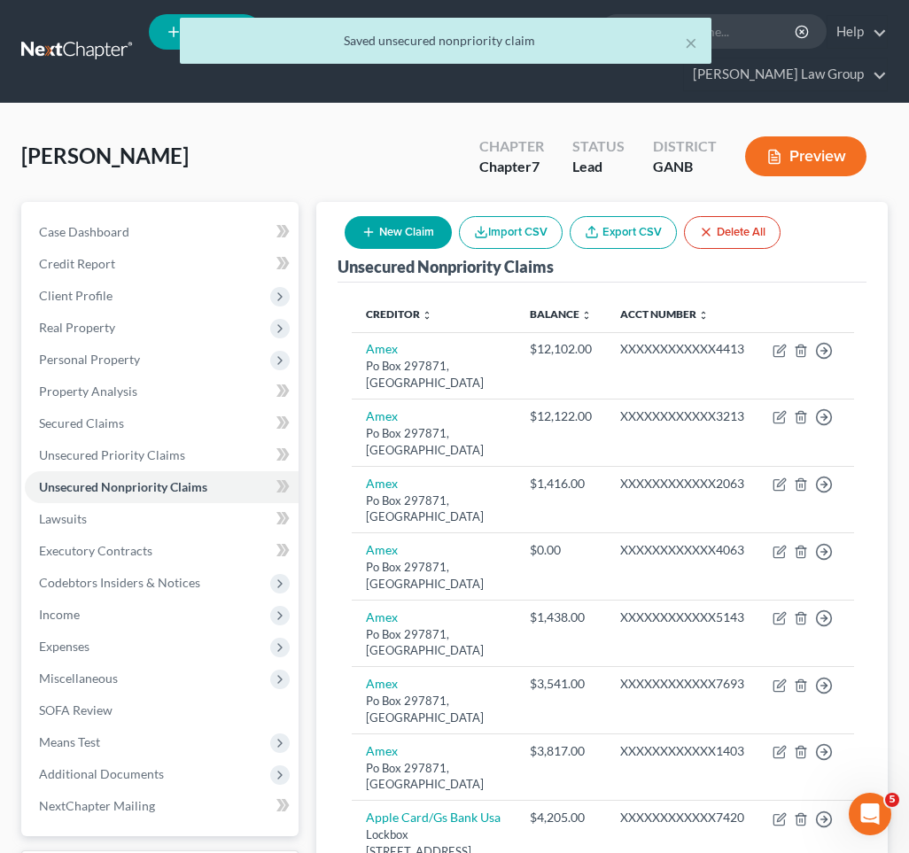
click at [376, 216] on button "New Claim" at bounding box center [397, 232] width 107 height 33
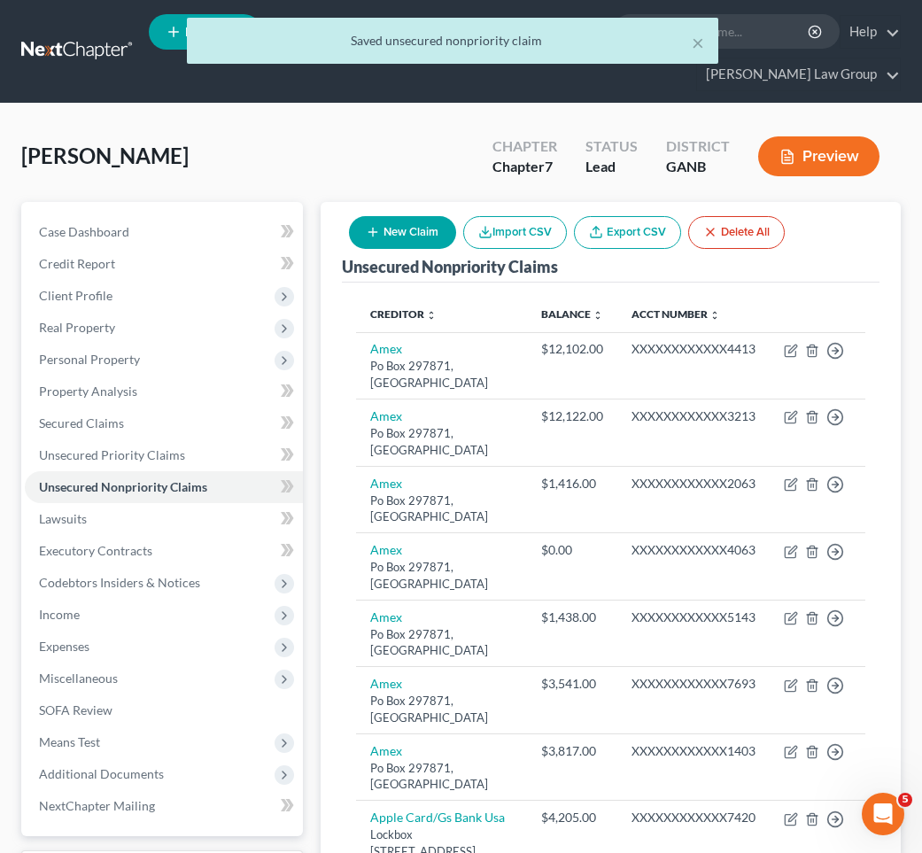
select select "0"
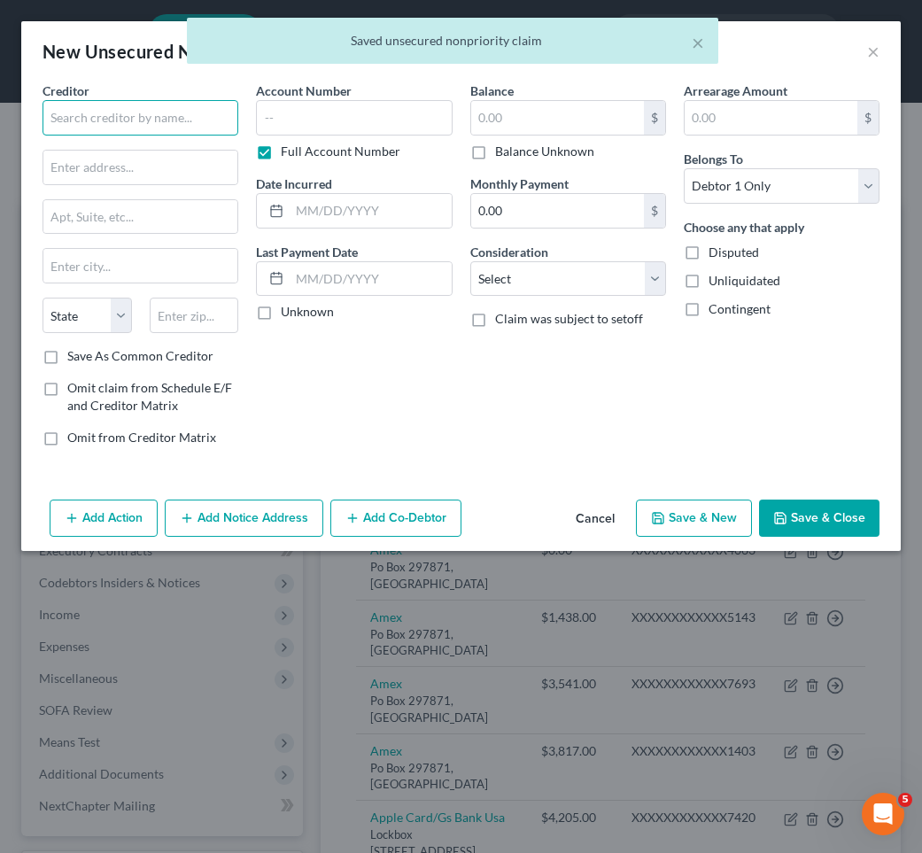
click at [157, 113] on input "text" at bounding box center [141, 117] width 196 height 35
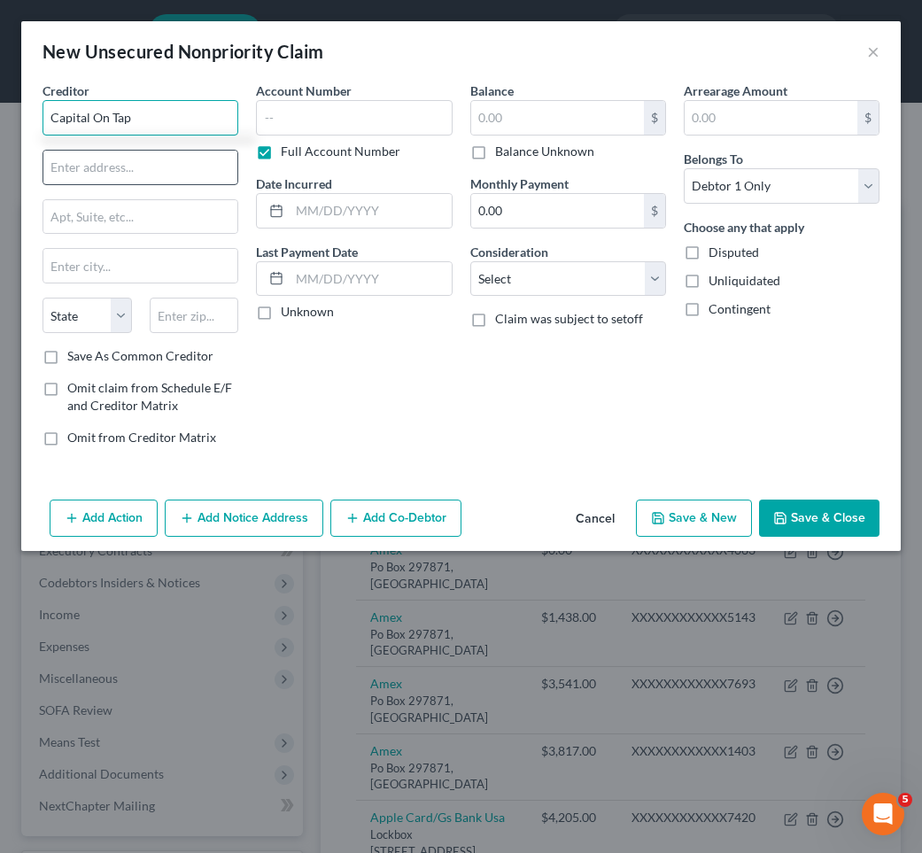
type input "Capital On Tap"
type input "85 Delancy St"
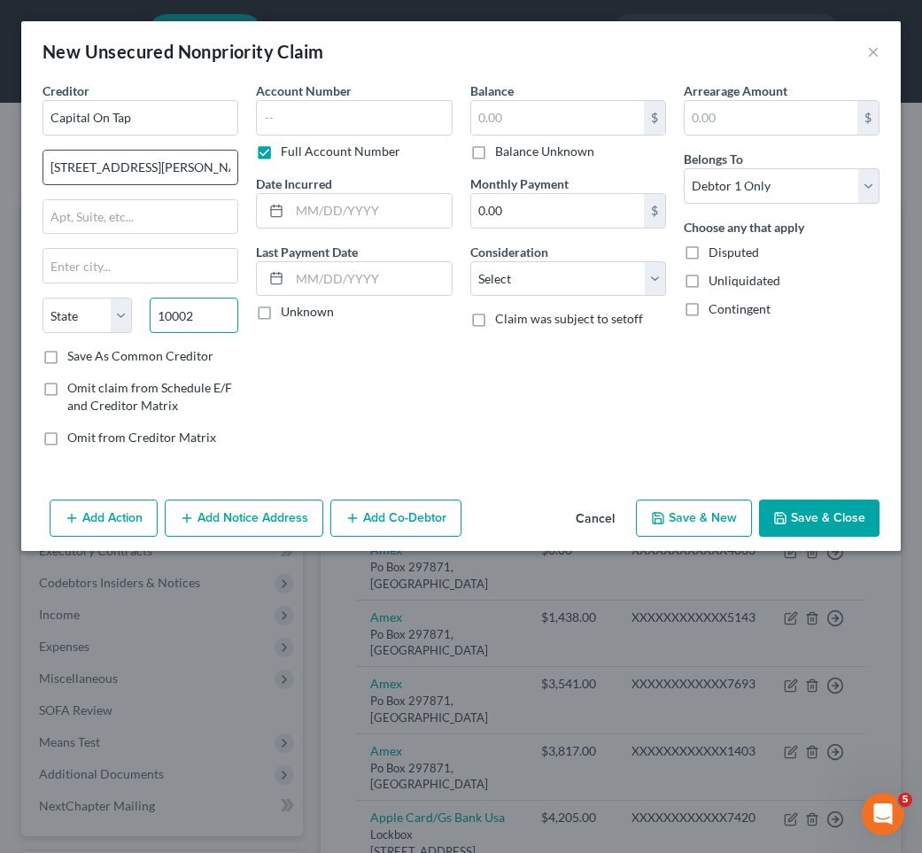
type input "10002"
type input "New York"
select select "35"
click at [513, 104] on input "text" at bounding box center [557, 118] width 173 height 34
type input "32,513.32"
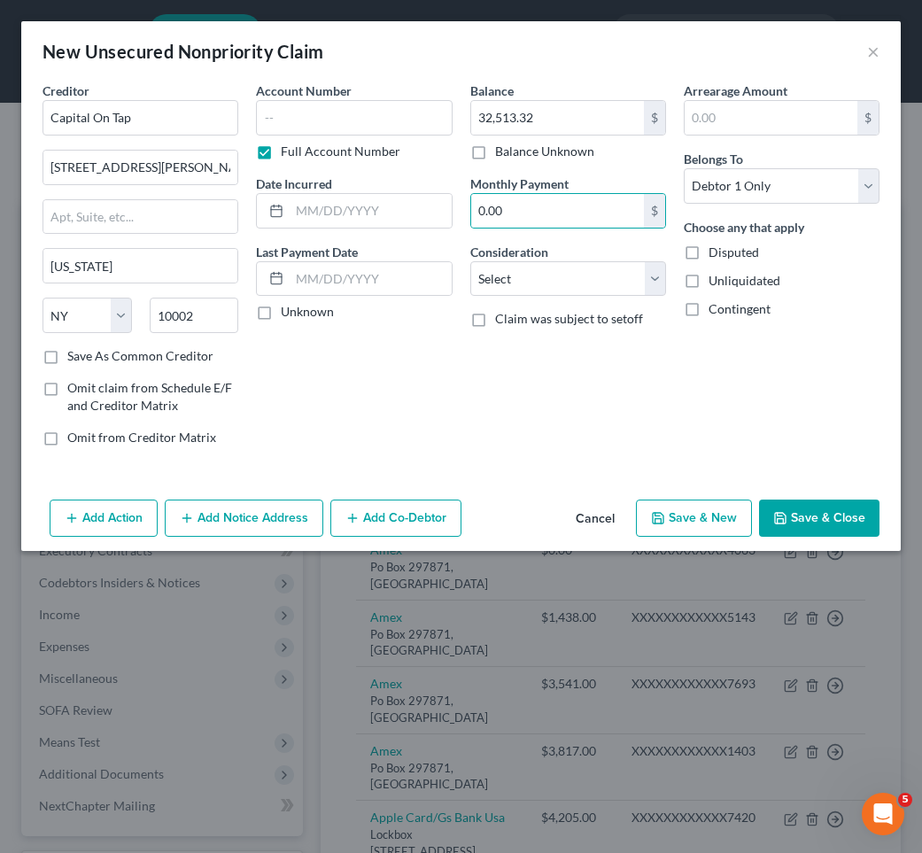
click at [754, 528] on button "Save & Close" at bounding box center [819, 517] width 120 height 37
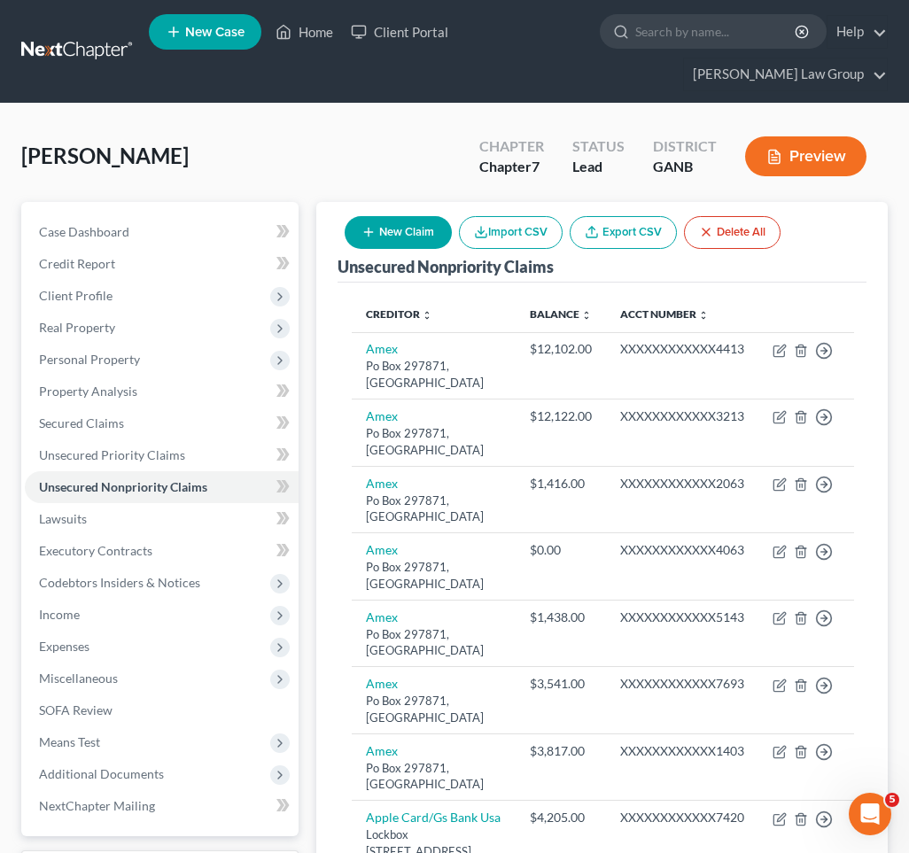
click at [410, 216] on button "New Claim" at bounding box center [397, 232] width 107 height 33
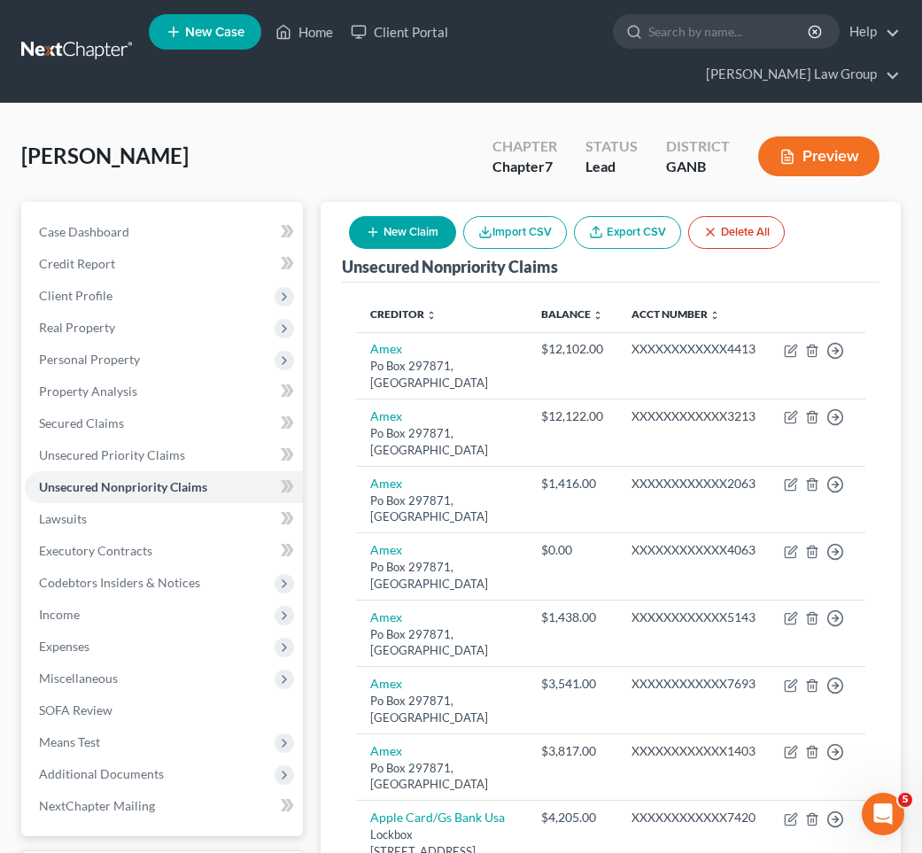
select select "0"
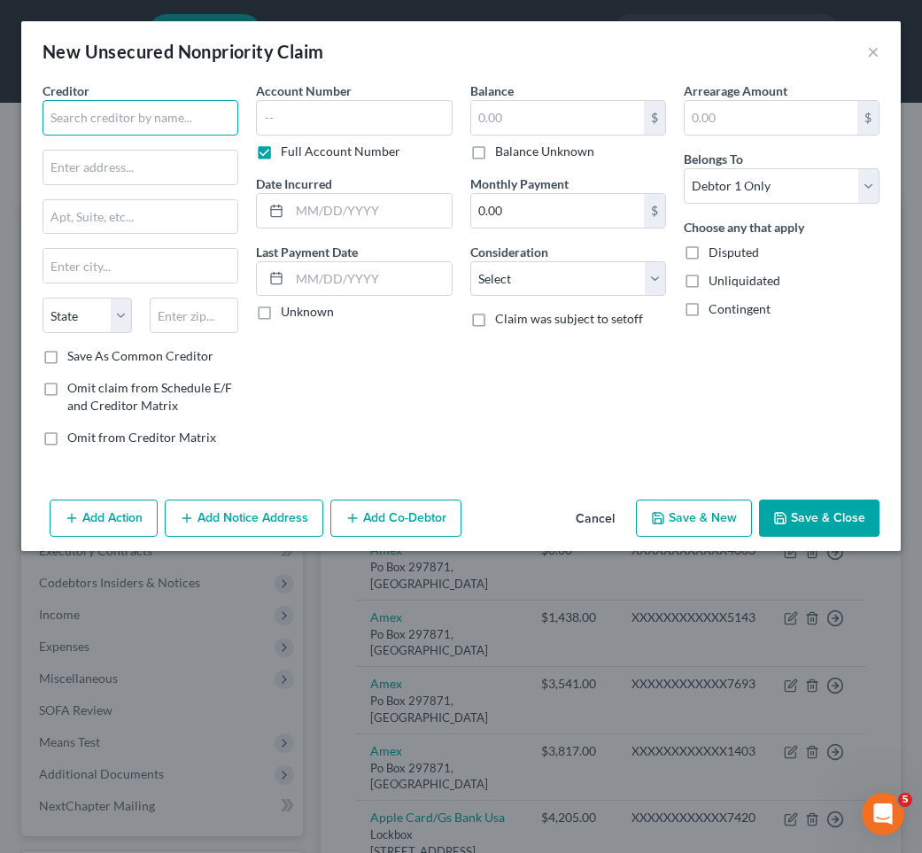
click at [204, 120] on input "text" at bounding box center [141, 117] width 196 height 35
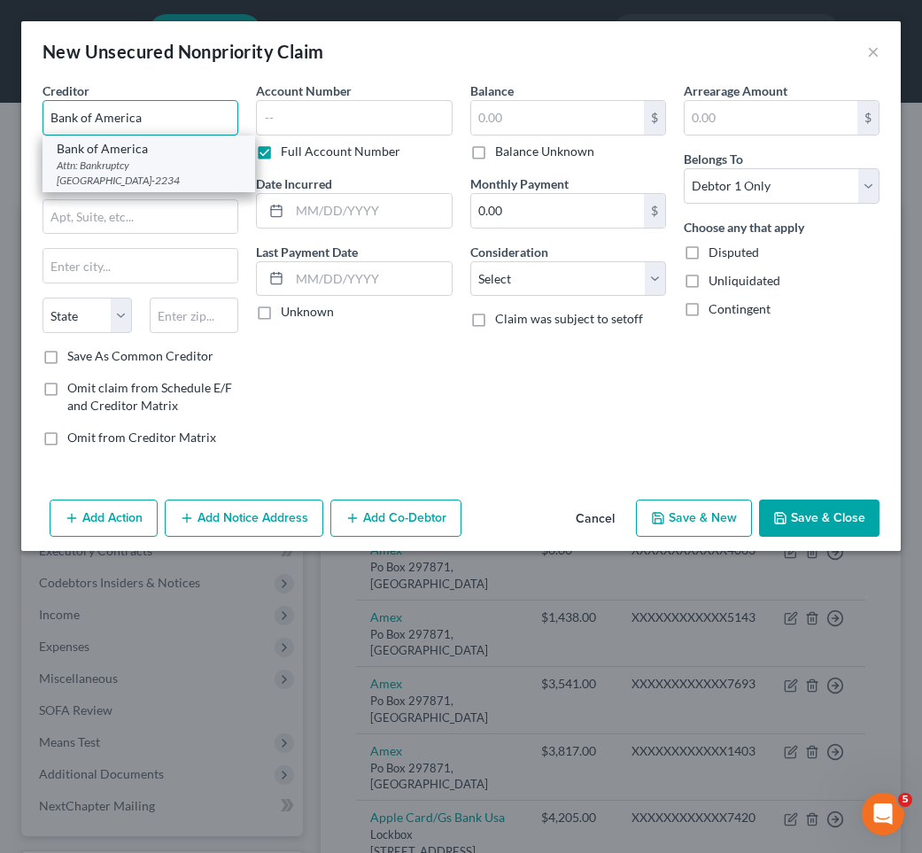
type input "Bank of America"
click at [202, 158] on div "Attn: Bankruptcy PO Box 982234, El Paso, TX 79998-2234" at bounding box center [149, 173] width 184 height 30
type input "Attn: Bankruptcy"
type input "PO Box 982234"
type input "El Paso"
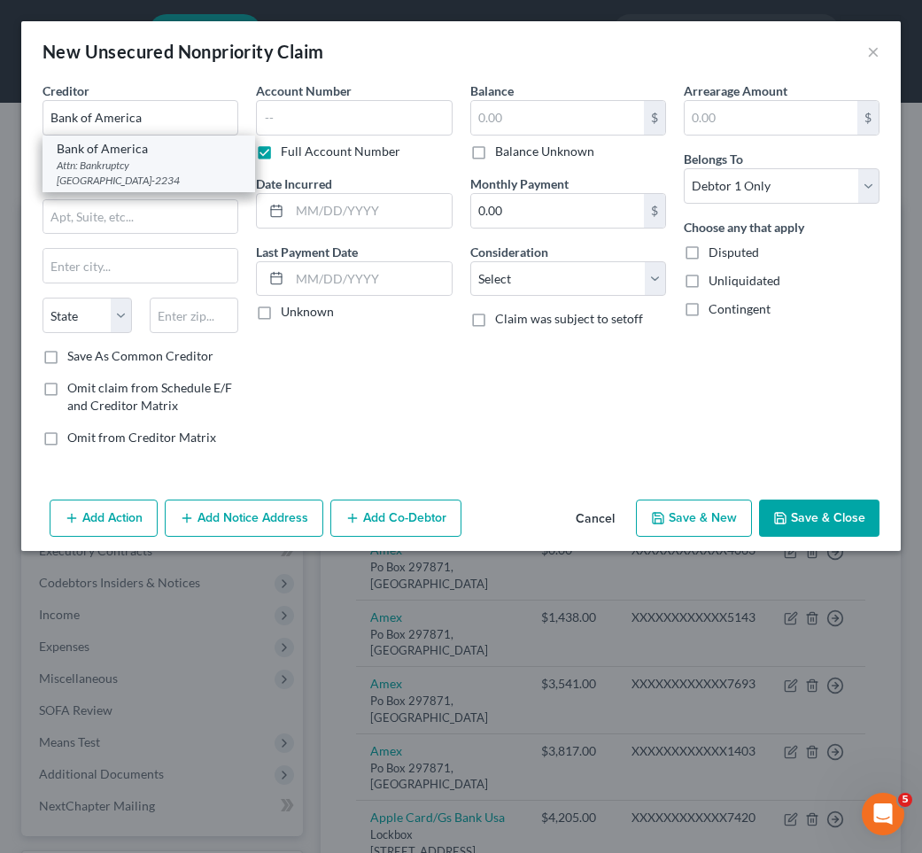
select select "45"
type input "79998-2234"
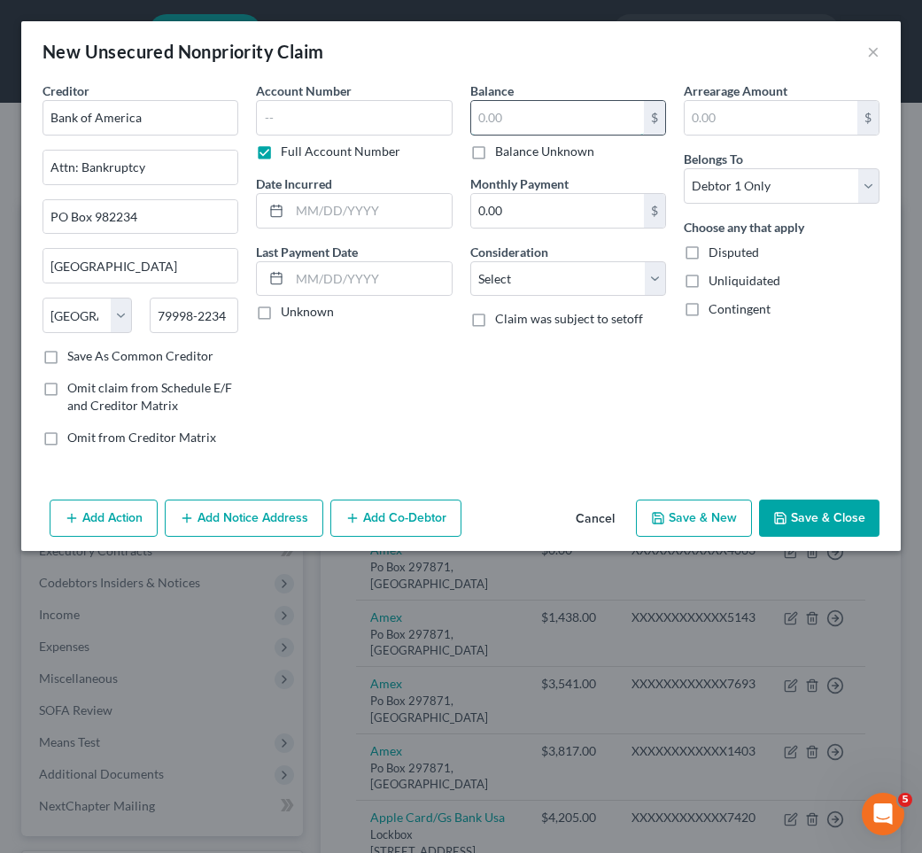
click at [512, 121] on input "text" at bounding box center [557, 118] width 173 height 34
type input "9,854.86"
click at [754, 509] on button "Save & Close" at bounding box center [819, 517] width 120 height 37
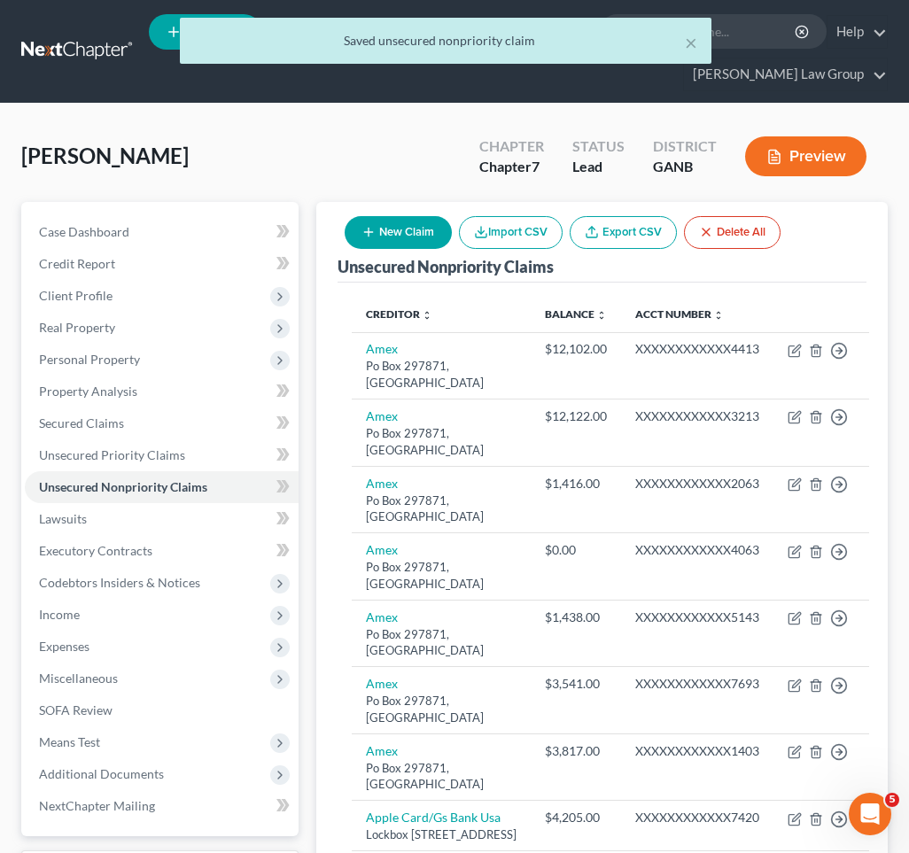
click at [388, 216] on button "New Claim" at bounding box center [397, 232] width 107 height 33
select select "0"
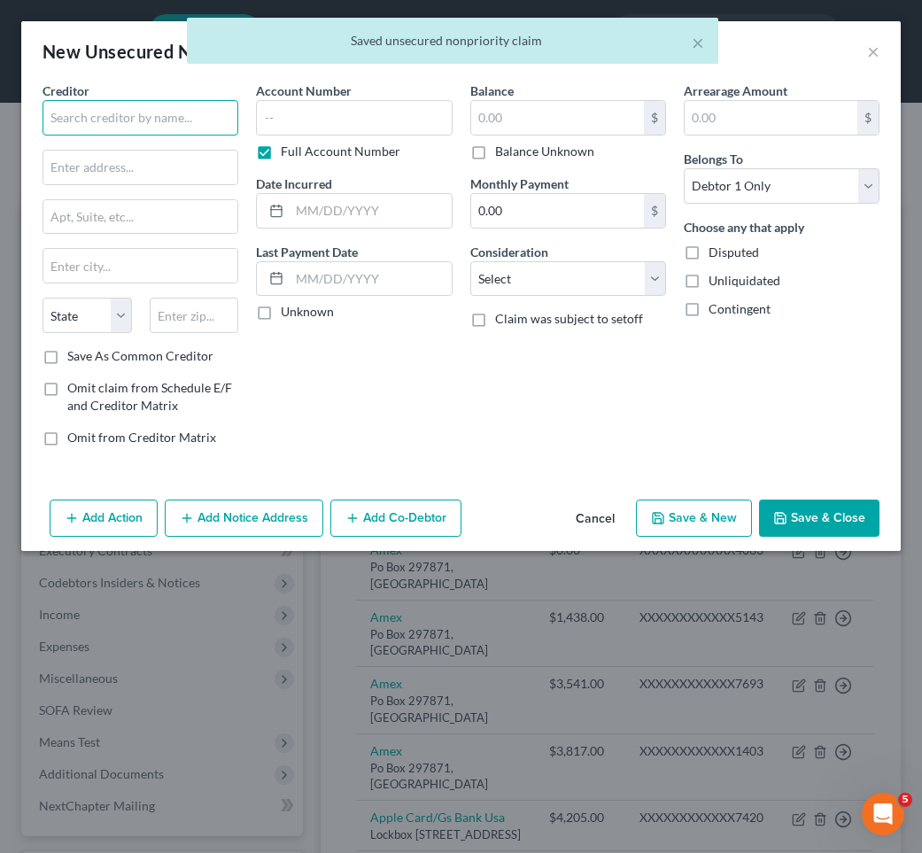
click at [205, 128] on input "text" at bounding box center [141, 117] width 196 height 35
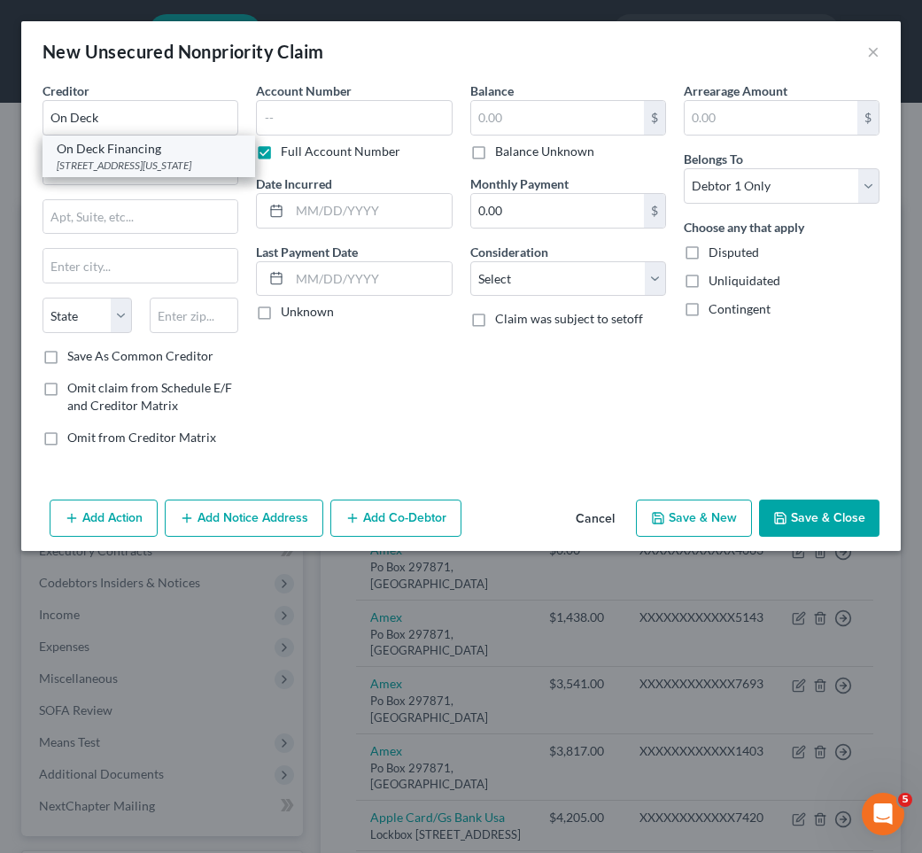
click at [205, 165] on div "1400 Broadway, New York, NY 10018-0000" at bounding box center [149, 165] width 184 height 15
type input "On Deck Financing"
type input "1400 Broadway"
type input "New York"
select select "35"
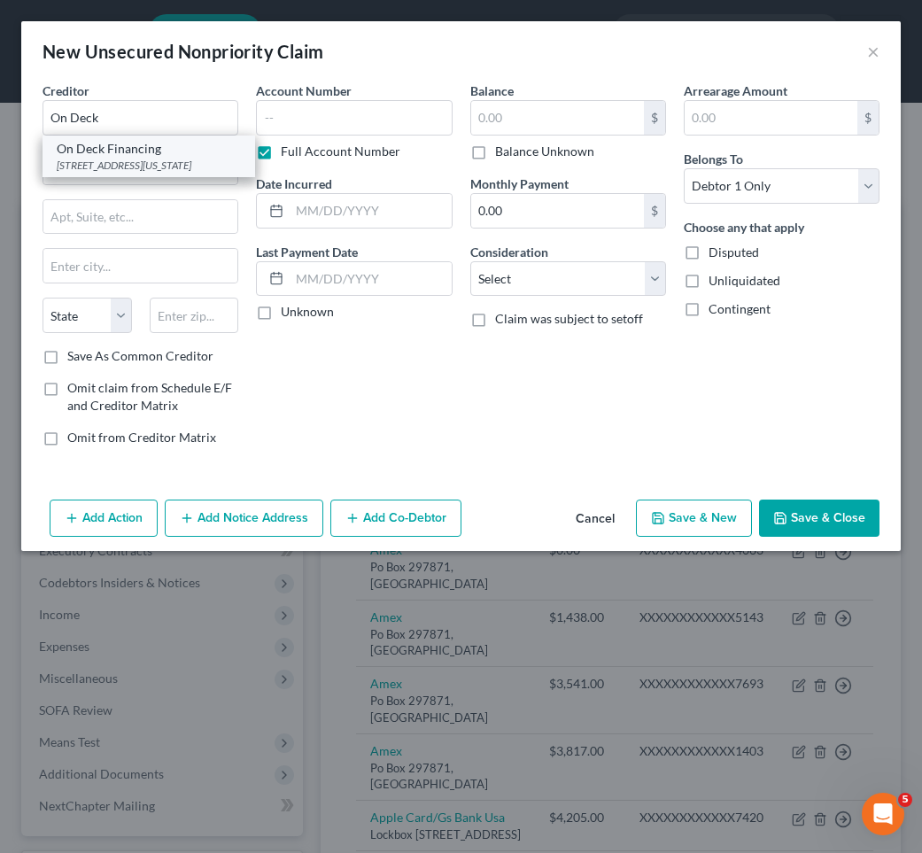
type input "10018-0000"
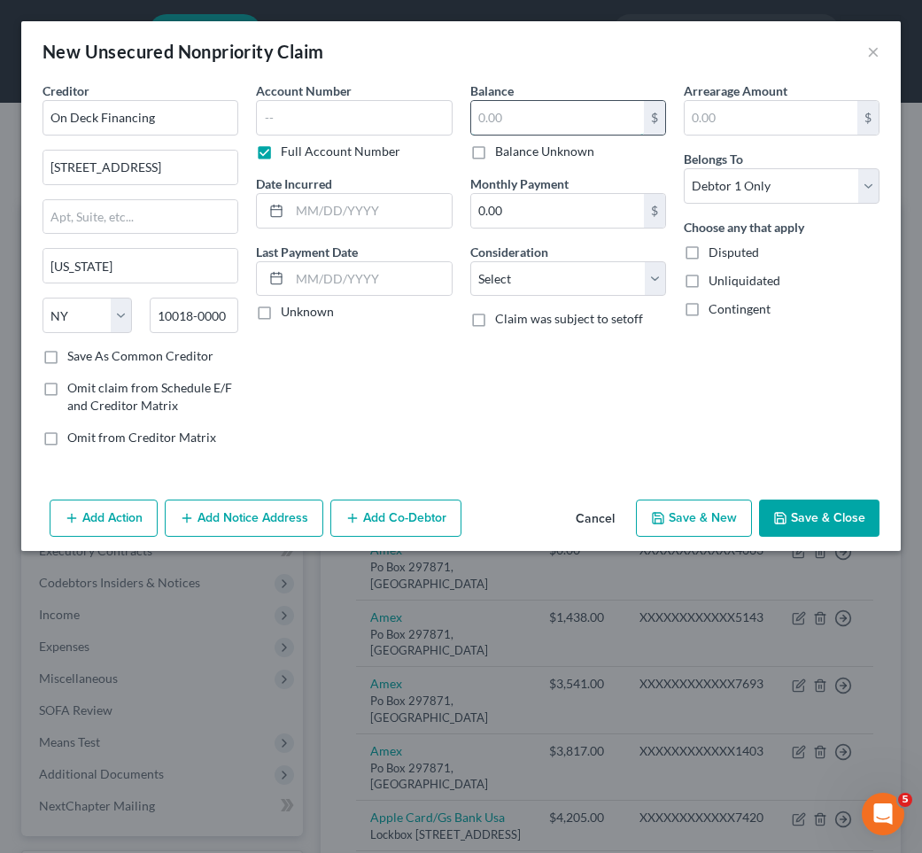
click at [601, 112] on input "text" at bounding box center [557, 118] width 173 height 34
click at [754, 536] on button "Save & Close" at bounding box center [819, 517] width 120 height 37
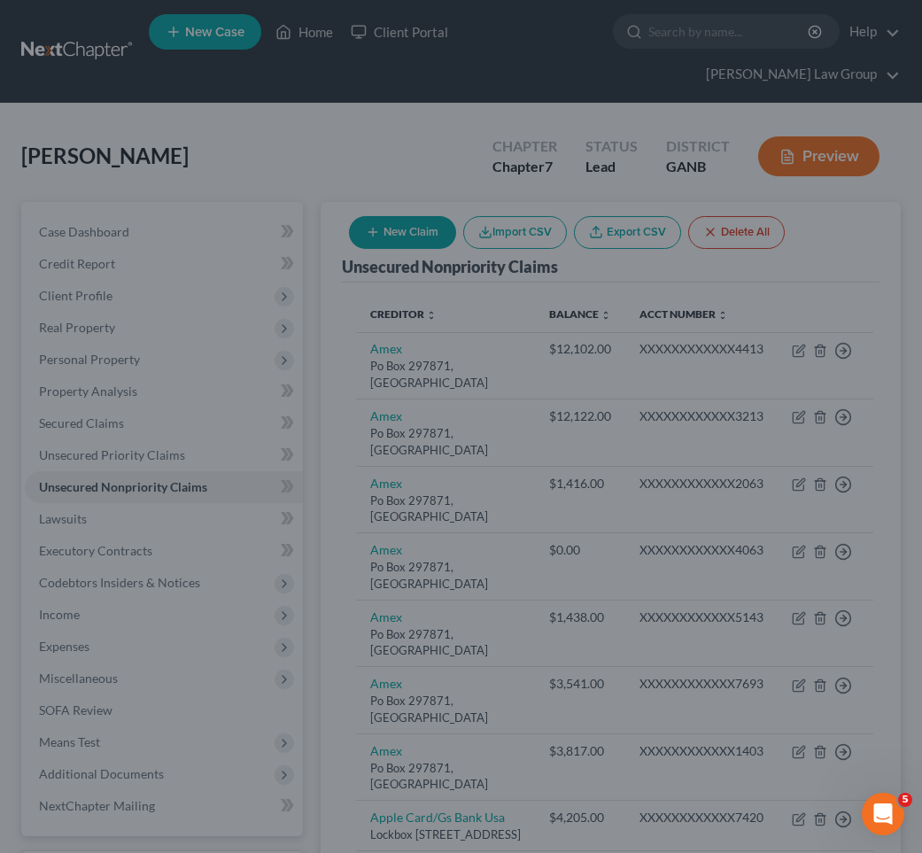
type input "11,735.00"
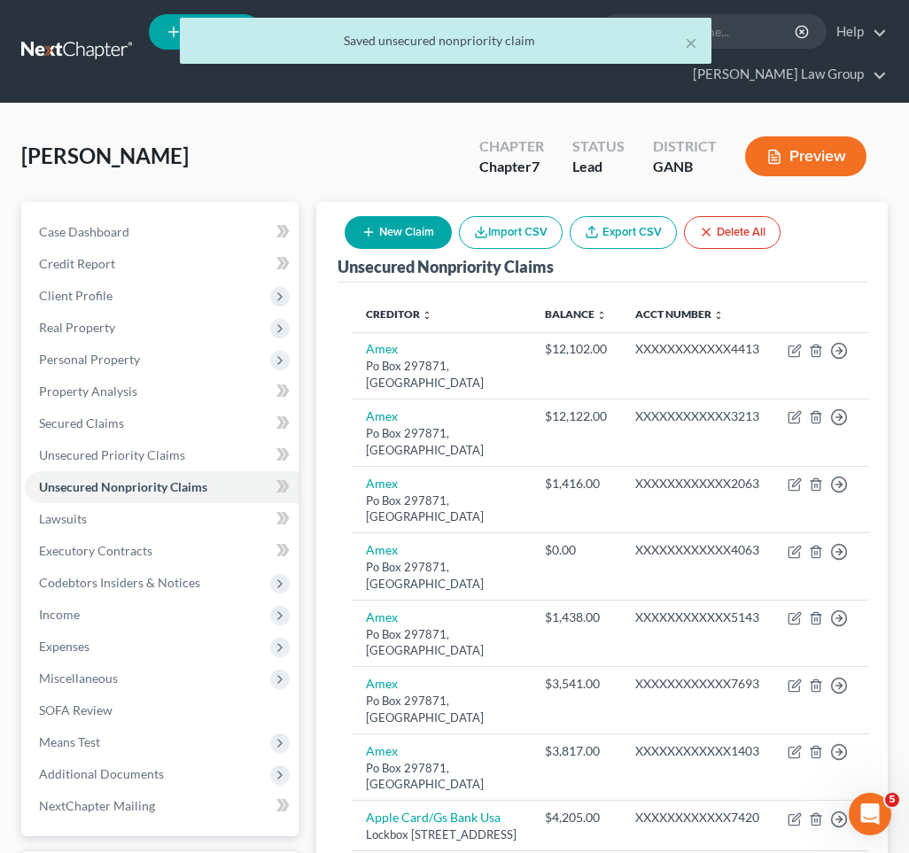
click at [425, 216] on button "New Claim" at bounding box center [397, 232] width 107 height 33
select select "0"
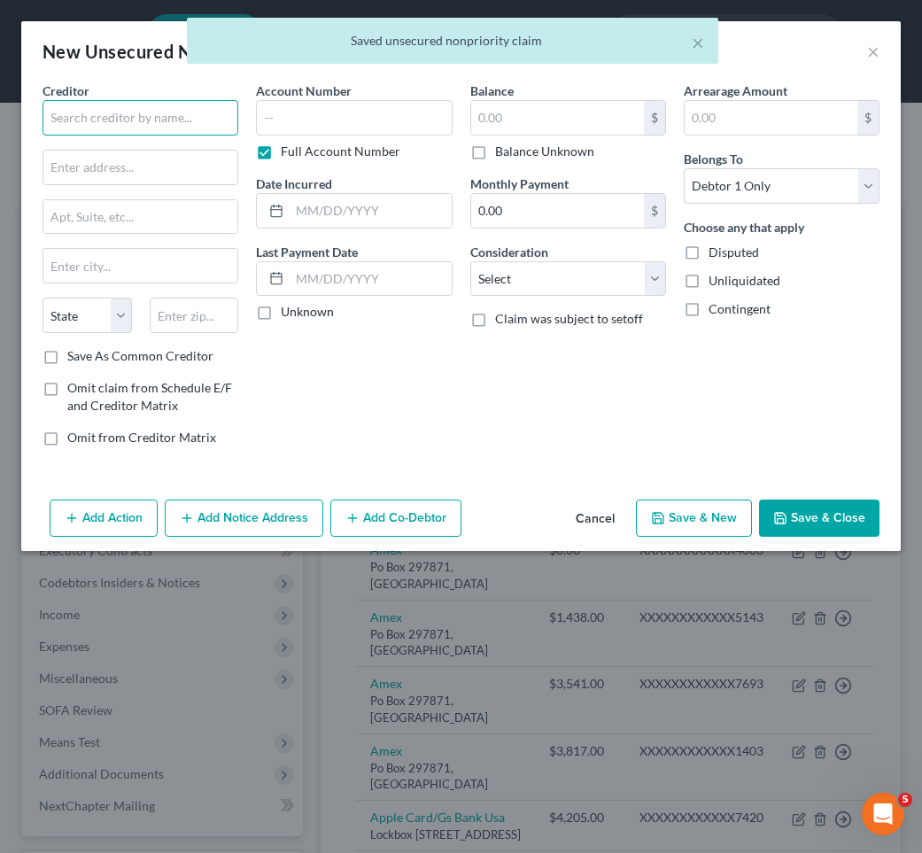
click at [210, 112] on input "text" at bounding box center [141, 117] width 196 height 35
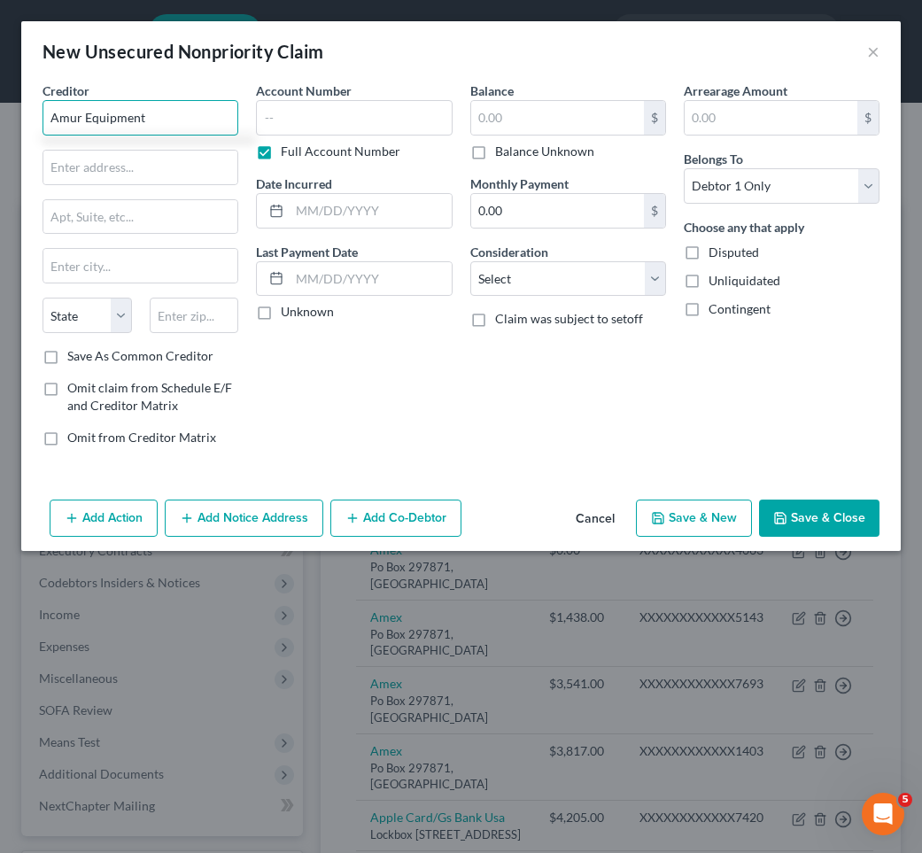
click at [159, 115] on input "Amur Equipment" at bounding box center [141, 117] width 196 height 35
type input "Amur Equipment"
paste input "PO Box 2555"
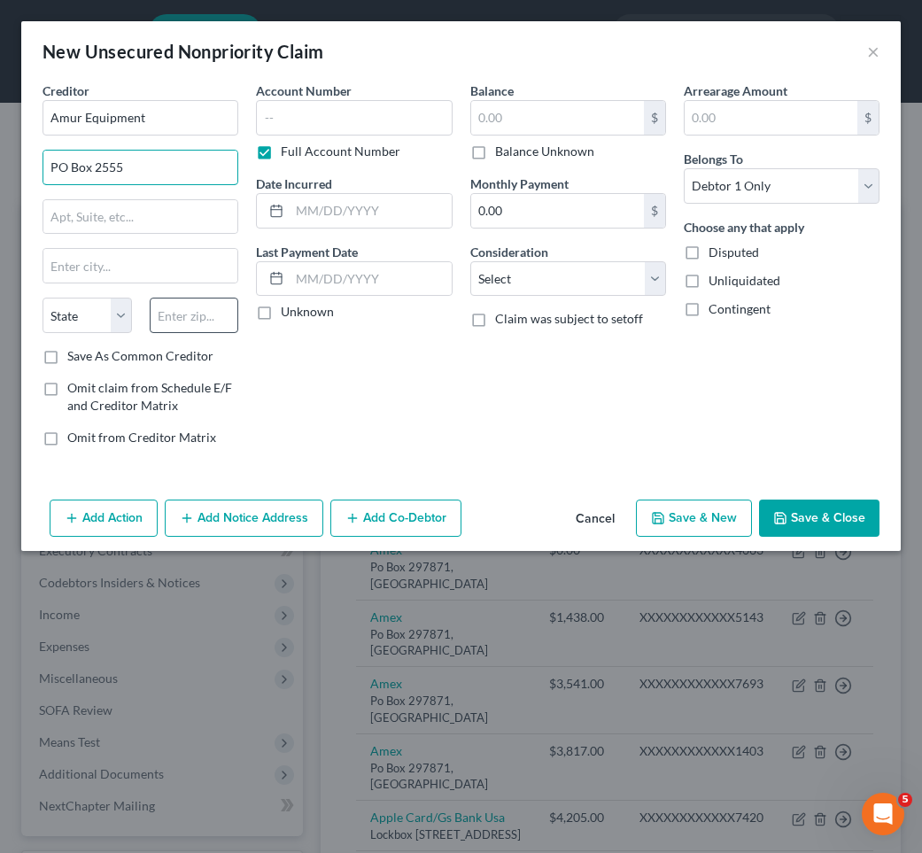
type input "PO Box 2555"
type input "68801"
click at [512, 120] on input "text" at bounding box center [557, 118] width 173 height 34
type input "Grand Island"
select select "30"
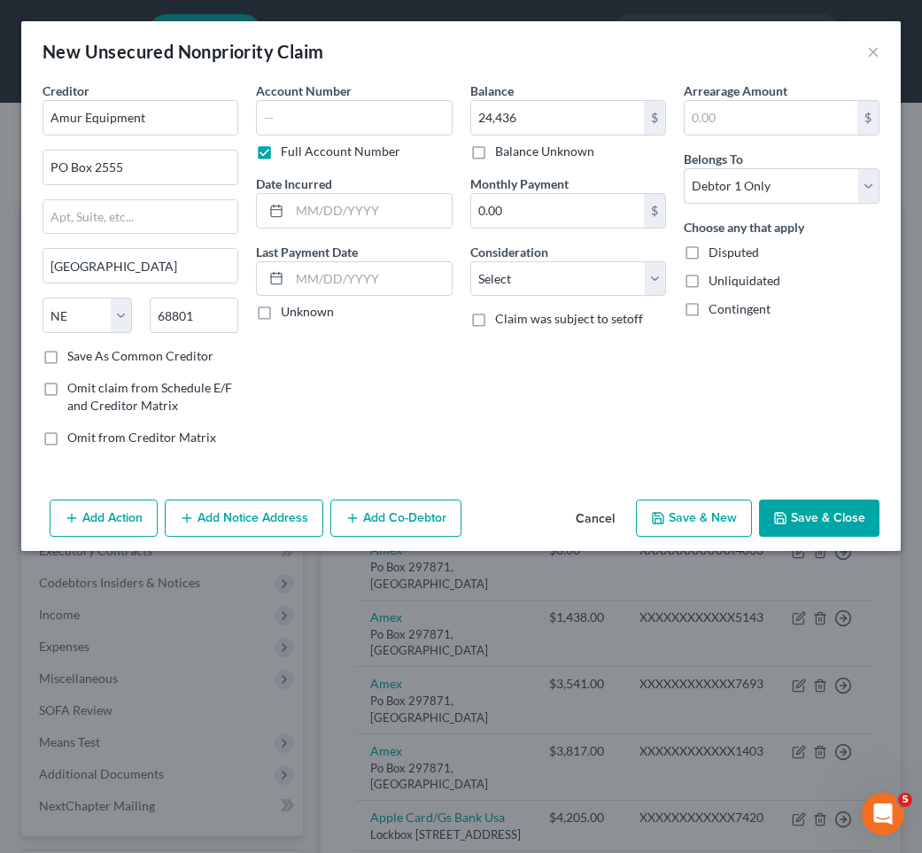
click at [754, 507] on button "Save & Close" at bounding box center [819, 517] width 120 height 37
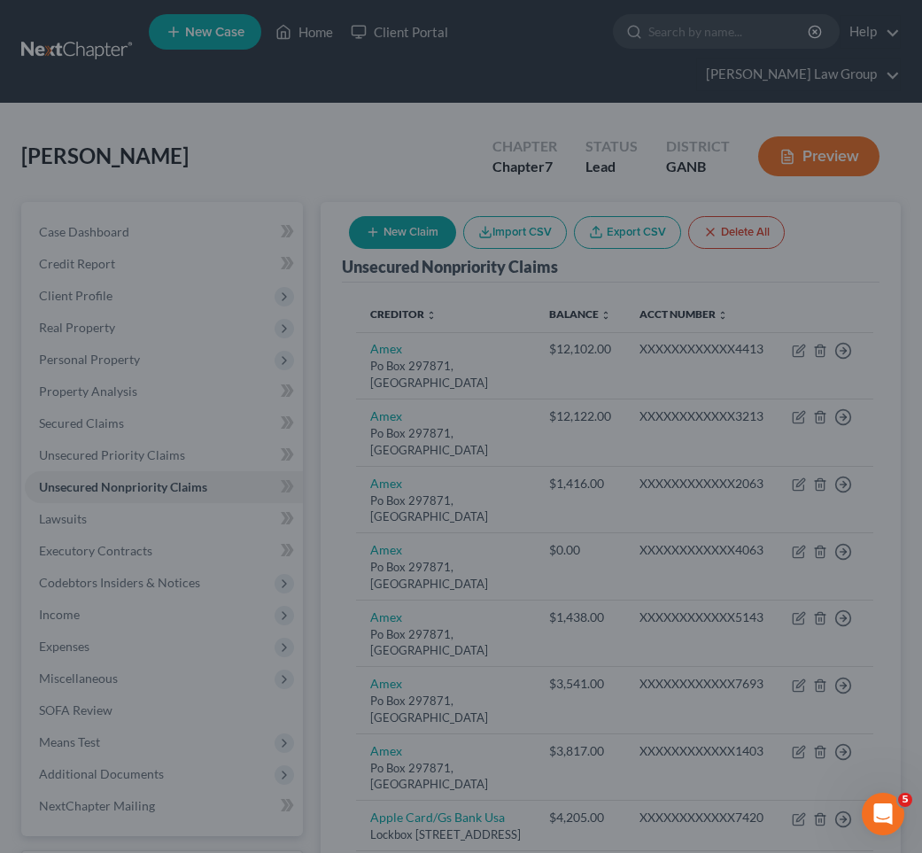
type input "24,436.00"
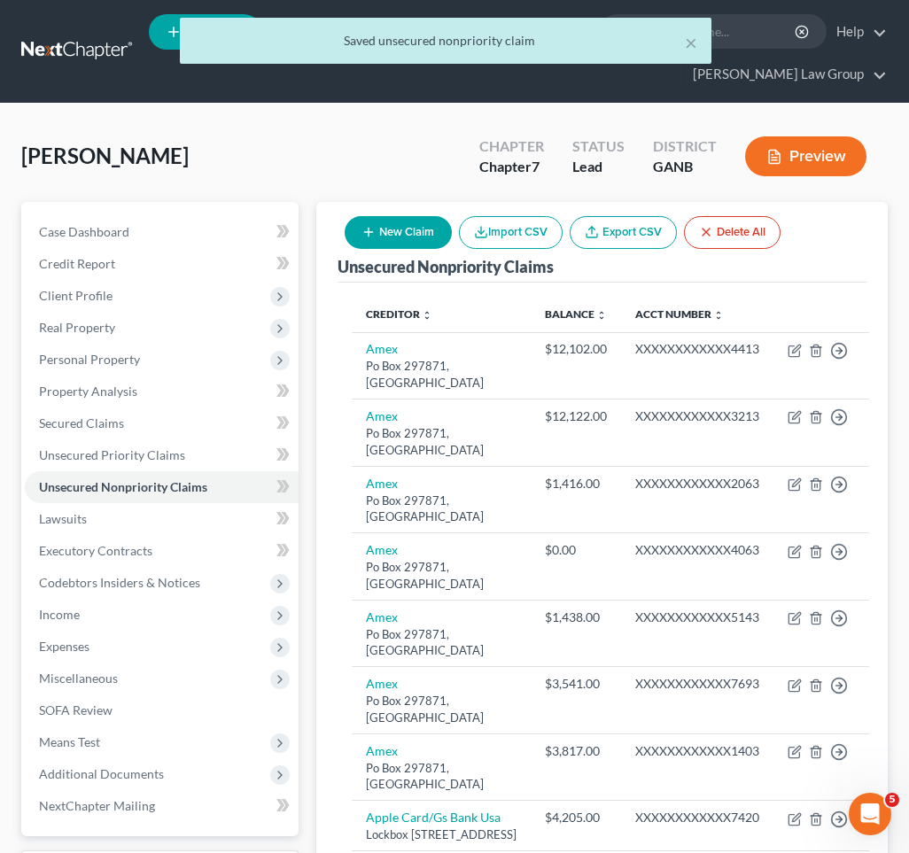
click at [370, 216] on button "New Claim" at bounding box center [397, 232] width 107 height 33
select select "0"
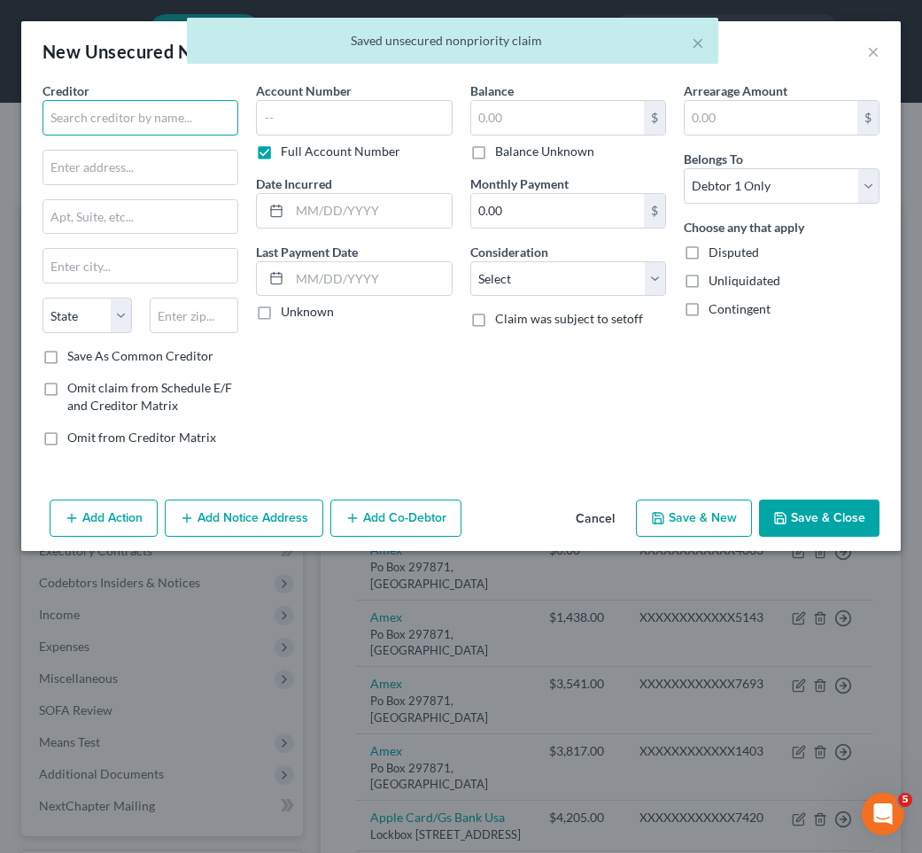
click at [195, 114] on input "text" at bounding box center [141, 117] width 196 height 35
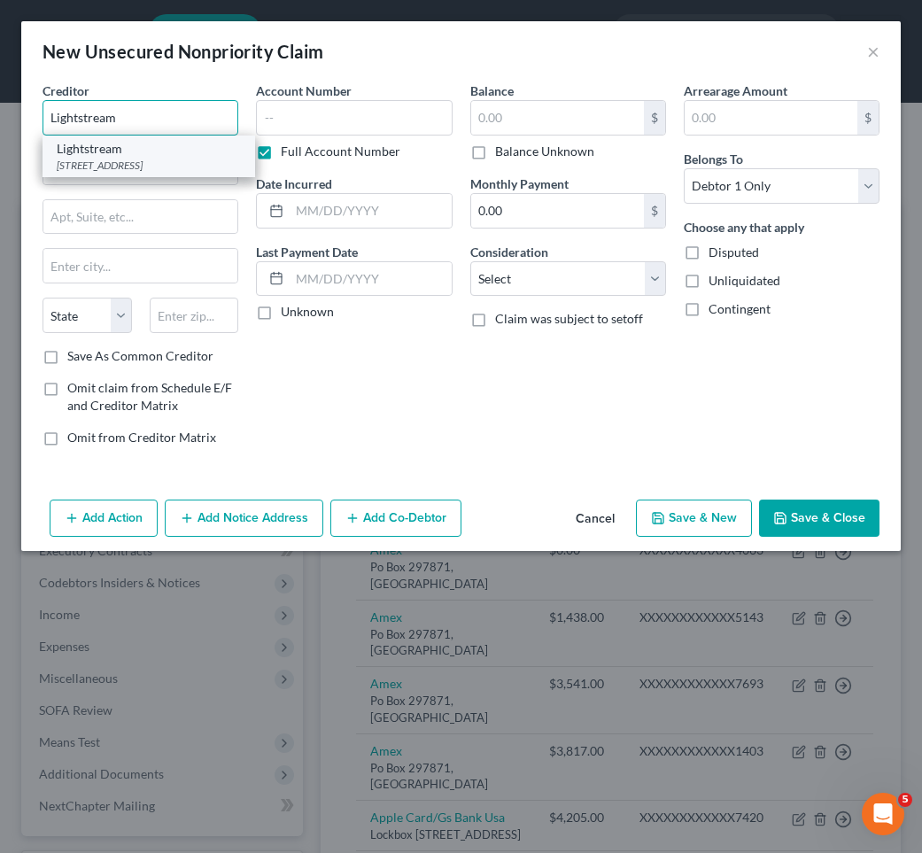
type input "Lightstream"
click at [143, 169] on div "125 Center Pl Way, Saint Augustine, FL 32095-0000" at bounding box center [149, 165] width 184 height 15
type input "125 Center Pl Way"
type input "Saint Augustine"
select select "9"
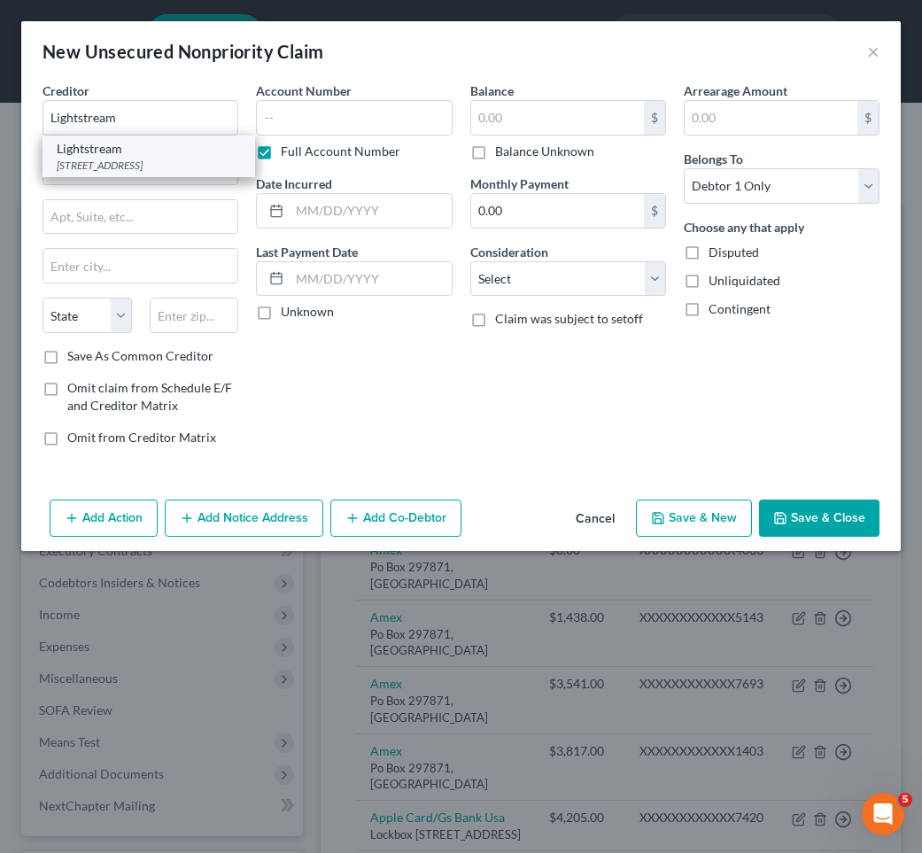
type input "32095-0000"
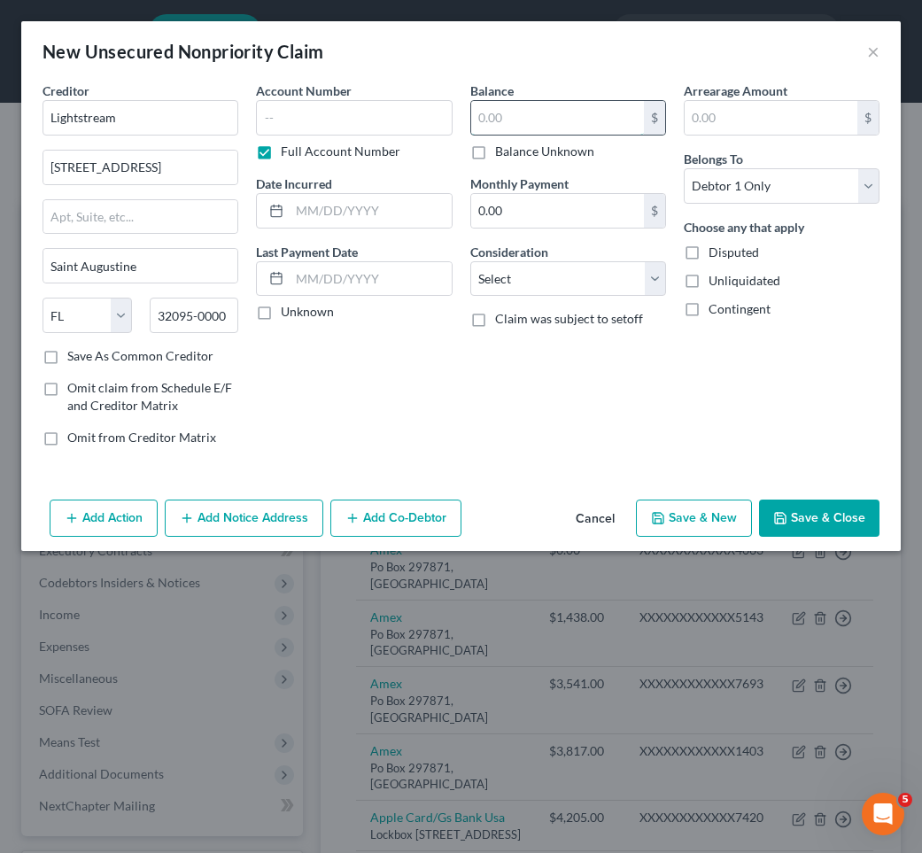
click at [541, 106] on input "text" at bounding box center [557, 118] width 173 height 34
type input "17,784"
click at [754, 530] on button "Save & Close" at bounding box center [819, 517] width 120 height 37
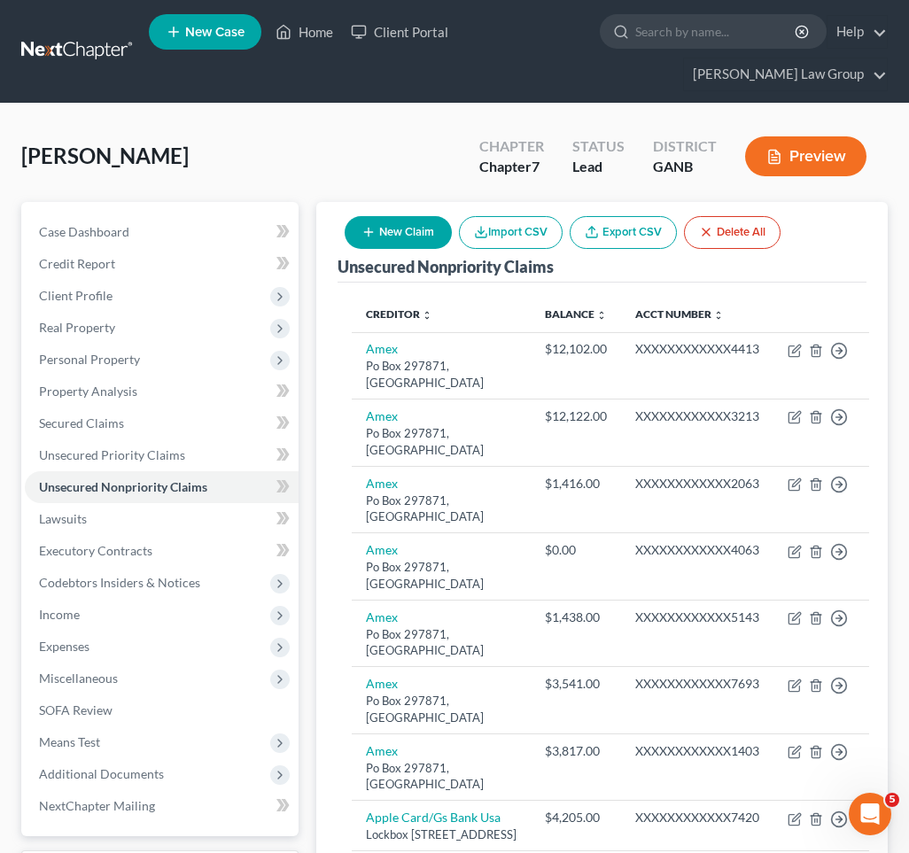
click at [388, 216] on button "New Claim" at bounding box center [397, 232] width 107 height 33
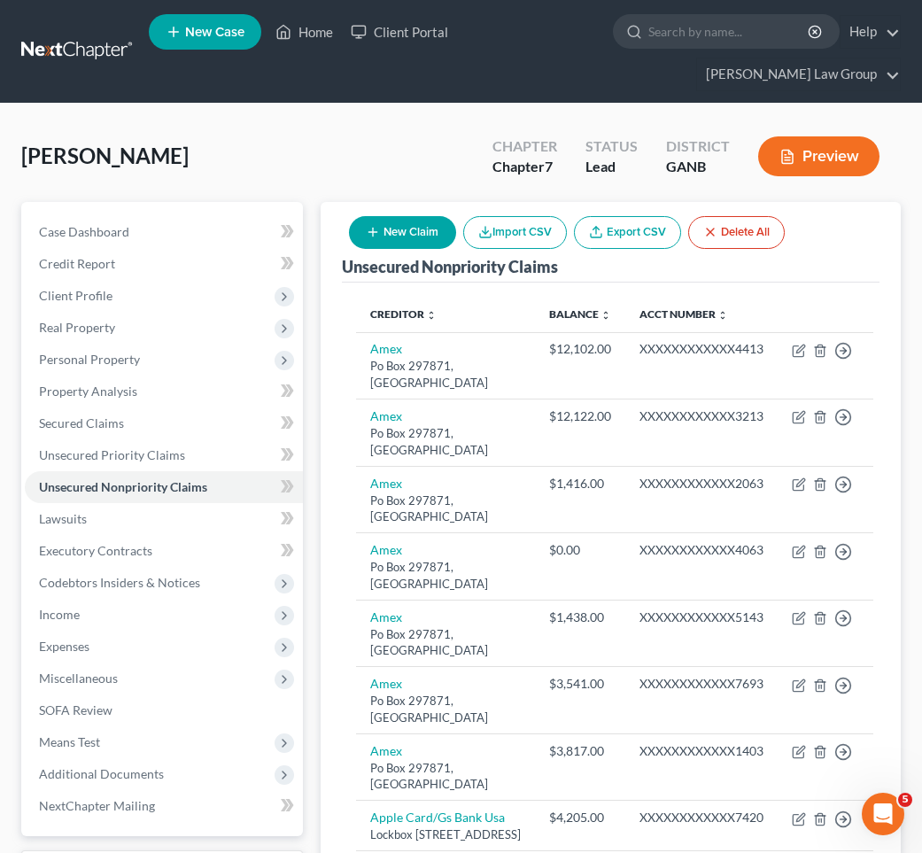
select select "0"
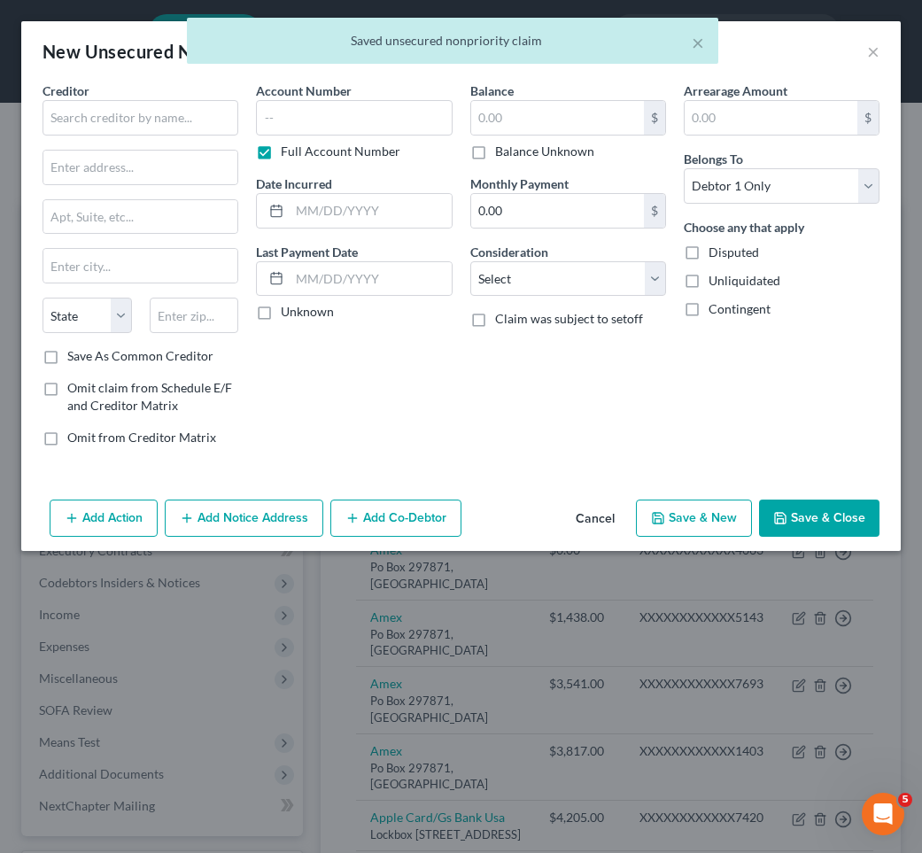
click at [602, 517] on button "Cancel" at bounding box center [594, 518] width 67 height 35
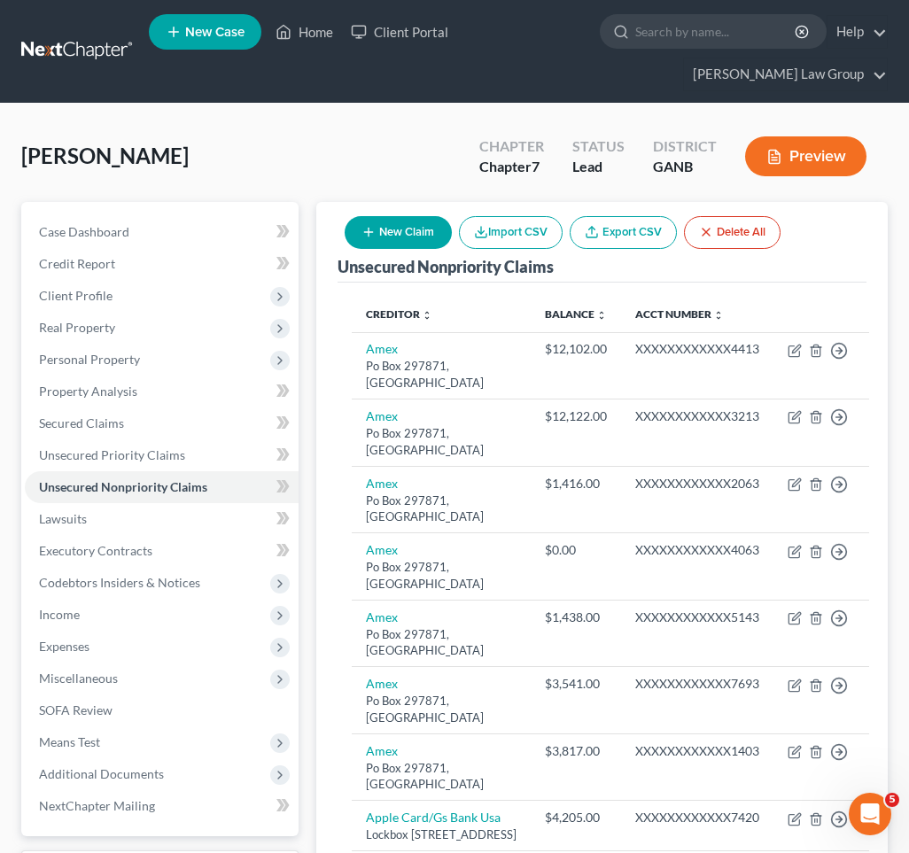
click at [377, 216] on button "New Claim" at bounding box center [397, 232] width 107 height 33
select select "0"
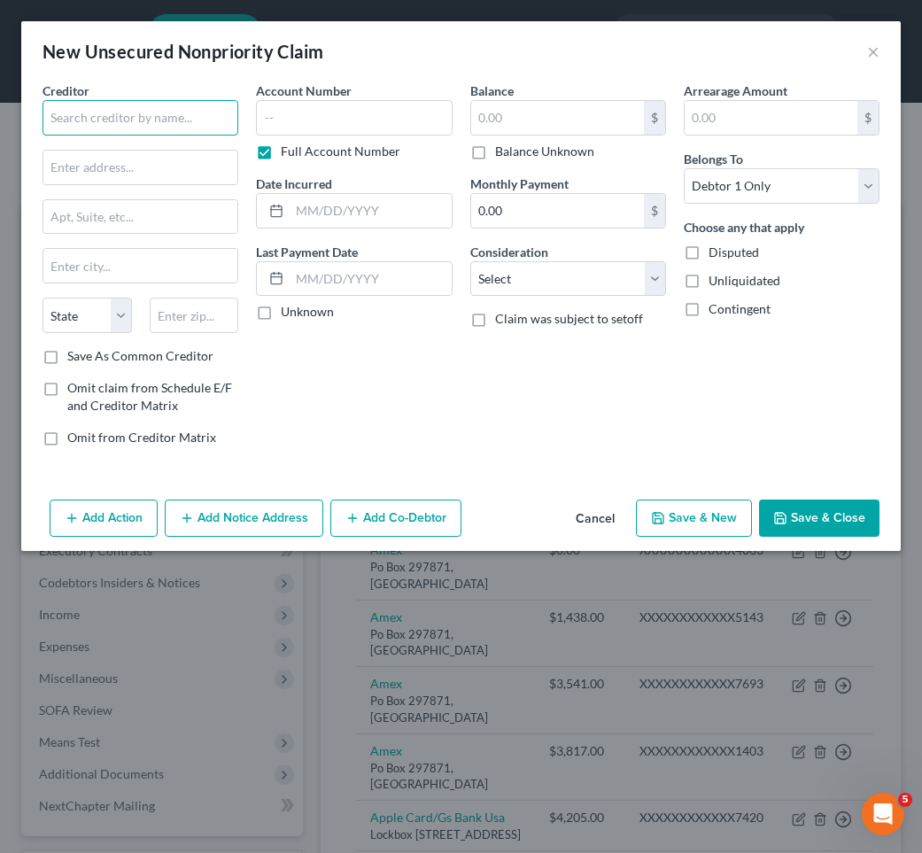
click at [216, 115] on input "text" at bounding box center [141, 117] width 196 height 35
drag, startPoint x: 182, startPoint y: 116, endPoint x: 0, endPoint y: 115, distance: 182.4
click at [0, 115] on div "New Unsecured Nonpriority Claim × Creditor * Trac Intermodal State AL AK AR AZ …" at bounding box center [461, 426] width 922 height 853
type input "Trac Intermodal"
paste input "750 College Rd E"
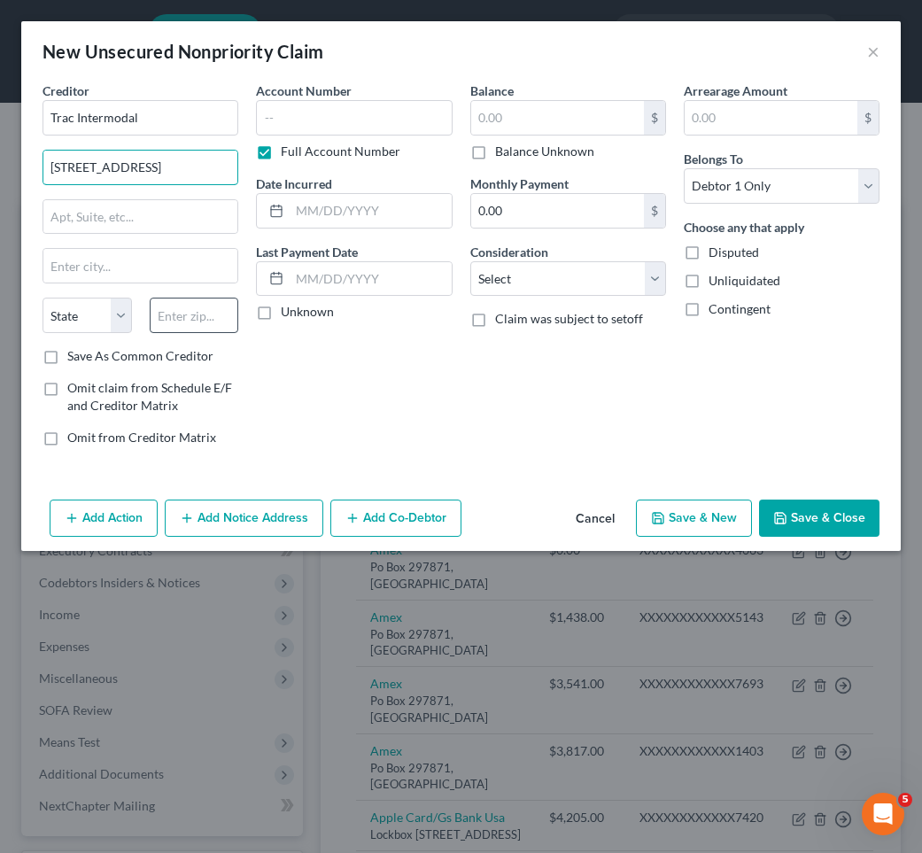
type input "750 College Rd E"
type input "08540"
type input "Princeton"
select select "33"
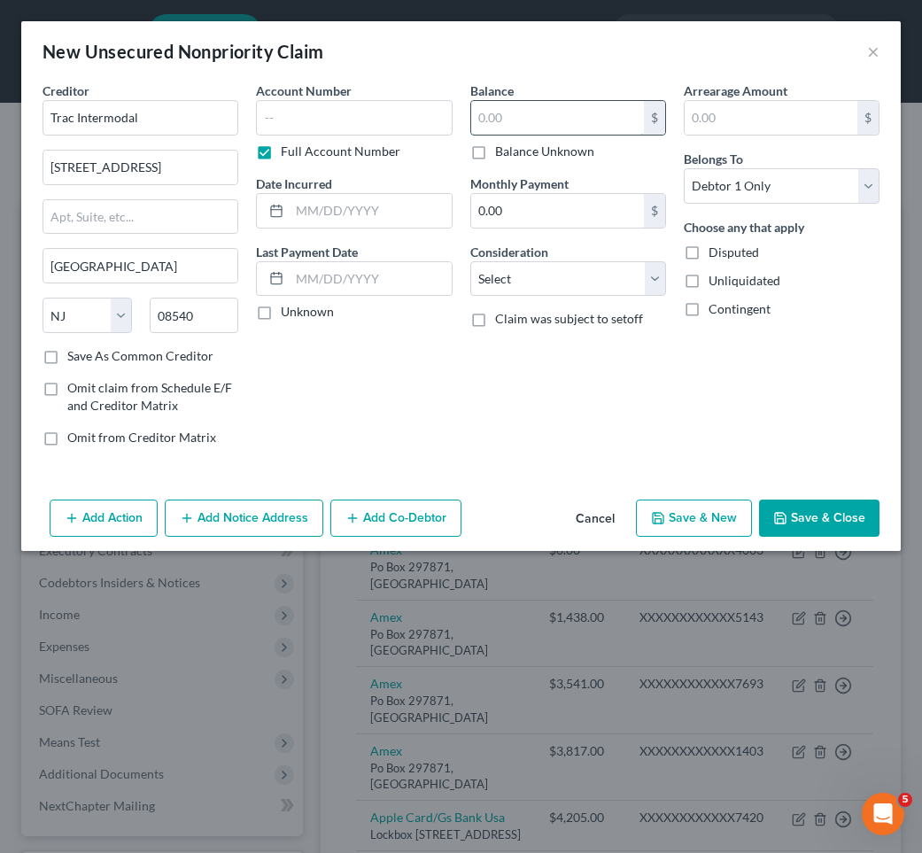
click at [528, 120] on input "text" at bounding box center [557, 118] width 173 height 34
click at [754, 512] on button "Save & Close" at bounding box center [819, 517] width 120 height 37
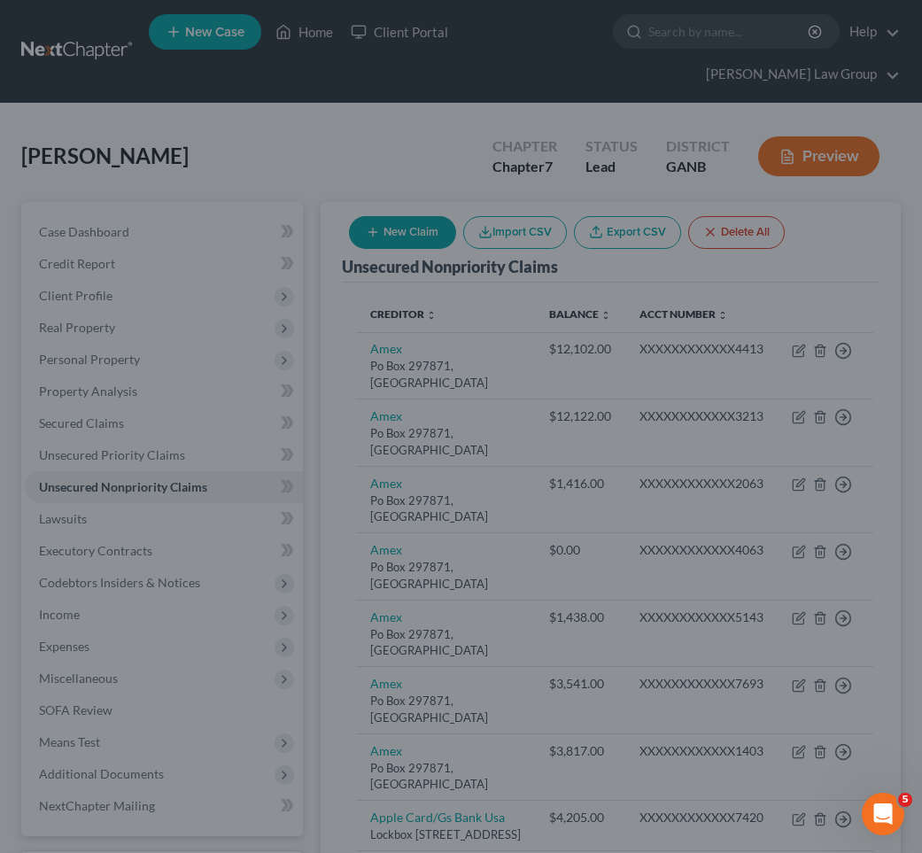
type input "0.00"
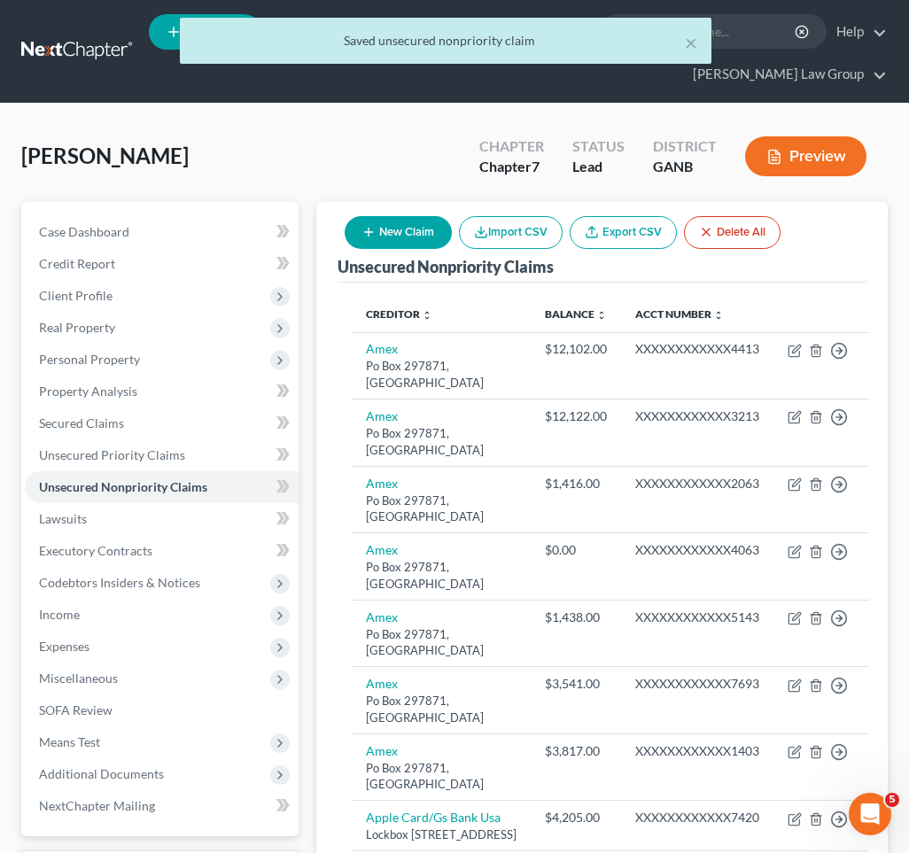
click at [416, 216] on button "New Claim" at bounding box center [397, 232] width 107 height 33
select select "0"
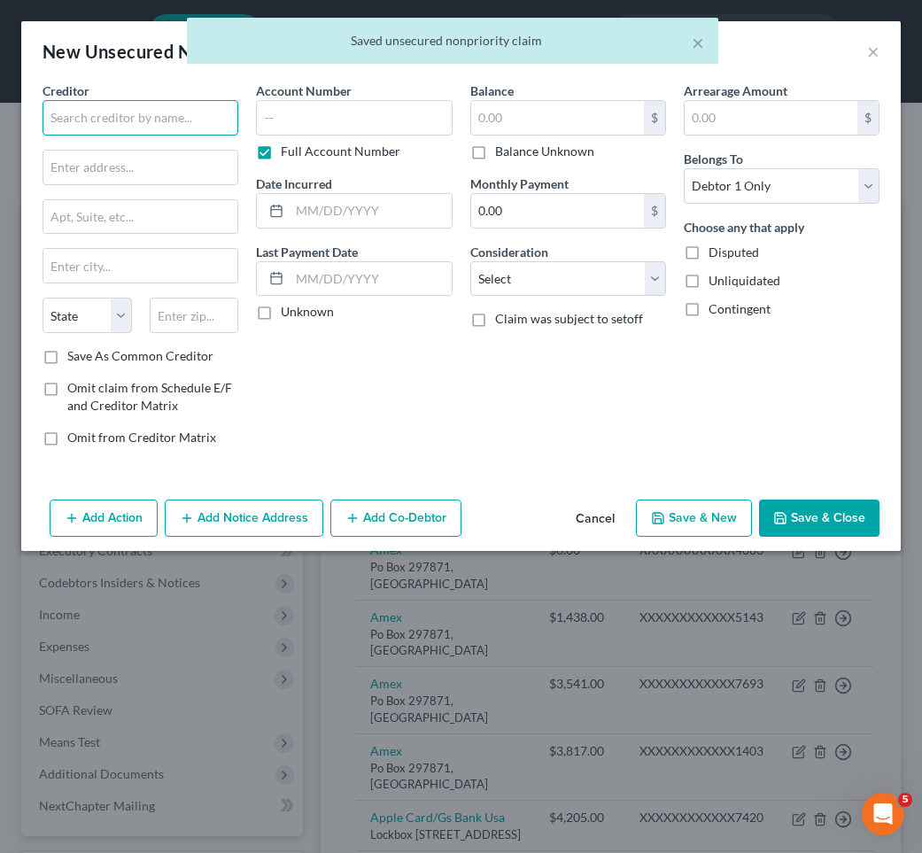
click at [212, 124] on input "text" at bounding box center [141, 117] width 196 height 35
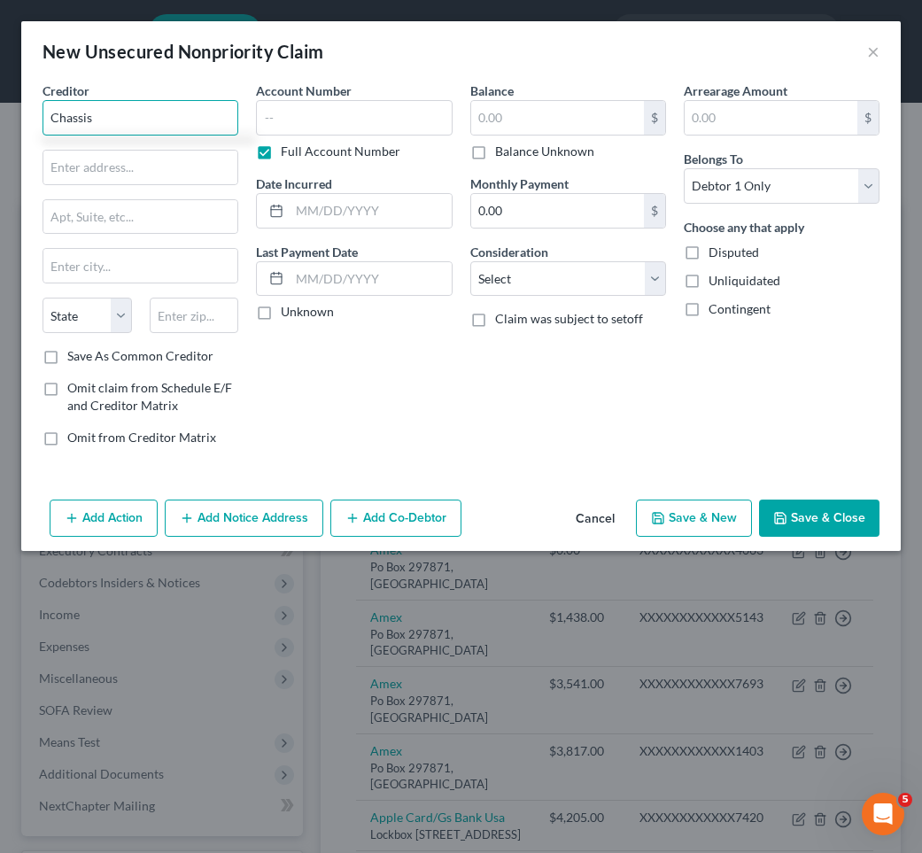
type input "Chassis"
click at [603, 512] on button "Cancel" at bounding box center [594, 518] width 67 height 35
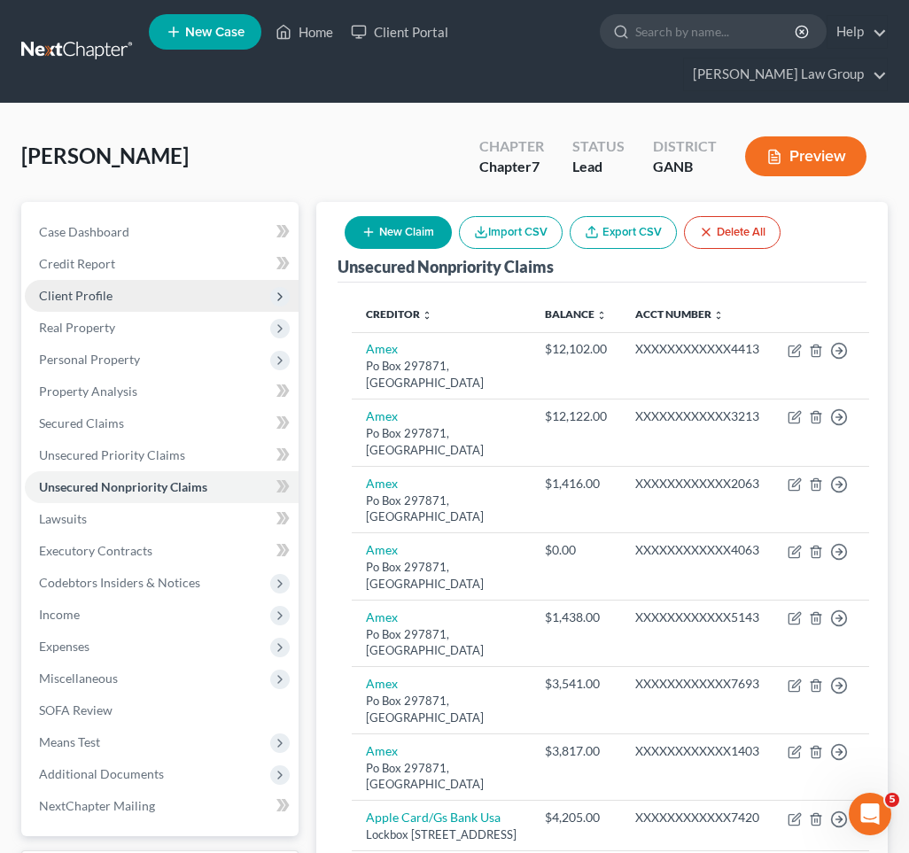
click at [102, 288] on span "Client Profile" at bounding box center [75, 295] width 73 height 15
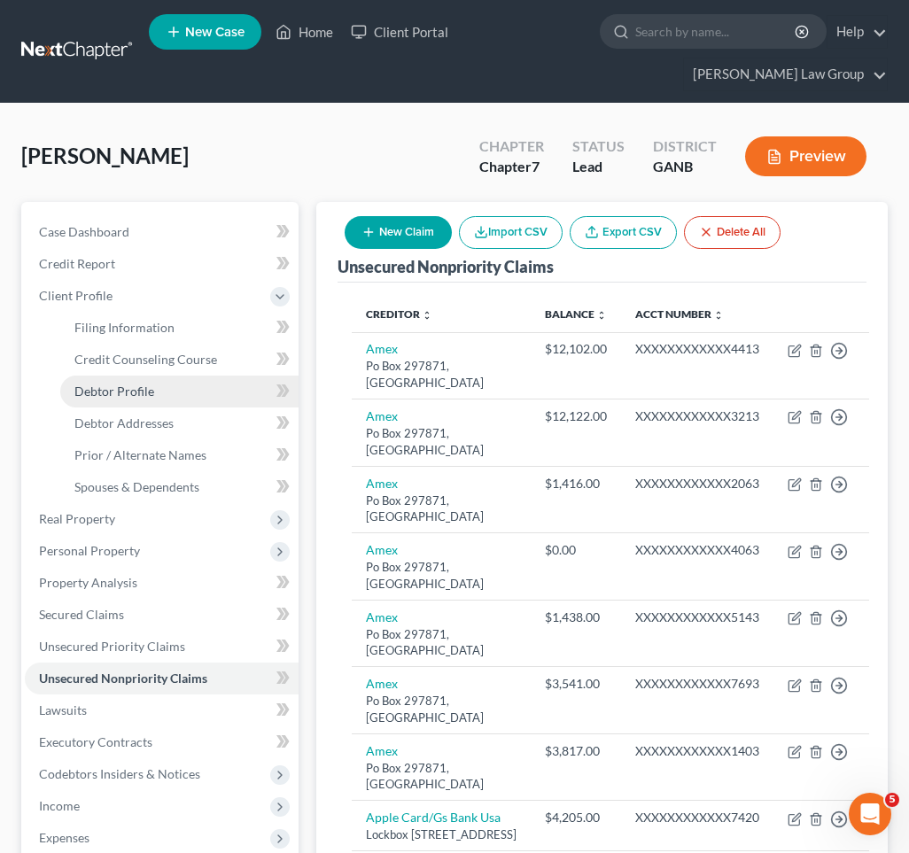
click at [104, 383] on span "Debtor Profile" at bounding box center [114, 390] width 80 height 15
select select "0"
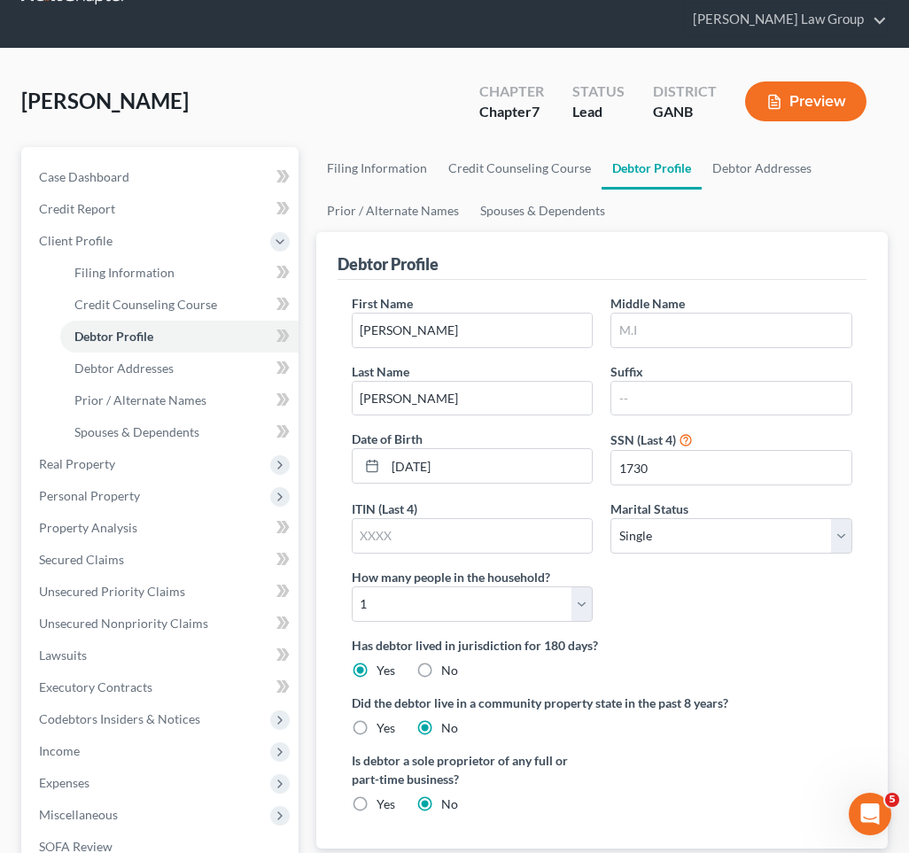
scroll to position [65, 0]
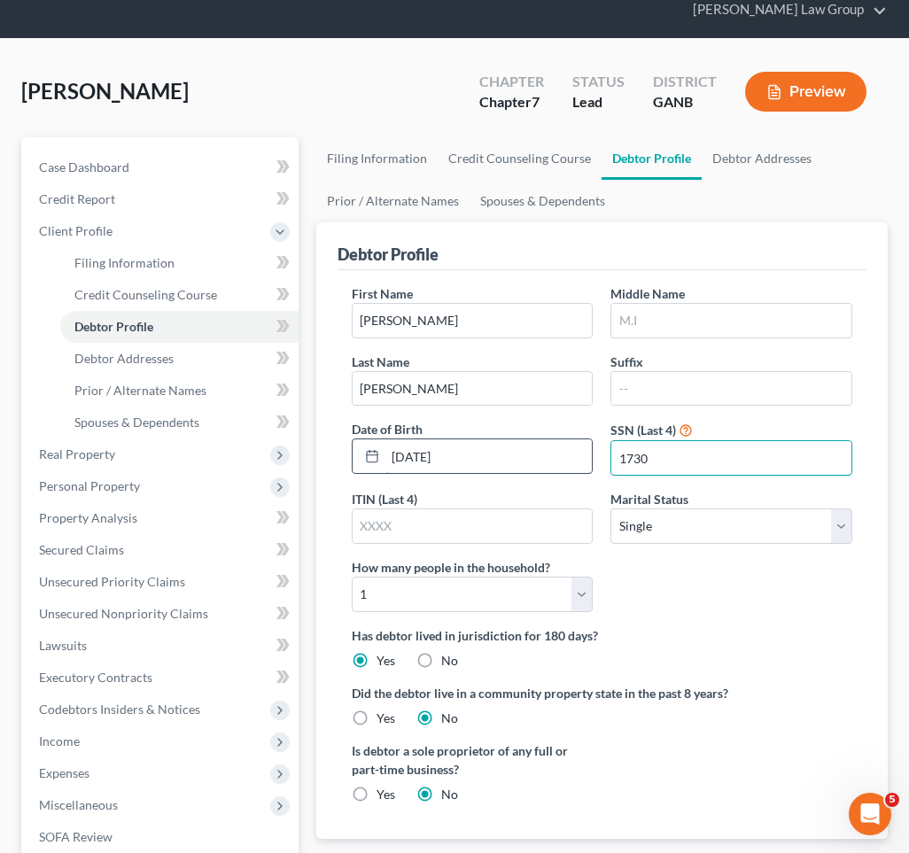
drag, startPoint x: 680, startPoint y: 425, endPoint x: 526, endPoint y: 424, distance: 154.1
click at [526, 424] on div "First Name Katrice Middle Name Last Name Robinson Suffix Date of Birth 11/02/19…" at bounding box center [602, 455] width 518 height 342
